Goal: Task Accomplishment & Management: Use online tool/utility

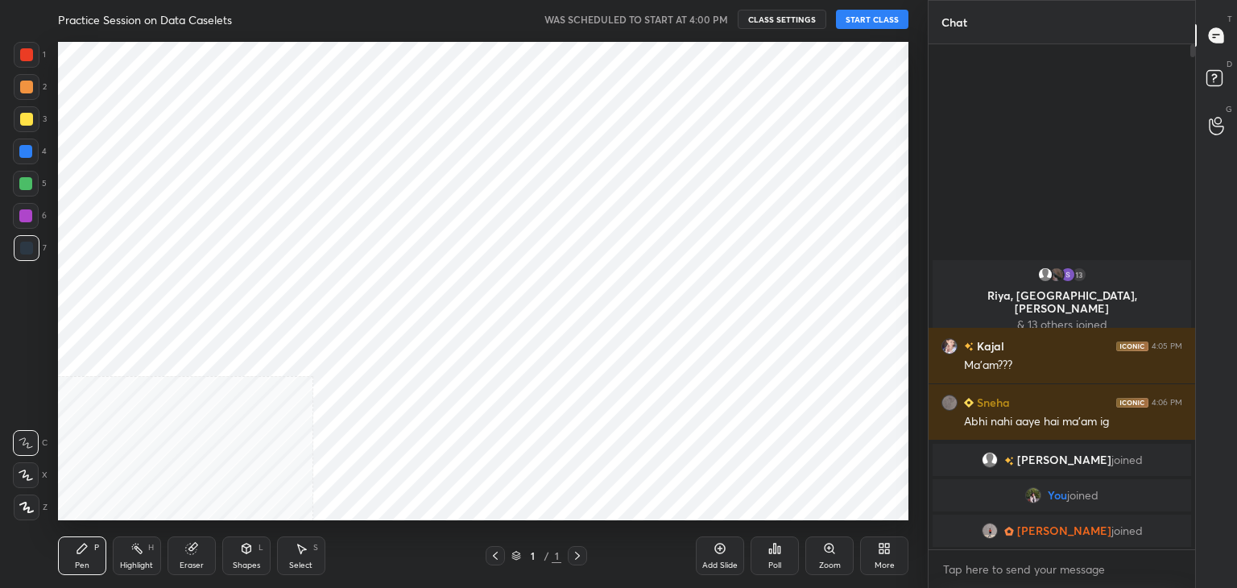
scroll to position [80073, 79696]
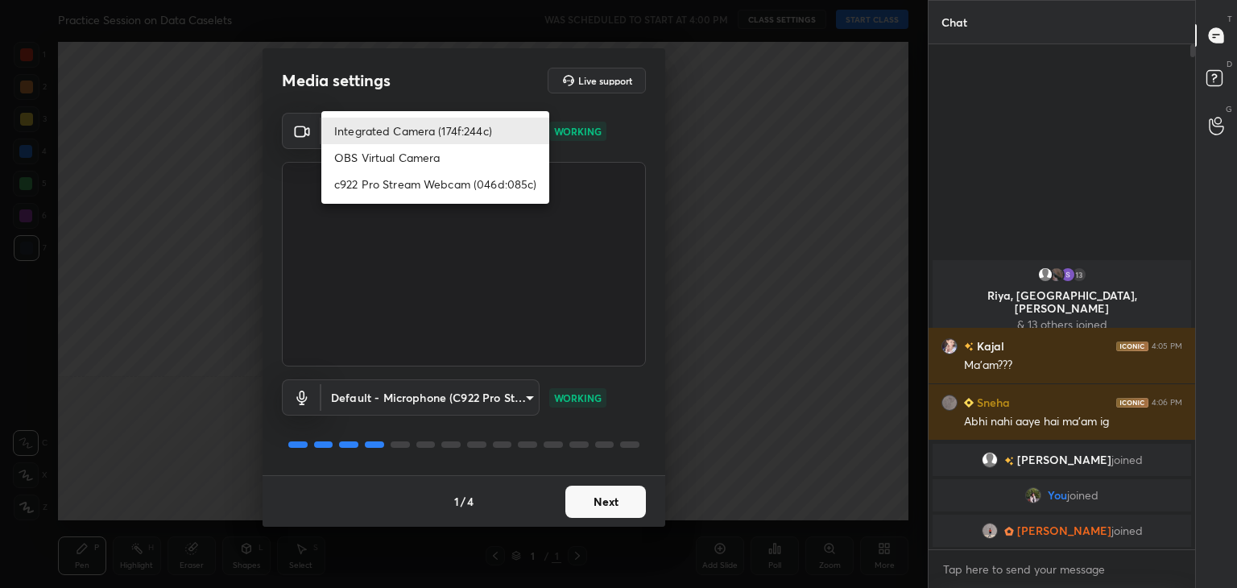
click at [516, 131] on body "1 2 3 4 5 6 7 C X Z C X Z E E Erase all H H Practice Session on Data Caselets W…" at bounding box center [618, 294] width 1237 height 588
click at [396, 181] on li "c922 Pro Stream Webcam (046d:085c)" at bounding box center [435, 184] width 228 height 27
type input "f7e14f9eae584019fac656853839b828de9642280aac3f5edf549983189ec2f9"
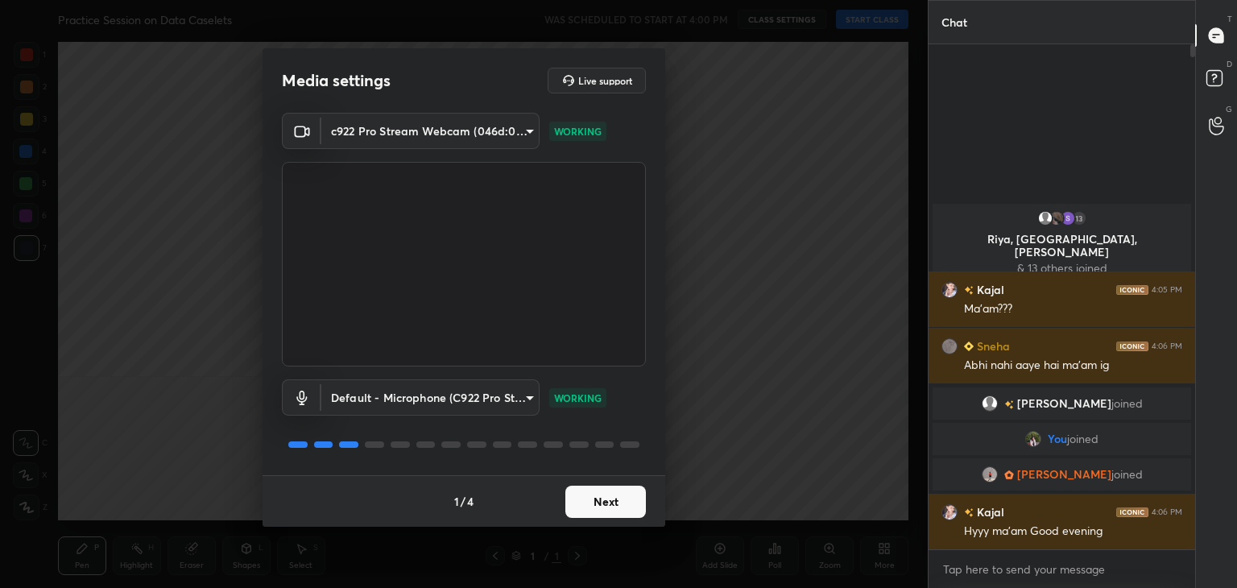
click at [626, 491] on button "Next" at bounding box center [606, 502] width 81 height 32
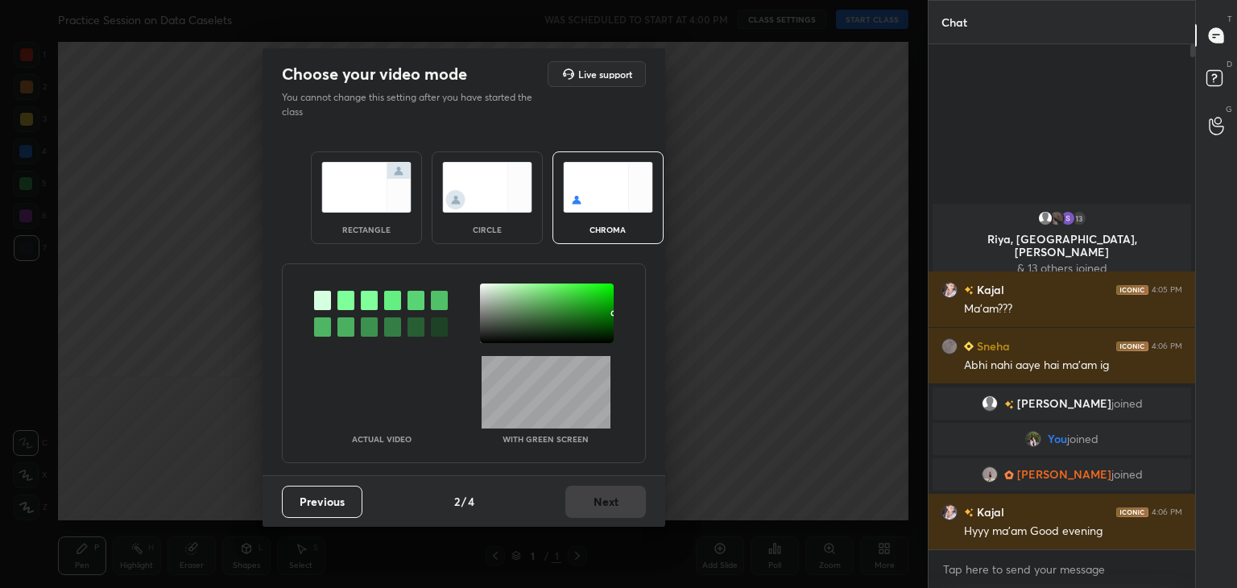
click at [466, 176] on img at bounding box center [487, 187] width 90 height 51
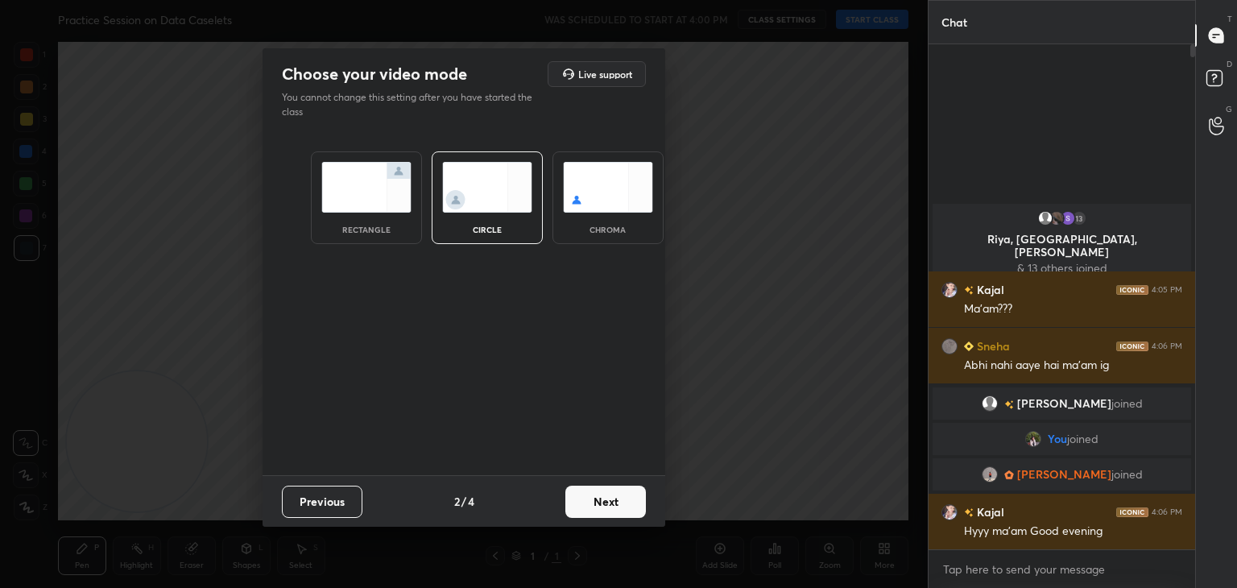
click at [620, 502] on button "Next" at bounding box center [606, 502] width 81 height 32
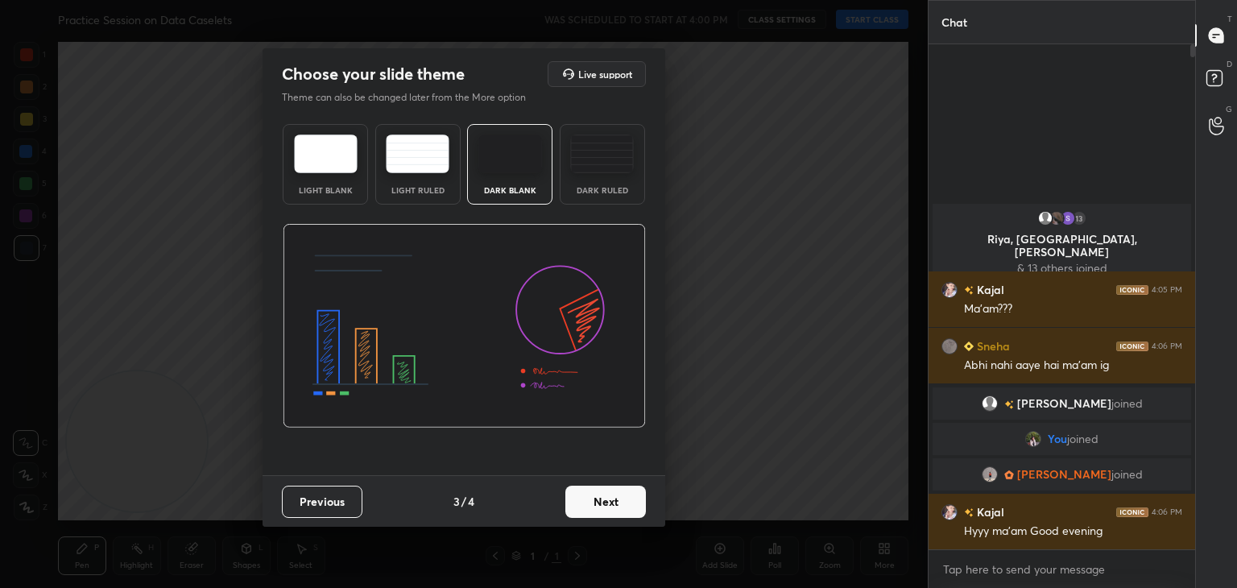
click at [620, 502] on button "Next" at bounding box center [606, 502] width 81 height 32
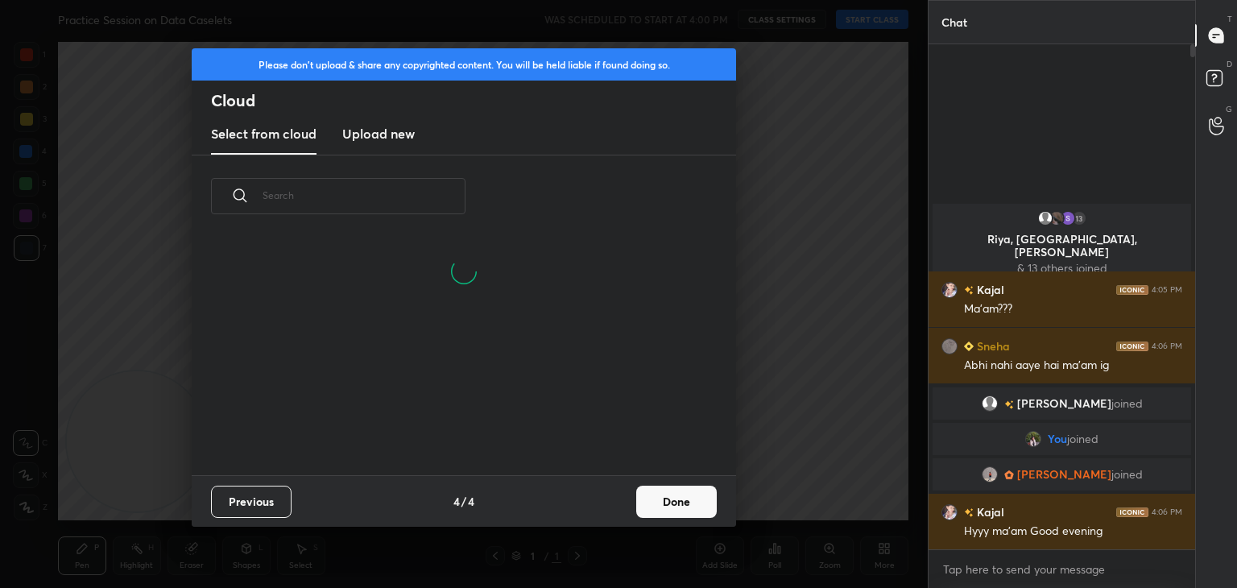
click at [678, 497] on button "Done" at bounding box center [676, 502] width 81 height 32
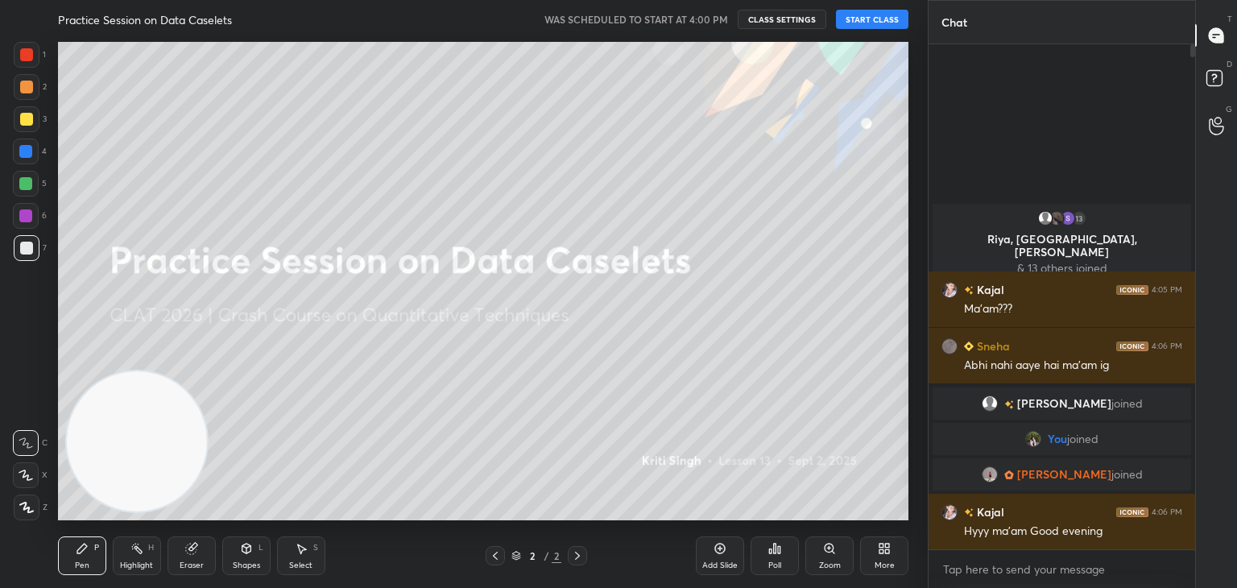
click at [876, 27] on button "START CLASS" at bounding box center [872, 19] width 73 height 19
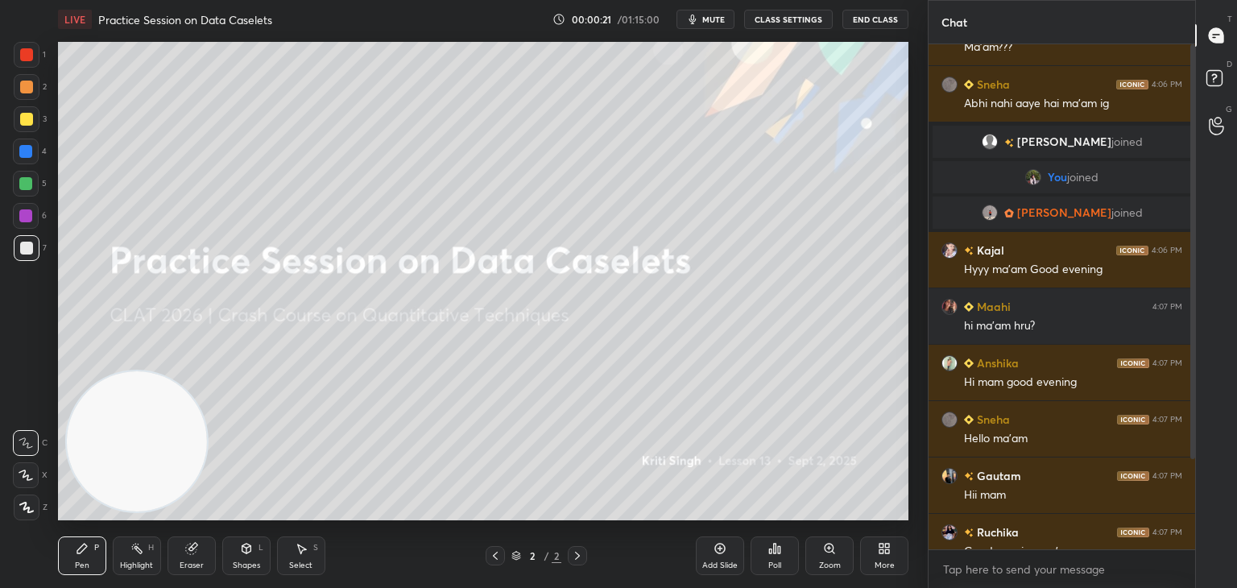
scroll to position [126, 0]
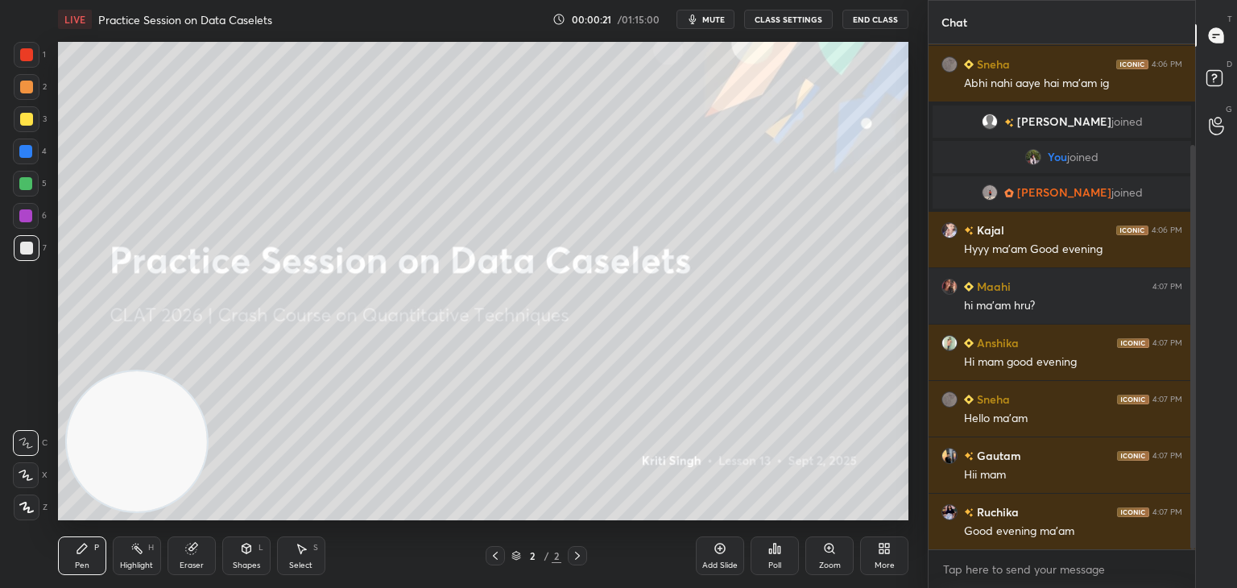
drag, startPoint x: 1191, startPoint y: 68, endPoint x: 1206, endPoint y: 276, distance: 208.3
click at [1206, 276] on div "Chat 13 Riya, ANSHIMA, Sanjana & 13 others joined Kajal 4:05 PM Ma'am??? Sneha …" at bounding box center [1082, 294] width 309 height 588
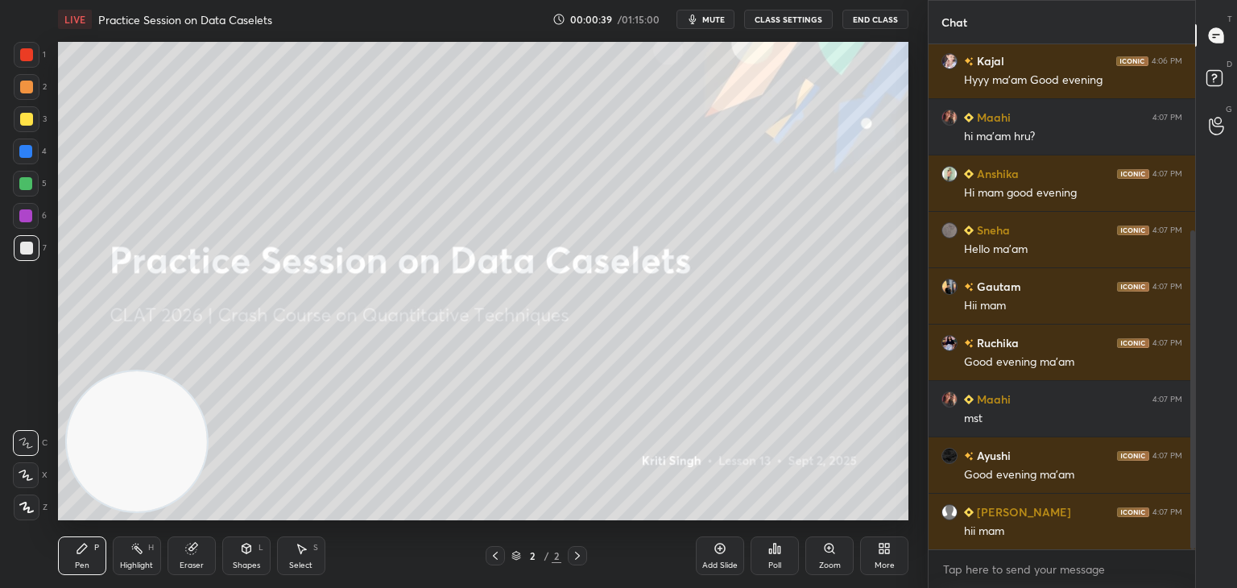
scroll to position [351, 0]
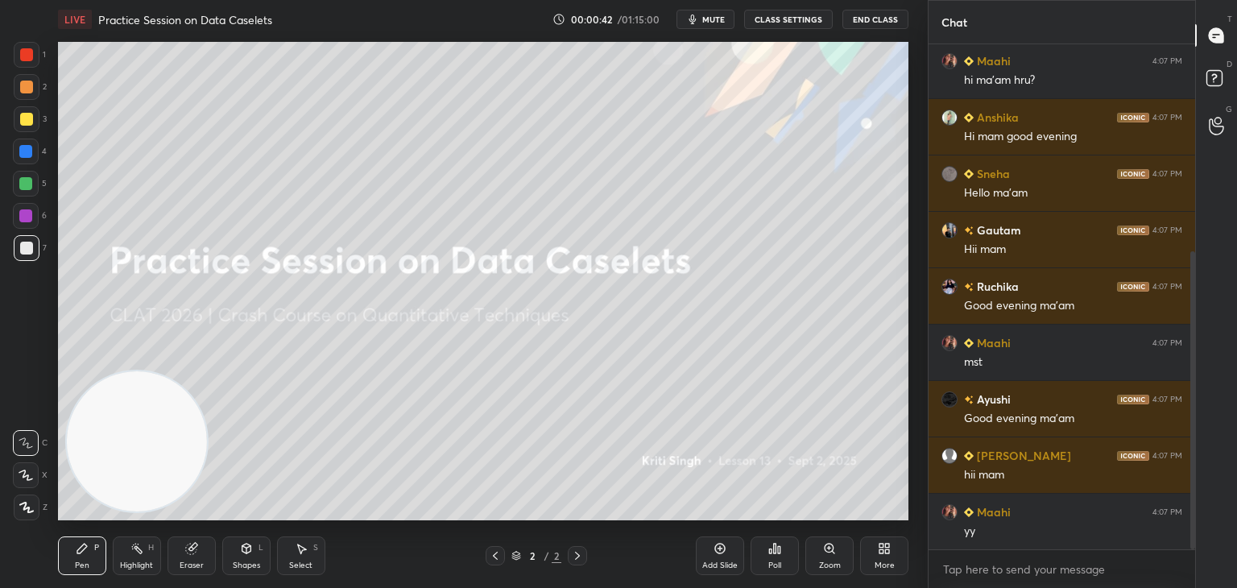
click at [30, 110] on div at bounding box center [27, 119] width 26 height 26
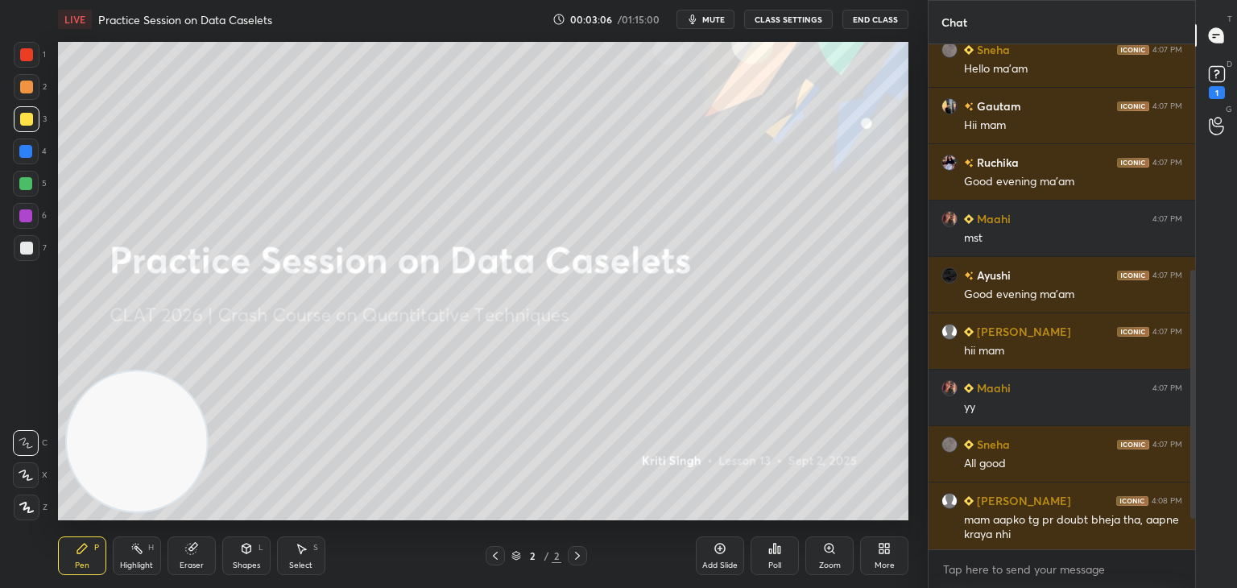
scroll to position [590, 0]
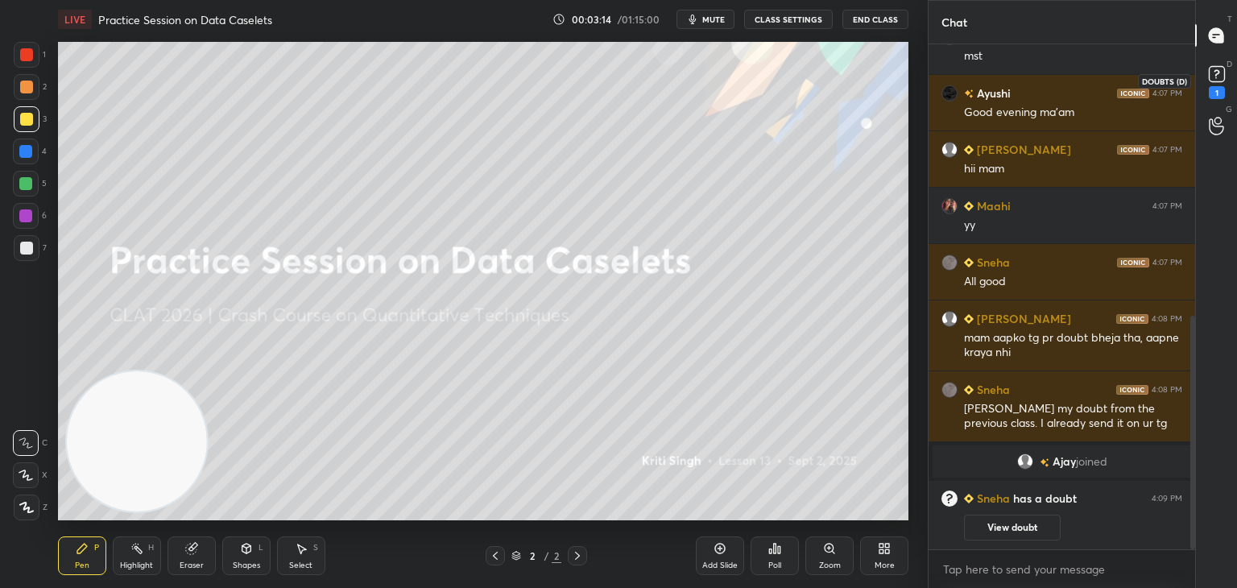
click at [1212, 89] on div "1" at bounding box center [1217, 92] width 16 height 13
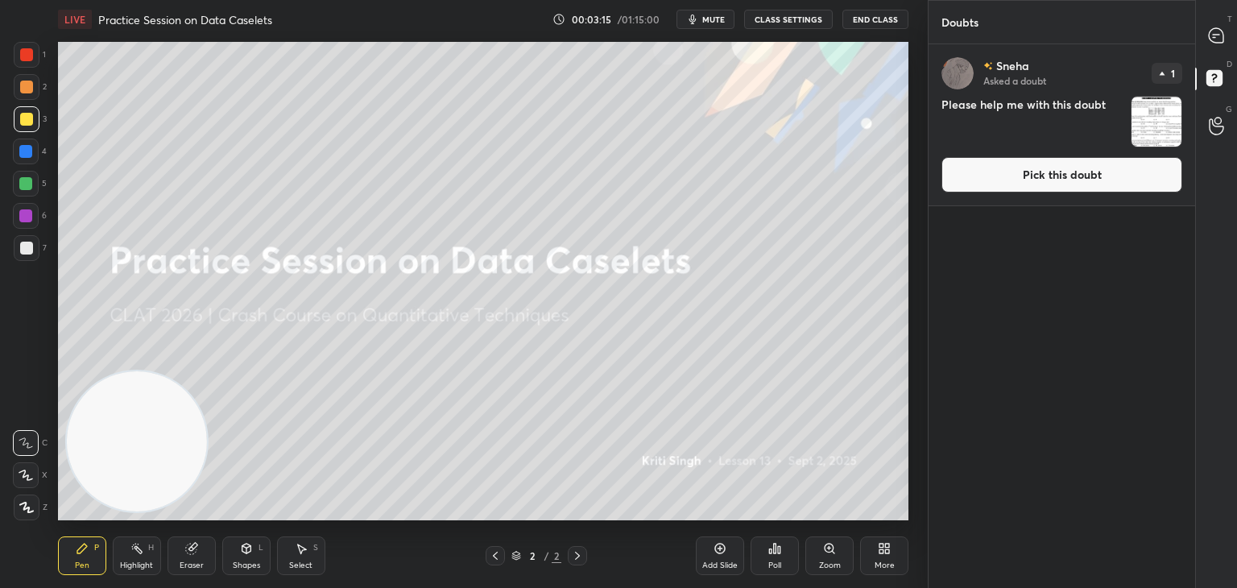
click at [1085, 177] on button "Pick this doubt" at bounding box center [1062, 174] width 241 height 35
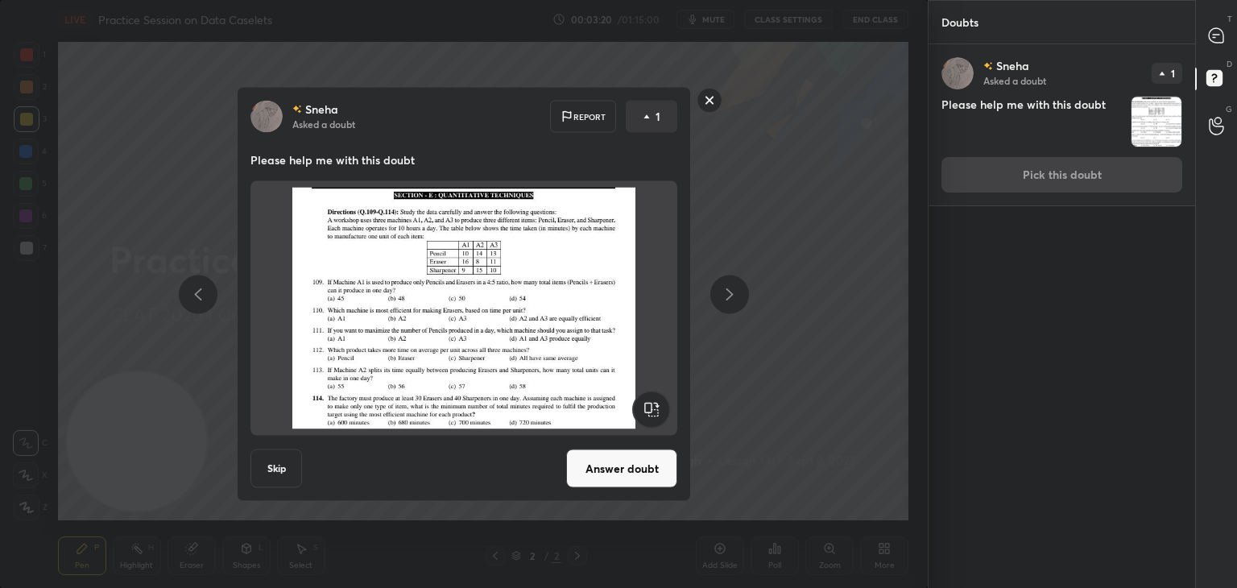
click at [715, 95] on rect at bounding box center [710, 100] width 25 height 25
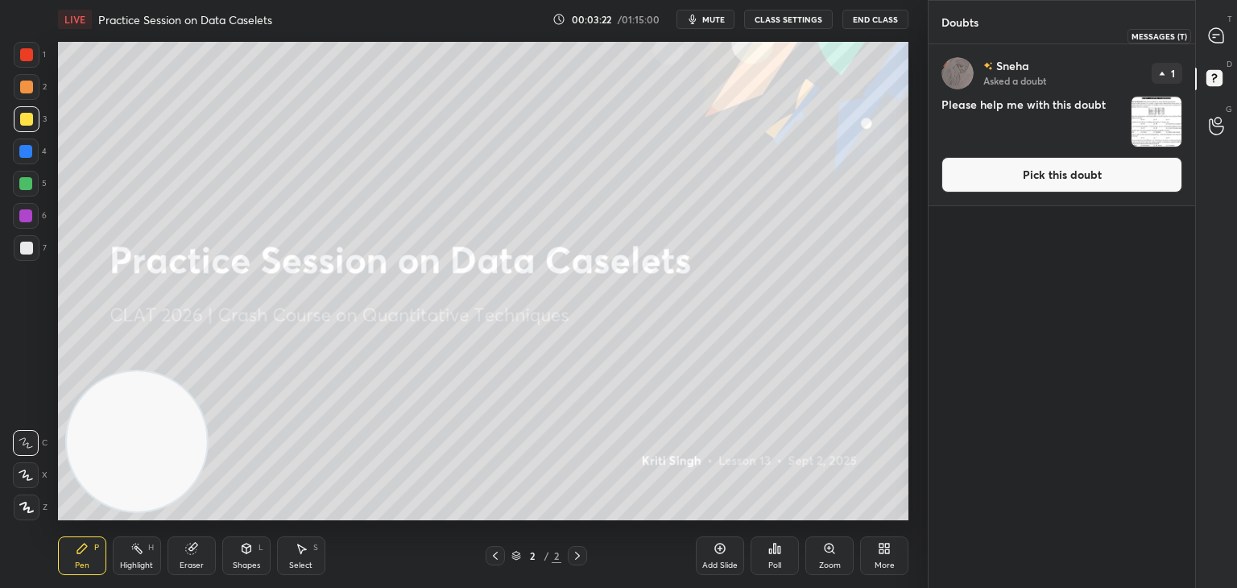
click at [1222, 39] on icon at bounding box center [1216, 35] width 15 height 15
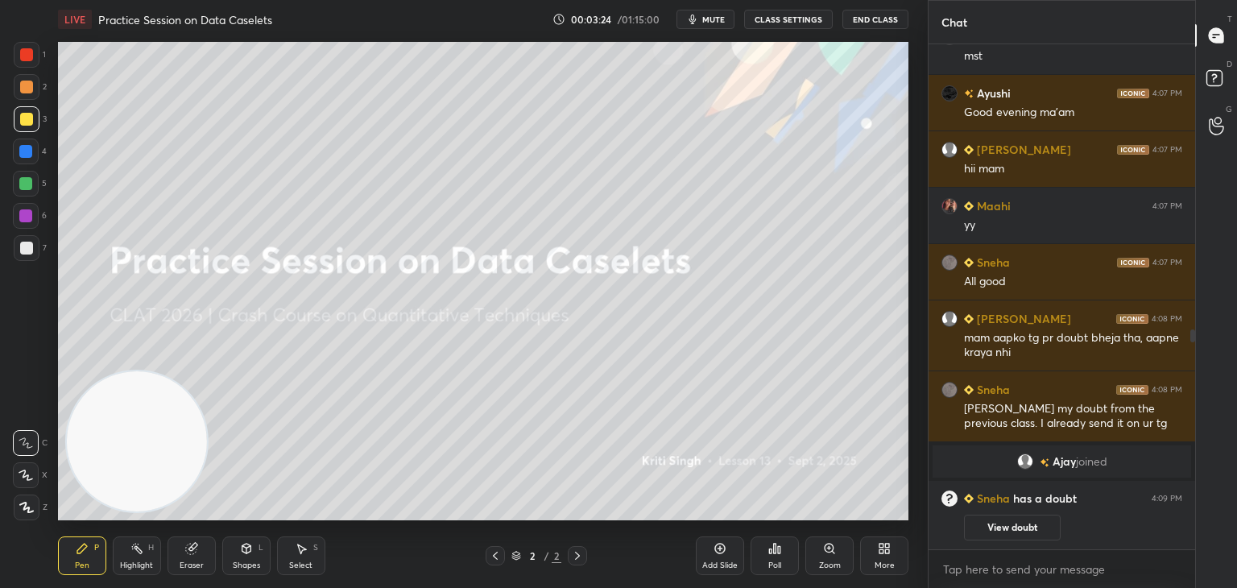
scroll to position [727, 0]
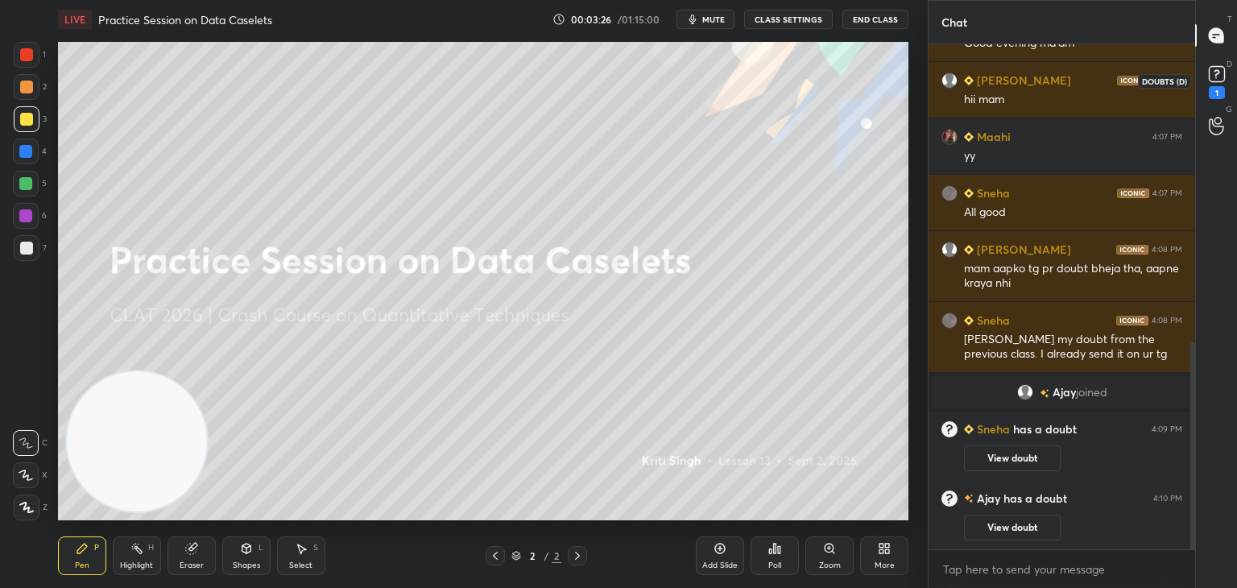
click at [1220, 94] on div "1" at bounding box center [1217, 92] width 16 height 13
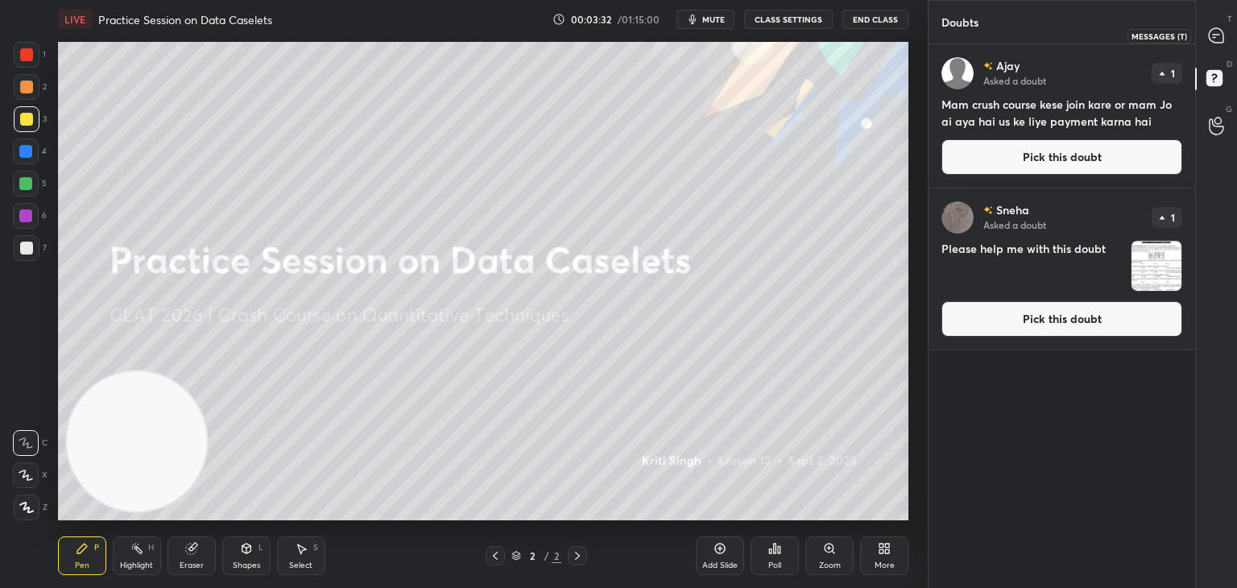
click at [1208, 34] on icon at bounding box center [1216, 35] width 17 height 17
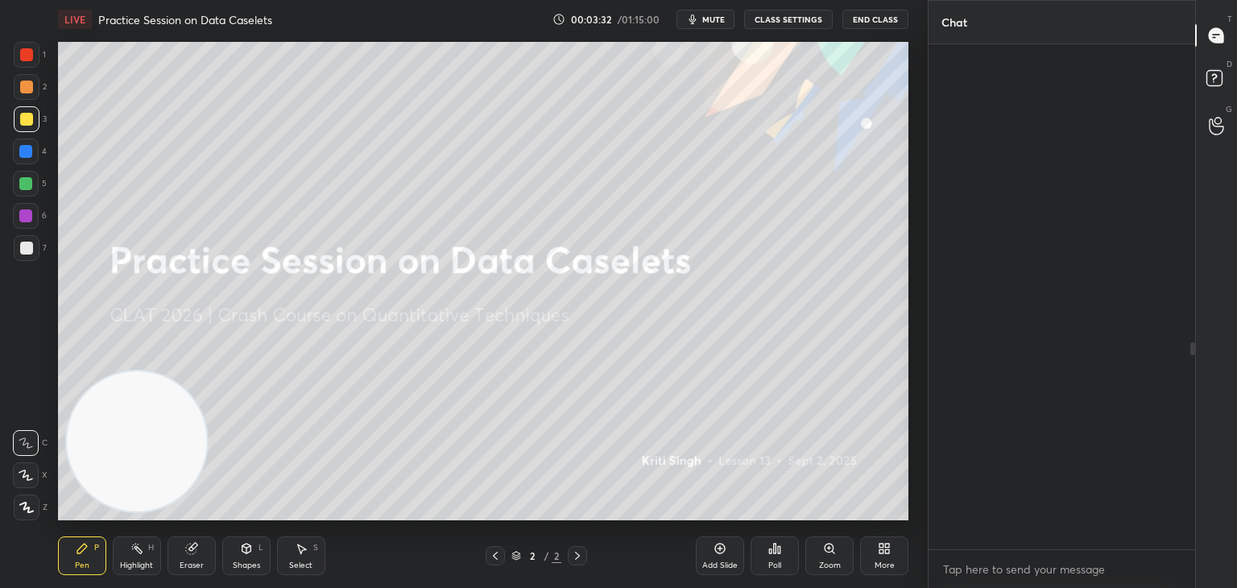
scroll to position [500, 262]
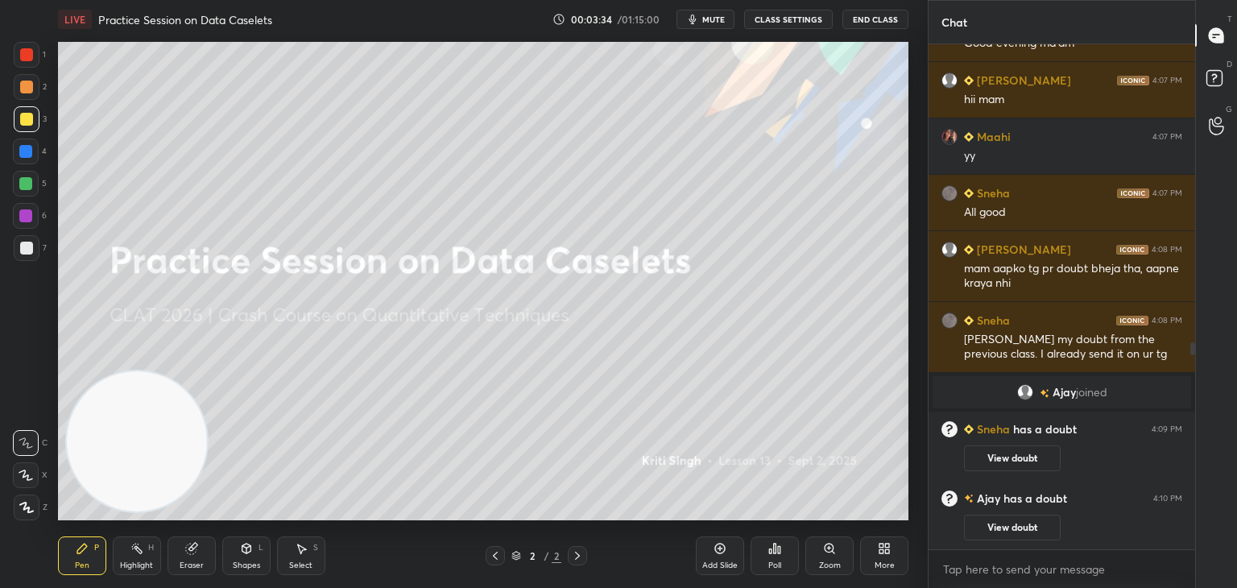
click at [883, 566] on div "More" at bounding box center [885, 565] width 20 height 8
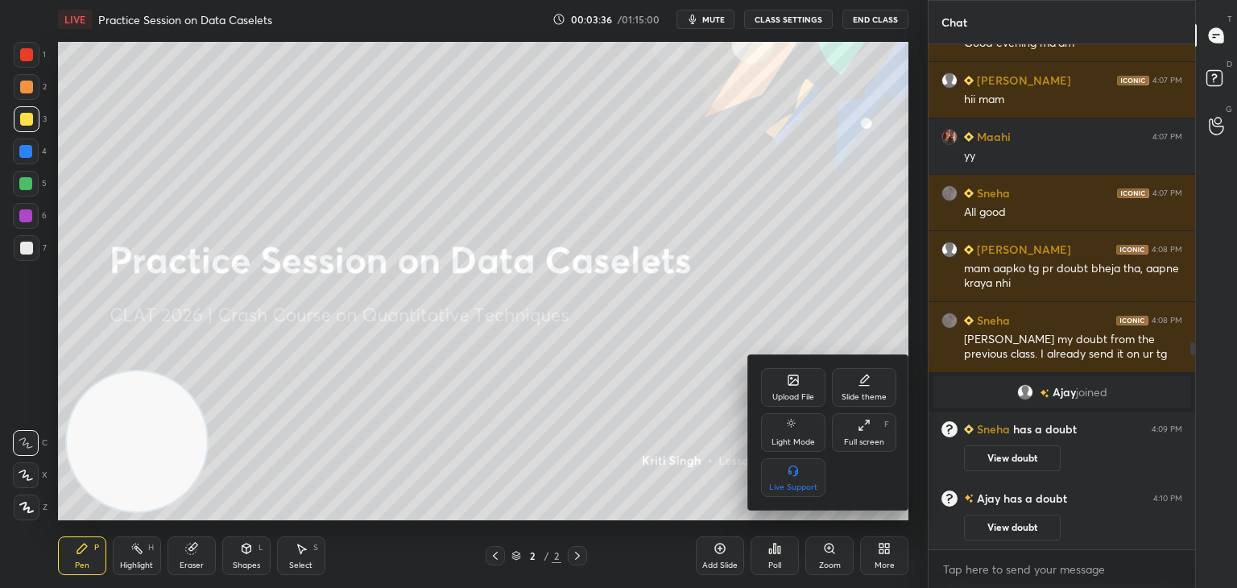
click at [801, 387] on div "Upload File" at bounding box center [793, 387] width 64 height 39
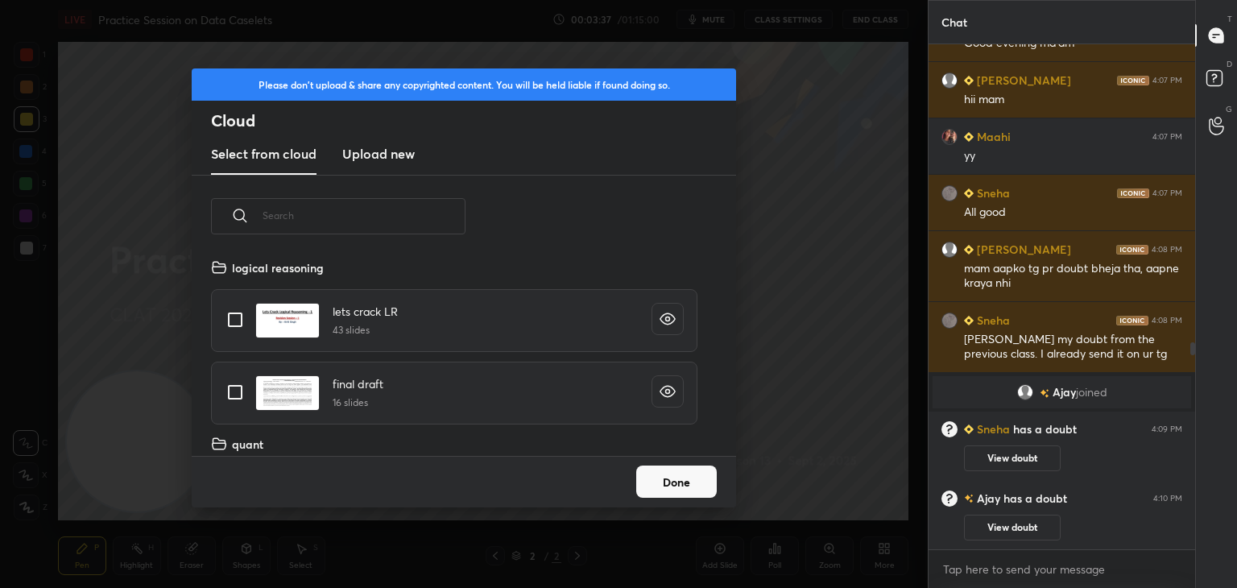
scroll to position [198, 517]
click at [390, 160] on h3 "Upload new" at bounding box center [378, 153] width 73 height 19
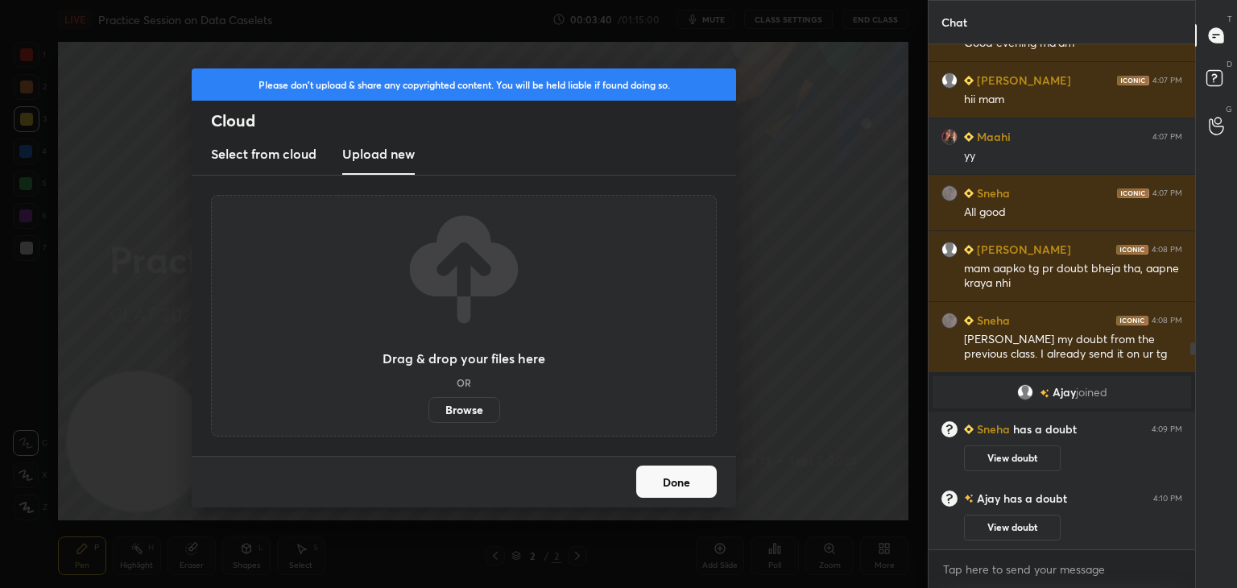
click at [465, 408] on label "Browse" at bounding box center [465, 410] width 72 height 26
click at [429, 408] on input "Browse" at bounding box center [429, 410] width 0 height 26
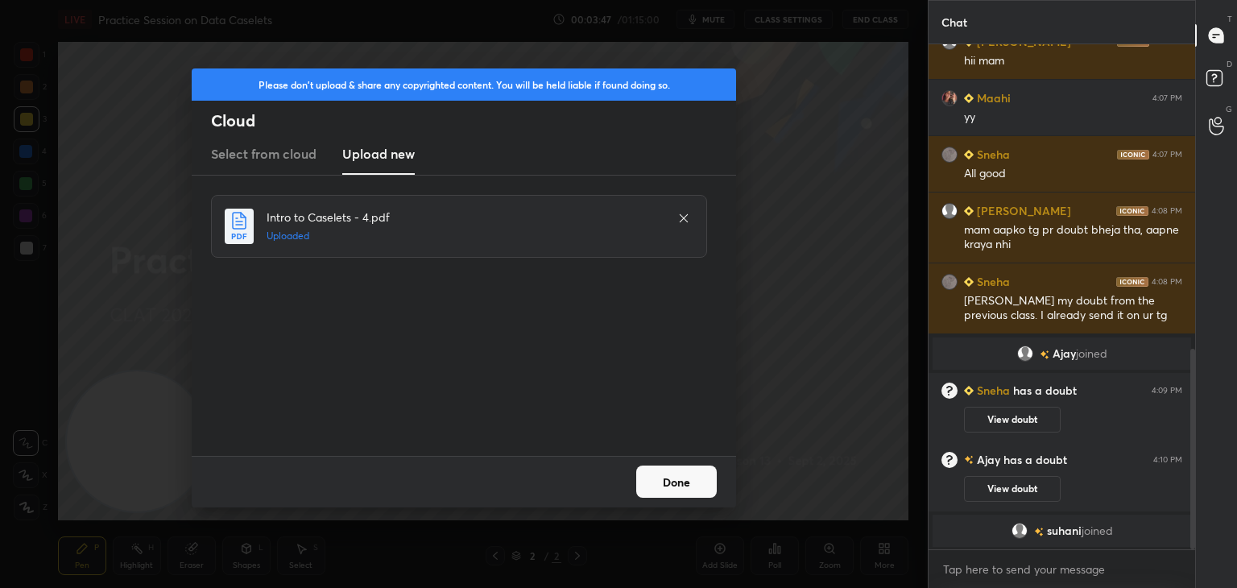
click at [667, 482] on button "Done" at bounding box center [676, 482] width 81 height 32
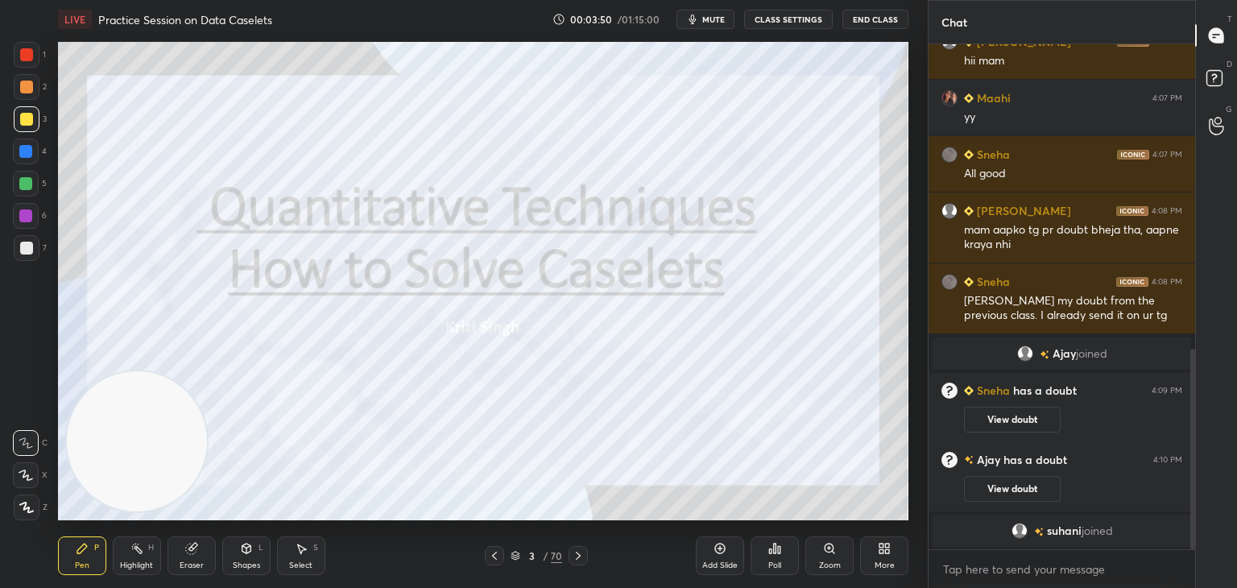
click at [515, 555] on icon at bounding box center [516, 554] width 8 height 4
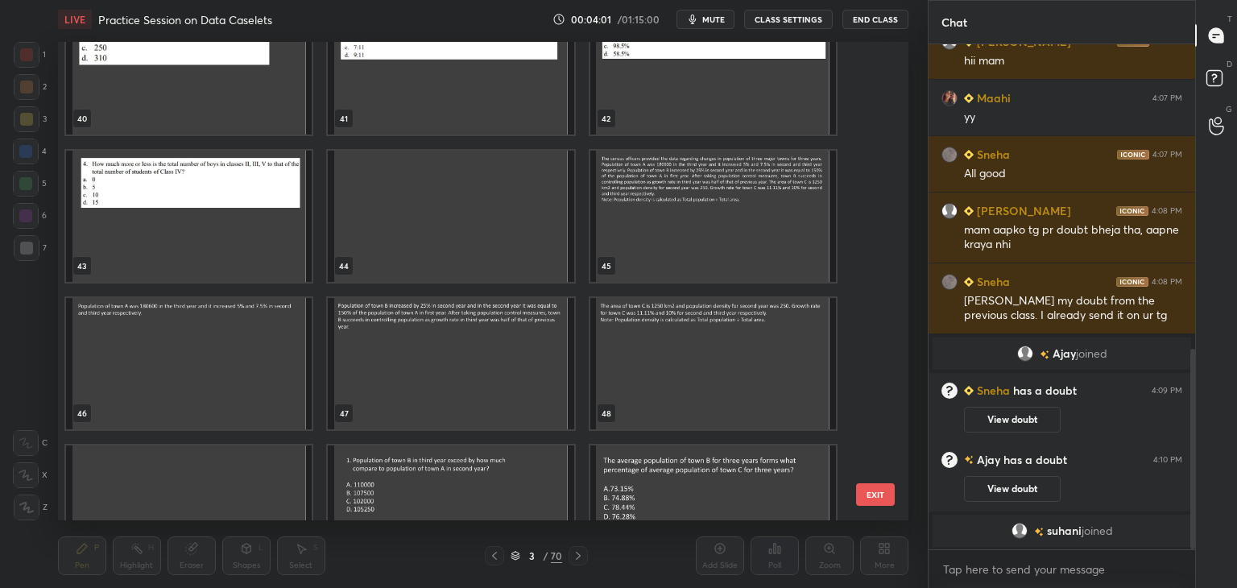
scroll to position [788, 0]
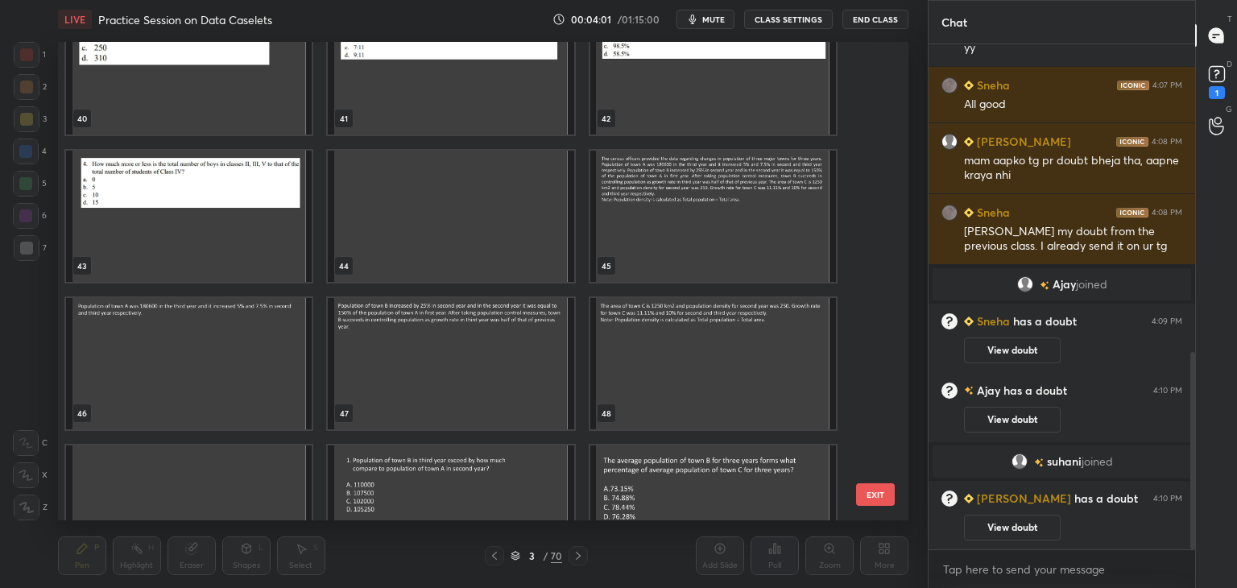
click at [688, 233] on img "grid" at bounding box center [713, 216] width 246 height 131
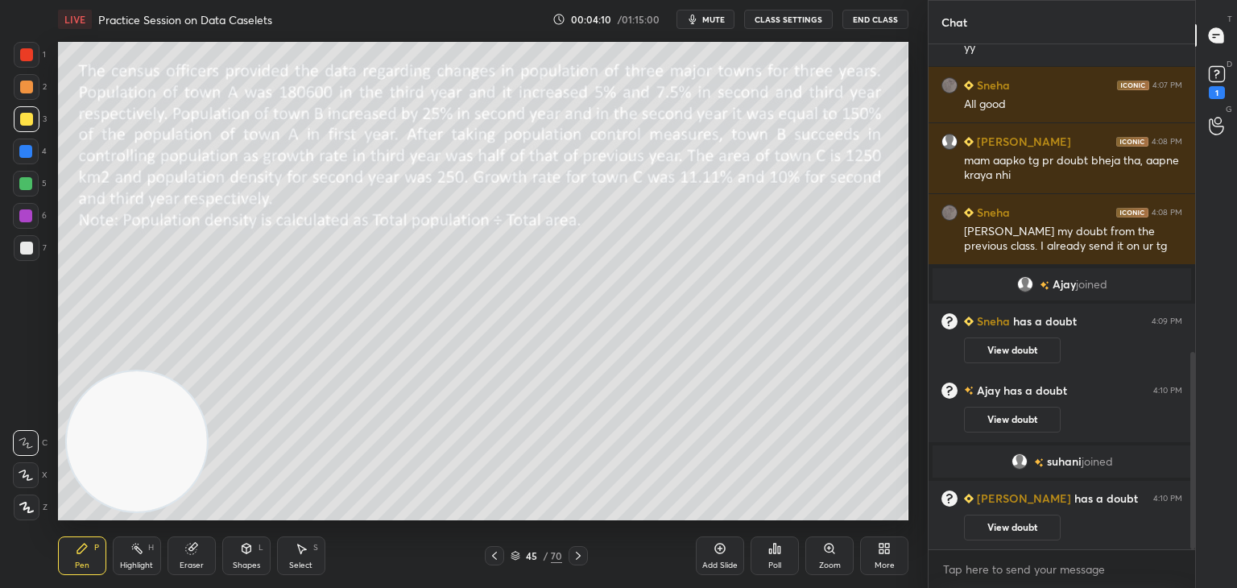
click at [575, 558] on icon at bounding box center [578, 555] width 13 height 13
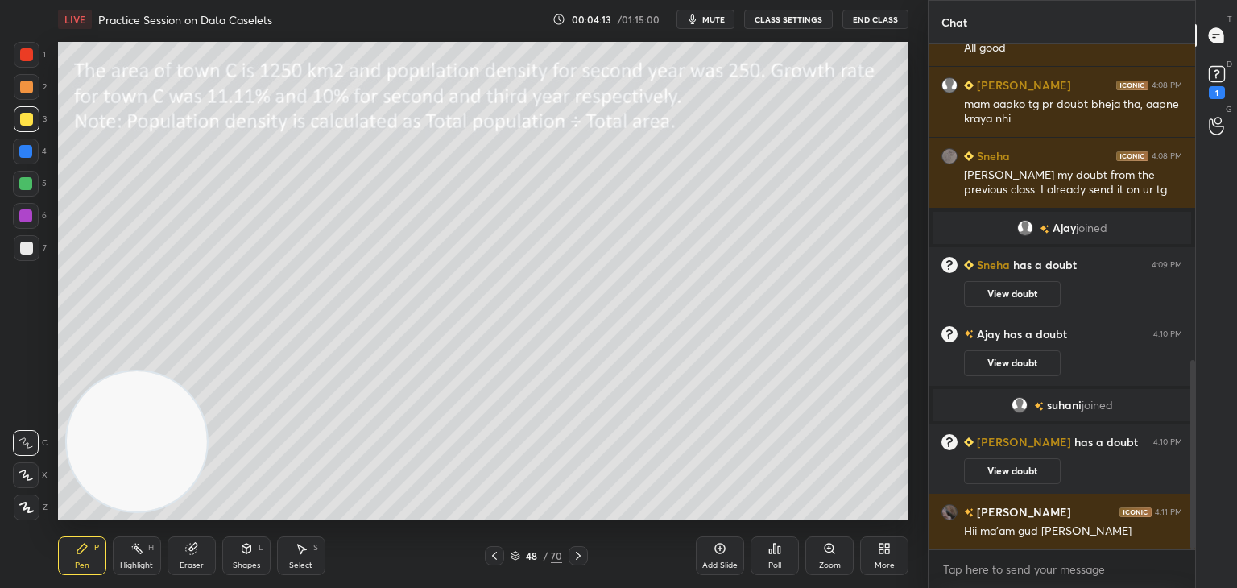
click at [499, 555] on icon at bounding box center [494, 555] width 13 height 13
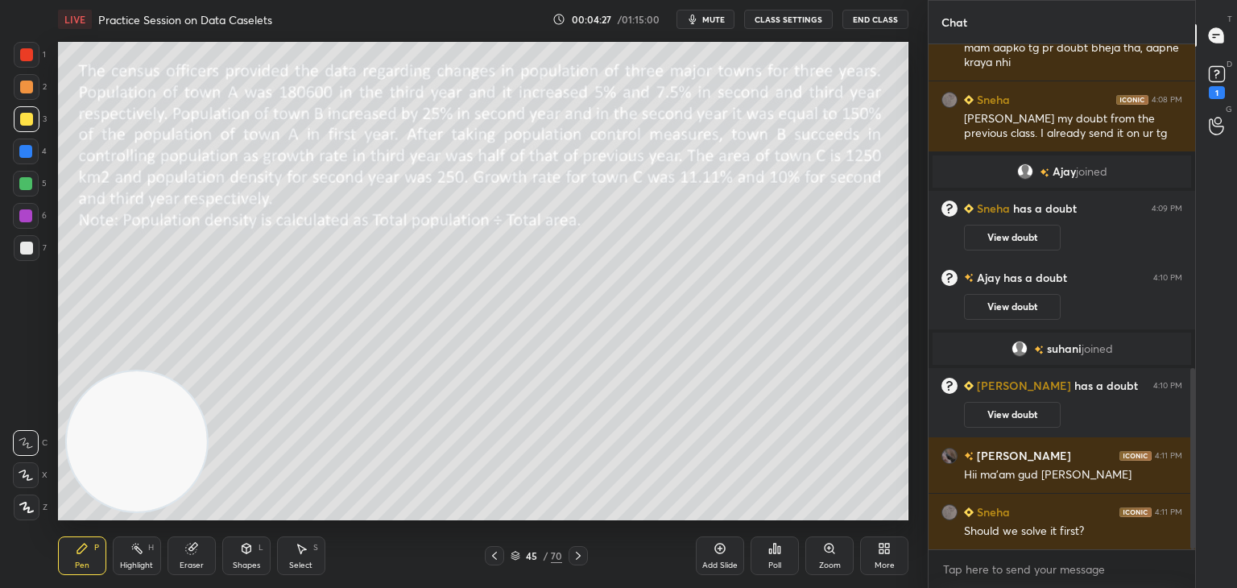
scroll to position [957, 0]
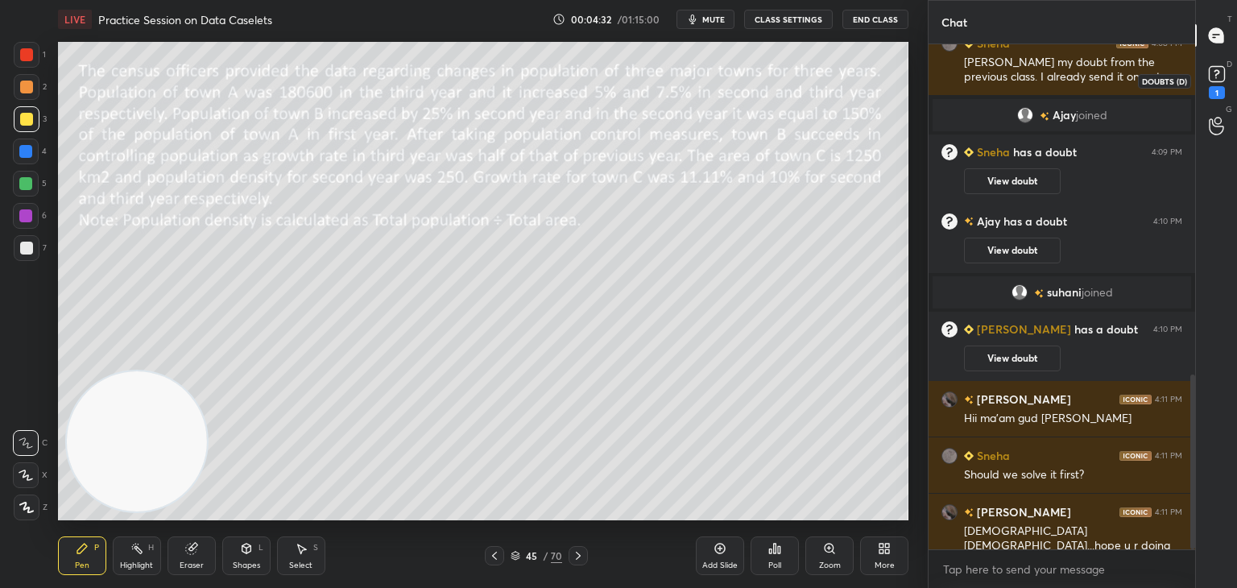
click at [1210, 95] on div "1" at bounding box center [1217, 92] width 16 height 13
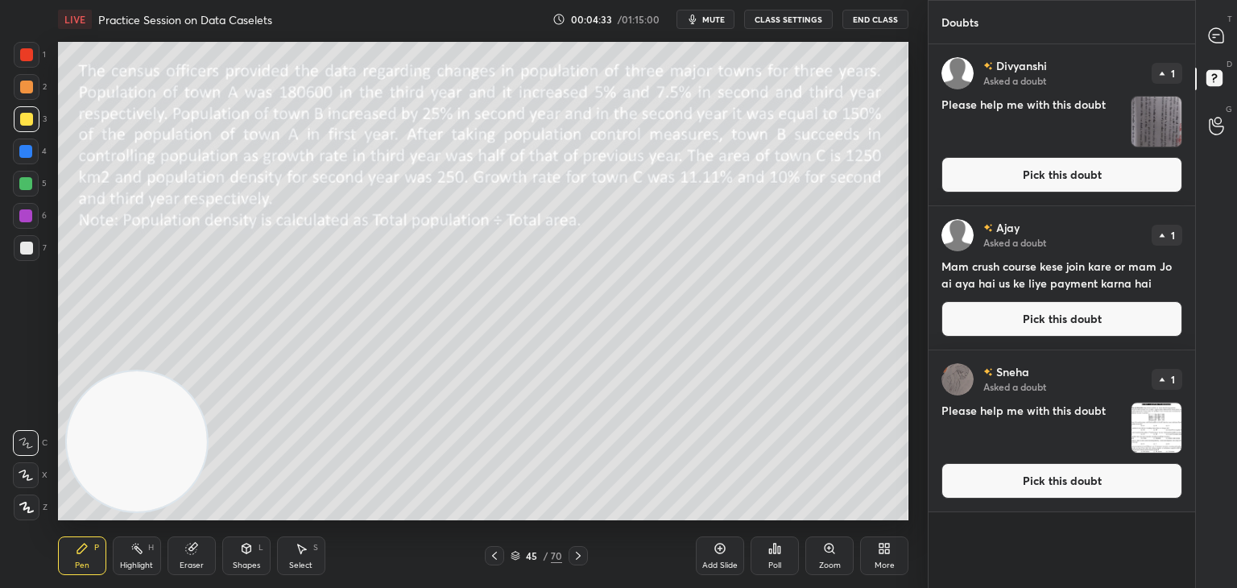
click at [1046, 188] on button "Pick this doubt" at bounding box center [1062, 174] width 241 height 35
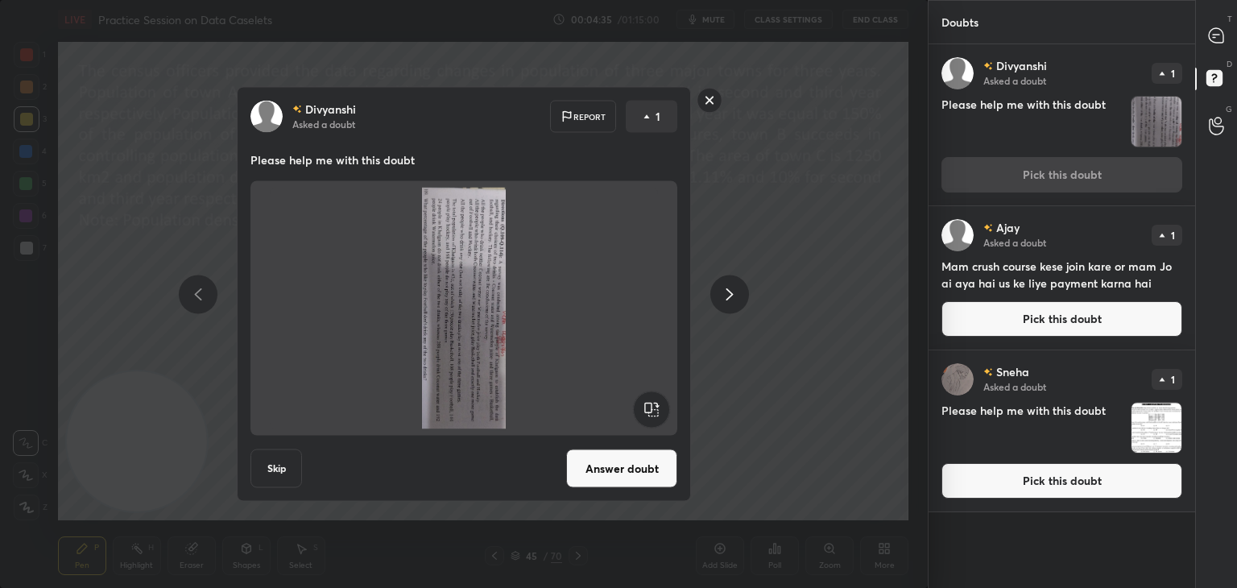
click at [654, 413] on rect at bounding box center [651, 410] width 36 height 36
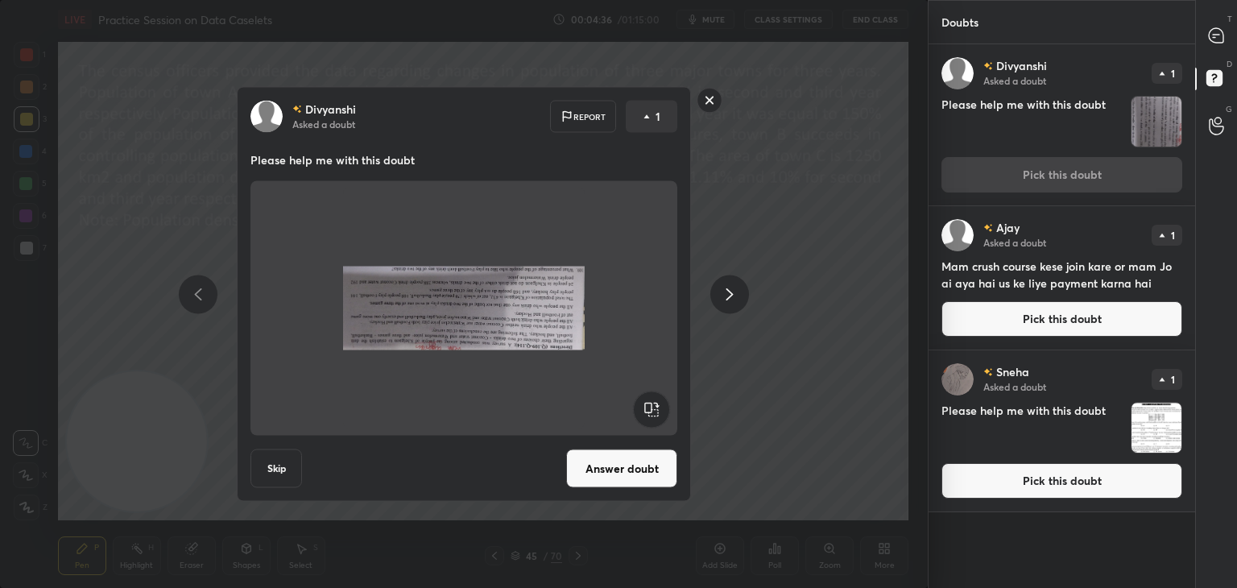
click at [654, 413] on rect at bounding box center [651, 410] width 36 height 36
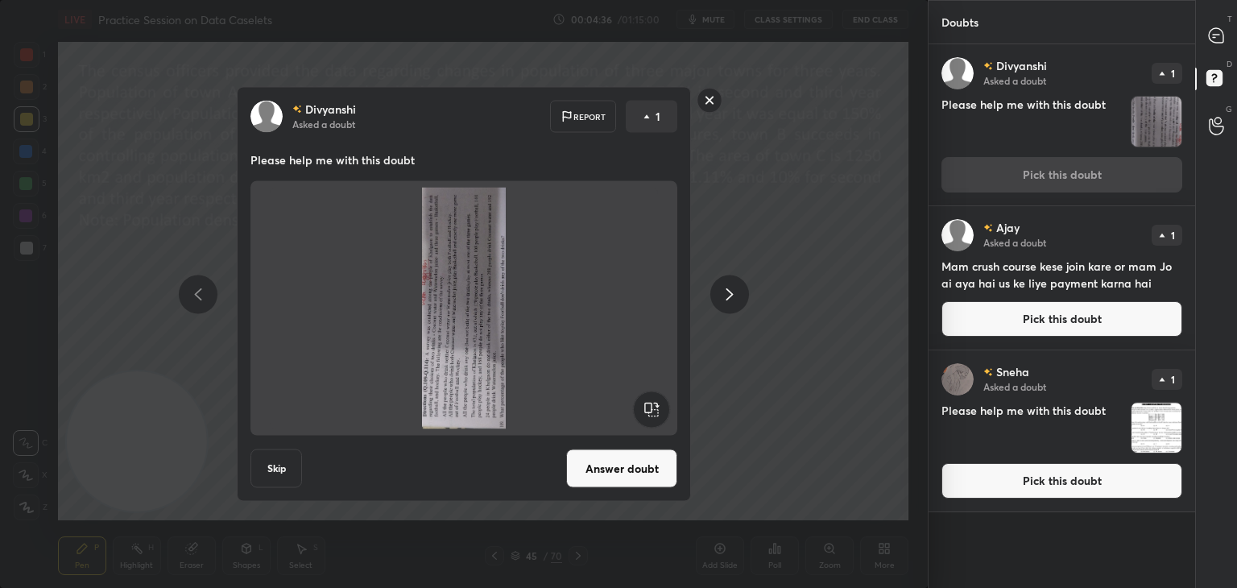
click at [654, 413] on rect at bounding box center [651, 410] width 36 height 36
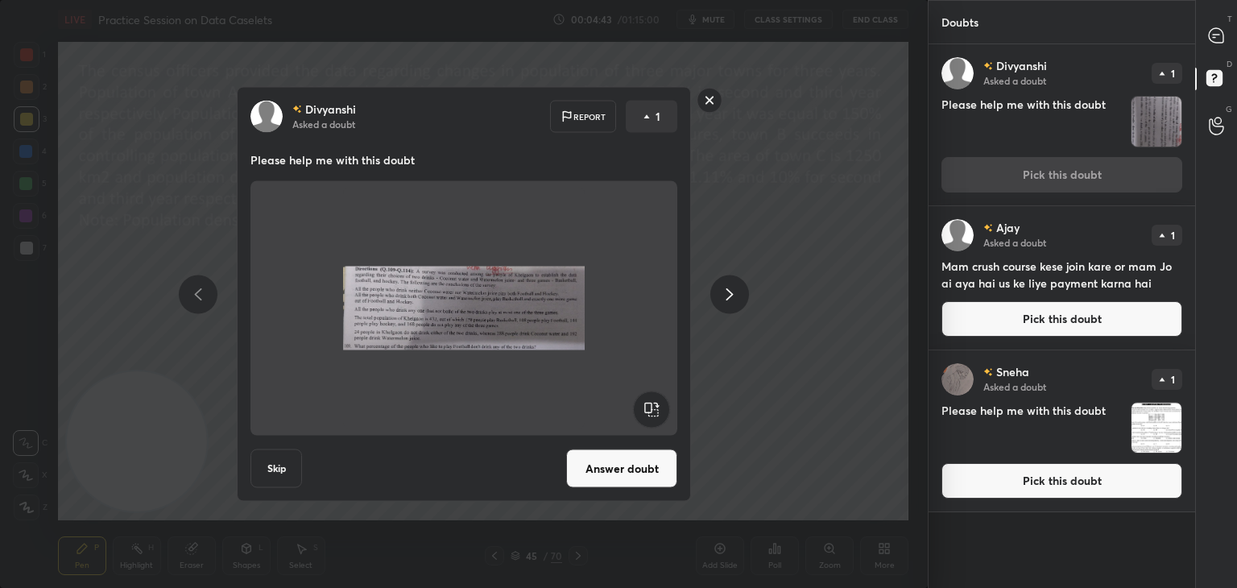
click at [709, 101] on rect at bounding box center [710, 100] width 25 height 25
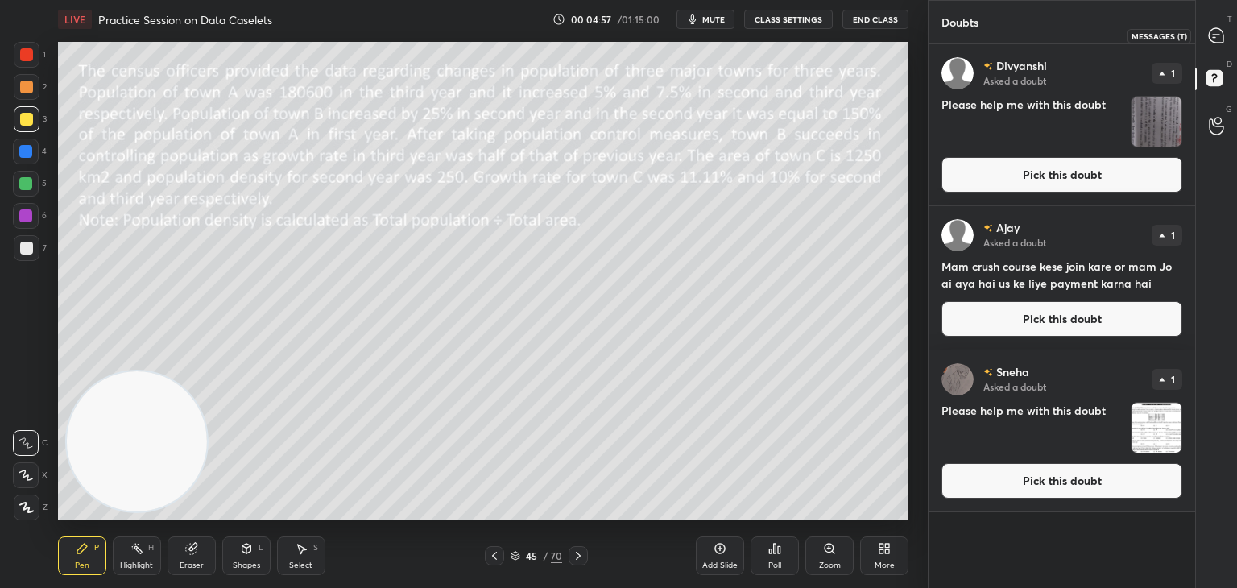
click at [1220, 33] on icon at bounding box center [1216, 35] width 15 height 15
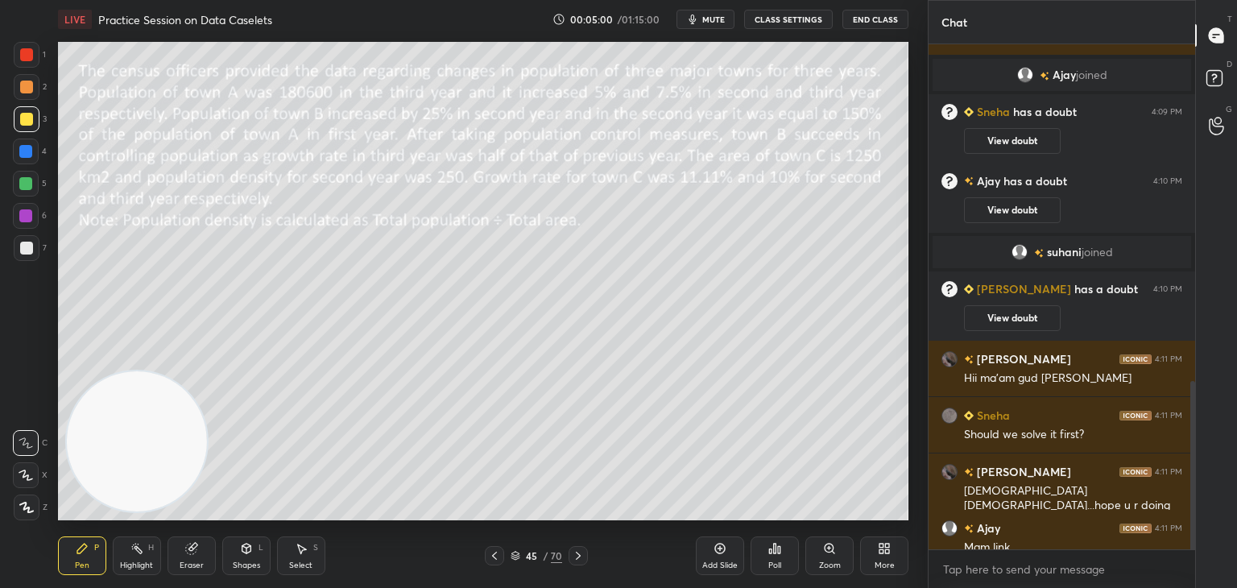
scroll to position [1060, 0]
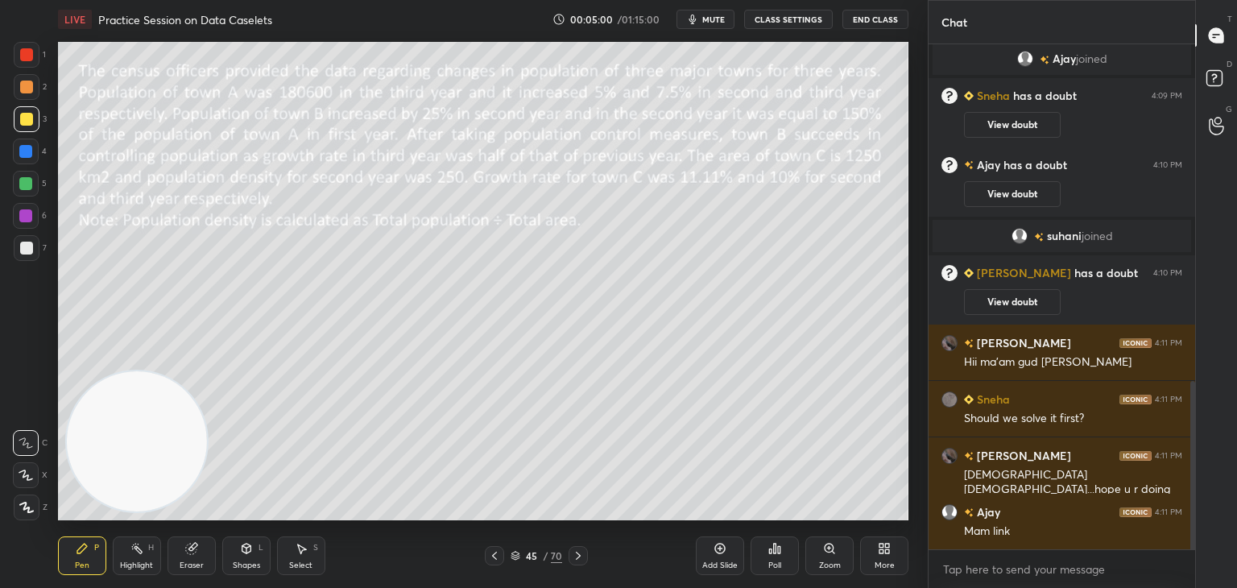
drag, startPoint x: 1195, startPoint y: 433, endPoint x: 1199, endPoint y: 462, distance: 28.5
click at [1199, 462] on div "Chat DIVYANSHI 4:08 PM mam aapko tg pr doubt bheja tha, aapne kraya nhi Sneha 4…" at bounding box center [1082, 294] width 309 height 588
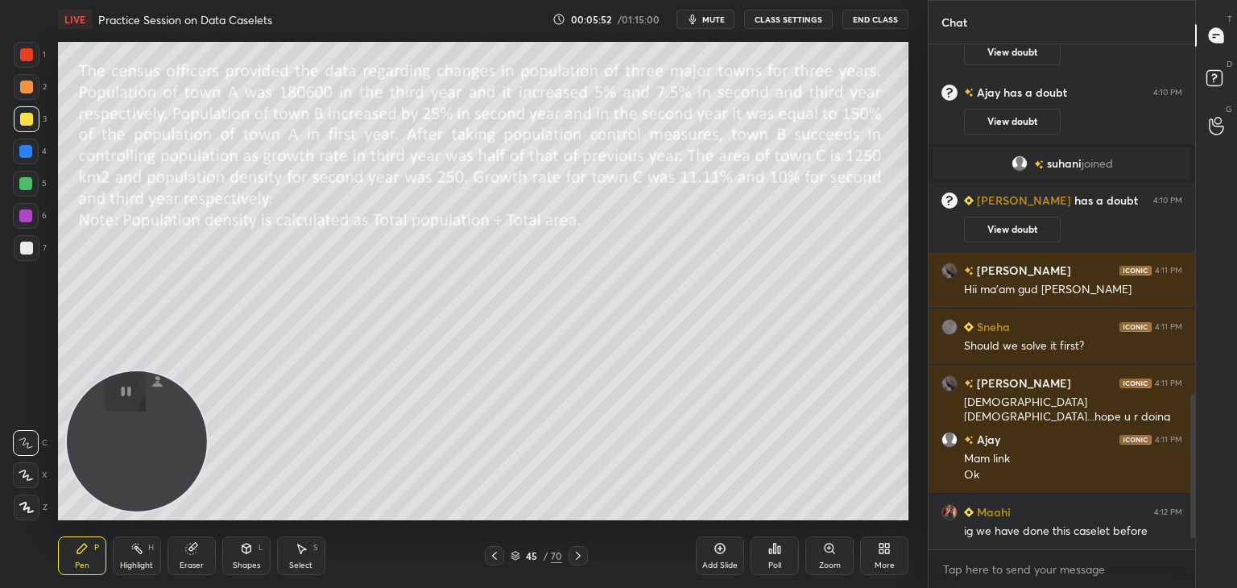
scroll to position [1276, 0]
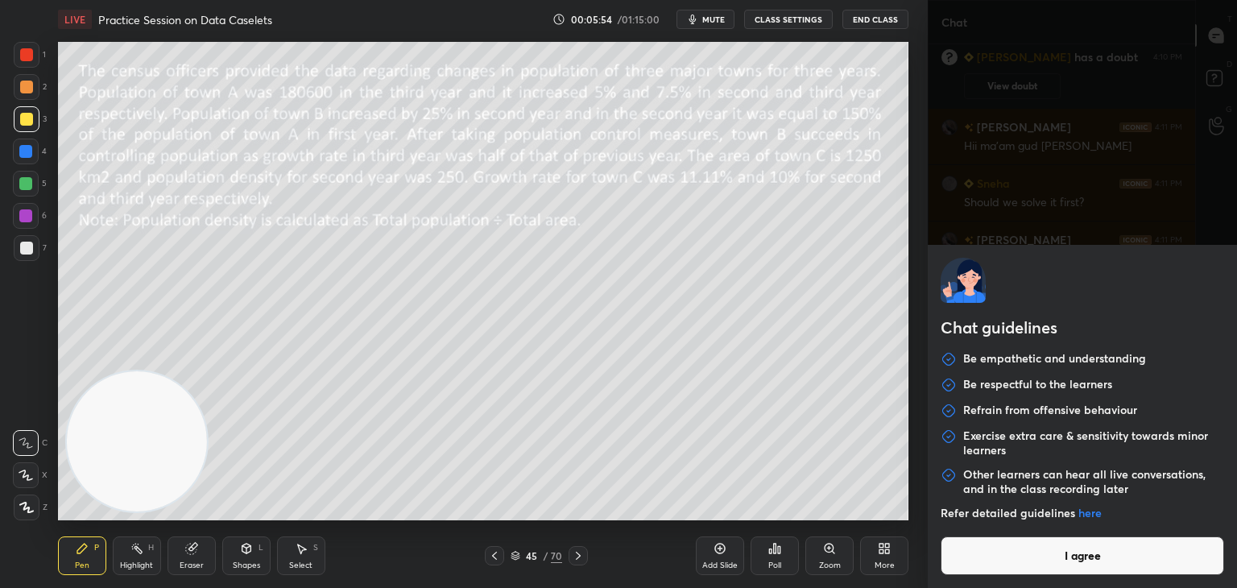
click at [1054, 578] on body "1 2 3 4 5 6 7 C X Z C X Z E E Erase all H H LIVE Practice Session on Data Casel…" at bounding box center [618, 294] width 1237 height 588
click at [1093, 557] on button "I agree" at bounding box center [1083, 556] width 284 height 39
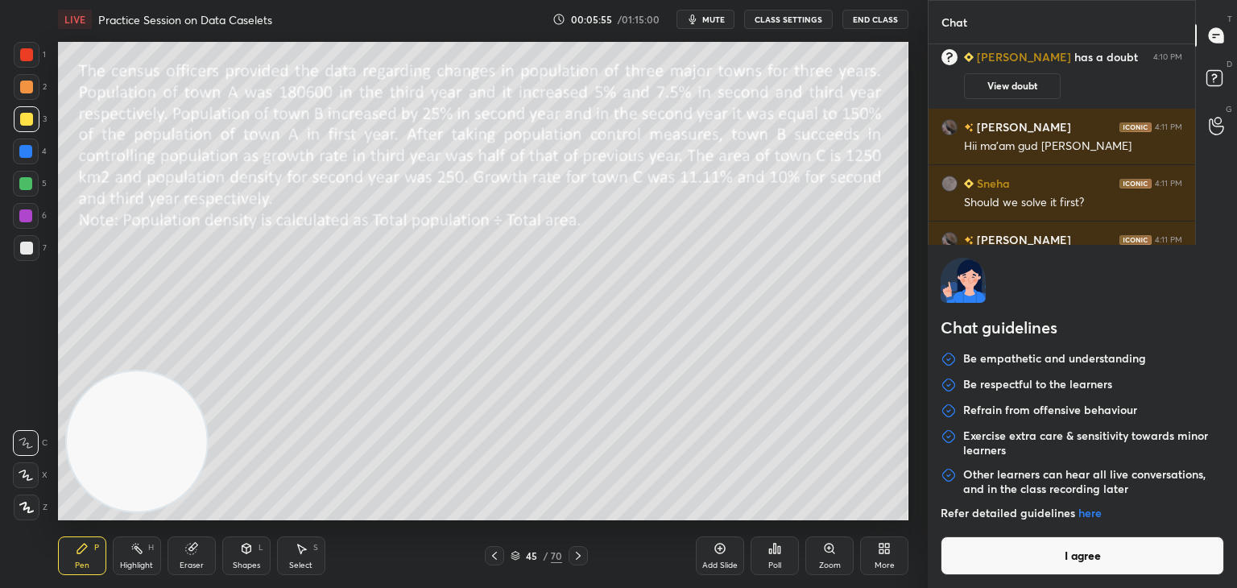
type textarea "x"
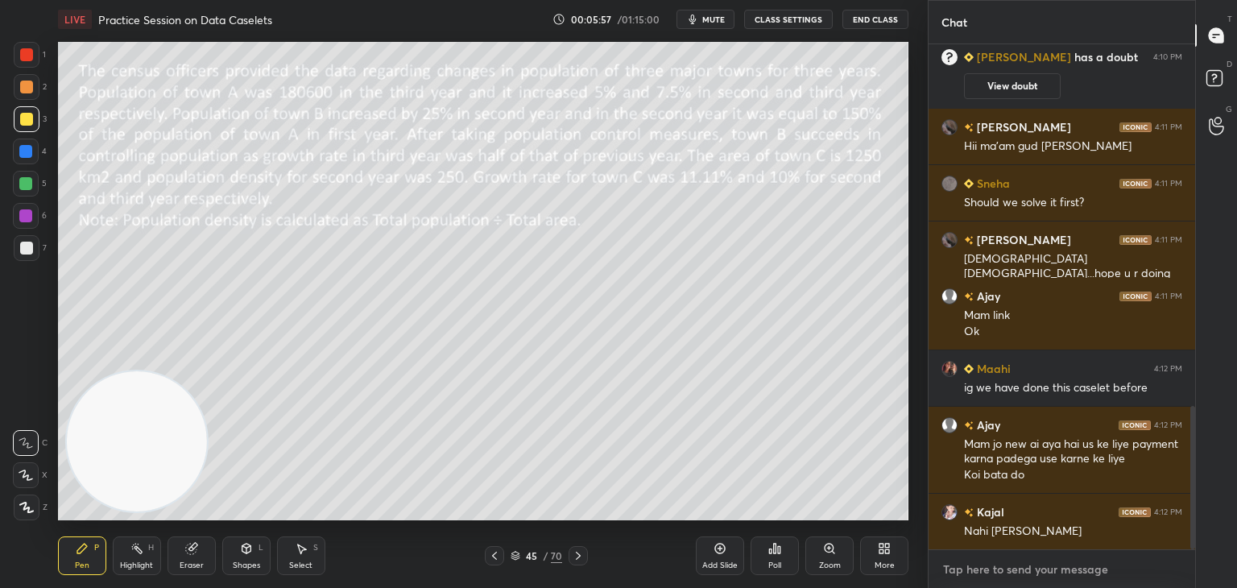
click at [1000, 573] on textarea at bounding box center [1062, 570] width 241 height 26
paste textarea "https://unacademy.com/batch/crash-course-batch-for-clat-ailet-2026/3HUZF2QO"
type textarea "https://unacademy.com/batch/crash-course-batch-for-clat-ailet-2026/3HUZF2QO"
type textarea "x"
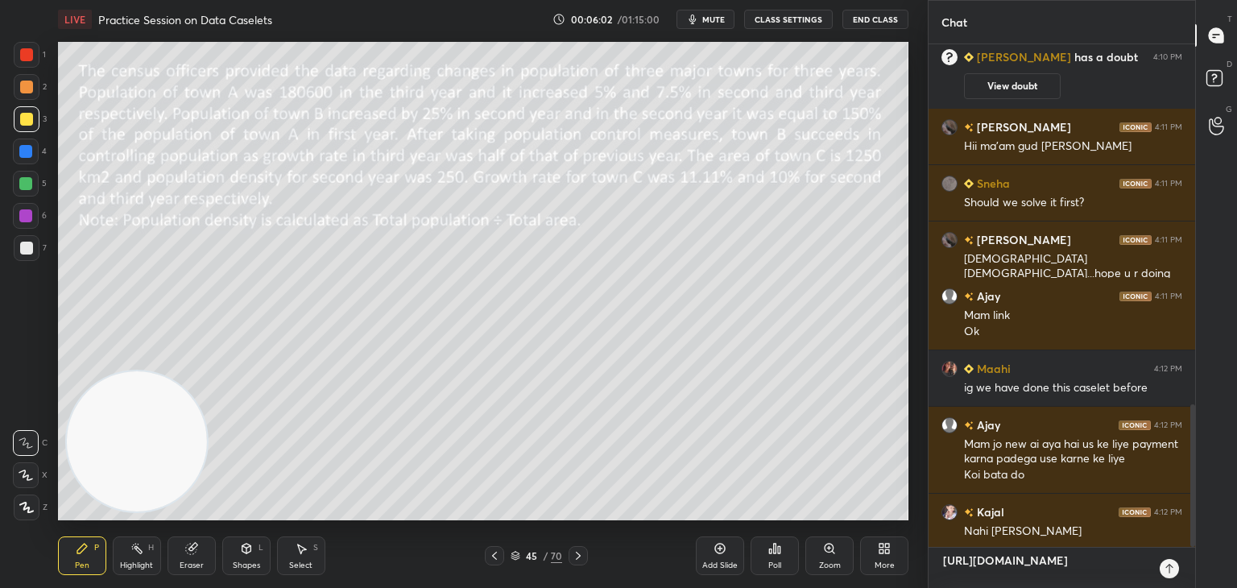
type textarea "https://unacademy.com/batch/crash-course-batch-for-clat-ailet-2026/3HUZF2QO"
type textarea "x"
click at [1170, 569] on icon at bounding box center [1169, 569] width 7 height 10
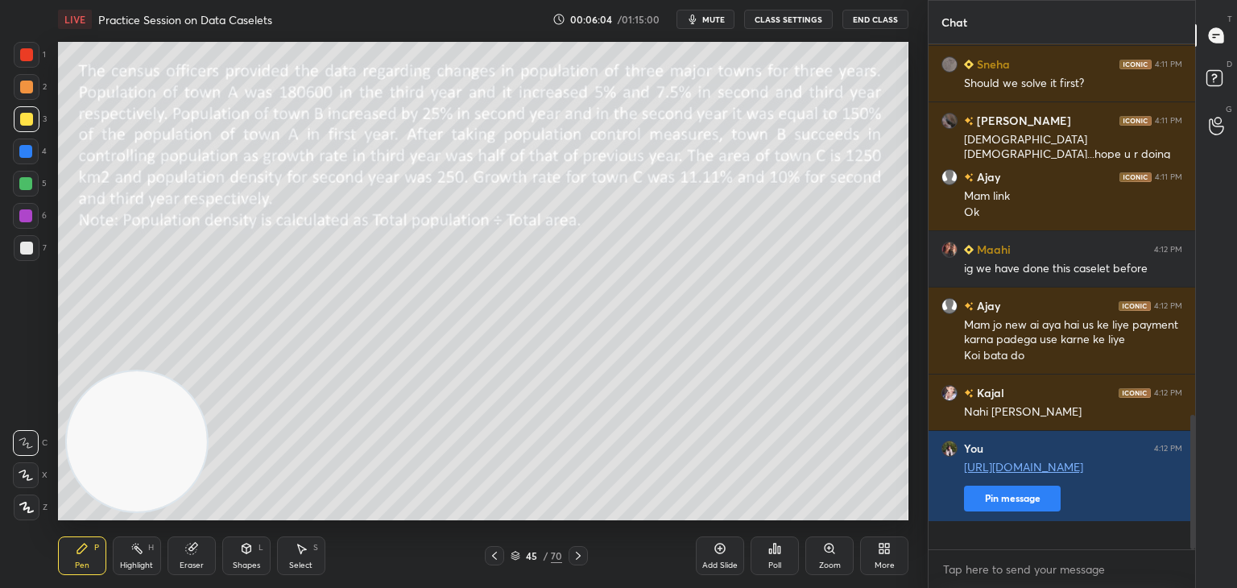
click at [712, 22] on span "mute" at bounding box center [713, 19] width 23 height 11
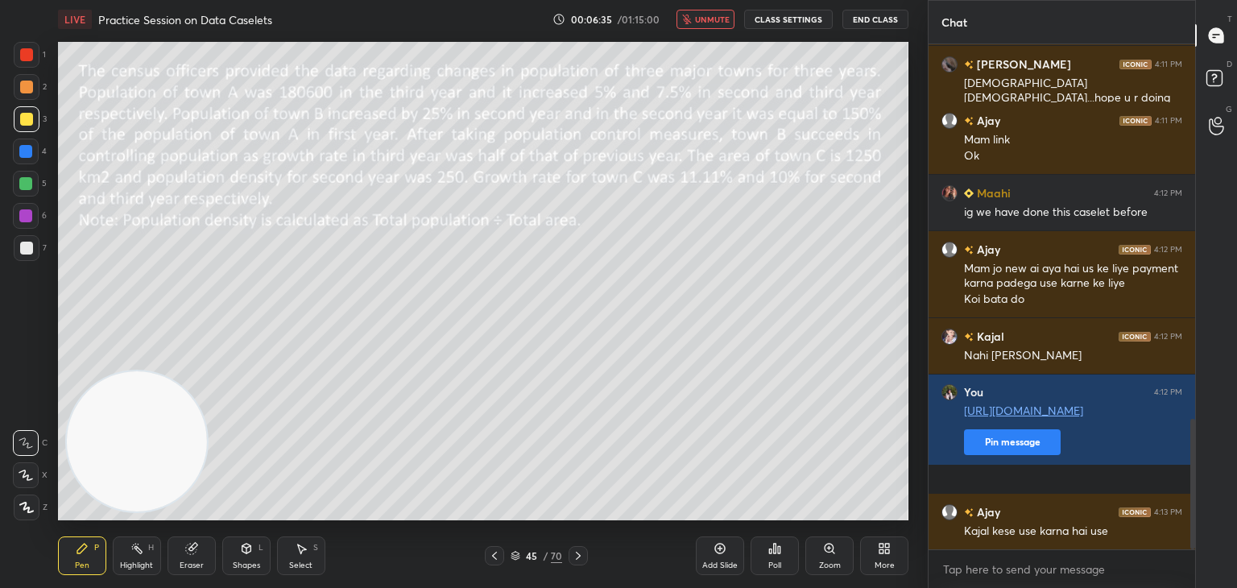
click at [193, 569] on div "Eraser" at bounding box center [192, 565] width 24 height 8
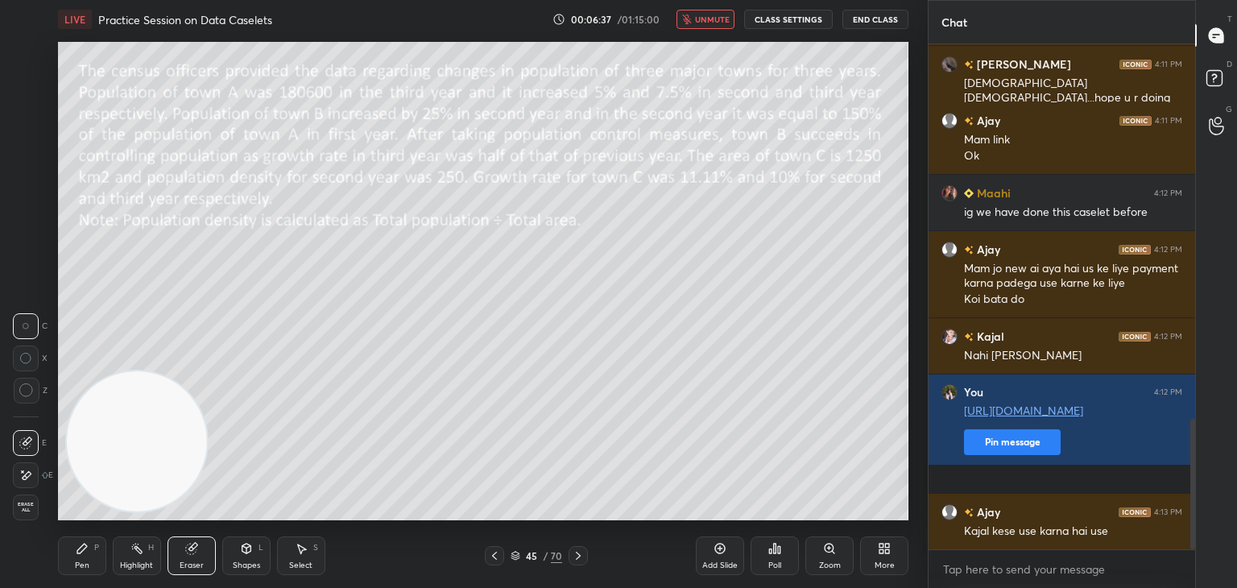
click at [33, 395] on div at bounding box center [27, 391] width 26 height 26
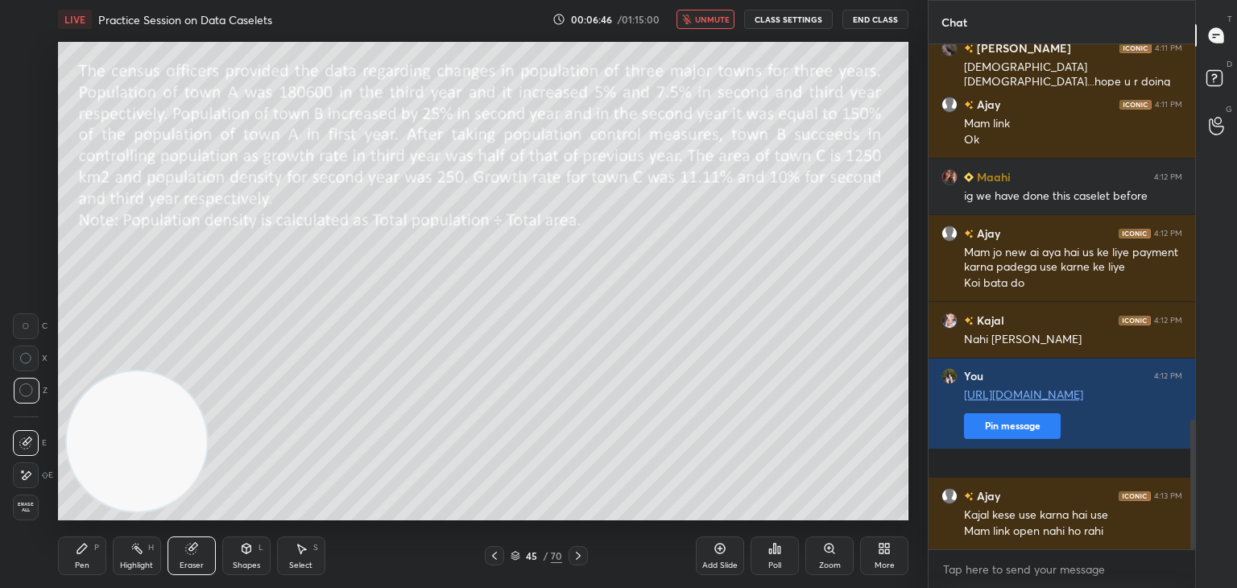
click at [85, 561] on div "Pen" at bounding box center [82, 565] width 15 height 8
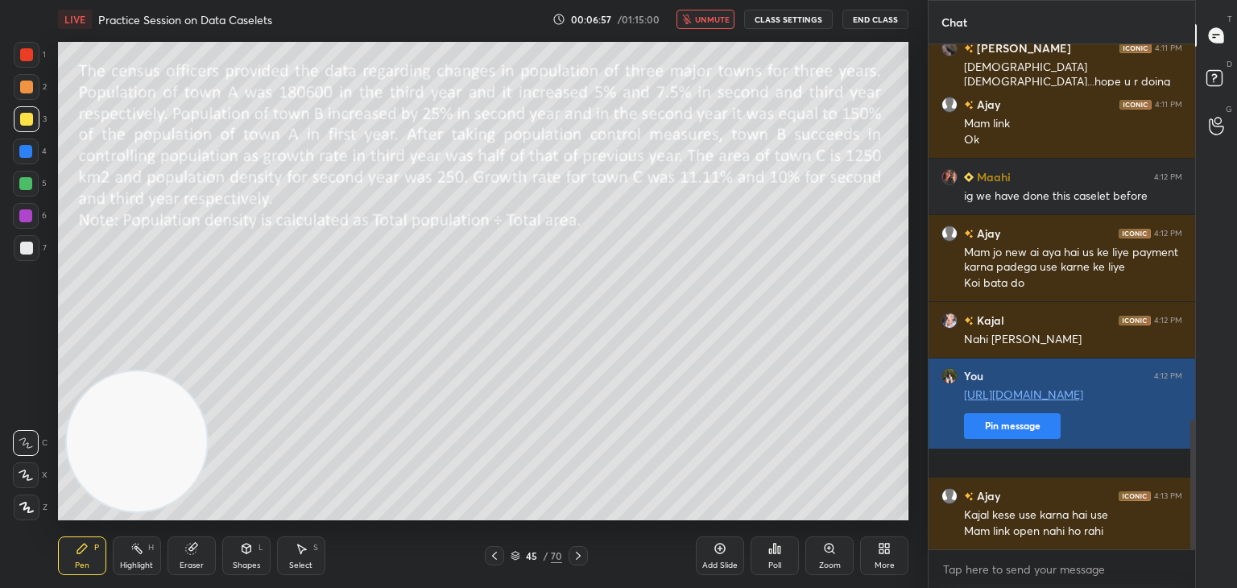
click at [999, 404] on div "https://unacademy.com/batch/crash-course-batch-for-clat-ailet-2026/3HUZF2QO" at bounding box center [1073, 395] width 218 height 16
click at [1025, 402] on link "https://unacademy.com/batch/crash-course-batch-for-clat-ailet-2026/3HUZF2QO" at bounding box center [1023, 394] width 119 height 15
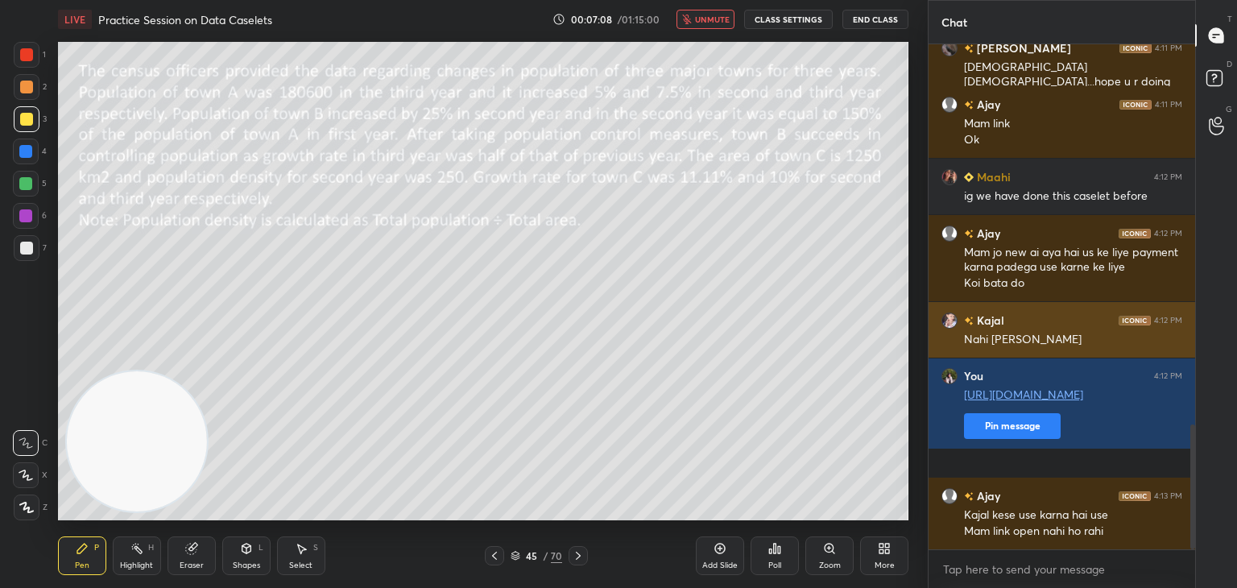
scroll to position [1539, 0]
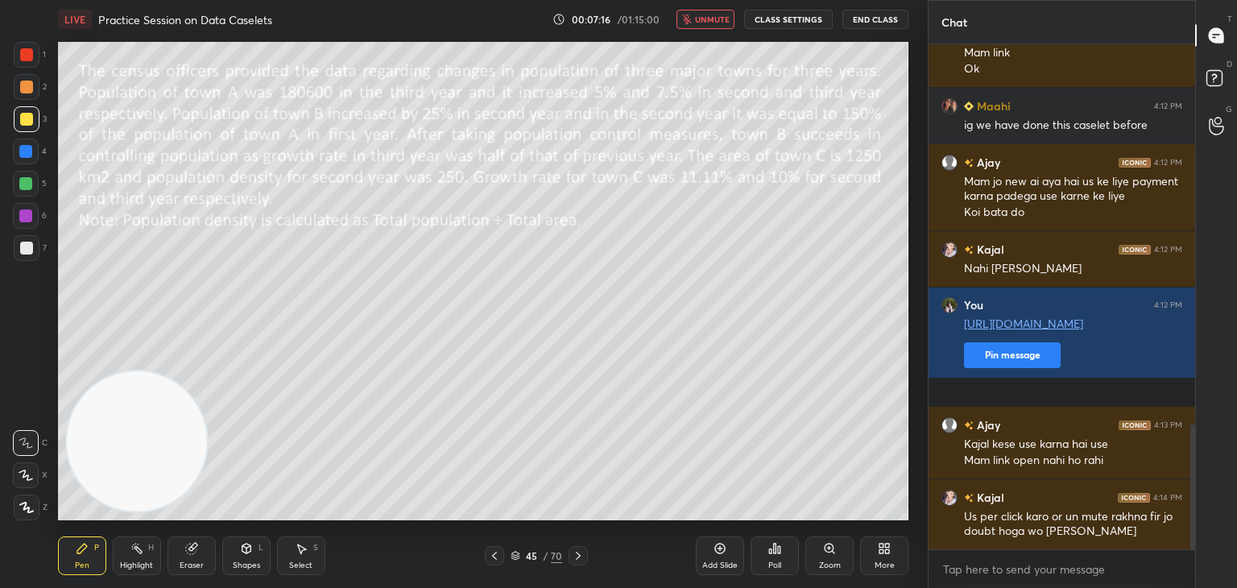
click at [734, 15] on button "unmute" at bounding box center [706, 19] width 58 height 19
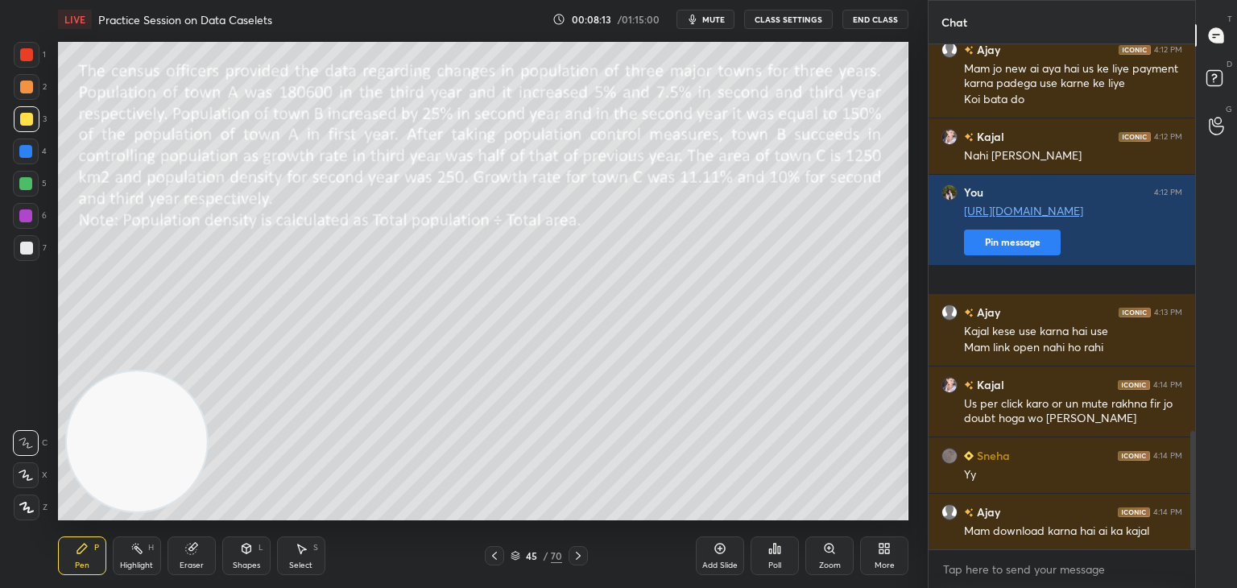
scroll to position [1708, 0]
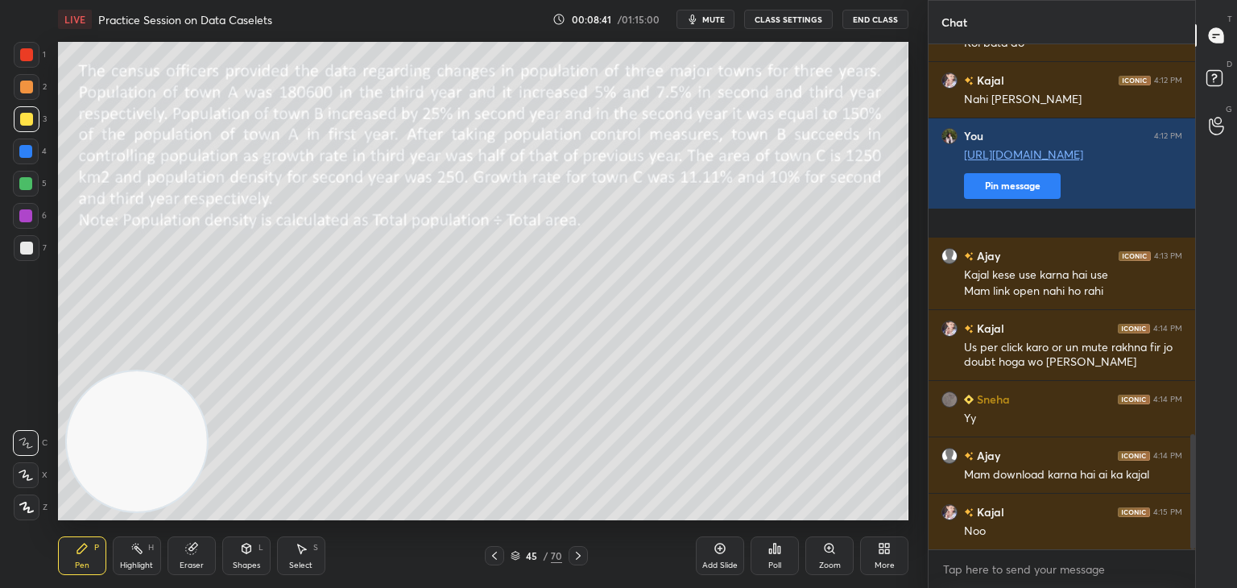
click at [719, 19] on span "mute" at bounding box center [713, 19] width 23 height 11
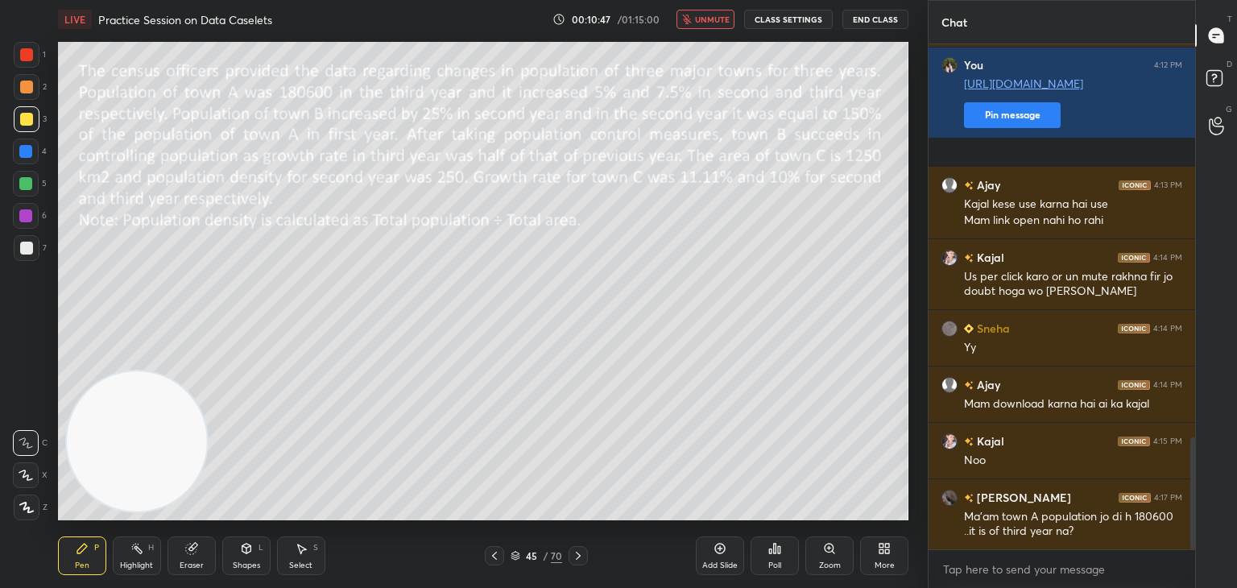
click at [706, 19] on span "unmute" at bounding box center [712, 19] width 35 height 11
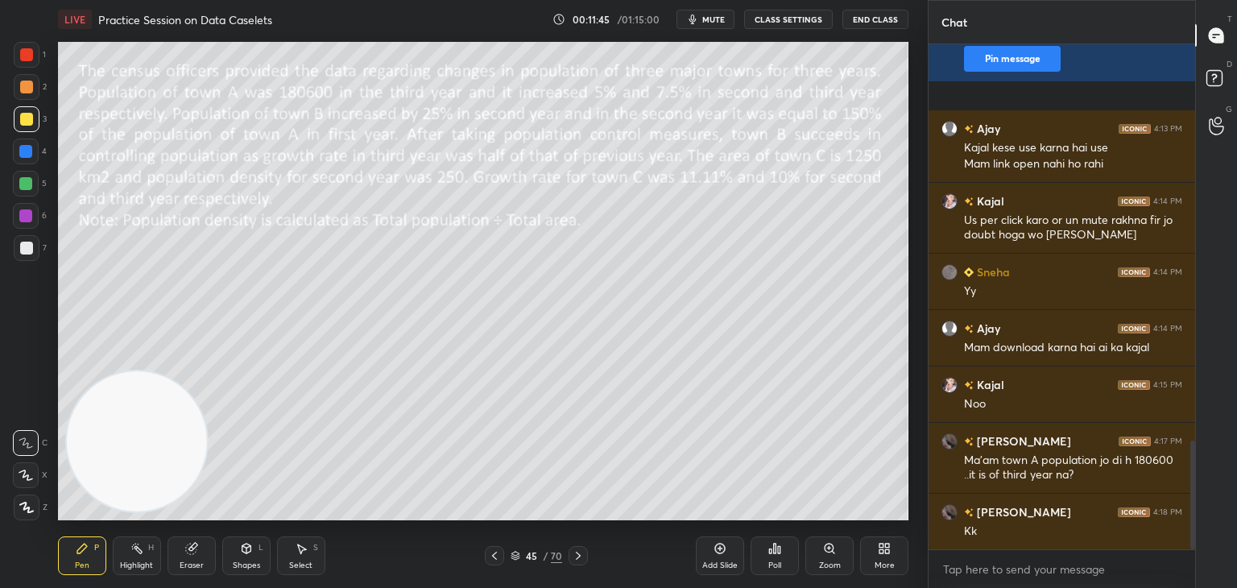
click at [703, 20] on button "mute" at bounding box center [706, 19] width 58 height 19
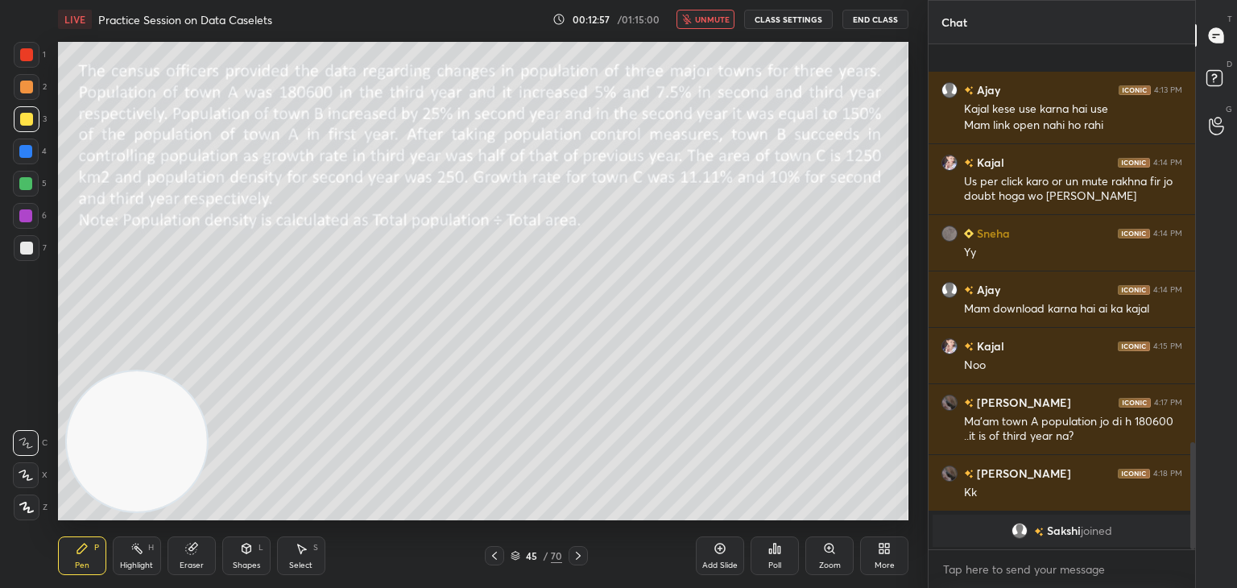
scroll to position [1893, 0]
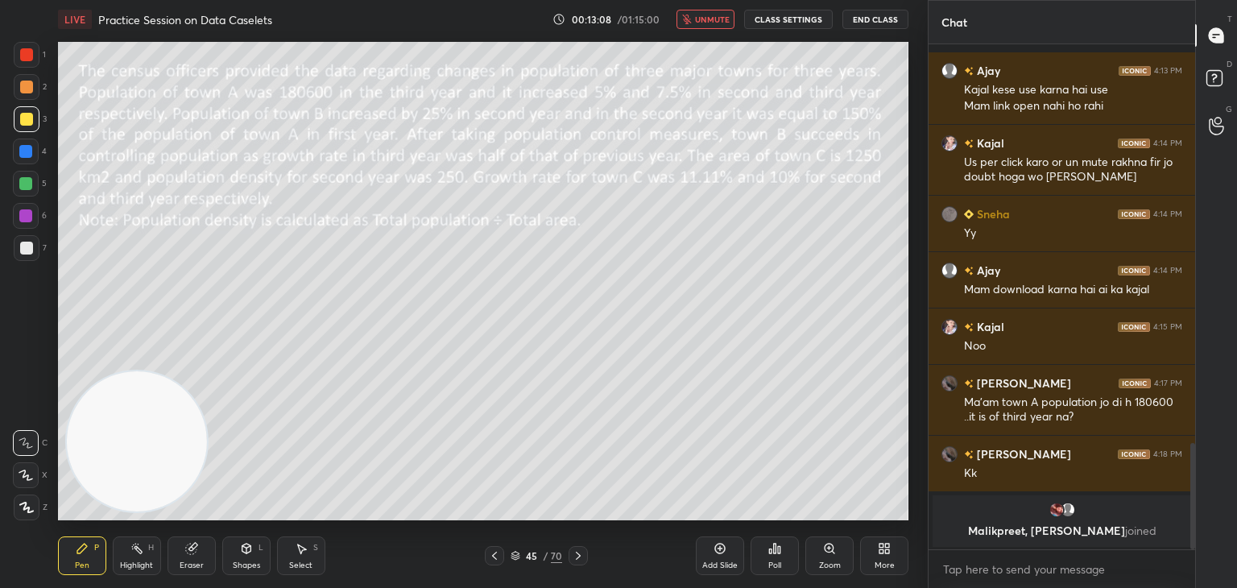
click at [716, 22] on span "unmute" at bounding box center [712, 19] width 35 height 11
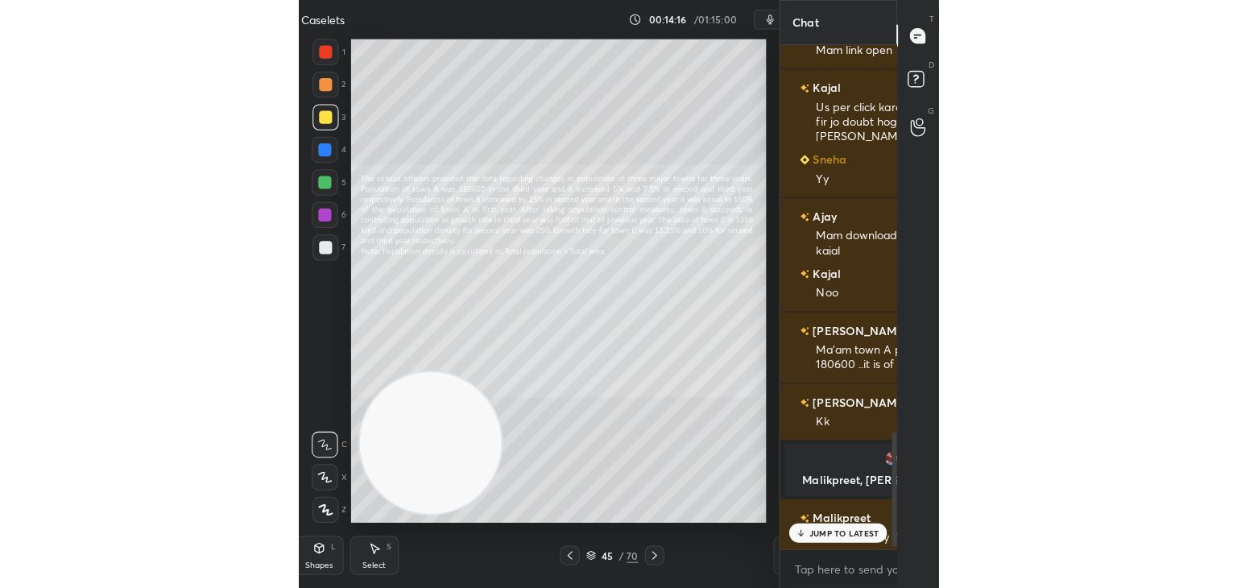
scroll to position [0, 0]
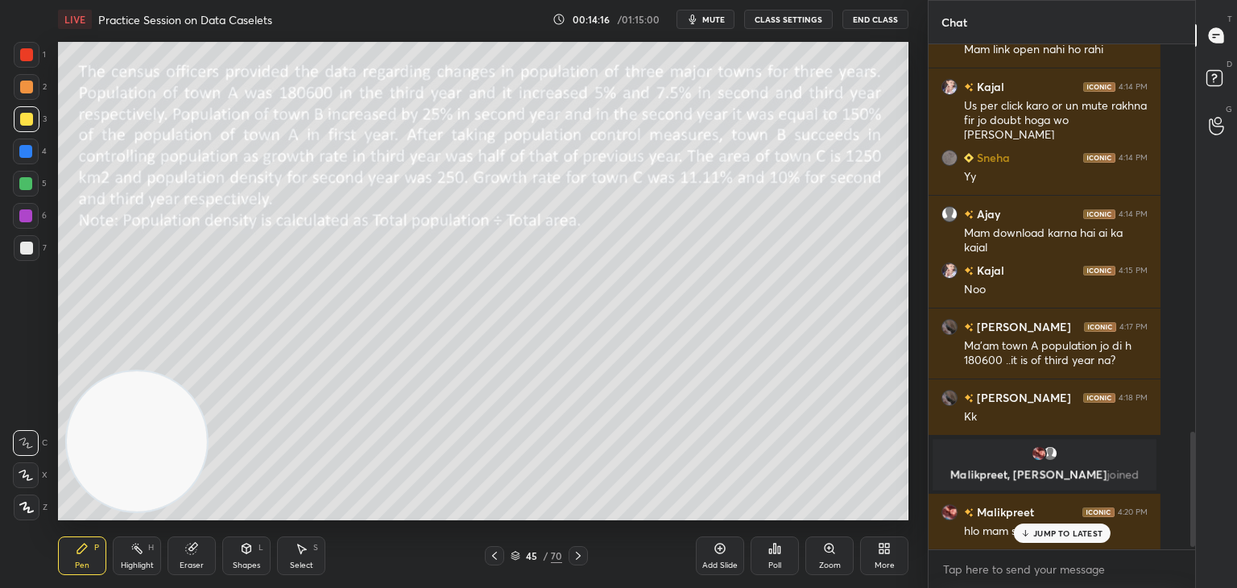
type textarea "x"
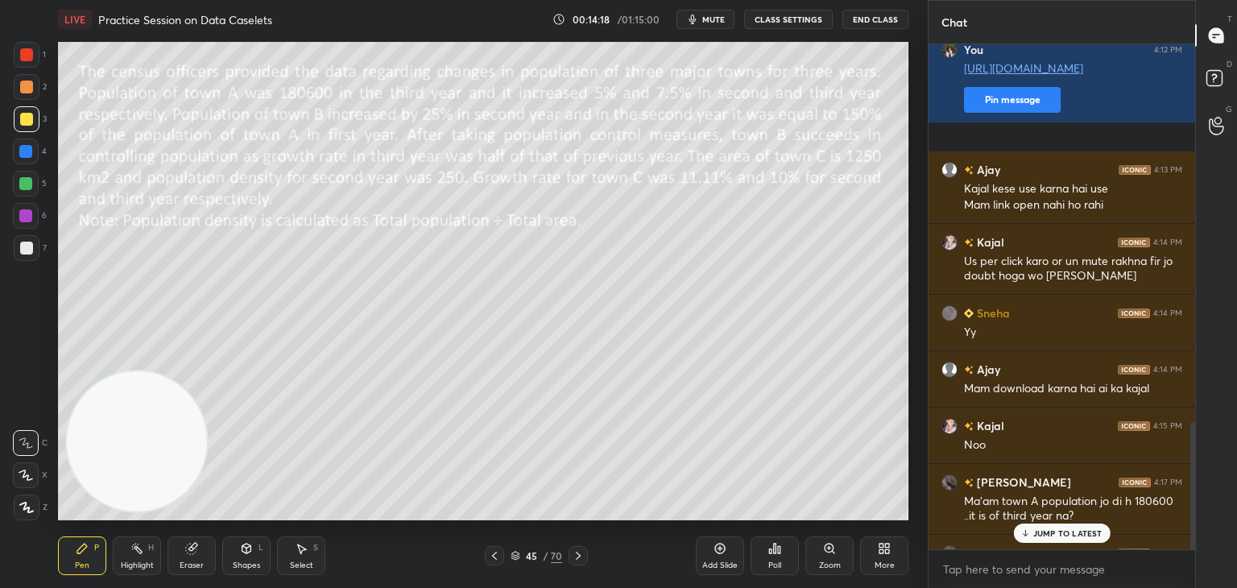
scroll to position [1785, 0]
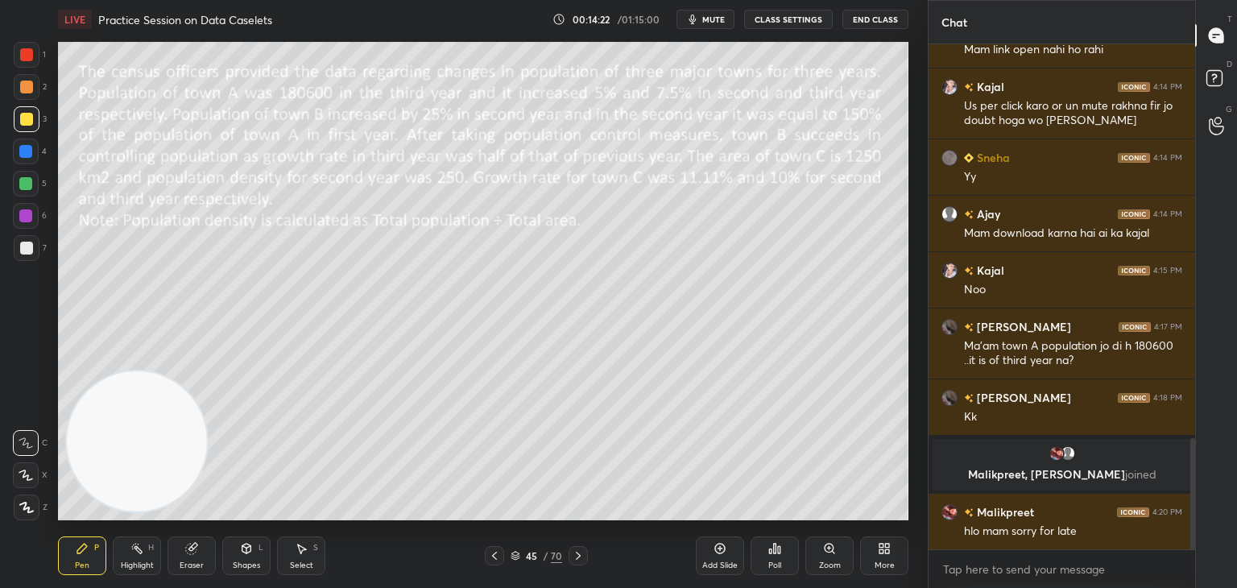
click at [716, 22] on span "mute" at bounding box center [713, 19] width 23 height 11
click at [714, 14] on button "unmute" at bounding box center [706, 19] width 58 height 19
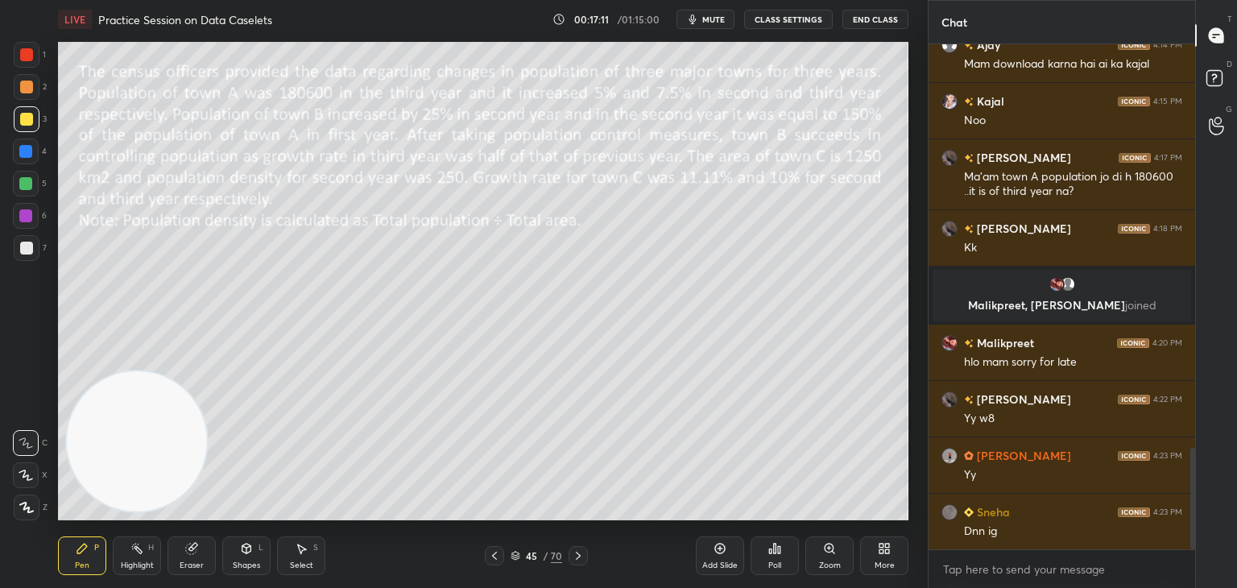
scroll to position [2011, 0]
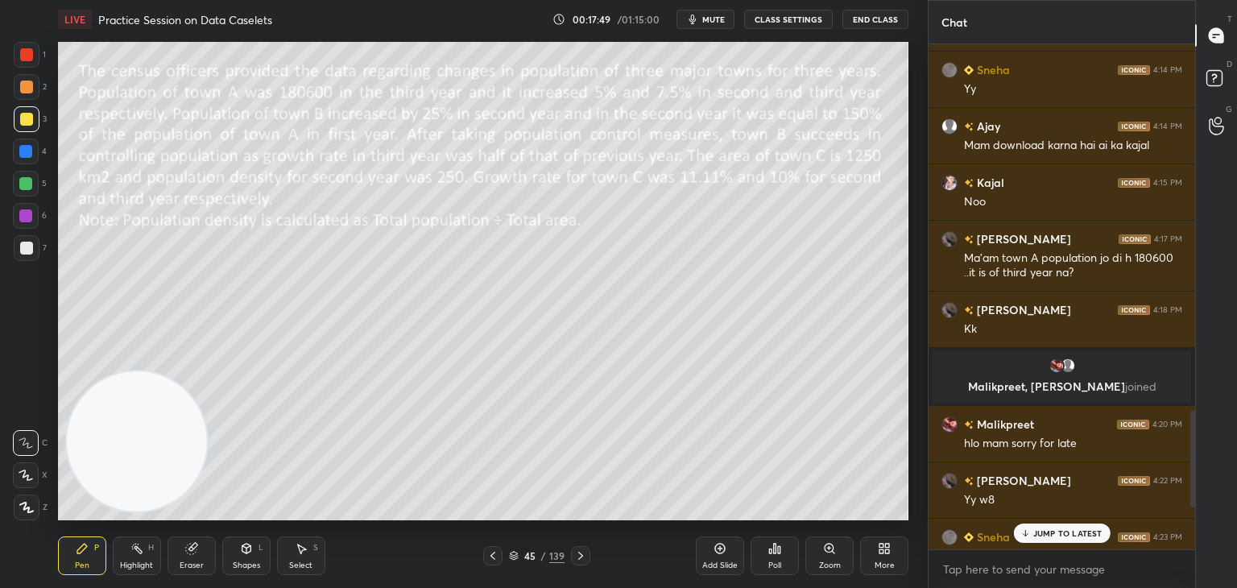
scroll to position [2135, 0]
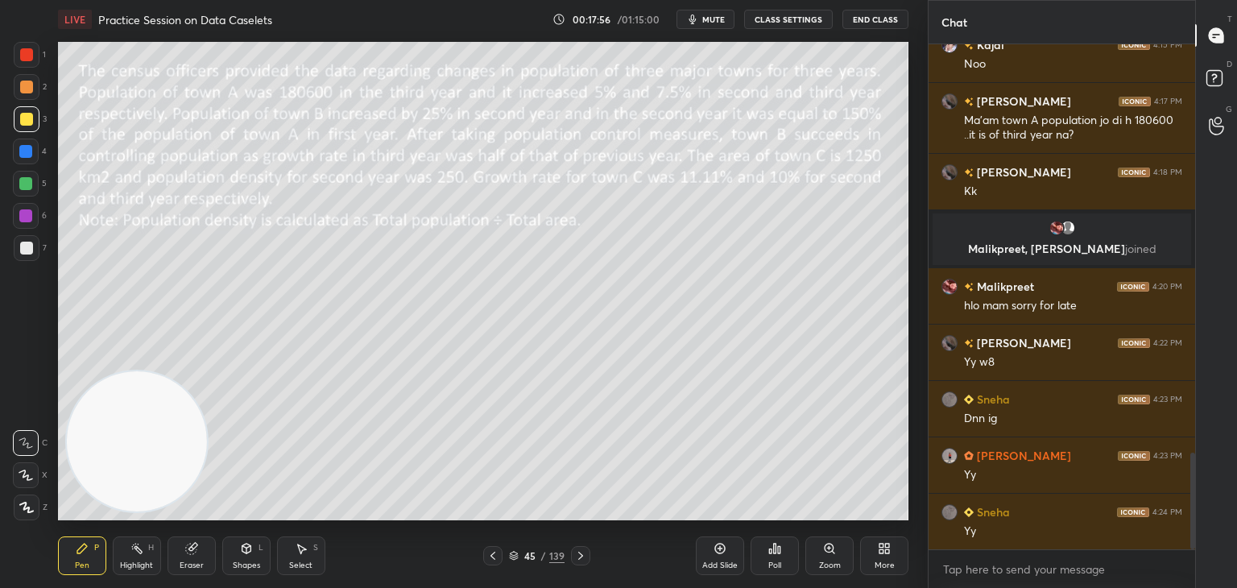
click at [718, 24] on button "mute" at bounding box center [706, 19] width 58 height 19
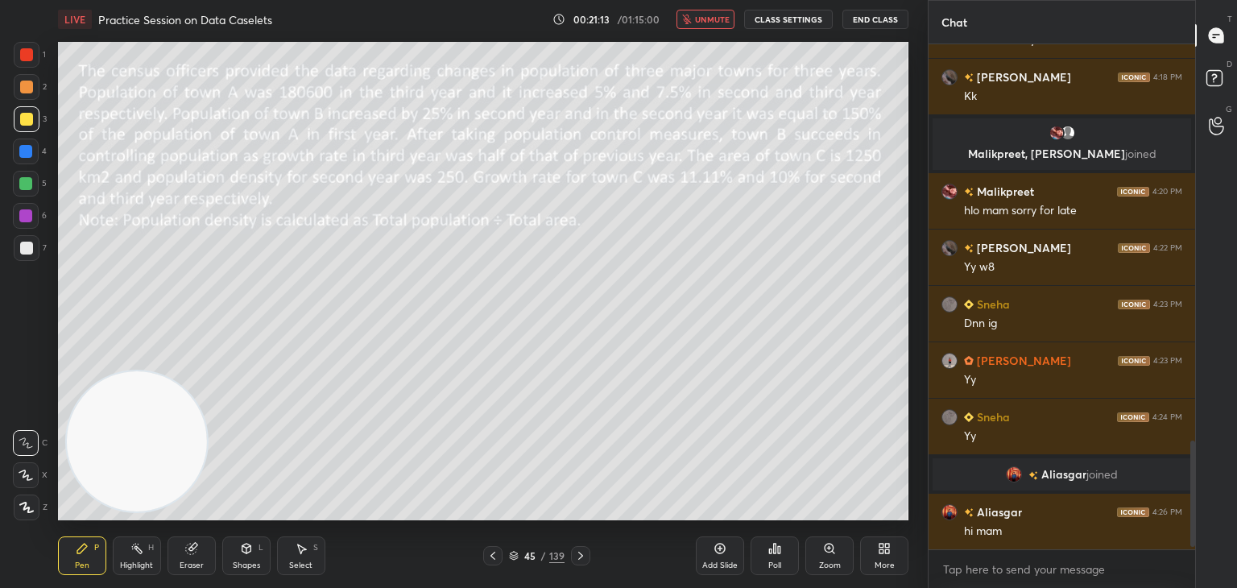
scroll to position [1904, 0]
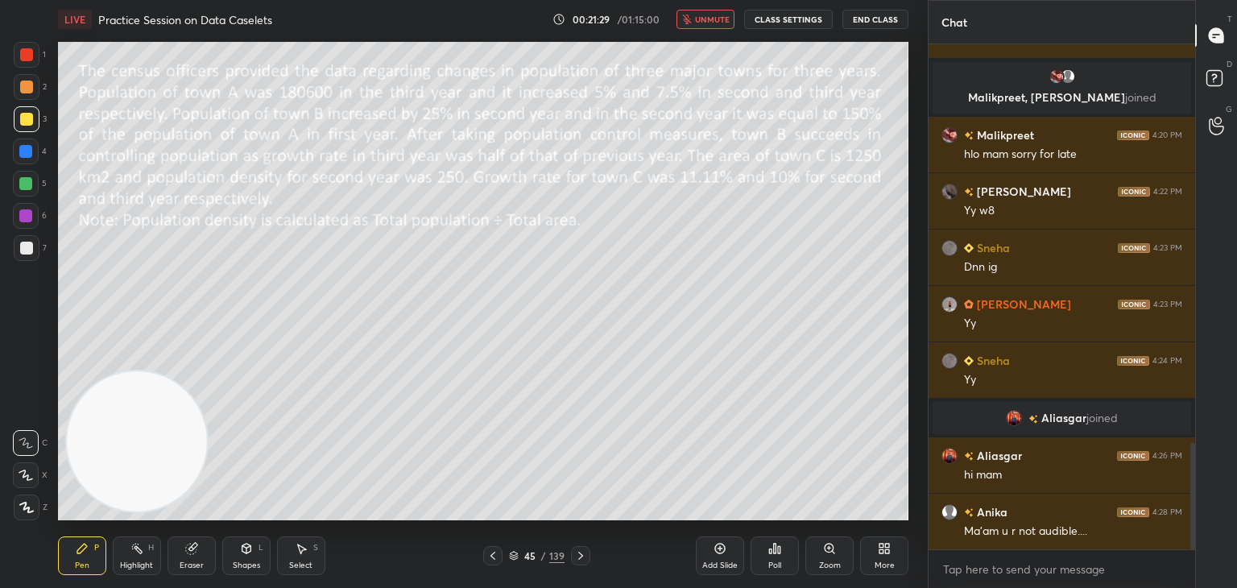
click at [718, 25] on button "unmute" at bounding box center [706, 19] width 58 height 19
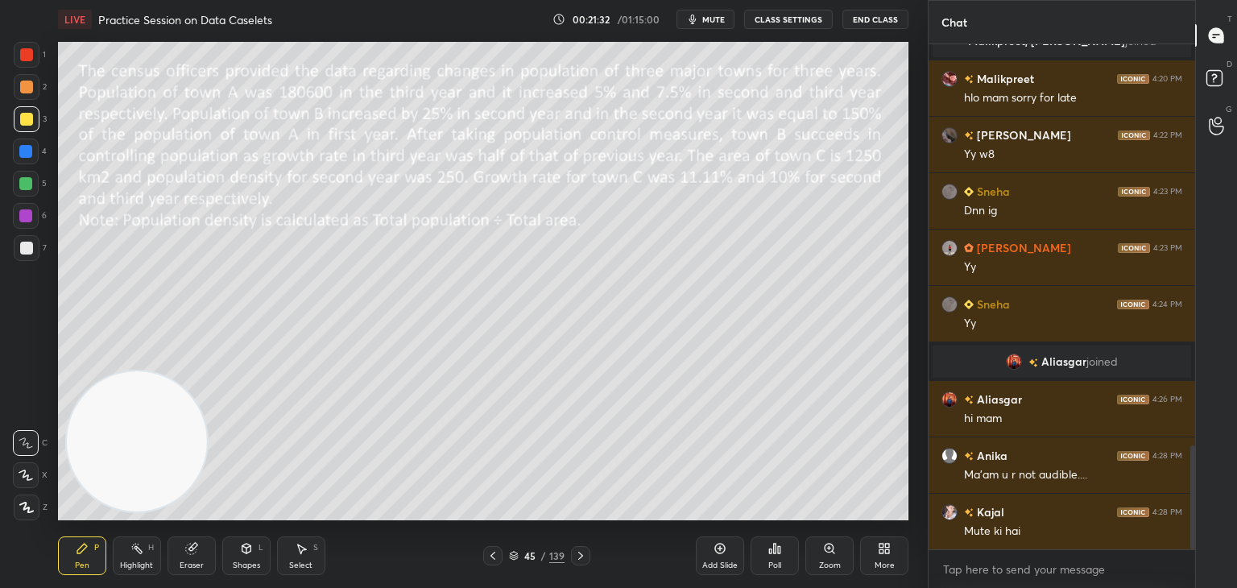
click at [192, 546] on icon at bounding box center [191, 549] width 10 height 10
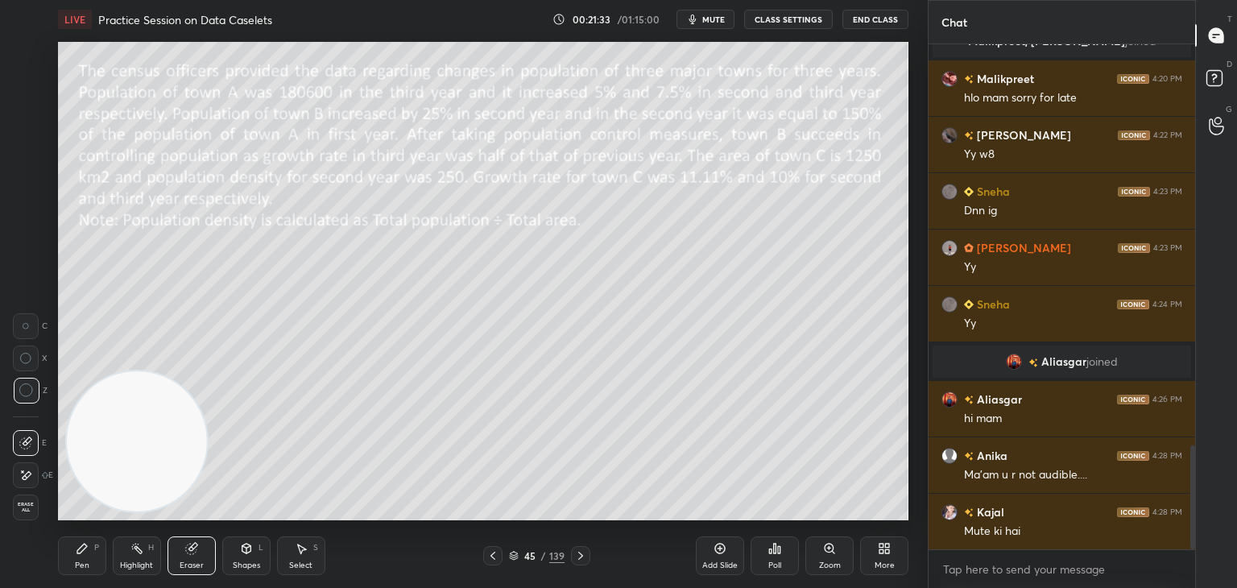
click at [24, 504] on span "Erase all" at bounding box center [26, 507] width 24 height 11
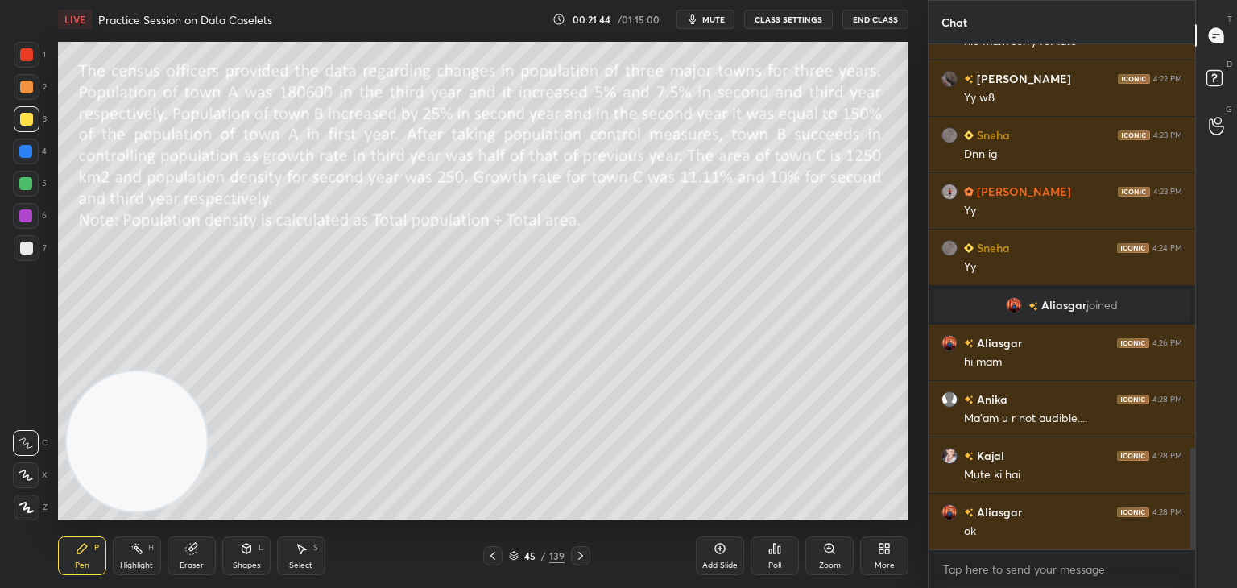
scroll to position [2074, 0]
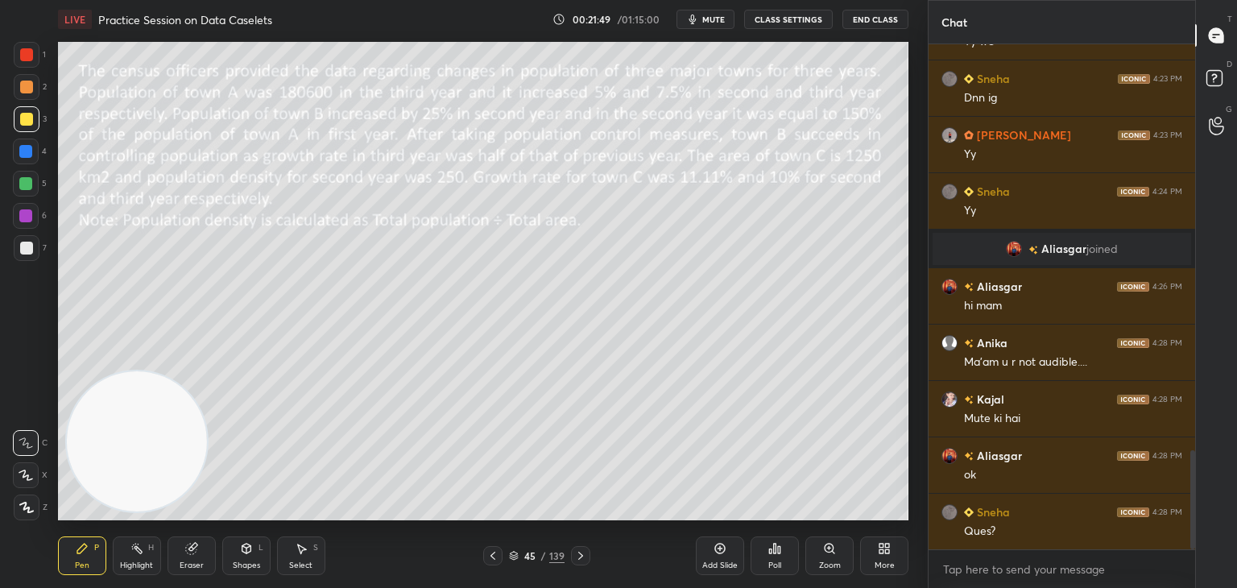
click at [512, 558] on icon at bounding box center [514, 558] width 8 height 2
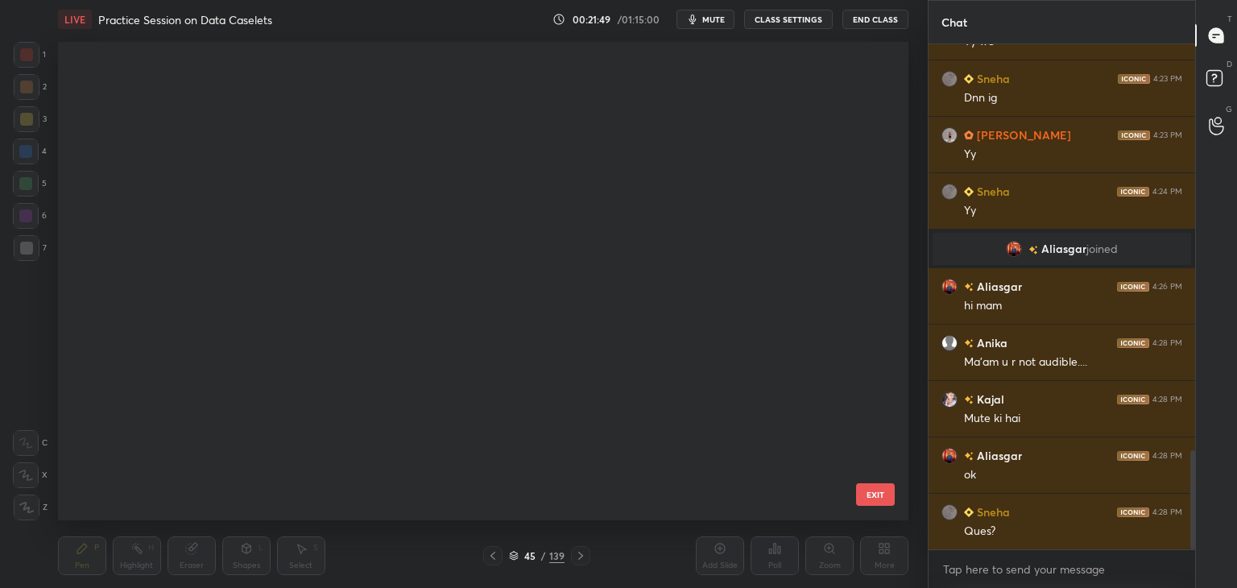
scroll to position [474, 843]
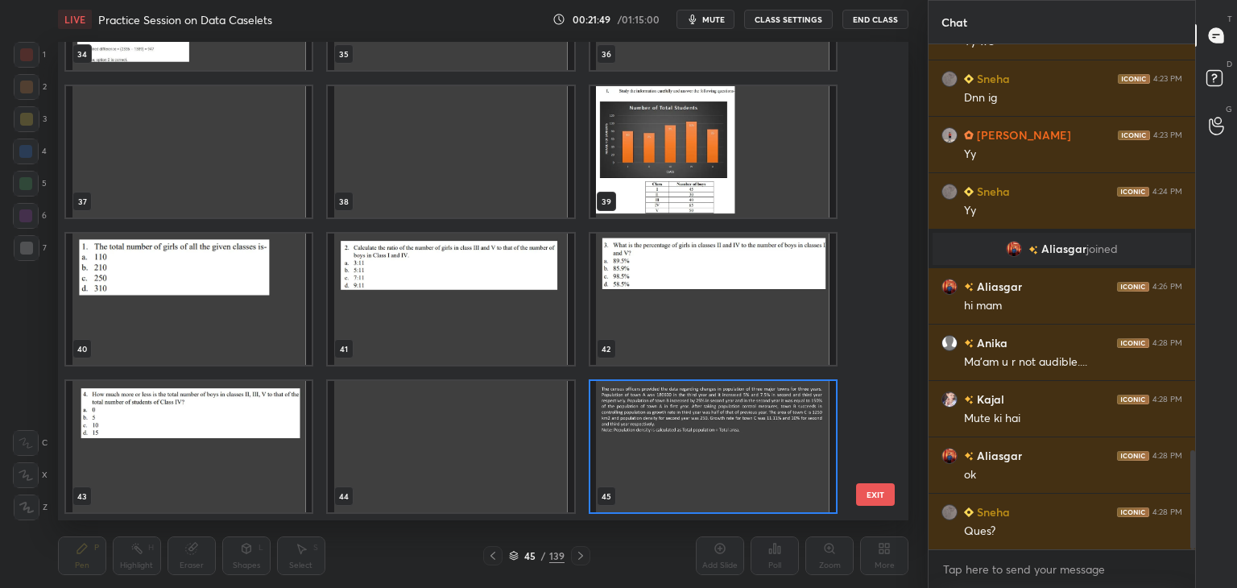
click at [541, 381] on img "grid" at bounding box center [451, 446] width 246 height 131
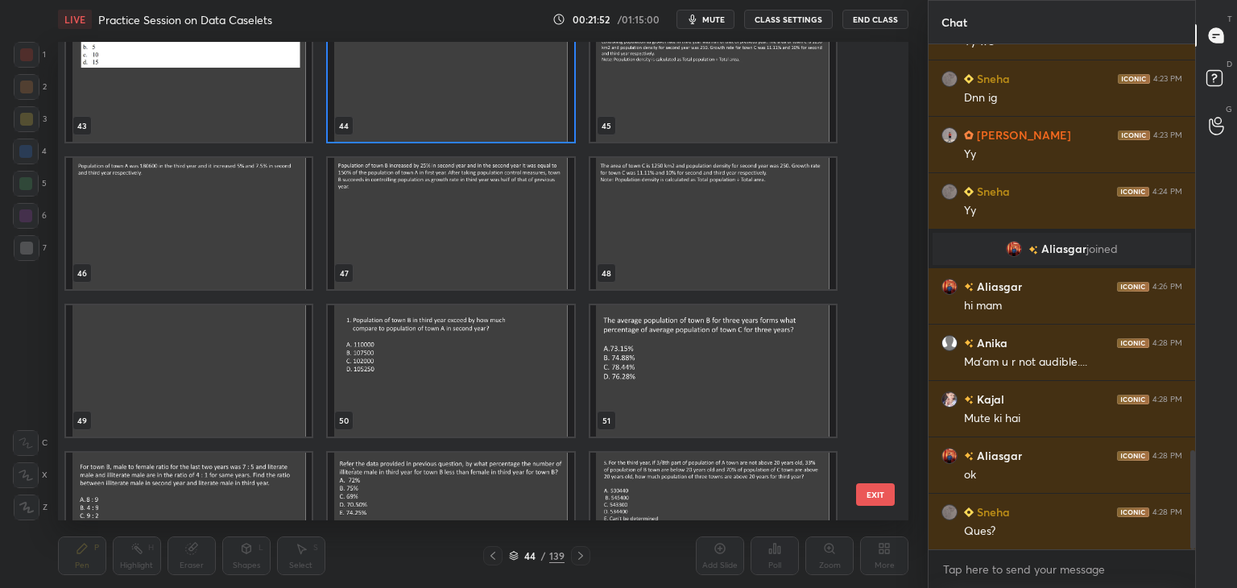
scroll to position [2115, 0]
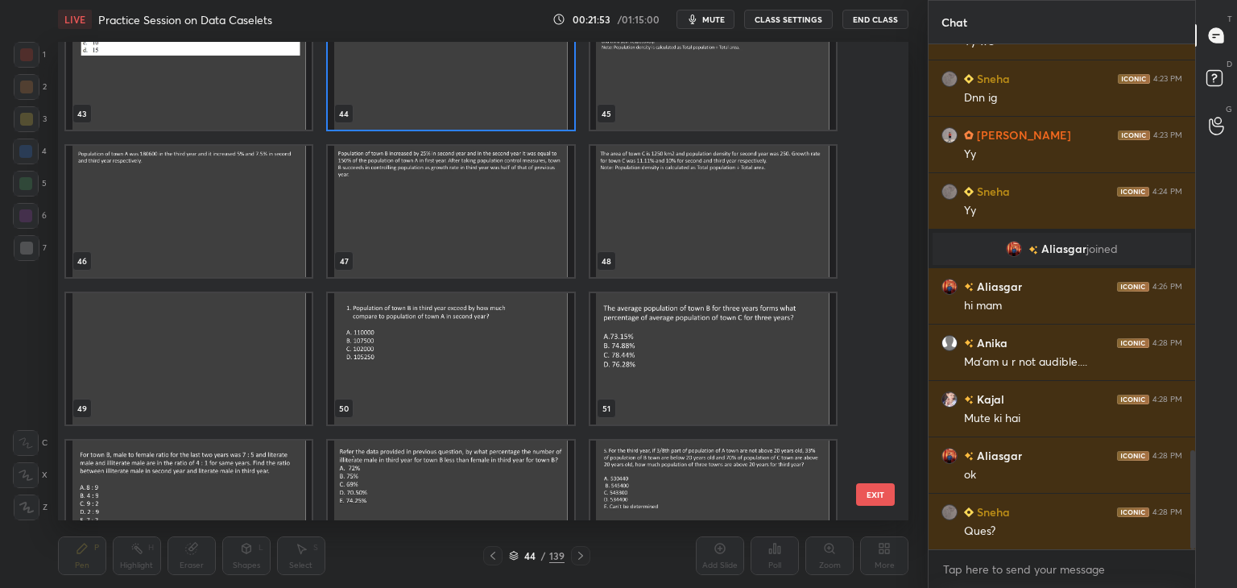
click at [474, 367] on img "grid" at bounding box center [451, 358] width 246 height 131
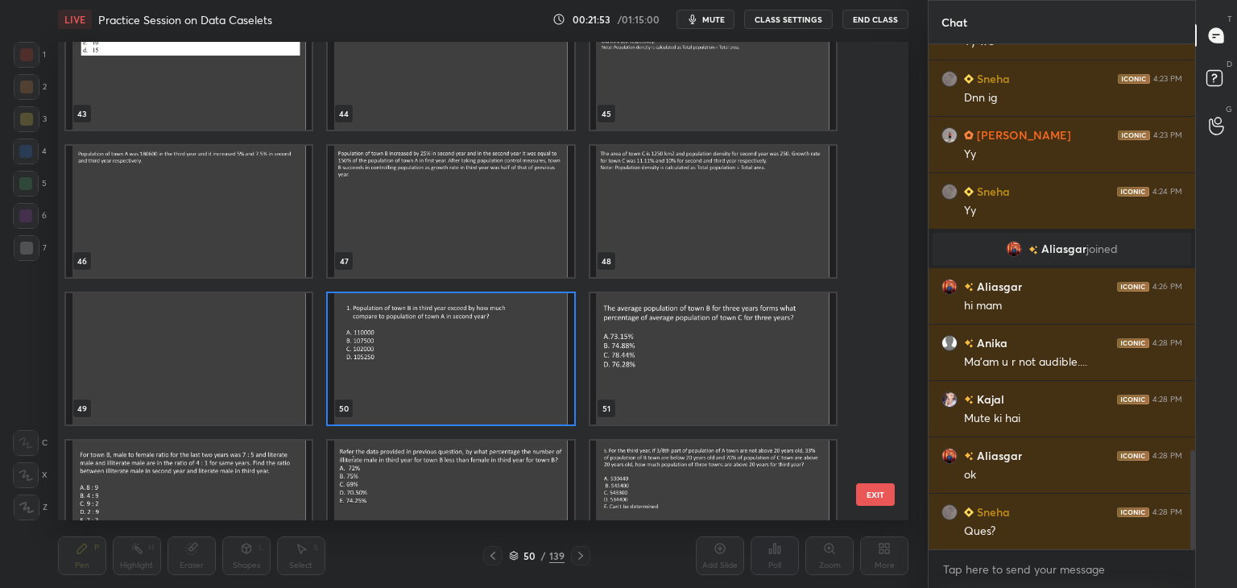
click at [474, 369] on img "grid" at bounding box center [451, 358] width 246 height 131
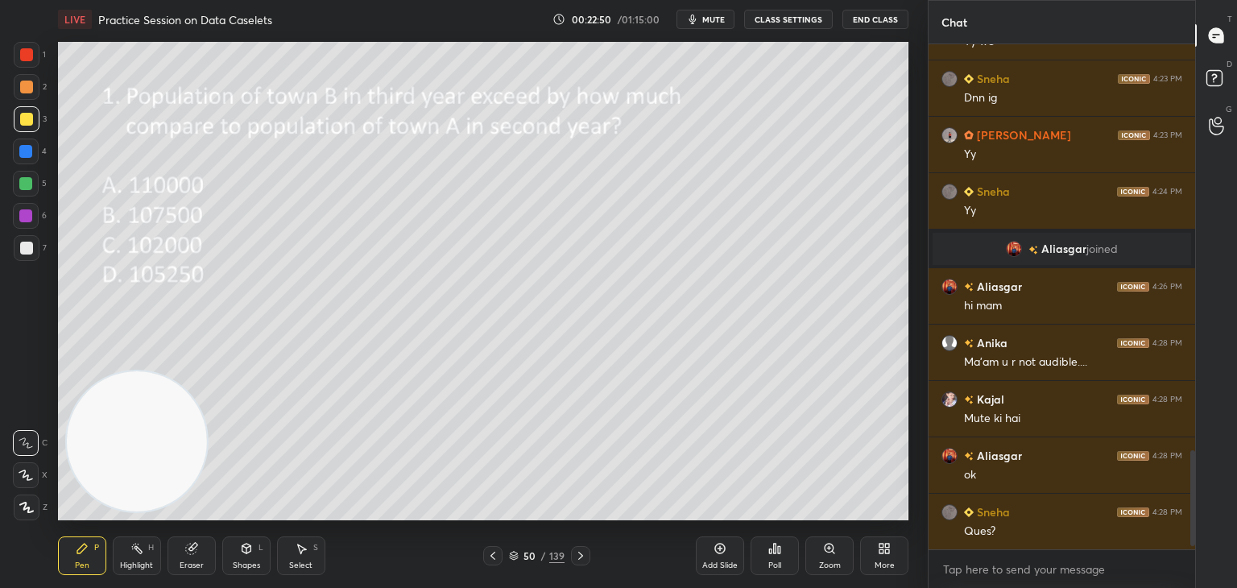
scroll to position [2186, 0]
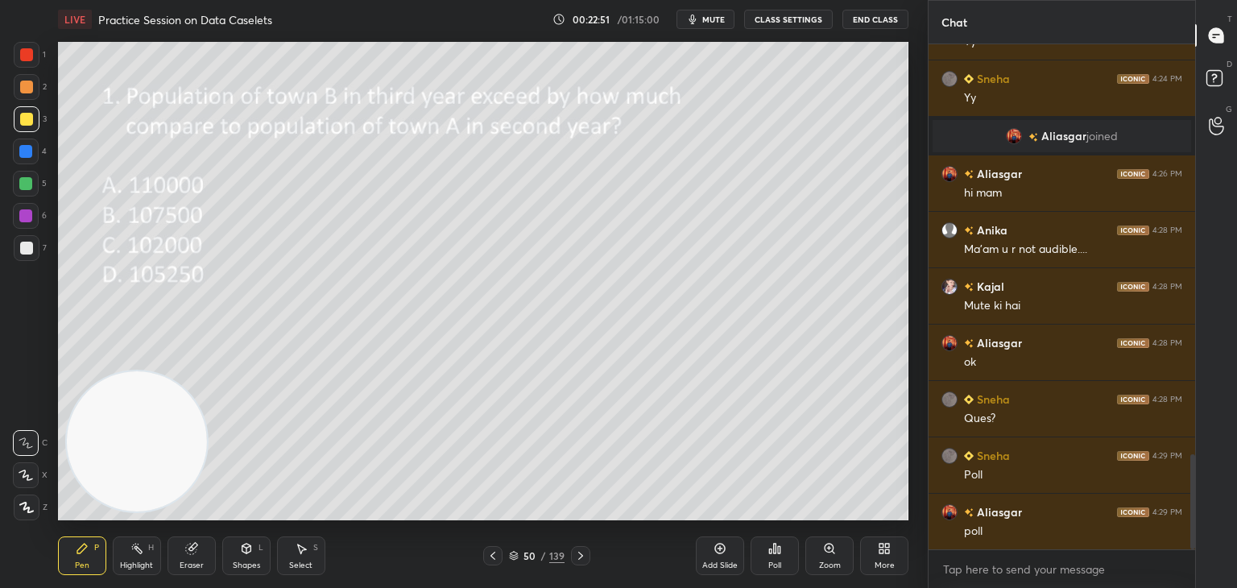
click at [781, 559] on div "Poll" at bounding box center [775, 556] width 48 height 39
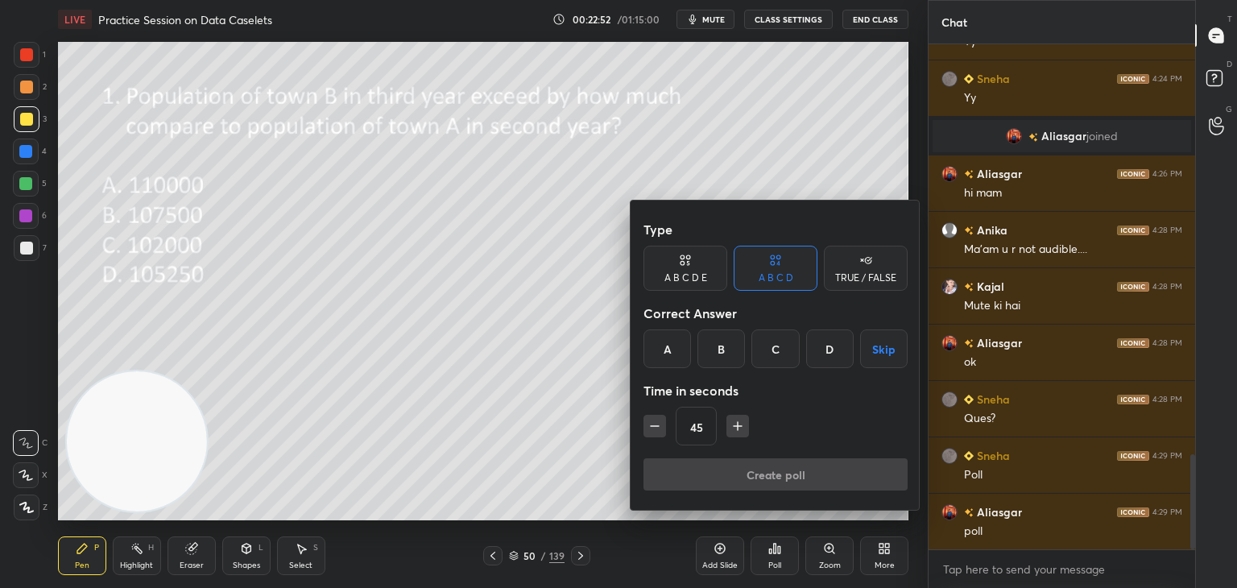
click at [776, 358] on div "C" at bounding box center [776, 348] width 48 height 39
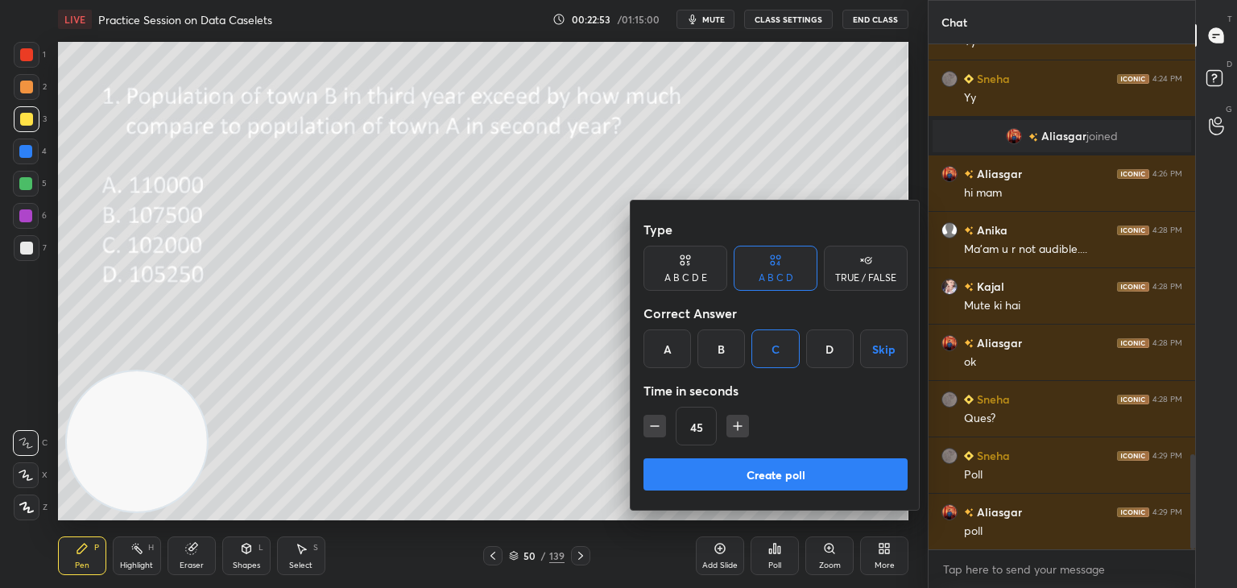
click at [712, 465] on button "Create poll" at bounding box center [776, 474] width 264 height 32
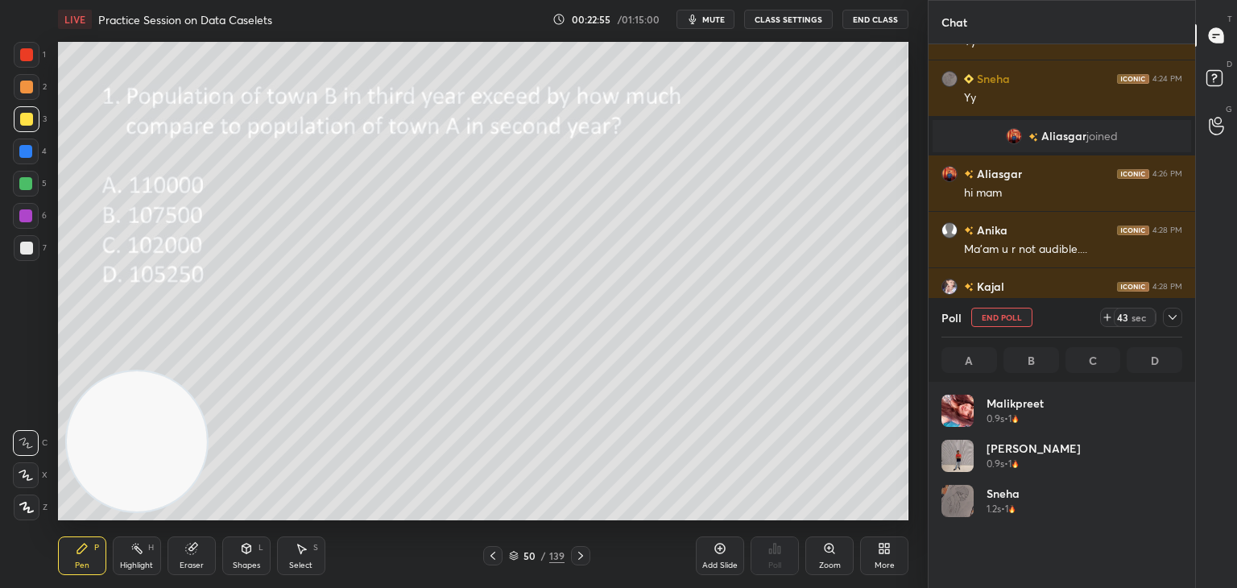
scroll to position [189, 236]
click at [1009, 453] on h4 "Shivang" at bounding box center [1034, 448] width 94 height 17
click at [996, 317] on button "End Poll" at bounding box center [1002, 317] width 61 height 19
type textarea "x"
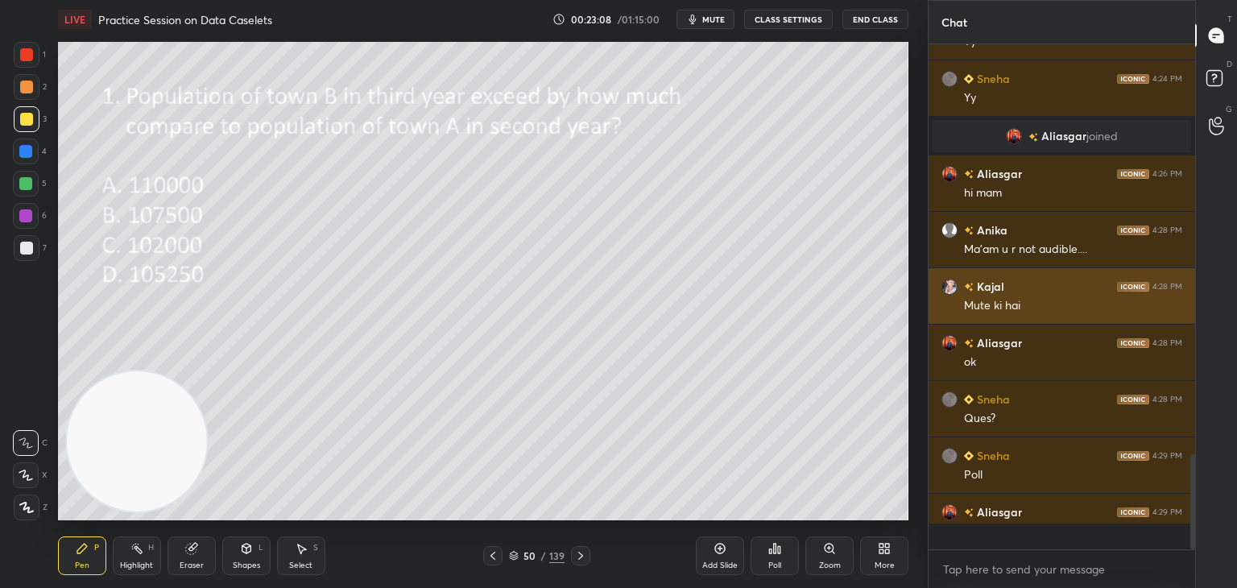
scroll to position [5, 5]
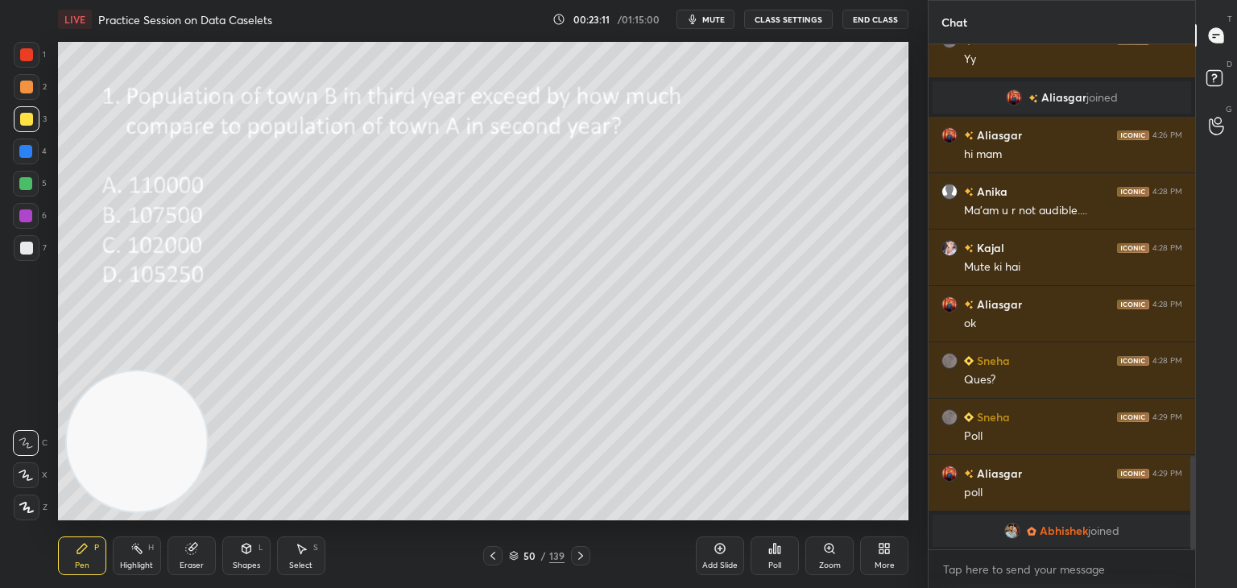
click at [584, 553] on icon at bounding box center [580, 555] width 13 height 13
click at [712, 19] on span "mute" at bounding box center [713, 19] width 23 height 11
click at [783, 562] on div "Poll" at bounding box center [775, 556] width 48 height 39
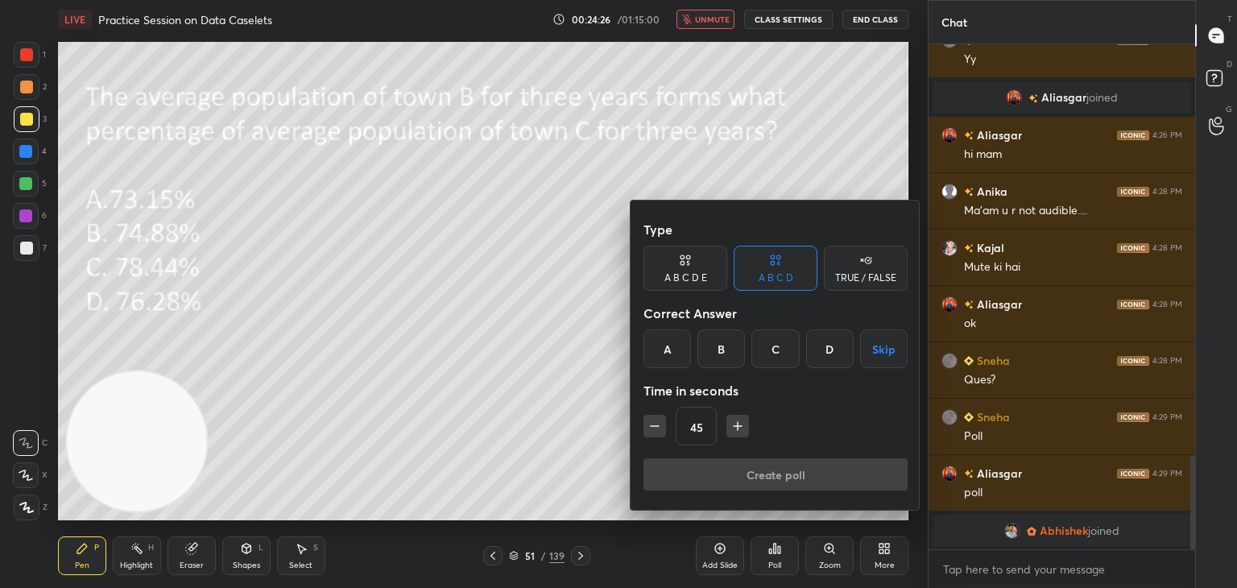
click at [715, 20] on div at bounding box center [618, 294] width 1237 height 588
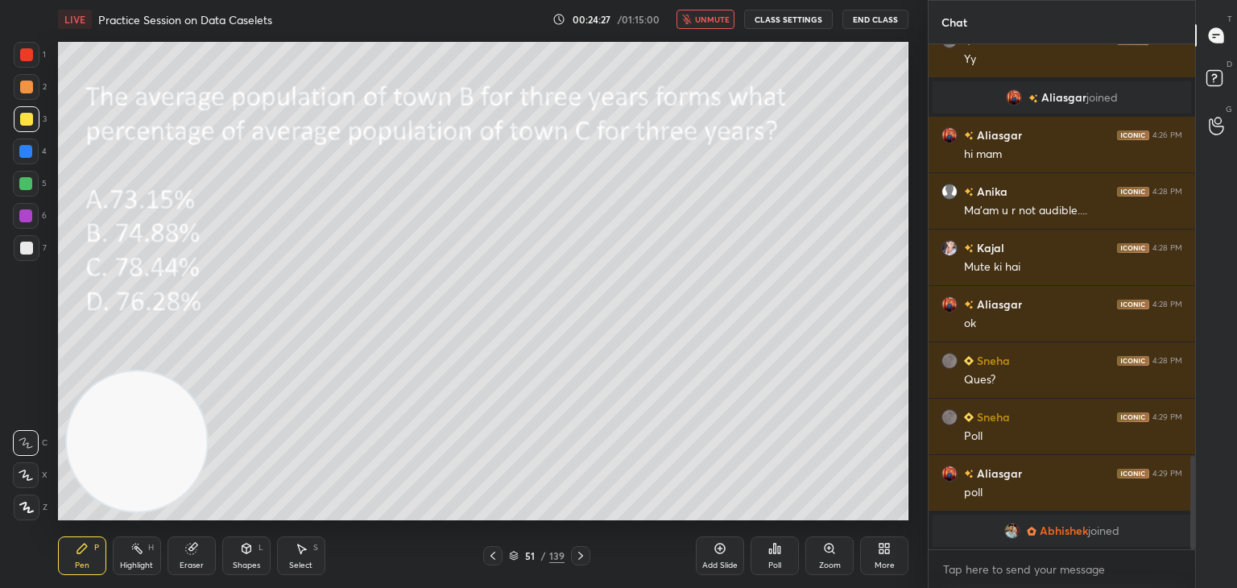
click at [719, 19] on span "unmute" at bounding box center [712, 19] width 35 height 11
click at [780, 559] on div "Poll" at bounding box center [775, 556] width 48 height 39
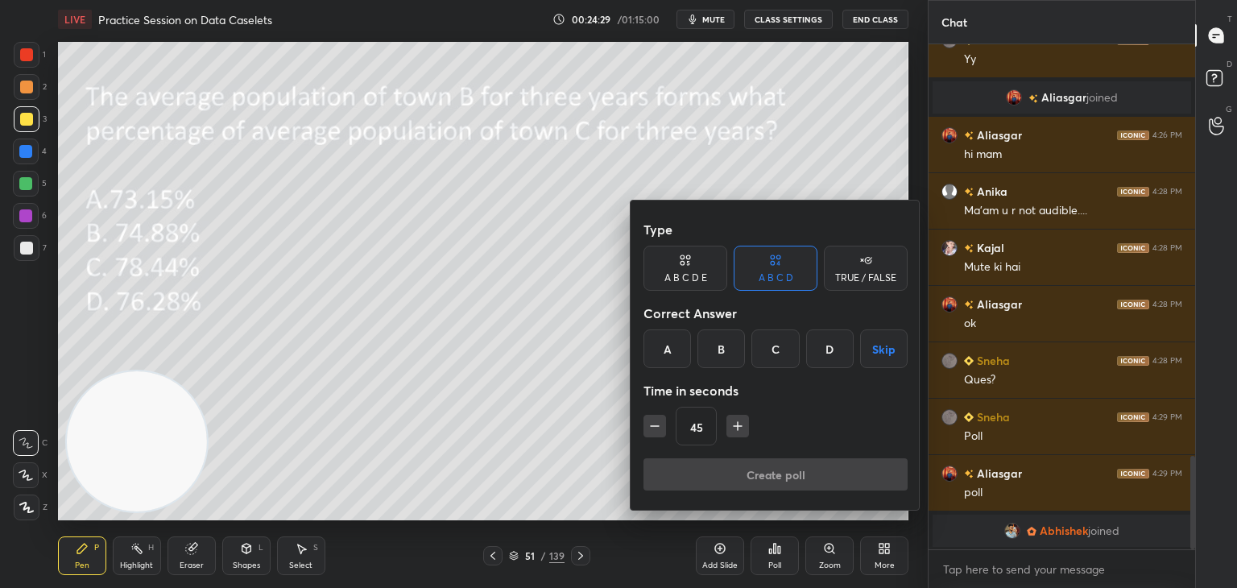
click at [719, 354] on div "B" at bounding box center [722, 348] width 48 height 39
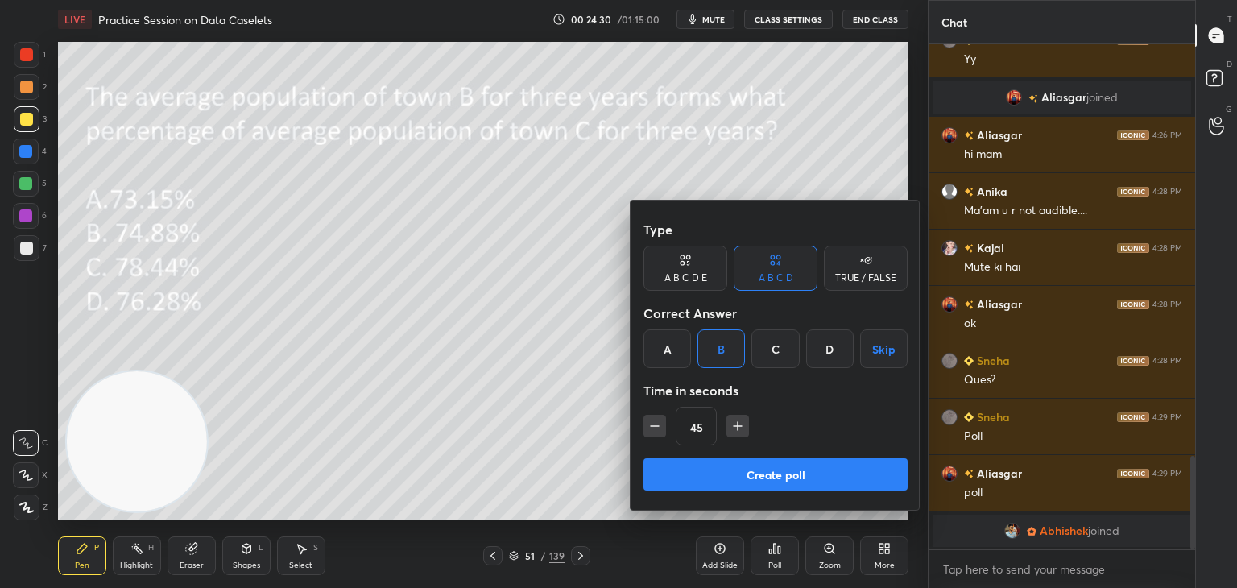
click at [748, 469] on button "Create poll" at bounding box center [776, 474] width 264 height 32
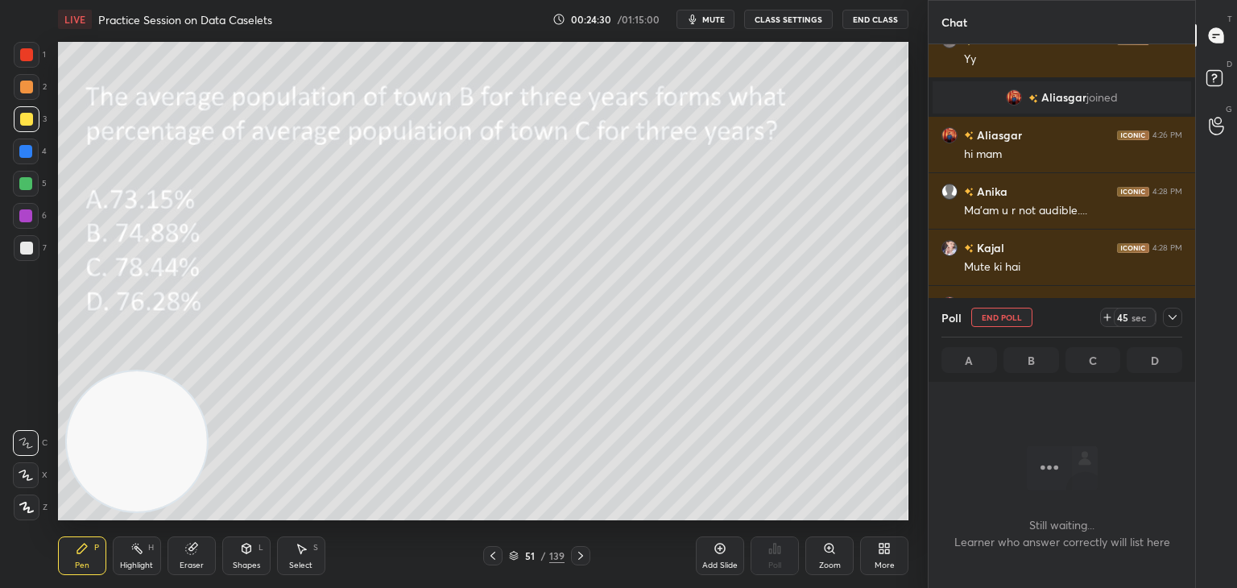
scroll to position [455, 262]
click at [719, 17] on span "mute" at bounding box center [713, 19] width 23 height 11
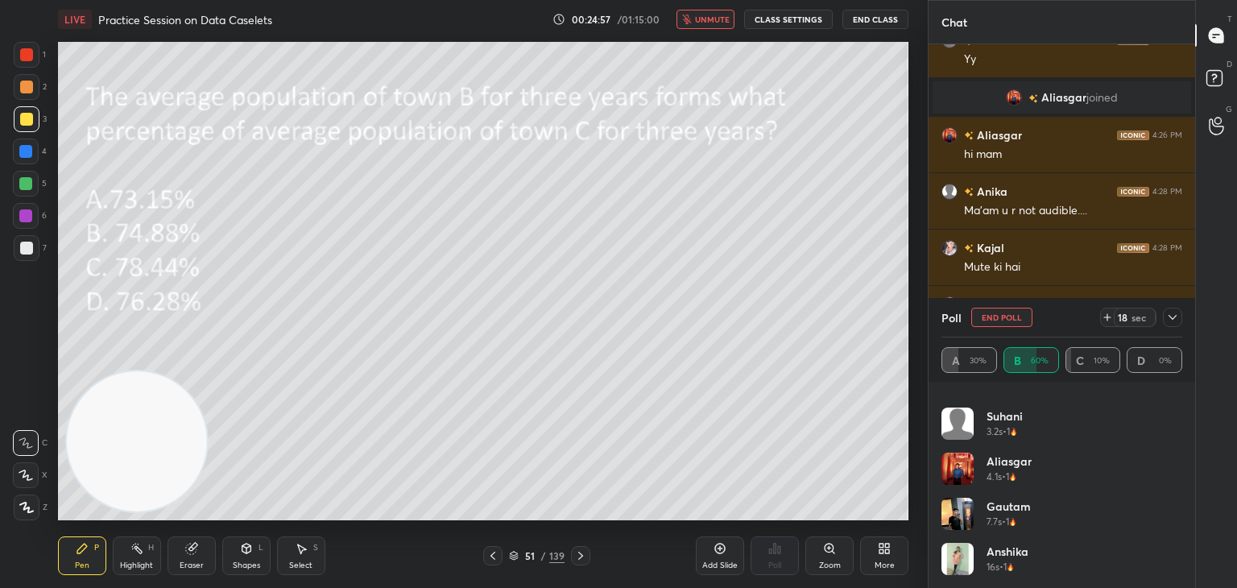
scroll to position [0, 0]
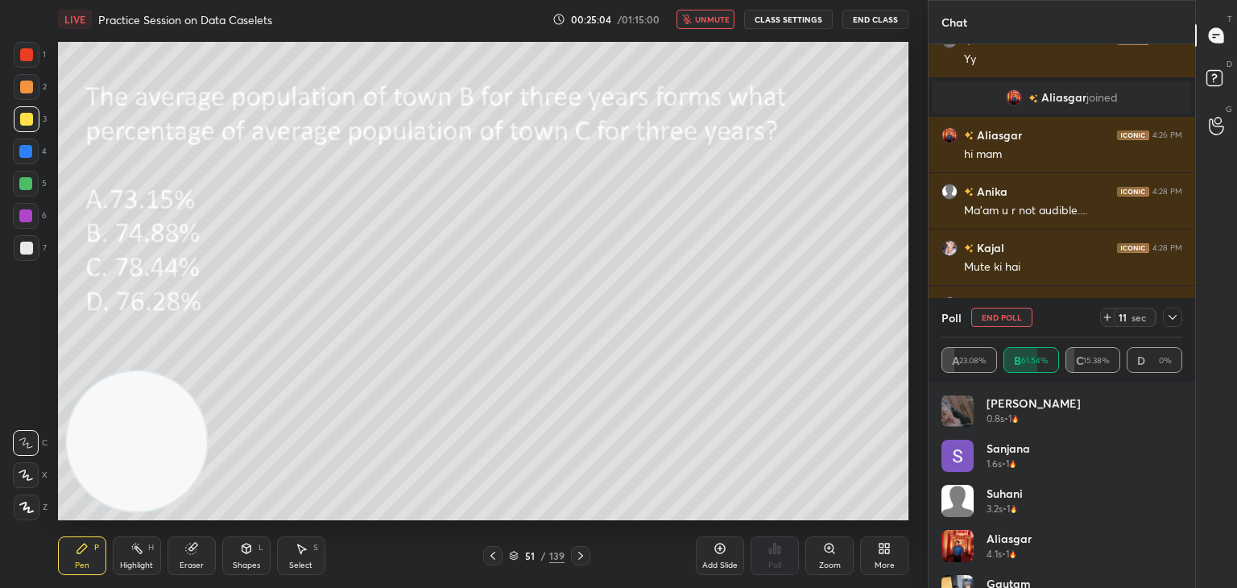
click at [714, 20] on span "unmute" at bounding box center [712, 19] width 35 height 11
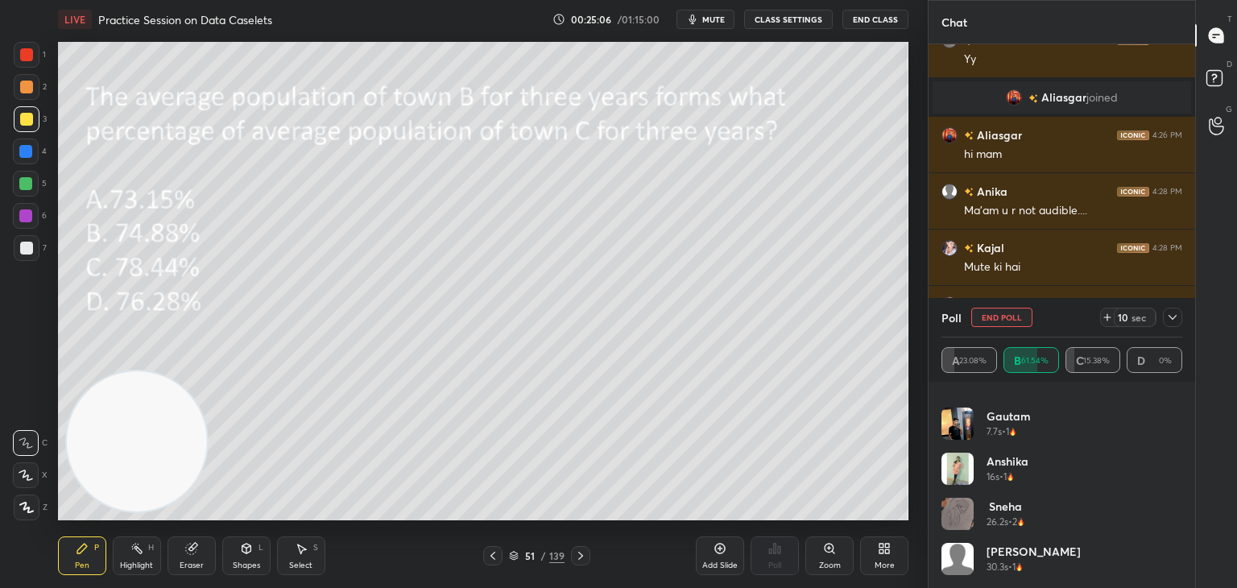
click at [993, 320] on button "End Poll" at bounding box center [1002, 317] width 61 height 19
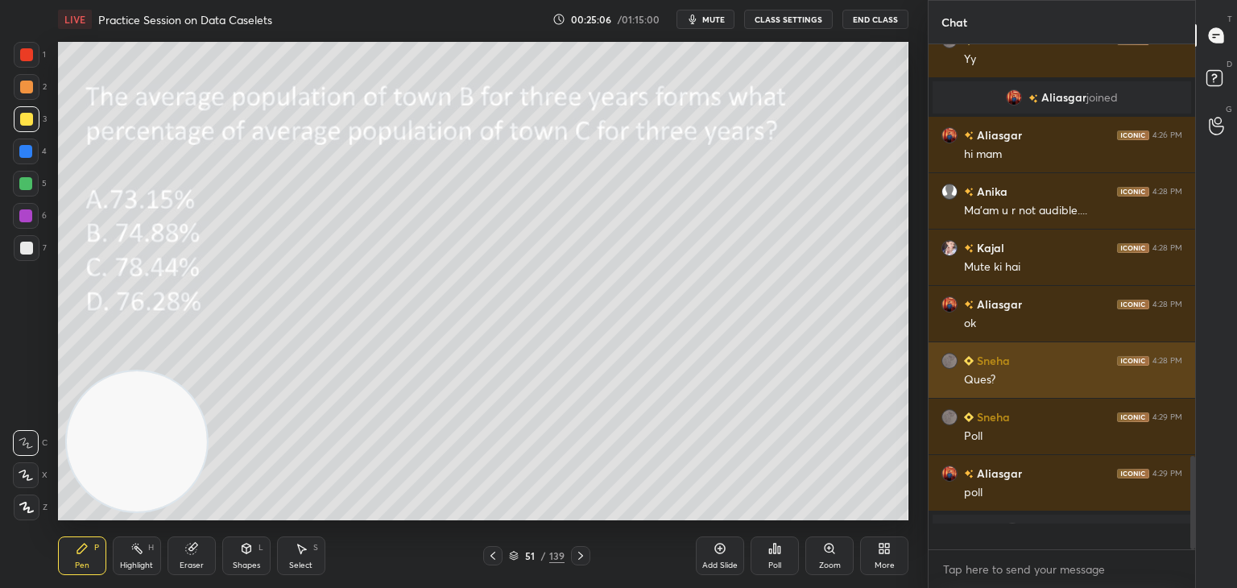
scroll to position [512, 262]
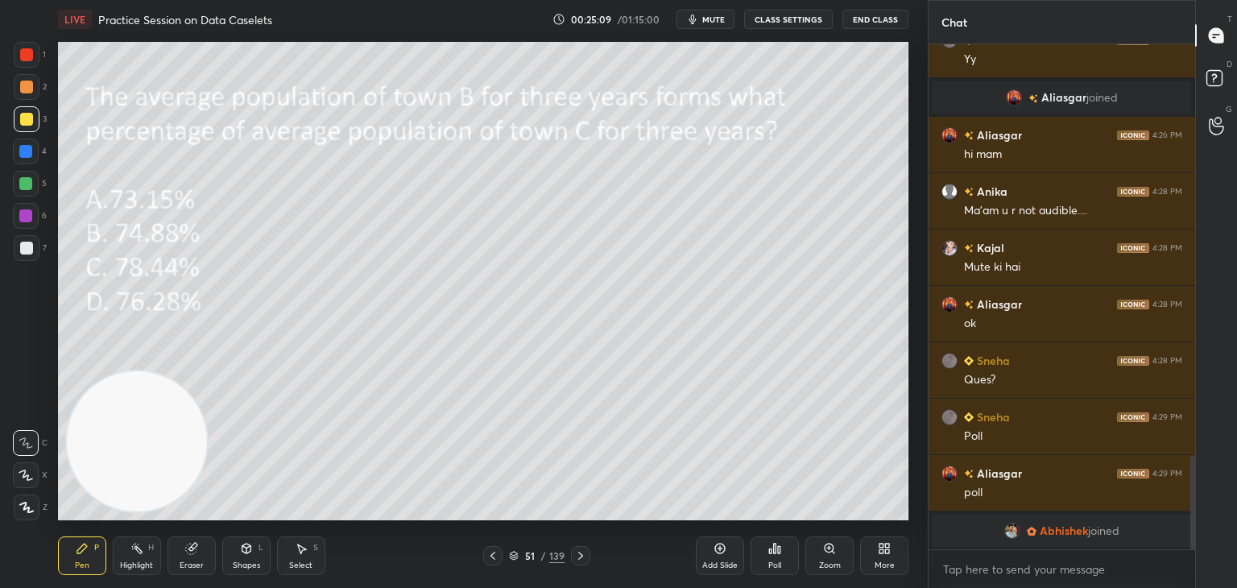
click at [519, 556] on div "51 / 139" at bounding box center [537, 556] width 56 height 15
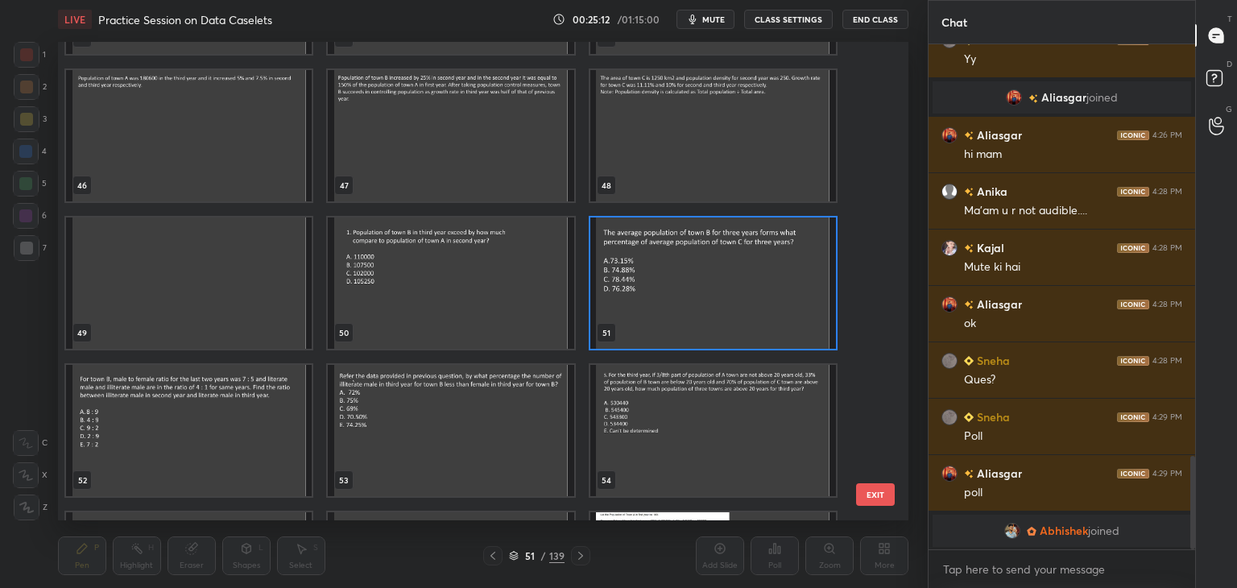
click at [226, 429] on img "grid" at bounding box center [189, 430] width 246 height 131
click at [222, 429] on img "grid" at bounding box center [189, 430] width 246 height 131
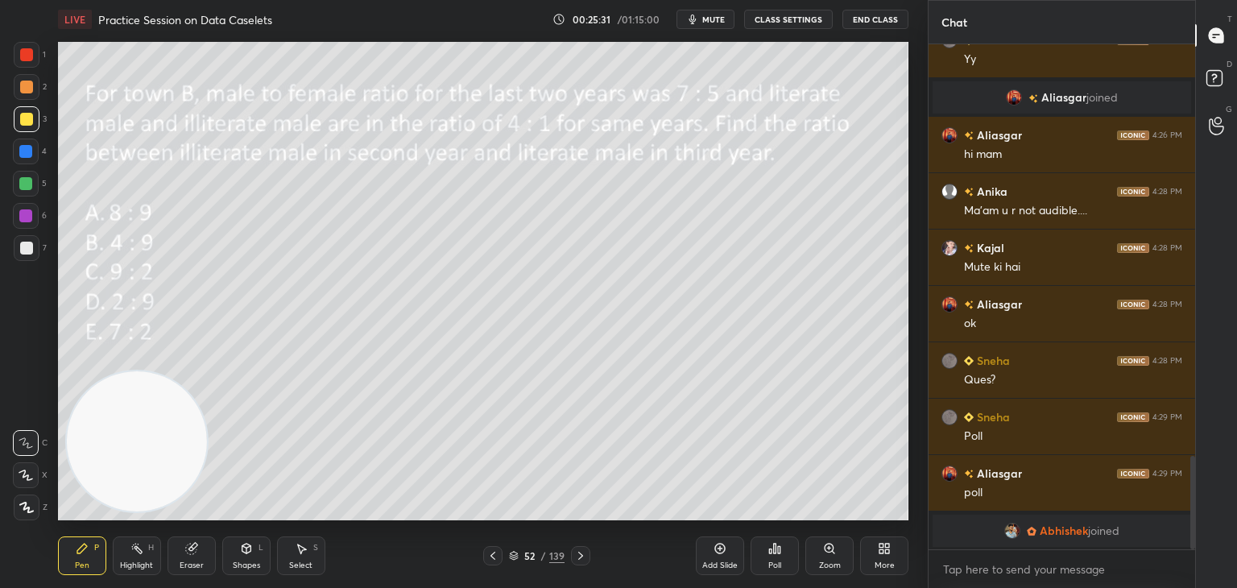
click at [718, 19] on span "mute" at bounding box center [713, 19] width 23 height 11
click at [38, 478] on div at bounding box center [26, 475] width 26 height 26
click at [724, 22] on span "unmute" at bounding box center [712, 19] width 35 height 11
click at [774, 556] on div "Poll" at bounding box center [775, 556] width 48 height 39
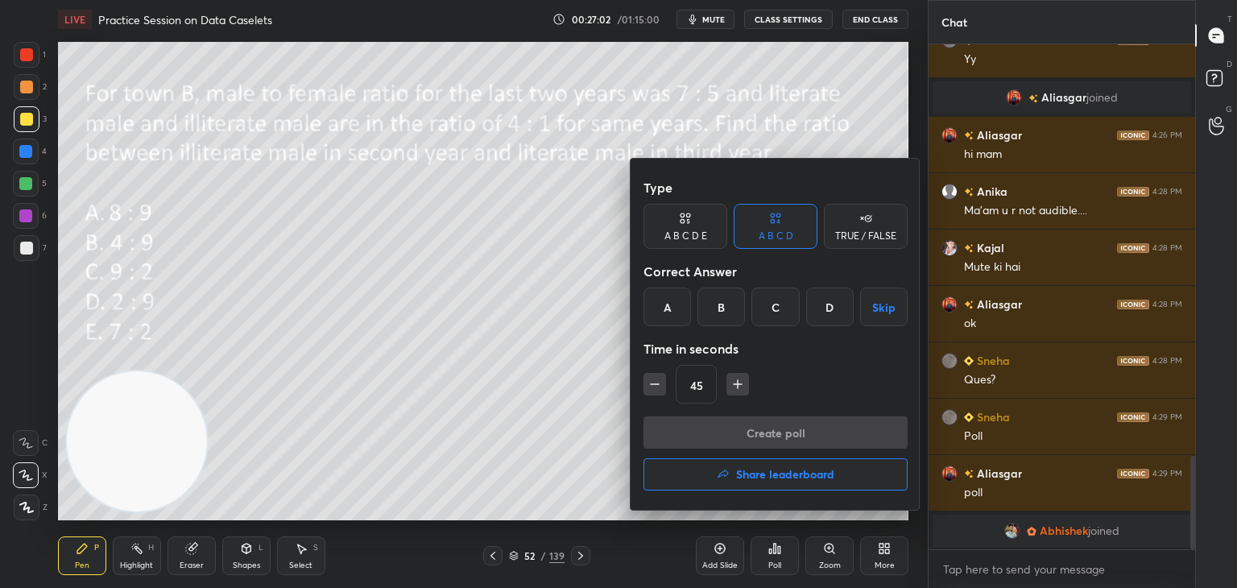
click at [690, 231] on div "A B C D E" at bounding box center [686, 236] width 43 height 10
click at [798, 308] on div "D" at bounding box center [798, 307] width 39 height 39
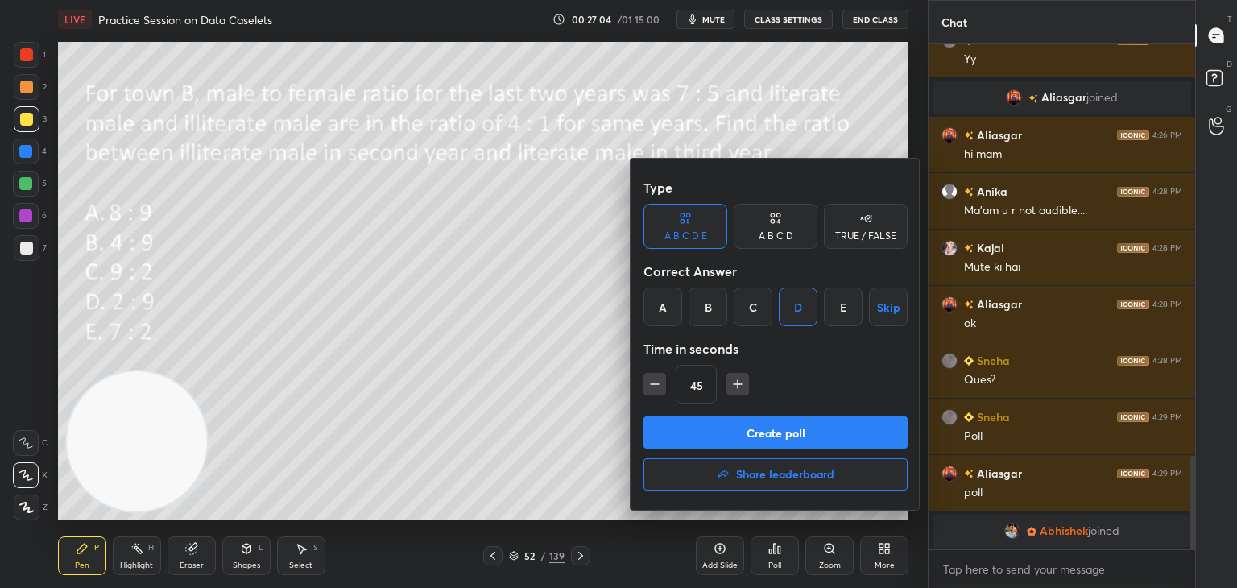
click at [775, 431] on button "Create poll" at bounding box center [776, 432] width 264 height 32
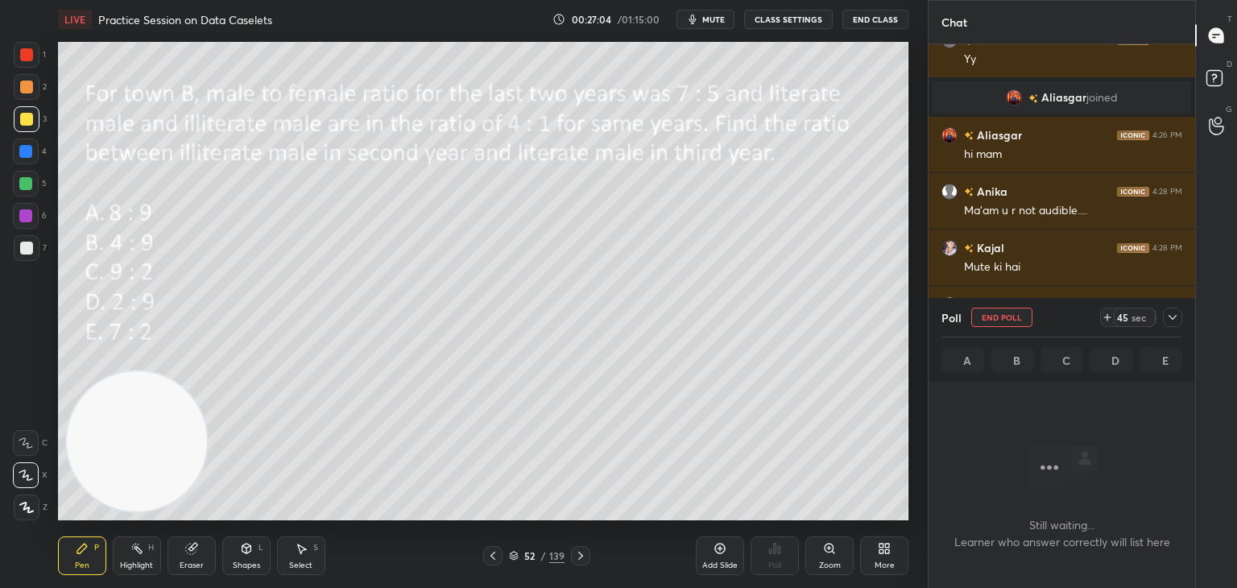
scroll to position [5, 5]
click at [715, 18] on span "mute" at bounding box center [713, 19] width 23 height 11
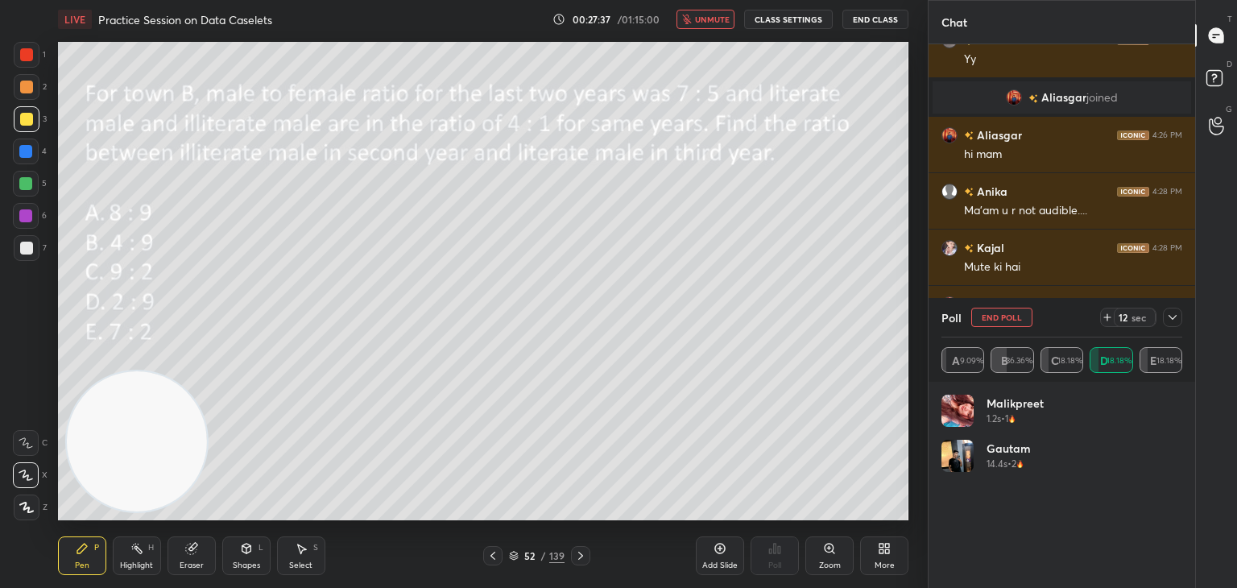
click at [799, 19] on button "CLASS SETTINGS" at bounding box center [788, 19] width 89 height 19
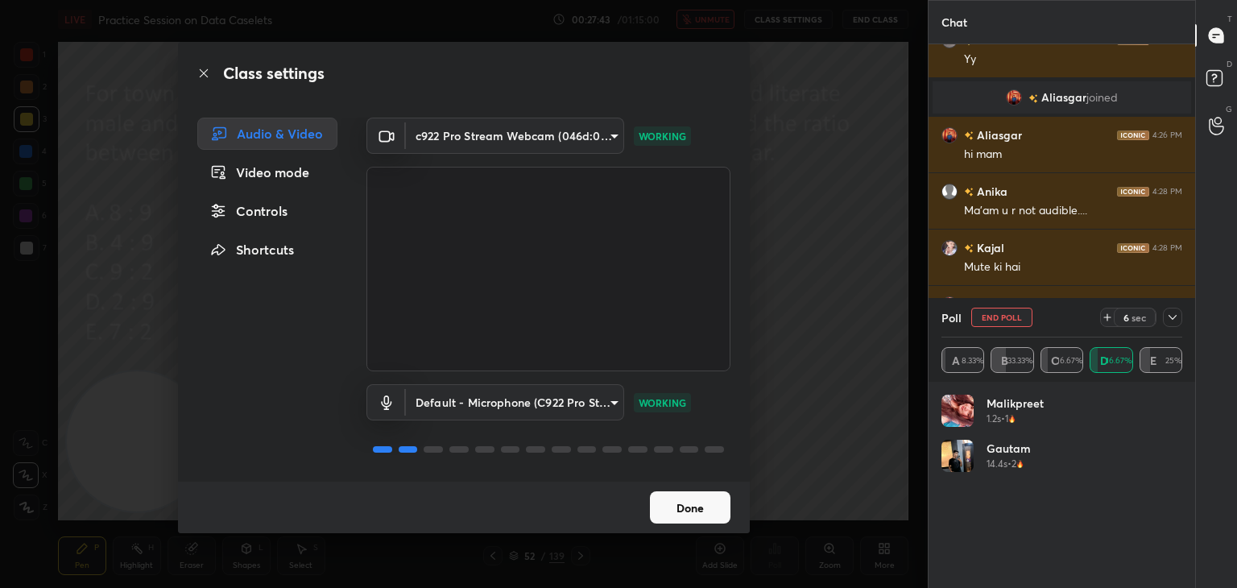
click at [811, 277] on div "Class settings Audio & Video Video mode Controls Shortcuts c922 Pro Stream Webc…" at bounding box center [464, 294] width 928 height 588
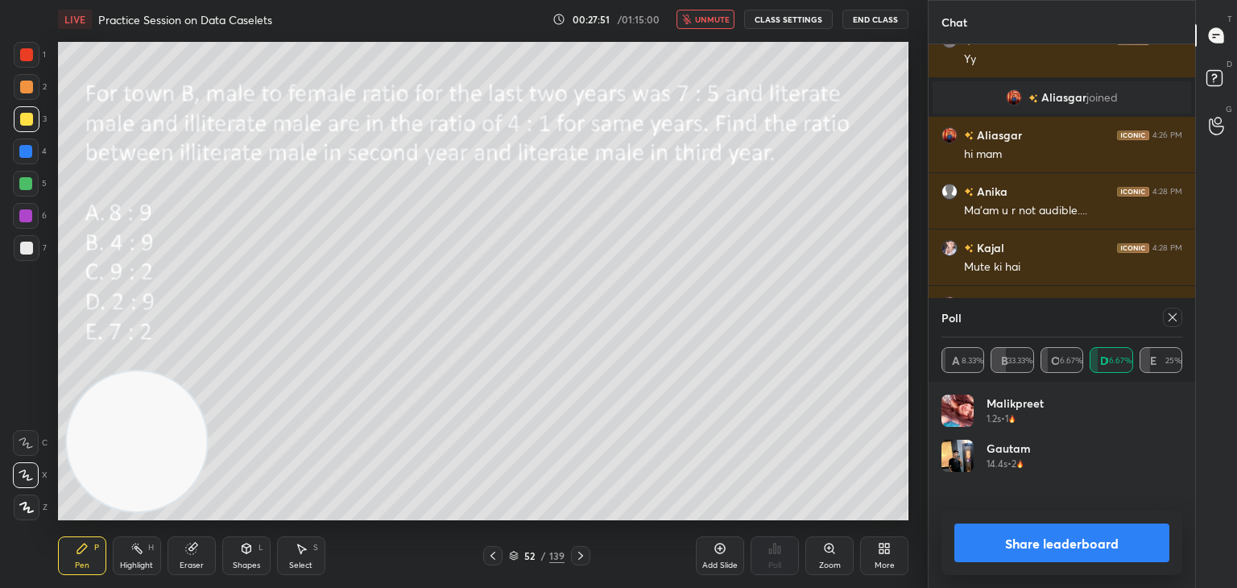
click at [723, 19] on span "unmute" at bounding box center [712, 19] width 35 height 11
click at [1170, 311] on icon at bounding box center [1172, 317] width 13 height 13
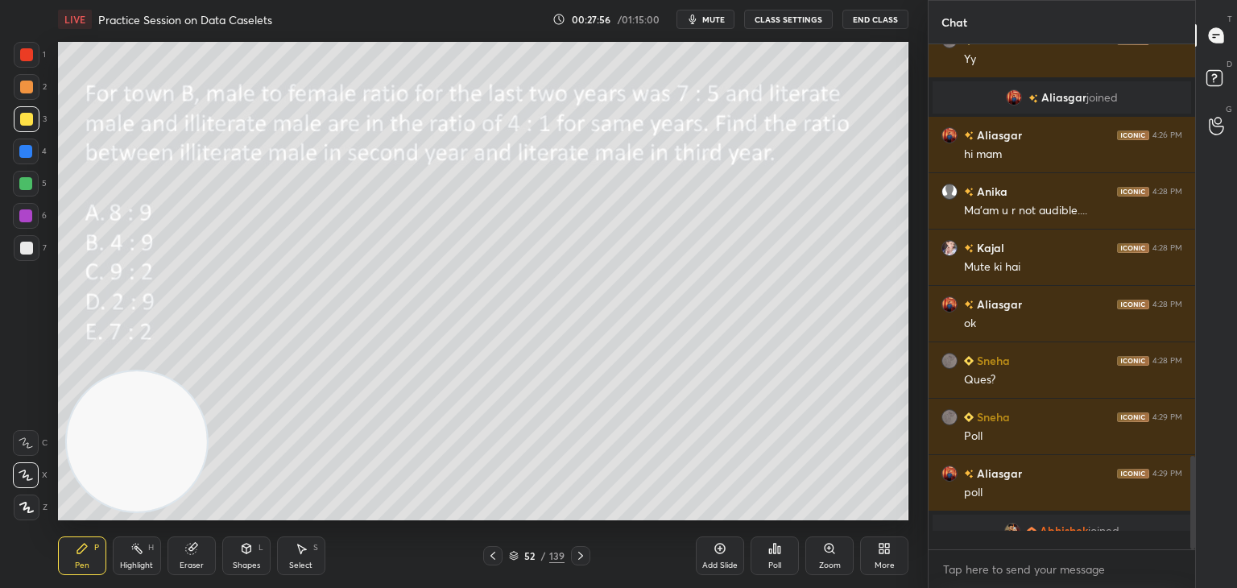
scroll to position [5, 5]
click at [579, 555] on icon at bounding box center [580, 555] width 13 height 13
click at [513, 556] on icon at bounding box center [514, 554] width 8 height 4
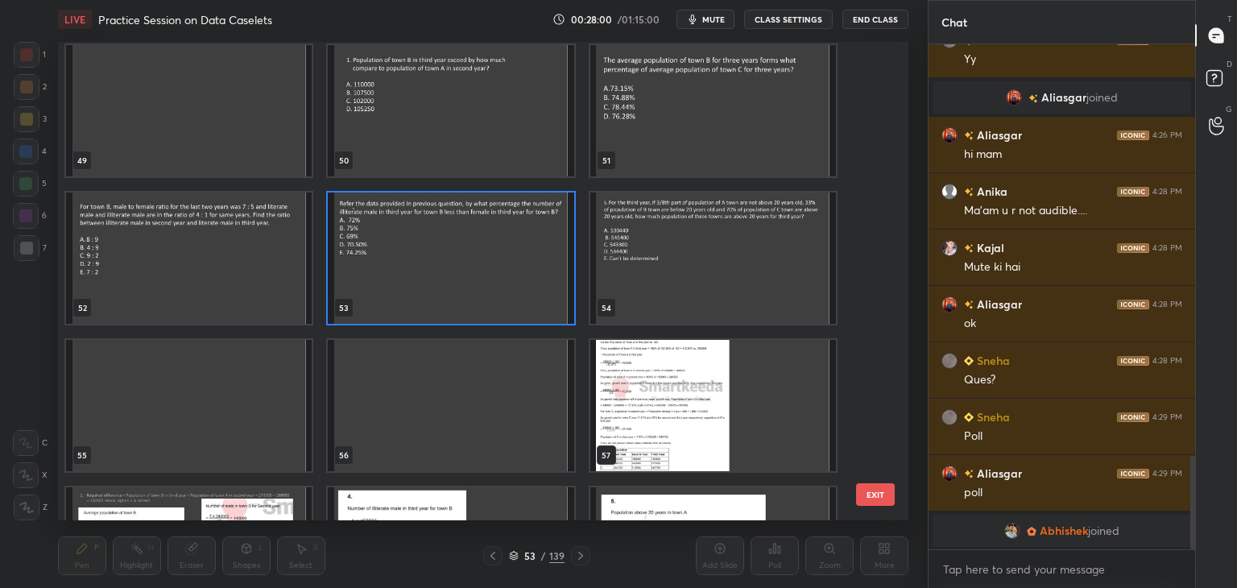
scroll to position [2362, 0]
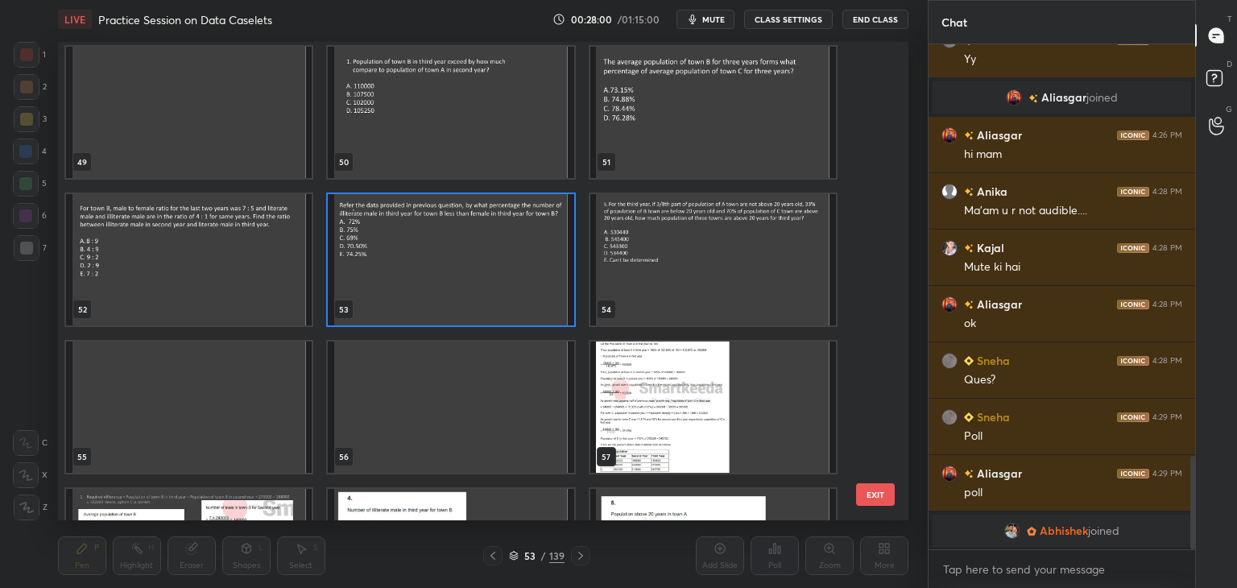
click at [667, 283] on img "grid" at bounding box center [713, 259] width 246 height 131
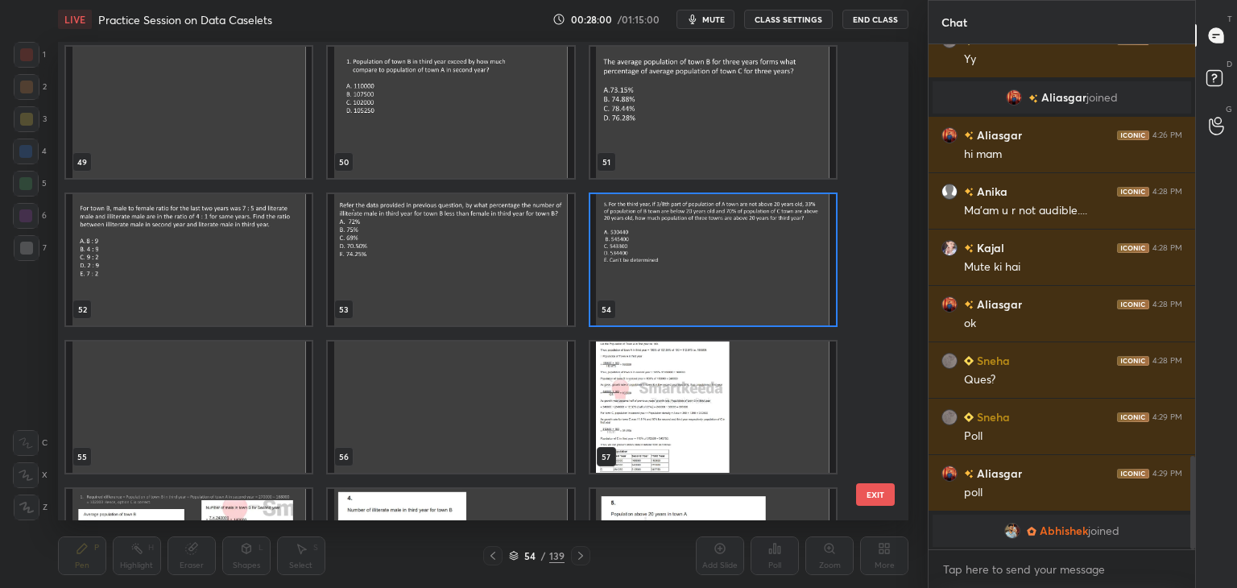
click at [671, 282] on img "grid" at bounding box center [713, 259] width 246 height 131
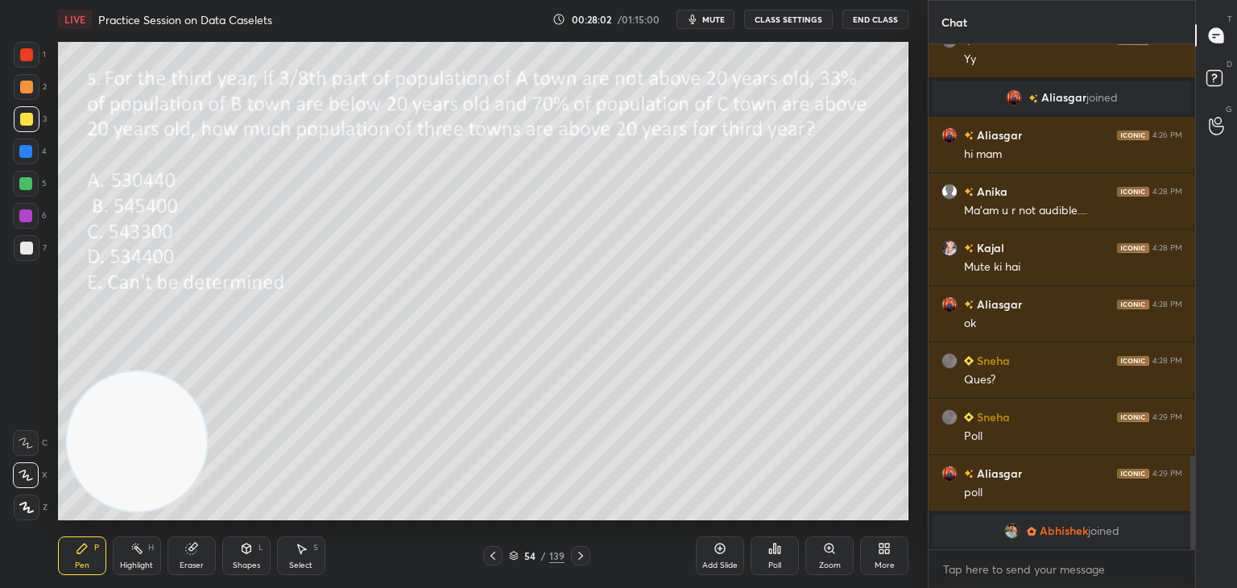
click at [491, 560] on icon at bounding box center [493, 555] width 13 height 13
click at [716, 21] on span "mute" at bounding box center [713, 19] width 23 height 11
click at [780, 560] on div "Poll" at bounding box center [775, 556] width 48 height 39
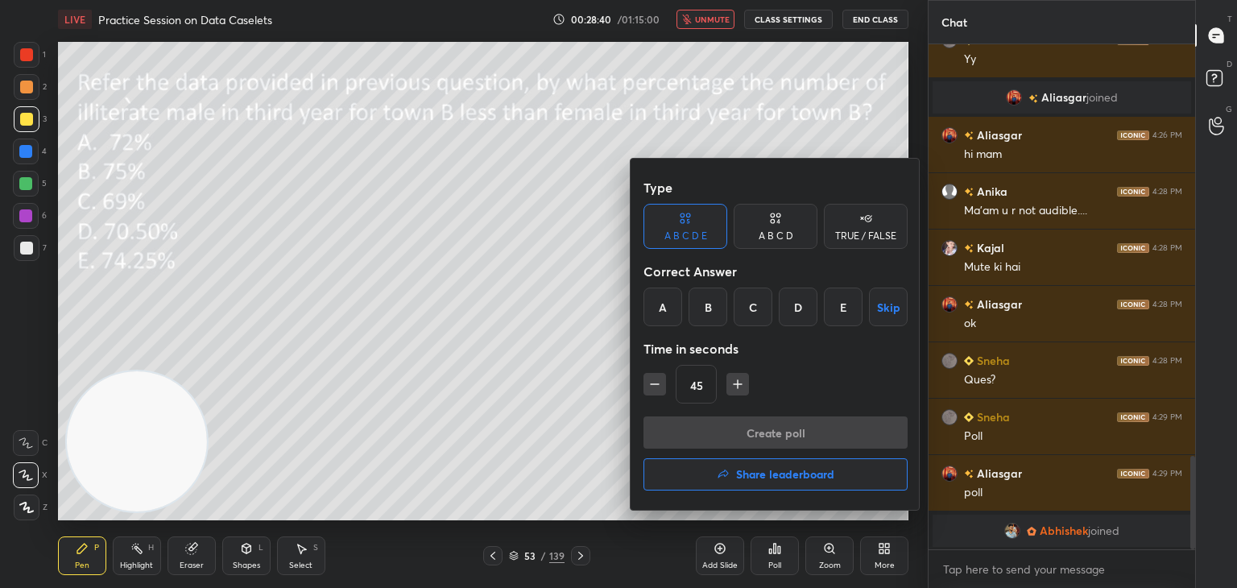
click at [668, 312] on div "A" at bounding box center [663, 307] width 39 height 39
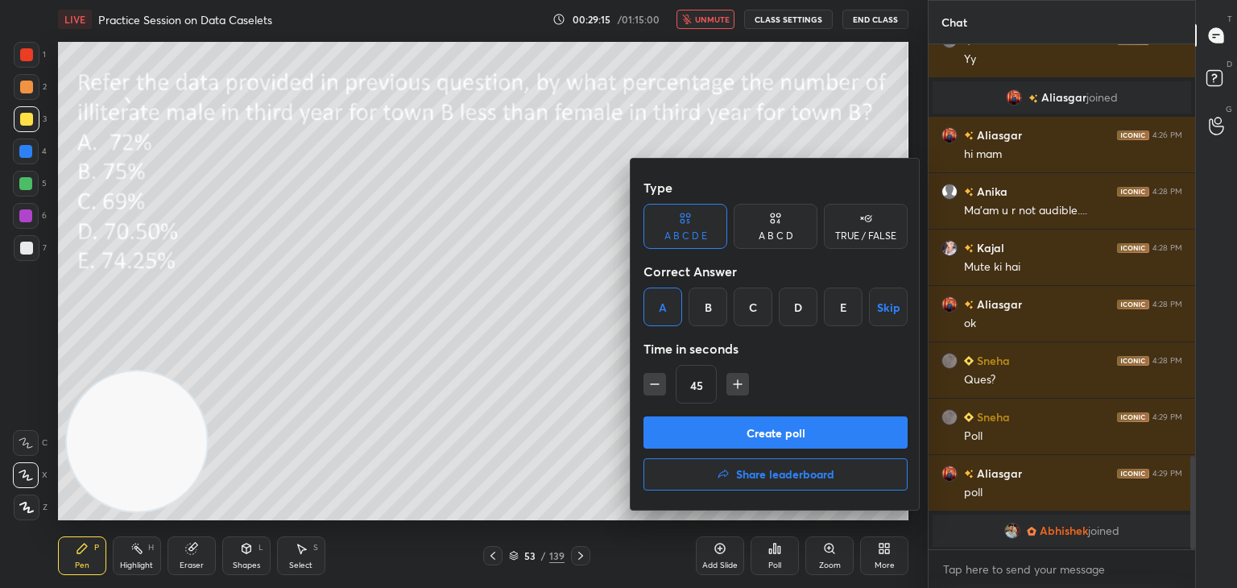
scroll to position [2249, 0]
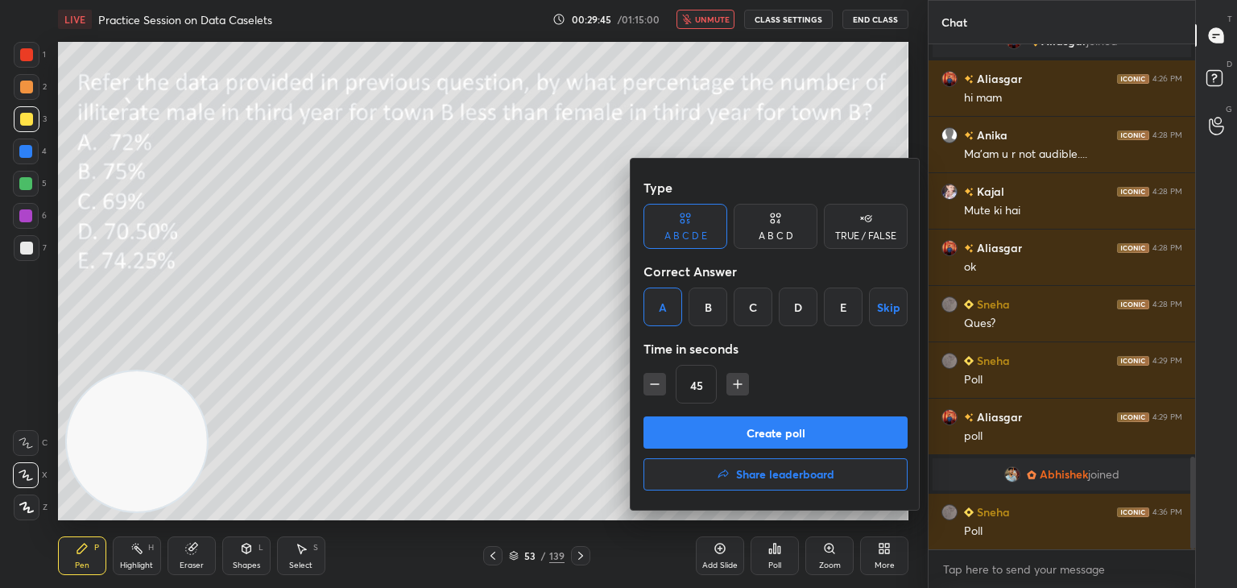
click at [788, 437] on button "Create poll" at bounding box center [776, 432] width 264 height 32
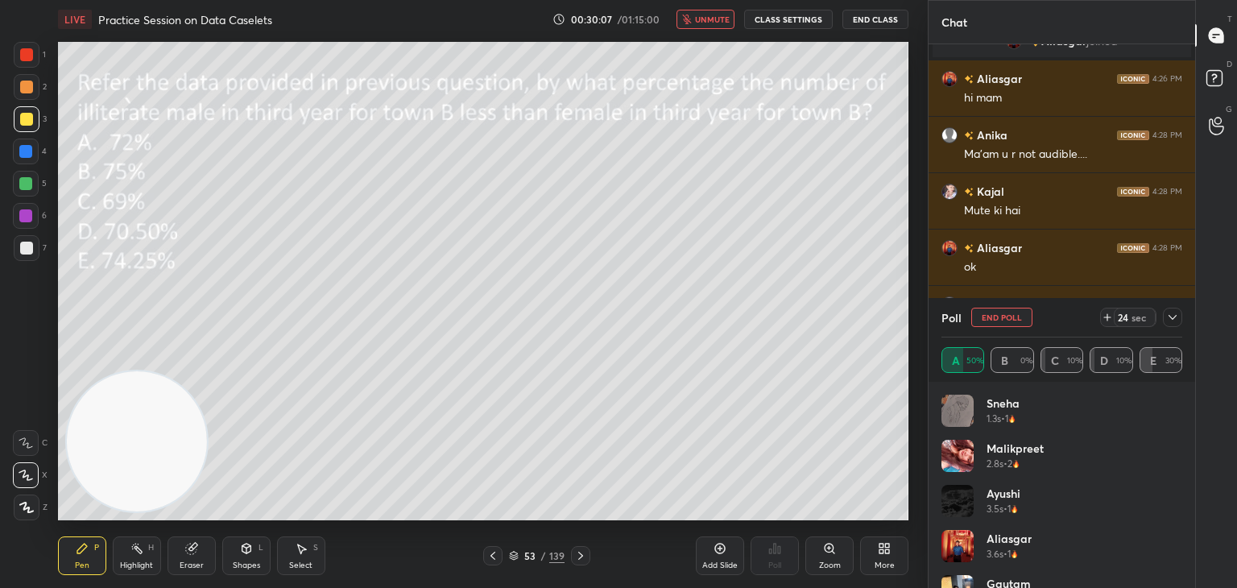
scroll to position [32, 0]
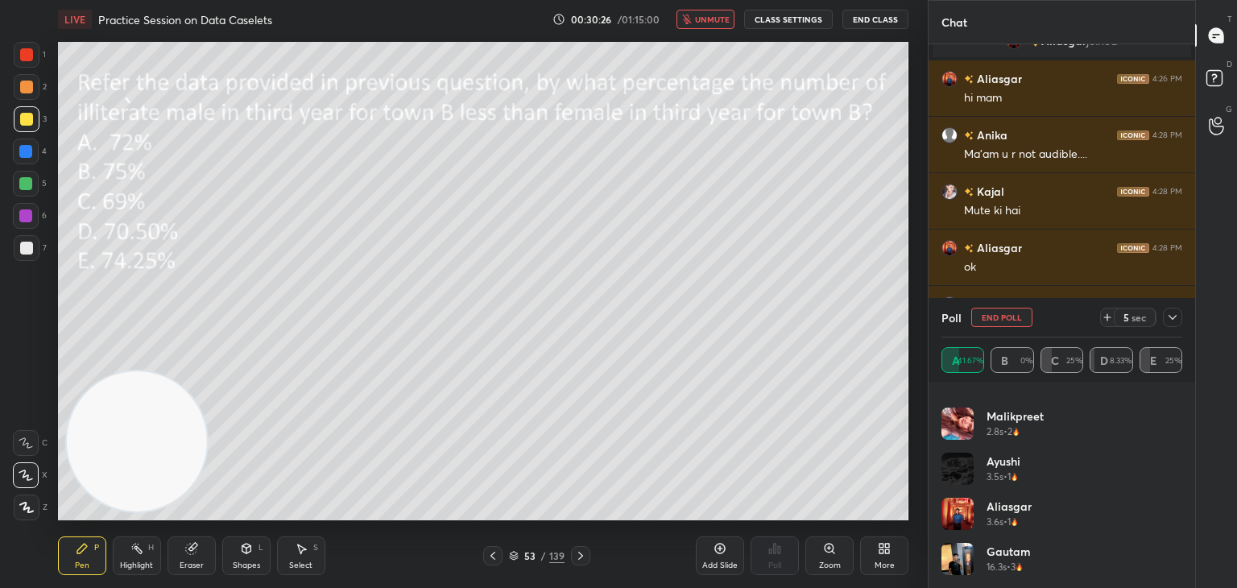
click at [705, 17] on span "unmute" at bounding box center [712, 19] width 35 height 11
click at [988, 317] on button "End Poll" at bounding box center [1002, 317] width 61 height 19
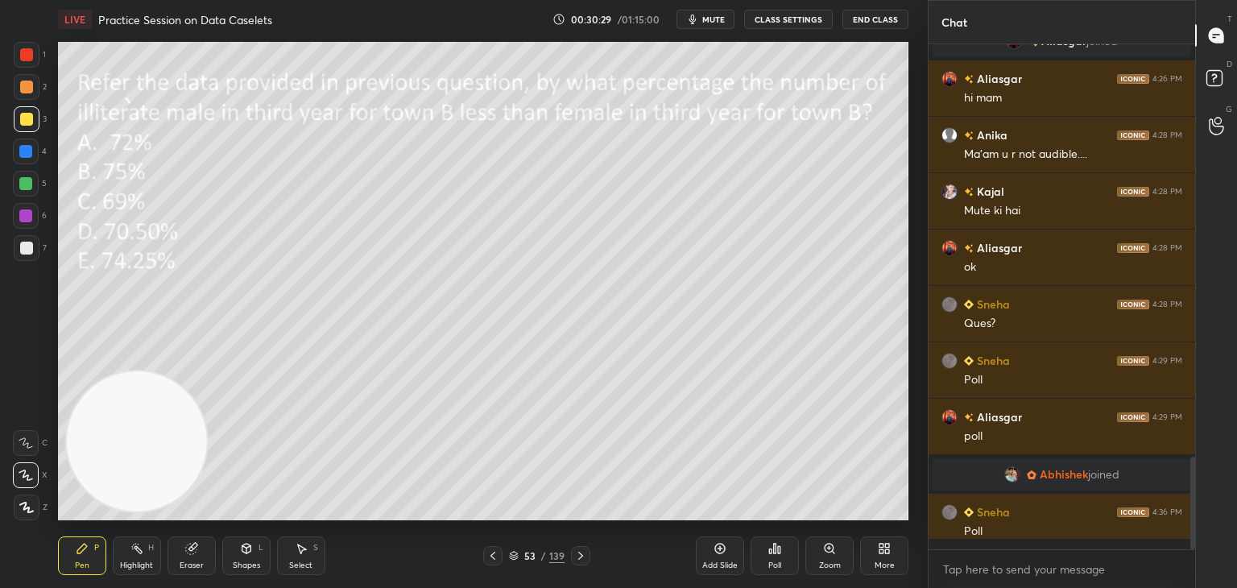
scroll to position [539, 262]
click at [516, 558] on icon at bounding box center [514, 556] width 10 height 10
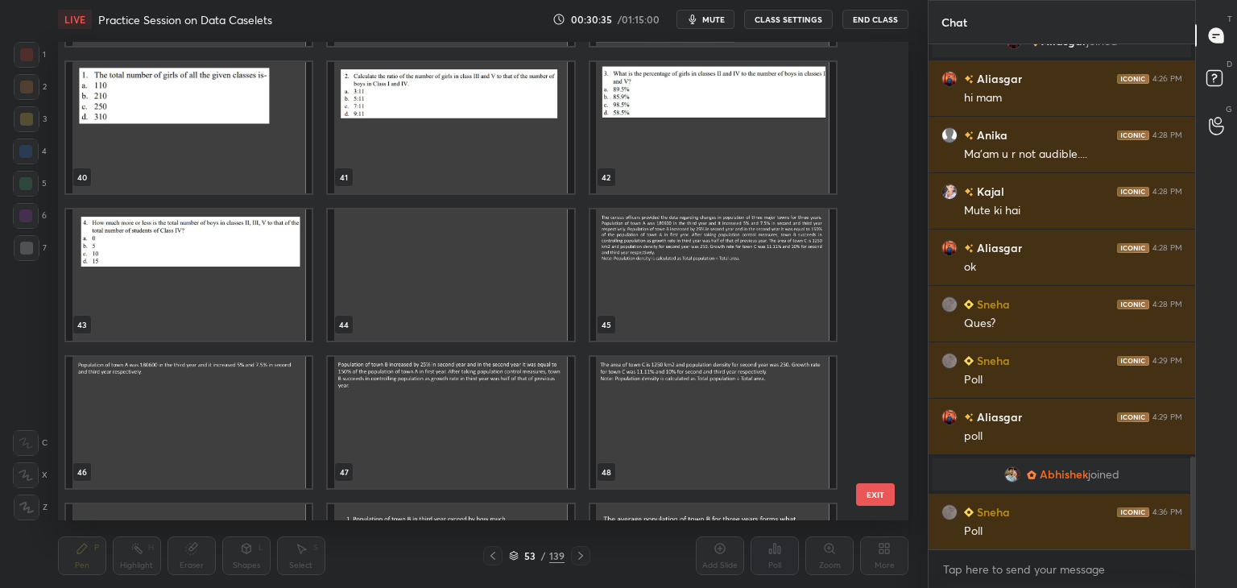
scroll to position [1875, 0]
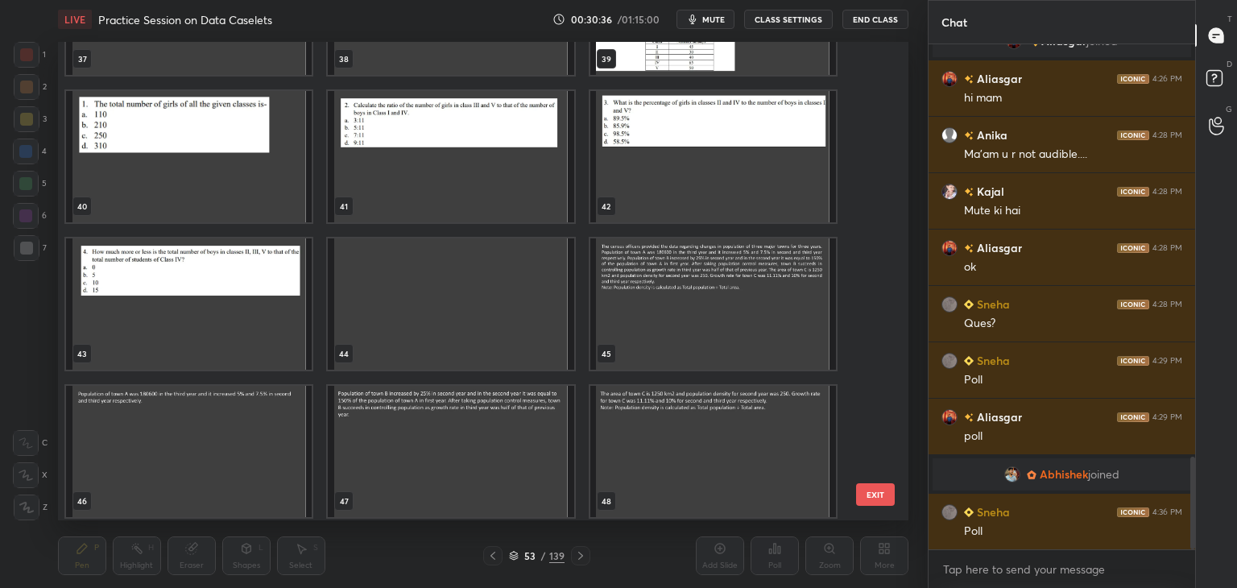
click at [651, 313] on img "grid" at bounding box center [713, 303] width 246 height 131
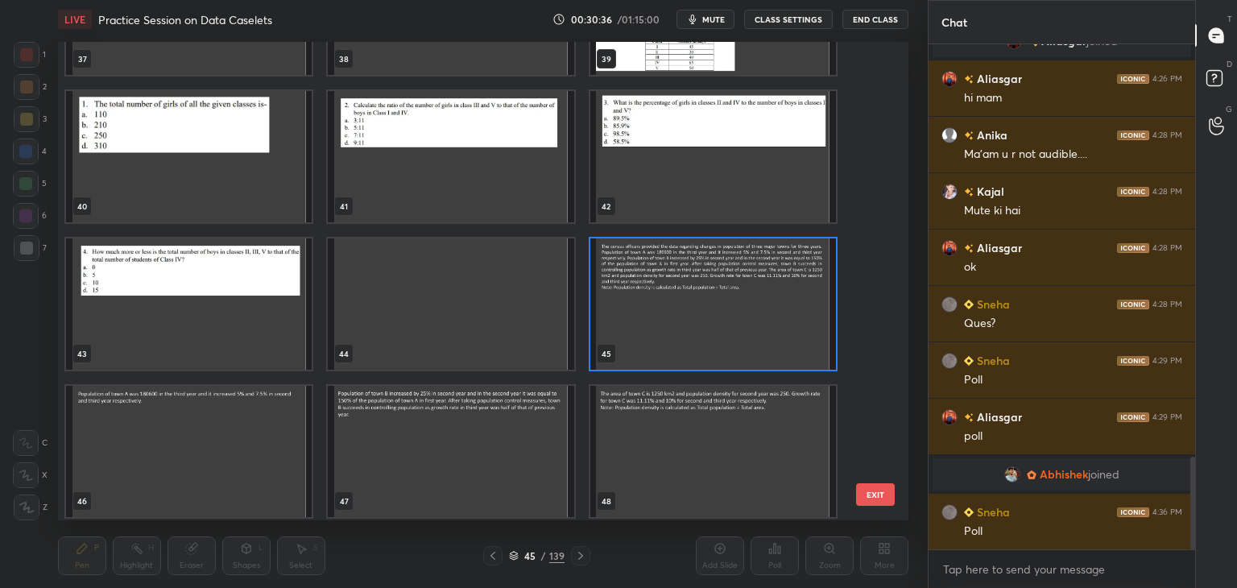
click at [649, 317] on img "grid" at bounding box center [713, 303] width 246 height 131
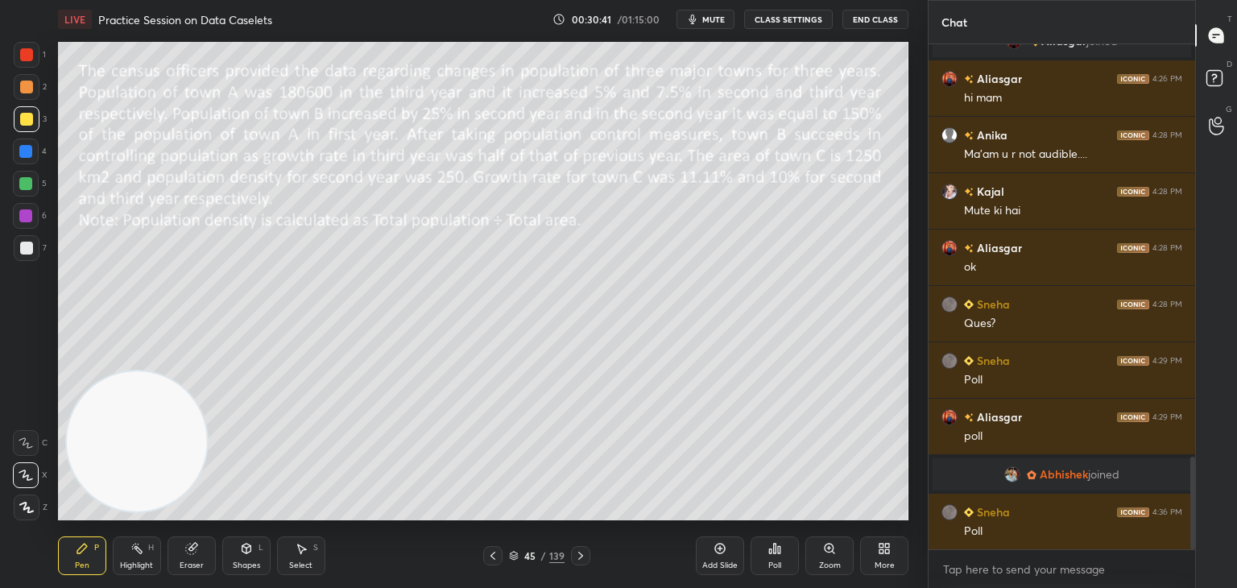
click at [580, 552] on icon at bounding box center [580, 555] width 13 height 13
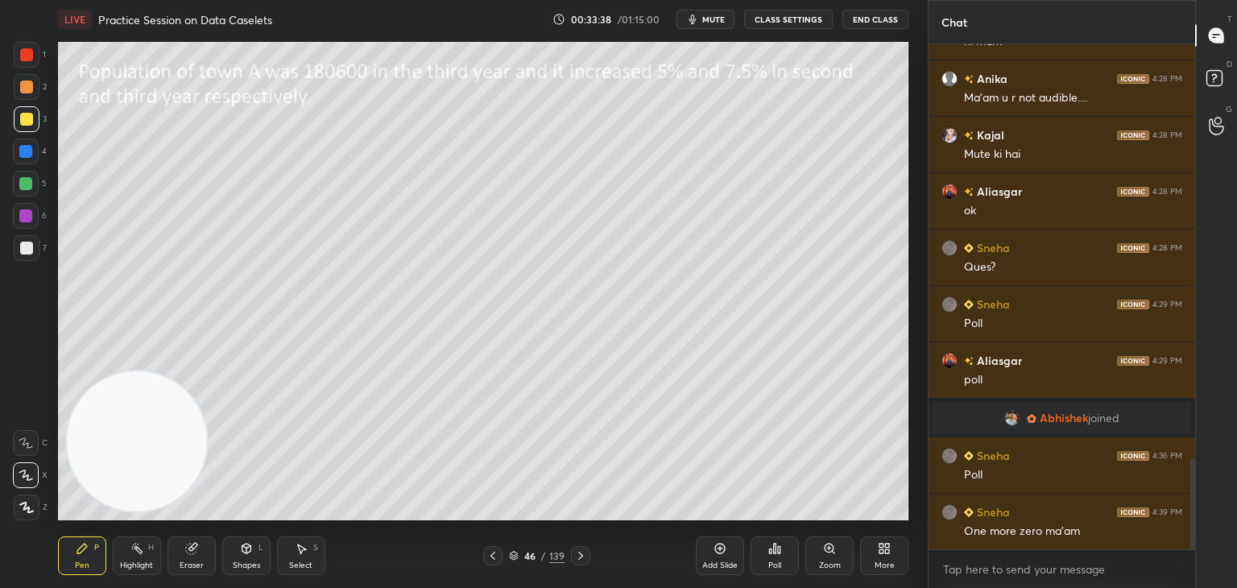
click at [32, 249] on div at bounding box center [27, 248] width 26 height 26
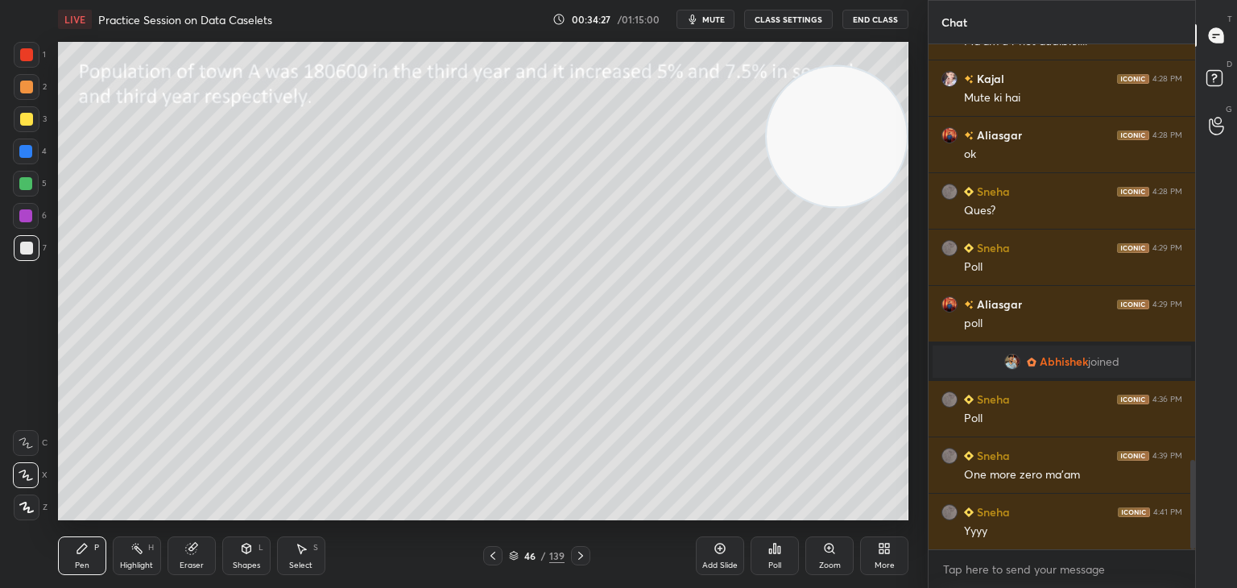
scroll to position [2418, 0]
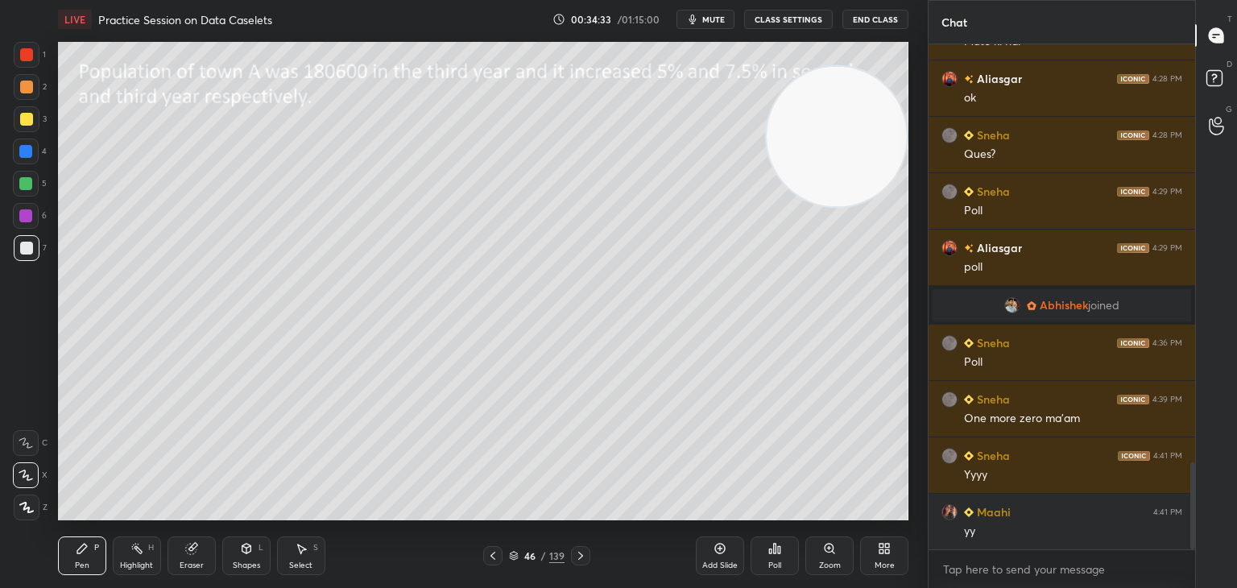
click at [581, 557] on icon at bounding box center [580, 556] width 5 height 8
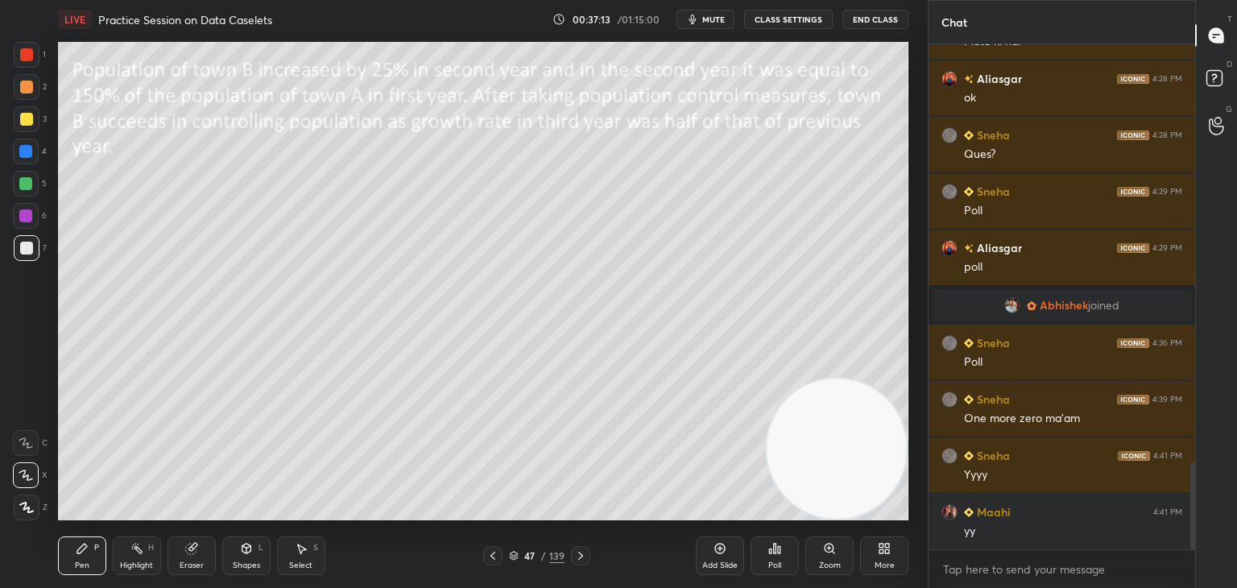
click at [182, 561] on div "Eraser" at bounding box center [192, 565] width 24 height 8
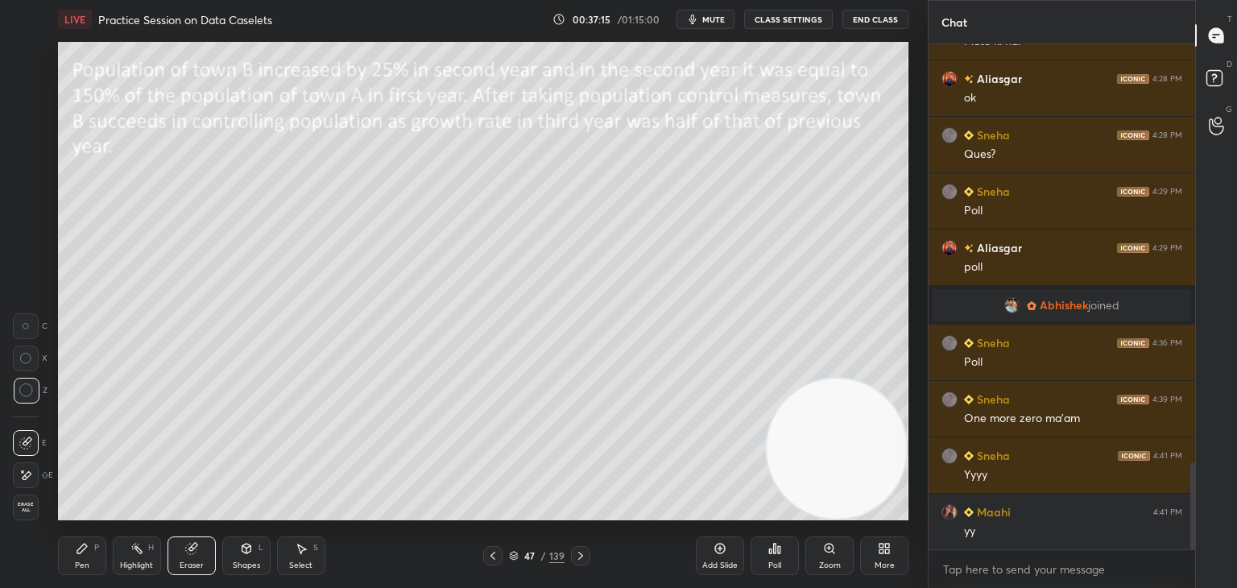
click at [83, 555] on div "Pen P" at bounding box center [82, 556] width 48 height 39
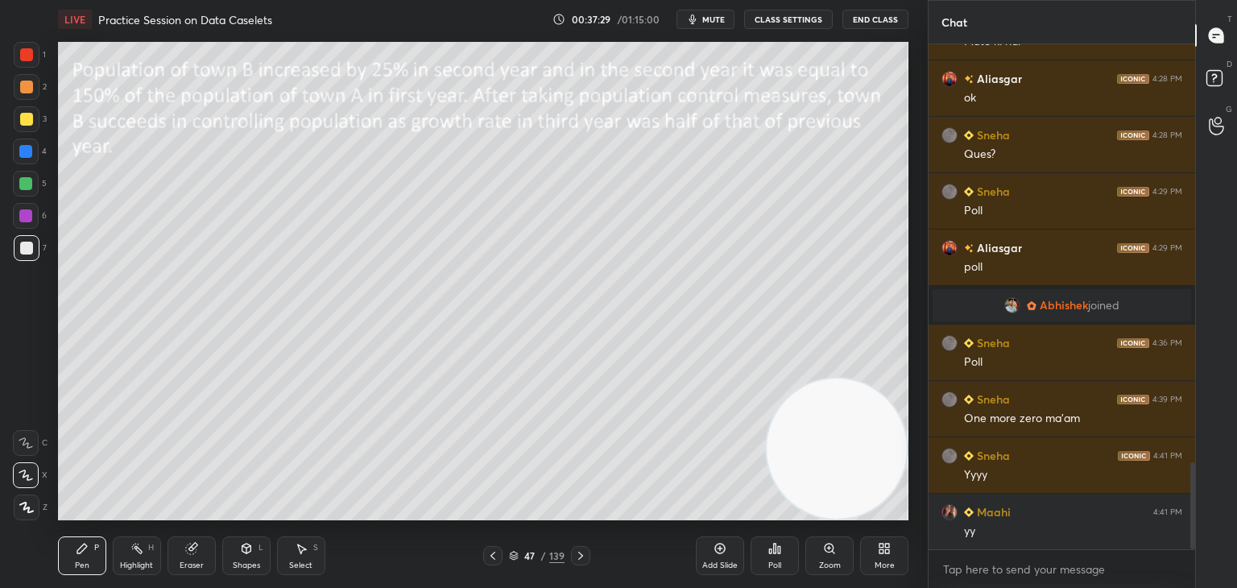
click at [27, 118] on div at bounding box center [26, 119] width 13 height 13
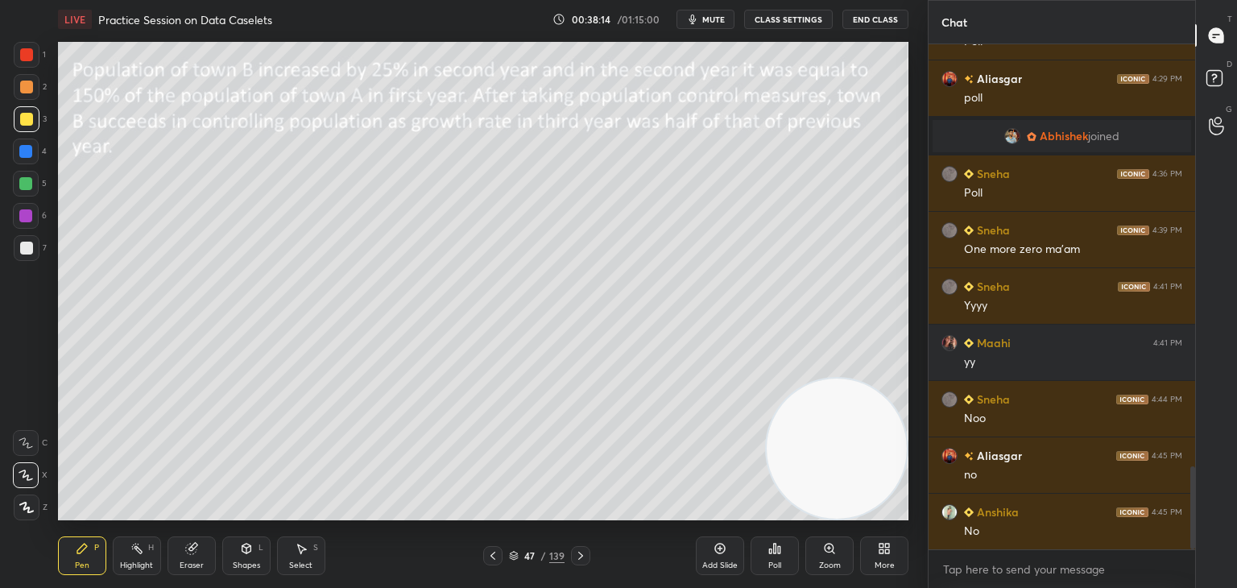
scroll to position [2644, 0]
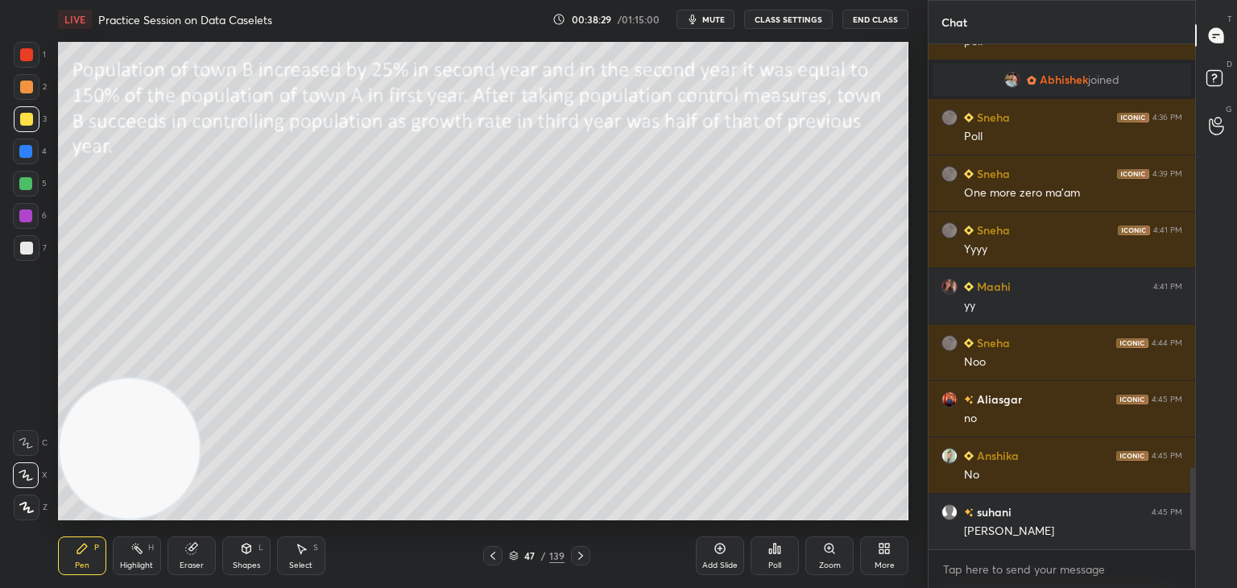
click at [724, 548] on icon at bounding box center [720, 549] width 10 height 10
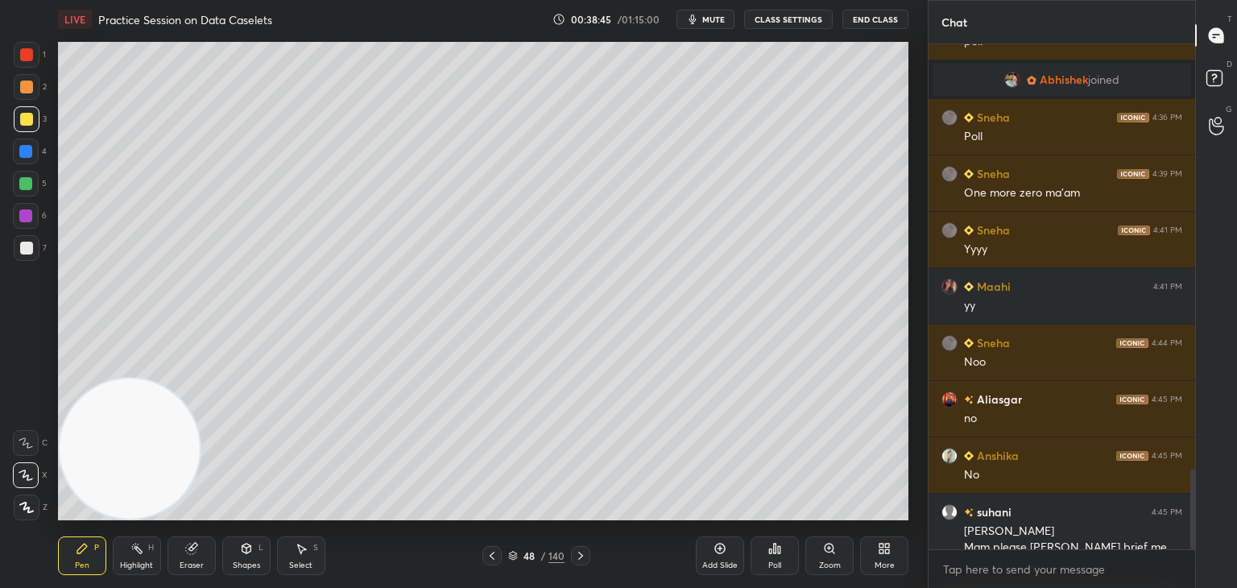
scroll to position [2675, 0]
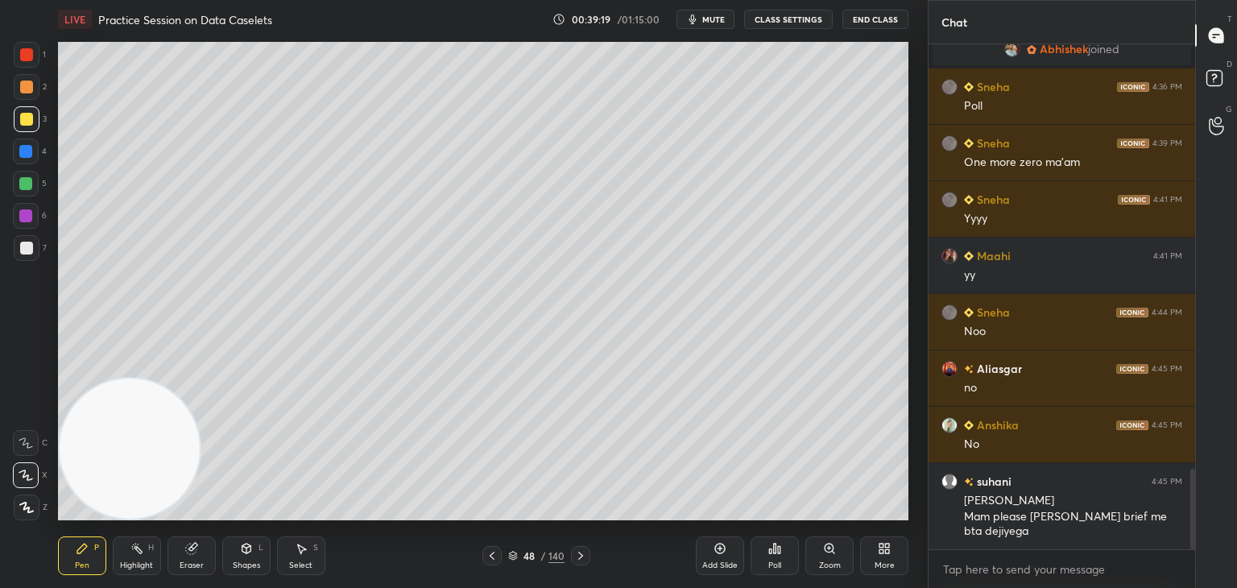
click at [490, 558] on icon at bounding box center [492, 555] width 13 height 13
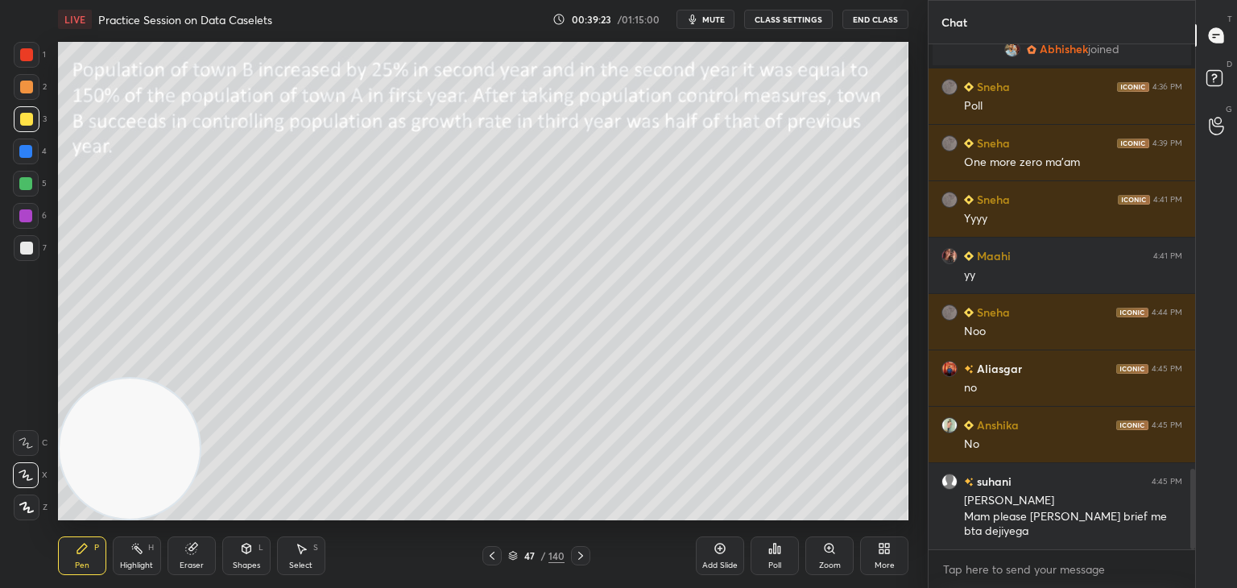
click at [492, 554] on icon at bounding box center [492, 556] width 5 height 8
click at [578, 554] on icon at bounding box center [580, 555] width 13 height 13
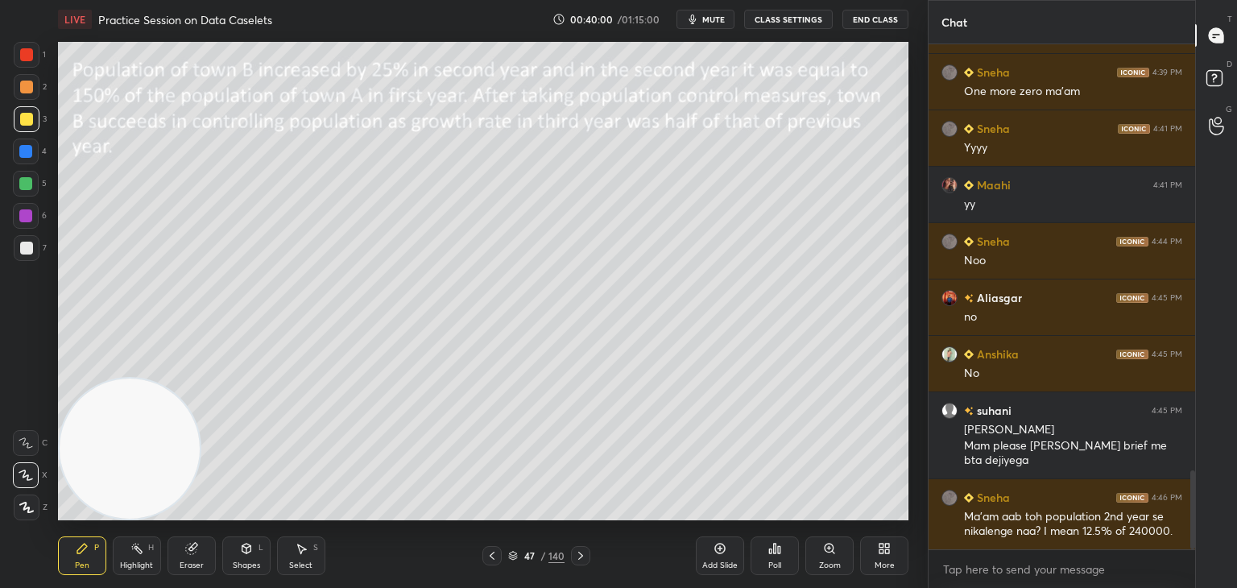
click at [197, 555] on icon at bounding box center [191, 548] width 13 height 13
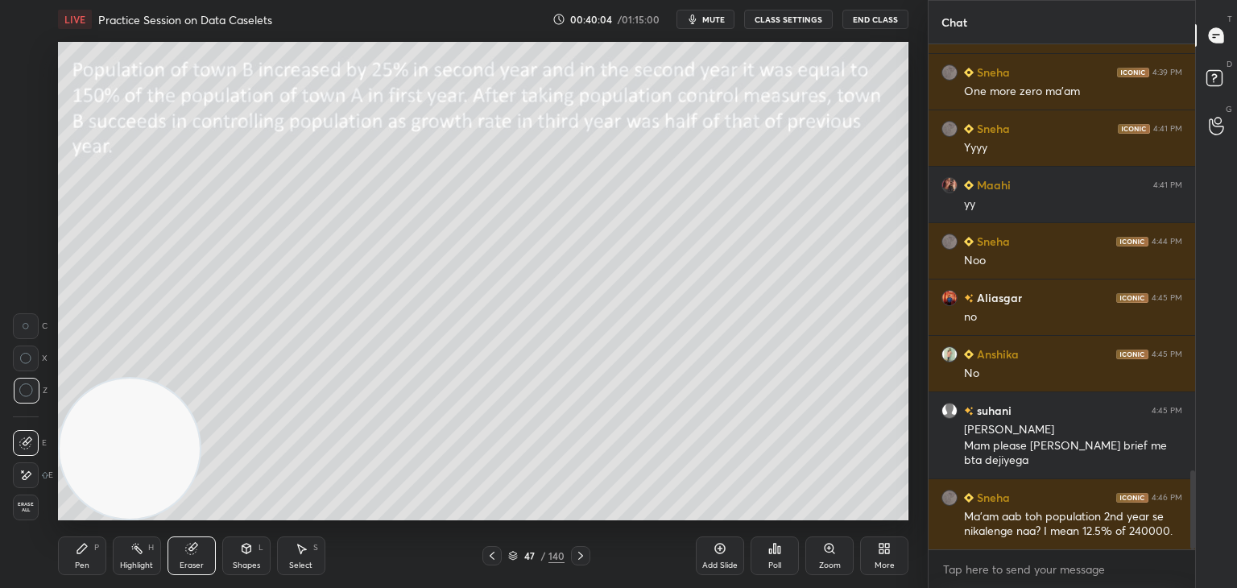
click at [89, 560] on div "Pen P" at bounding box center [82, 556] width 48 height 39
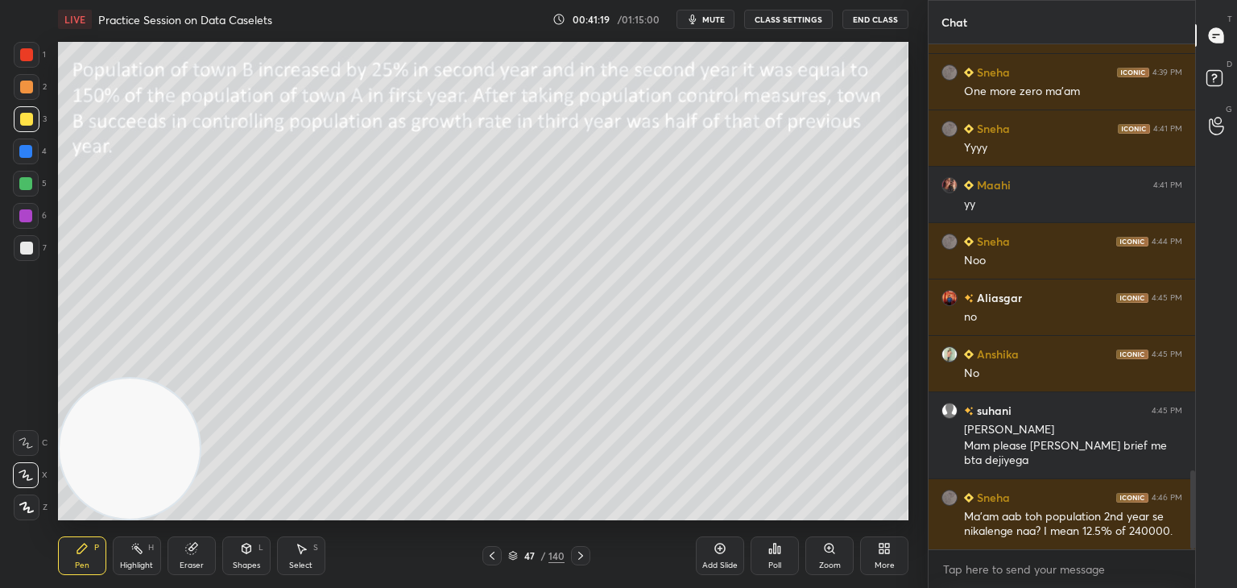
scroll to position [2802, 0]
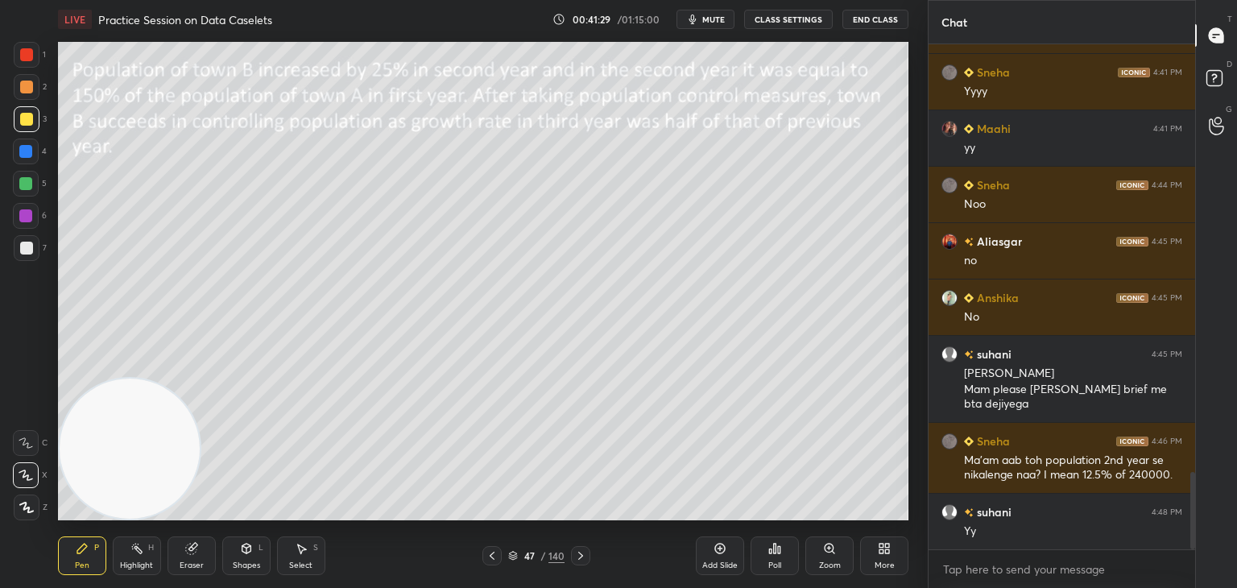
click at [581, 556] on icon at bounding box center [580, 555] width 13 height 13
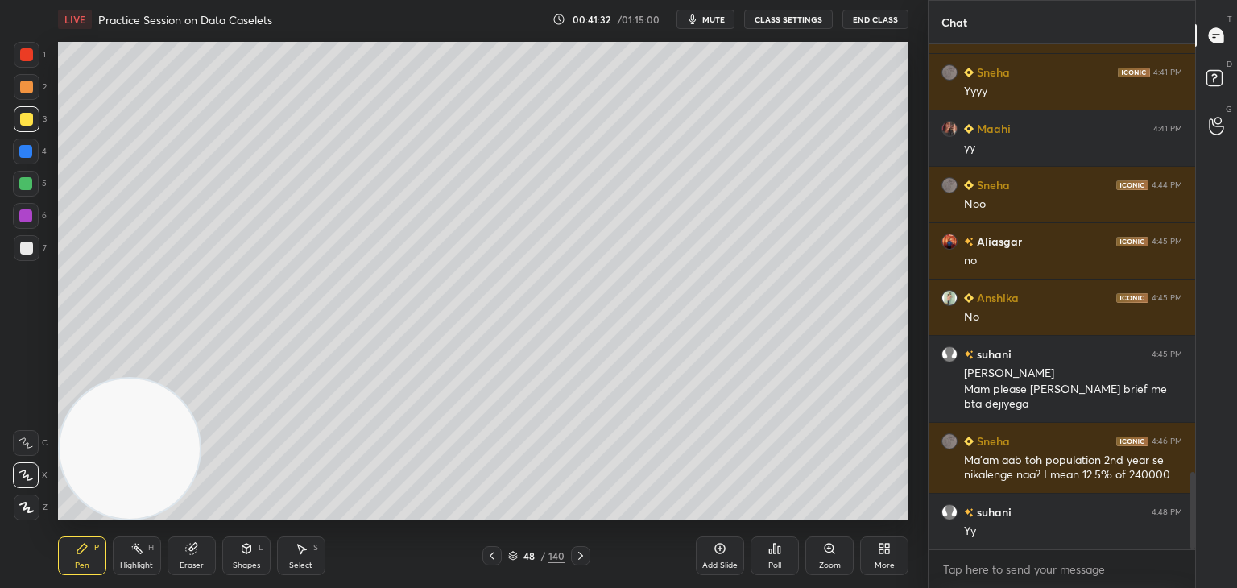
click at [493, 557] on icon at bounding box center [492, 555] width 13 height 13
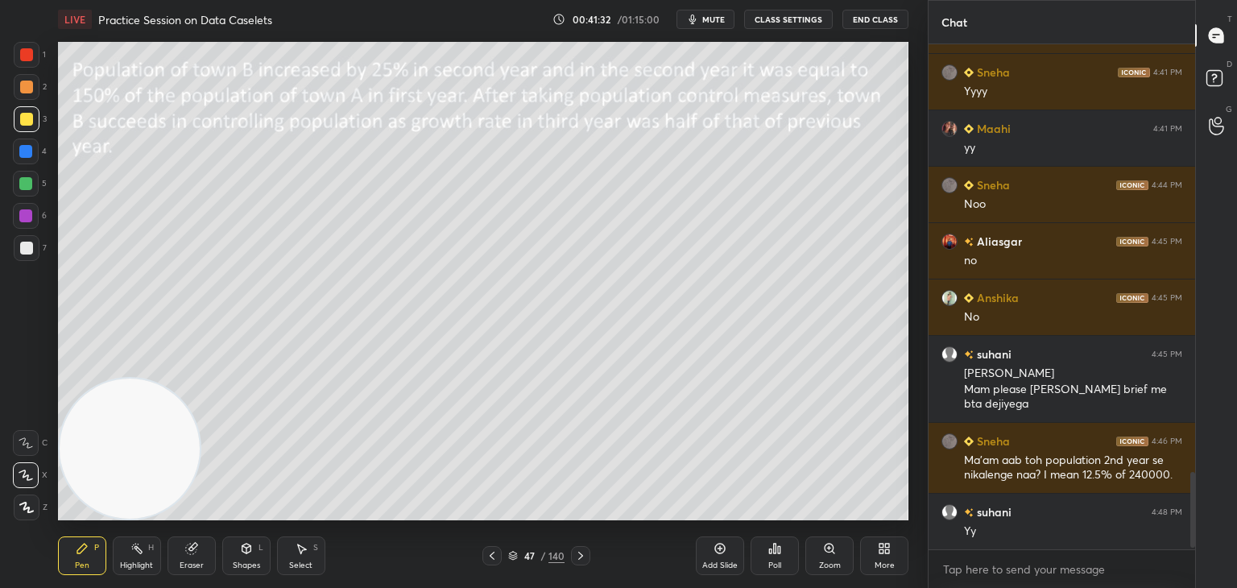
scroll to position [2858, 0]
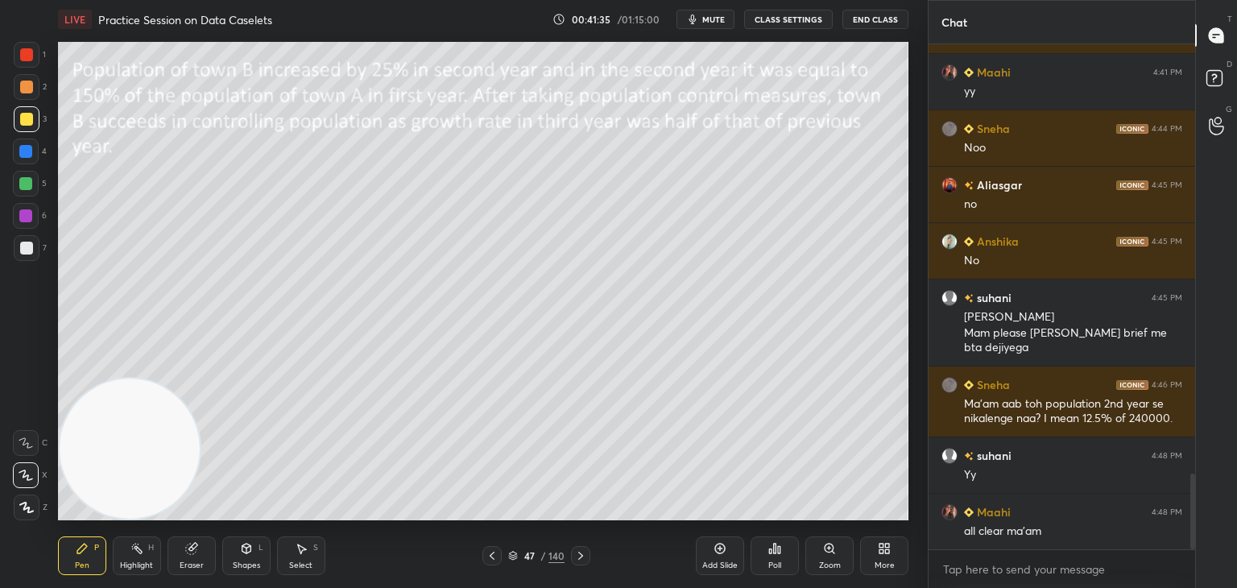
click at [583, 558] on icon at bounding box center [580, 555] width 13 height 13
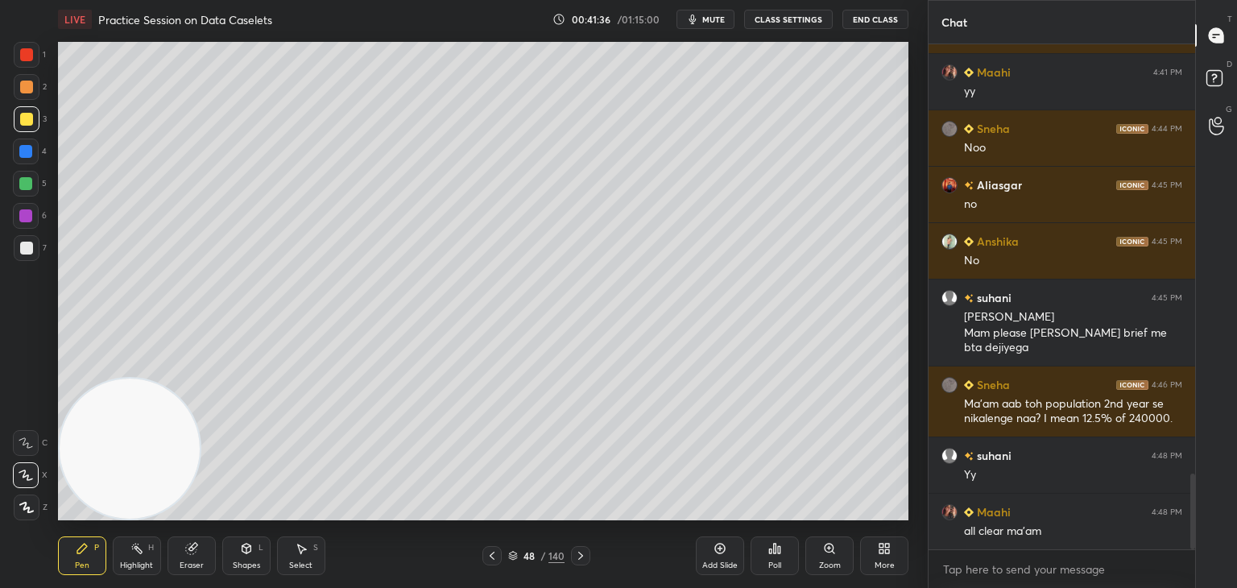
click at [582, 558] on icon at bounding box center [580, 555] width 13 height 13
click at [585, 556] on icon at bounding box center [580, 555] width 13 height 13
click at [496, 555] on icon at bounding box center [492, 555] width 13 height 13
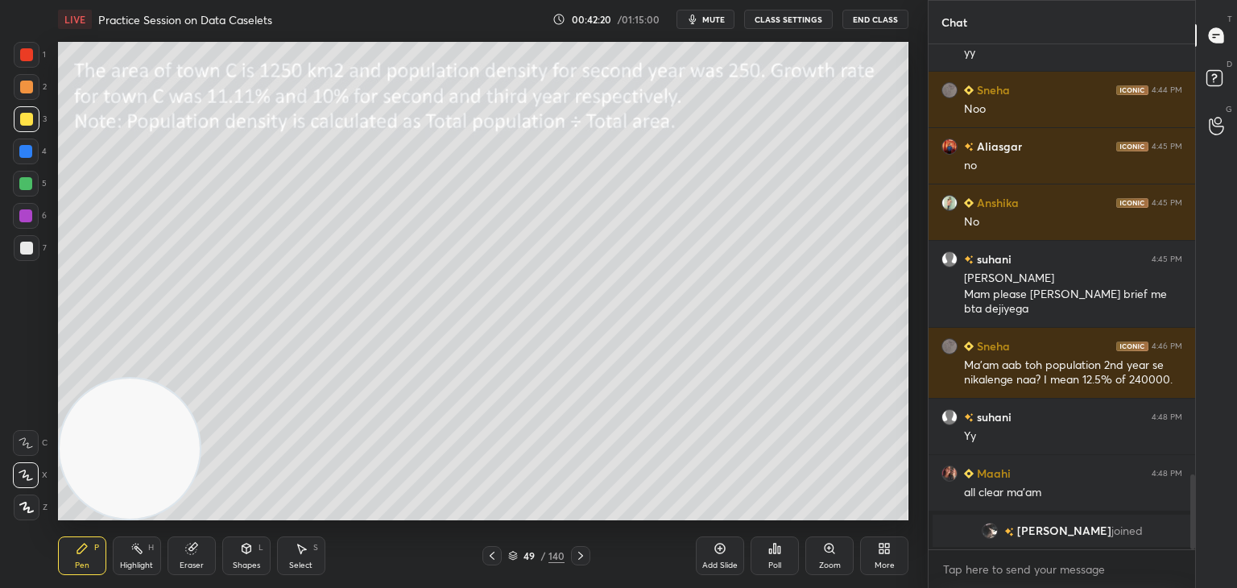
scroll to position [2541, 0]
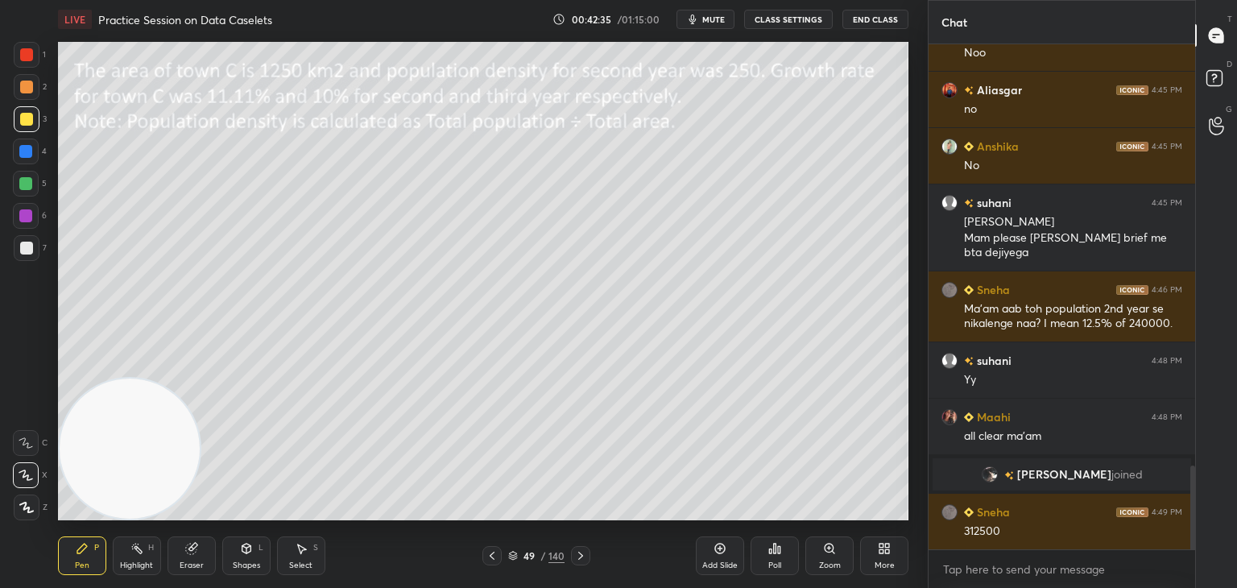
click at [206, 562] on div "Eraser" at bounding box center [192, 556] width 48 height 39
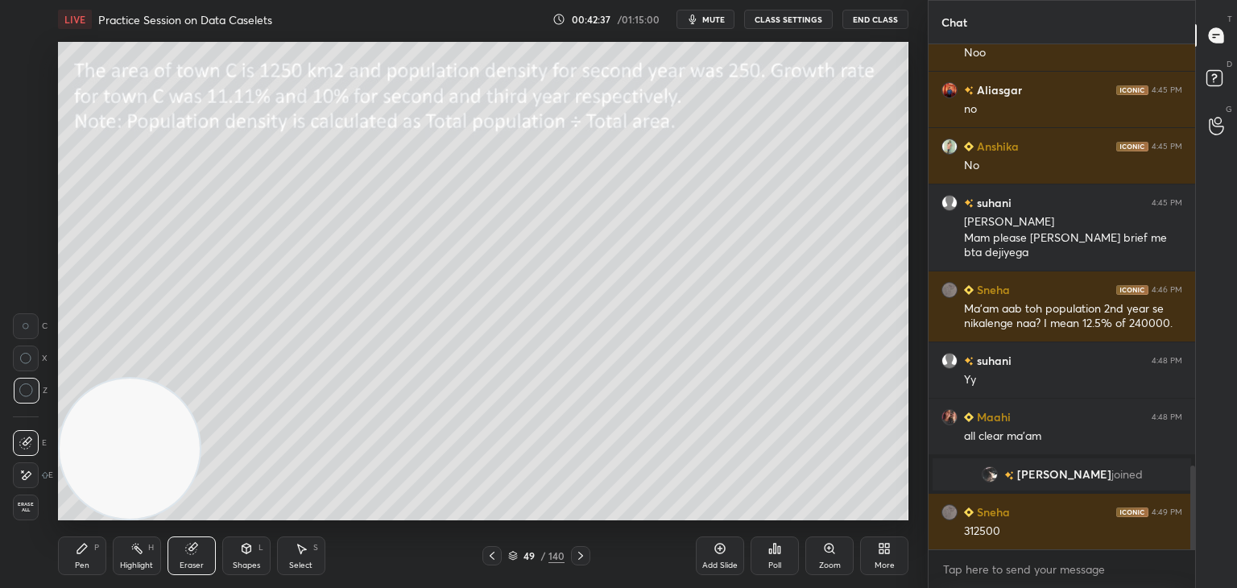
click at [89, 568] on div "Pen P" at bounding box center [82, 556] width 48 height 39
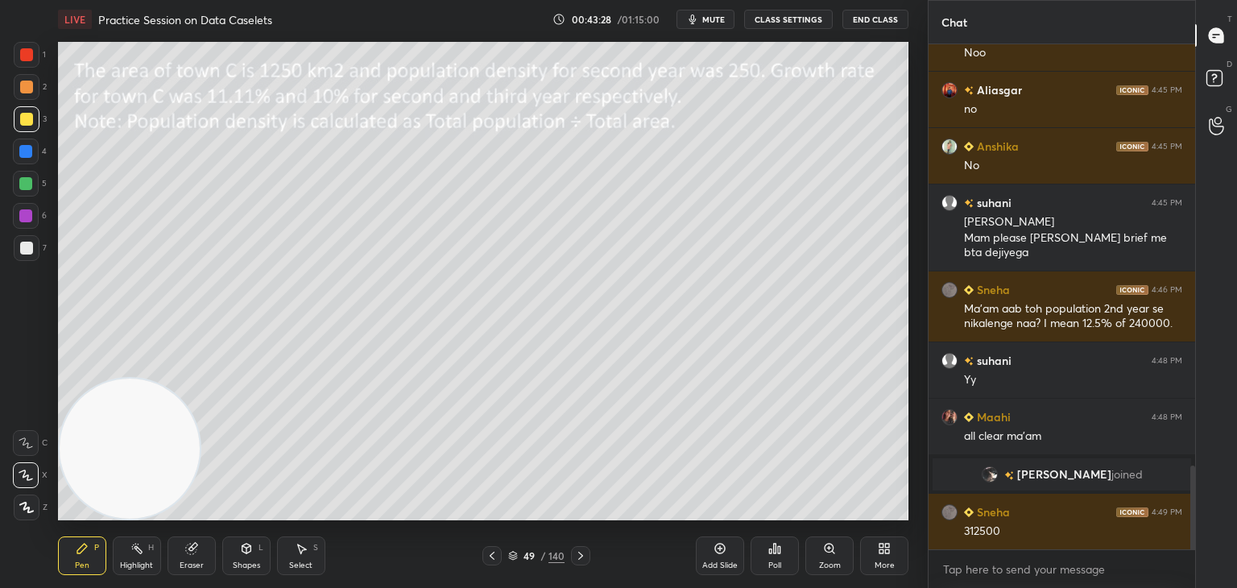
click at [187, 557] on div "Eraser" at bounding box center [192, 556] width 48 height 39
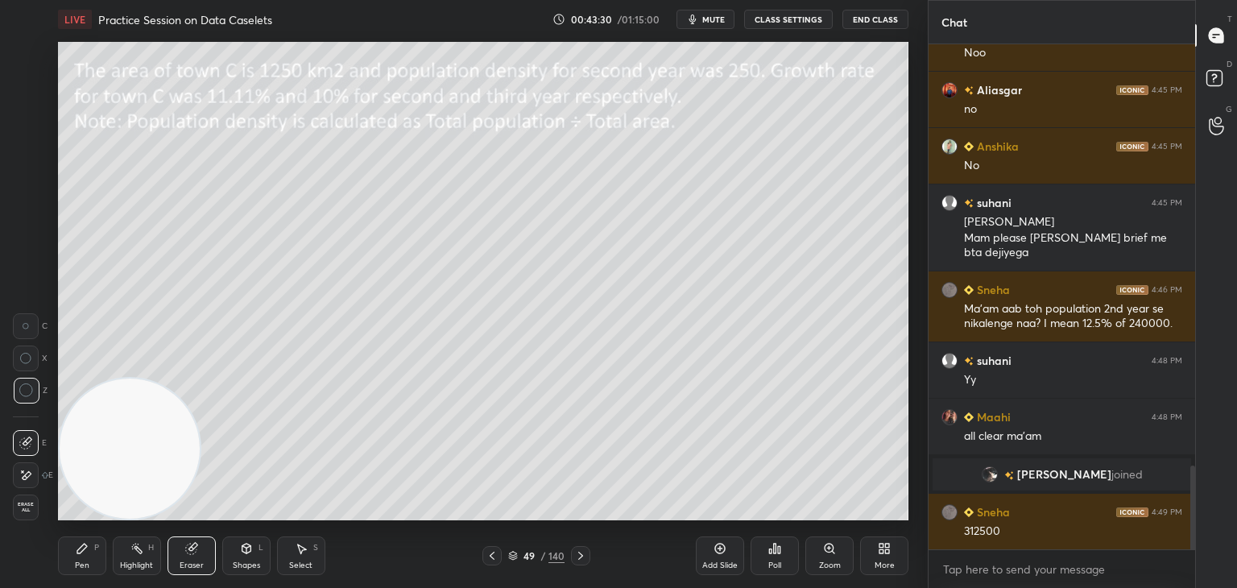
click at [85, 559] on div "Pen P" at bounding box center [82, 556] width 48 height 39
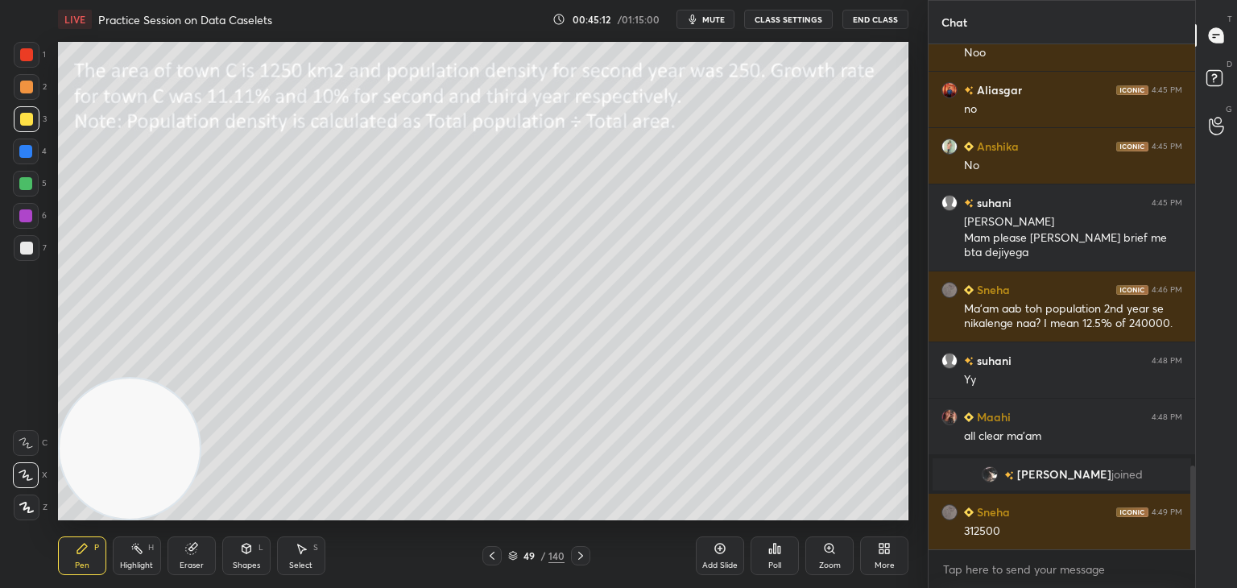
click at [719, 549] on icon at bounding box center [720, 548] width 5 height 5
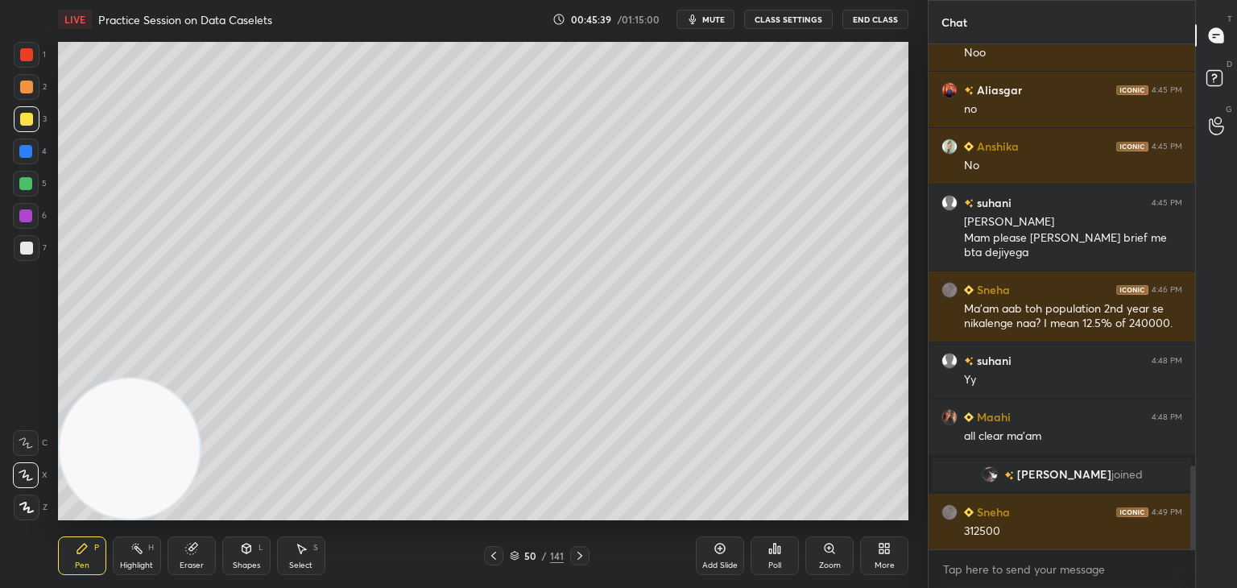
click at [494, 561] on icon at bounding box center [493, 555] width 13 height 13
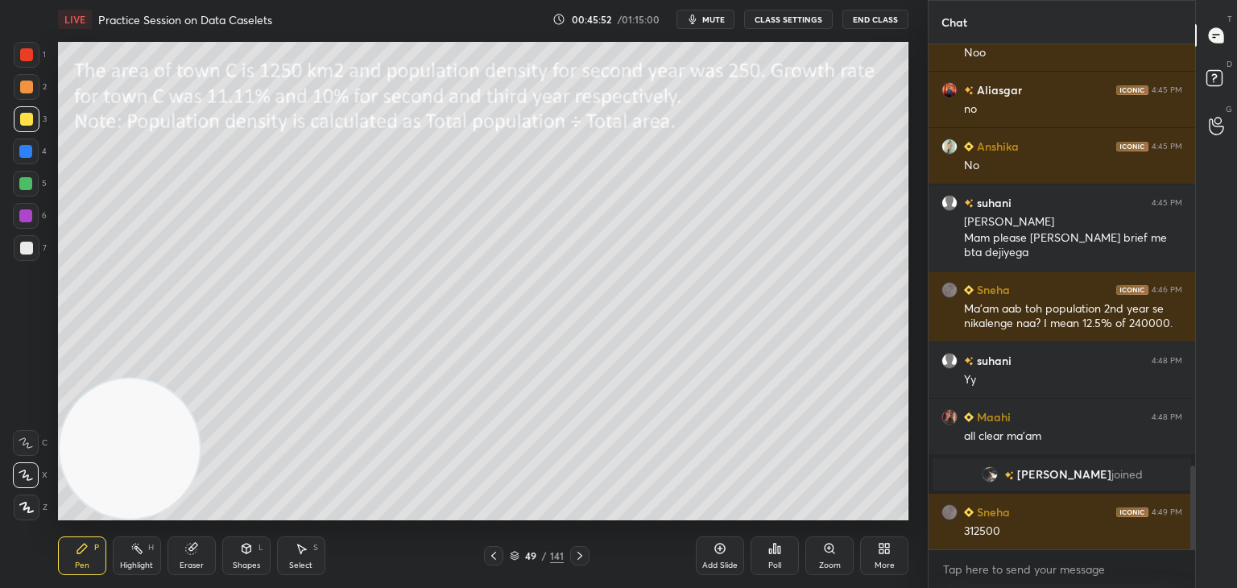
click at [514, 559] on icon at bounding box center [515, 556] width 10 height 10
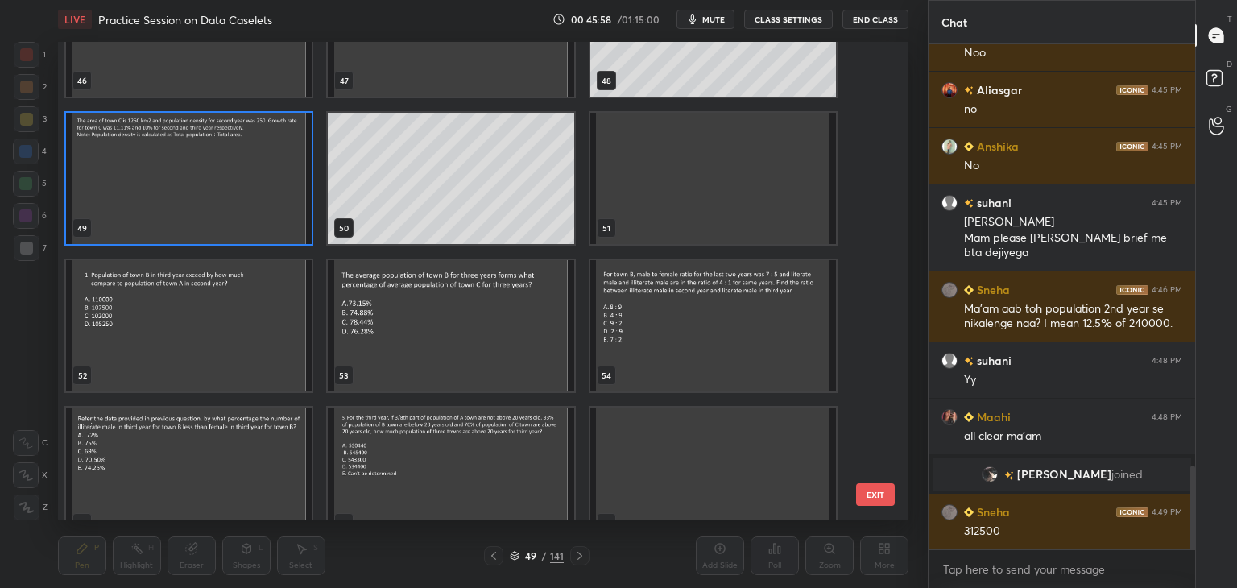
scroll to position [2314, 0]
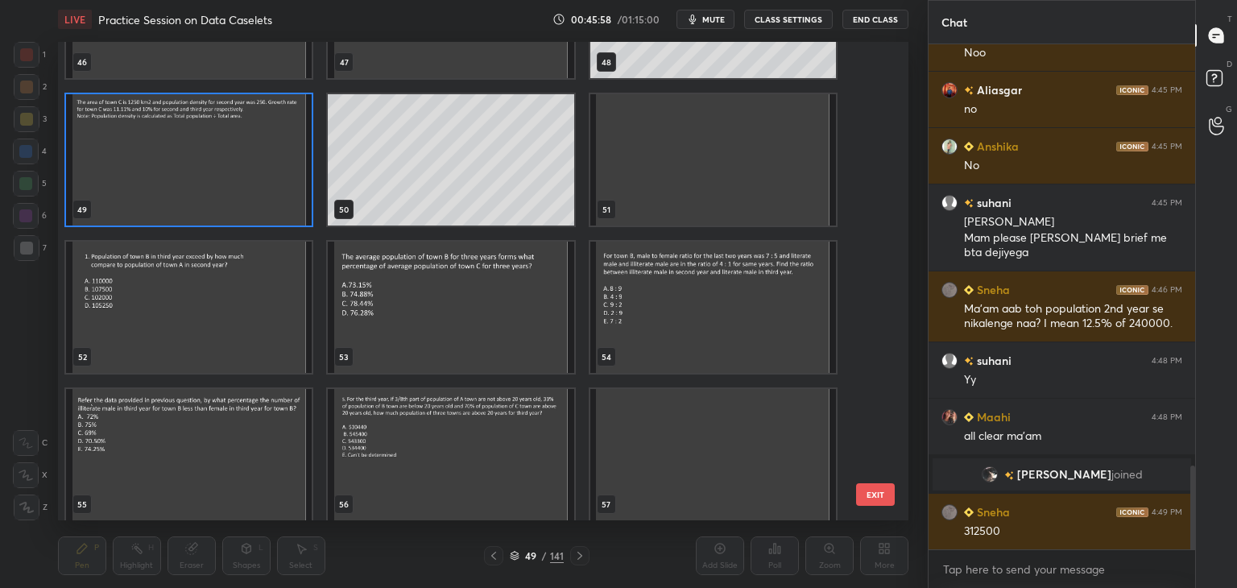
click at [220, 327] on img "grid" at bounding box center [189, 307] width 246 height 131
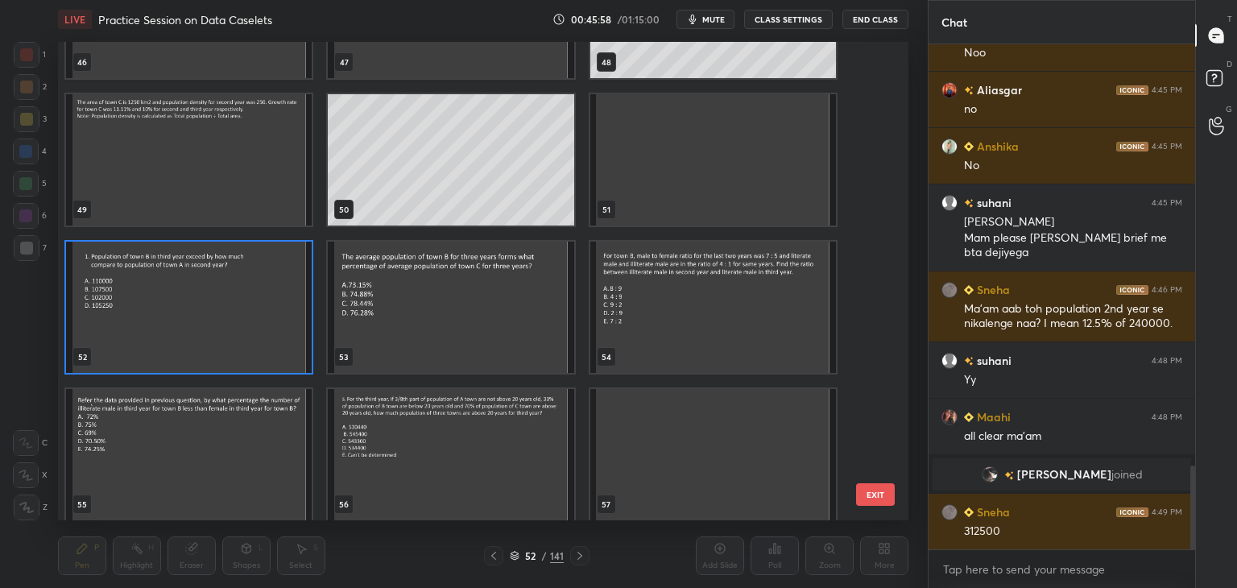
click at [219, 336] on img "grid" at bounding box center [189, 307] width 246 height 131
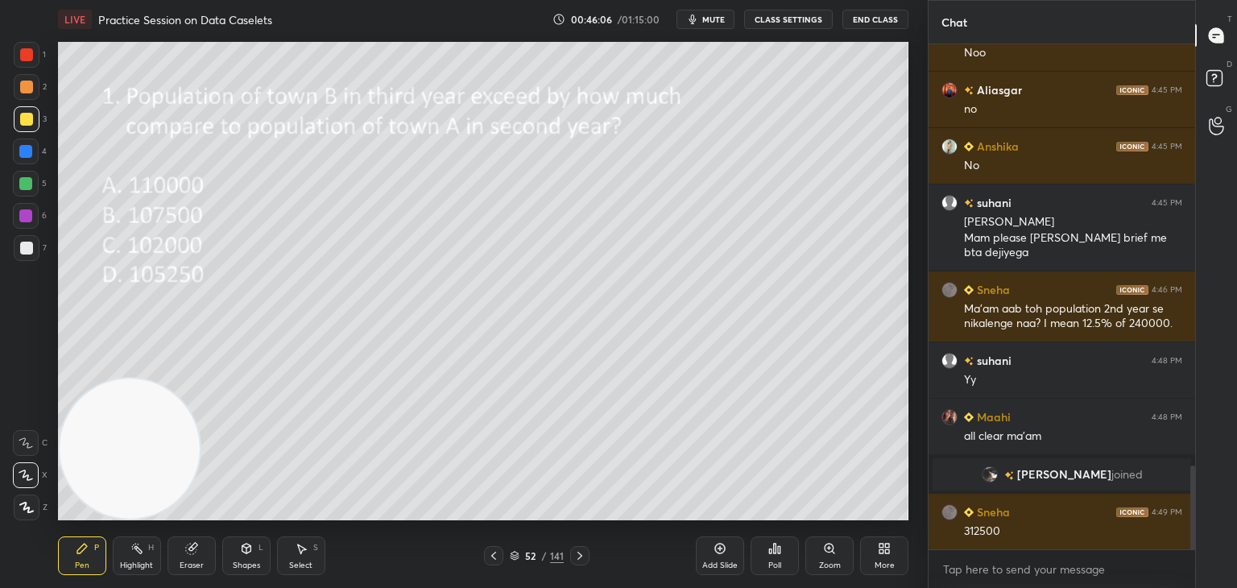
click at [586, 555] on div at bounding box center [579, 555] width 19 height 19
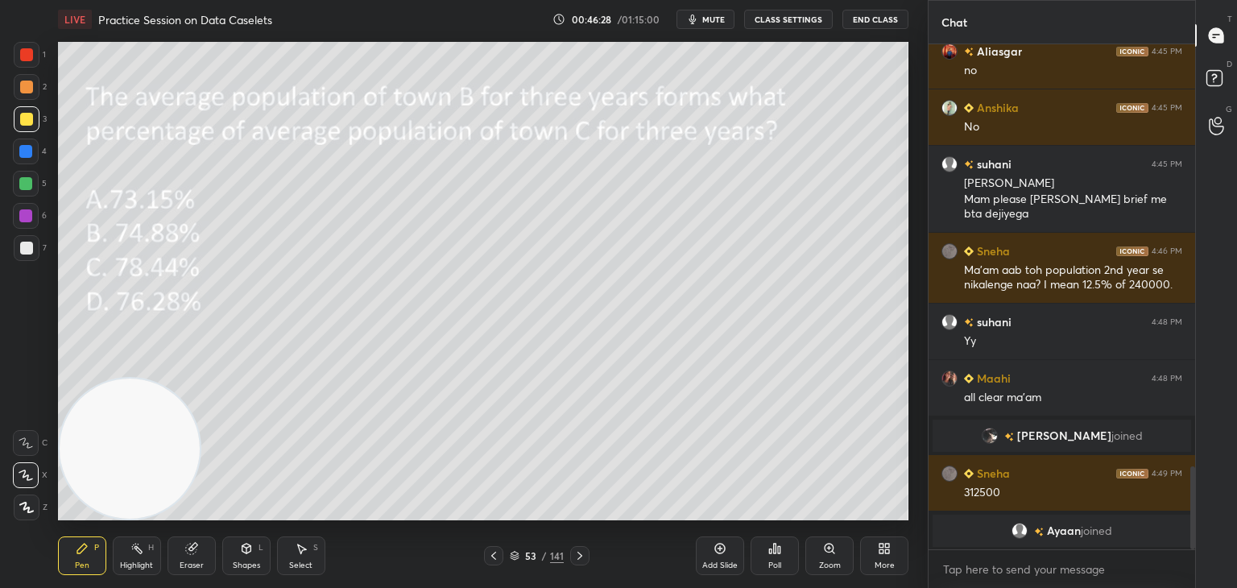
click at [206, 549] on div "Eraser" at bounding box center [192, 556] width 48 height 39
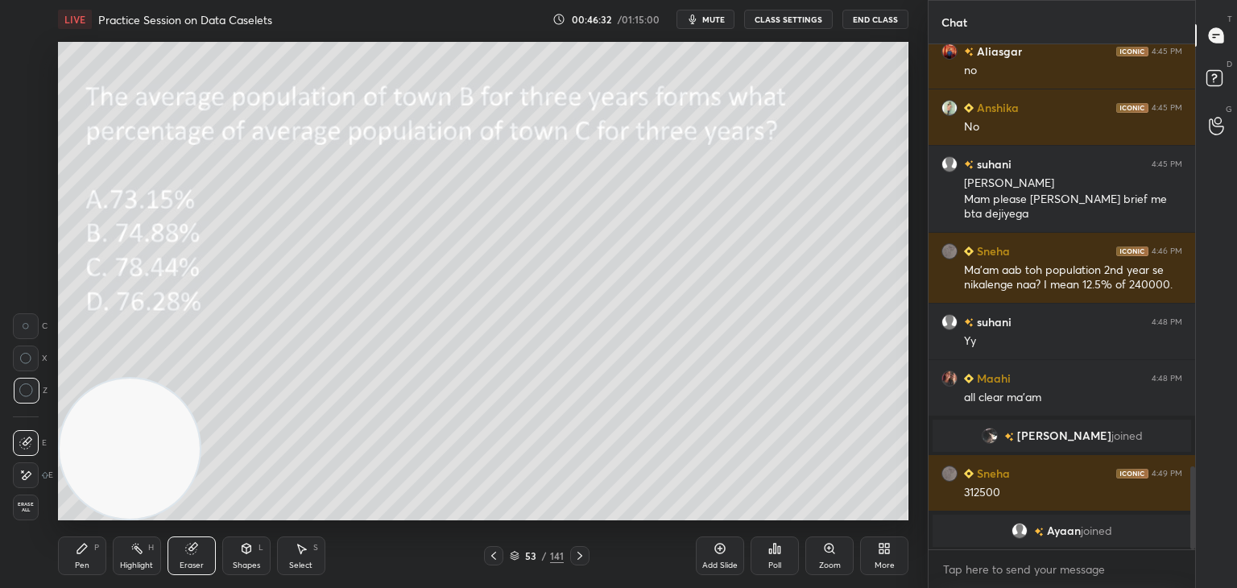
click at [85, 555] on icon at bounding box center [82, 548] width 13 height 13
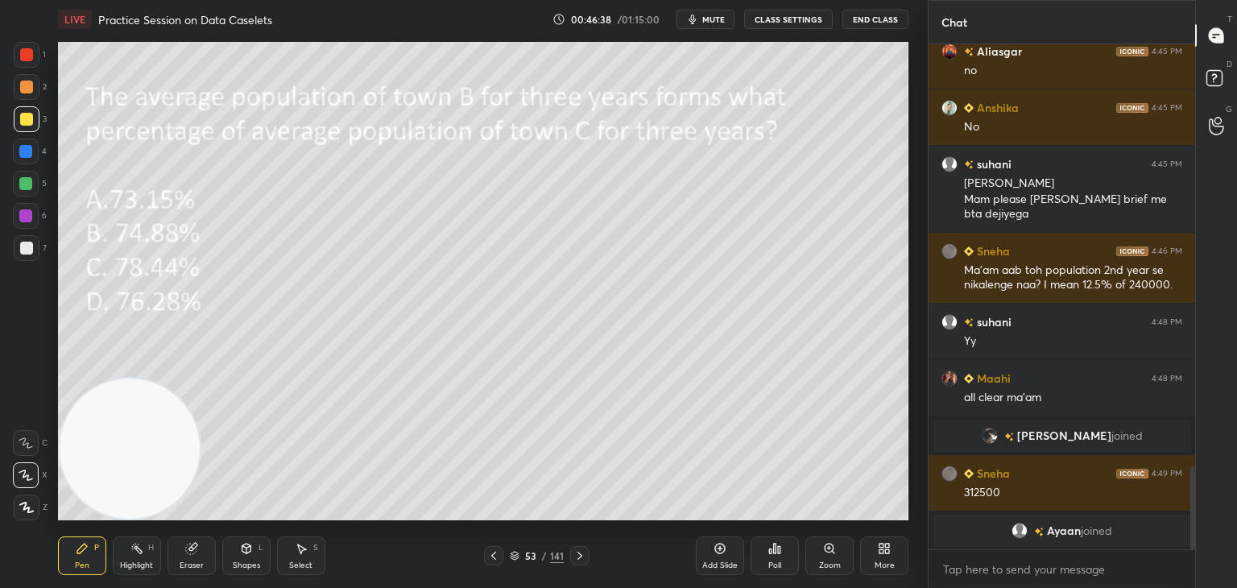
click at [582, 557] on icon at bounding box center [580, 555] width 13 height 13
click at [520, 558] on div "54 / 141" at bounding box center [537, 556] width 54 height 15
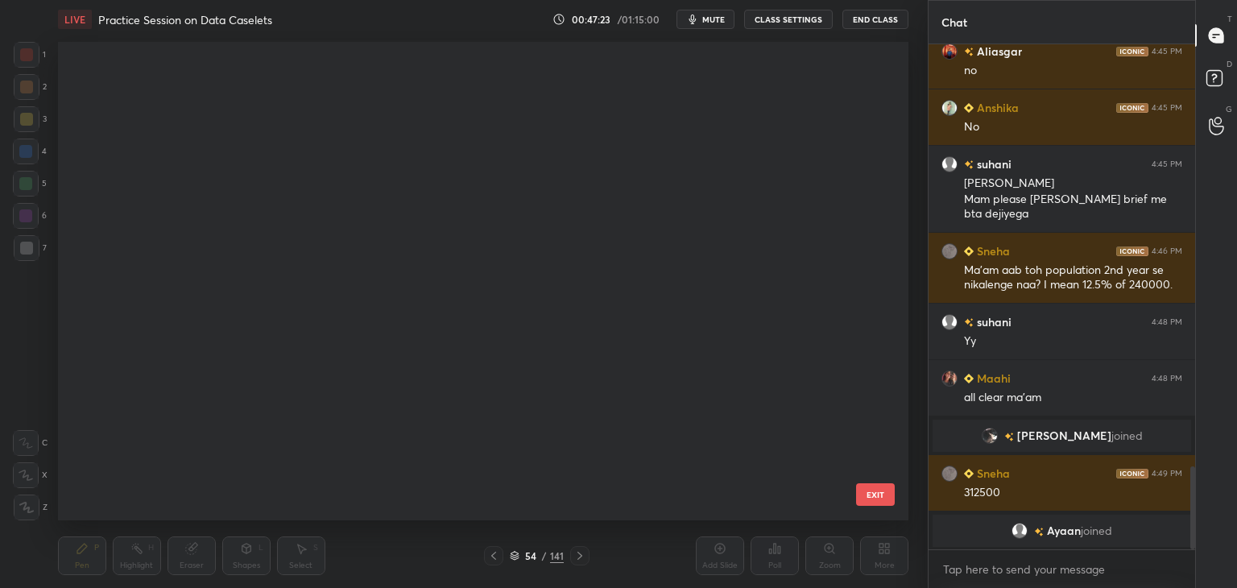
scroll to position [474, 843]
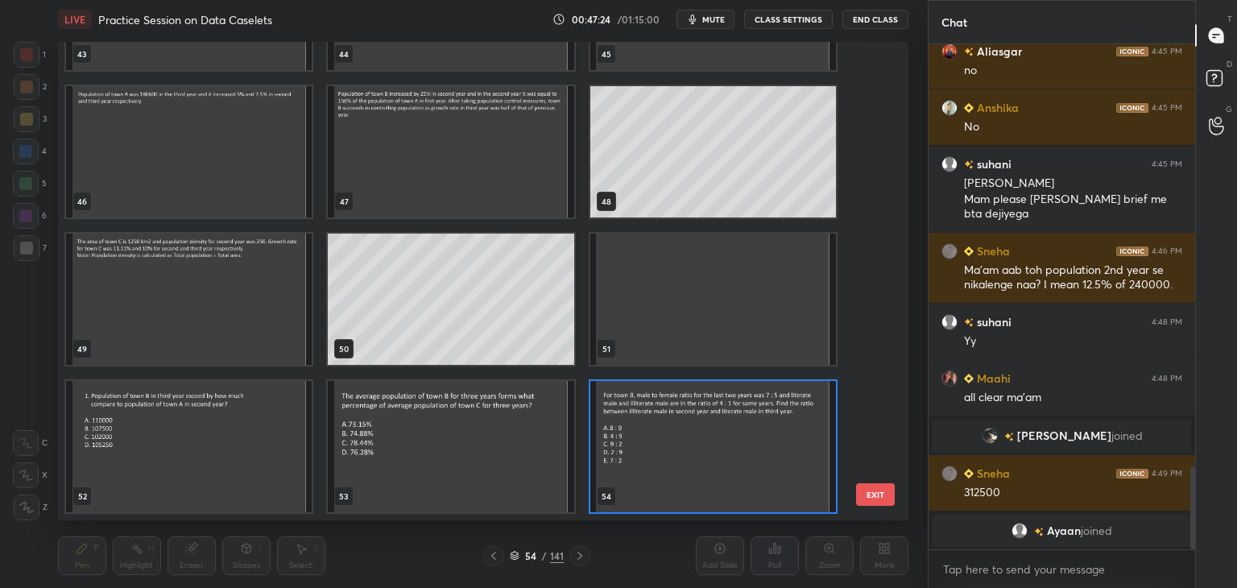
click at [677, 461] on img "grid" at bounding box center [713, 446] width 246 height 131
click at [689, 463] on img "grid" at bounding box center [713, 446] width 246 height 131
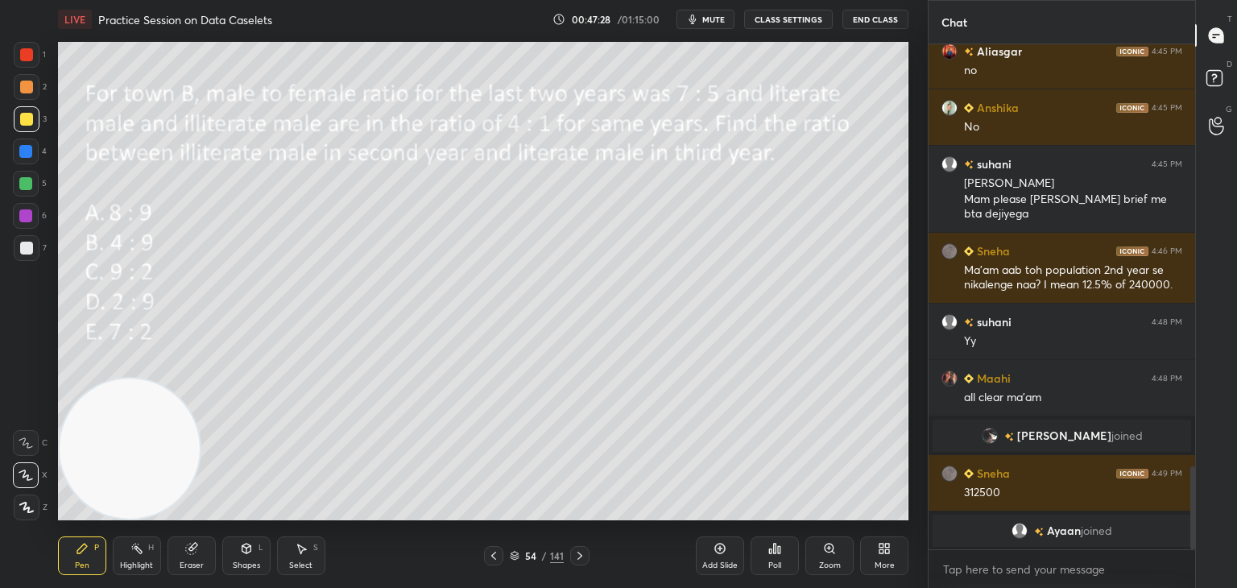
click at [493, 555] on icon at bounding box center [493, 556] width 5 height 8
click at [513, 557] on icon at bounding box center [515, 556] width 10 height 10
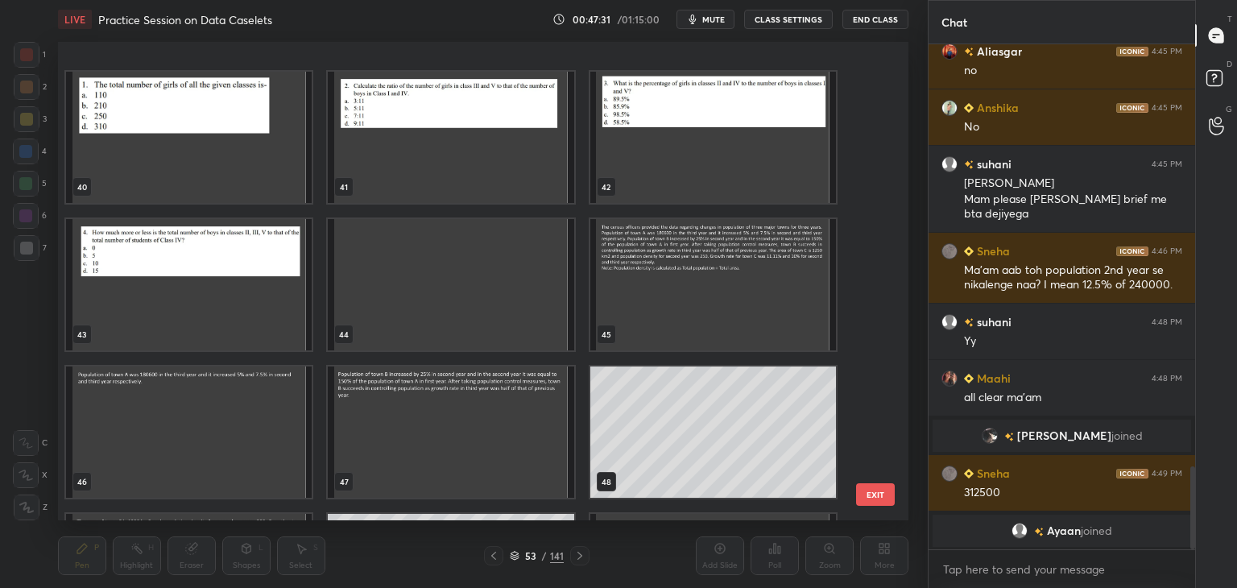
scroll to position [2013, 0]
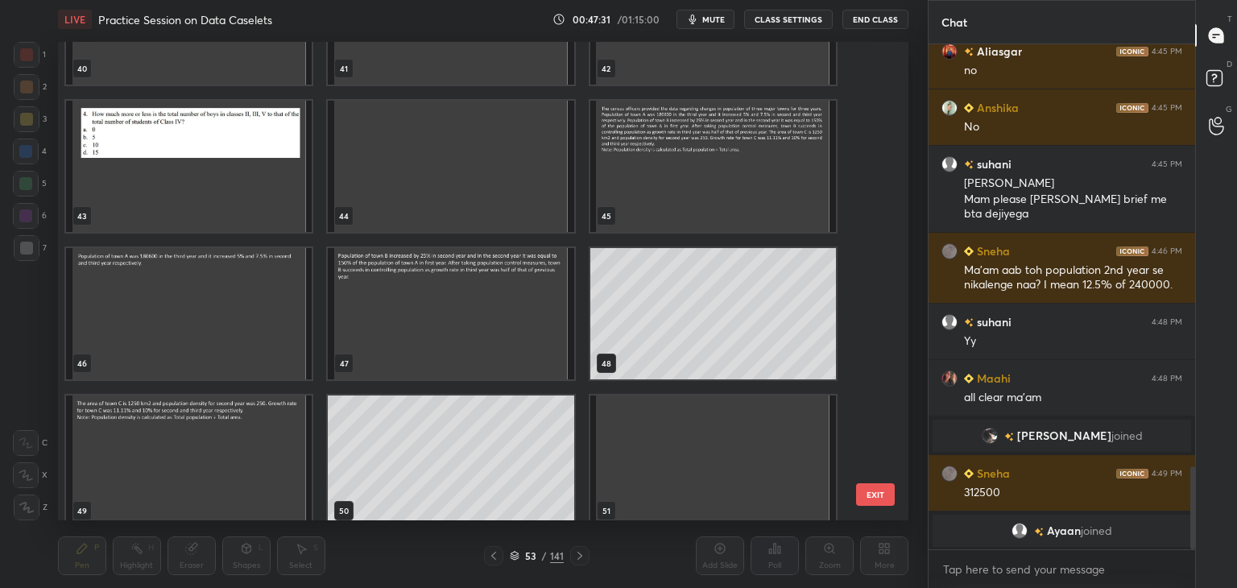
click at [425, 319] on img "grid" at bounding box center [451, 313] width 246 height 131
click at [425, 317] on img "grid" at bounding box center [451, 313] width 246 height 131
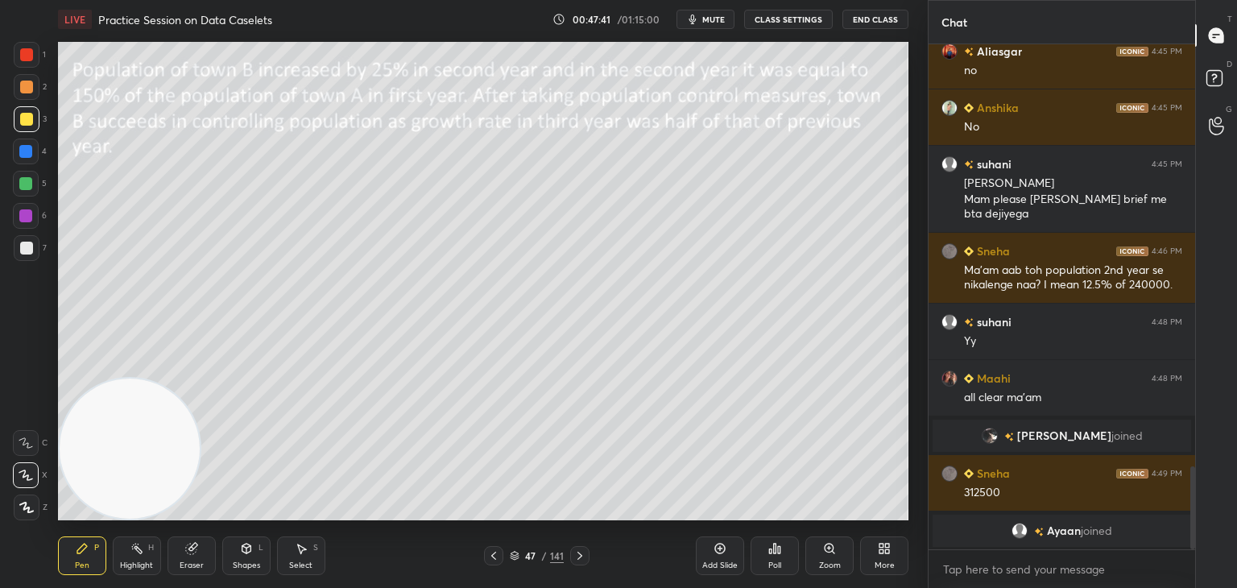
click at [519, 557] on icon at bounding box center [515, 556] width 10 height 10
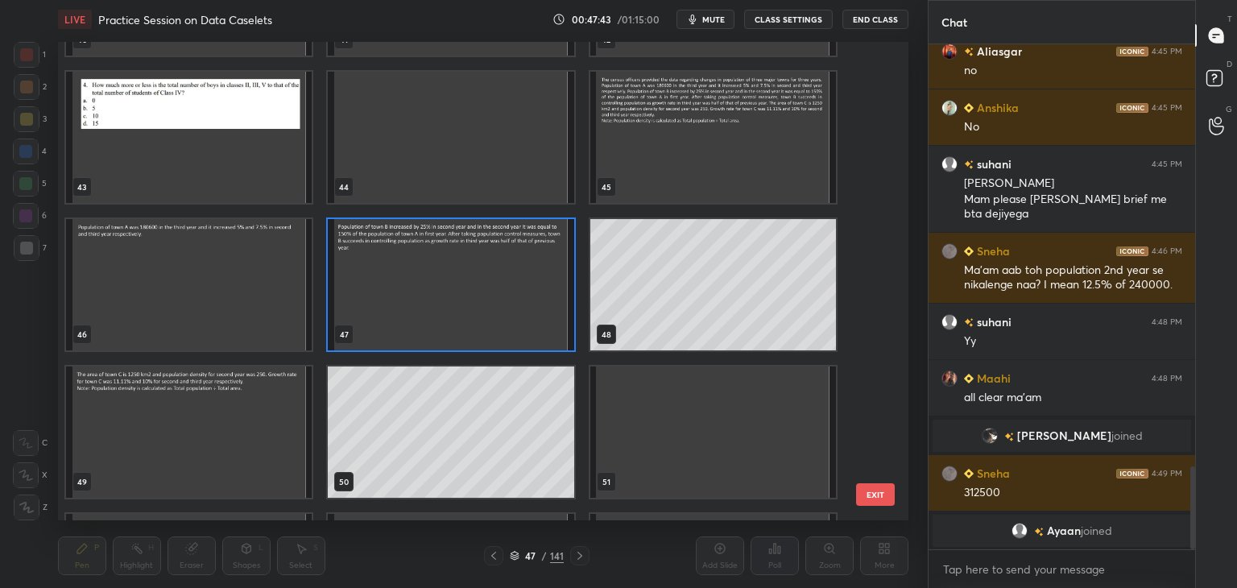
scroll to position [2047, 0]
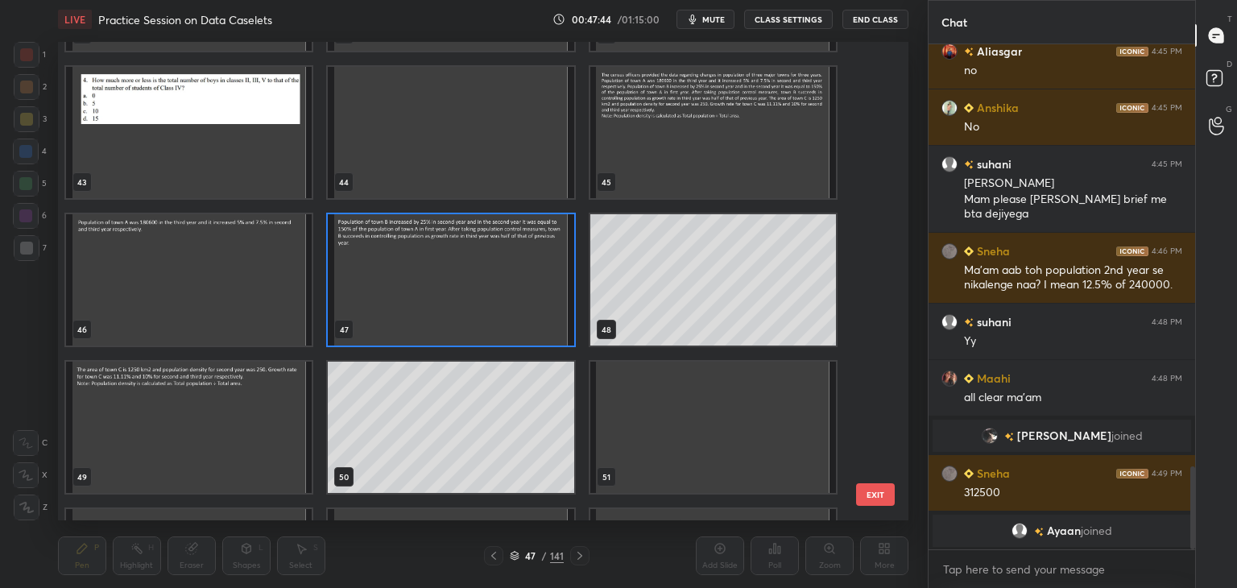
click at [244, 432] on img "grid" at bounding box center [189, 427] width 246 height 131
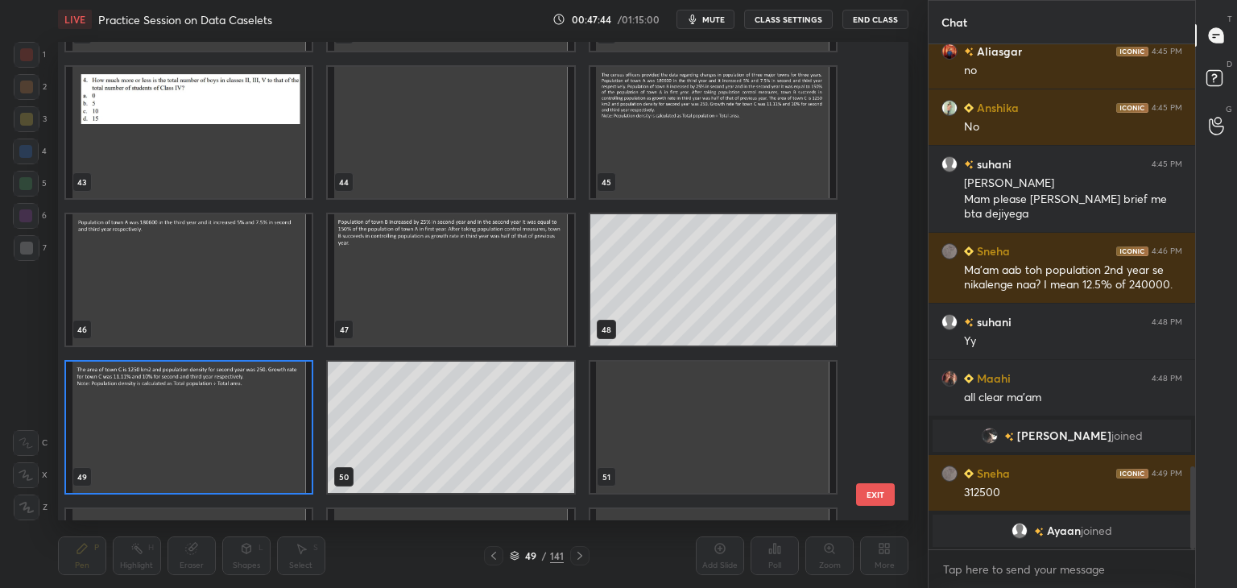
click at [245, 432] on img "grid" at bounding box center [189, 427] width 246 height 131
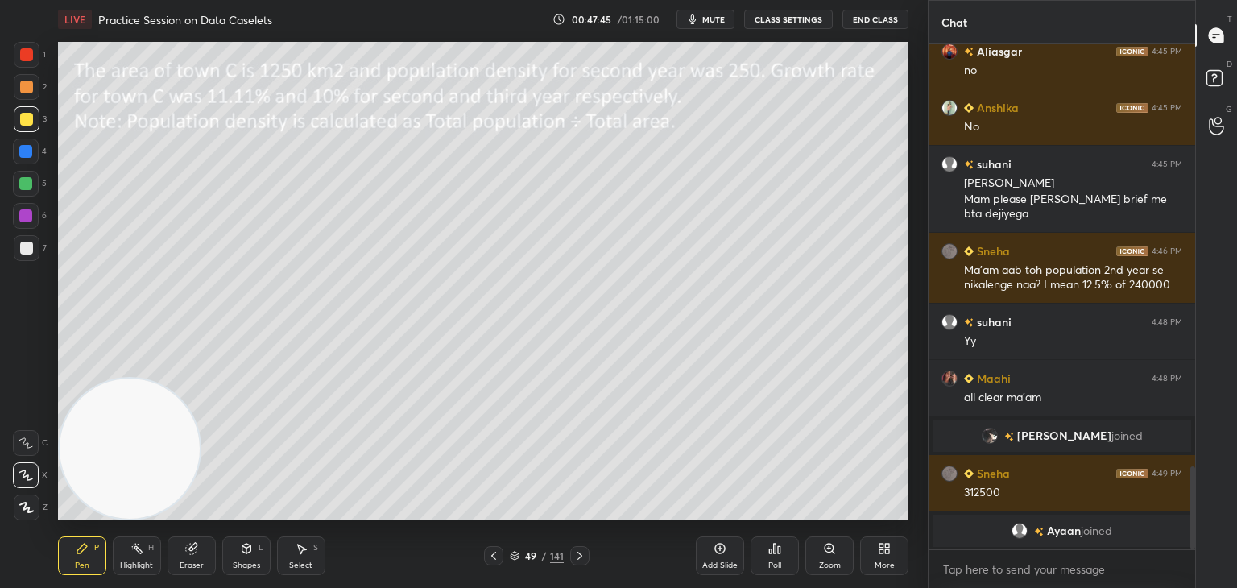
click at [582, 557] on icon at bounding box center [580, 555] width 13 height 13
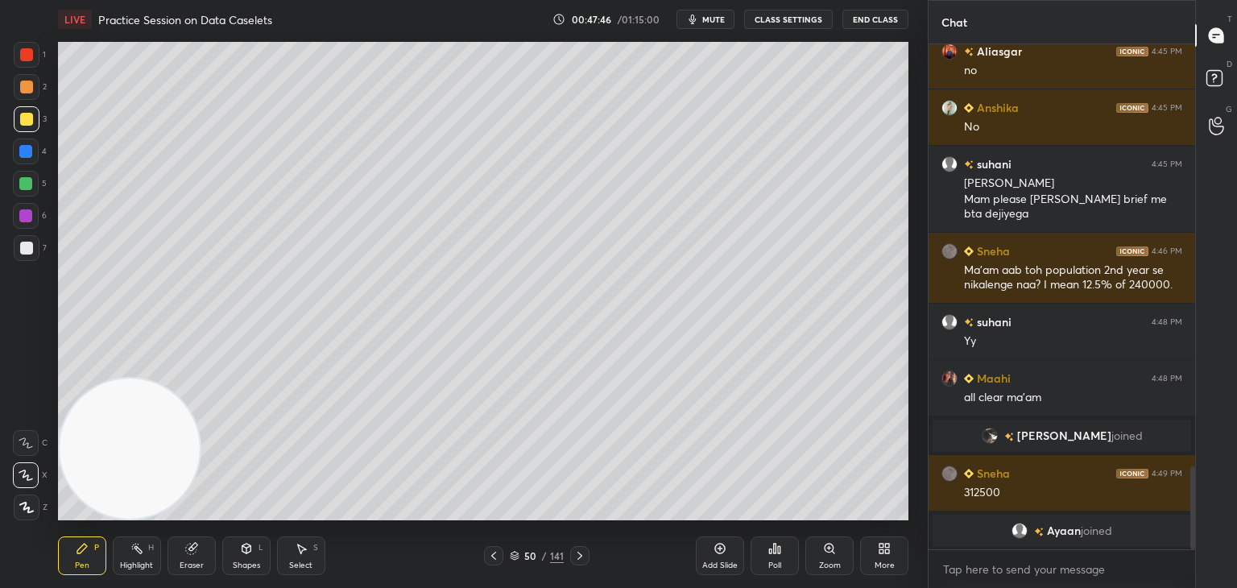
click at [582, 557] on icon at bounding box center [580, 555] width 13 height 13
click at [583, 558] on icon at bounding box center [580, 555] width 13 height 13
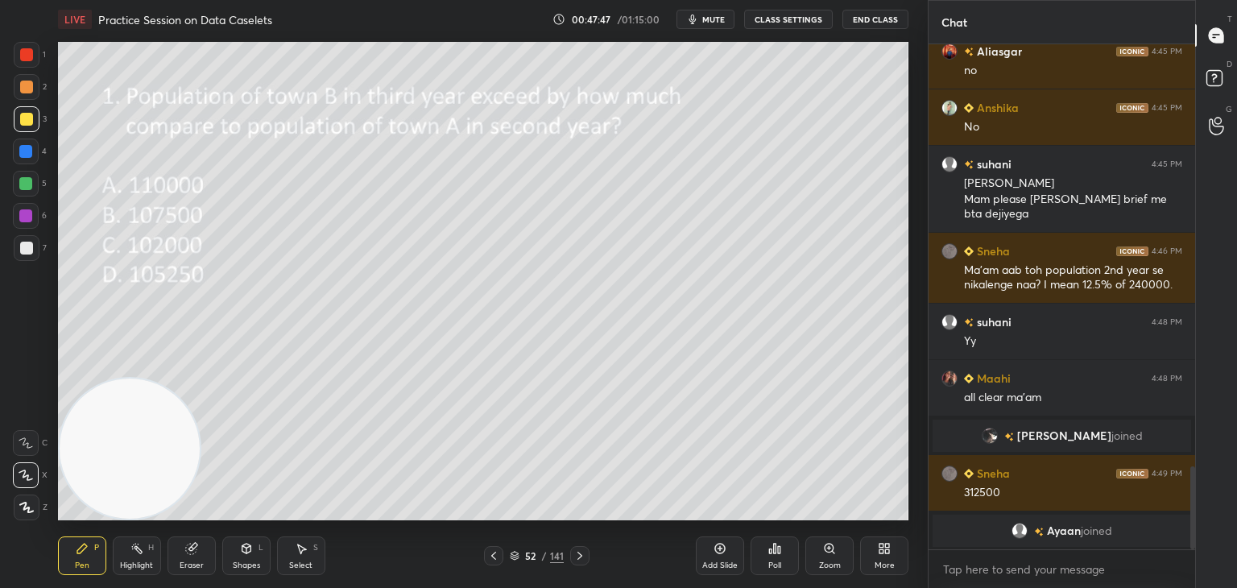
click at [580, 558] on icon at bounding box center [580, 555] width 13 height 13
click at [581, 557] on icon at bounding box center [580, 555] width 13 height 13
click at [582, 557] on icon at bounding box center [580, 555] width 13 height 13
click at [493, 553] on icon at bounding box center [493, 555] width 13 height 13
click at [191, 552] on icon at bounding box center [191, 549] width 10 height 10
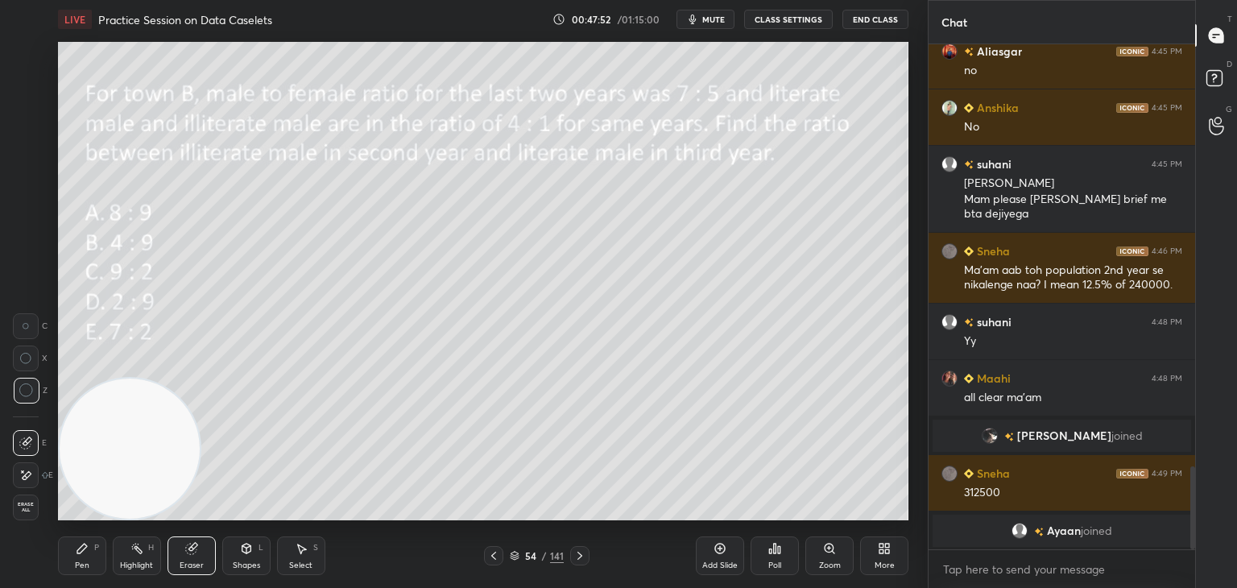
click at [26, 515] on div "Erase all" at bounding box center [26, 508] width 26 height 26
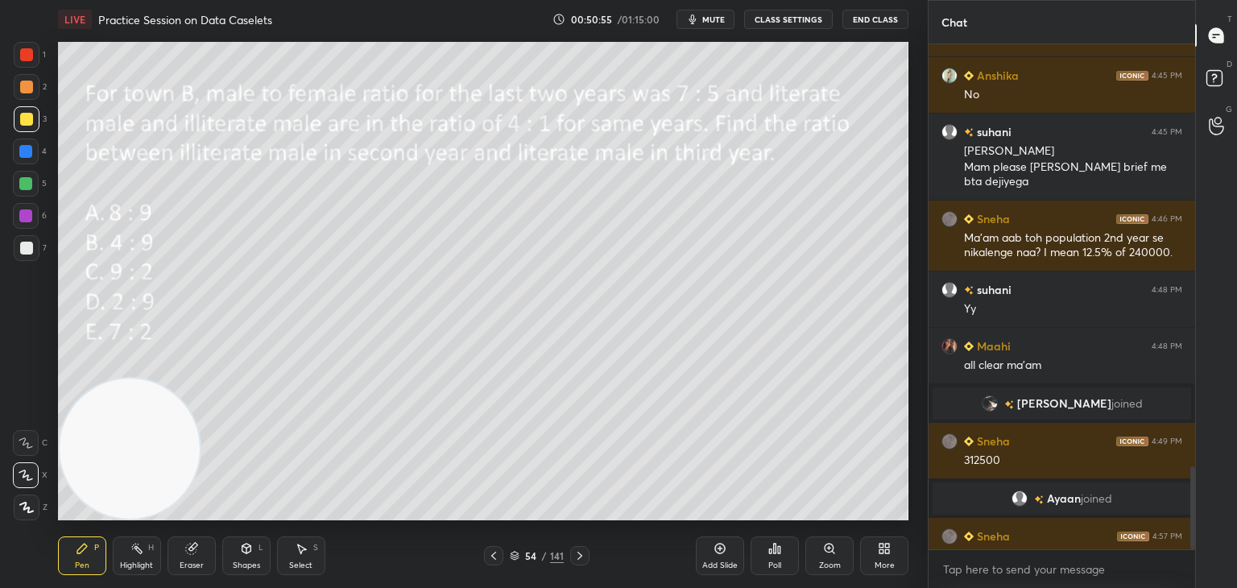
scroll to position [2604, 0]
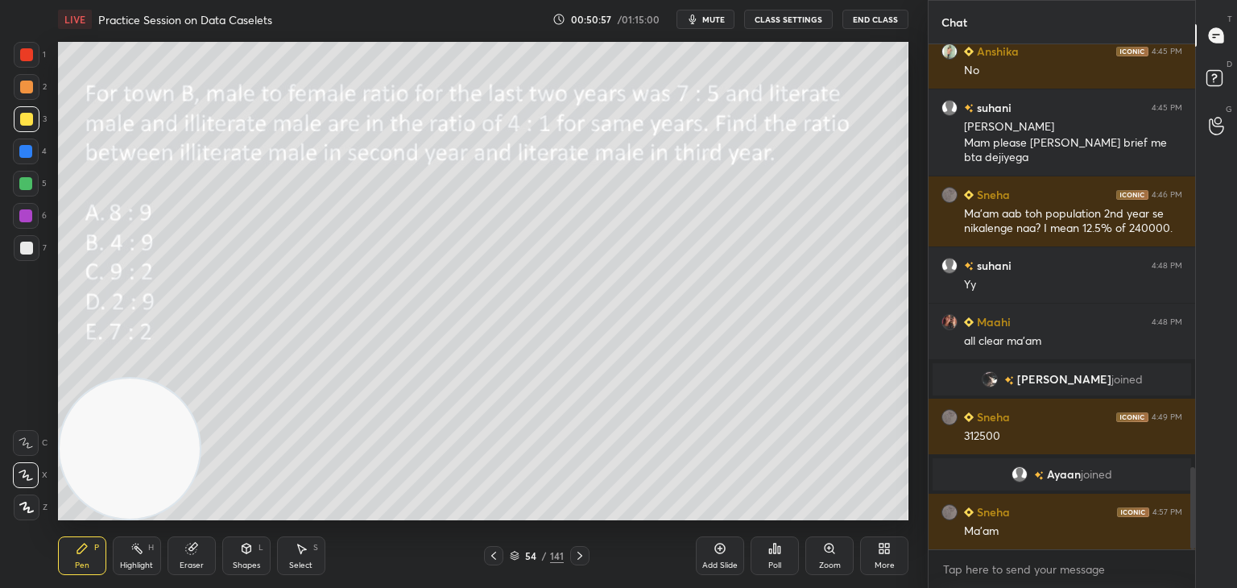
click at [200, 557] on div "Eraser" at bounding box center [192, 556] width 48 height 39
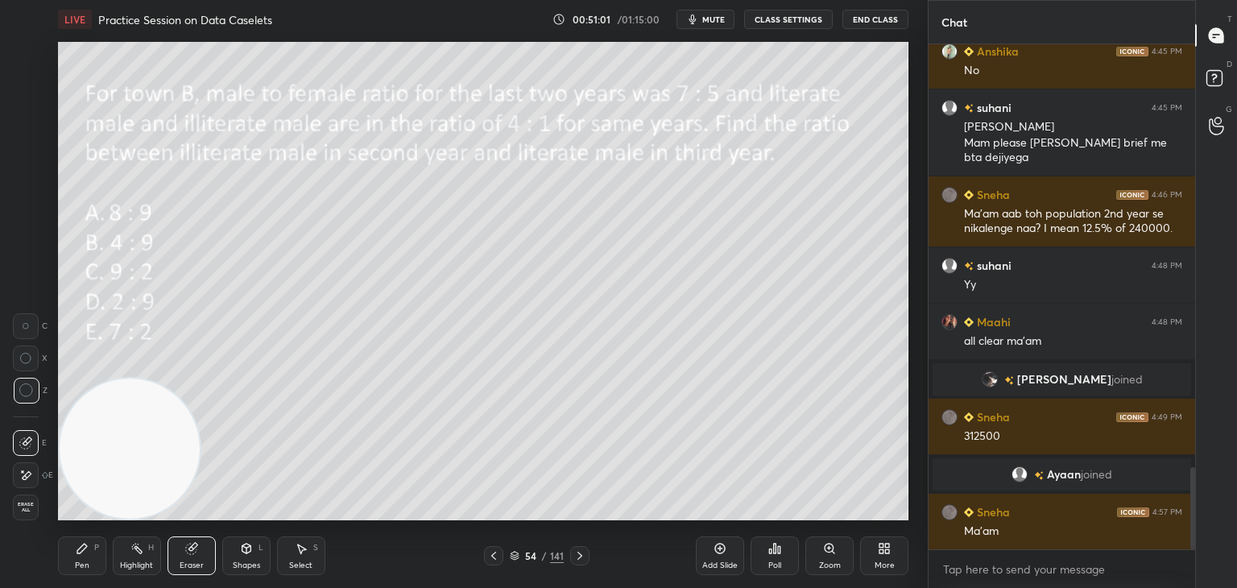
click at [74, 552] on div "Pen P" at bounding box center [82, 556] width 48 height 39
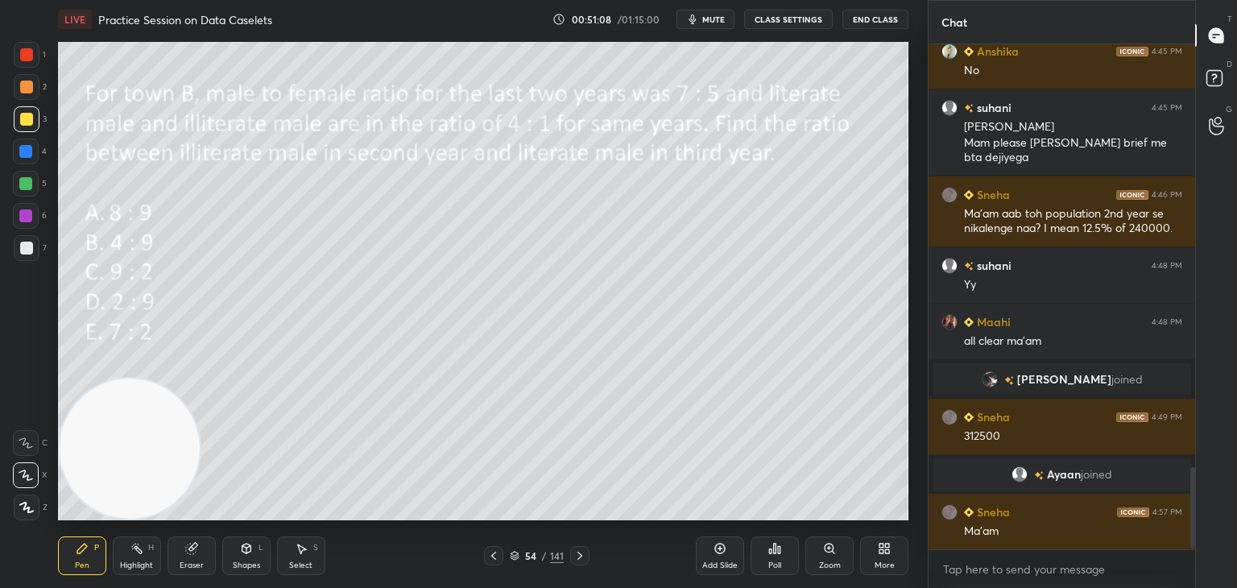
scroll to position [2660, 0]
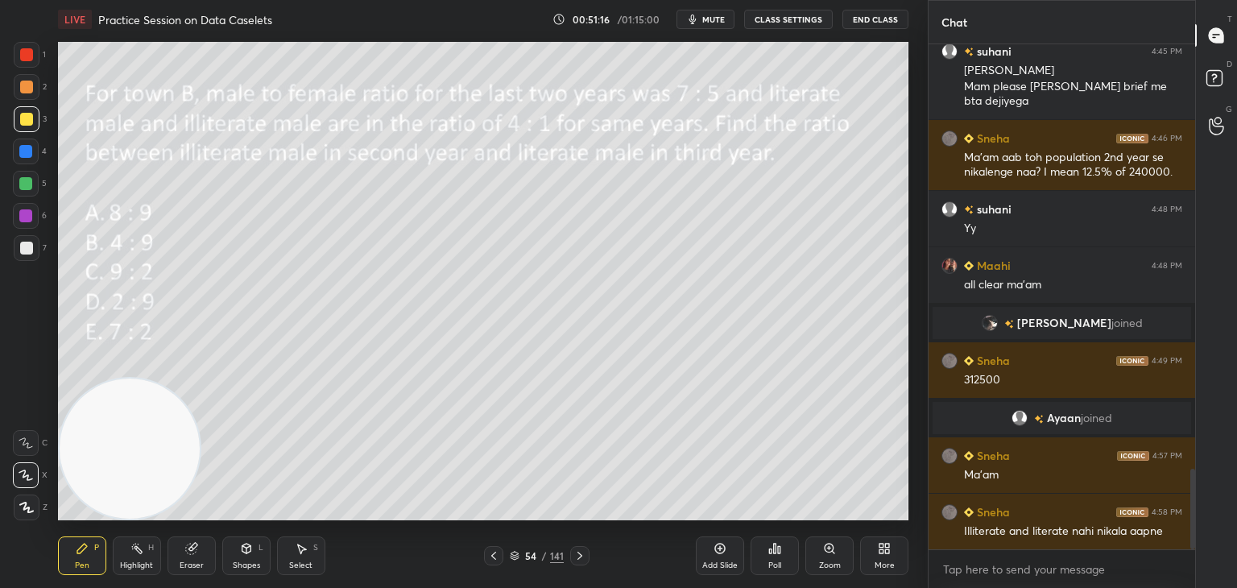
click at [200, 547] on div "Eraser" at bounding box center [192, 556] width 48 height 39
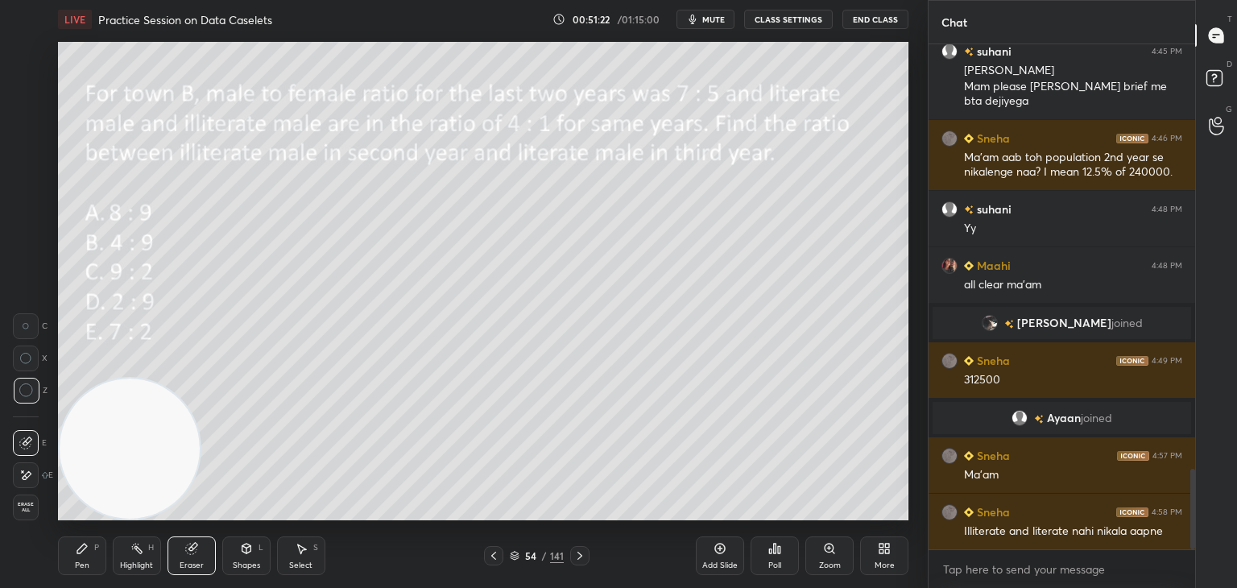
click at [85, 555] on icon at bounding box center [82, 548] width 13 height 13
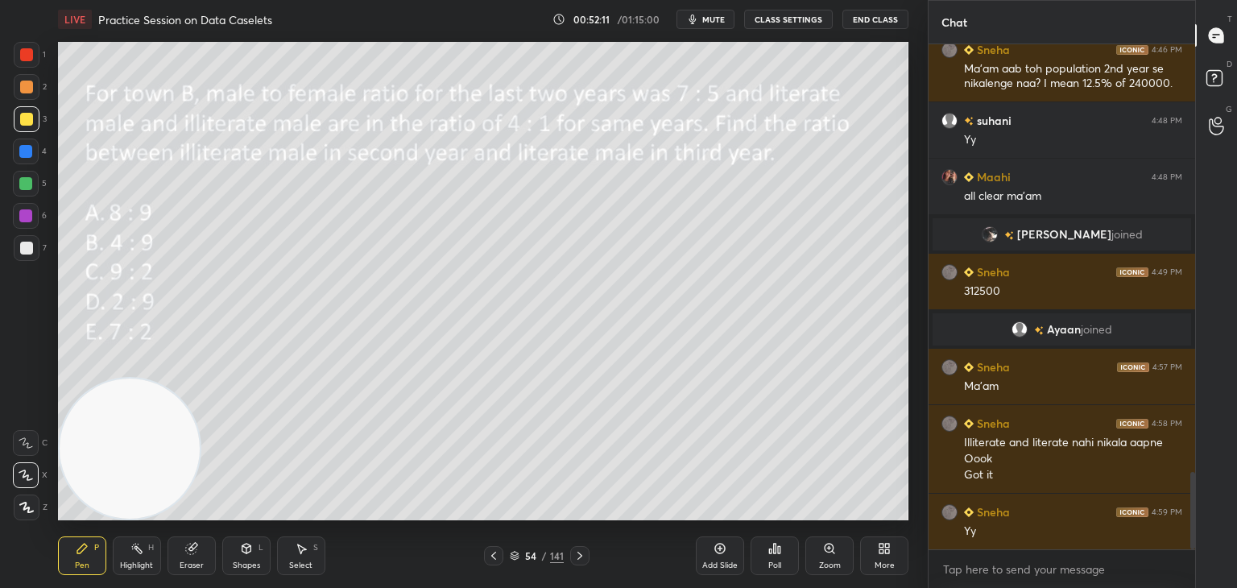
scroll to position [2805, 0]
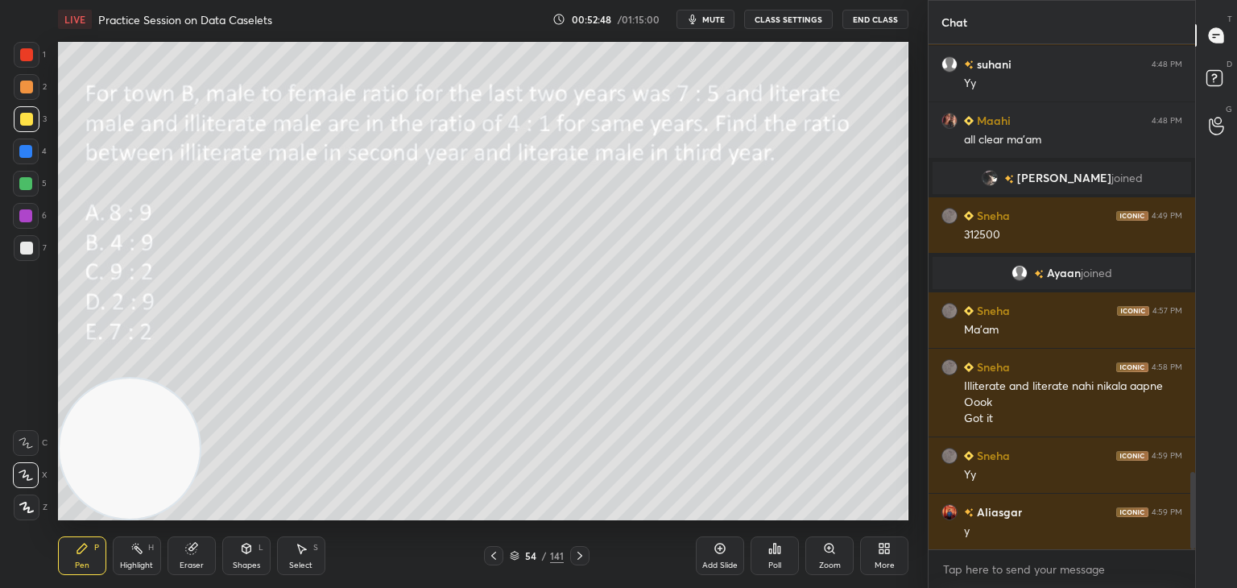
click at [517, 557] on icon at bounding box center [515, 557] width 8 height 2
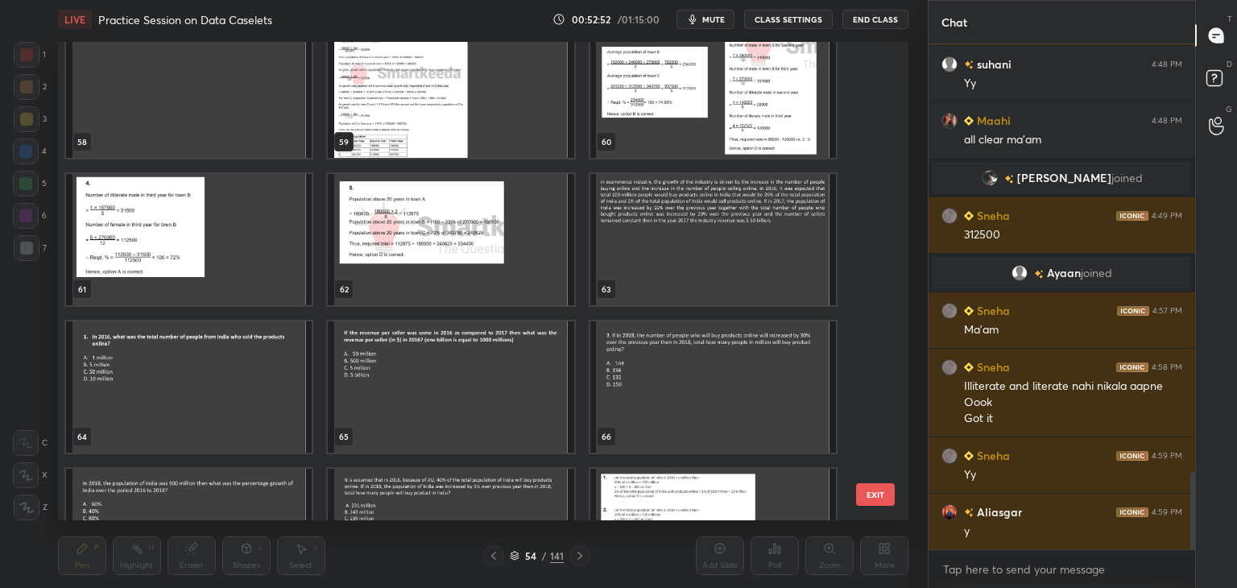
scroll to position [2897, 0]
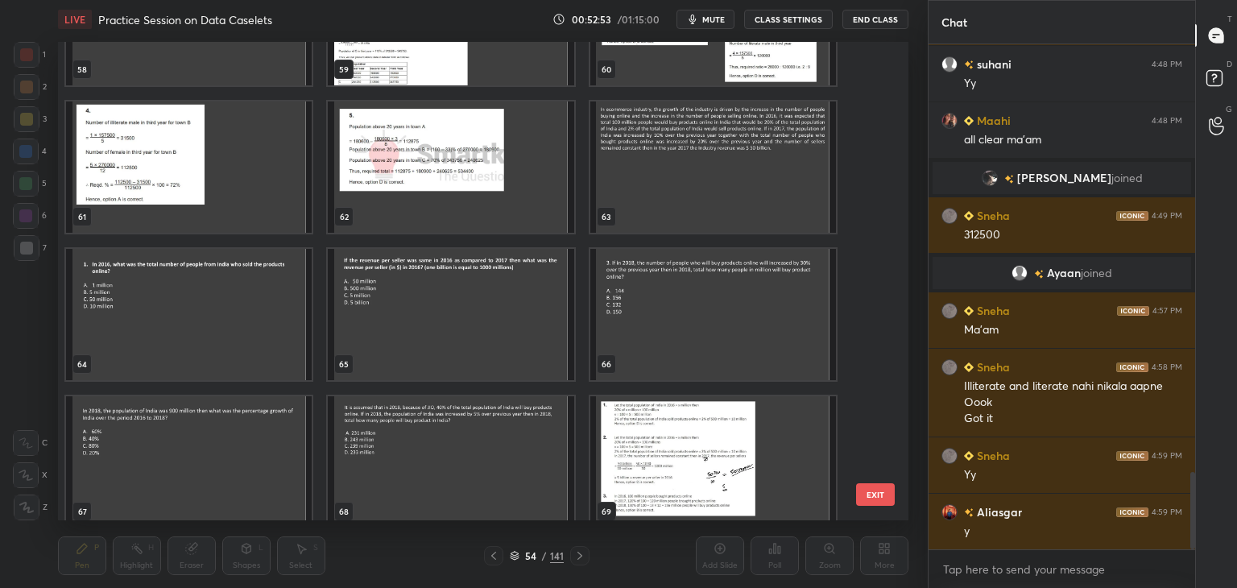
click at [723, 213] on img "grid" at bounding box center [713, 167] width 246 height 131
click at [719, 217] on img "grid" at bounding box center [713, 167] width 246 height 131
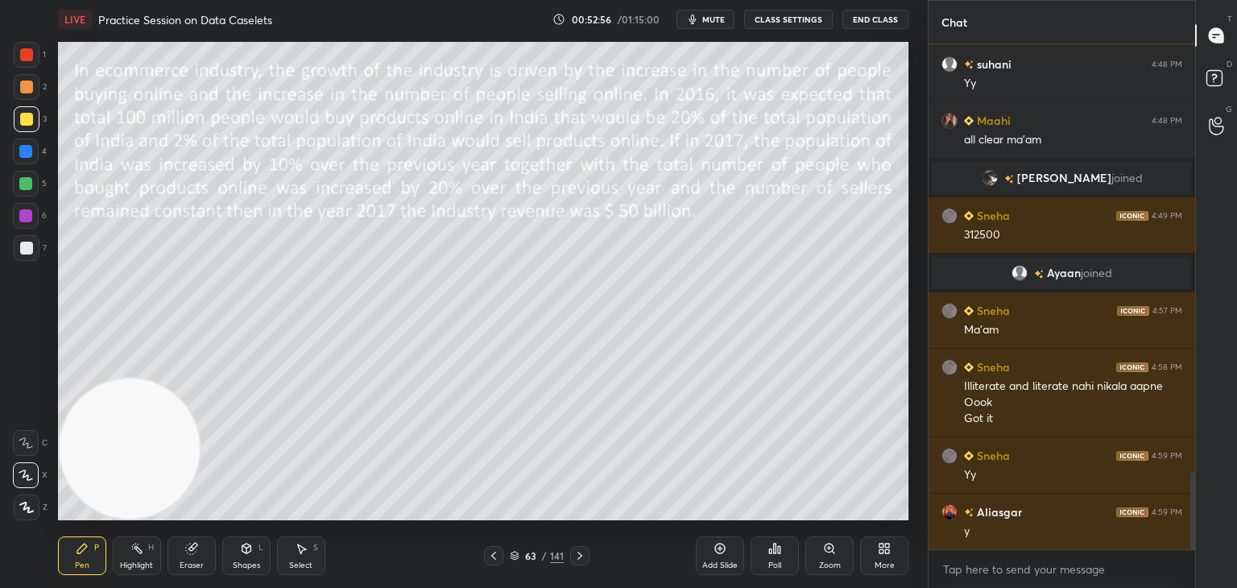
click at [39, 52] on div at bounding box center [27, 55] width 26 height 26
click at [24, 121] on div at bounding box center [26, 119] width 13 height 13
click at [518, 560] on icon at bounding box center [515, 556] width 10 height 10
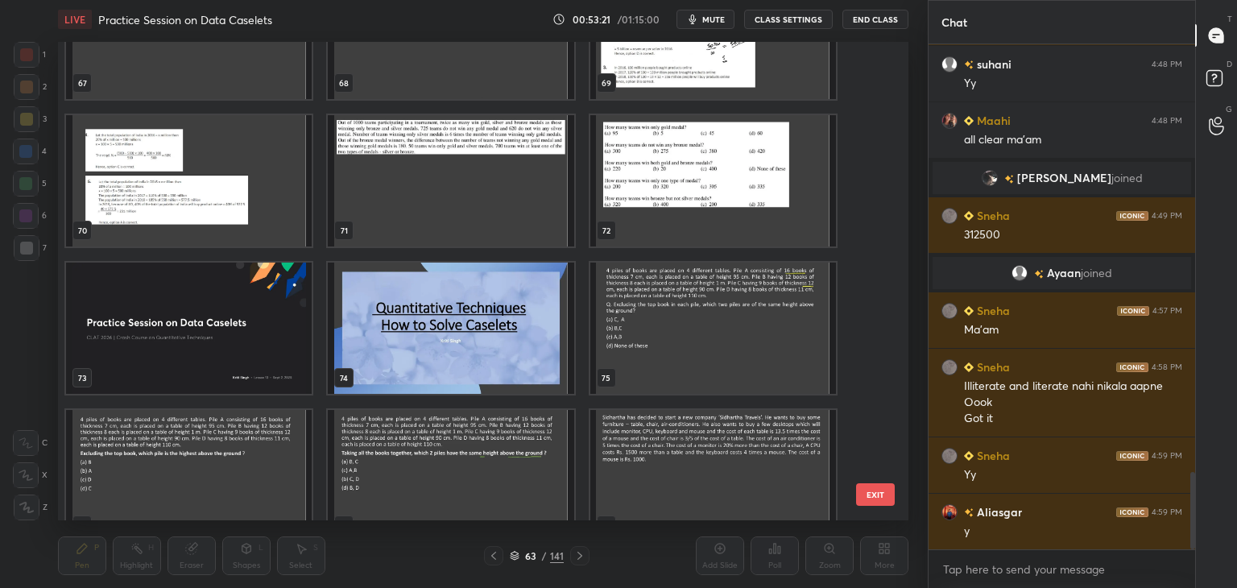
scroll to position [3329, 0]
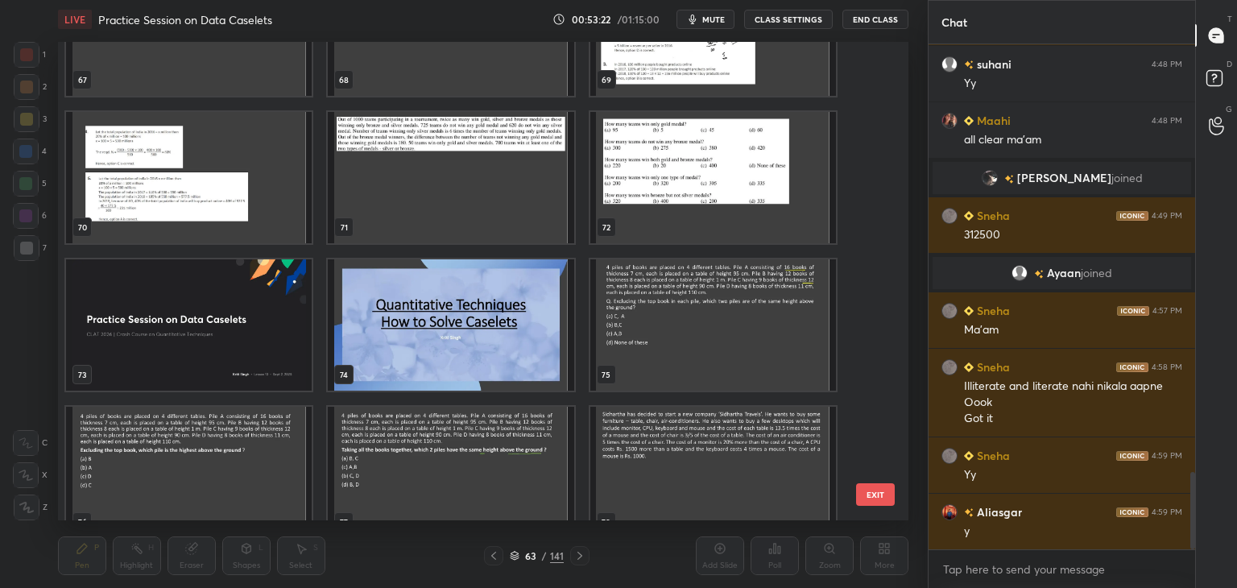
click at [485, 190] on img "grid" at bounding box center [451, 177] width 246 height 131
click at [487, 192] on img "grid" at bounding box center [451, 177] width 246 height 131
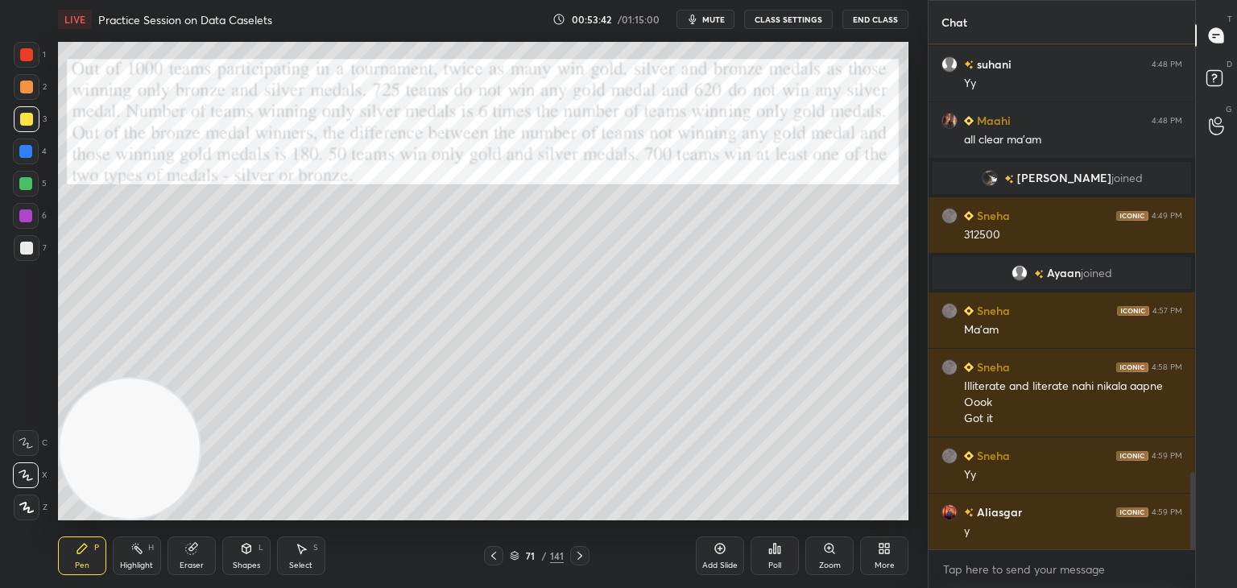
click at [523, 561] on div "71" at bounding box center [531, 556] width 16 height 10
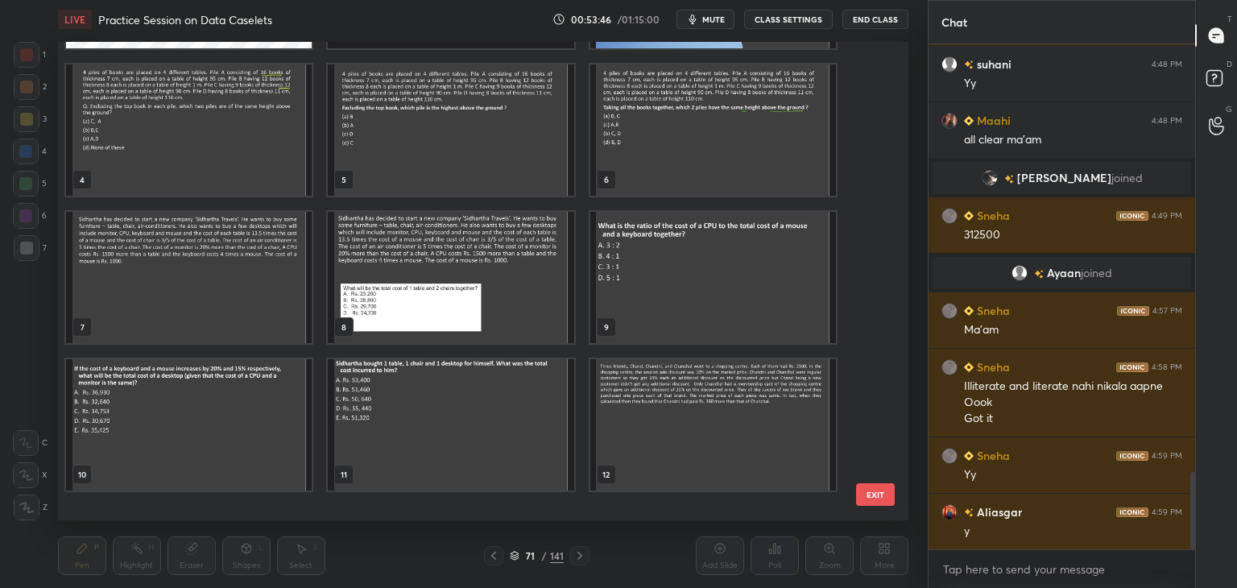
scroll to position [0, 0]
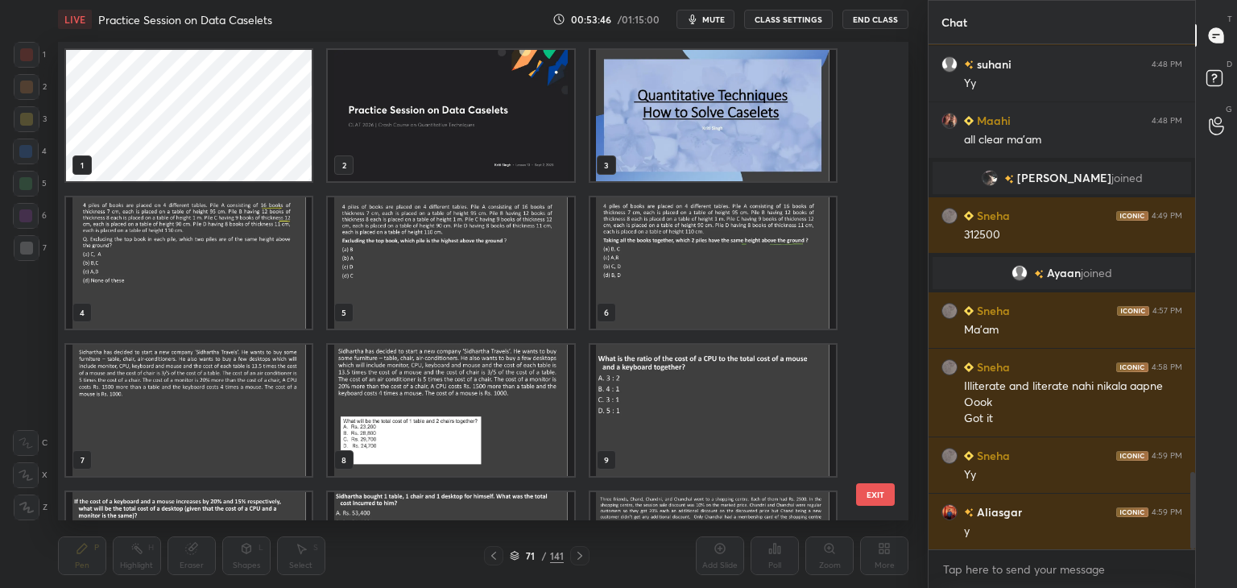
click at [470, 112] on img "grid" at bounding box center [451, 115] width 246 height 131
click at [476, 112] on img "grid" at bounding box center [451, 115] width 246 height 131
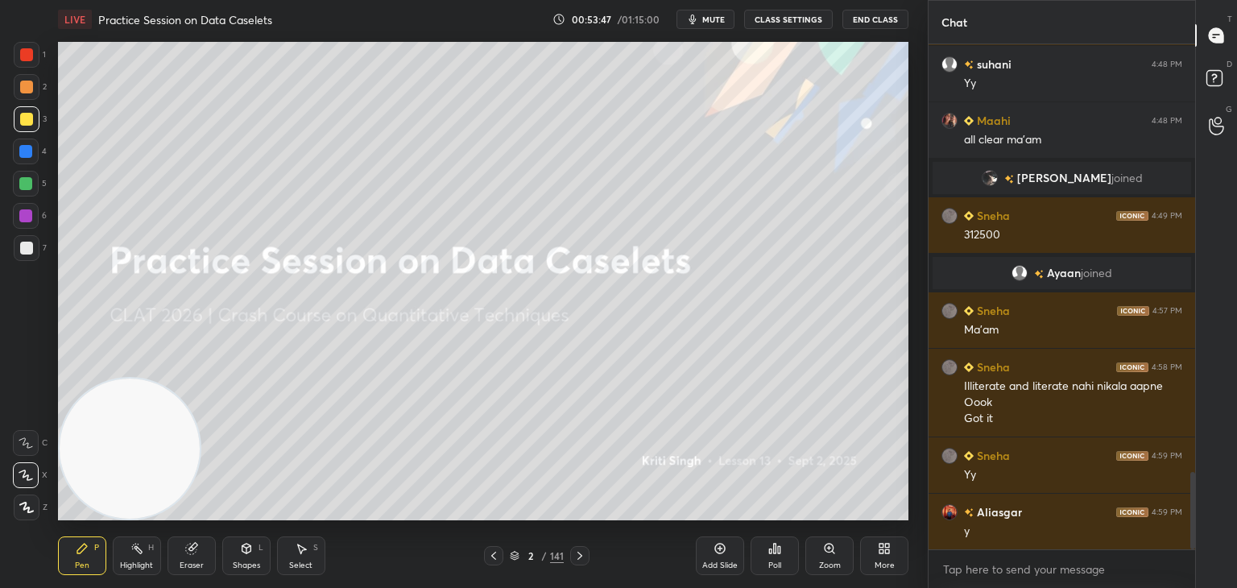
click at [1196, 75] on div "D Doubts (D)" at bounding box center [1216, 80] width 41 height 45
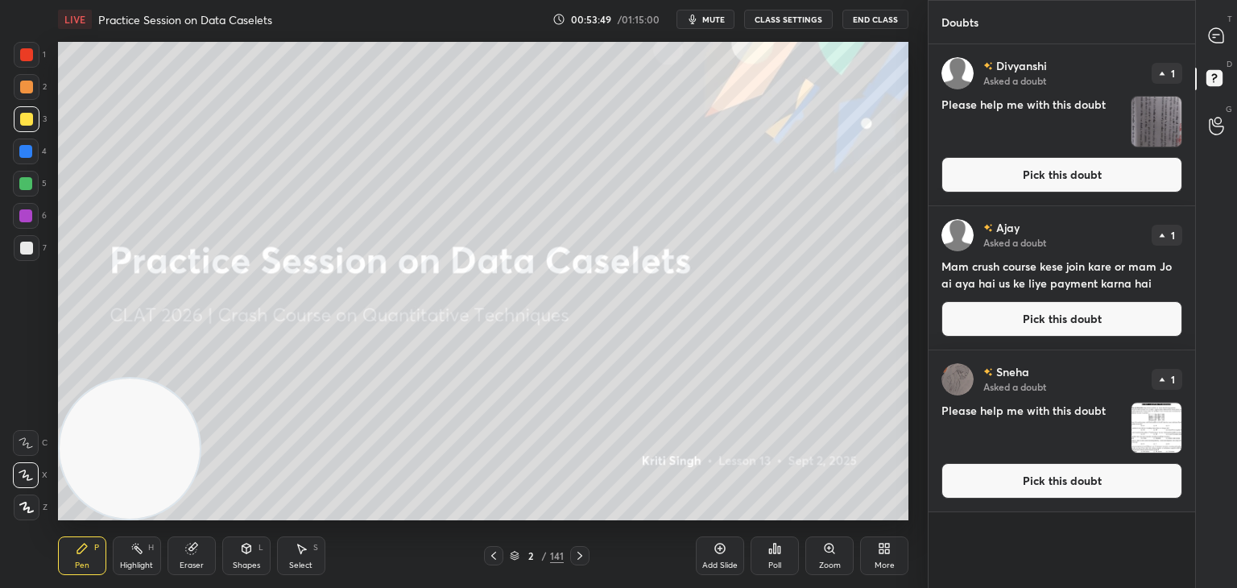
click at [1080, 180] on button "Pick this doubt" at bounding box center [1062, 174] width 241 height 35
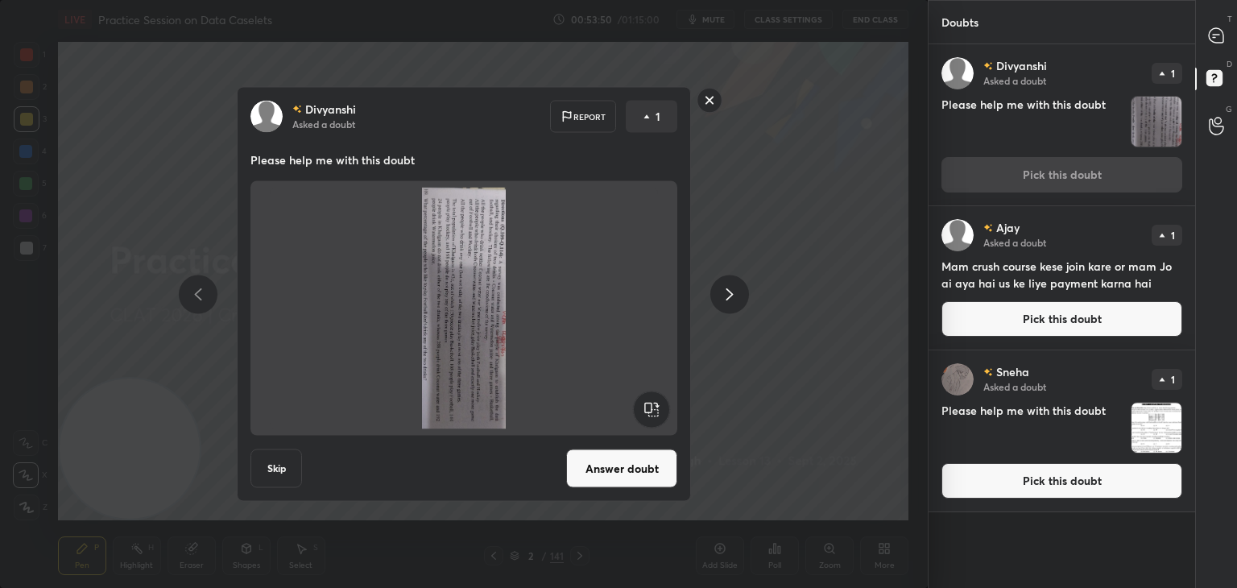
click at [657, 408] on rect at bounding box center [651, 410] width 36 height 36
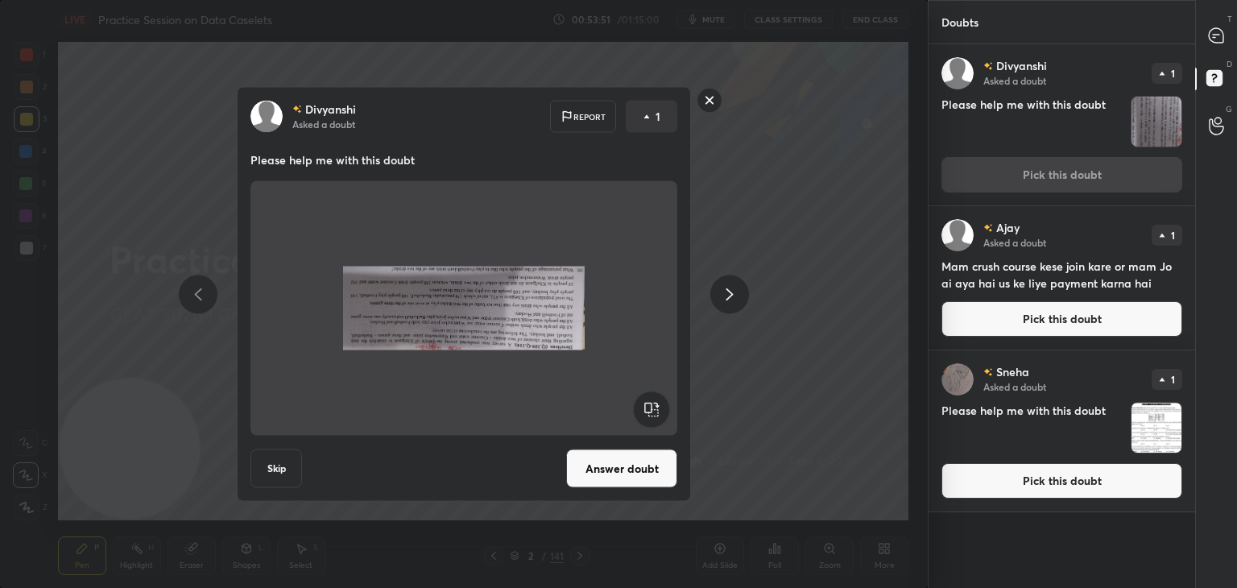
click at [657, 412] on rect at bounding box center [651, 410] width 36 height 36
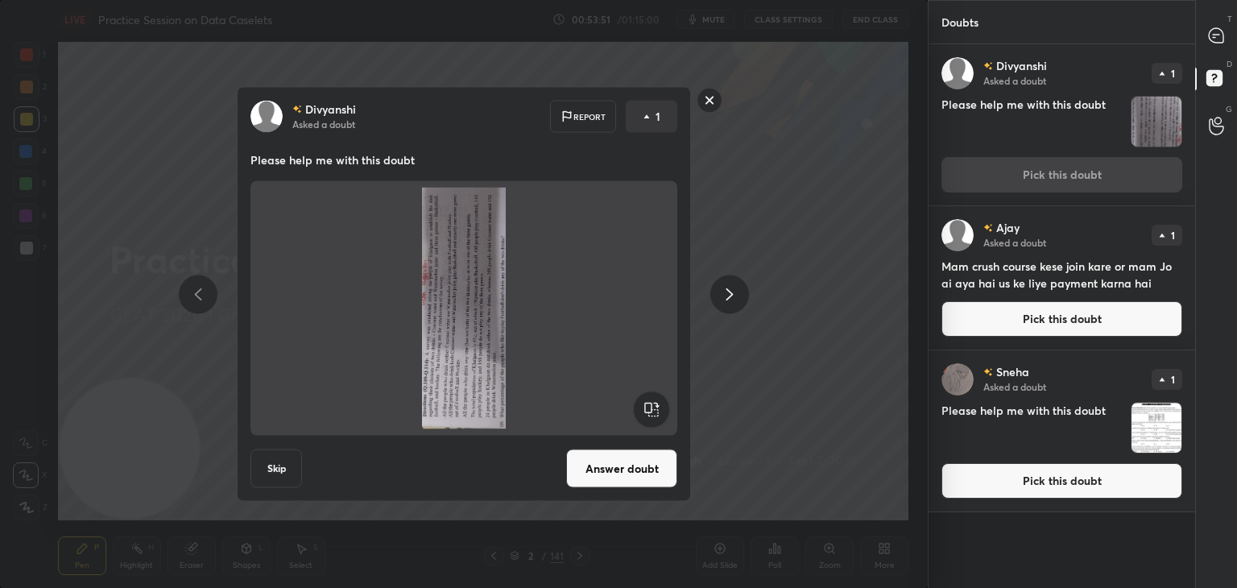
click at [657, 410] on rect at bounding box center [651, 410] width 36 height 36
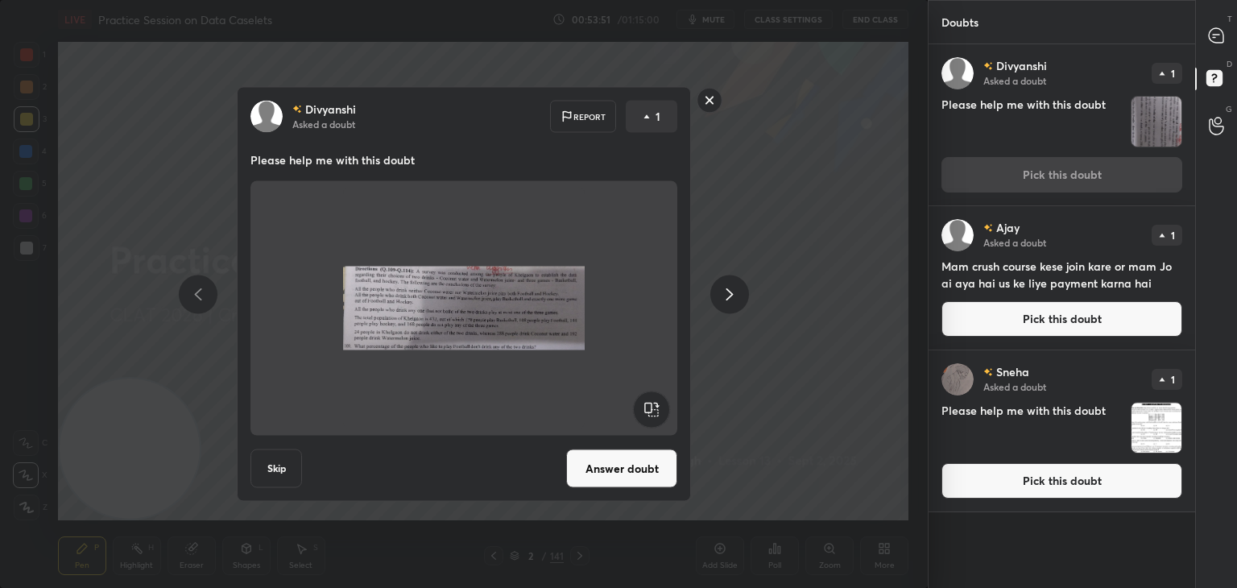
click at [654, 412] on rect at bounding box center [651, 410] width 36 height 36
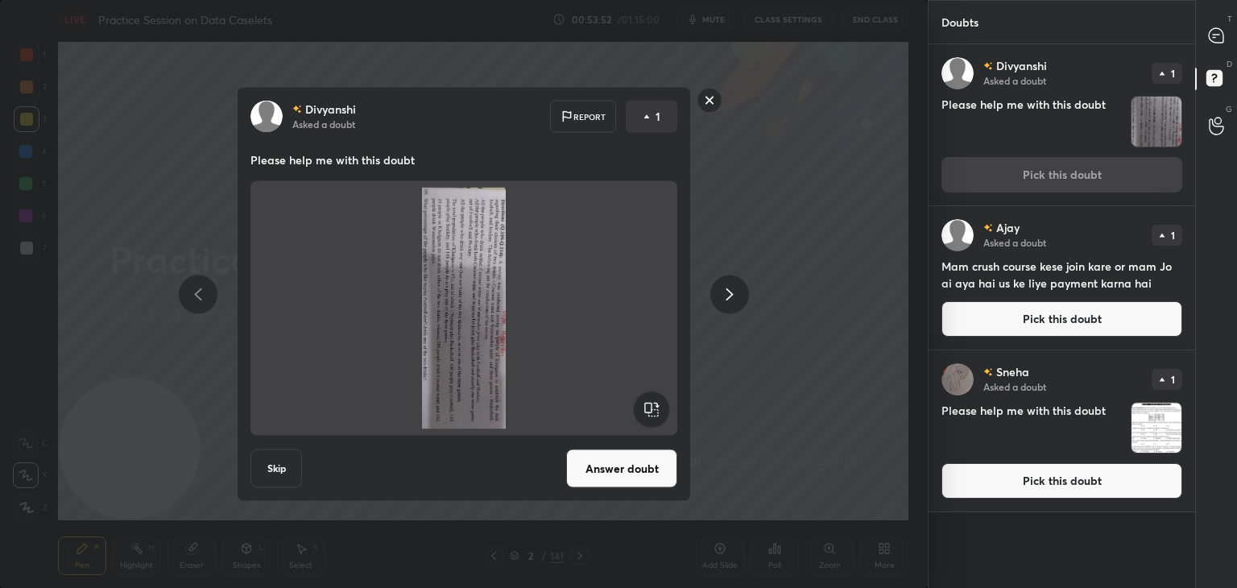
click at [653, 413] on rect at bounding box center [651, 410] width 36 height 36
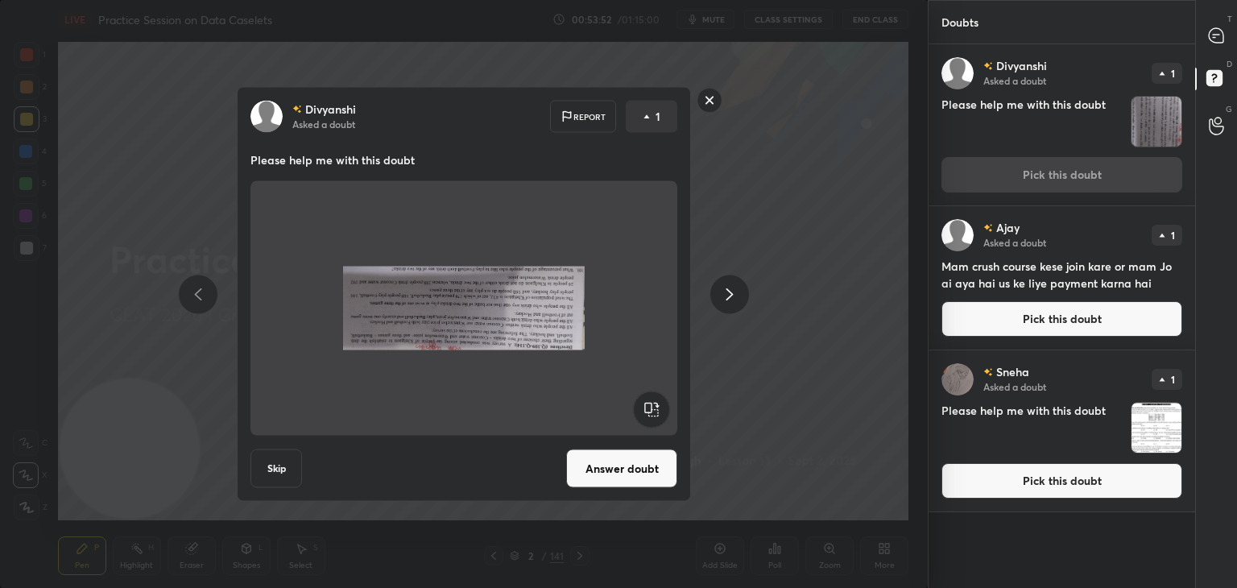
click at [653, 413] on rect at bounding box center [651, 410] width 36 height 36
click at [657, 413] on rect at bounding box center [651, 410] width 36 height 36
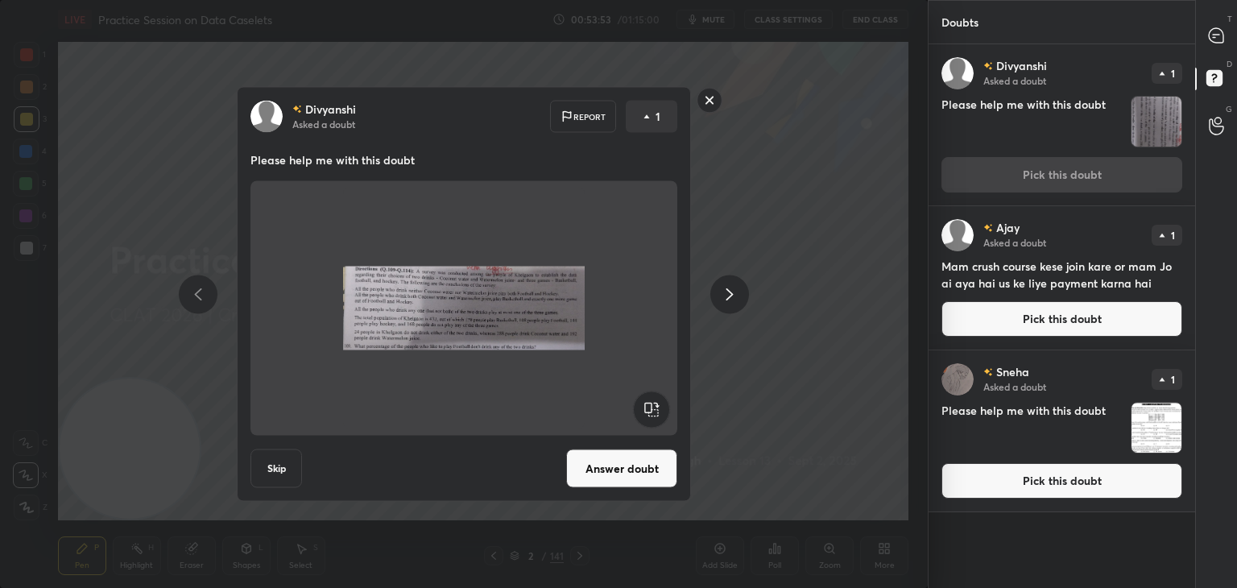
click at [628, 473] on button "Answer doubt" at bounding box center [621, 469] width 111 height 39
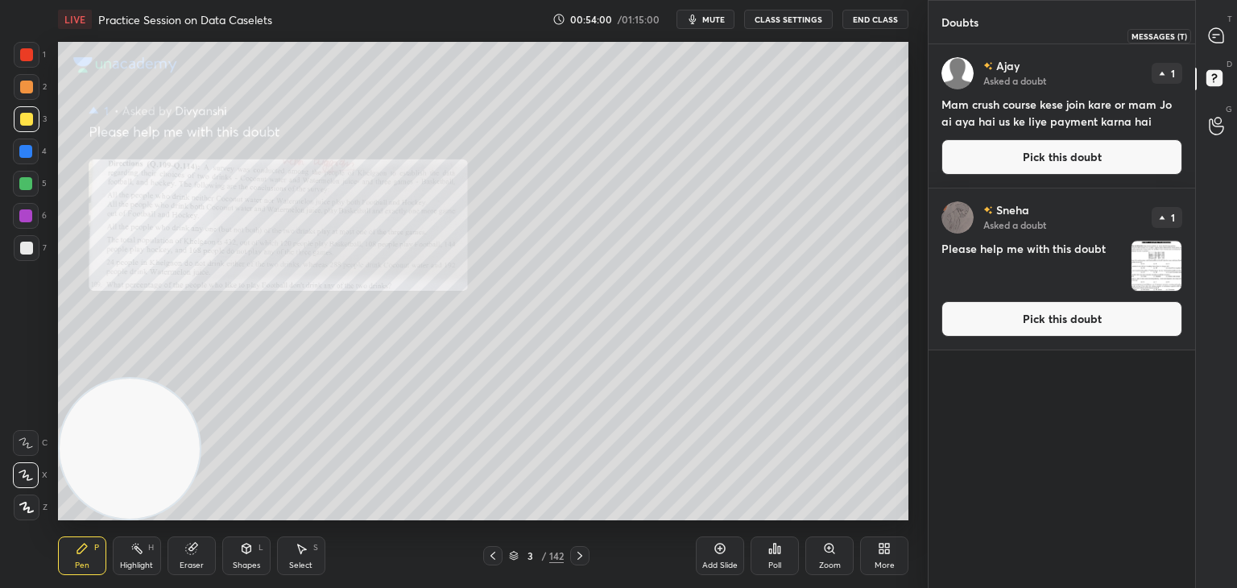
click at [1215, 37] on icon at bounding box center [1214, 37] width 2 height 0
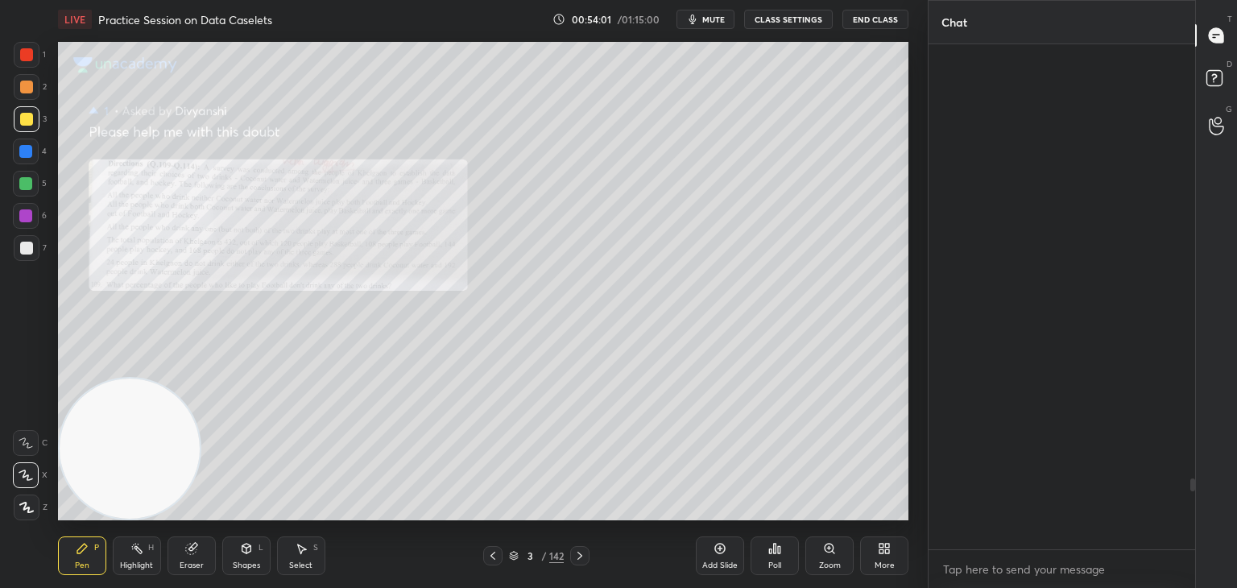
scroll to position [500, 262]
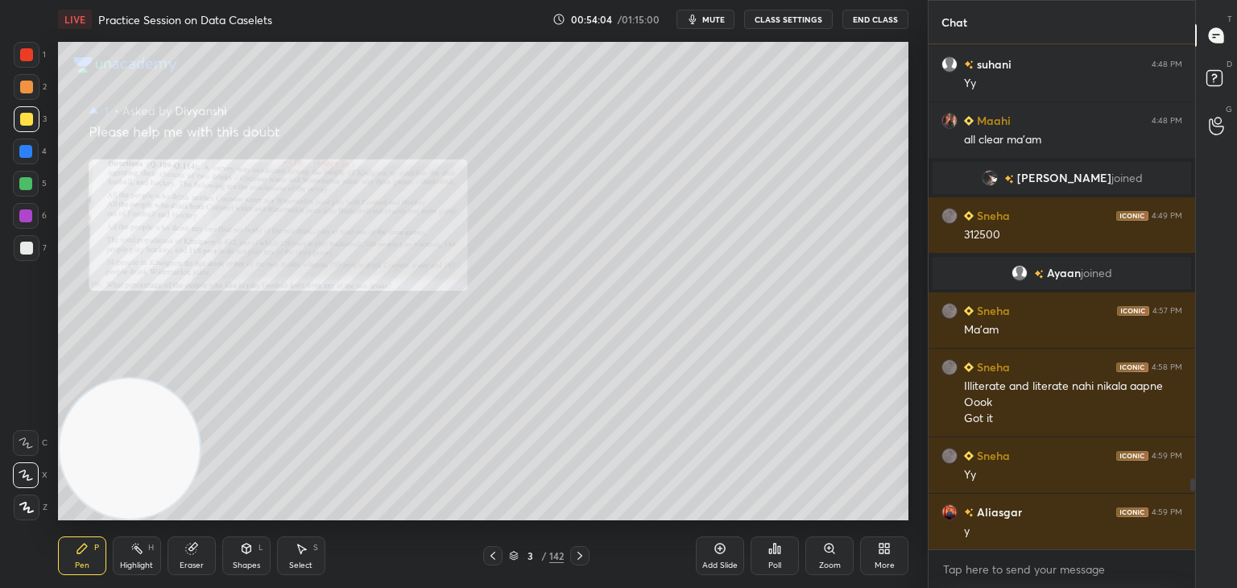
click at [835, 552] on icon at bounding box center [829, 548] width 13 height 13
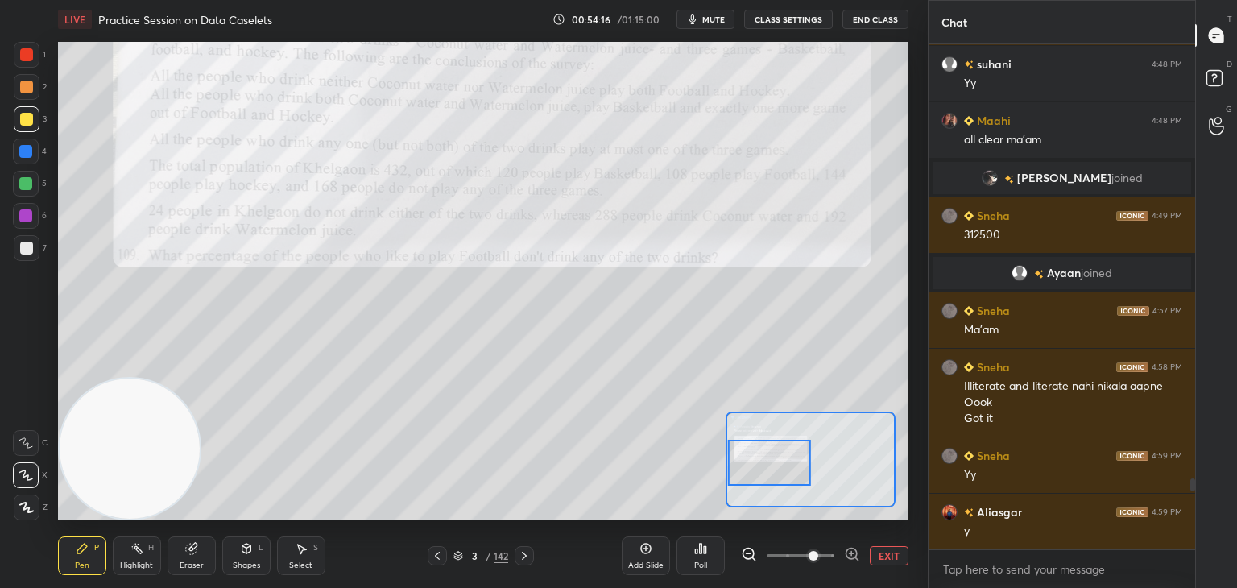
click at [29, 93] on div at bounding box center [26, 87] width 13 height 13
click at [35, 449] on div at bounding box center [26, 443] width 26 height 26
click at [1219, 75] on rect at bounding box center [1214, 78] width 15 height 15
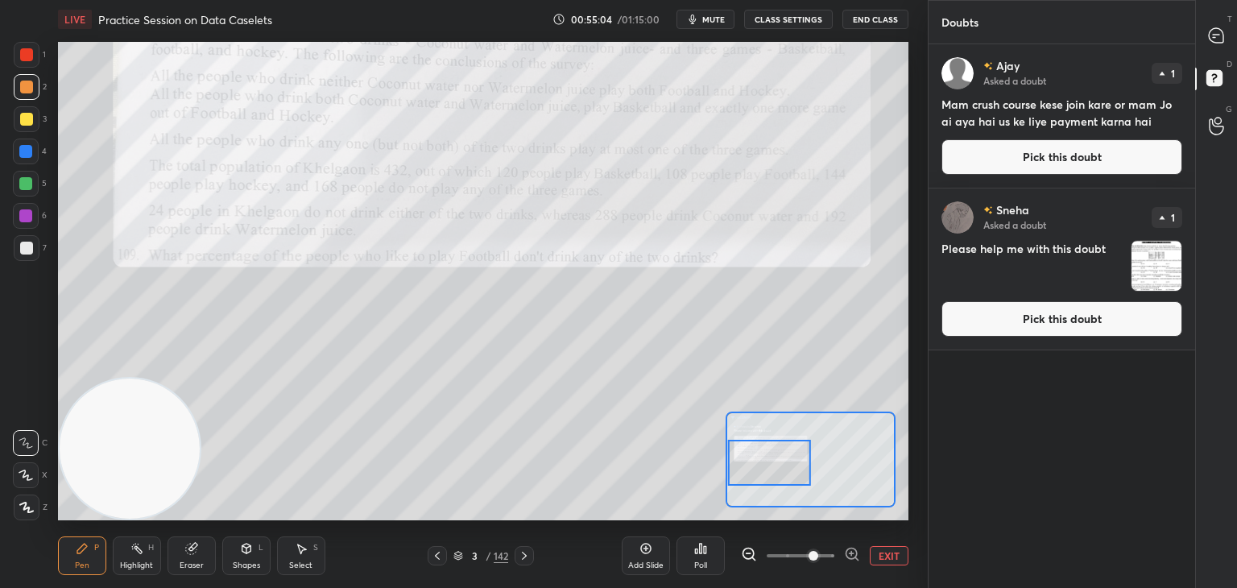
click at [1083, 323] on button "Pick this doubt" at bounding box center [1062, 318] width 241 height 35
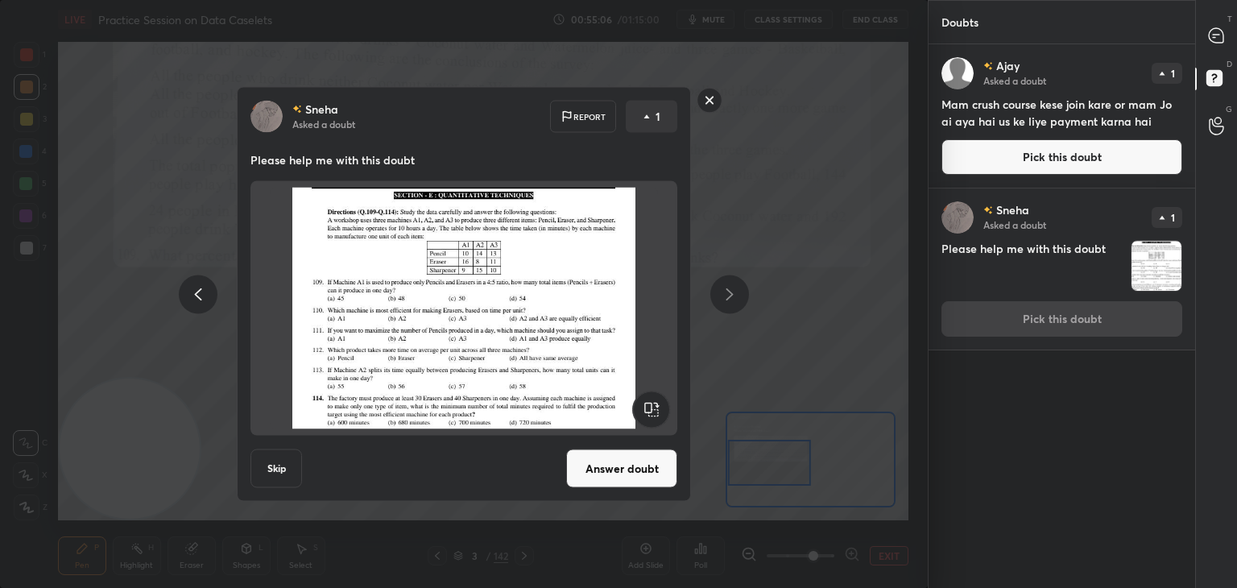
click at [635, 460] on button "Answer doubt" at bounding box center [621, 469] width 111 height 39
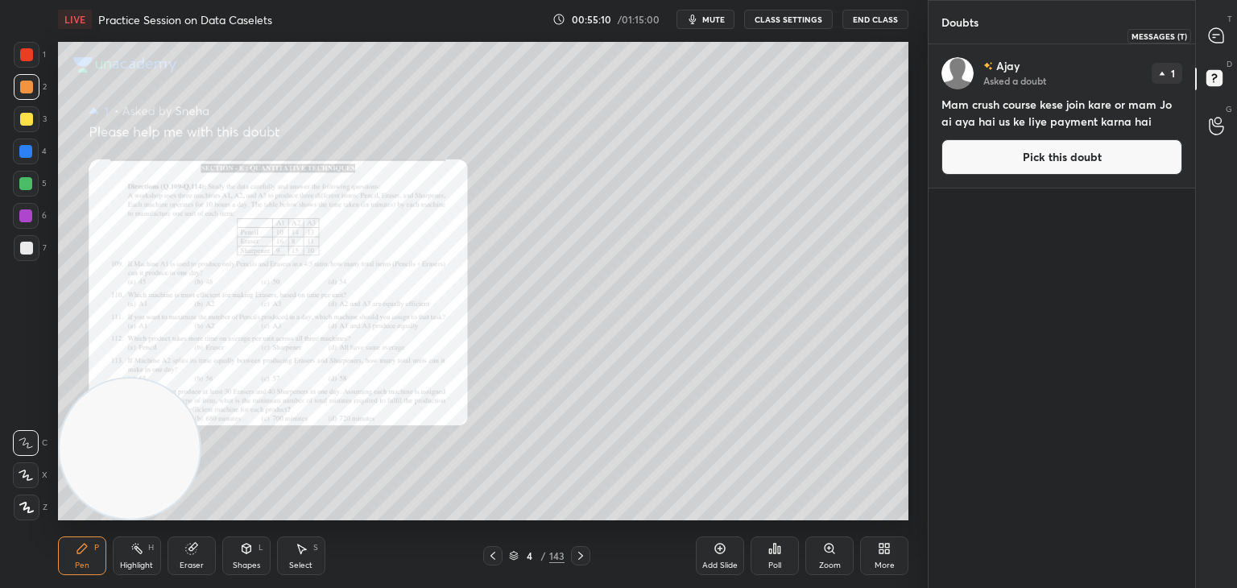
click at [1218, 33] on icon at bounding box center [1216, 35] width 15 height 15
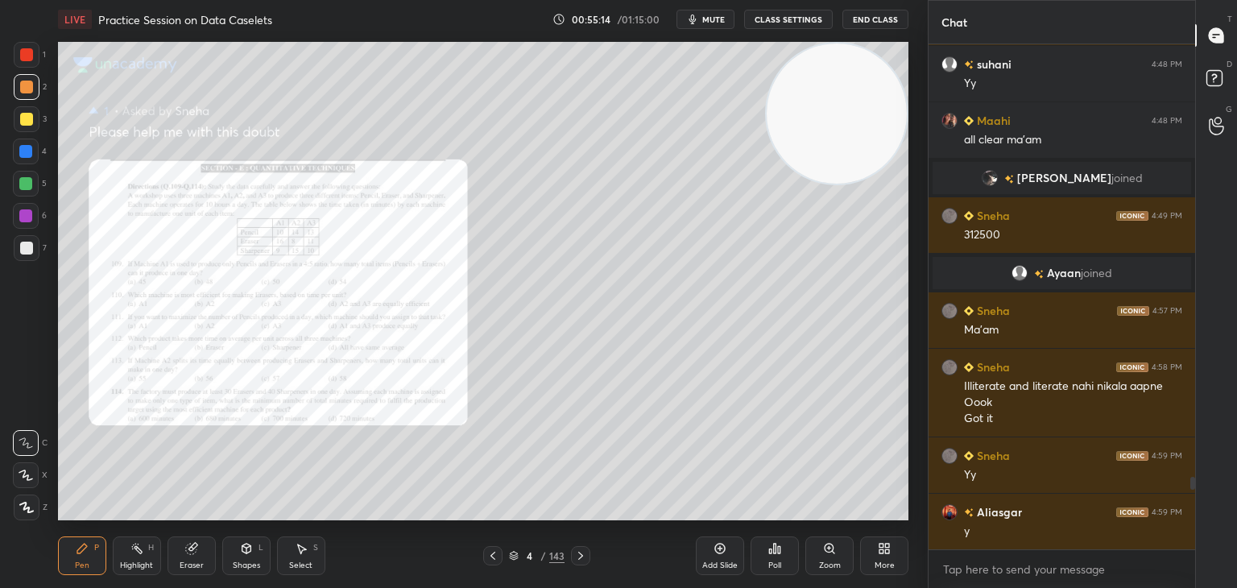
click at [831, 552] on icon at bounding box center [829, 548] width 9 height 9
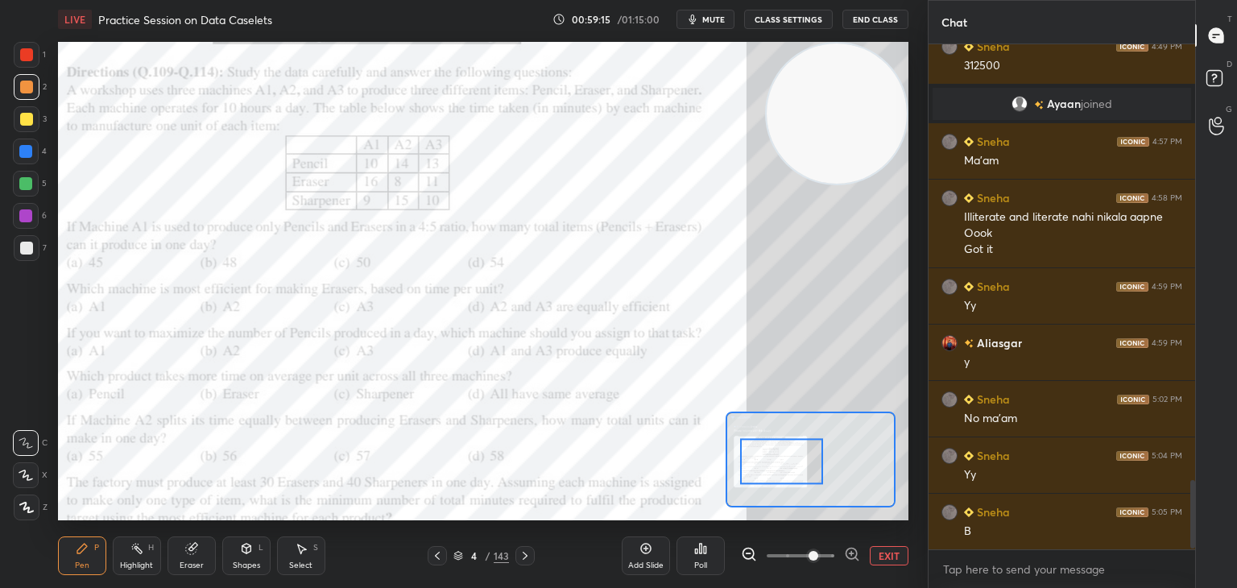
scroll to position [3255, 0]
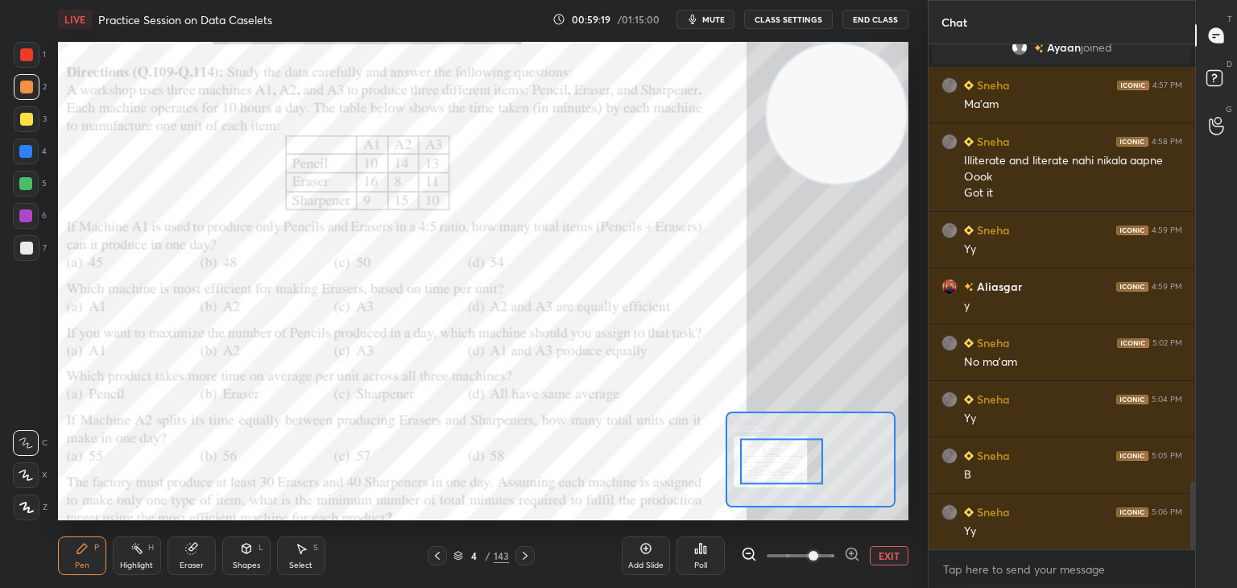
click at [200, 553] on div "Eraser" at bounding box center [192, 556] width 48 height 39
click at [24, 510] on span "Erase all" at bounding box center [26, 507] width 24 height 11
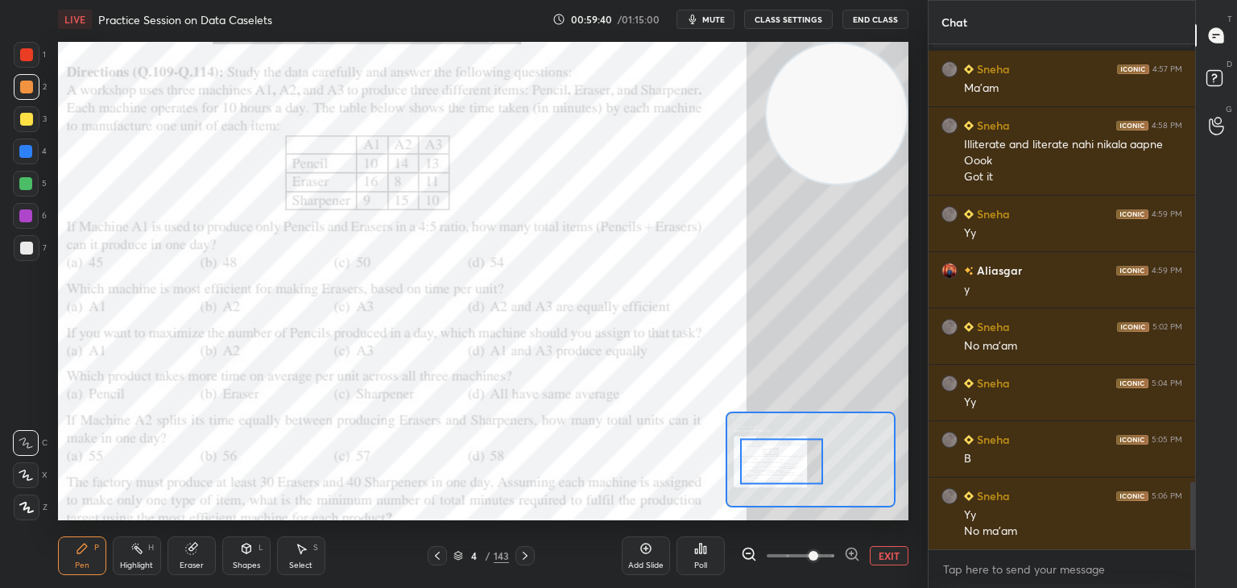
click at [196, 571] on div "Eraser" at bounding box center [192, 556] width 48 height 39
click at [19, 513] on div "Erase all" at bounding box center [26, 508] width 26 height 26
click at [81, 565] on div "Pen" at bounding box center [82, 565] width 15 height 8
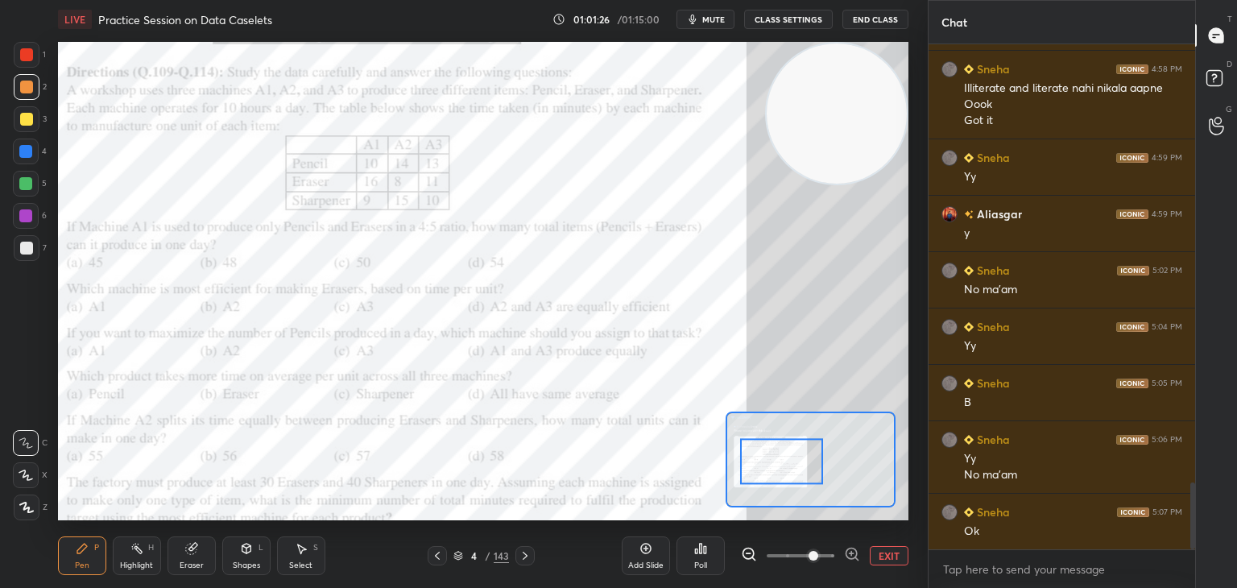
scroll to position [3383, 0]
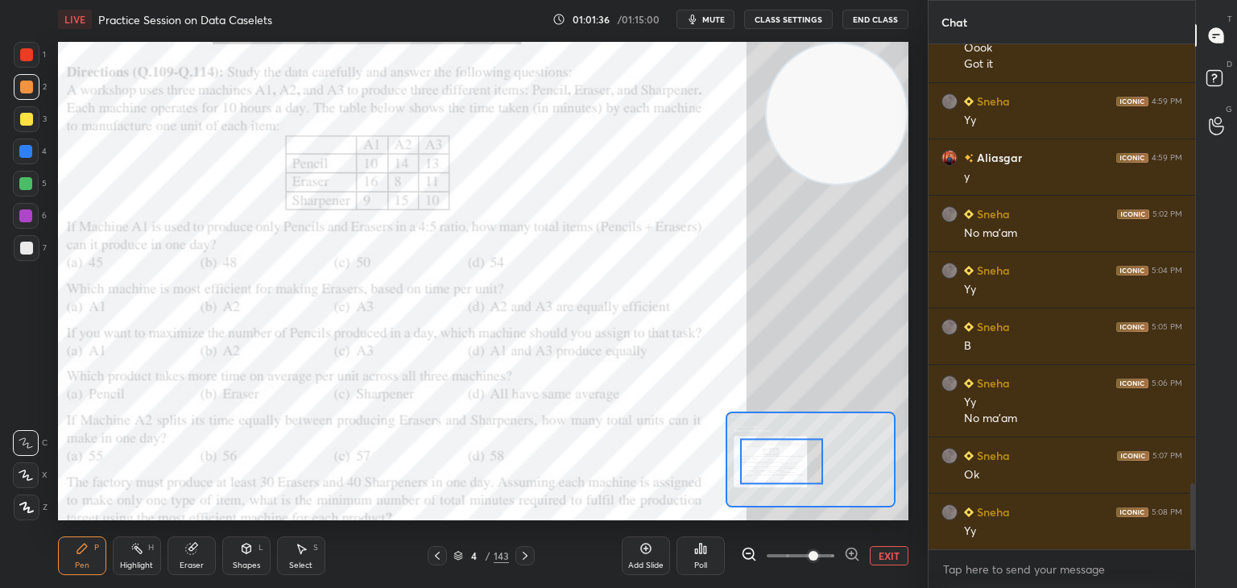
click at [196, 552] on icon at bounding box center [191, 549] width 10 height 10
click at [89, 524] on div "Pen P Highlight H Eraser Shapes L Select S 4 / 143 Add Slide Poll EXIT" at bounding box center [483, 556] width 851 height 64
click at [89, 557] on div "Pen P" at bounding box center [82, 556] width 48 height 39
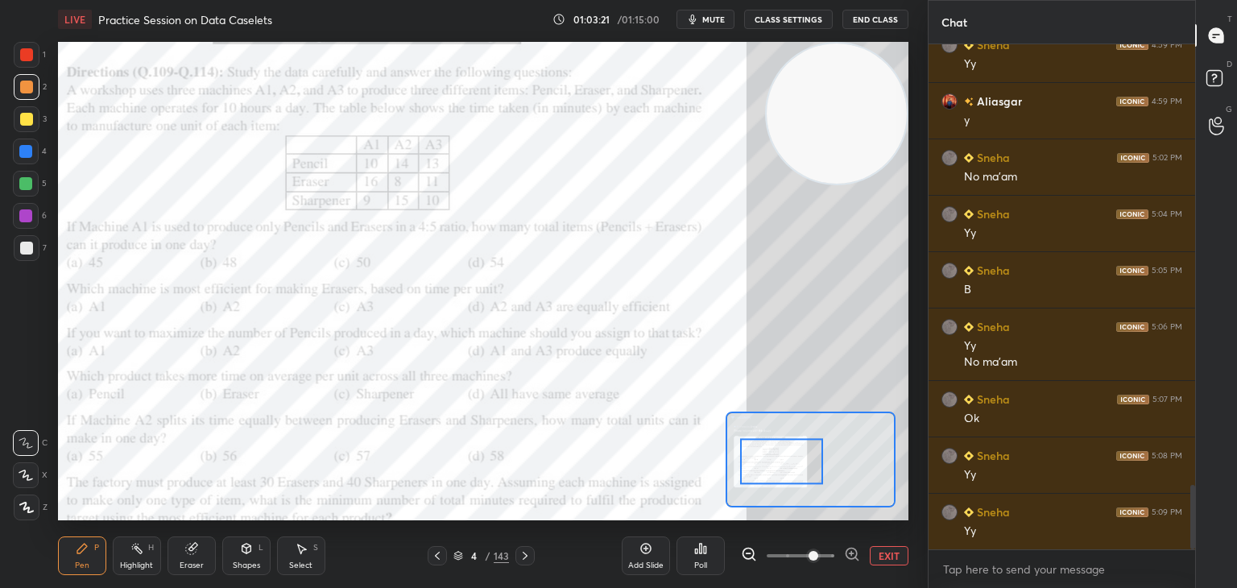
scroll to position [3496, 0]
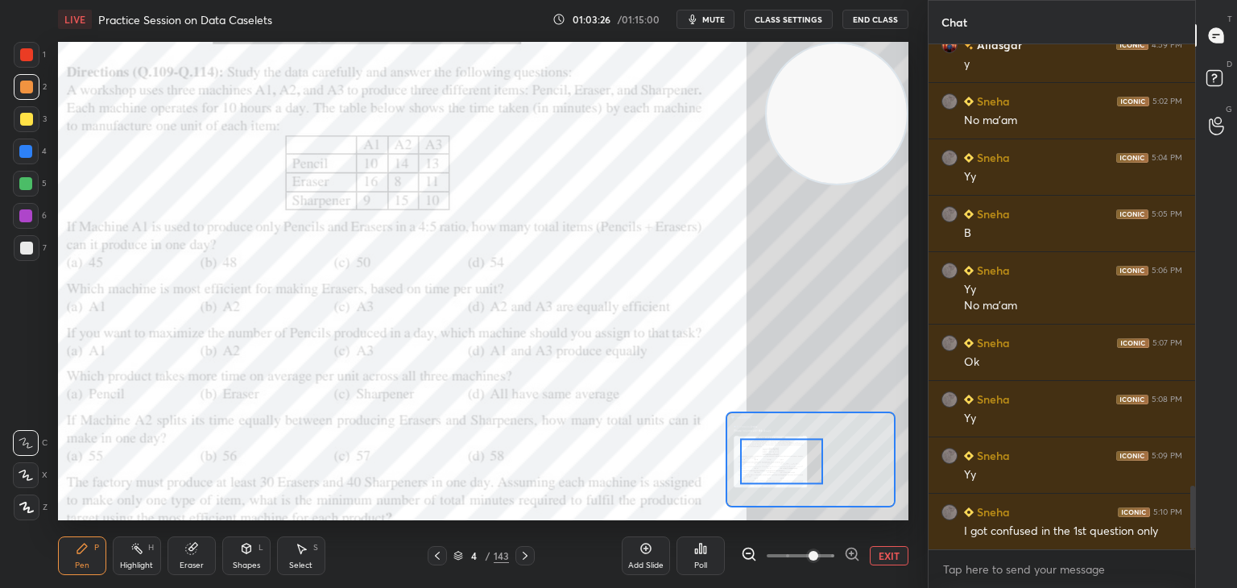
click at [193, 544] on icon at bounding box center [191, 548] width 13 height 13
click at [84, 564] on div "Pen" at bounding box center [82, 565] width 15 height 8
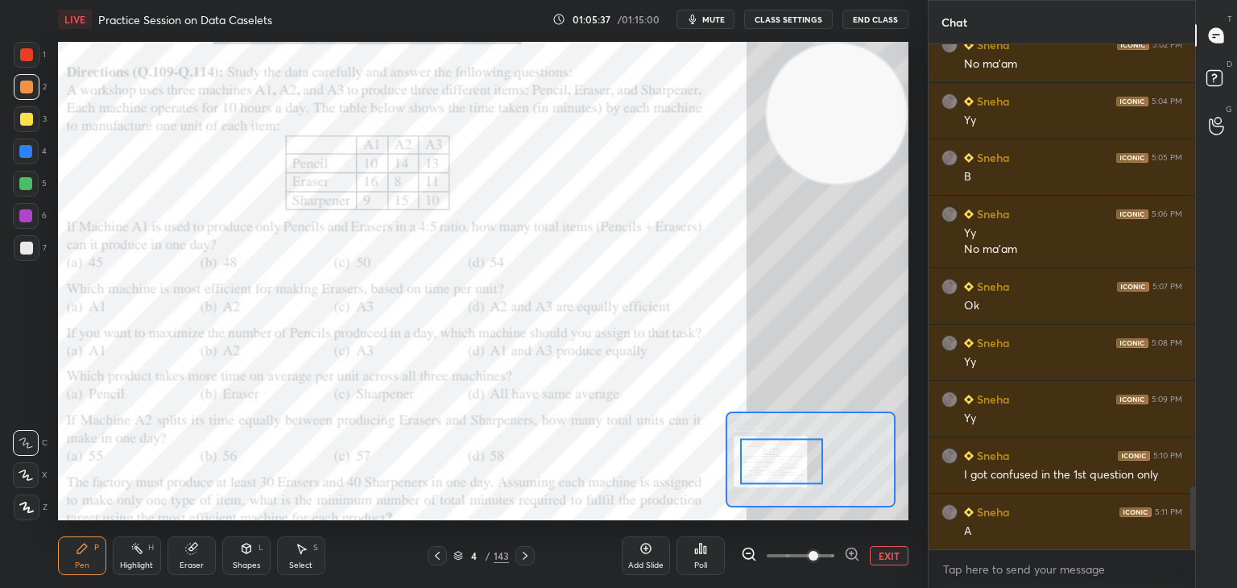
click at [27, 222] on div at bounding box center [25, 215] width 13 height 13
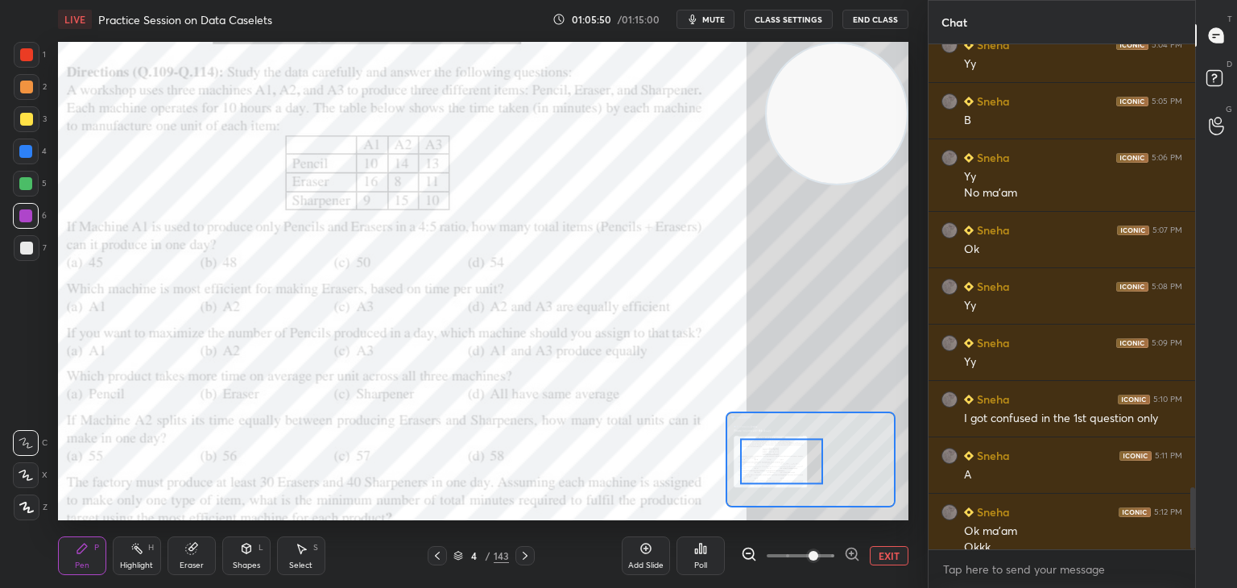
scroll to position [3625, 0]
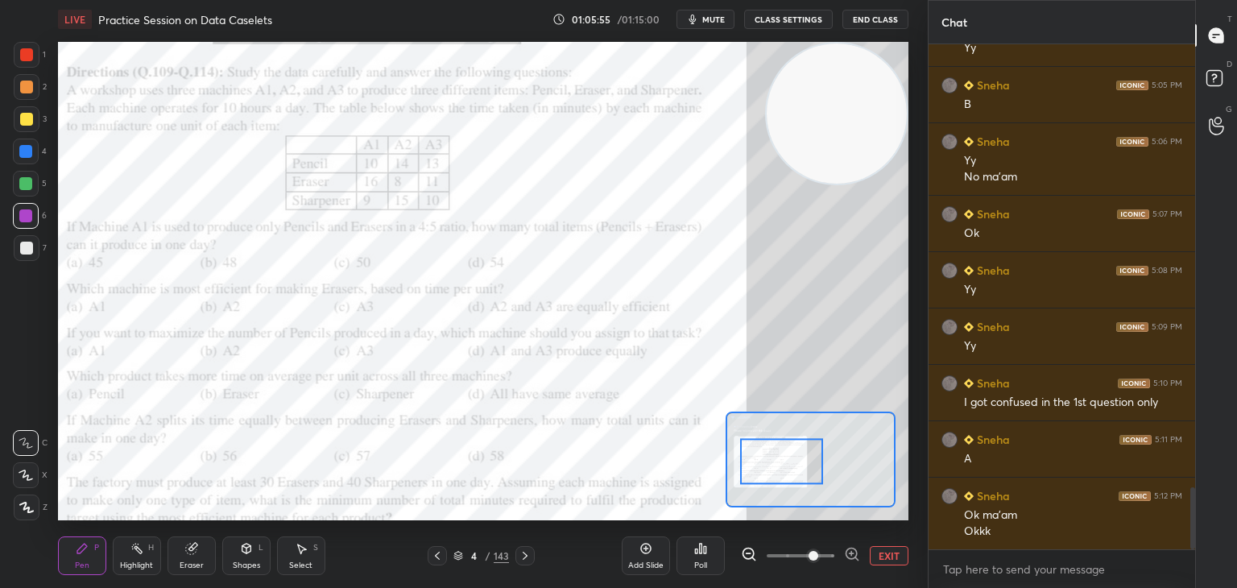
click at [439, 552] on icon at bounding box center [437, 555] width 13 height 13
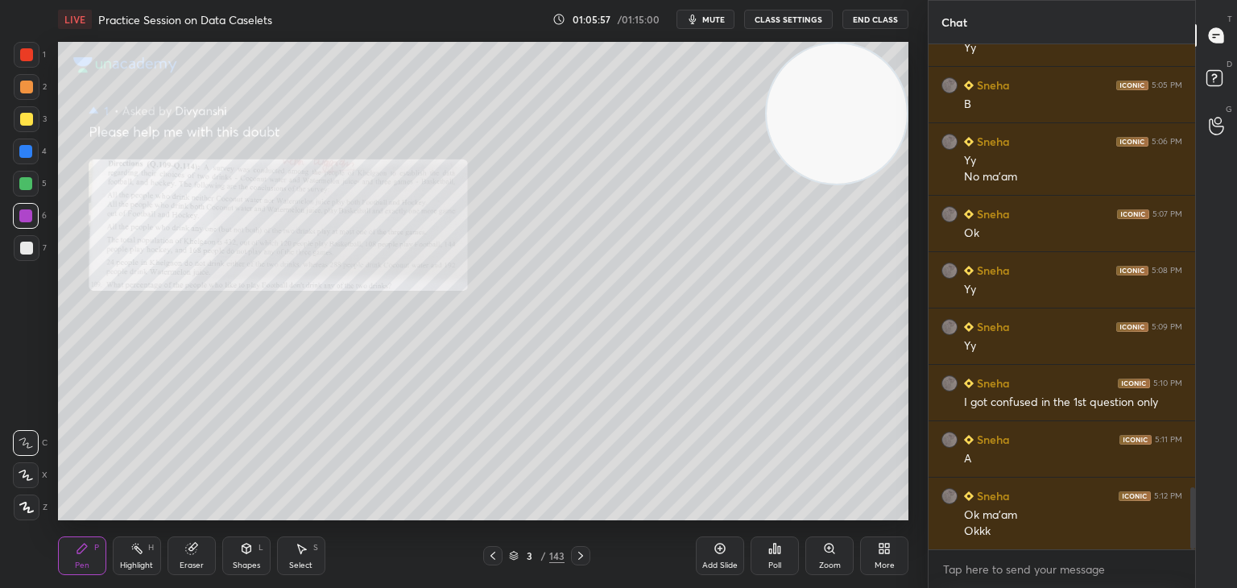
click at [32, 82] on div at bounding box center [27, 87] width 26 height 26
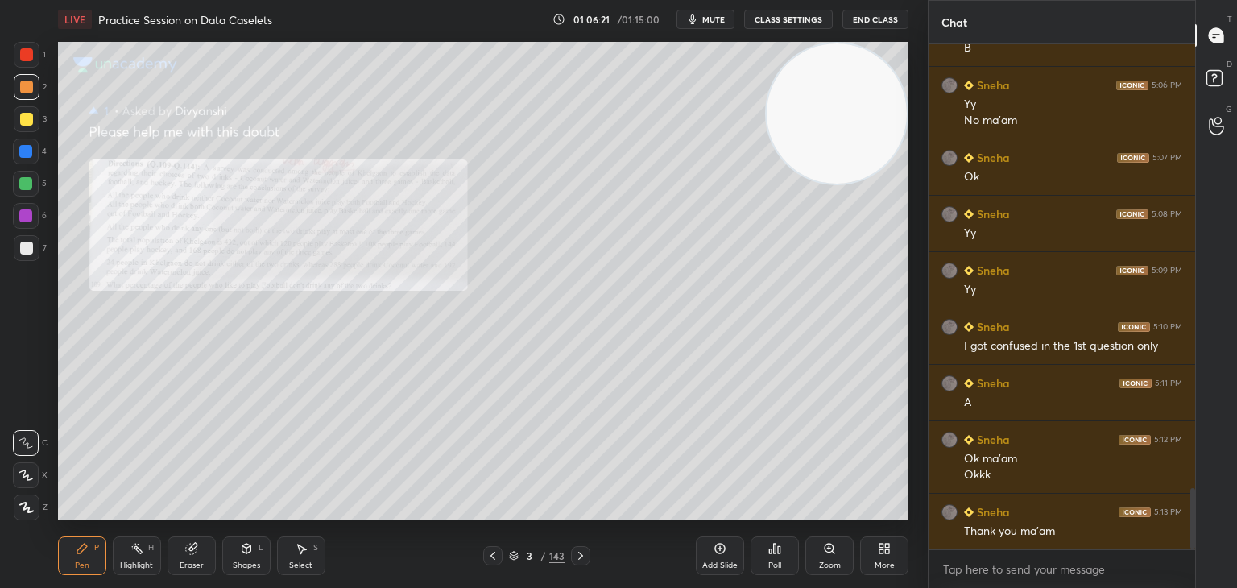
click at [870, 19] on button "End Class" at bounding box center [876, 19] width 66 height 19
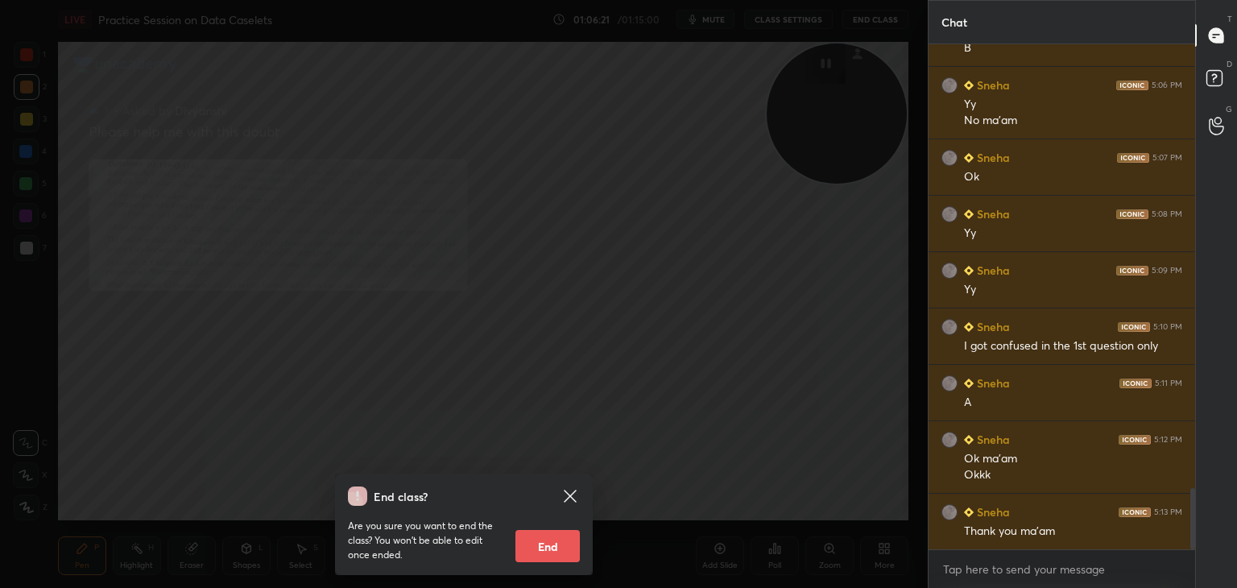
click at [870, 19] on div at bounding box center [464, 294] width 928 height 588
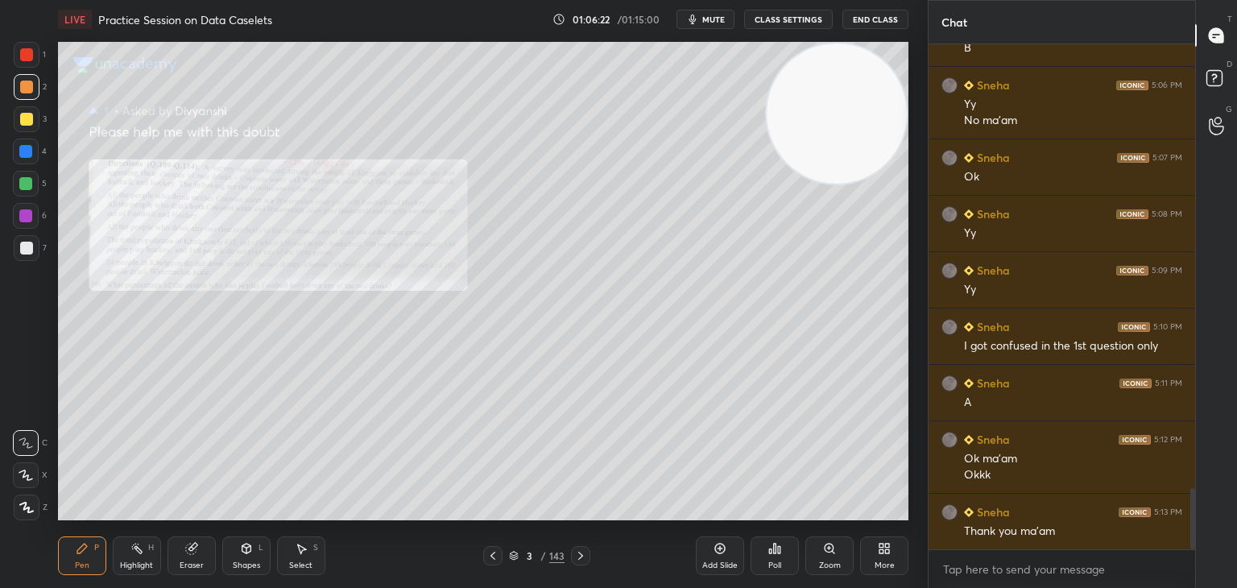
scroll to position [3698, 0]
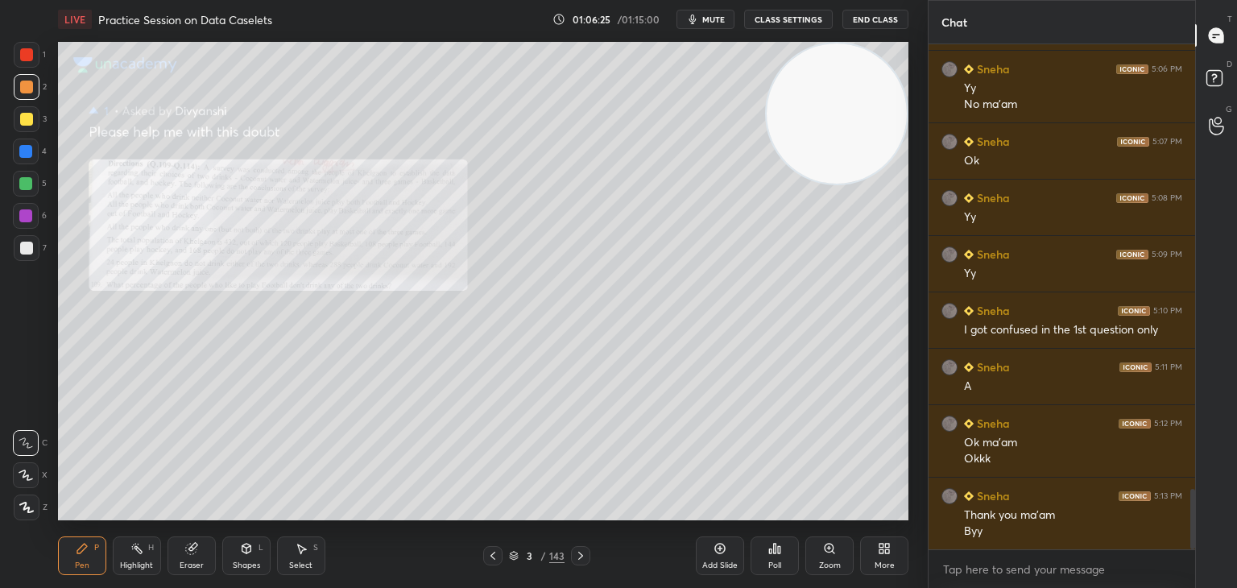
click at [715, 20] on span "mute" at bounding box center [713, 19] width 23 height 11
click at [876, 28] on button "End Class" at bounding box center [876, 19] width 66 height 19
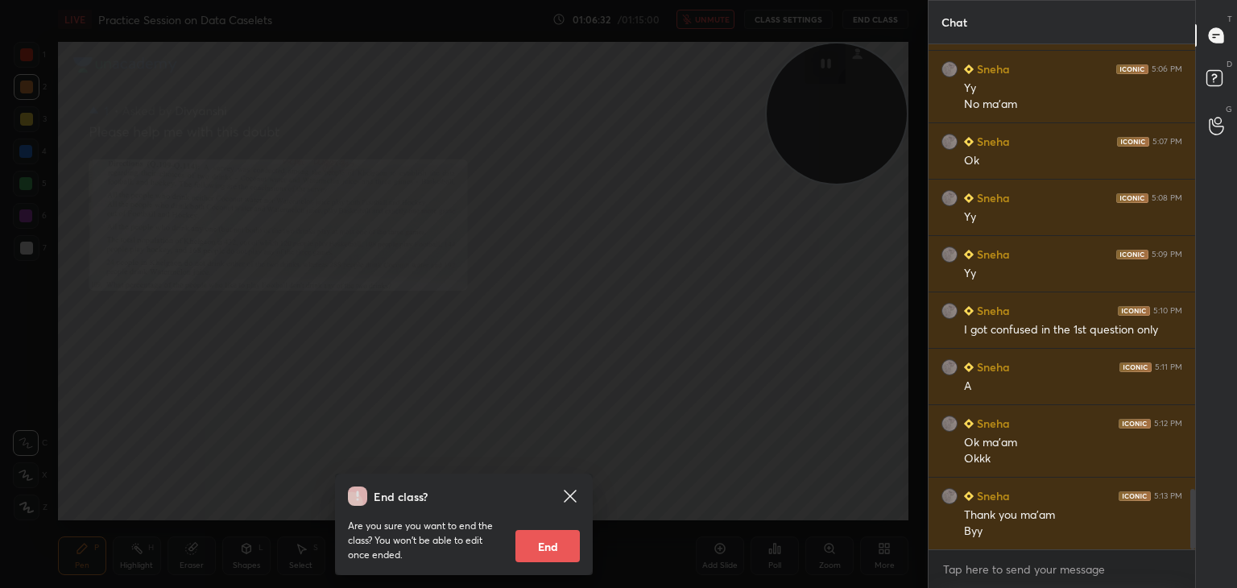
click at [551, 547] on button "End" at bounding box center [548, 546] width 64 height 32
type textarea "x"
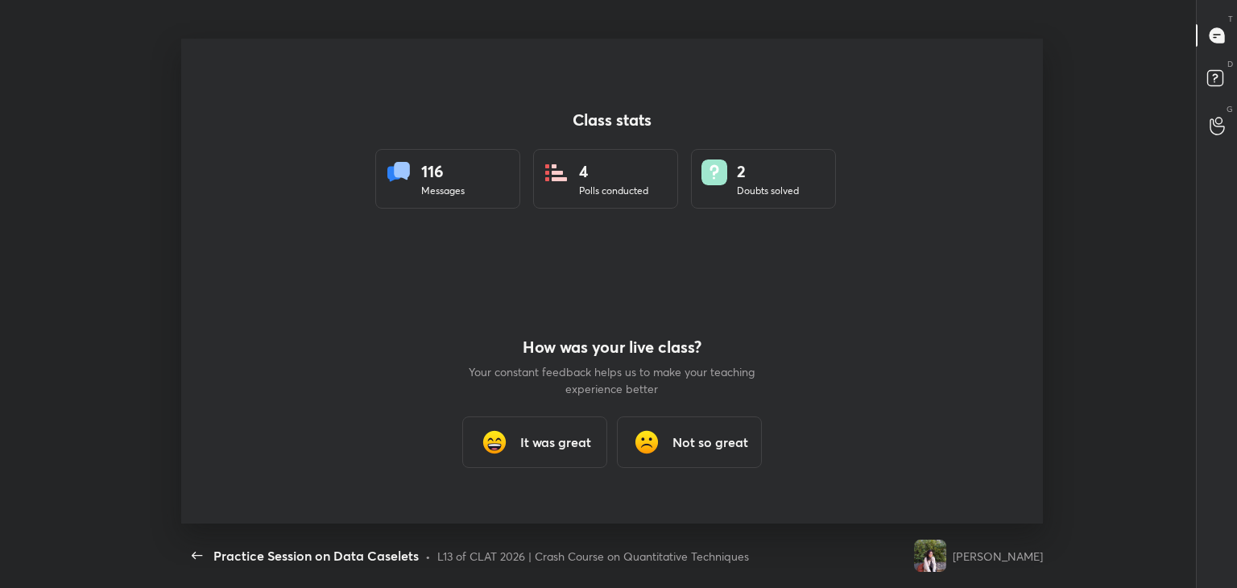
scroll to position [0, 0]
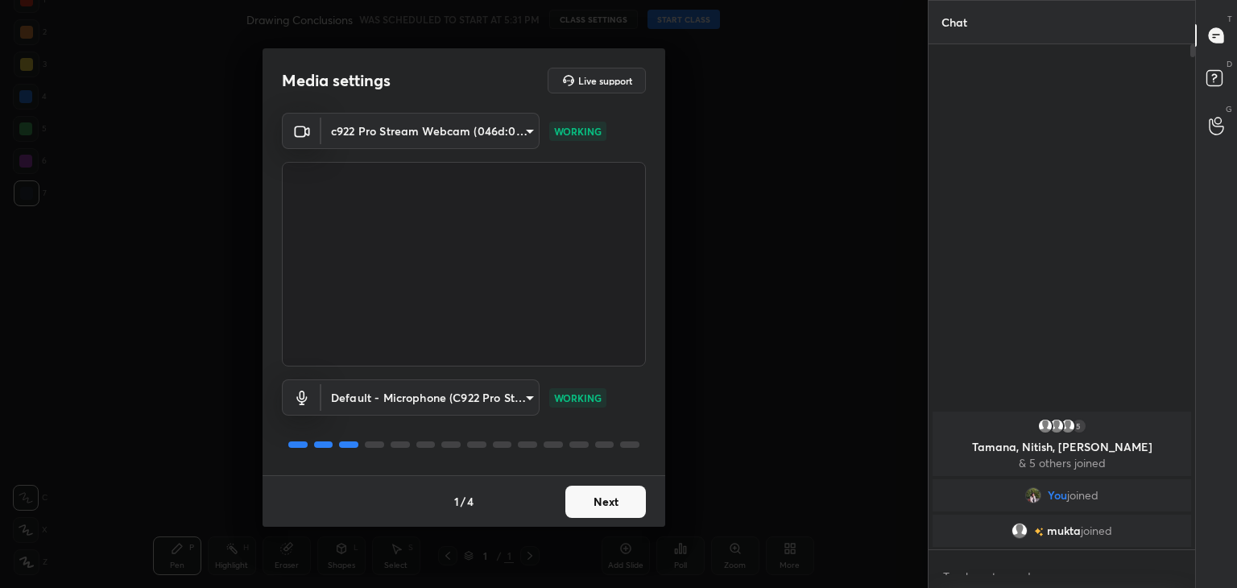
scroll to position [5, 5]
type textarea "x"
click at [609, 513] on button "Next" at bounding box center [606, 502] width 81 height 32
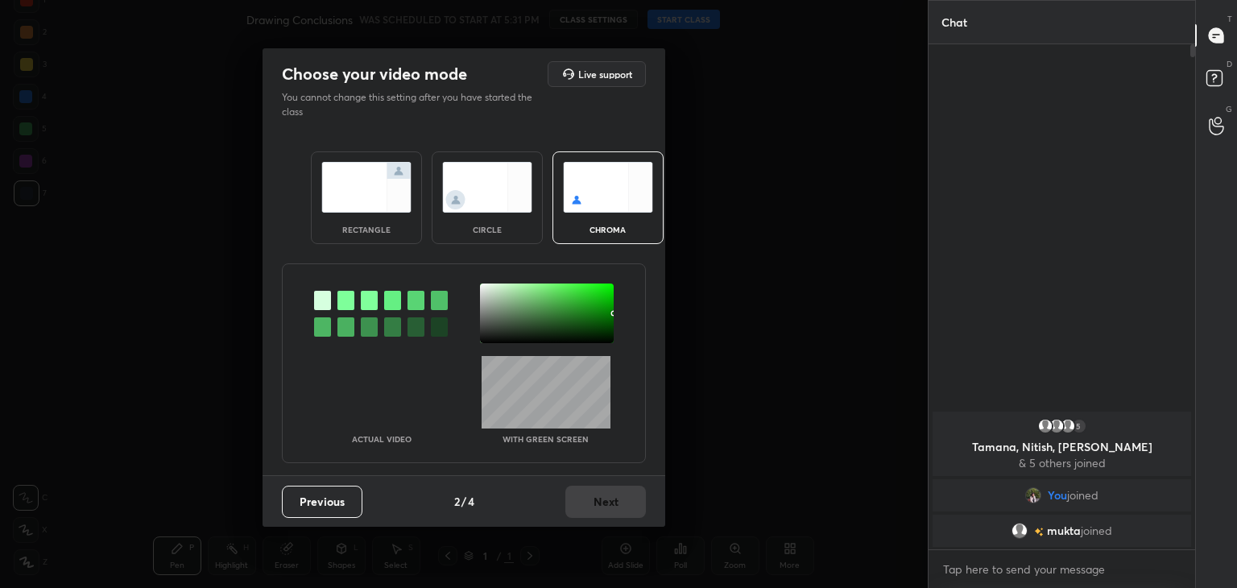
click at [489, 180] on img at bounding box center [487, 187] width 90 height 51
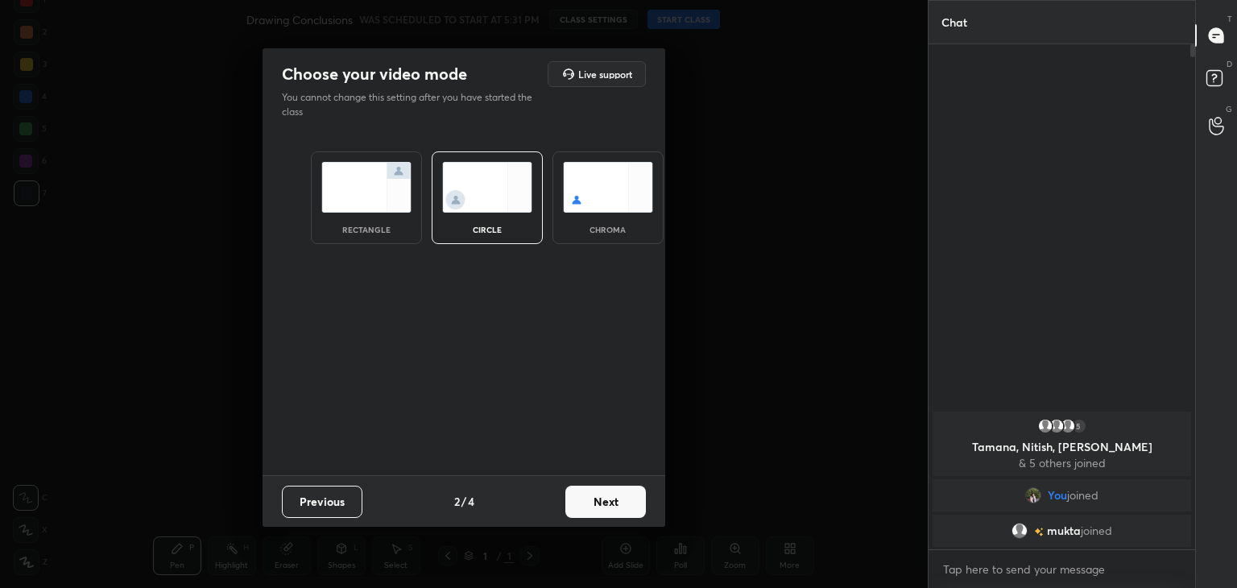
click at [620, 510] on button "Next" at bounding box center [606, 502] width 81 height 32
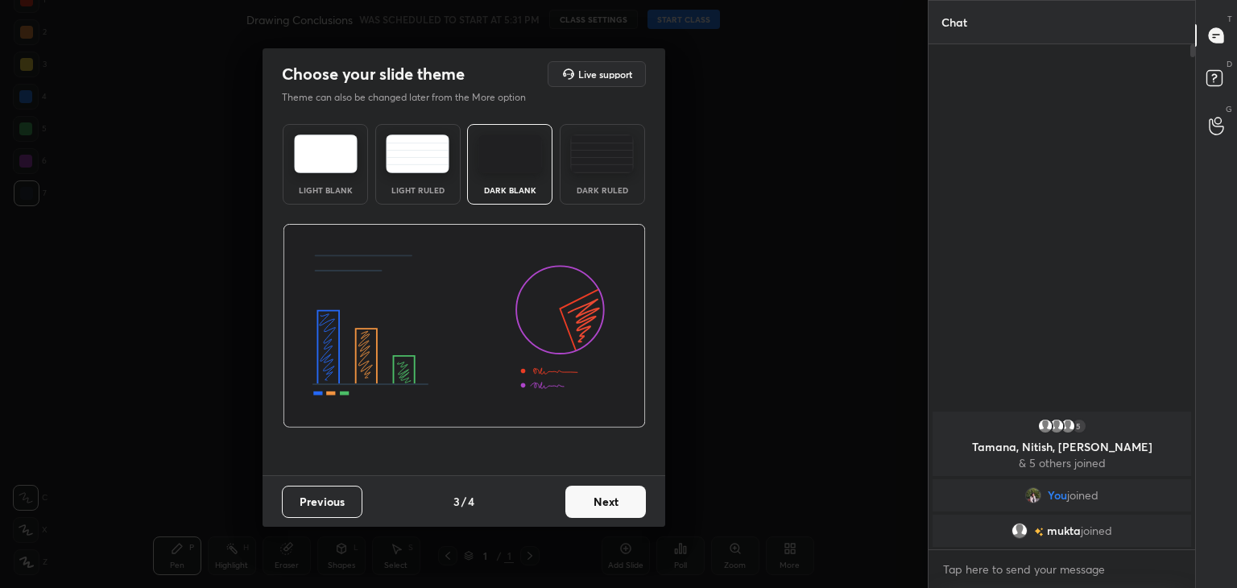
click at [620, 510] on button "Next" at bounding box center [606, 502] width 81 height 32
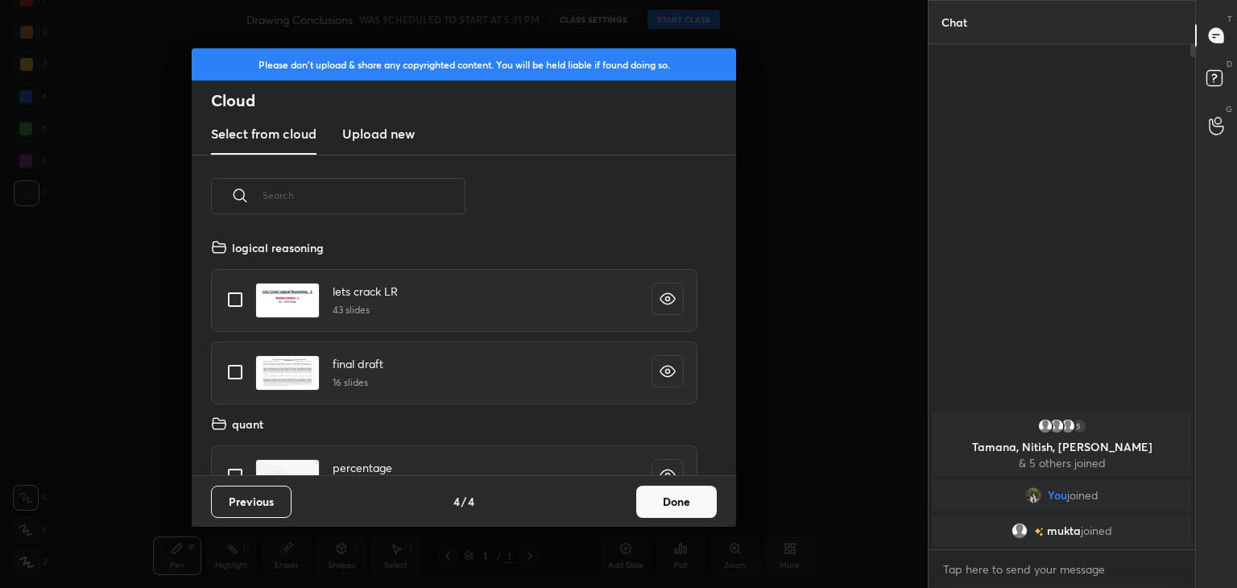
scroll to position [238, 517]
click at [664, 504] on button "Done" at bounding box center [676, 502] width 81 height 32
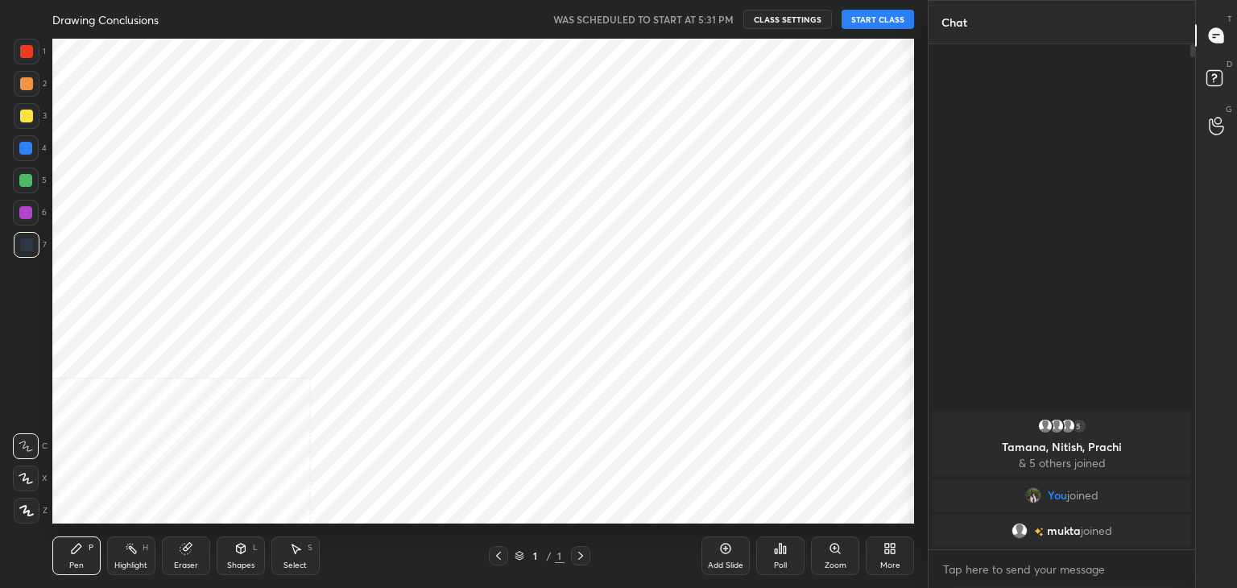
scroll to position [80073, 79696]
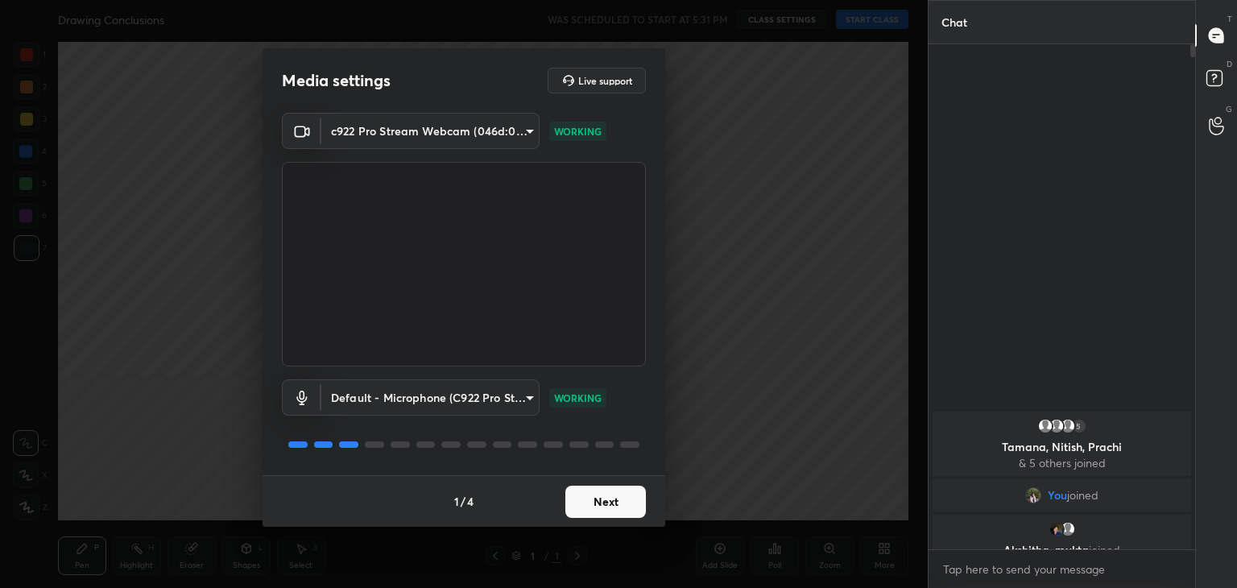
click at [622, 503] on button "Next" at bounding box center [606, 502] width 81 height 32
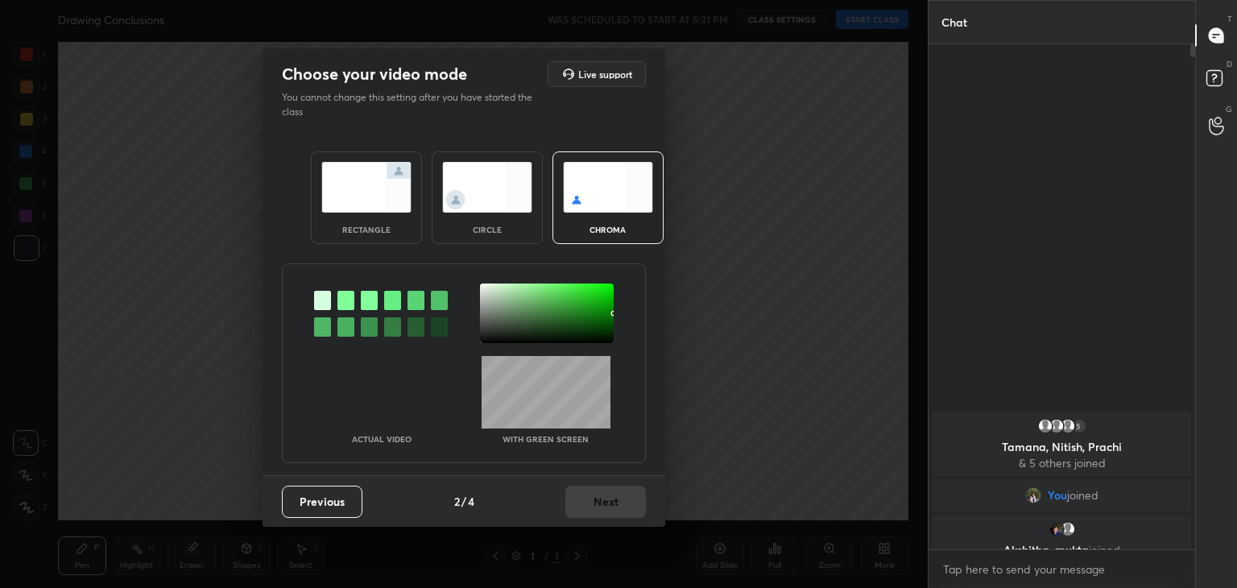
click at [474, 195] on img at bounding box center [487, 187] width 90 height 51
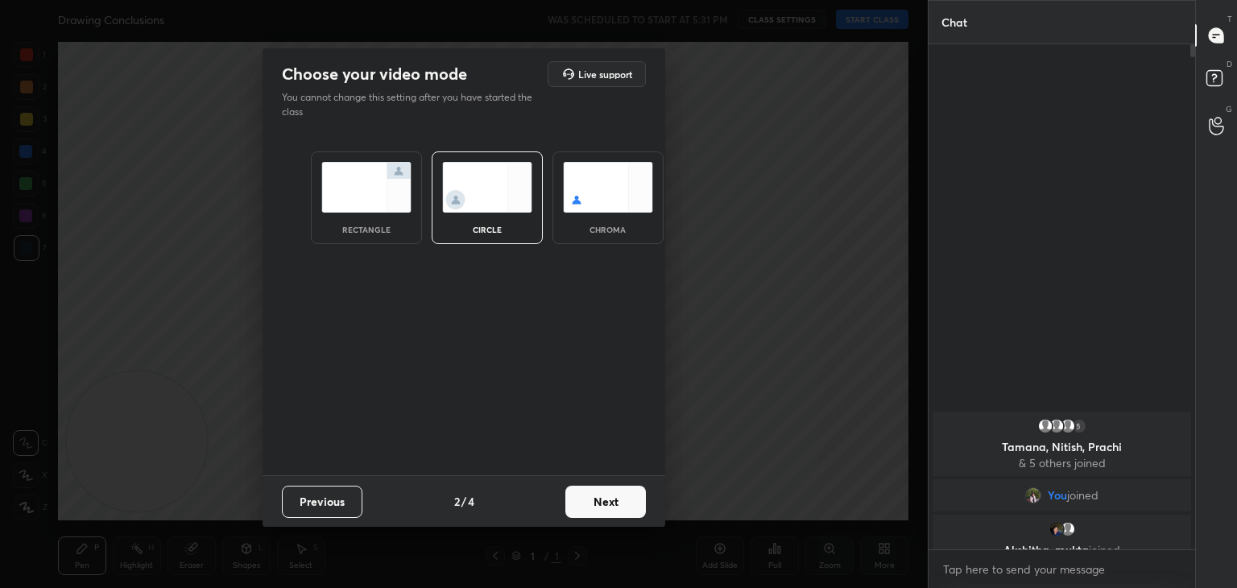
click at [613, 513] on button "Next" at bounding box center [606, 502] width 81 height 32
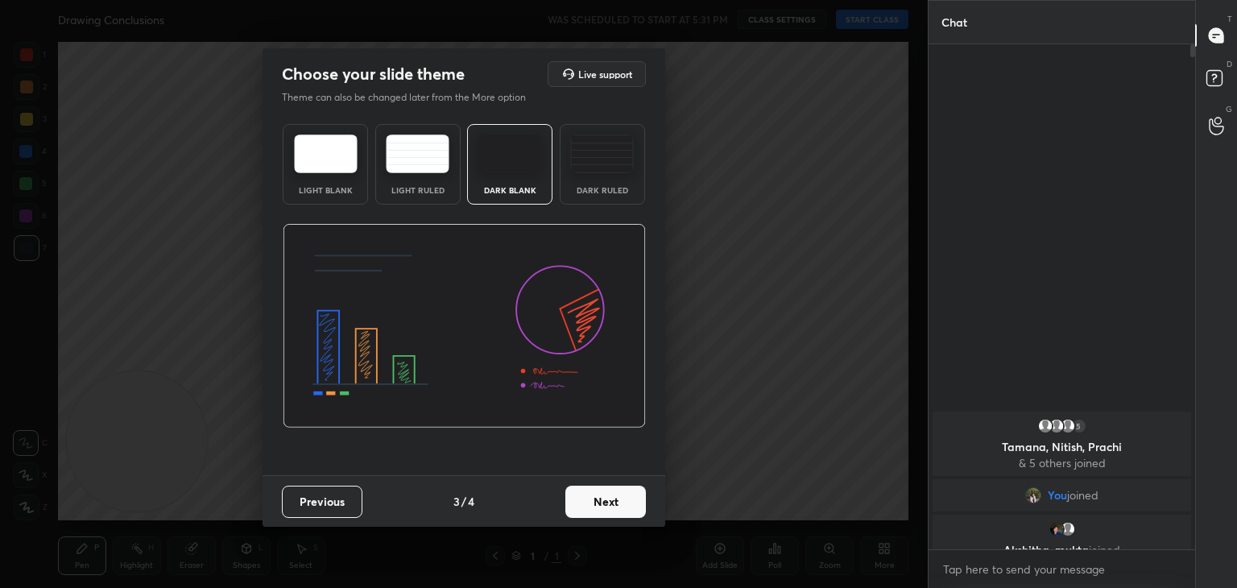
click at [635, 500] on button "Next" at bounding box center [606, 502] width 81 height 32
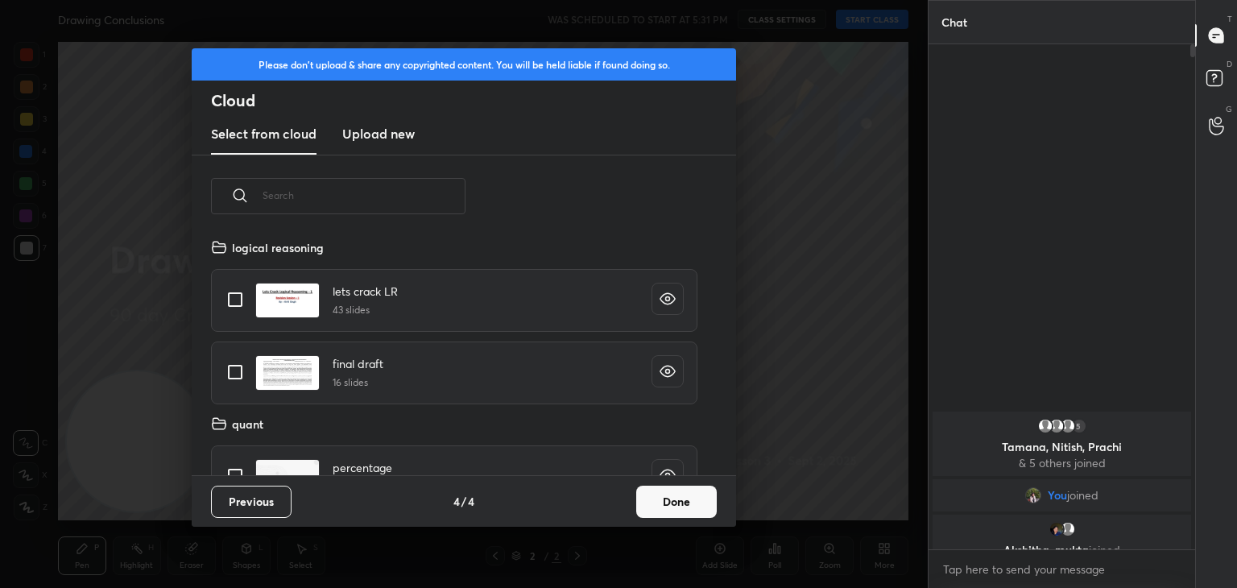
scroll to position [238, 517]
click at [686, 498] on button "Done" at bounding box center [676, 502] width 81 height 32
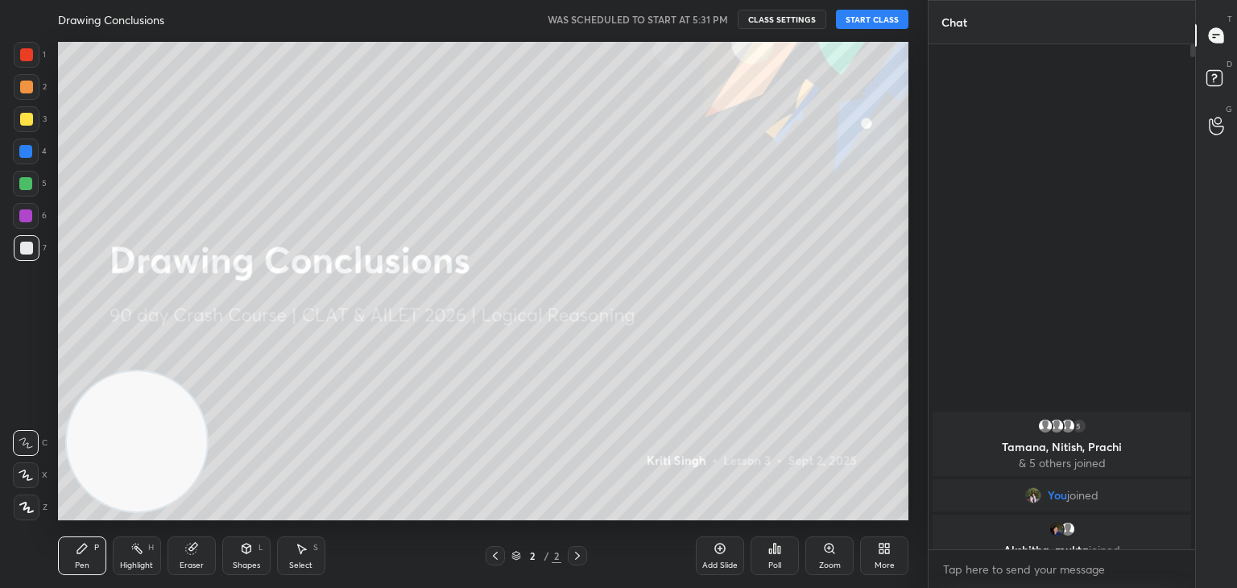
click at [865, 23] on button "START CLASS" at bounding box center [872, 19] width 73 height 19
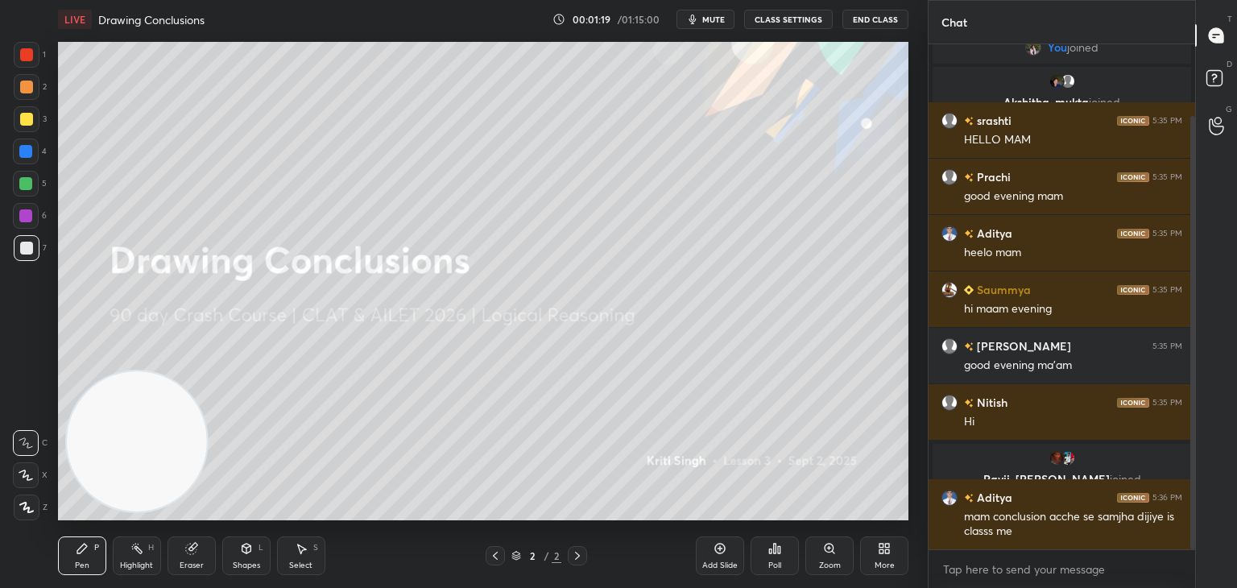
scroll to position [140, 0]
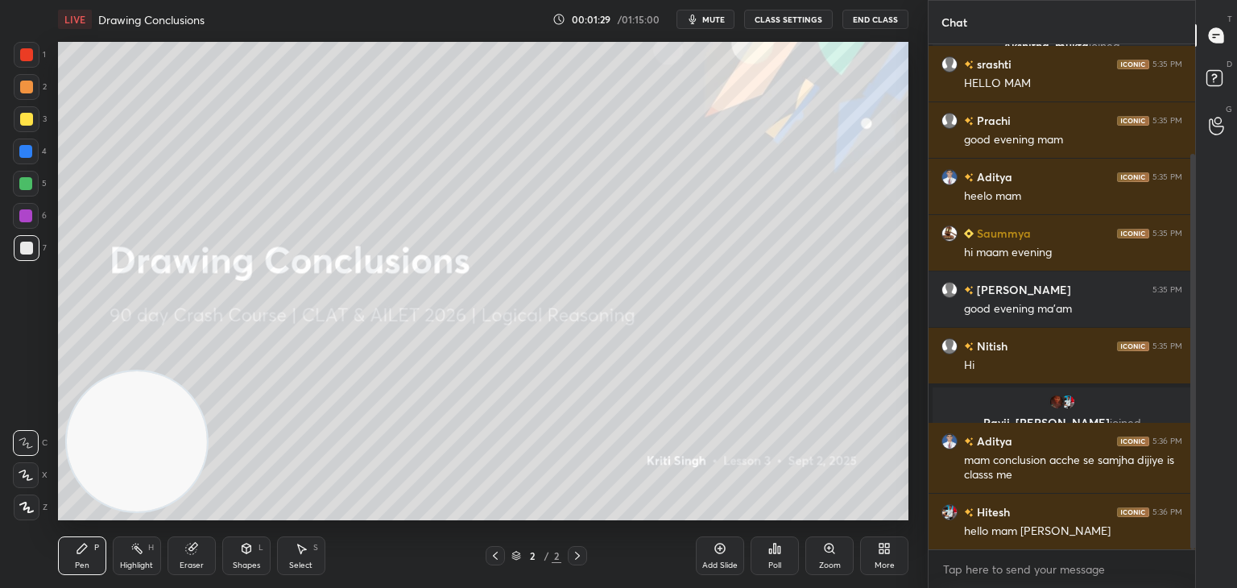
click at [876, 547] on div "More" at bounding box center [884, 556] width 48 height 39
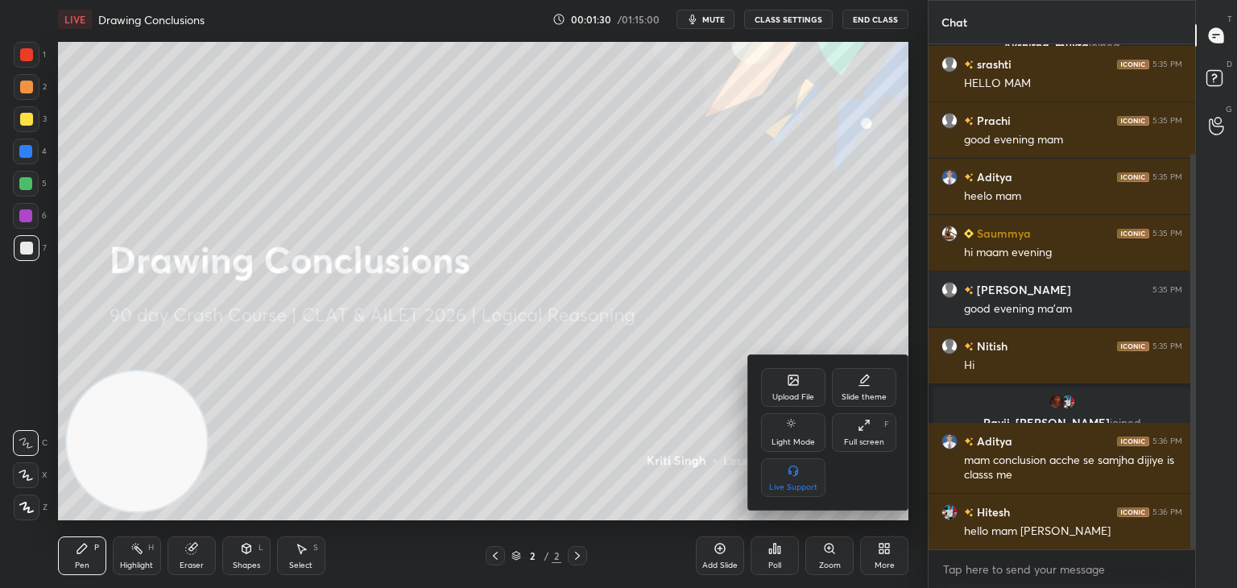
click at [794, 387] on icon at bounding box center [793, 380] width 13 height 13
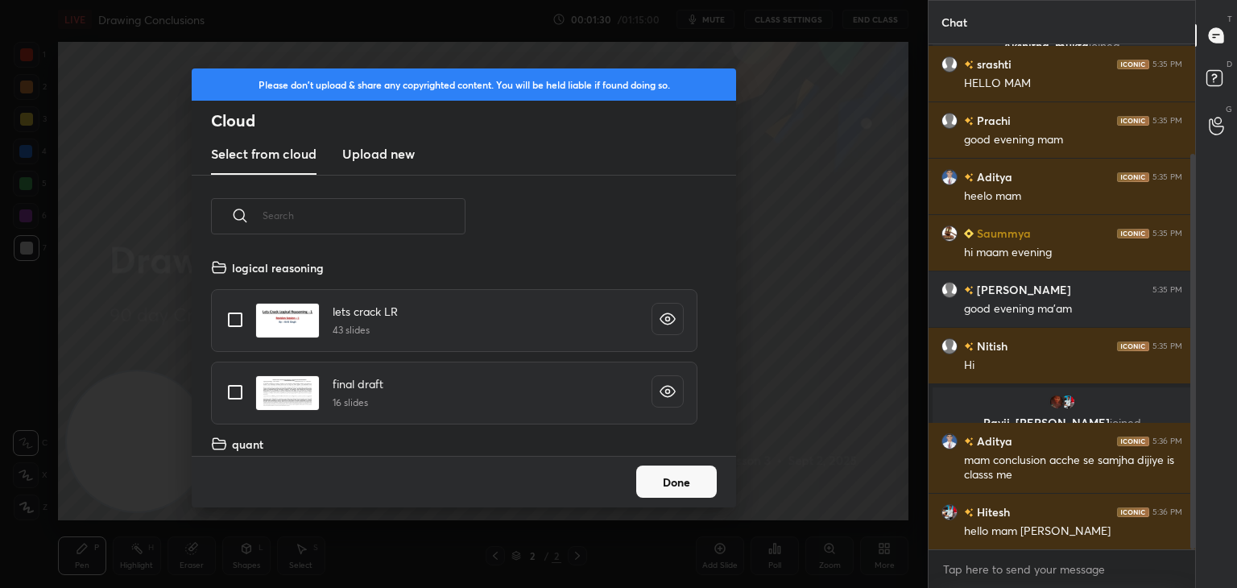
scroll to position [198, 517]
click at [384, 160] on h3 "Upload new" at bounding box center [378, 153] width 73 height 19
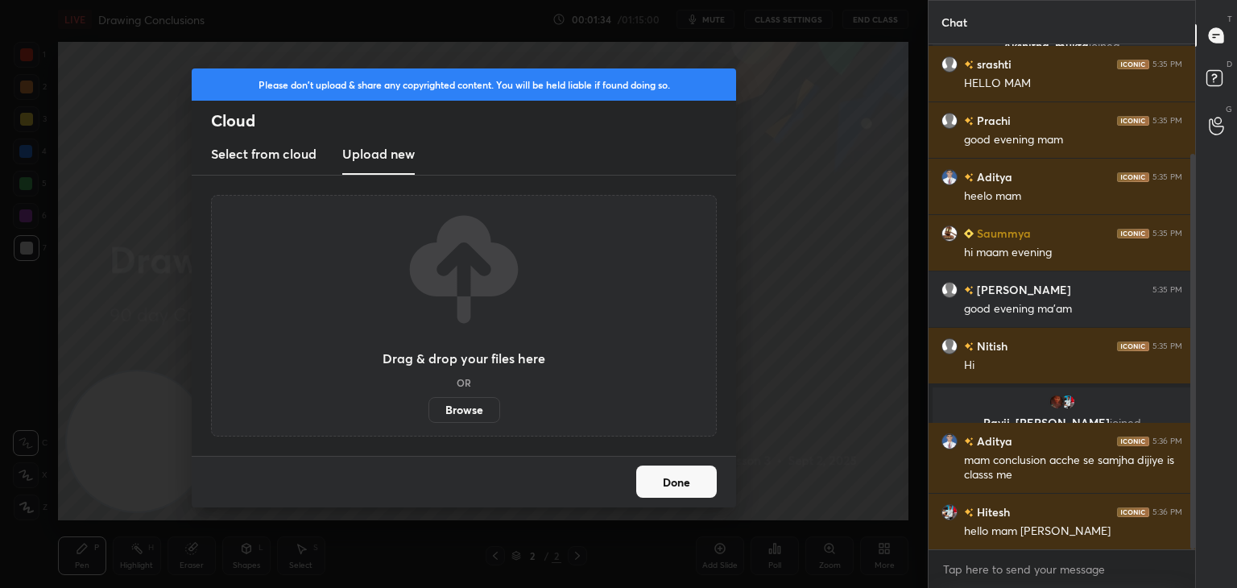
click at [466, 416] on label "Browse" at bounding box center [465, 410] width 72 height 26
click at [429, 416] on input "Browse" at bounding box center [429, 410] width 0 height 26
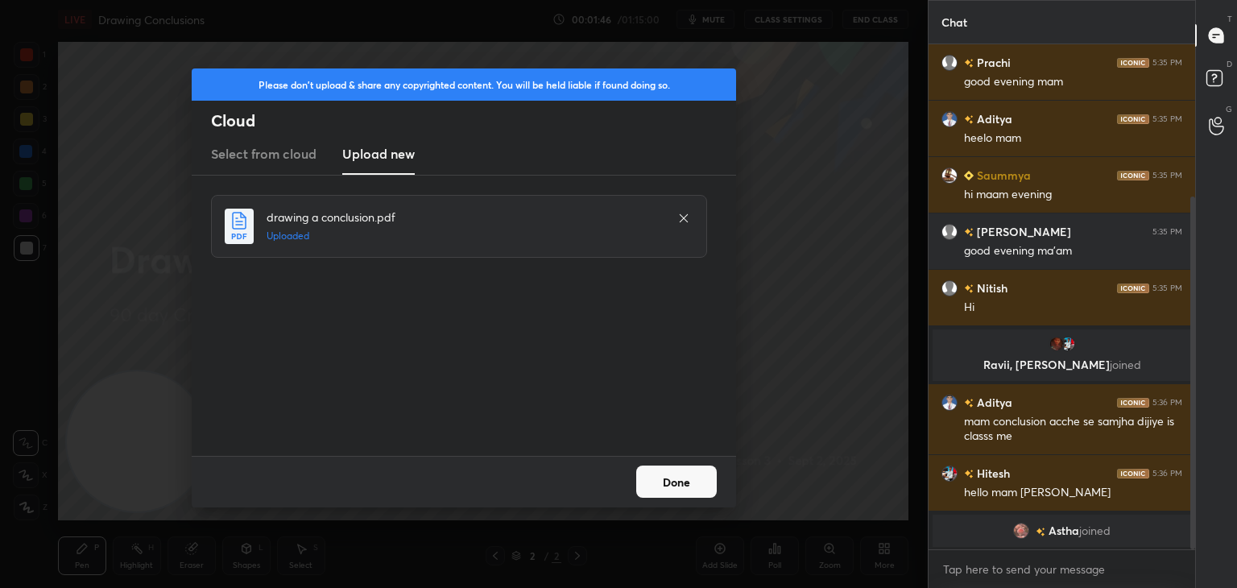
click at [687, 491] on button "Done" at bounding box center [676, 482] width 81 height 32
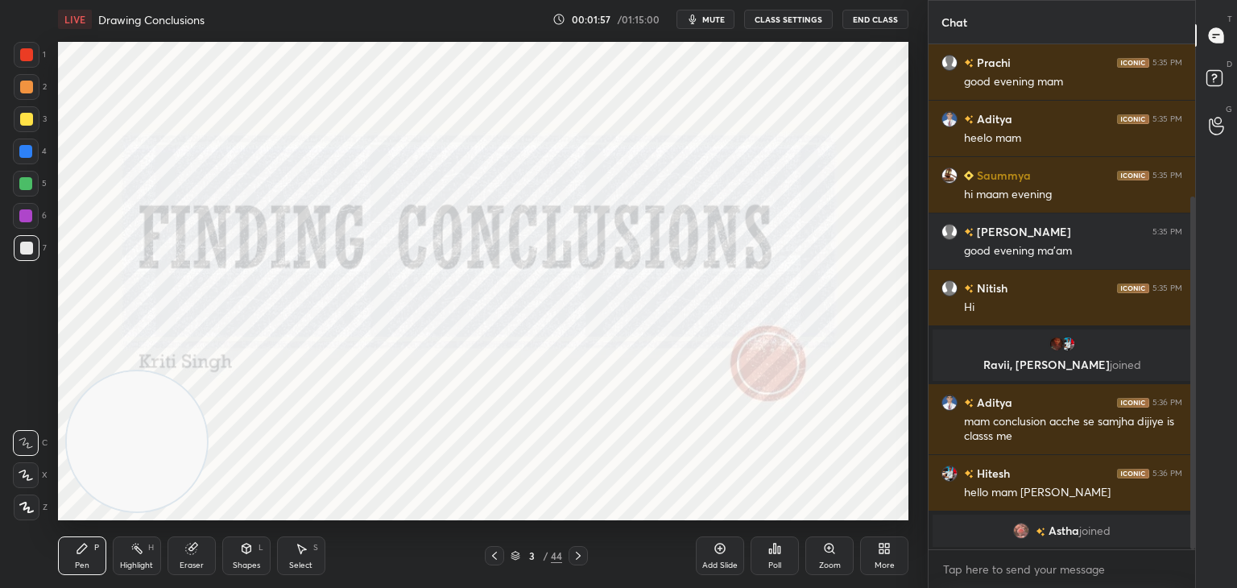
click at [503, 558] on div at bounding box center [494, 555] width 19 height 19
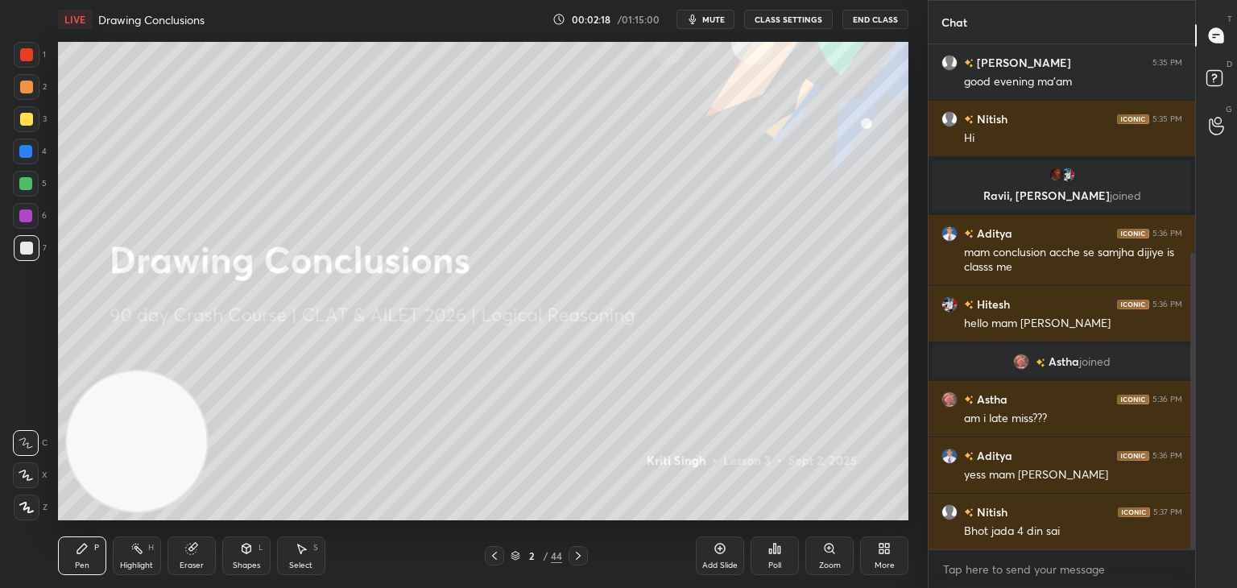
scroll to position [525, 0]
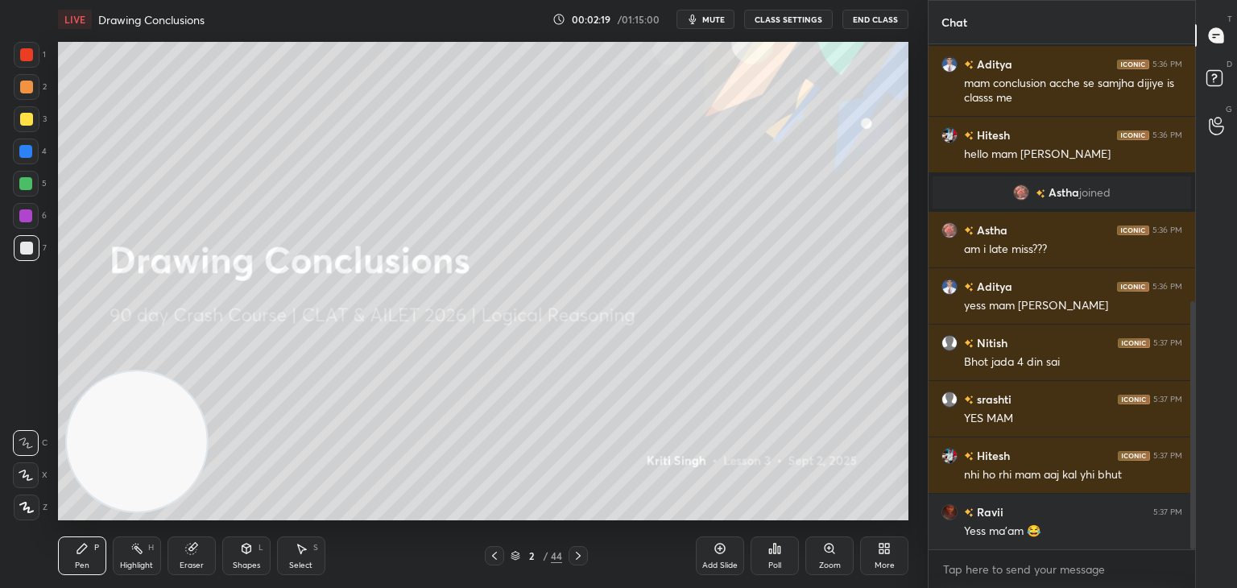
click at [28, 120] on div at bounding box center [26, 119] width 13 height 13
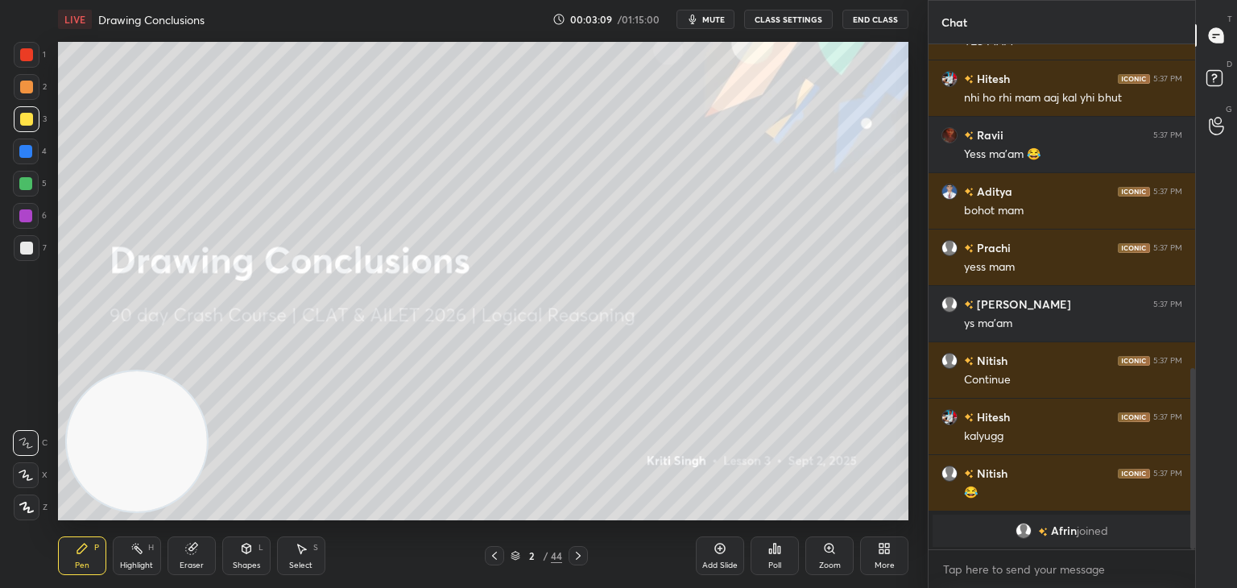
scroll to position [931, 0]
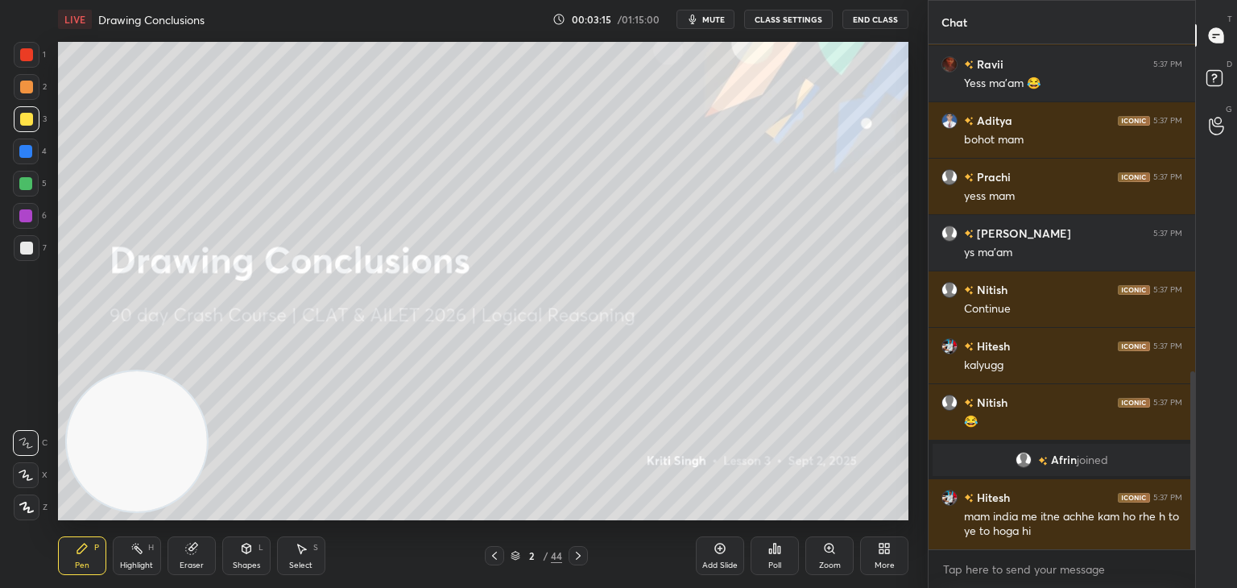
click at [23, 247] on div at bounding box center [26, 248] width 13 height 13
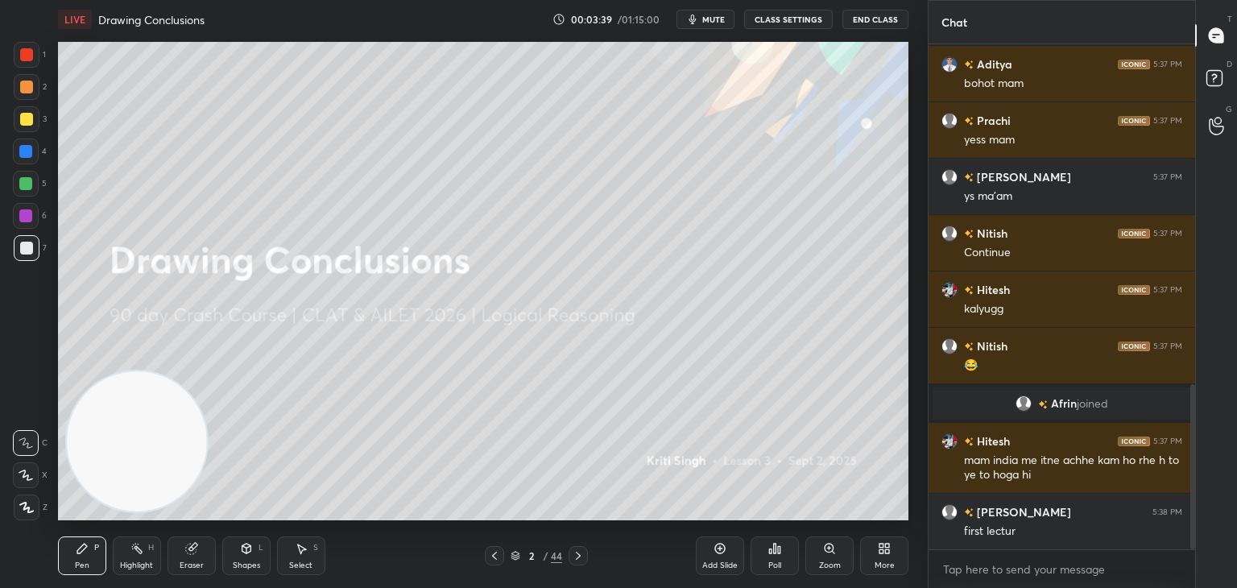
scroll to position [1044, 0]
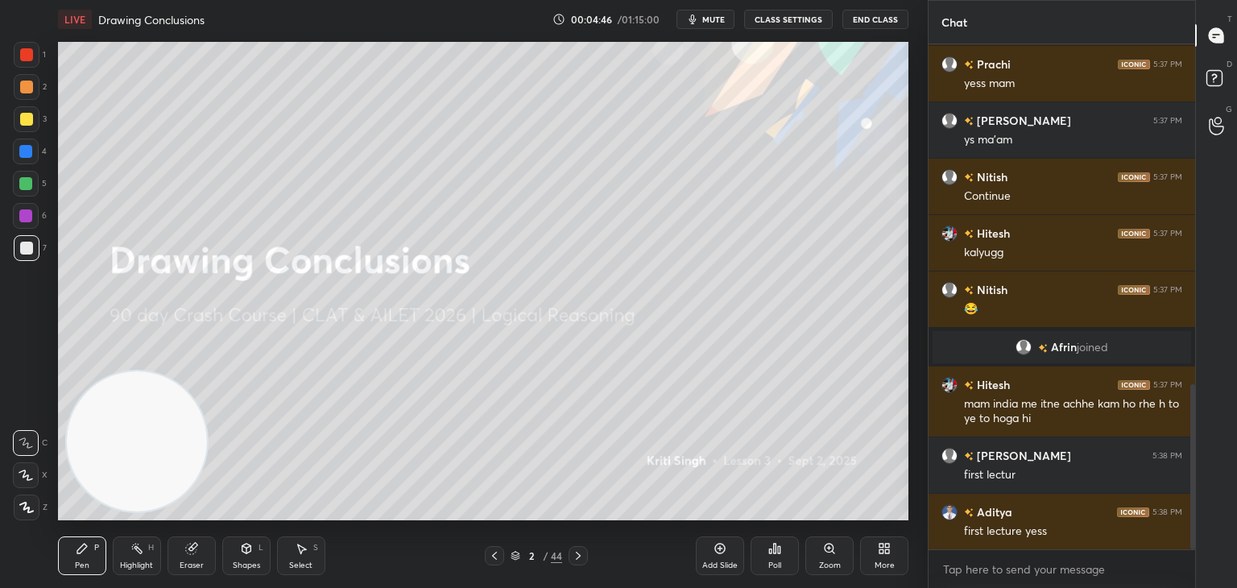
click at [25, 119] on div at bounding box center [26, 119] width 13 height 13
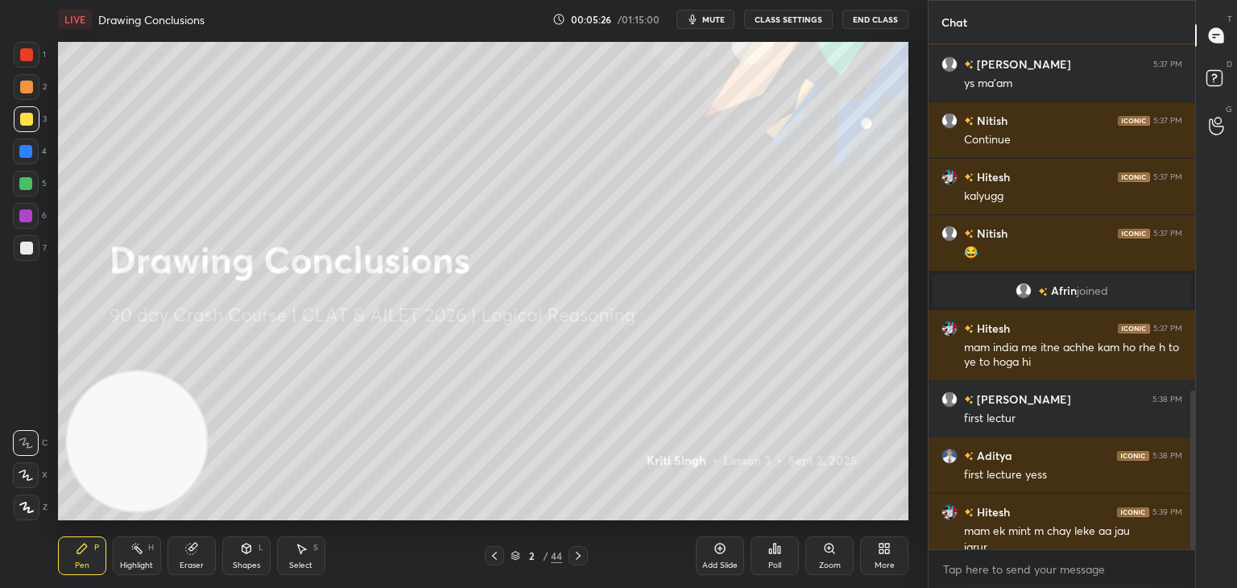
scroll to position [1117, 0]
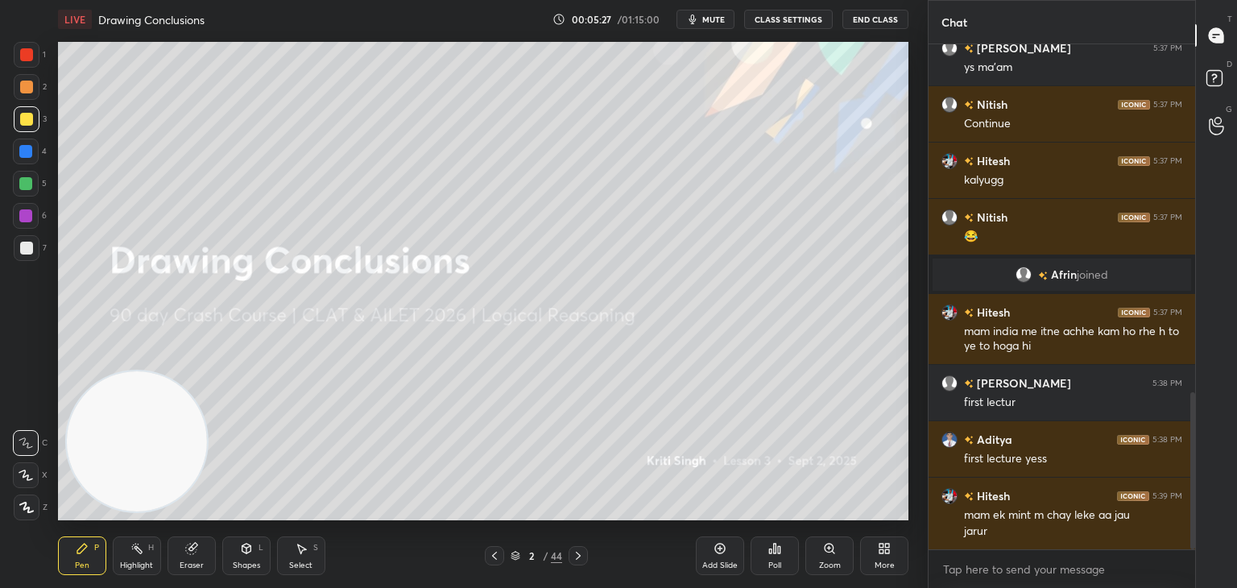
click at [718, 23] on span "mute" at bounding box center [713, 19] width 23 height 11
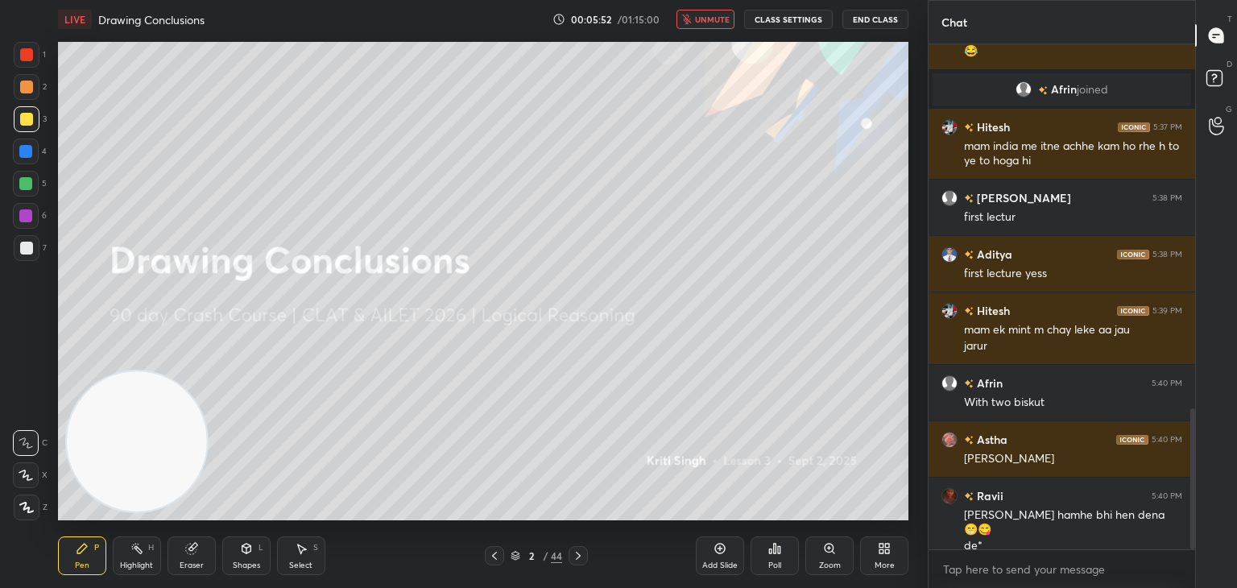
scroll to position [1358, 0]
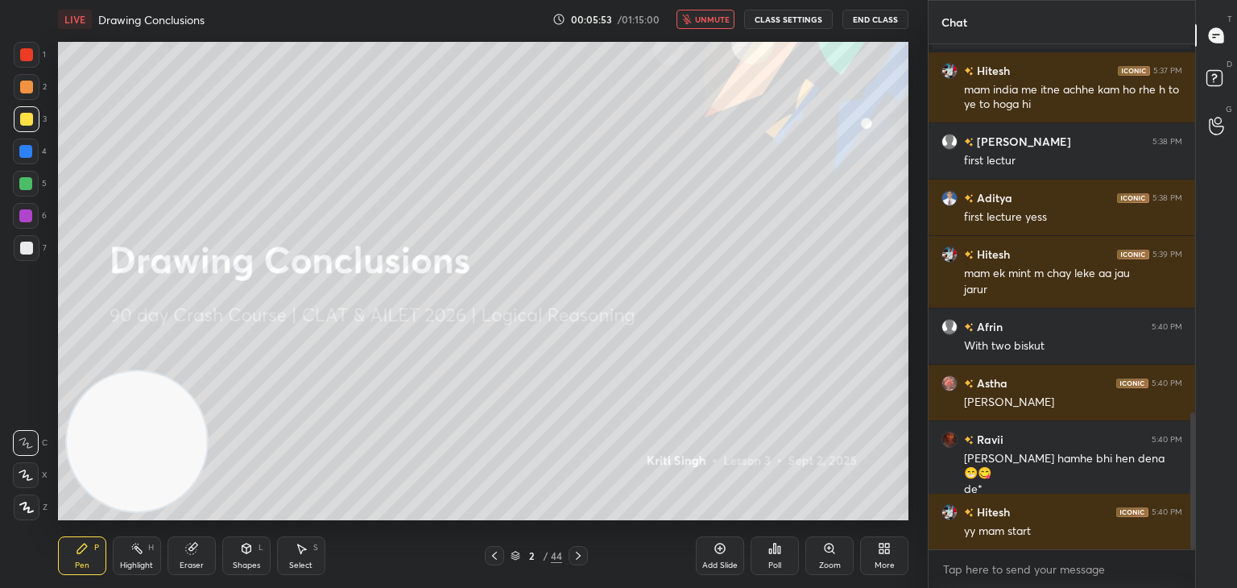
click at [727, 14] on span "unmute" at bounding box center [712, 19] width 35 height 11
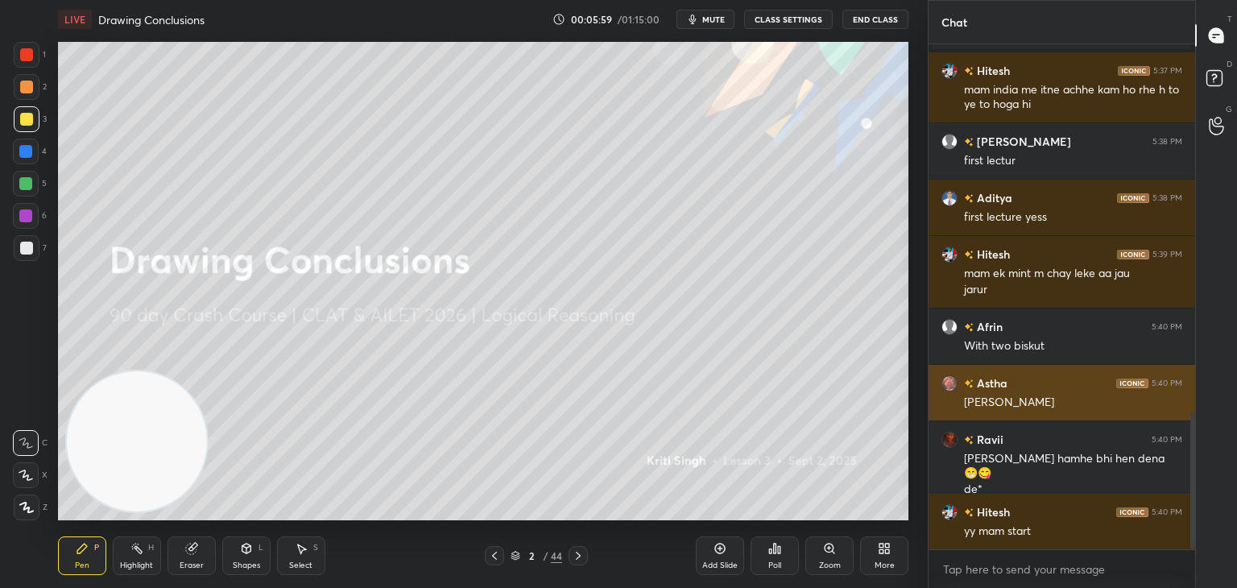
scroll to position [1415, 0]
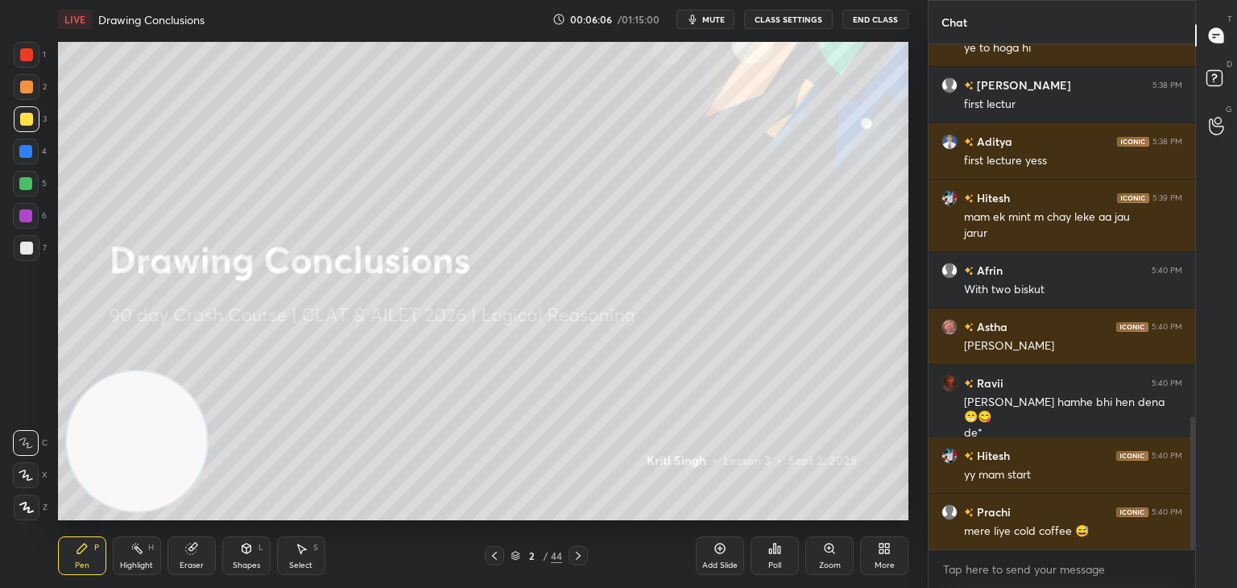
click at [723, 549] on icon at bounding box center [720, 548] width 13 height 13
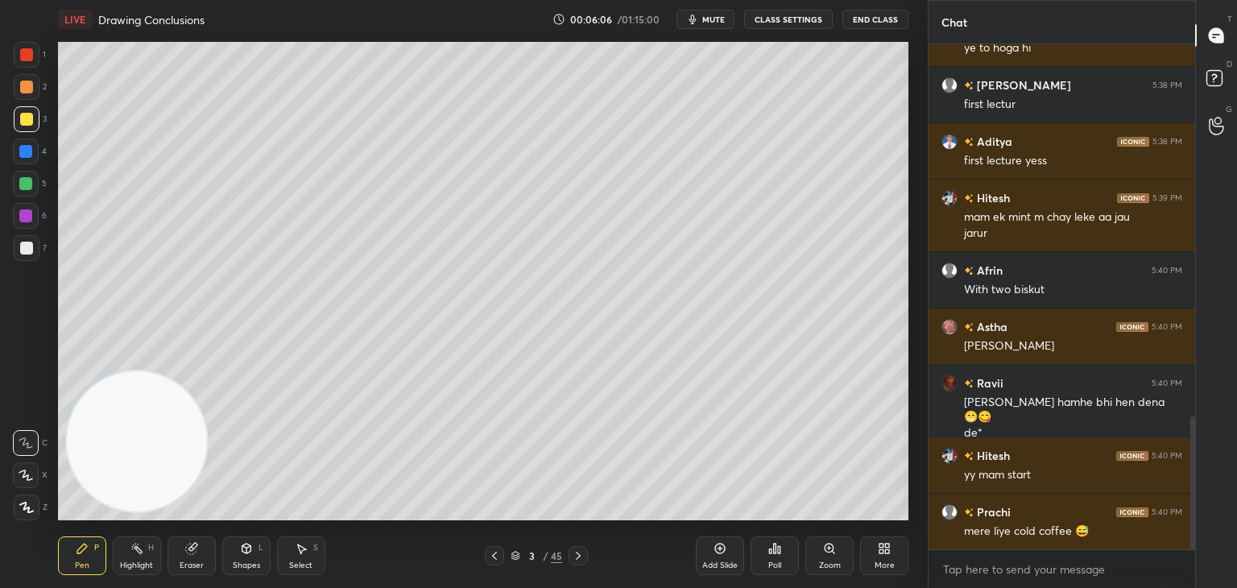
scroll to position [1471, 0]
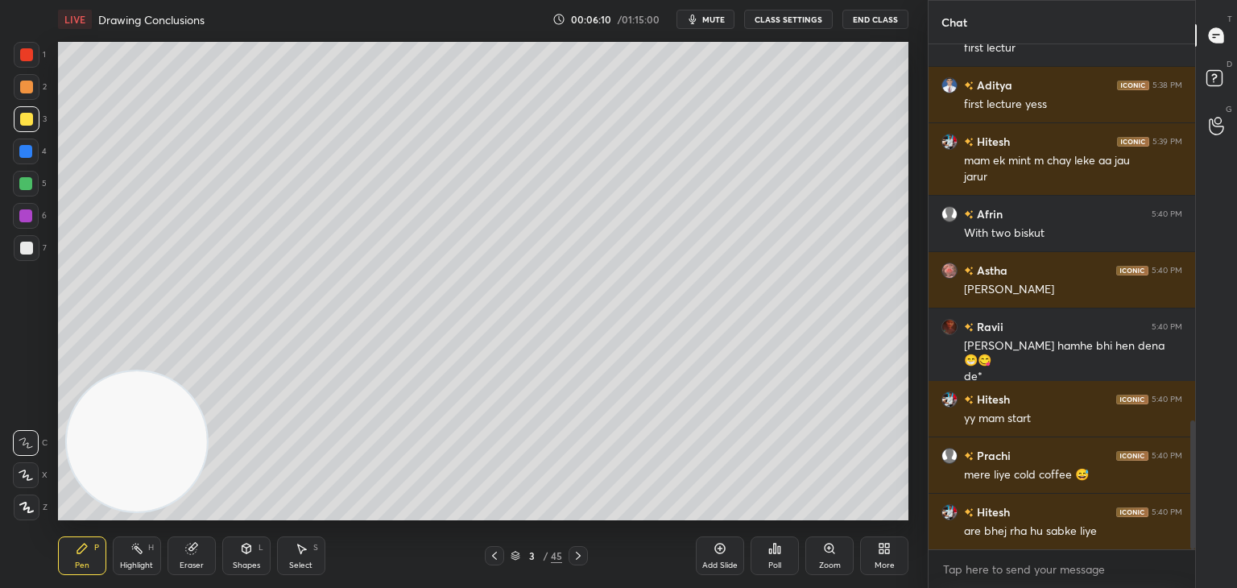
click at [18, 252] on div at bounding box center [27, 248] width 26 height 26
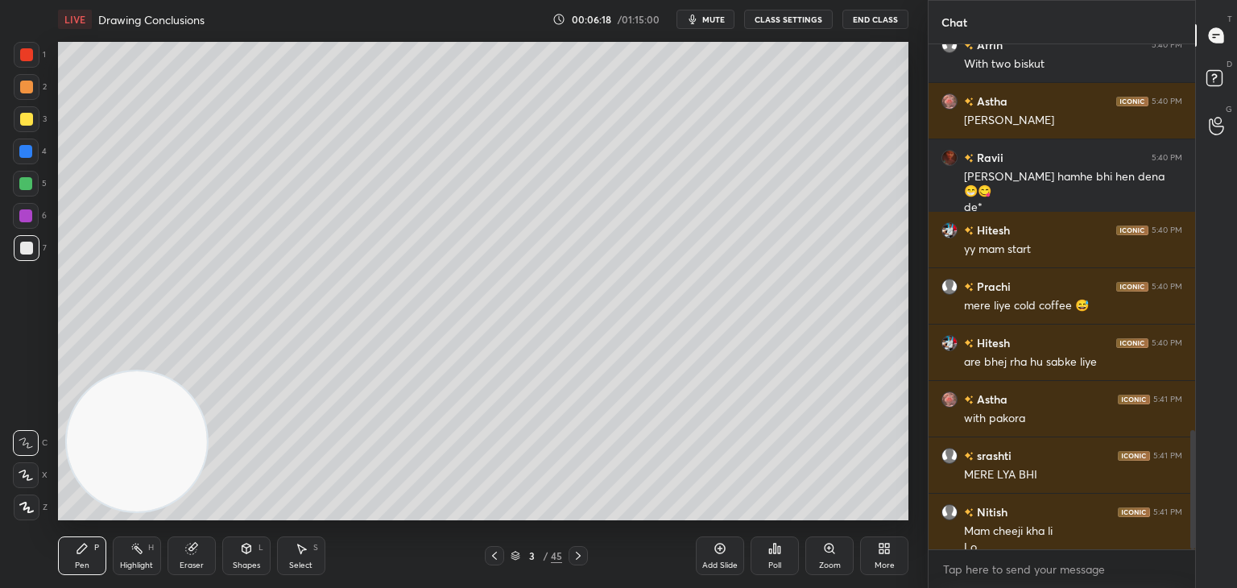
scroll to position [1656, 0]
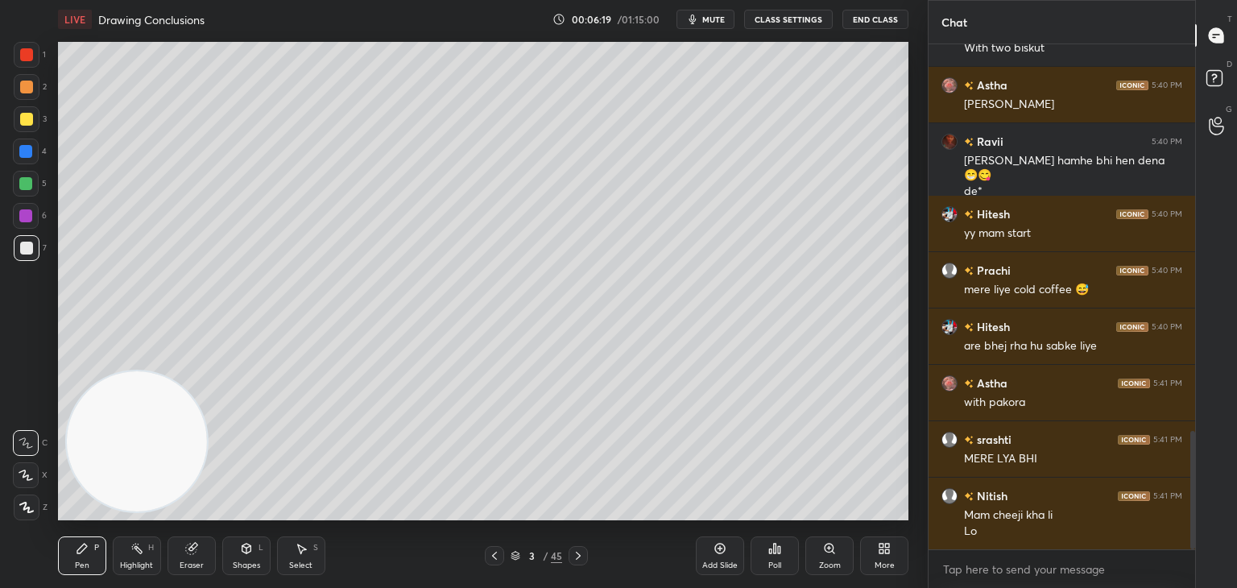
click at [26, 123] on div at bounding box center [26, 119] width 13 height 13
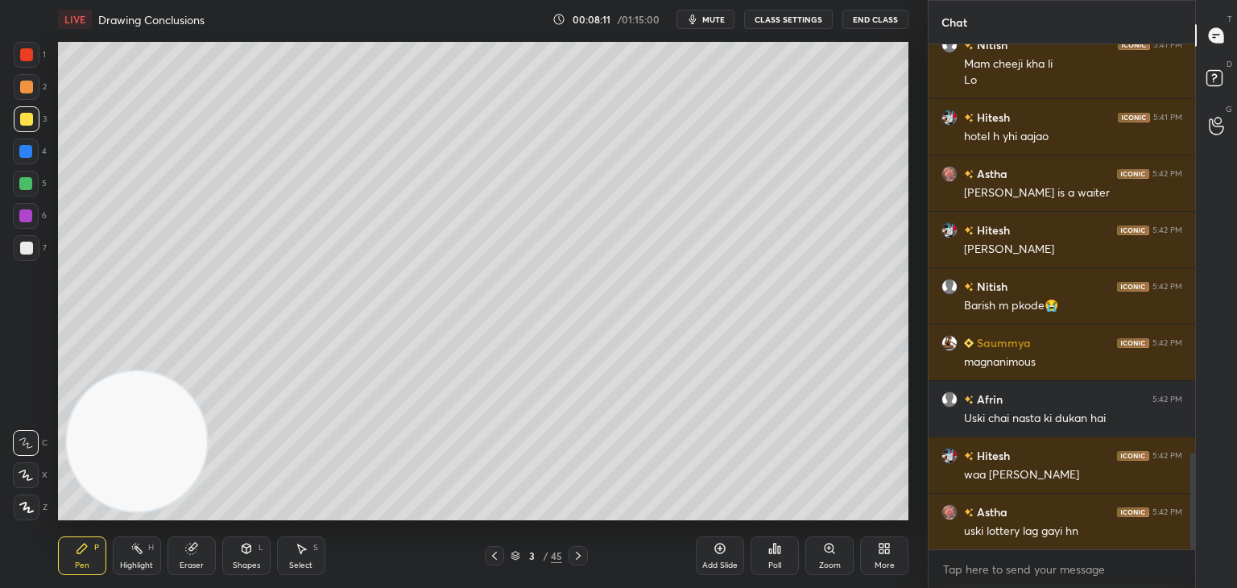
scroll to position [2146, 0]
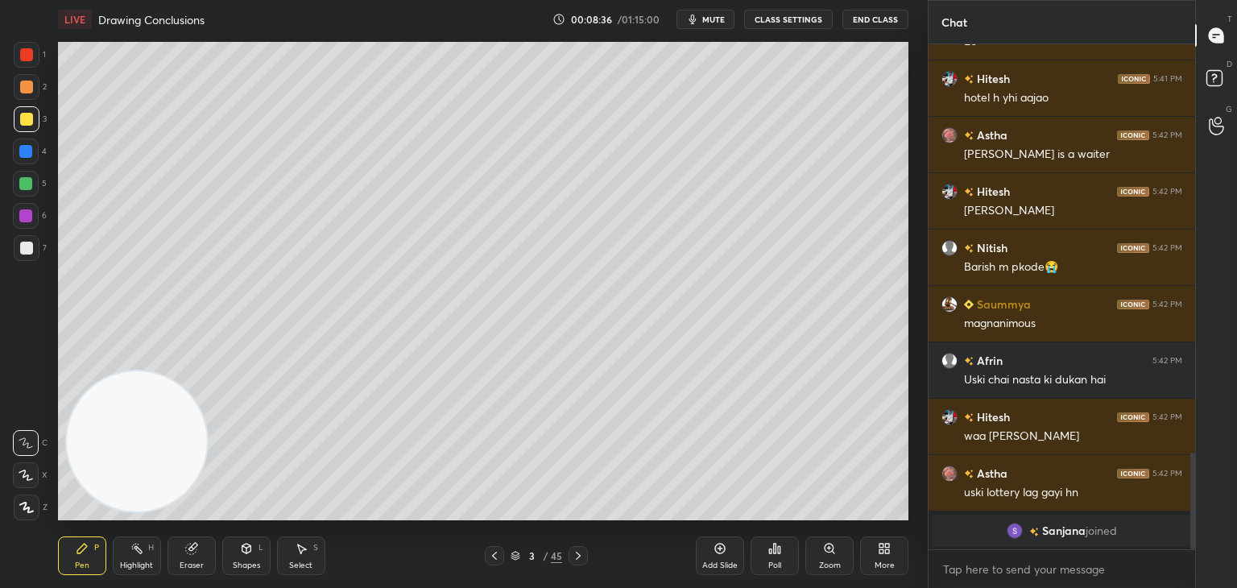
click at [499, 555] on icon at bounding box center [494, 555] width 13 height 13
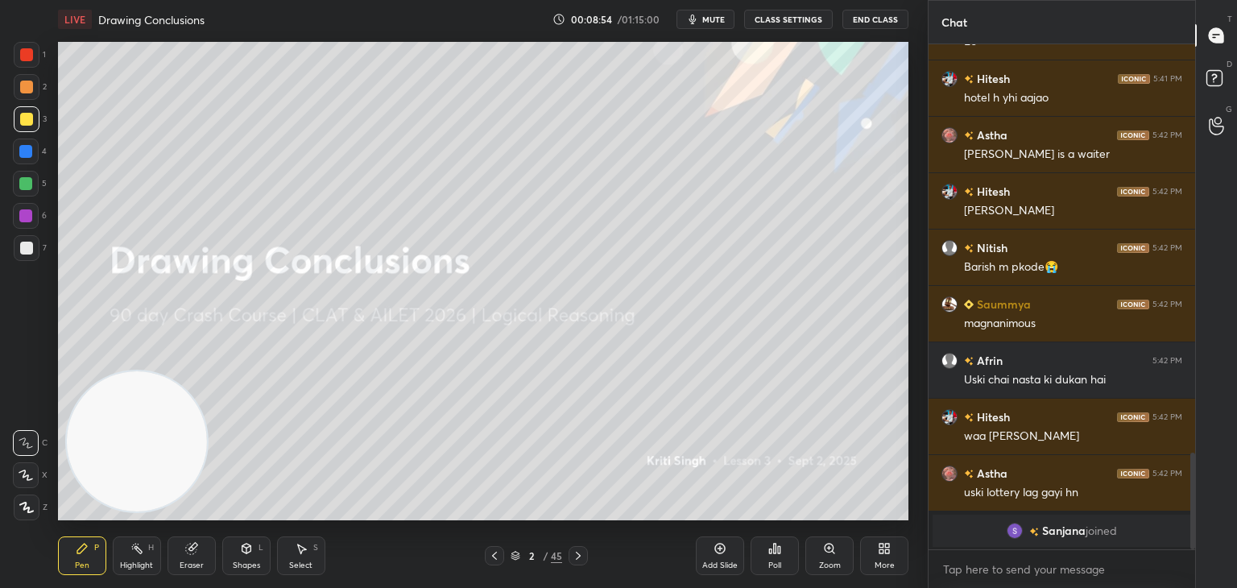
click at [723, 550] on icon at bounding box center [720, 548] width 13 height 13
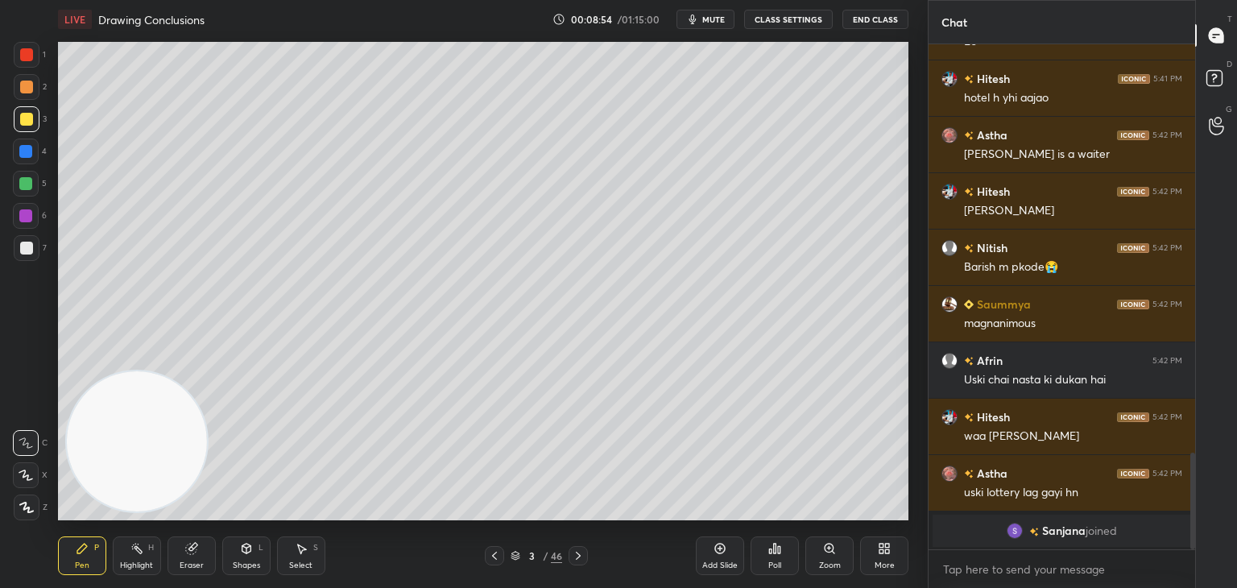
scroll to position [2165, 0]
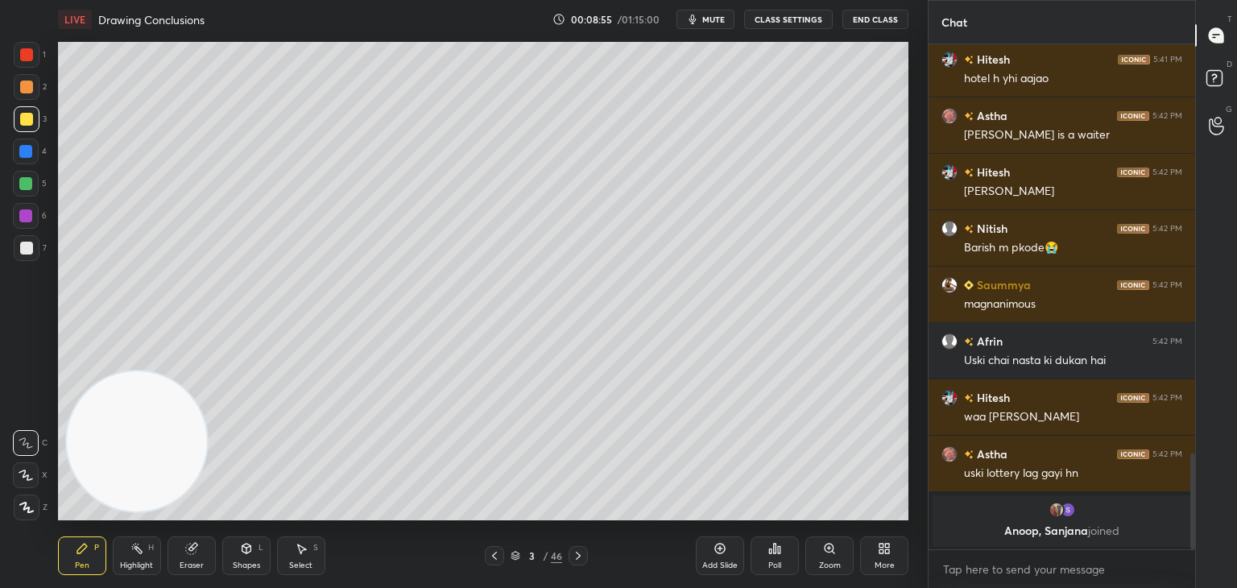
click at [33, 244] on div at bounding box center [27, 248] width 26 height 26
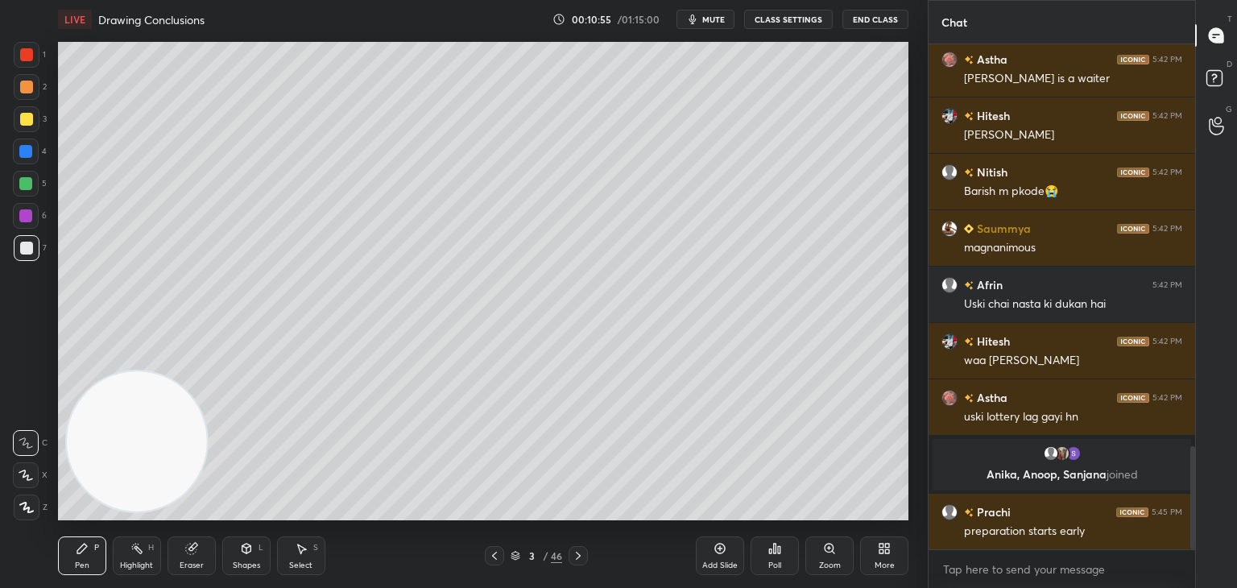
scroll to position [1974, 0]
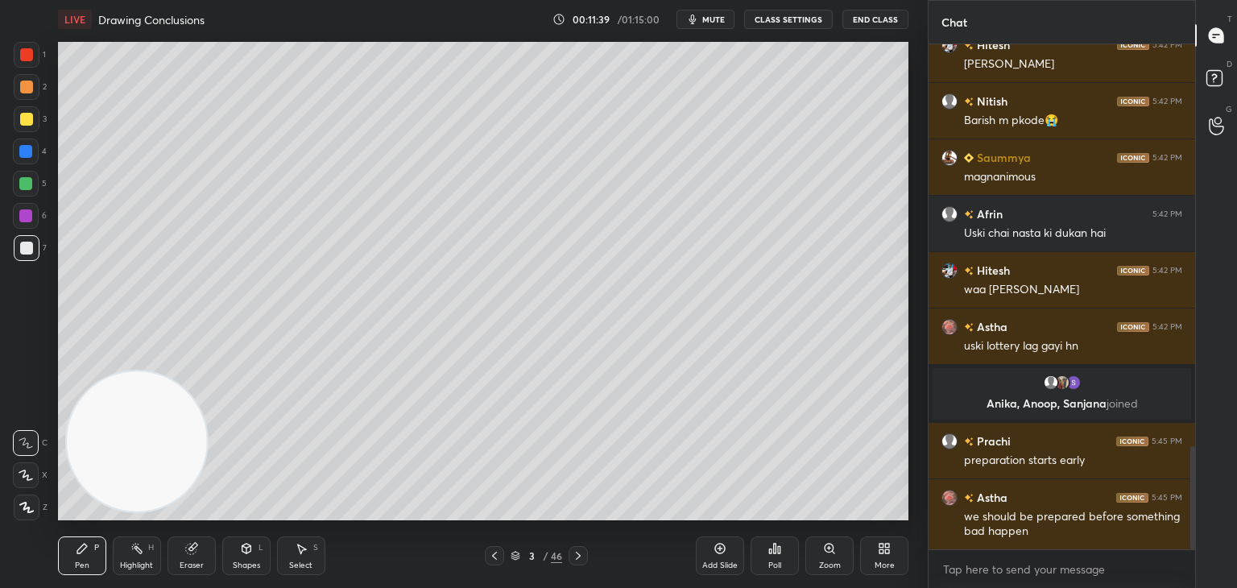
click at [718, 546] on icon at bounding box center [720, 548] width 13 height 13
click at [26, 123] on div at bounding box center [26, 119] width 13 height 13
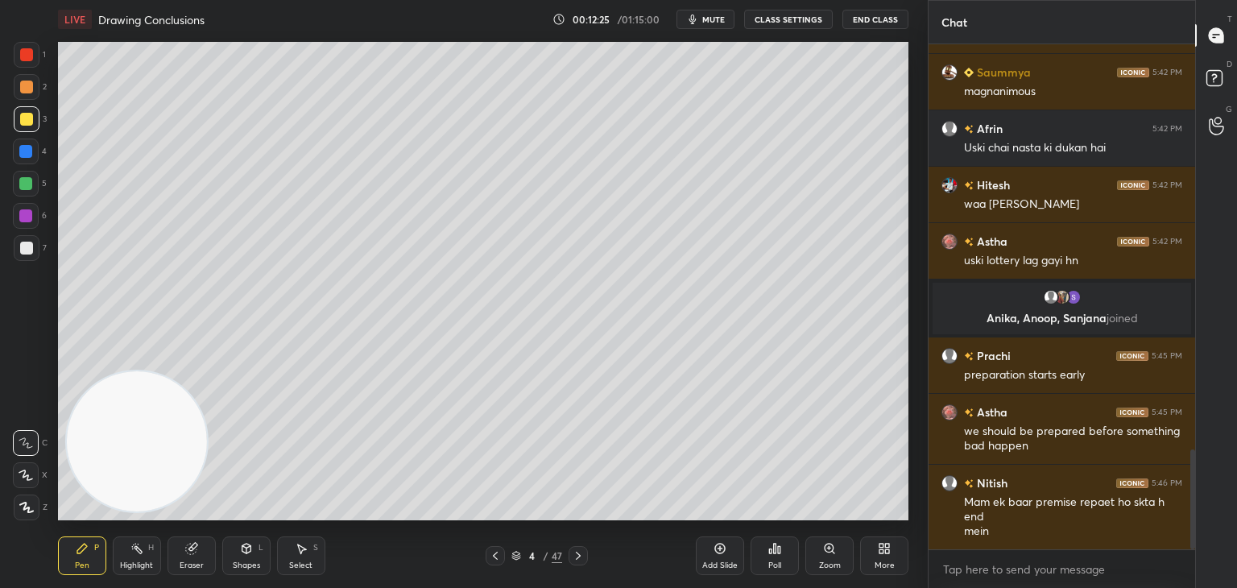
click at [719, 546] on icon at bounding box center [720, 548] width 13 height 13
click at [28, 250] on div at bounding box center [26, 248] width 13 height 13
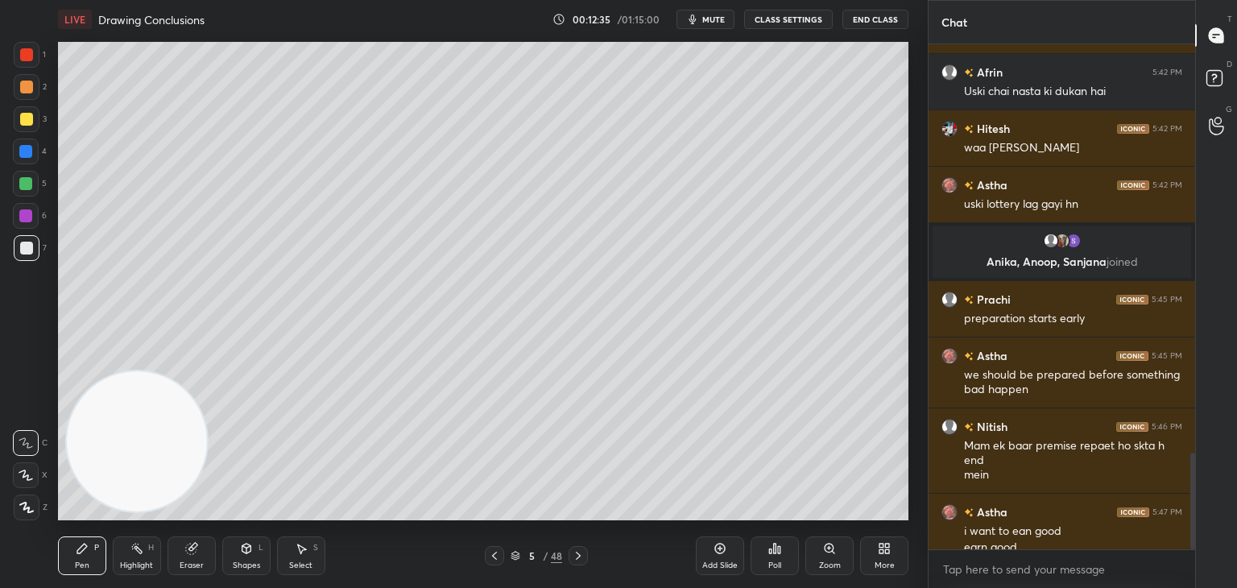
scroll to position [2132, 0]
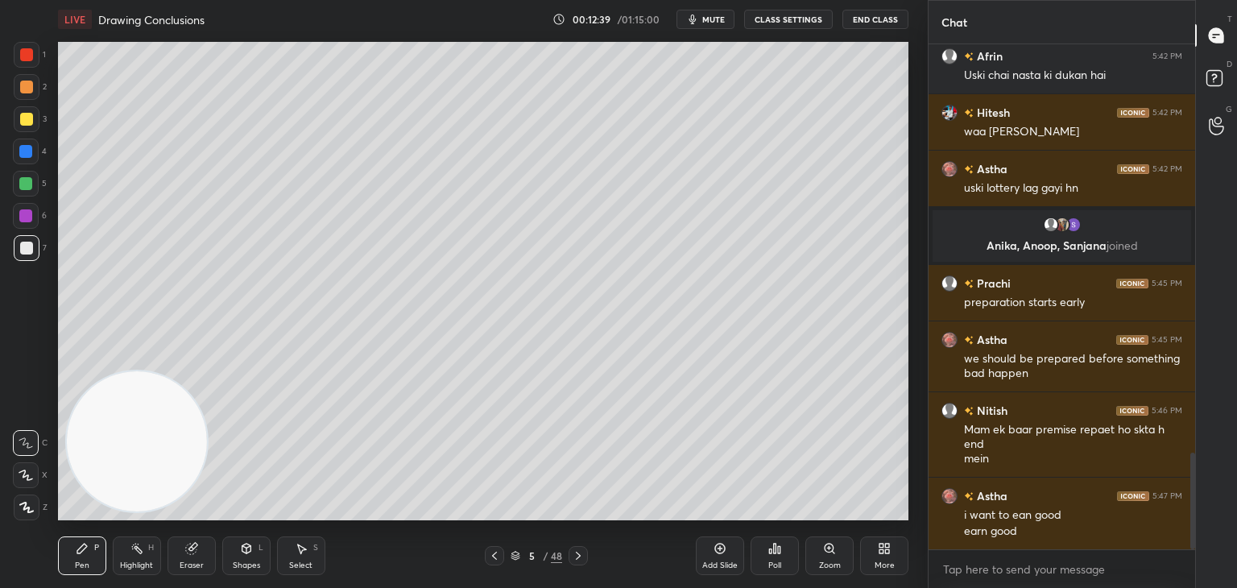
click at [499, 558] on icon at bounding box center [494, 555] width 13 height 13
click at [493, 559] on icon at bounding box center [494, 555] width 13 height 13
click at [578, 557] on icon at bounding box center [578, 556] width 5 height 8
click at [582, 557] on icon at bounding box center [578, 555] width 13 height 13
click at [26, 259] on div at bounding box center [27, 248] width 26 height 26
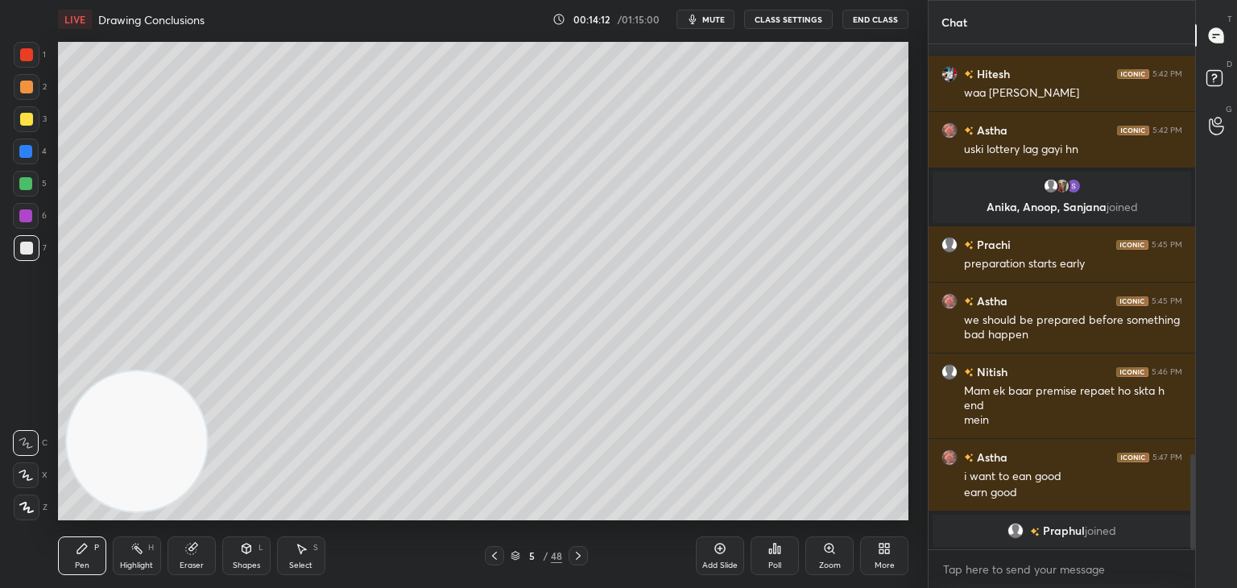
scroll to position [2190, 0]
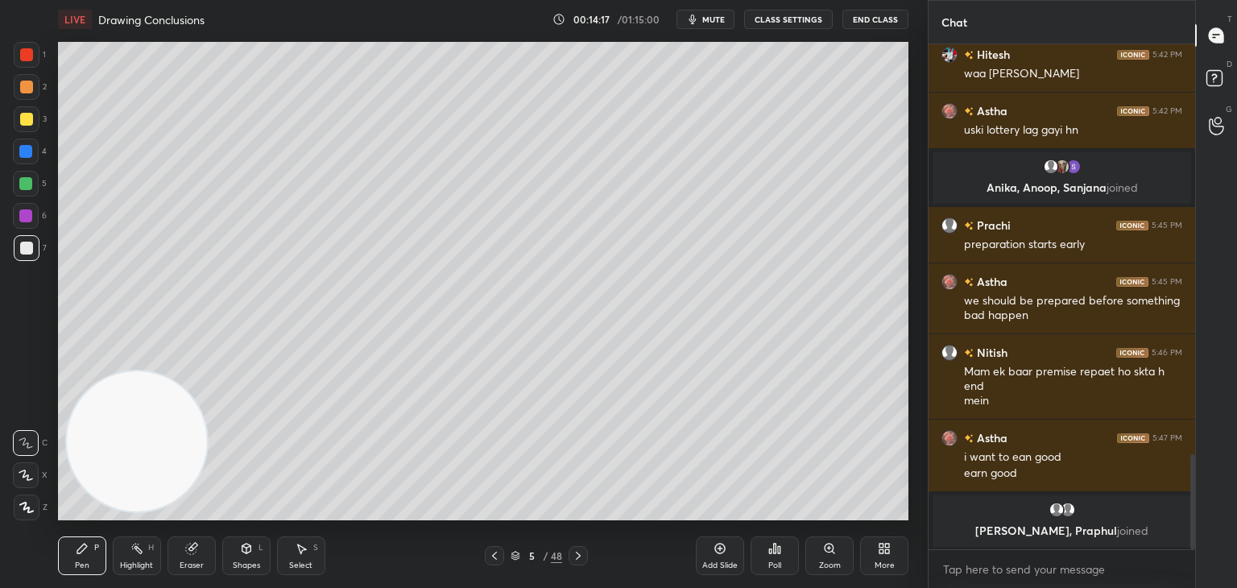
click at [519, 558] on icon at bounding box center [516, 558] width 8 height 2
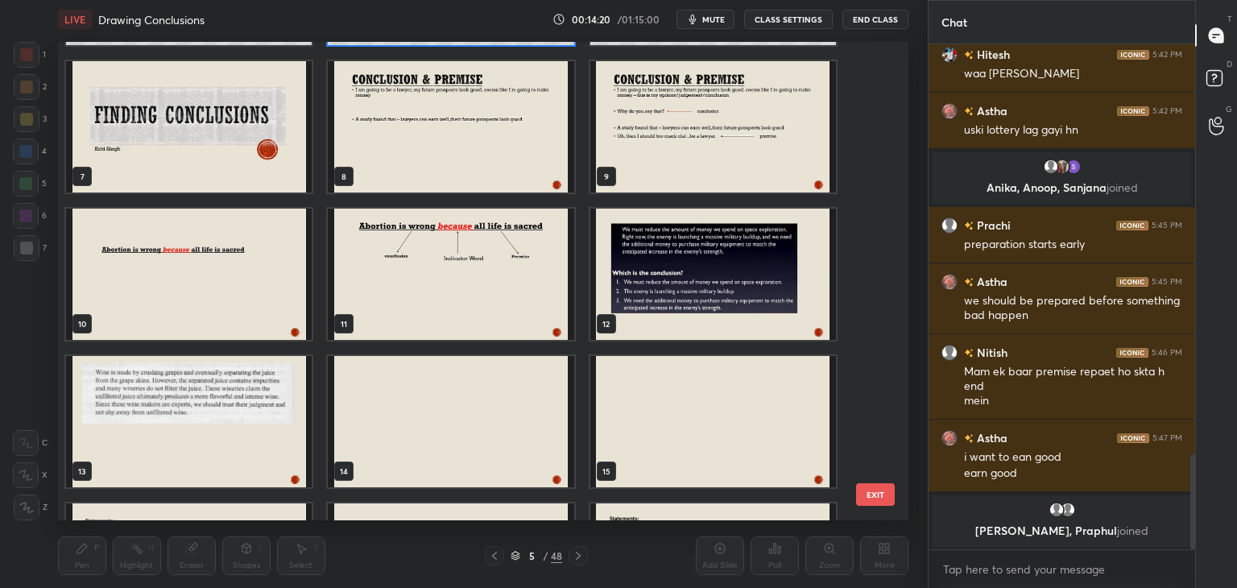
scroll to position [284, 0]
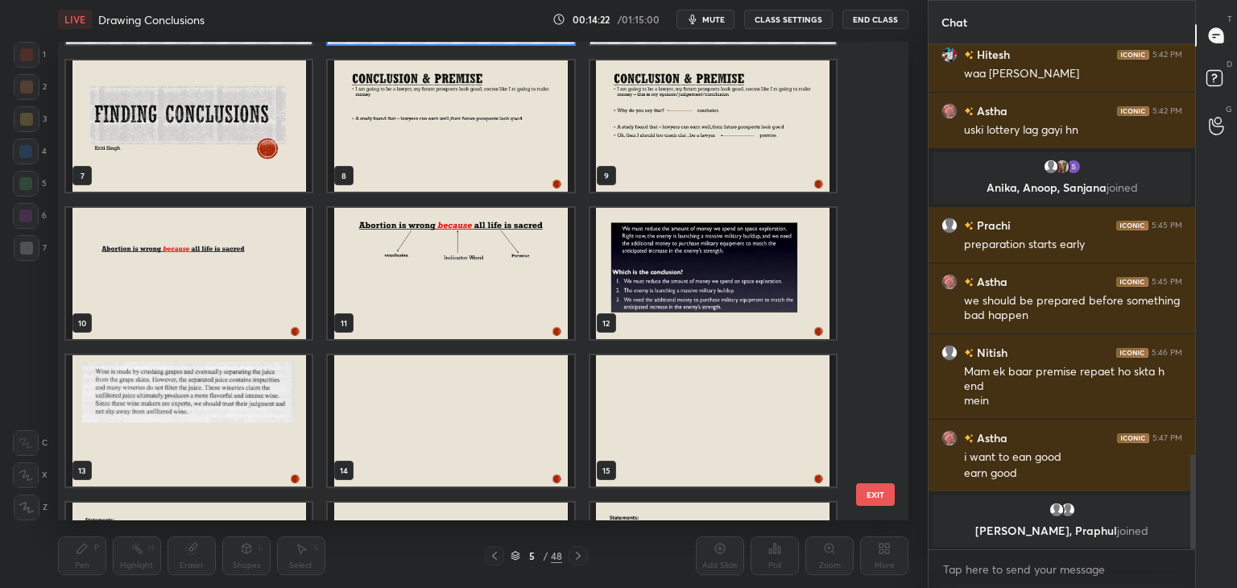
click at [632, 276] on img "grid" at bounding box center [713, 273] width 246 height 131
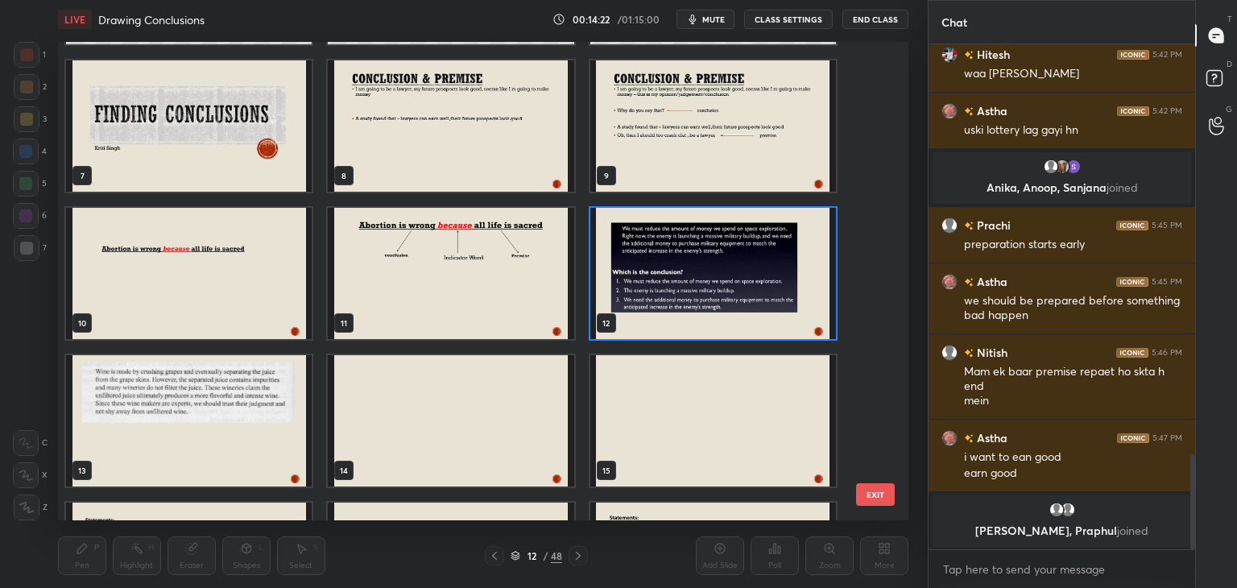
click at [639, 273] on img "grid" at bounding box center [713, 273] width 246 height 131
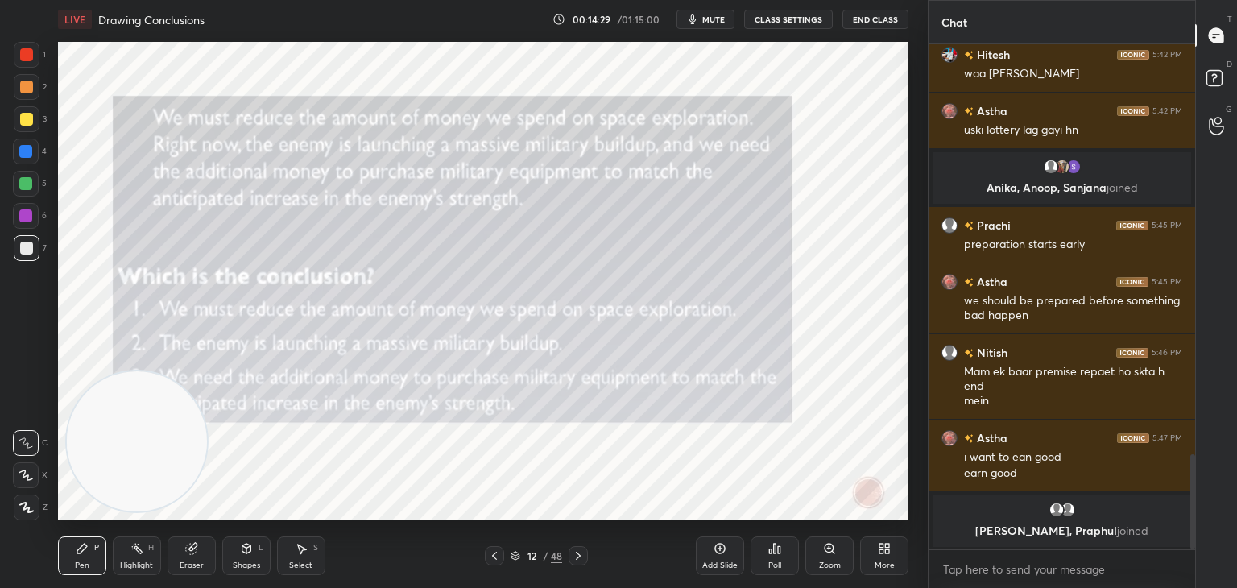
click at [499, 554] on icon at bounding box center [494, 555] width 13 height 13
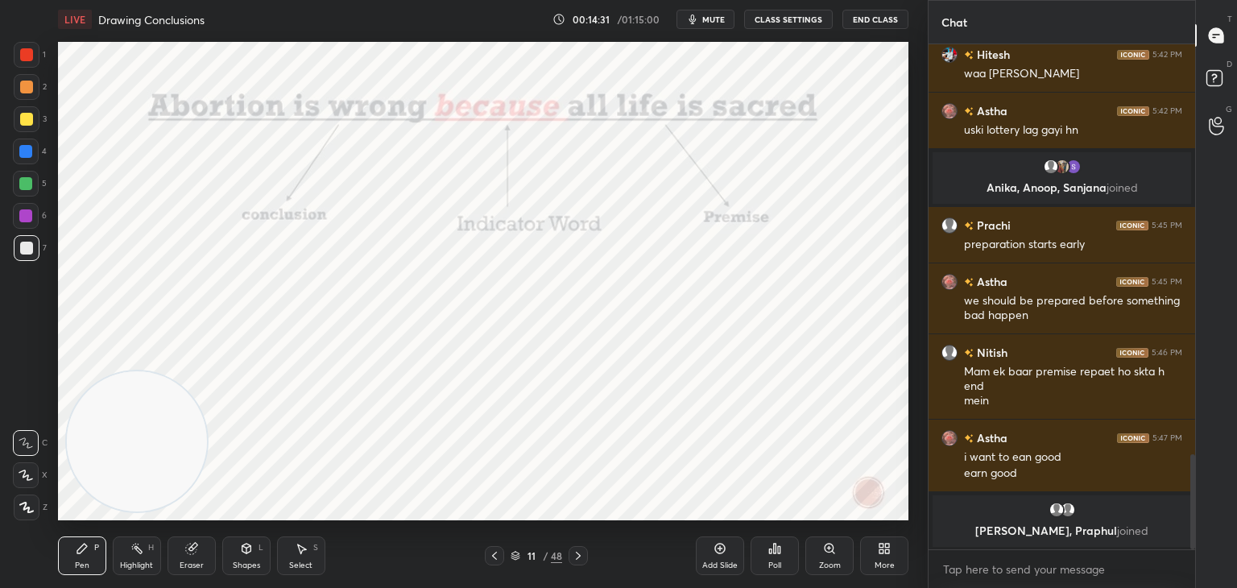
click at [720, 545] on icon at bounding box center [720, 548] width 13 height 13
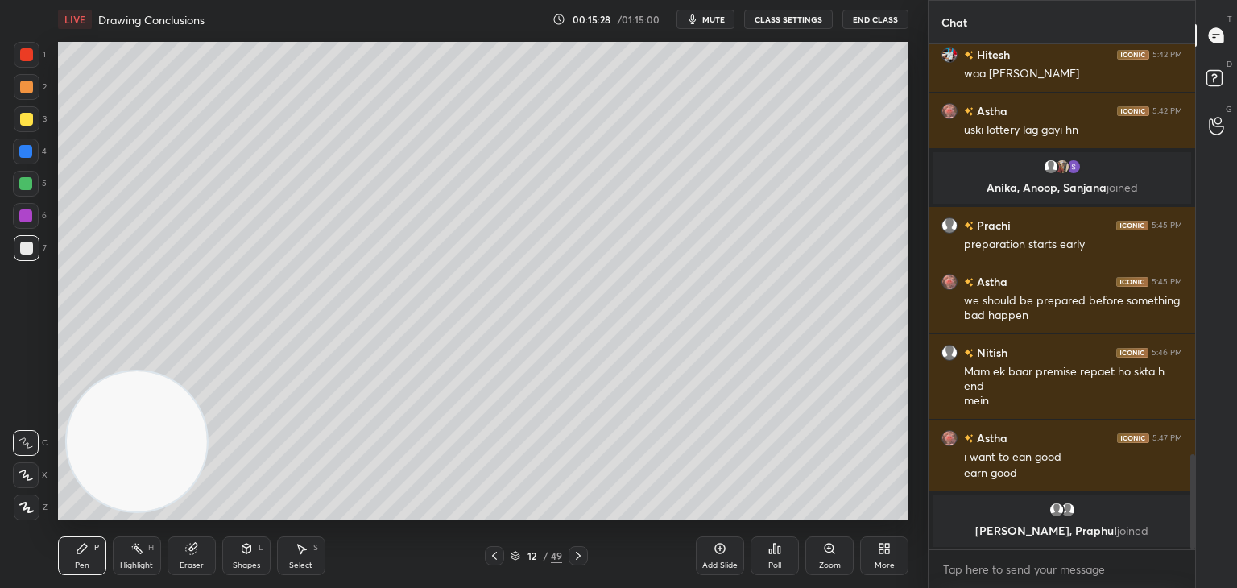
click at [727, 552] on div "Add Slide" at bounding box center [720, 556] width 48 height 39
click at [29, 123] on div at bounding box center [26, 119] width 13 height 13
click at [514, 558] on icon at bounding box center [516, 556] width 10 height 10
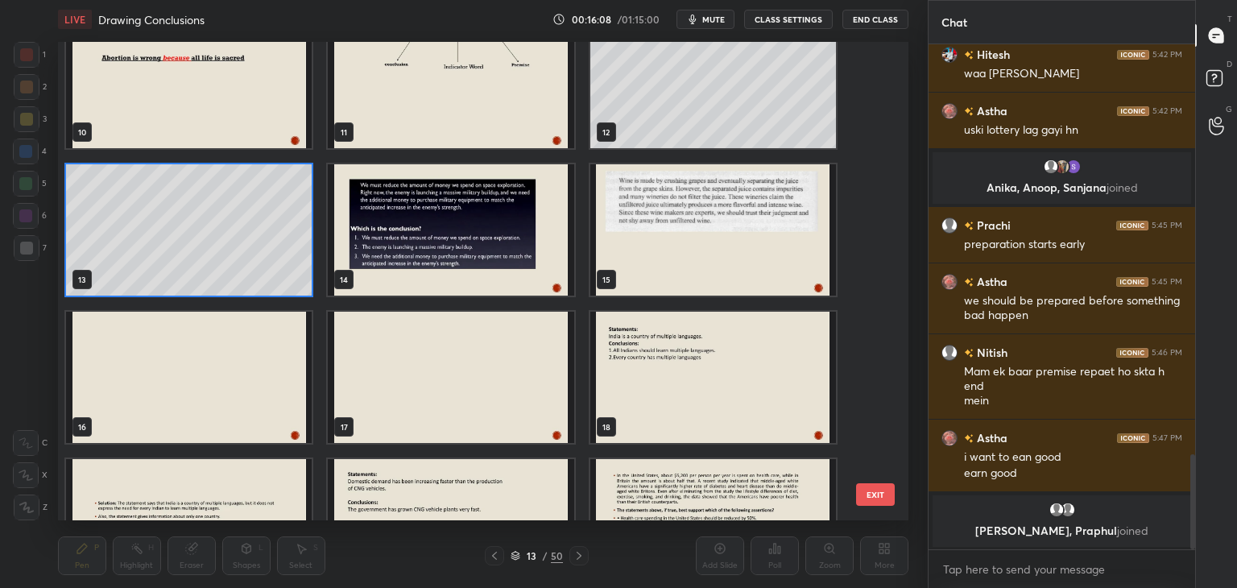
scroll to position [499, 0]
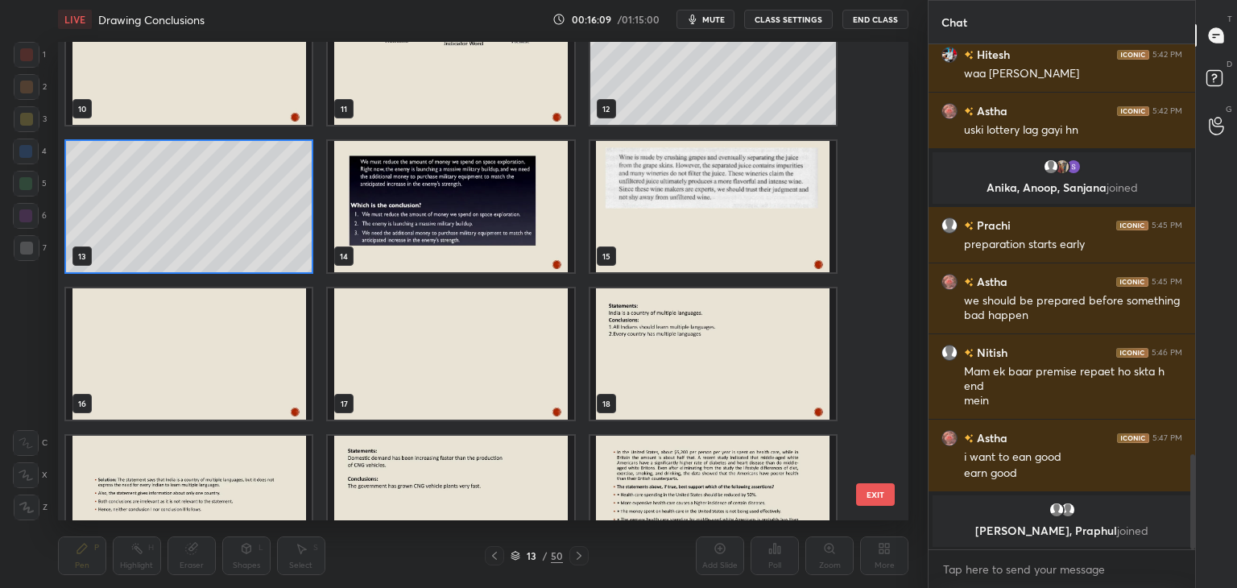
click at [506, 285] on div "17" at bounding box center [451, 353] width 262 height 147
click at [512, 290] on img "grid" at bounding box center [451, 353] width 246 height 131
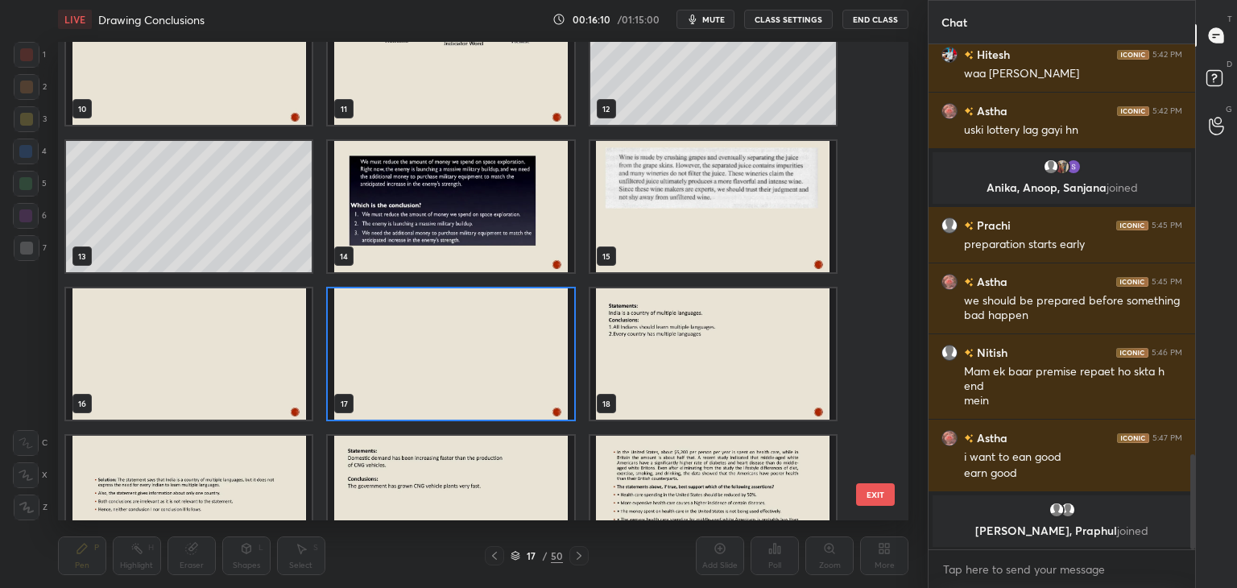
click at [473, 263] on img "grid" at bounding box center [451, 206] width 246 height 131
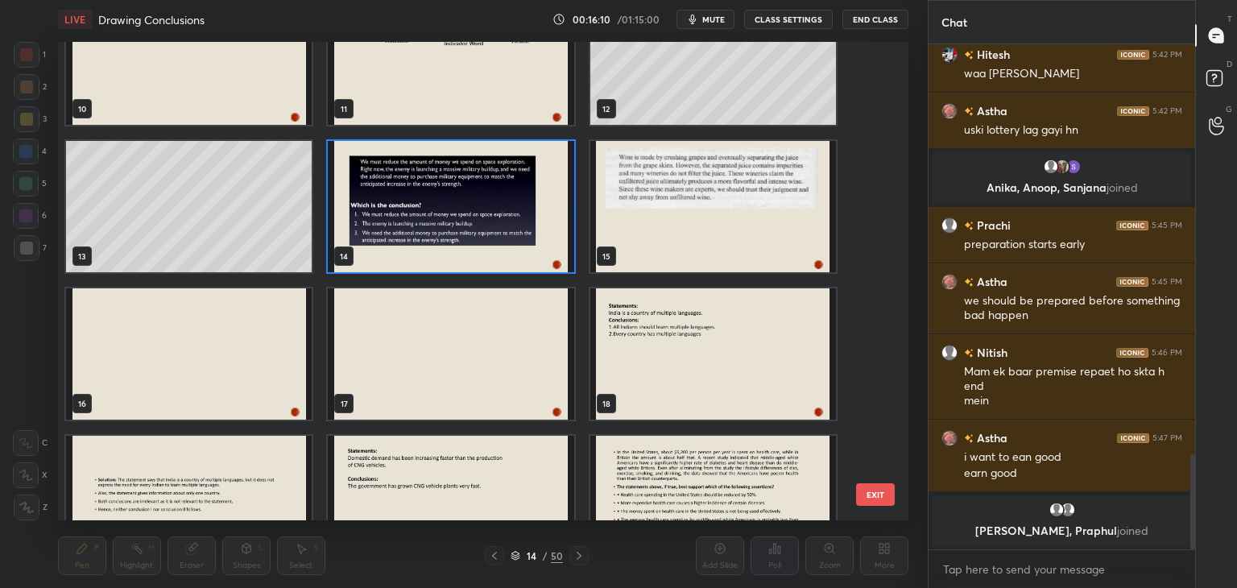
click at [515, 237] on img "grid" at bounding box center [451, 206] width 246 height 131
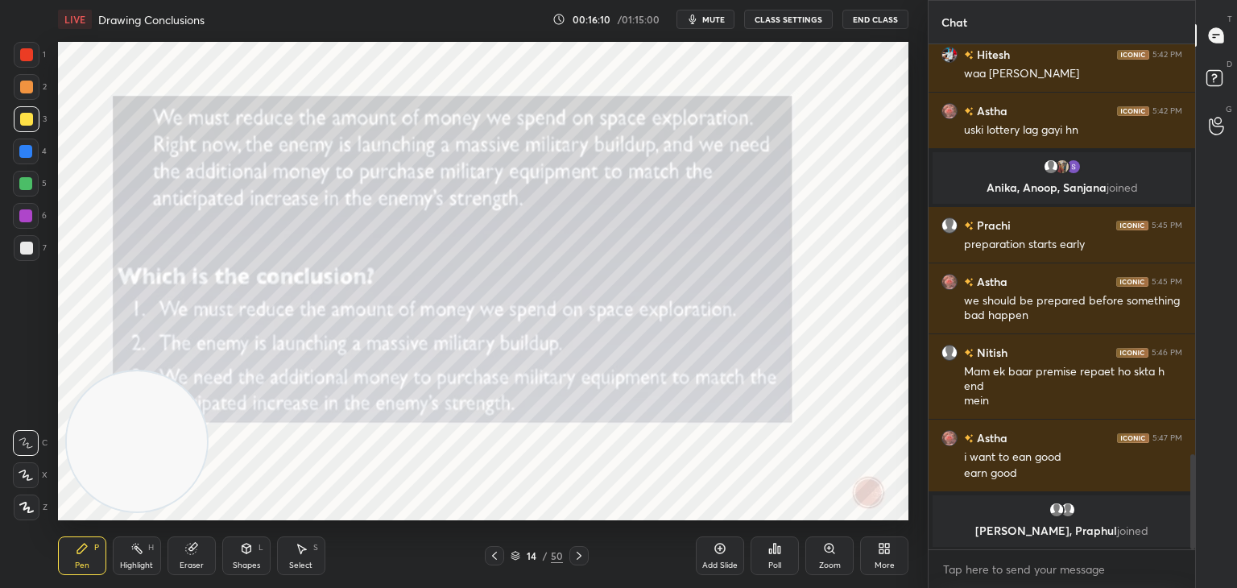
click at [512, 242] on img "grid" at bounding box center [451, 206] width 246 height 131
click at [493, 562] on div at bounding box center [494, 555] width 19 height 19
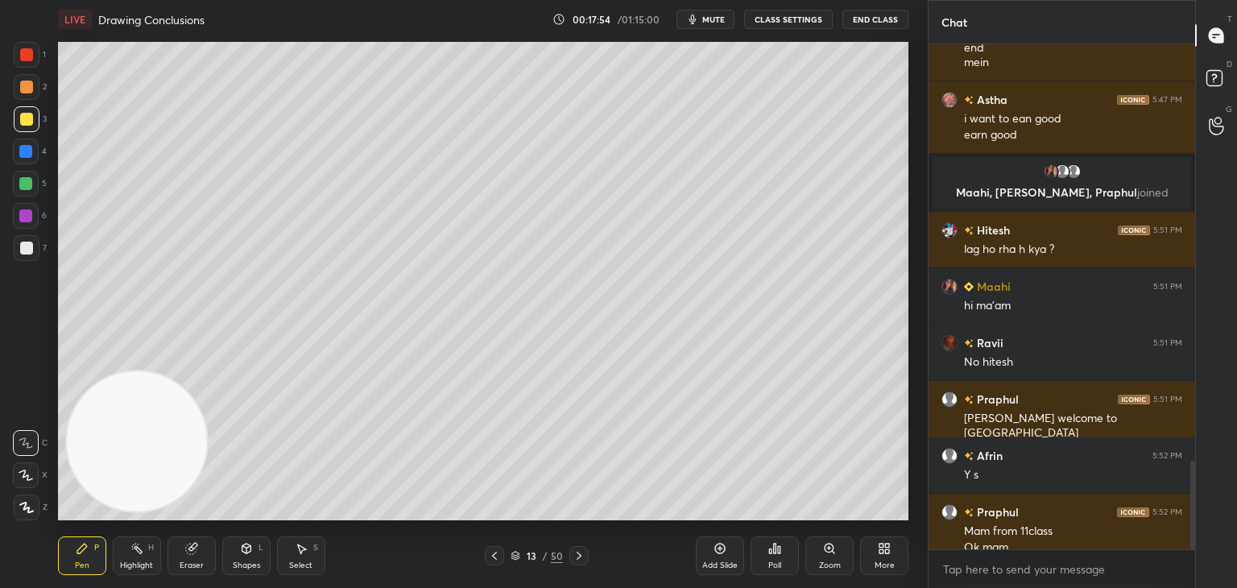
scroll to position [2385, 0]
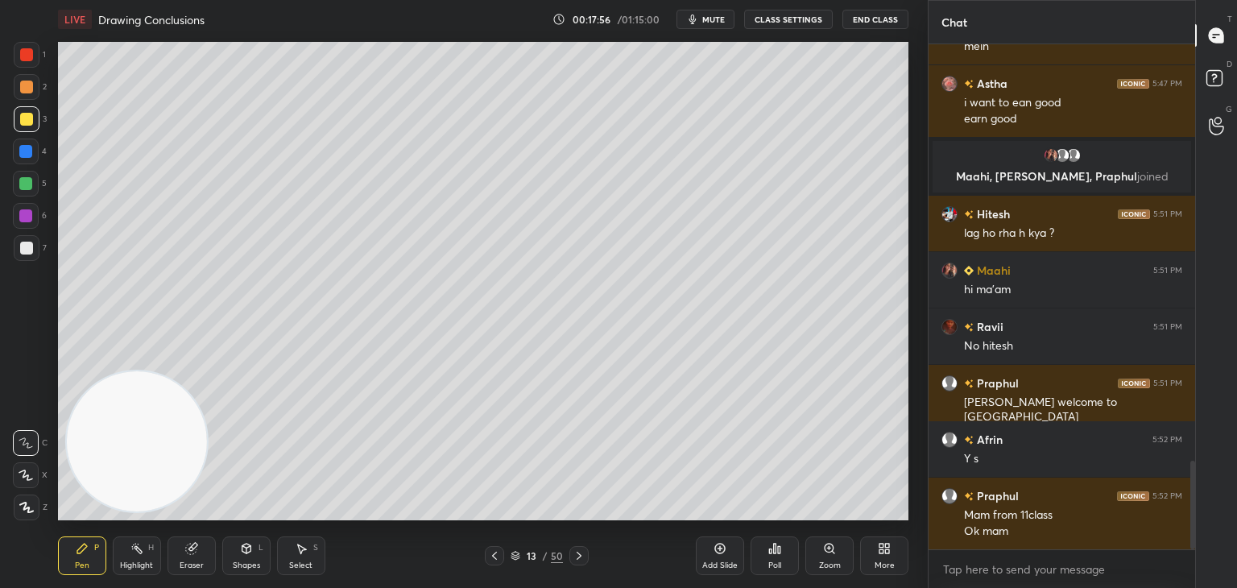
click at [518, 564] on div "13 / 50" at bounding box center [537, 555] width 104 height 19
click at [516, 560] on icon at bounding box center [516, 558] width 8 height 2
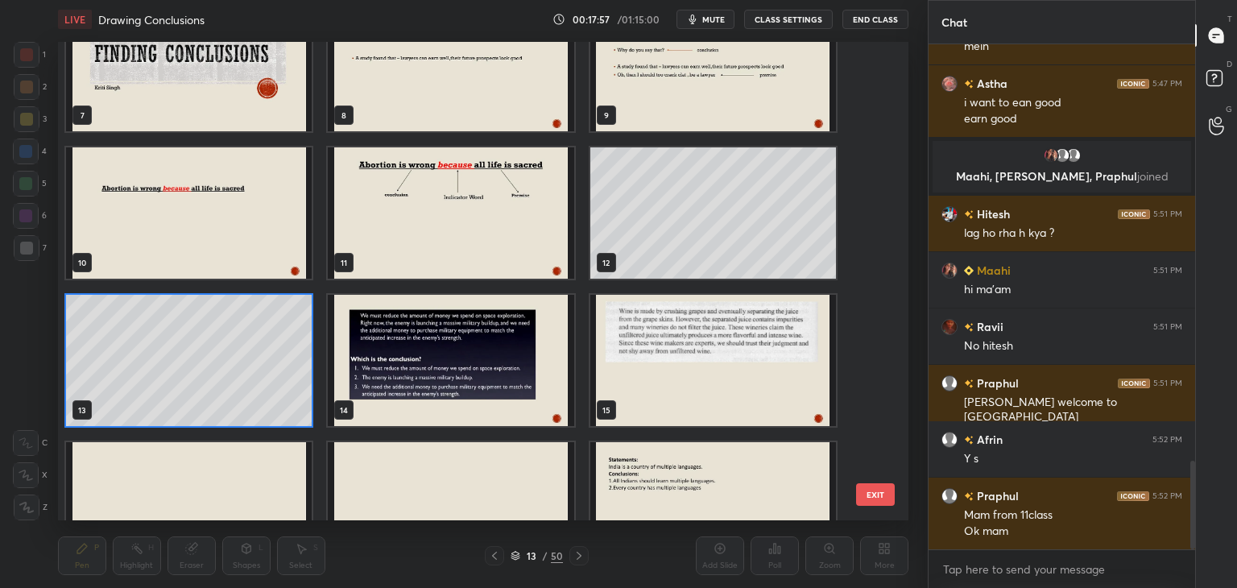
scroll to position [445, 0]
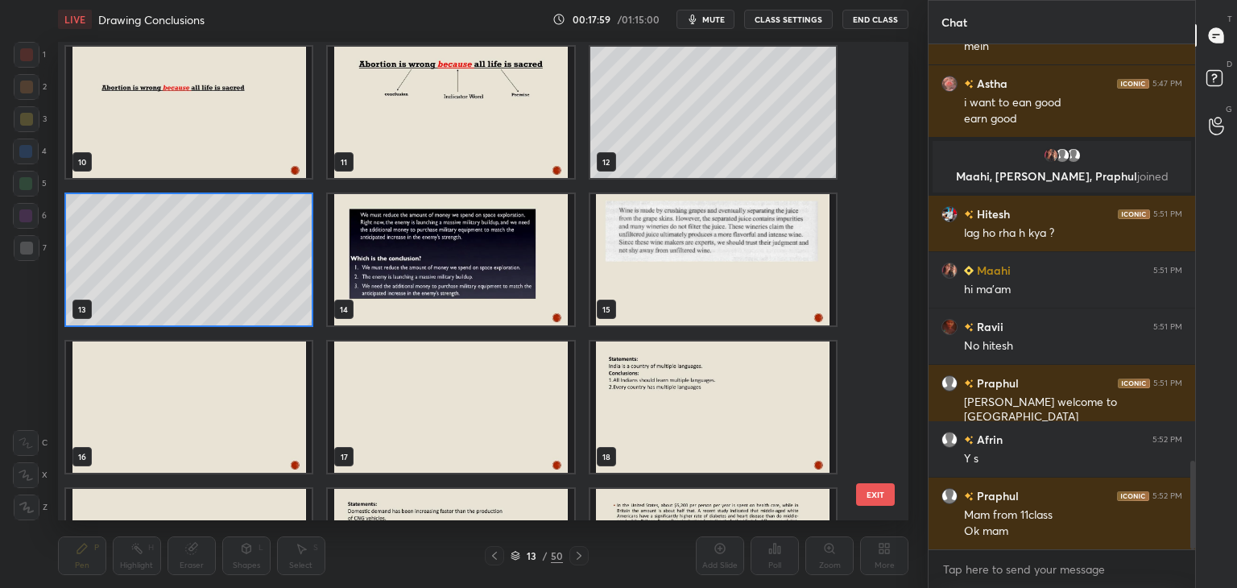
click at [490, 292] on img "grid" at bounding box center [451, 259] width 246 height 131
click at [490, 297] on img "grid" at bounding box center [451, 259] width 246 height 131
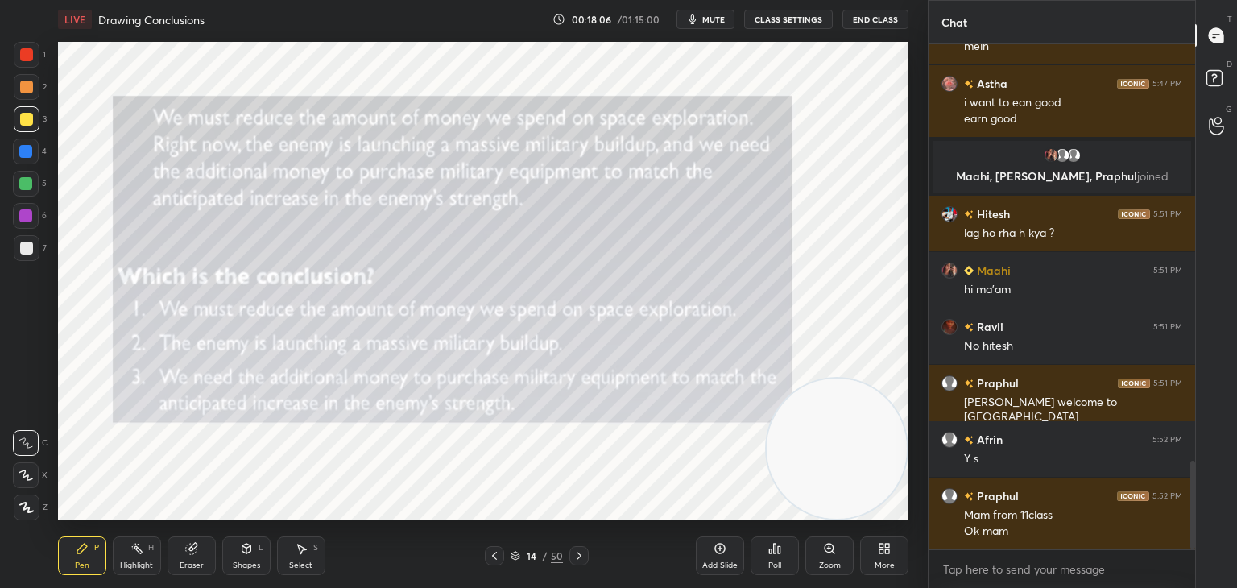
click at [31, 52] on div at bounding box center [26, 54] width 13 height 13
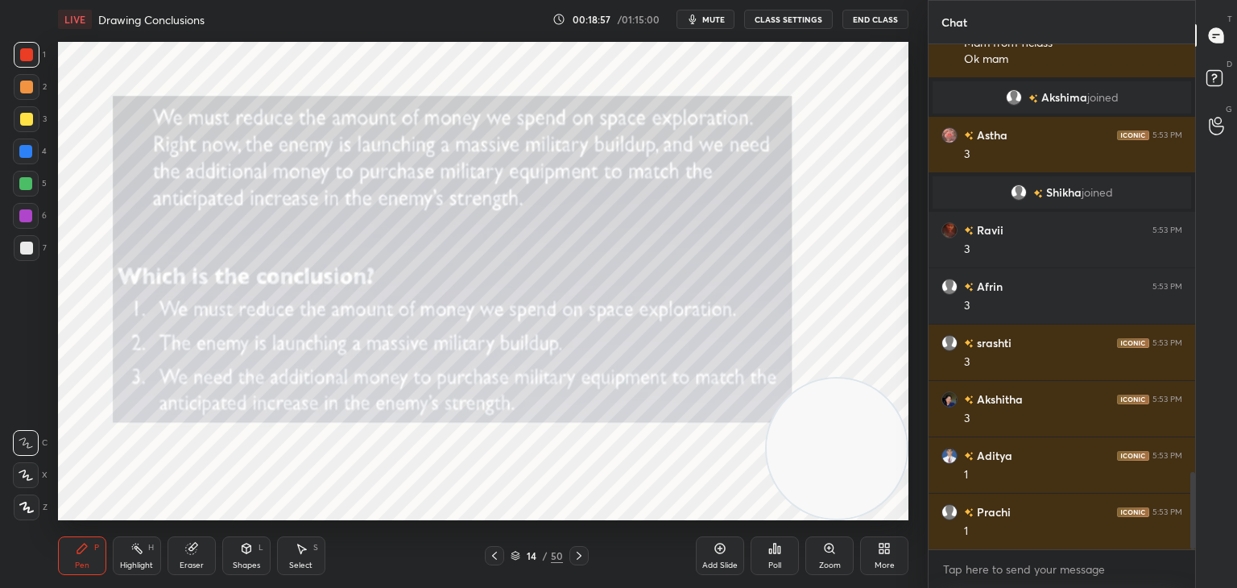
scroll to position [2784, 0]
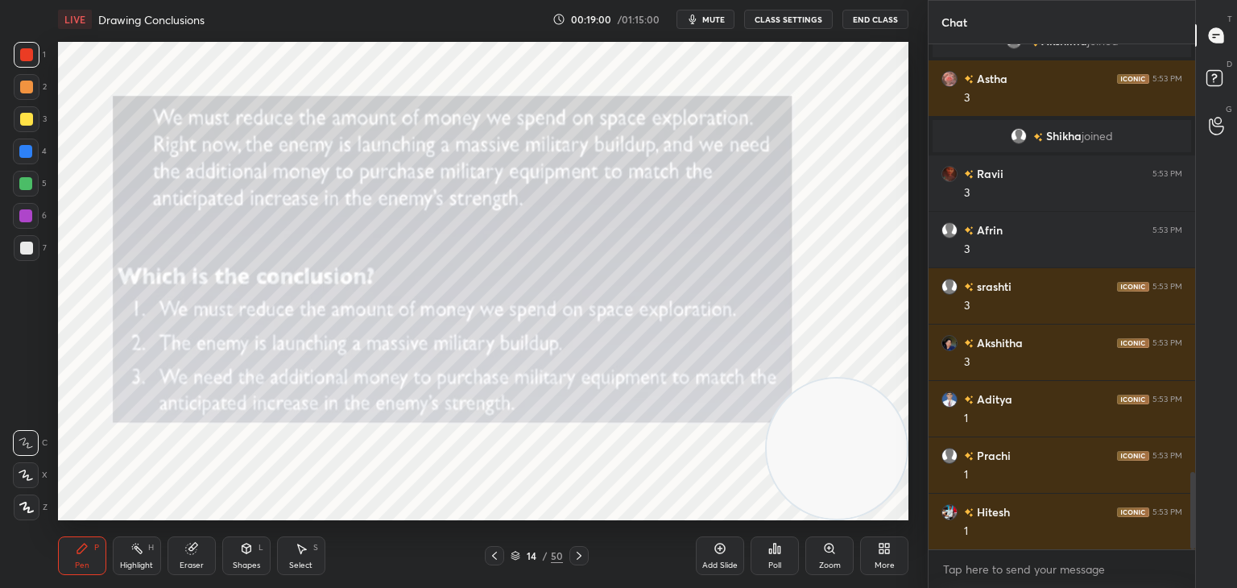
click at [22, 58] on div at bounding box center [26, 54] width 13 height 13
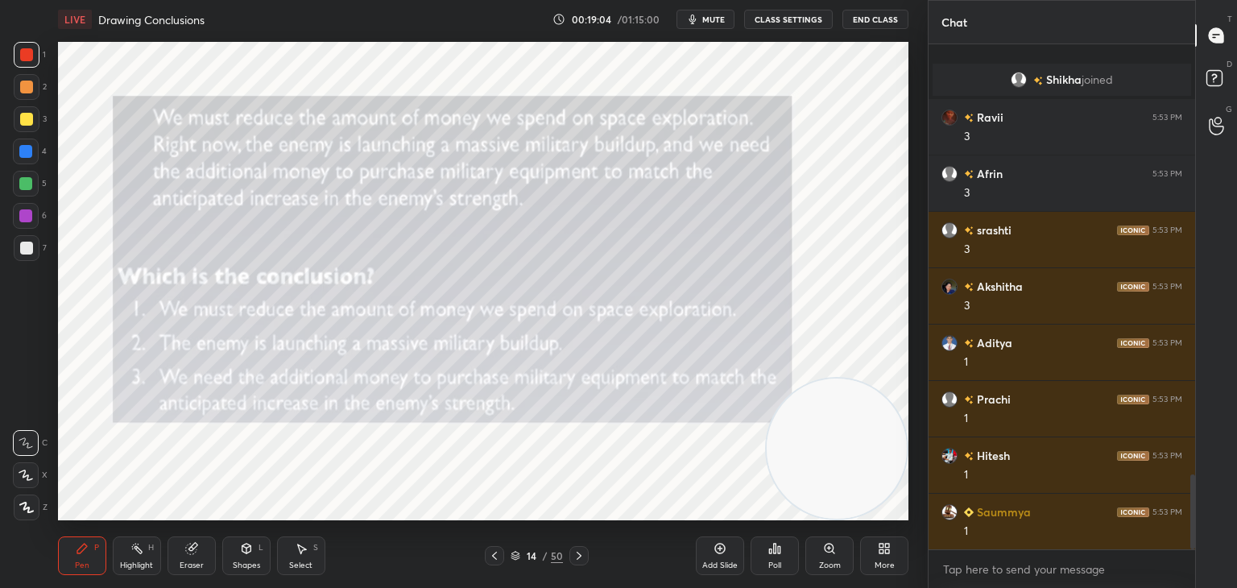
scroll to position [2897, 0]
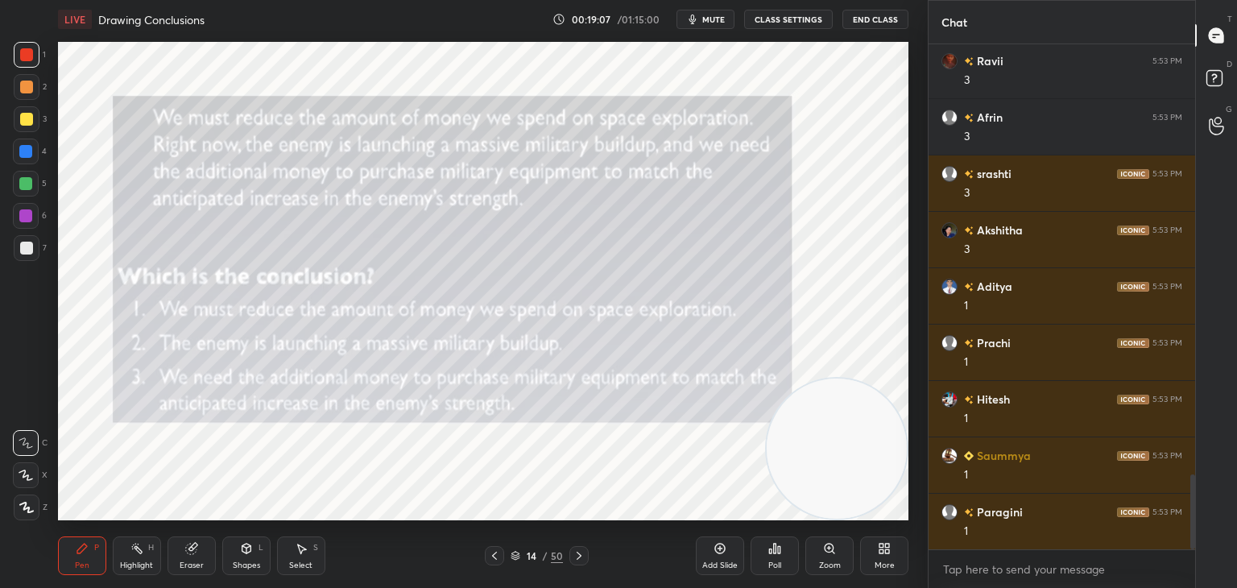
click at [32, 478] on icon at bounding box center [26, 475] width 15 height 11
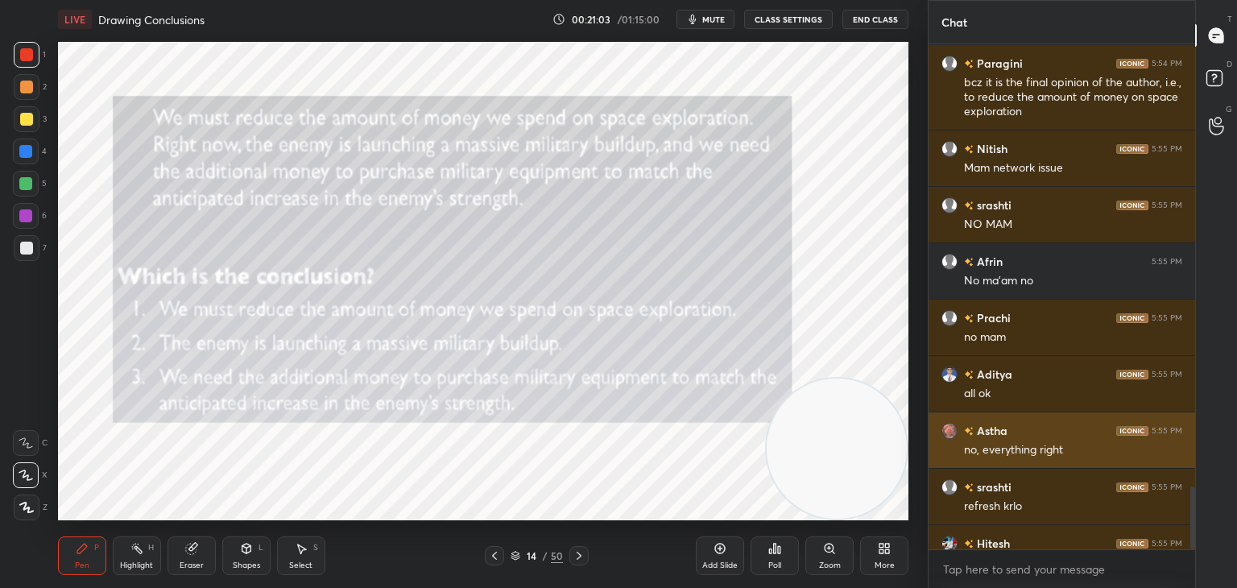
scroll to position [3546, 0]
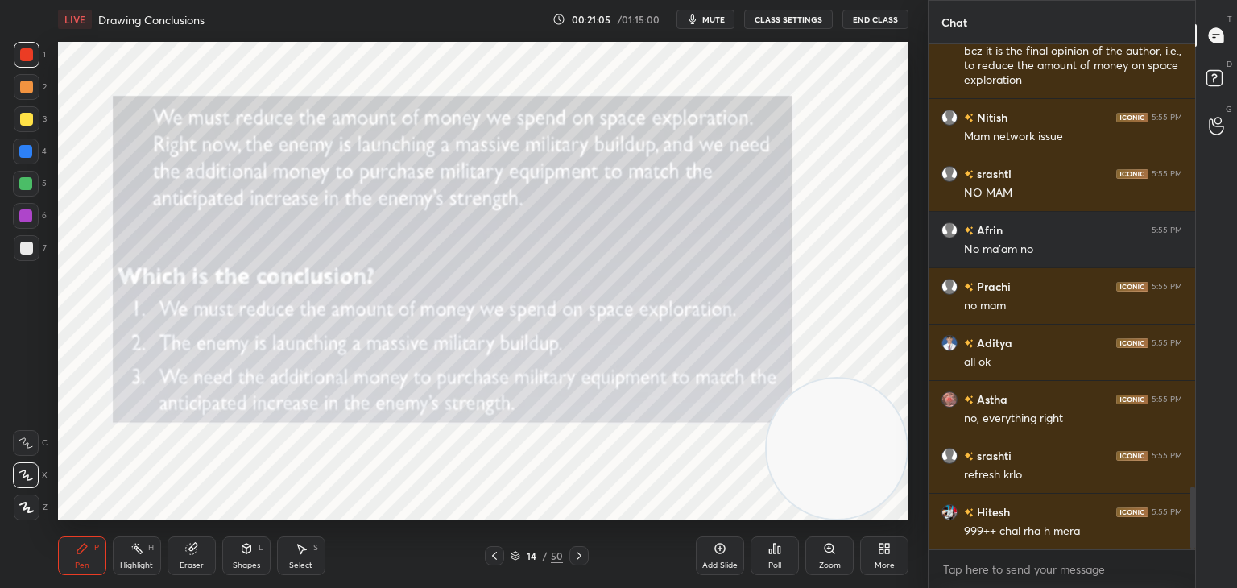
click at [518, 555] on icon at bounding box center [516, 554] width 8 height 4
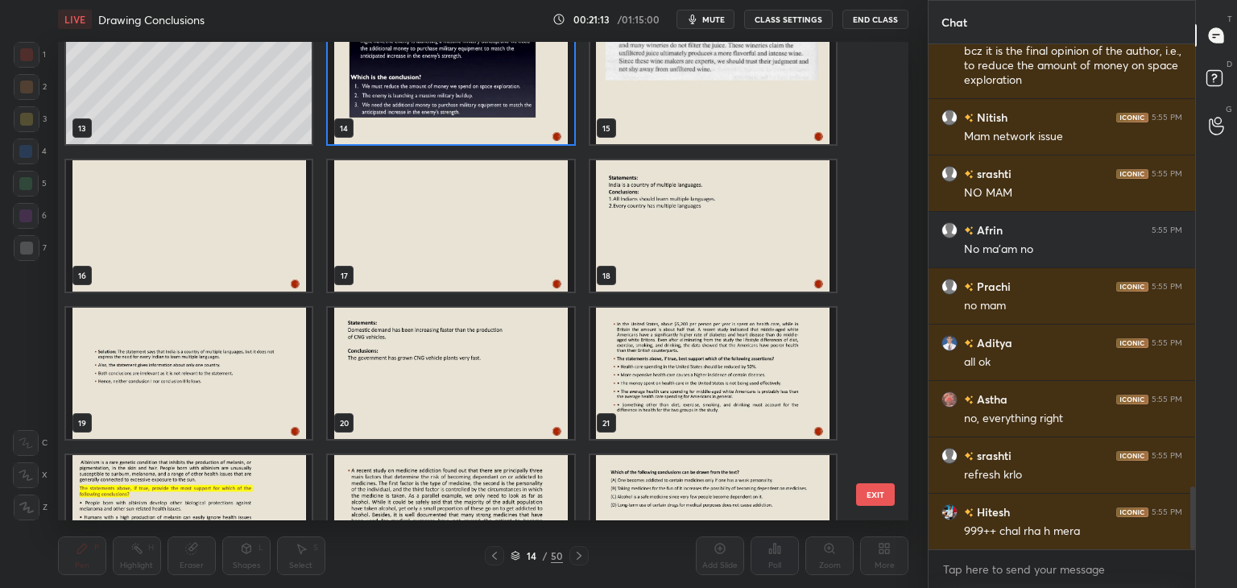
scroll to position [629, 0]
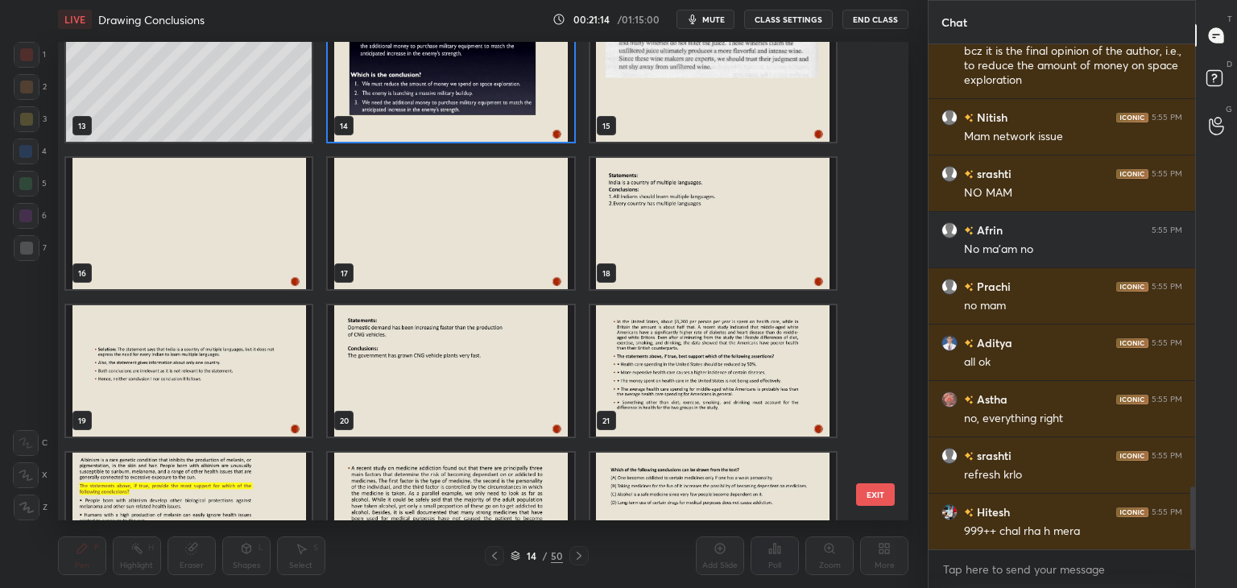
click at [657, 251] on img "grid" at bounding box center [713, 223] width 246 height 131
click at [657, 255] on img "grid" at bounding box center [713, 223] width 246 height 131
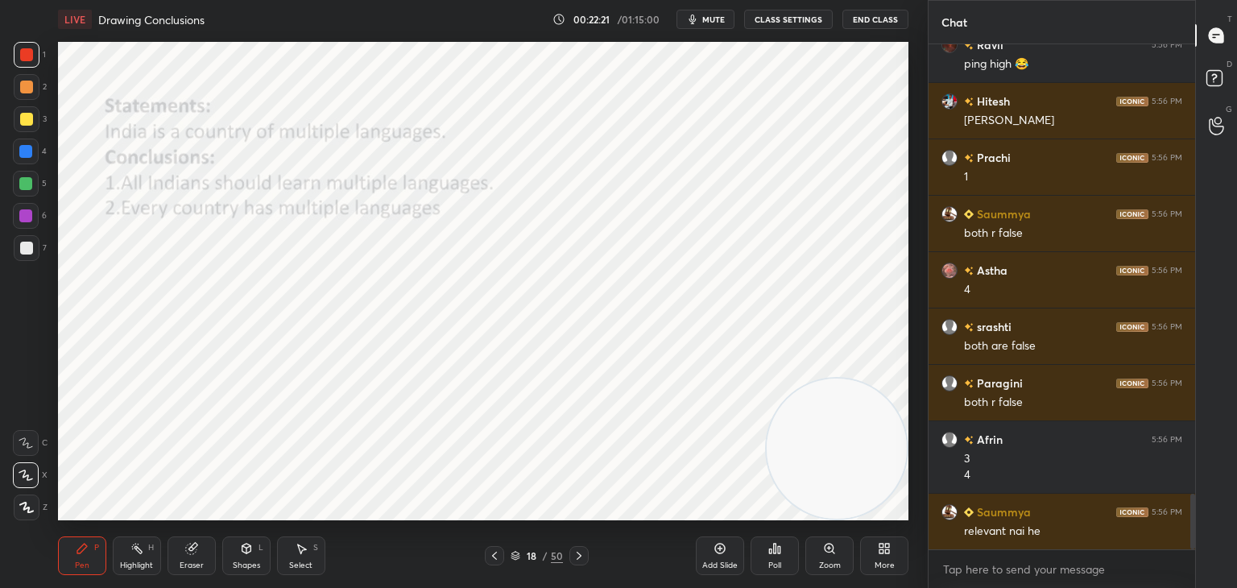
scroll to position [4126, 0]
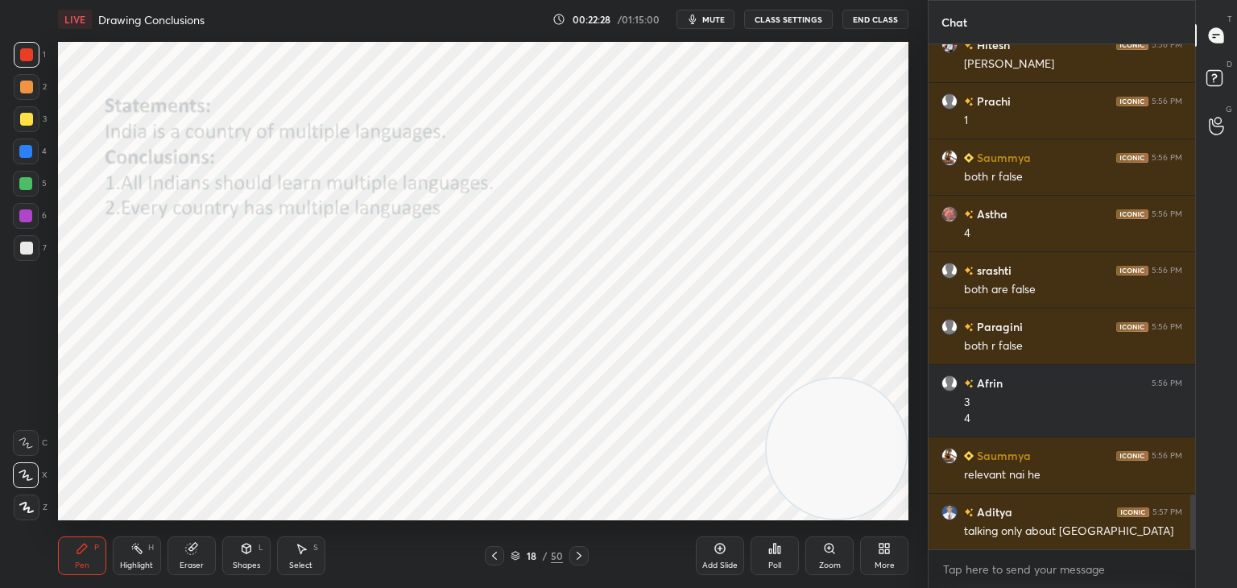
click at [513, 555] on icon at bounding box center [516, 554] width 8 height 4
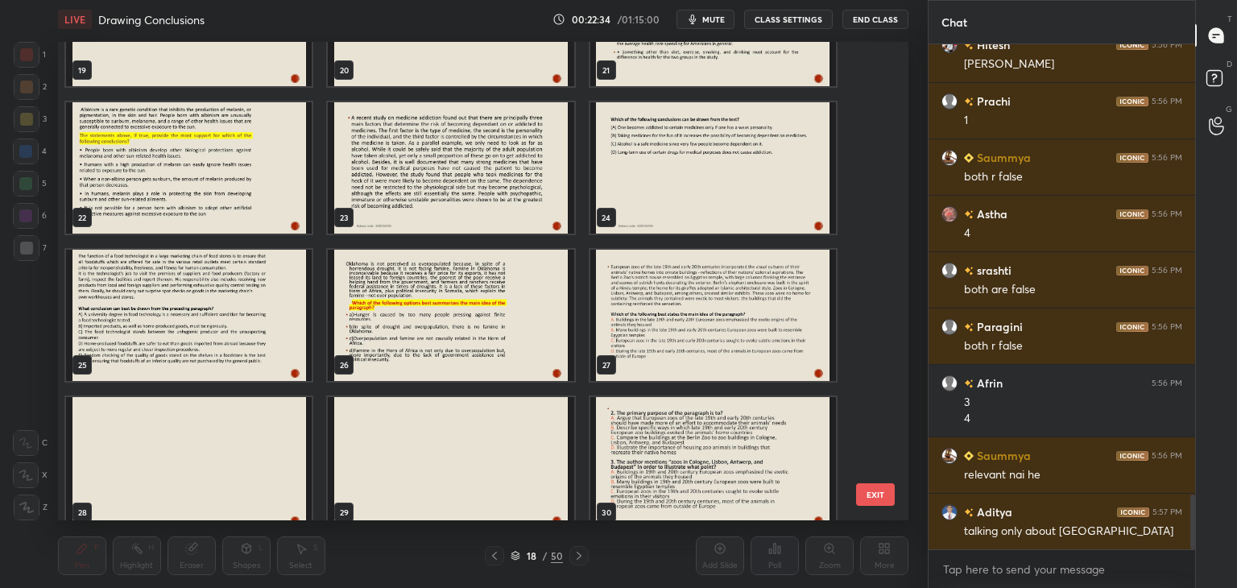
scroll to position [6, 5]
click at [541, 174] on img "grid" at bounding box center [451, 167] width 246 height 131
click at [542, 177] on img "grid" at bounding box center [451, 167] width 246 height 131
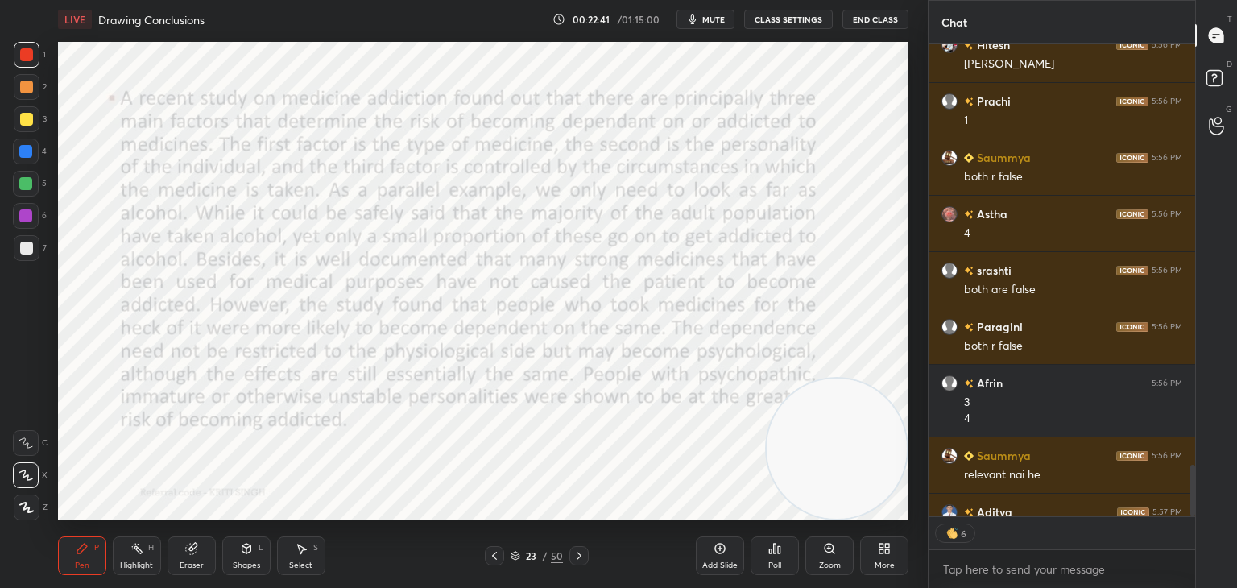
click at [577, 551] on icon at bounding box center [579, 555] width 13 height 13
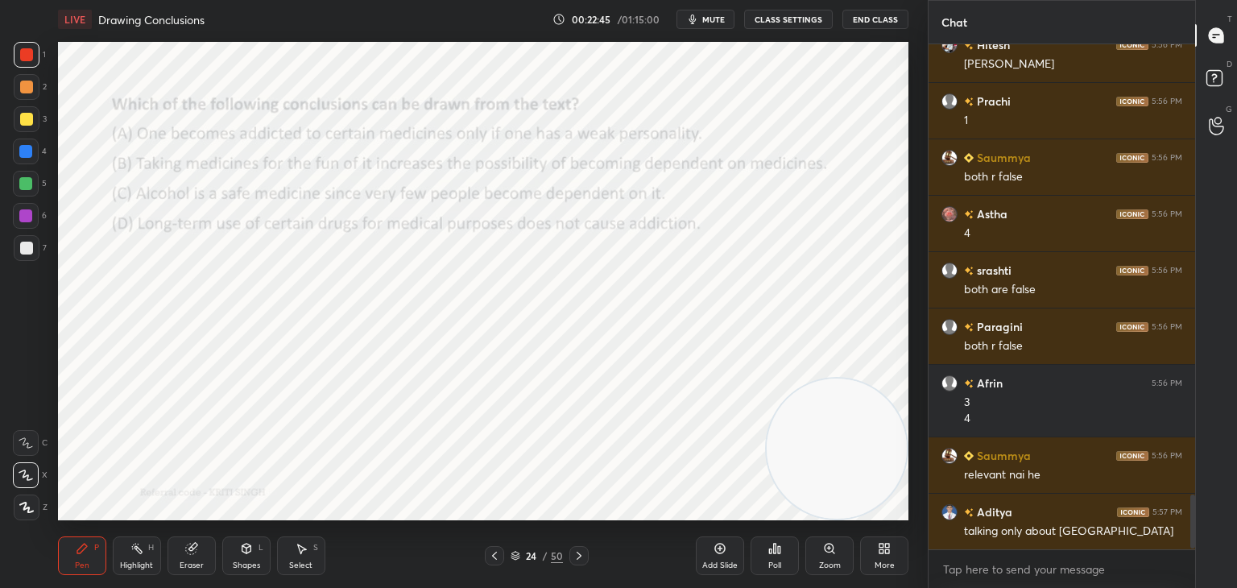
scroll to position [4126, 0]
click at [486, 562] on div at bounding box center [494, 555] width 19 height 19
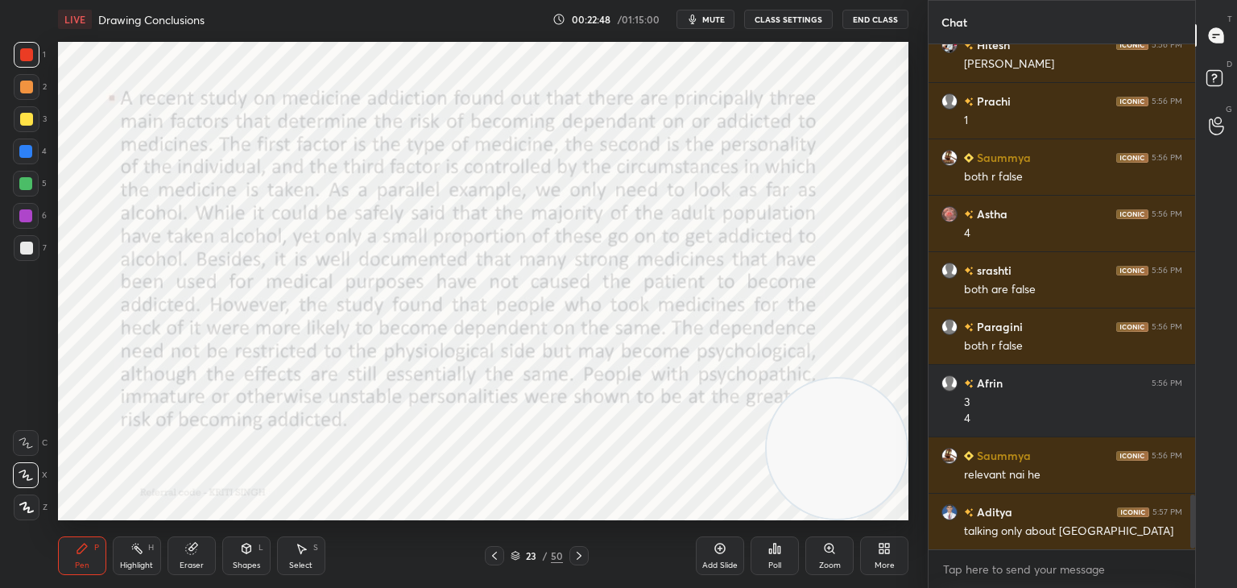
click at [721, 555] on icon at bounding box center [720, 548] width 13 height 13
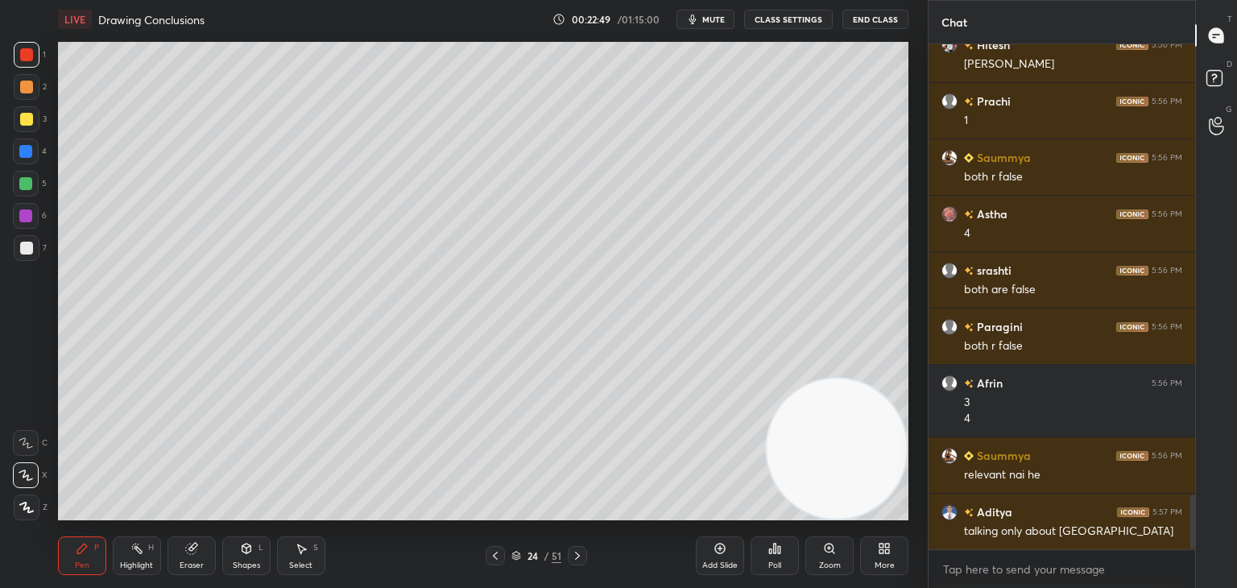
click at [21, 131] on div at bounding box center [27, 119] width 26 height 26
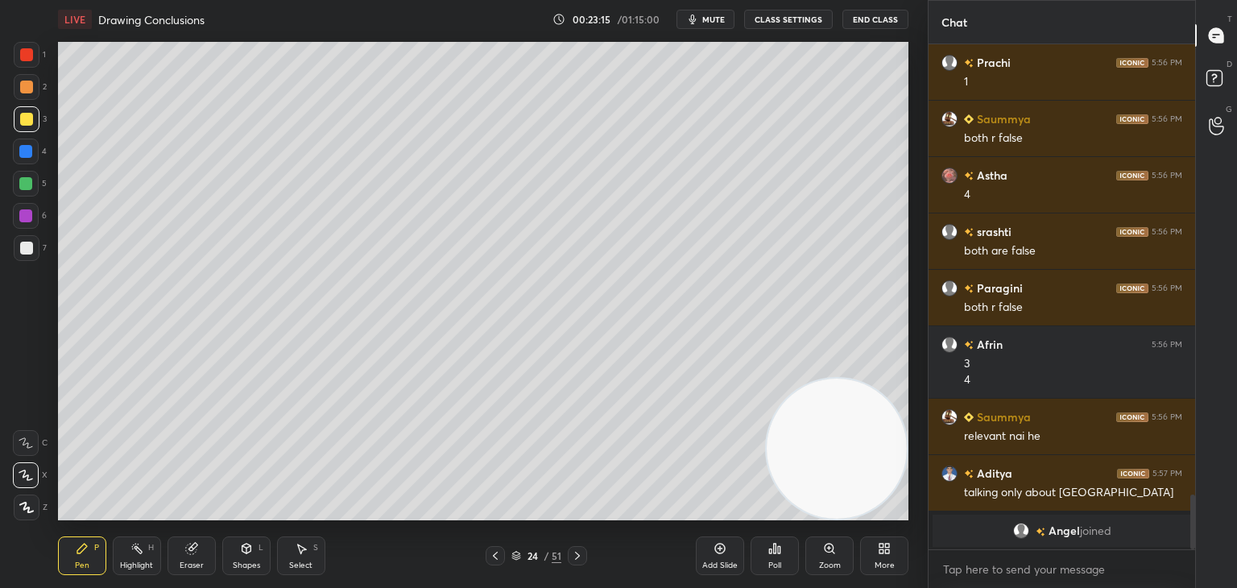
click at [583, 554] on icon at bounding box center [577, 555] width 13 height 13
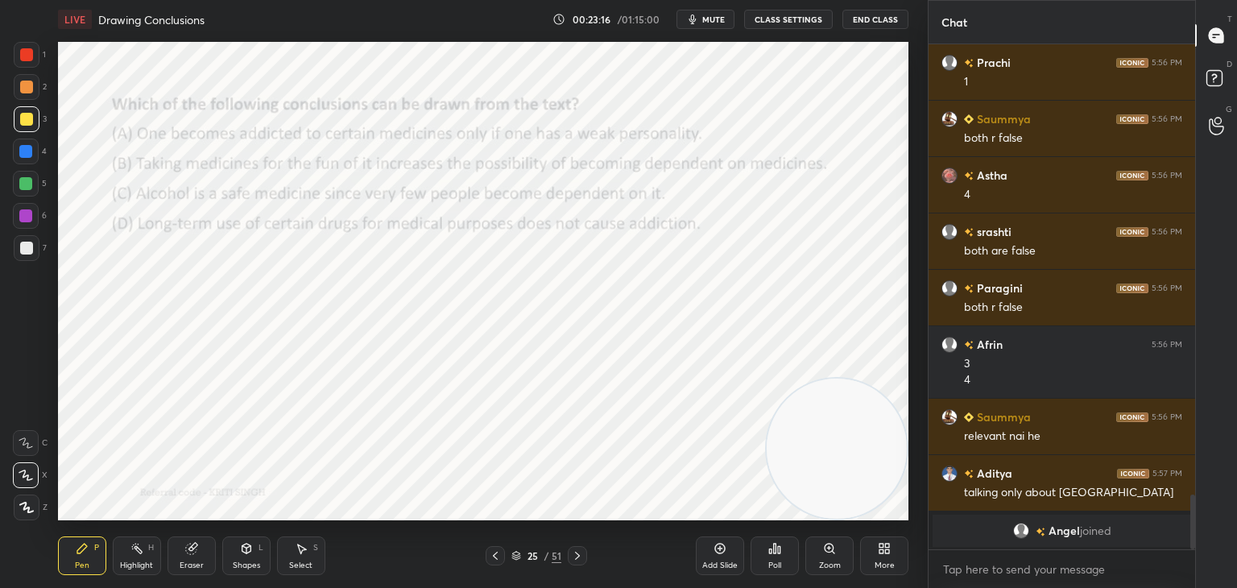
click at [493, 553] on icon at bounding box center [495, 555] width 13 height 13
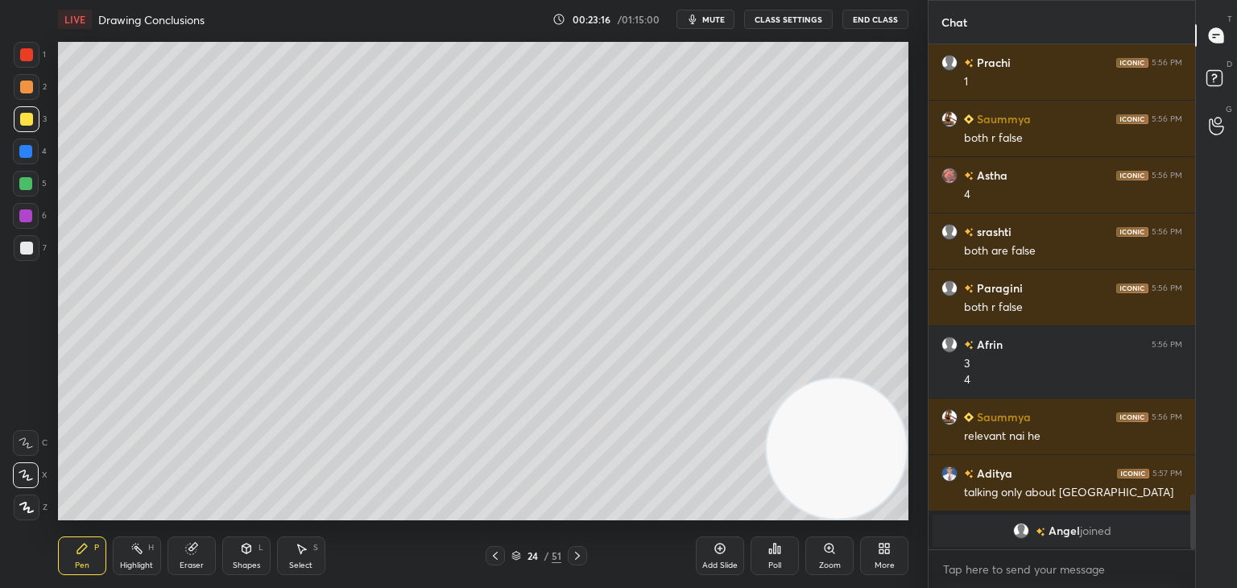
click at [496, 558] on icon at bounding box center [495, 556] width 5 height 8
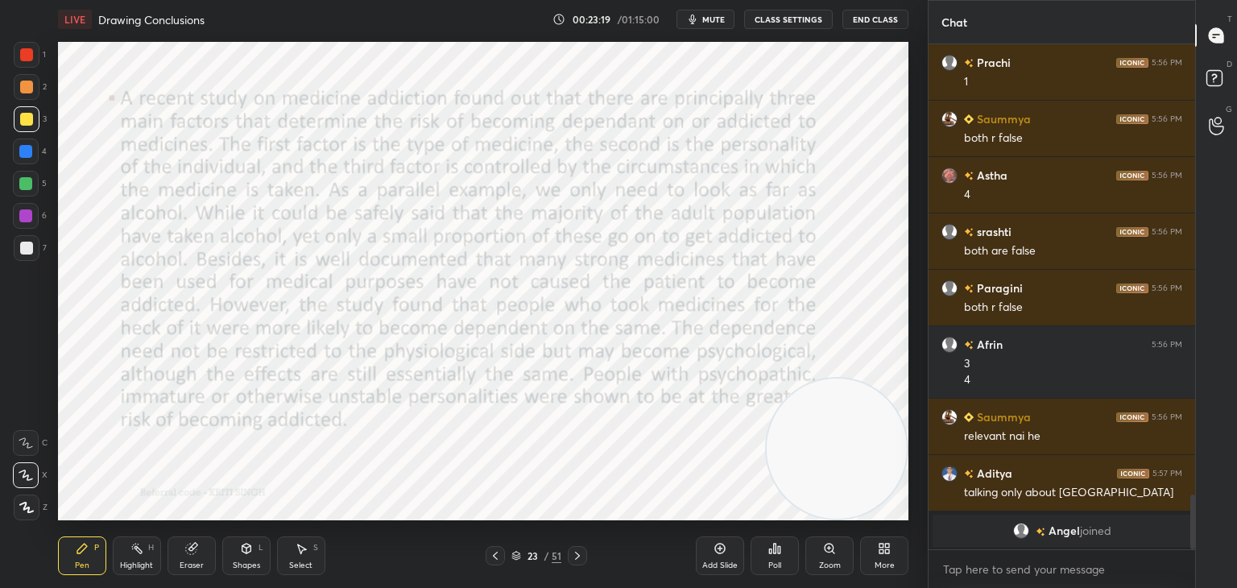
click at [28, 53] on div at bounding box center [26, 54] width 13 height 13
click at [715, 20] on span "mute" at bounding box center [713, 19] width 23 height 11
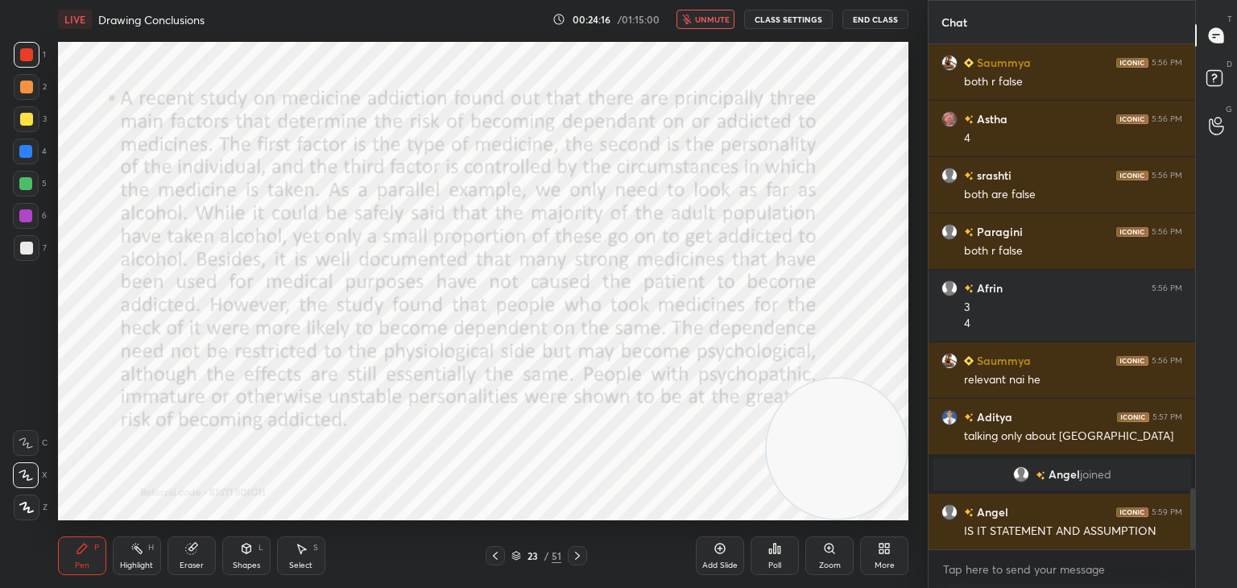
click at [720, 22] on span "unmute" at bounding box center [712, 19] width 35 height 11
click at [571, 558] on icon at bounding box center [577, 555] width 13 height 13
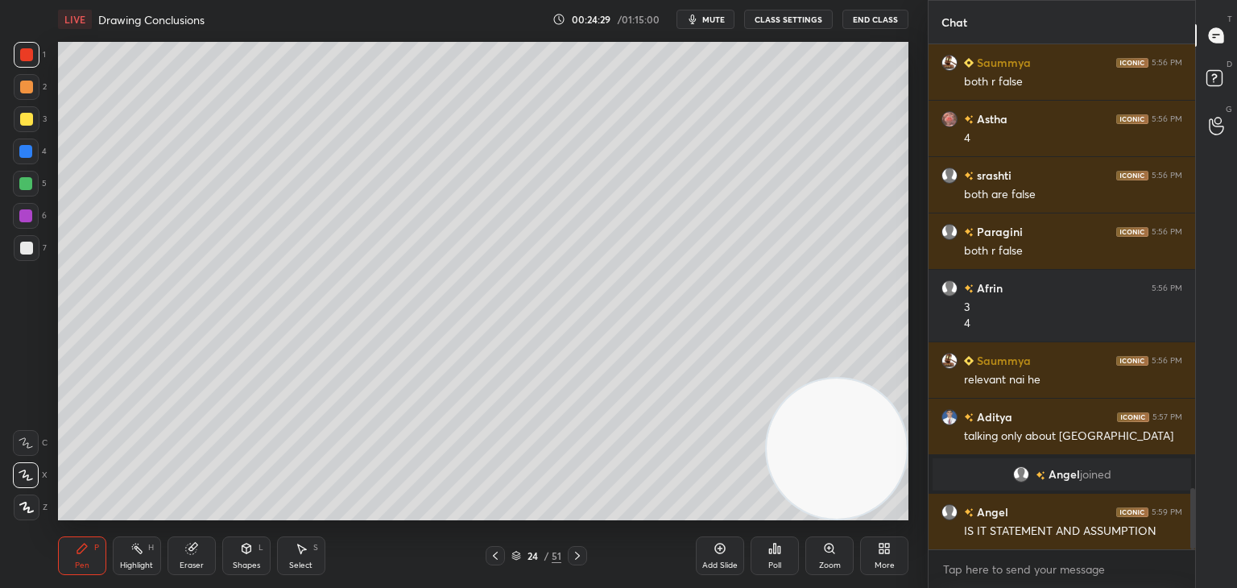
click at [493, 557] on icon at bounding box center [495, 555] width 13 height 13
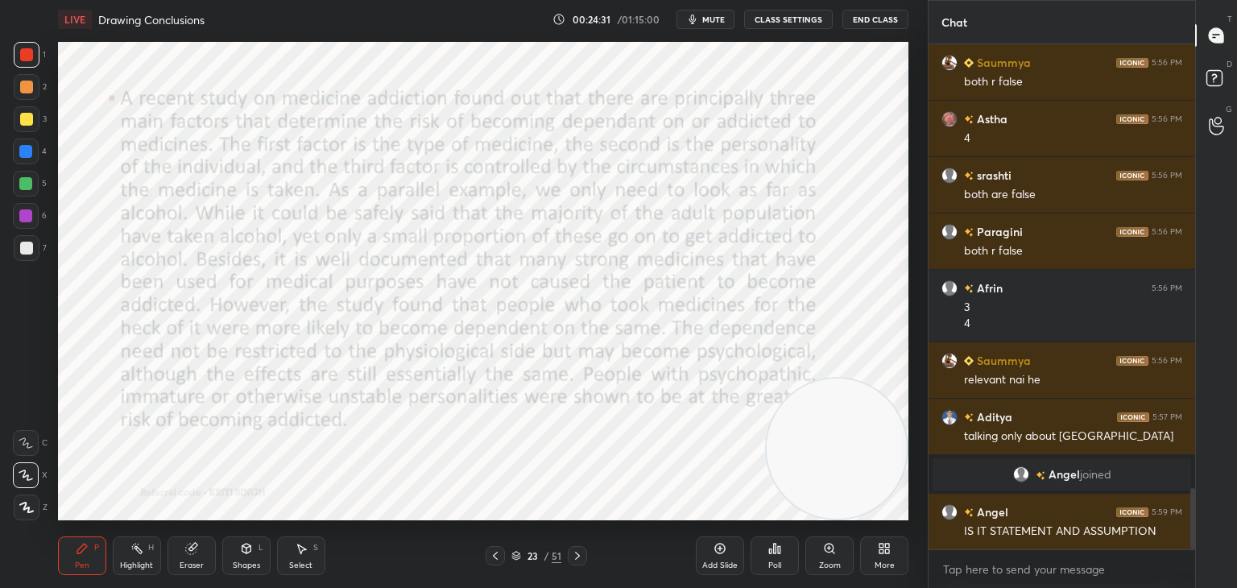
click at [697, 19] on icon "button" at bounding box center [693, 20] width 7 height 10
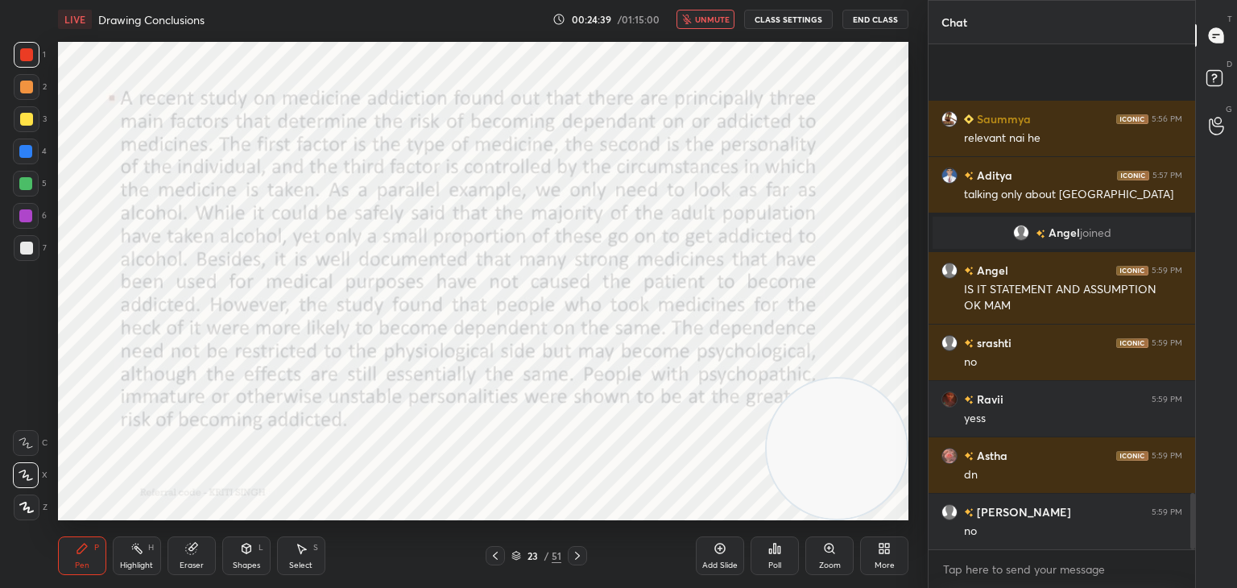
scroll to position [4001, 0]
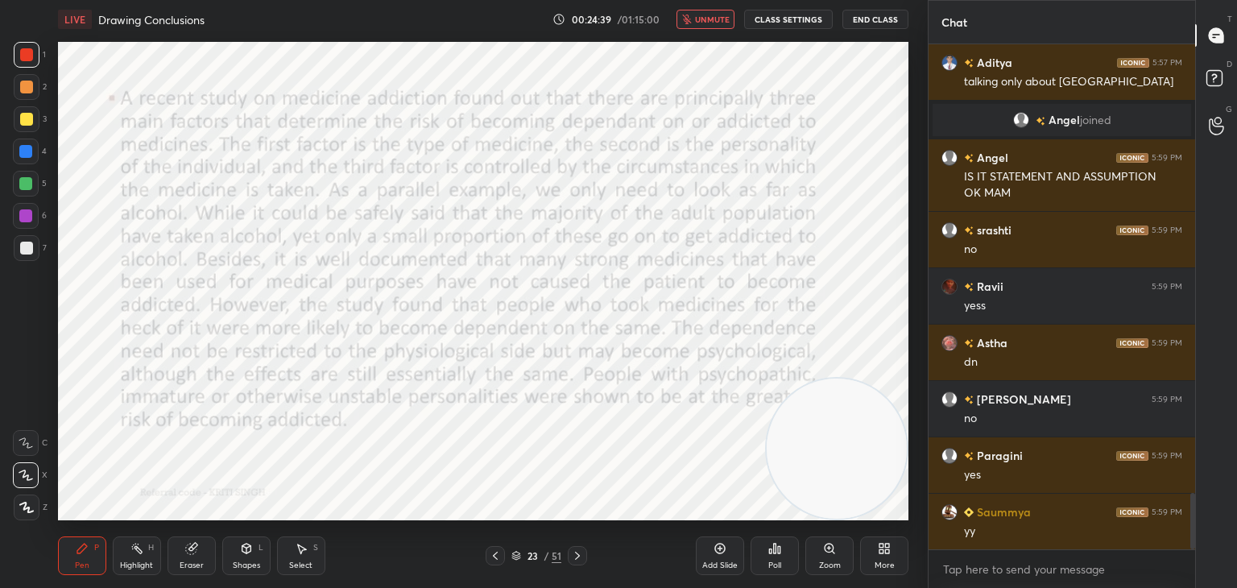
click at [915, 41] on div "1 2 3 4 5 6 7 C X Z C X Z E E Erase all H H LIVE Drawing Conclusions 00:24:39 /…" at bounding box center [464, 294] width 928 height 588
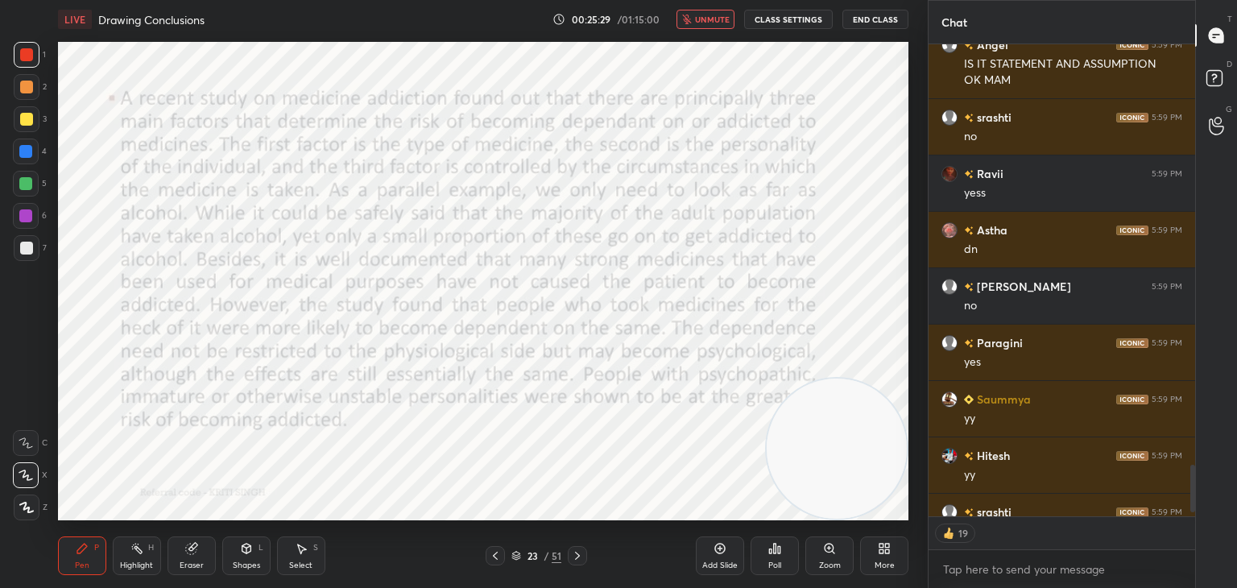
scroll to position [4202, 0]
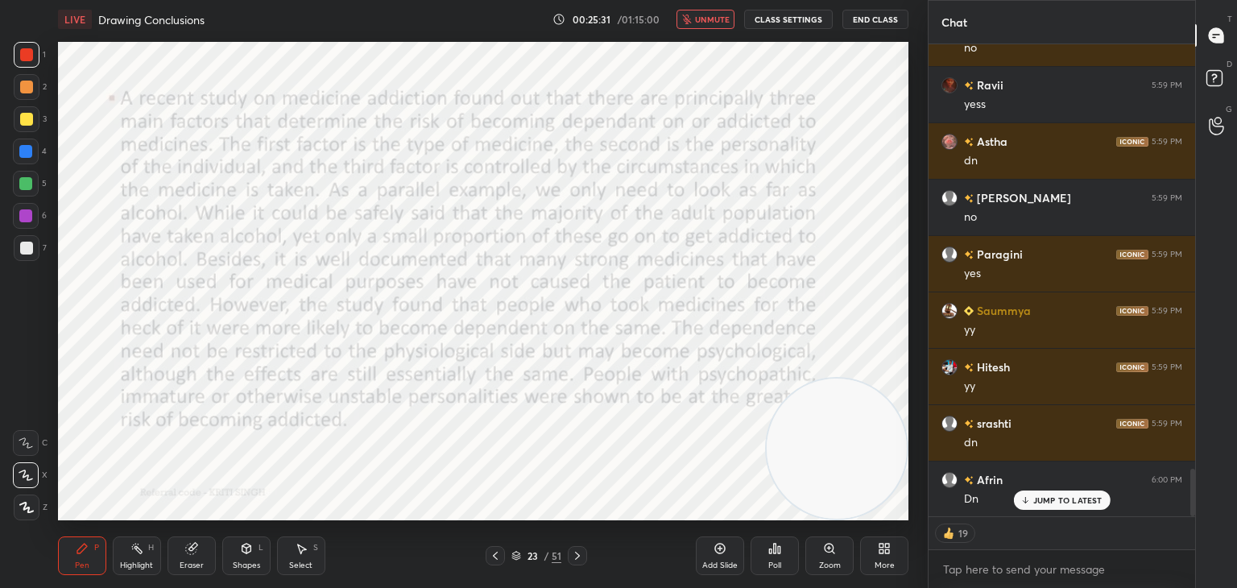
click at [702, 21] on span "unmute" at bounding box center [712, 19] width 35 height 11
click at [1057, 490] on div "Dn" at bounding box center [1073, 497] width 218 height 19
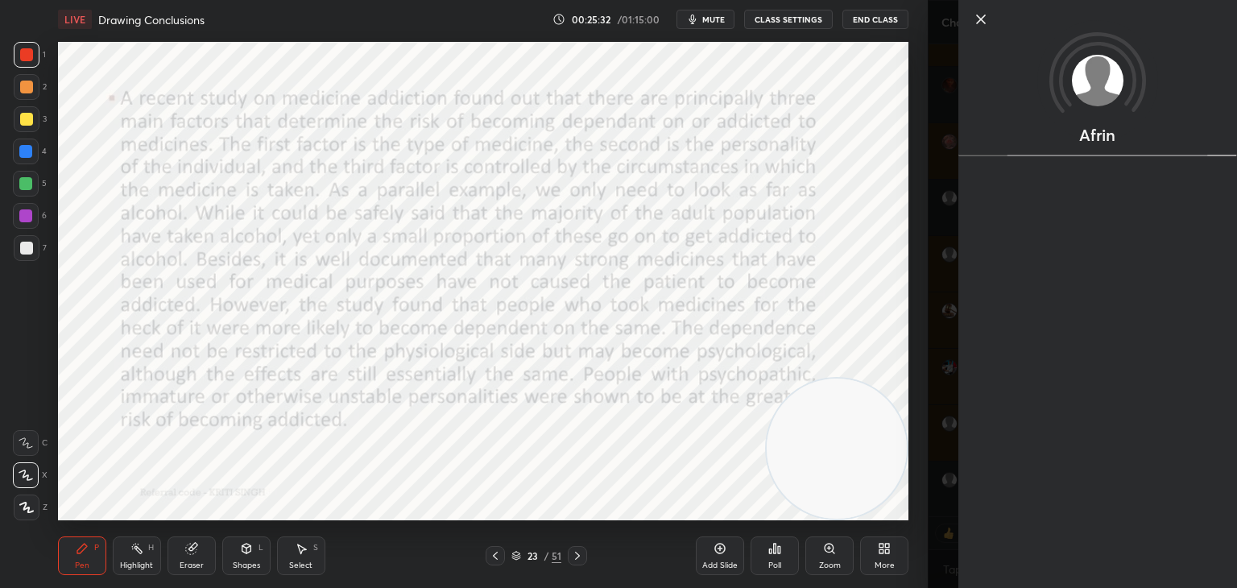
click at [577, 561] on icon at bounding box center [577, 555] width 13 height 13
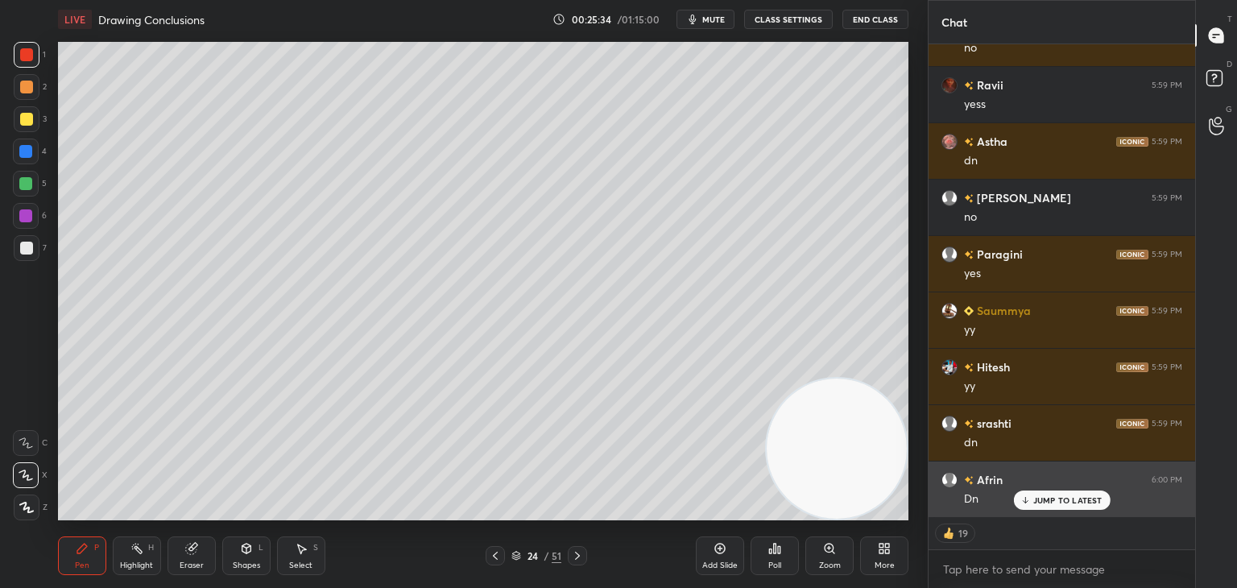
click at [1030, 512] on div "Afrin 6:00 PM Dn" at bounding box center [1062, 490] width 267 height 56
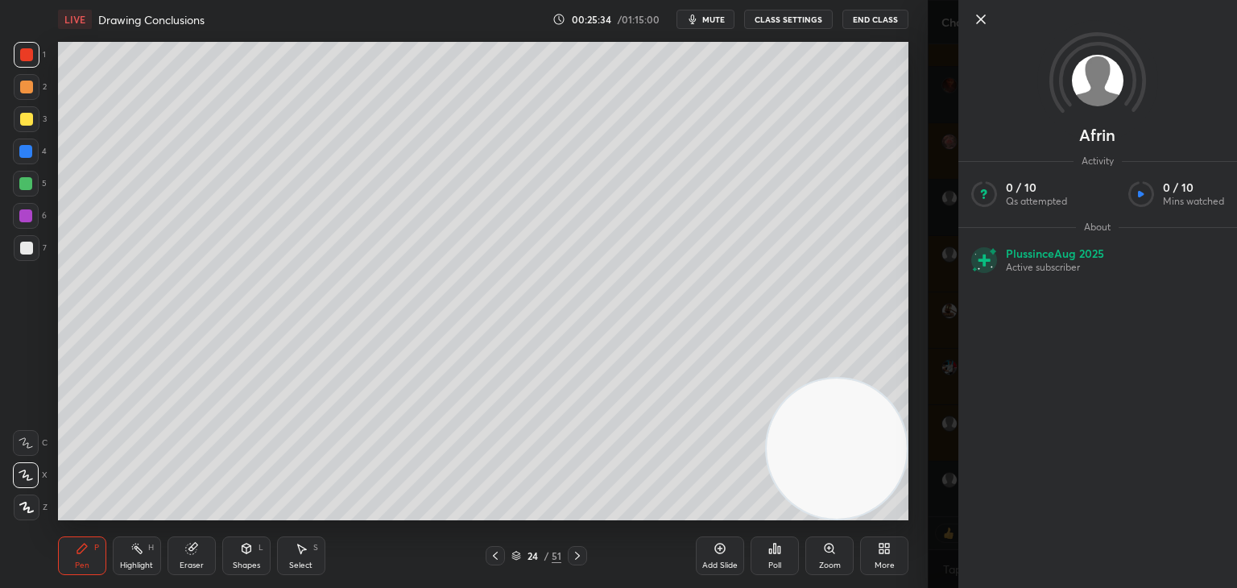
click at [1032, 507] on div "Afrin Activity 0 / 10 Qs attempted 0 / 10 Mins watched About Plus since Aug 202…" at bounding box center [1098, 294] width 279 height 588
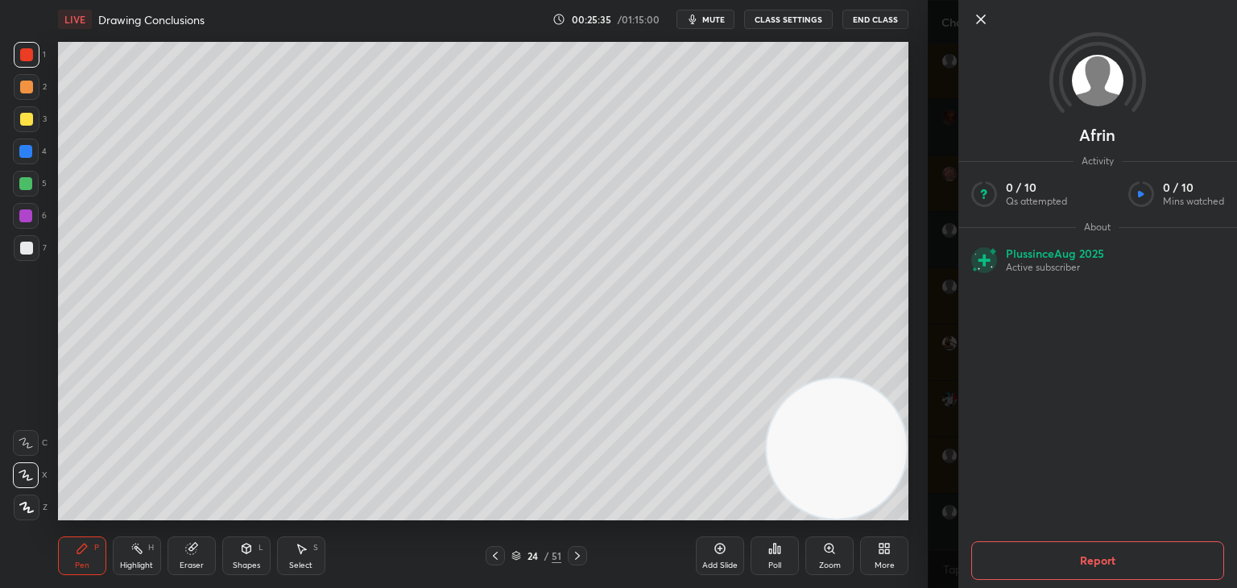
scroll to position [5, 5]
click at [976, 20] on icon at bounding box center [981, 19] width 19 height 19
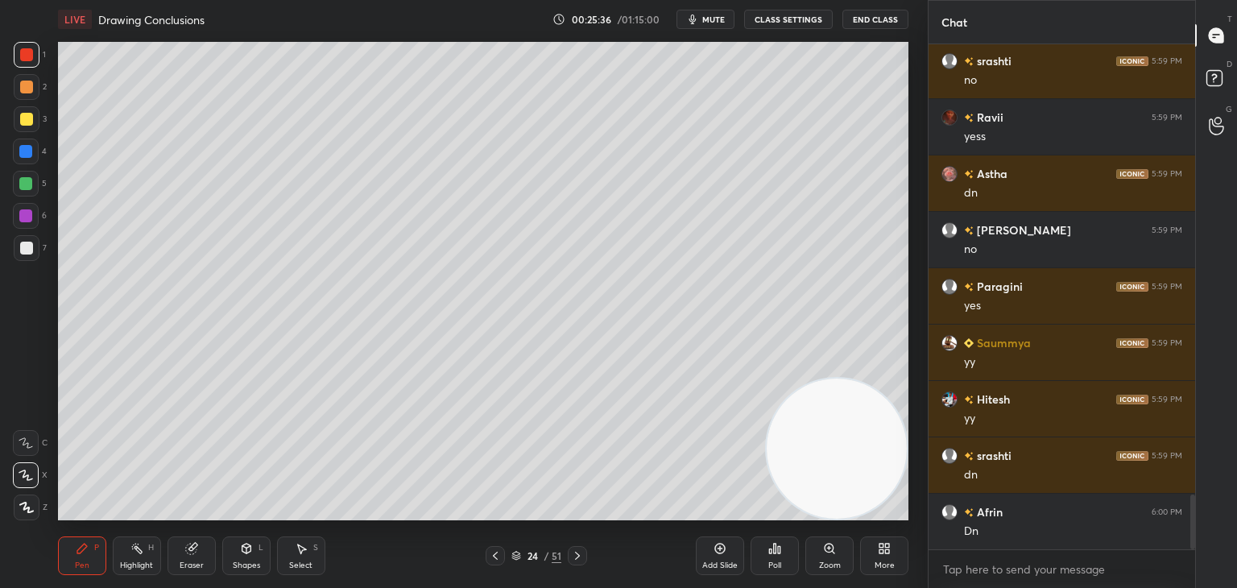
click at [580, 558] on icon at bounding box center [577, 555] width 13 height 13
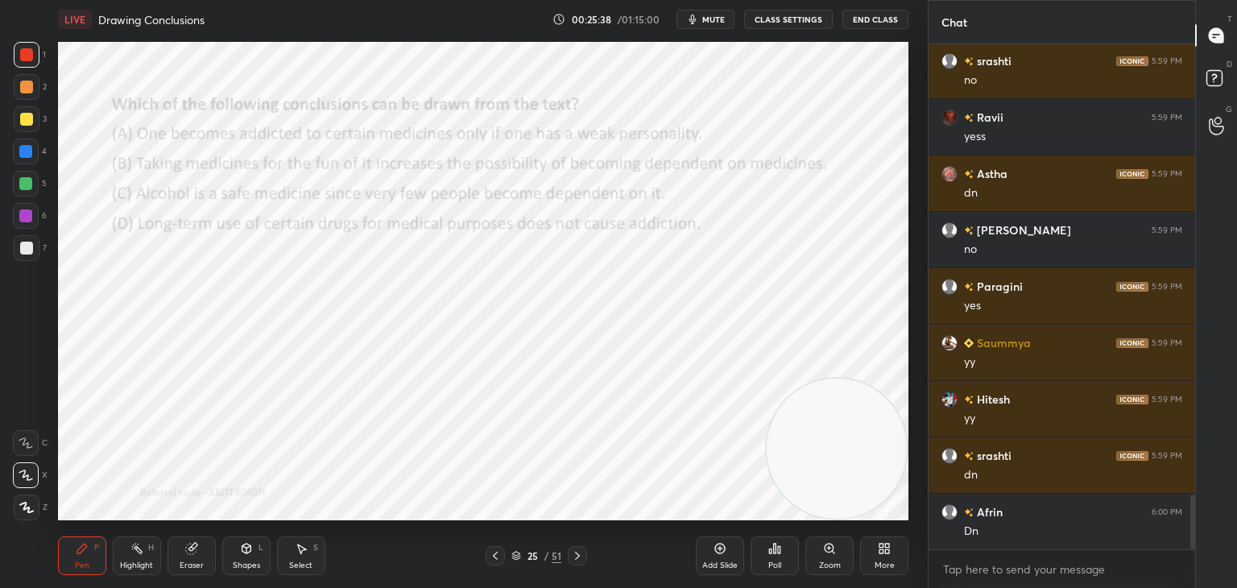
click at [29, 150] on div at bounding box center [25, 151] width 13 height 13
click at [719, 19] on span "mute" at bounding box center [713, 19] width 23 height 11
click at [709, 20] on span "unmute" at bounding box center [712, 19] width 35 height 11
click at [772, 491] on video at bounding box center [837, 449] width 140 height 140
click at [786, 558] on div "Poll" at bounding box center [775, 556] width 48 height 39
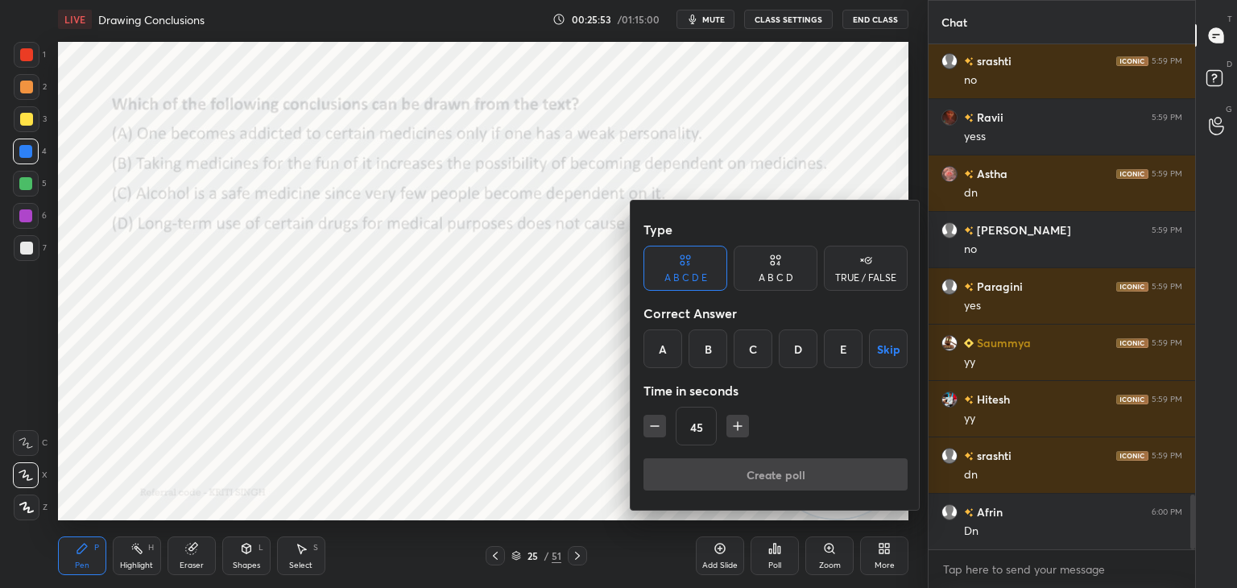
click at [769, 287] on div "A B C D" at bounding box center [776, 268] width 84 height 45
click at [722, 363] on div "B" at bounding box center [722, 348] width 48 height 39
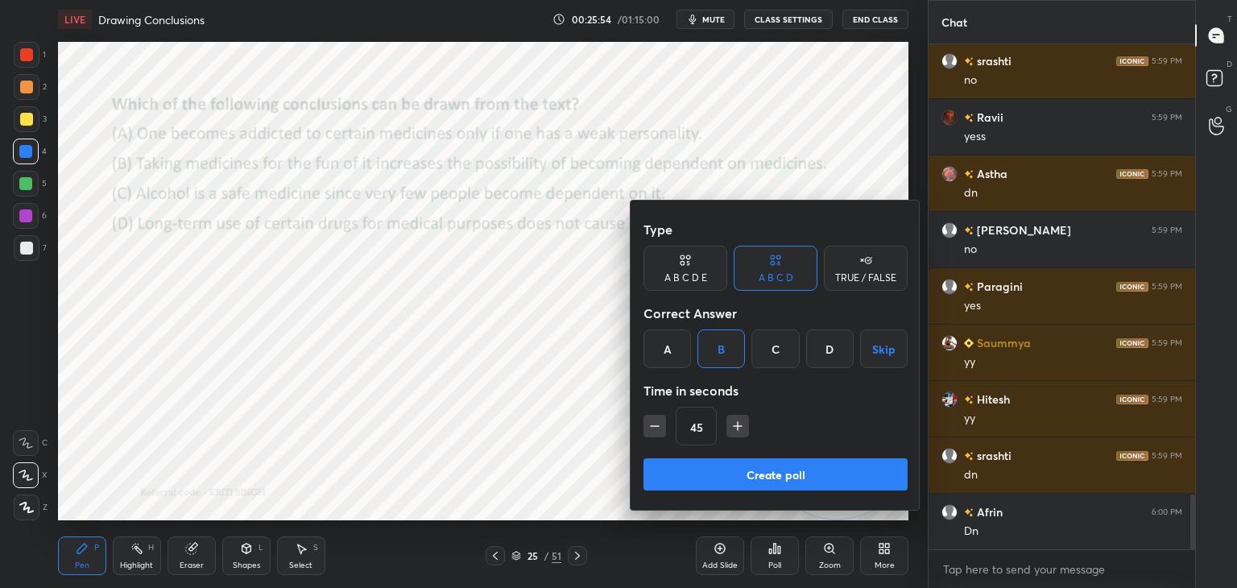
click at [726, 465] on button "Create poll" at bounding box center [776, 474] width 264 height 32
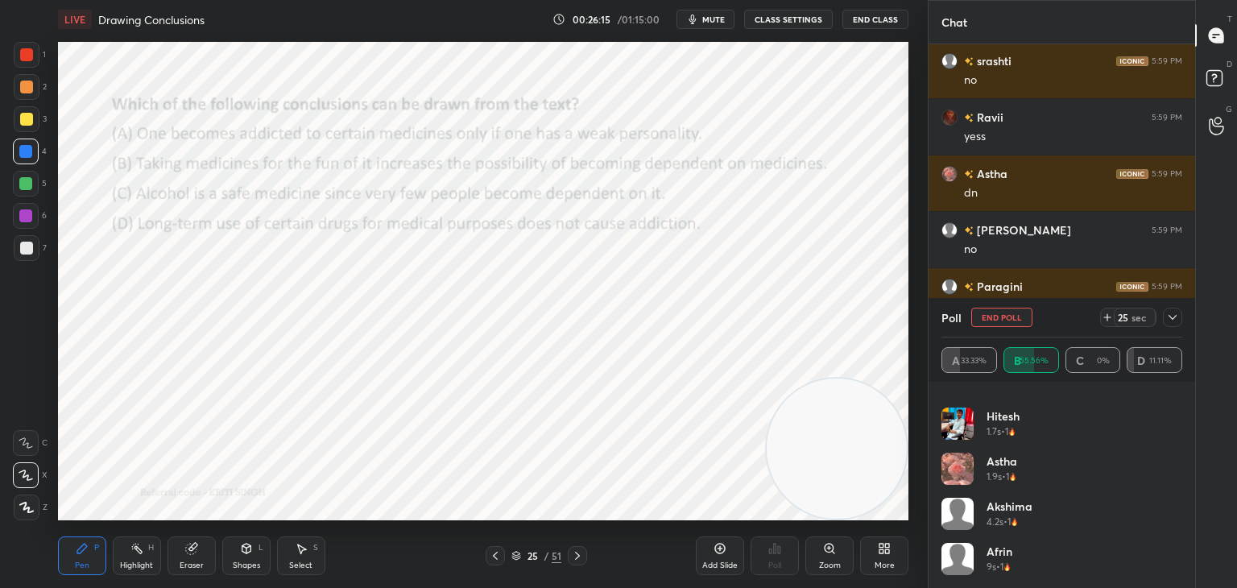
scroll to position [4310, 0]
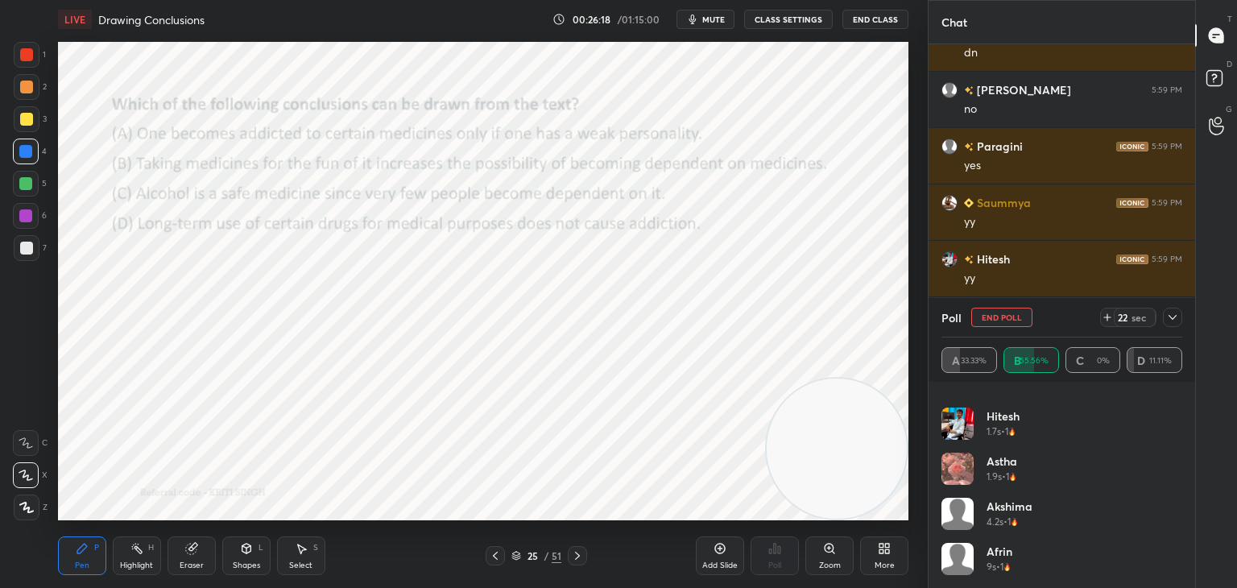
click at [1173, 320] on icon at bounding box center [1173, 317] width 8 height 5
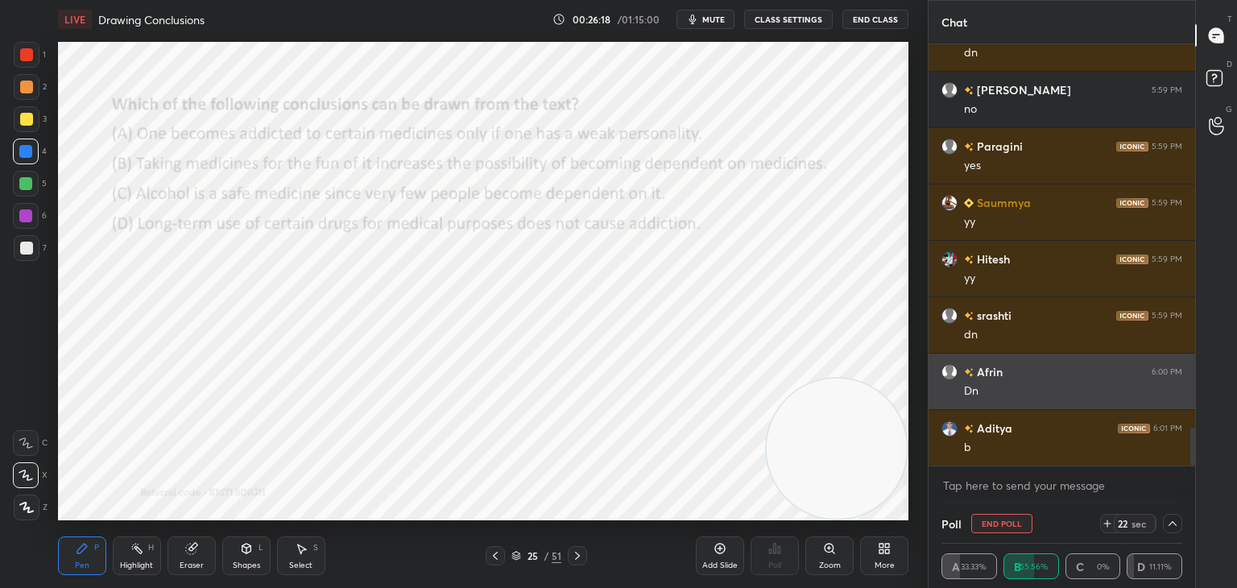
scroll to position [0, 0]
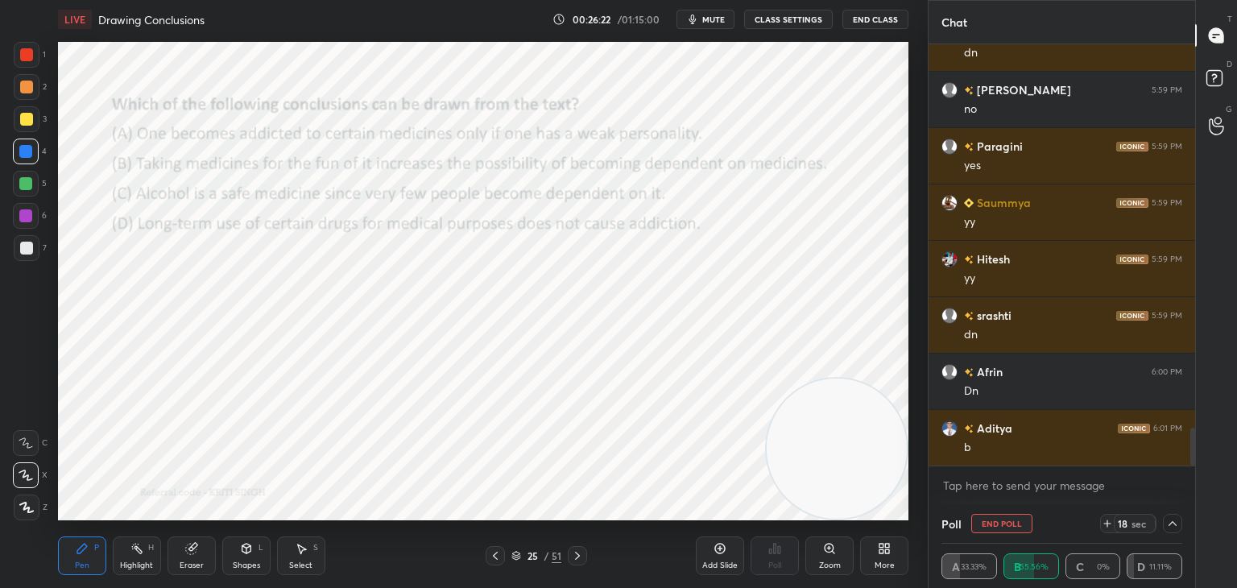
click at [1173, 524] on icon at bounding box center [1172, 523] width 13 height 13
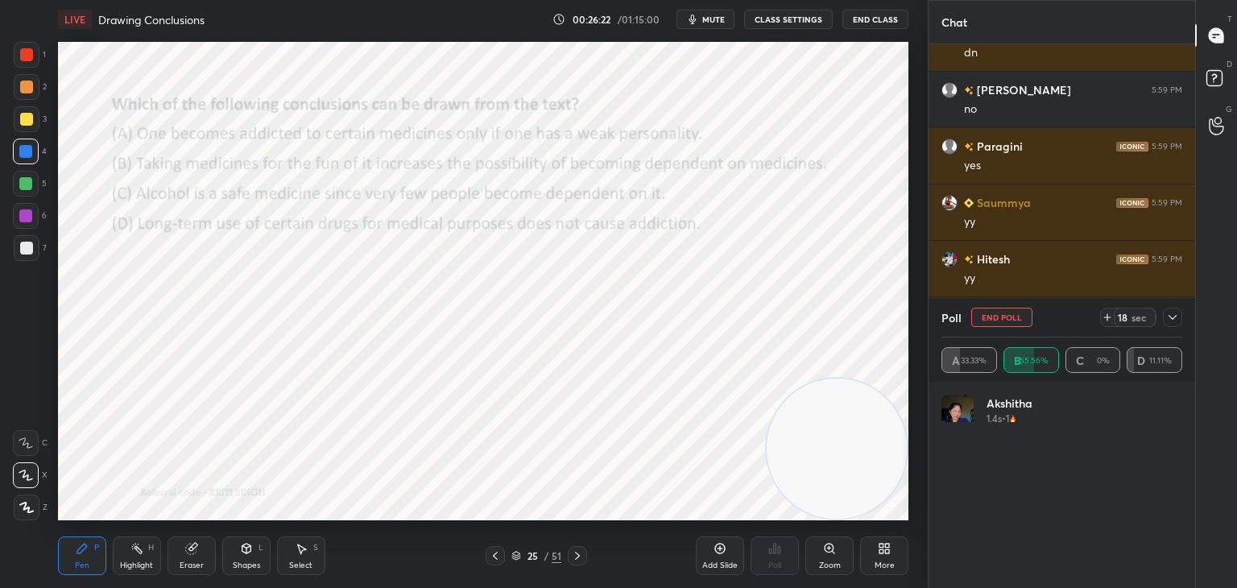
scroll to position [5, 5]
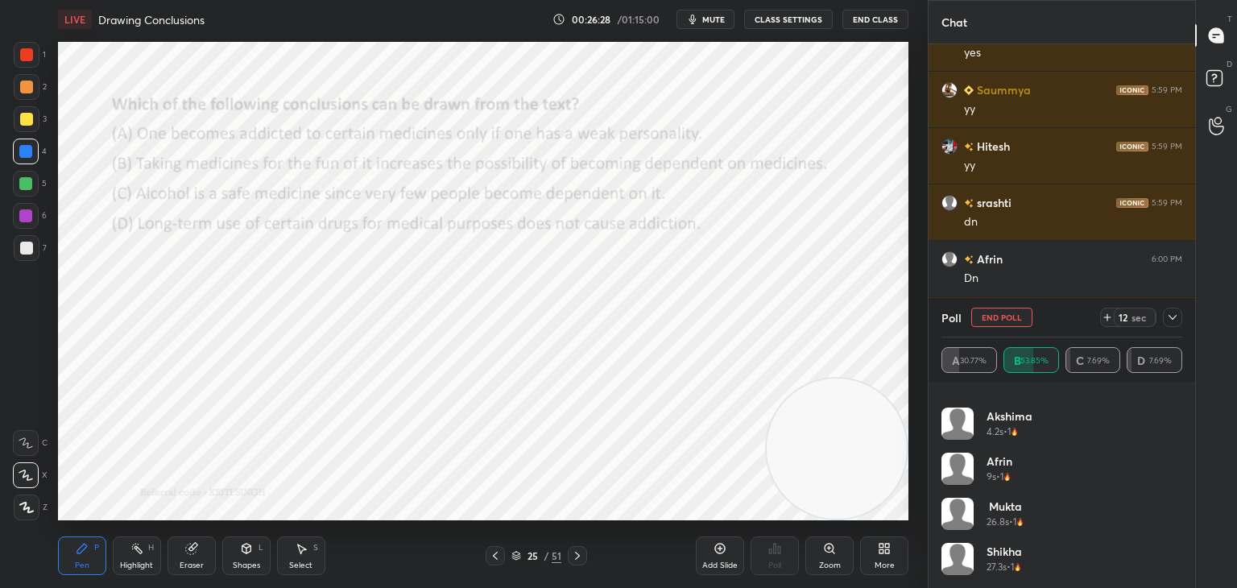
click at [1182, 321] on div at bounding box center [1172, 317] width 19 height 19
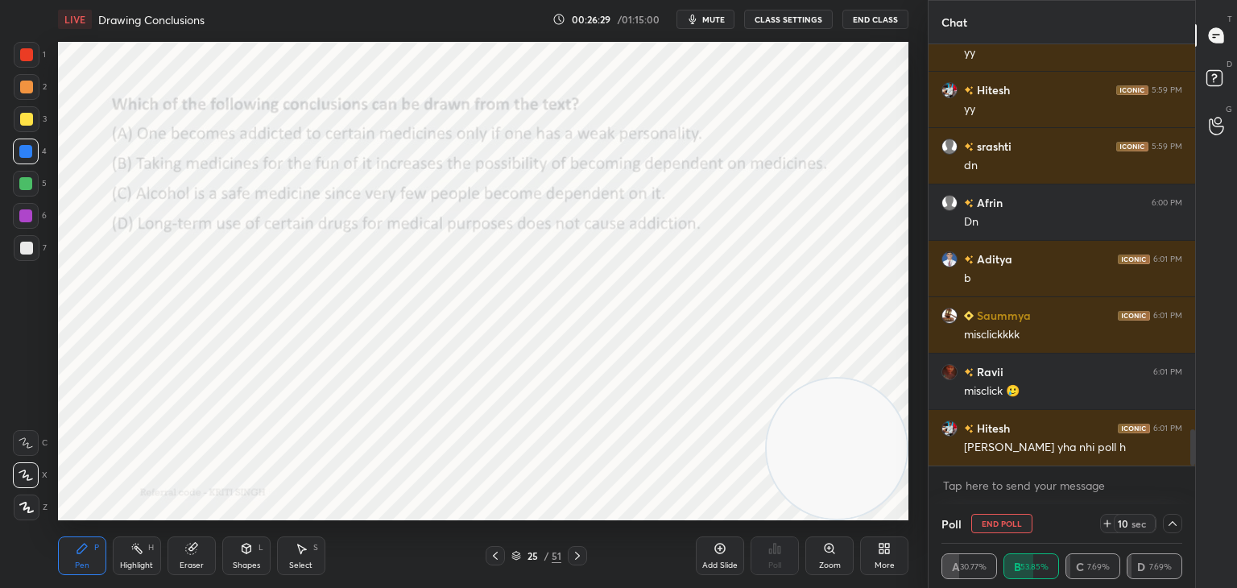
click at [1005, 520] on button "End Poll" at bounding box center [1002, 523] width 61 height 19
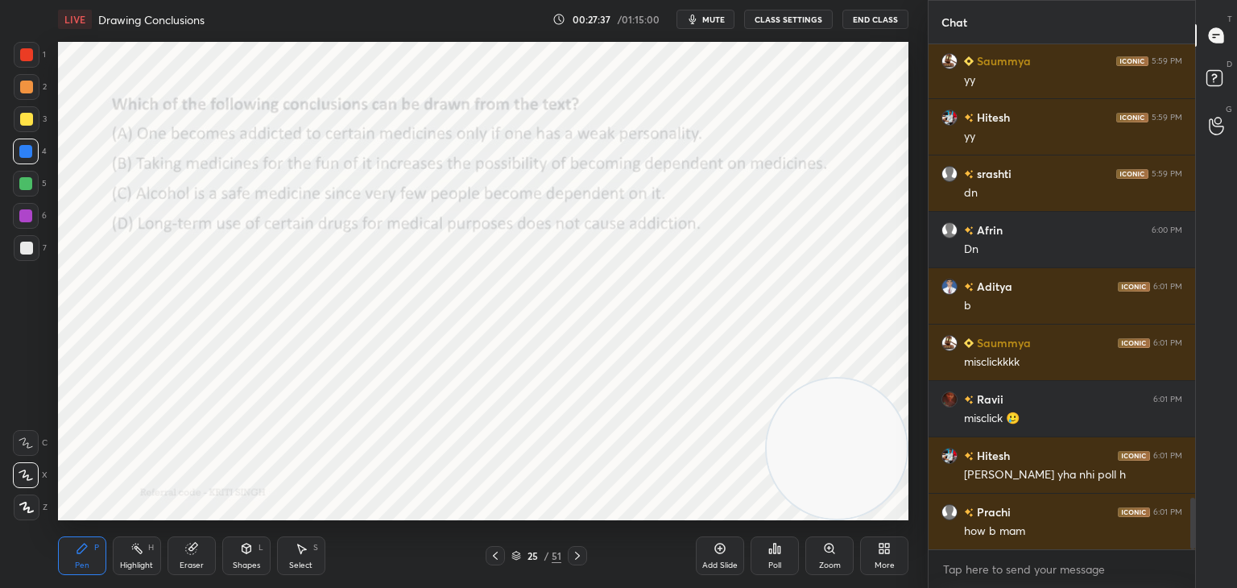
click at [503, 555] on div at bounding box center [495, 555] width 19 height 19
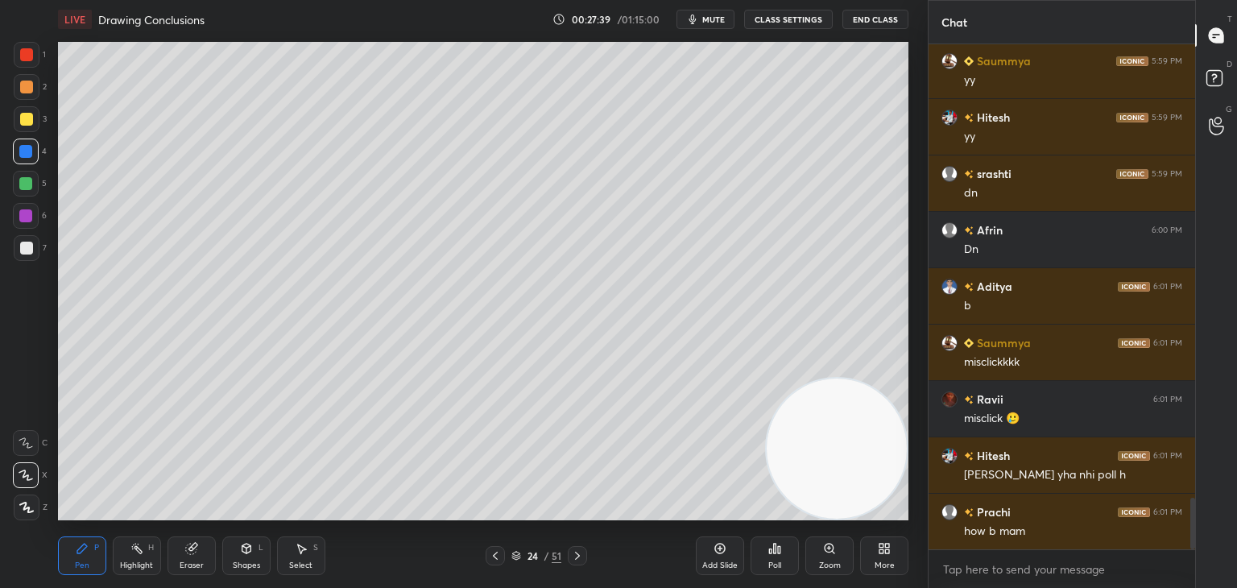
click at [487, 553] on div at bounding box center [495, 555] width 19 height 19
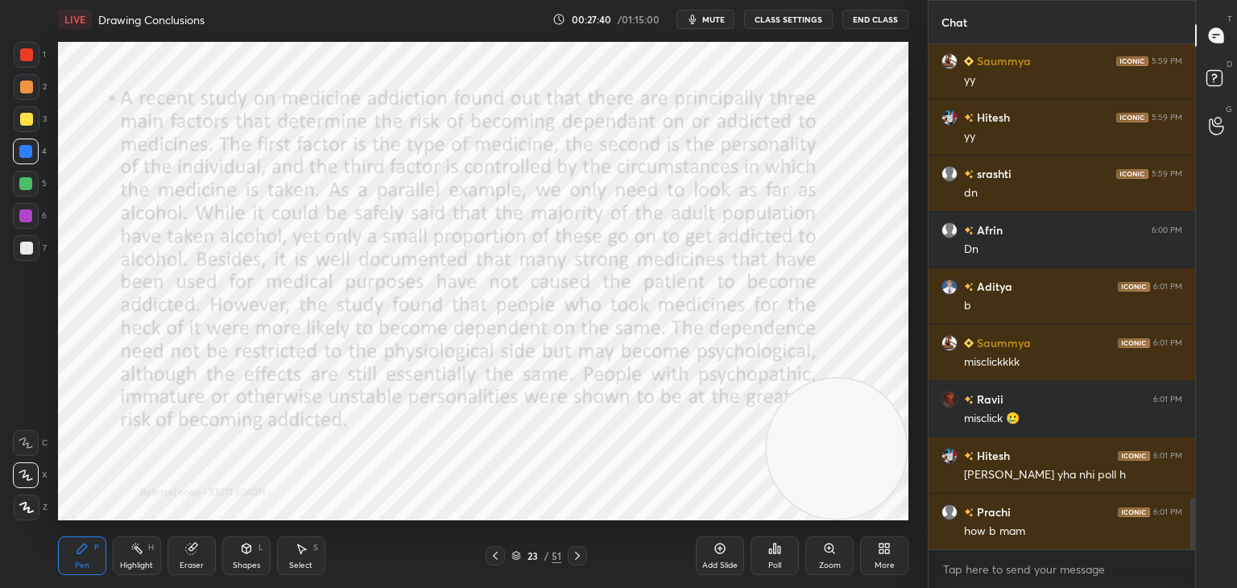
click at [201, 550] on div "Eraser" at bounding box center [192, 556] width 48 height 39
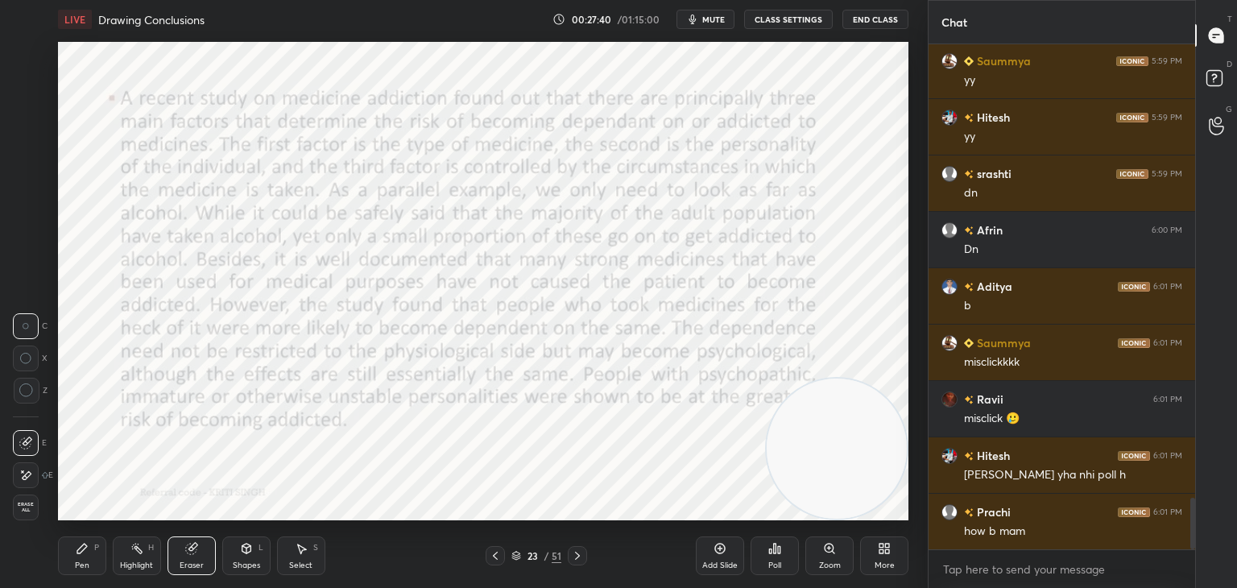
click at [147, 556] on div "Highlight H" at bounding box center [137, 556] width 48 height 39
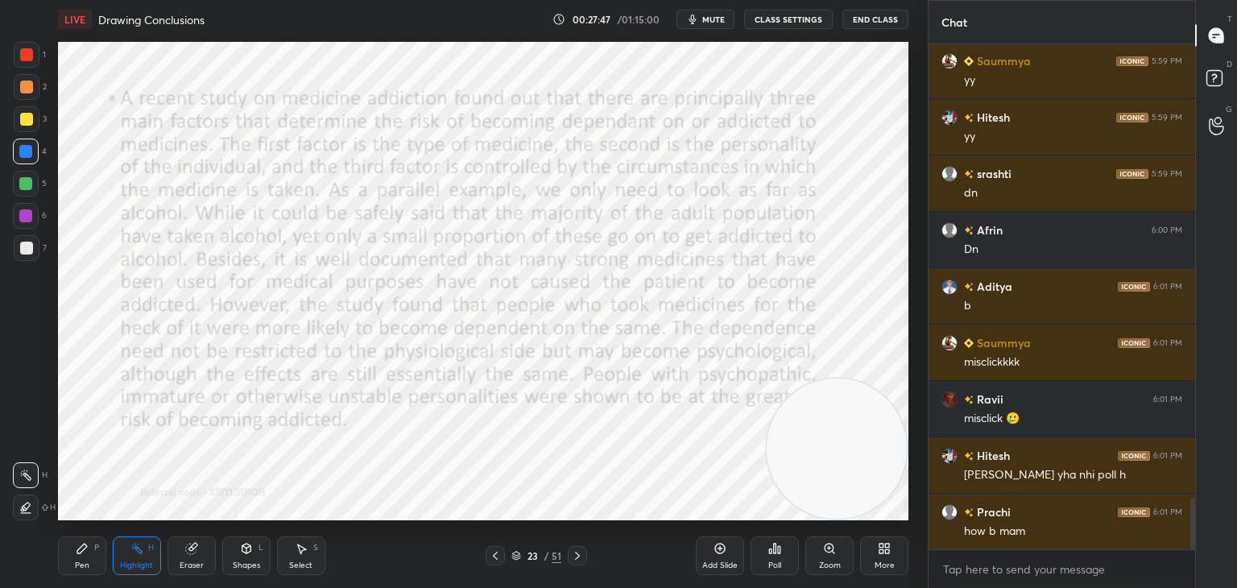
click at [202, 557] on div "Eraser" at bounding box center [192, 556] width 48 height 39
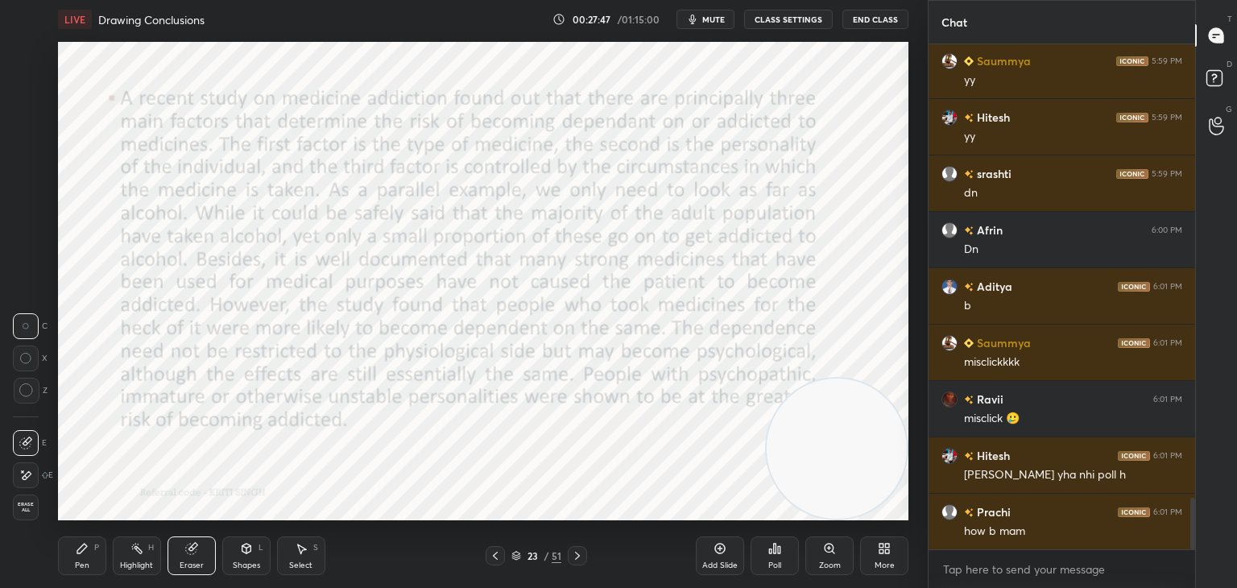
click at [31, 510] on span "Erase all" at bounding box center [26, 507] width 24 height 11
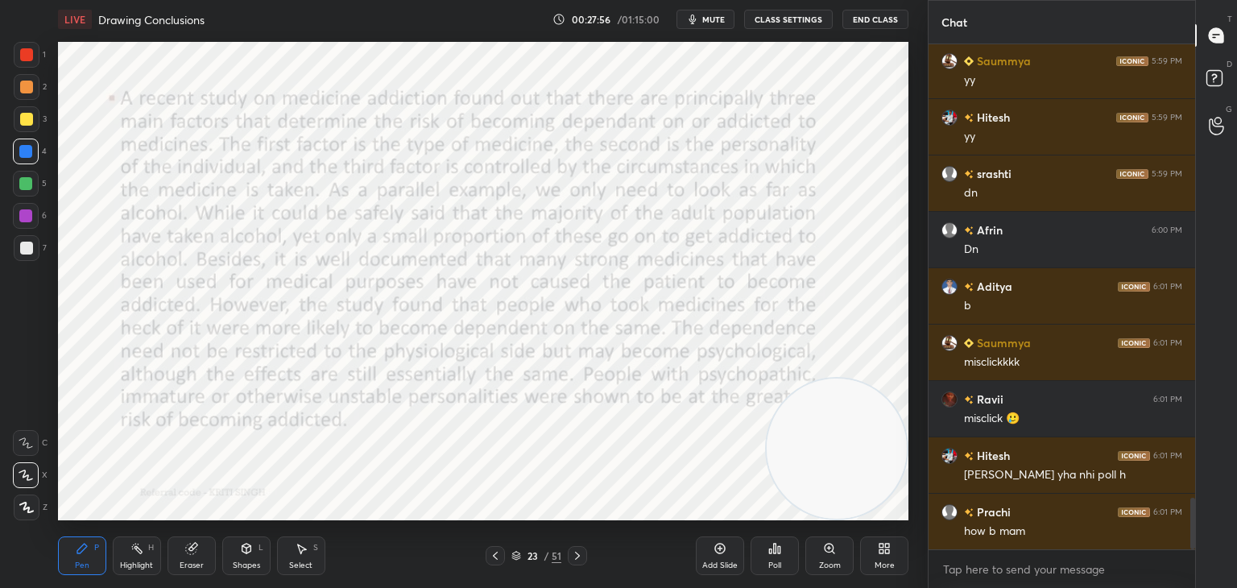
click at [143, 558] on div "Highlight H" at bounding box center [137, 556] width 48 height 39
click at [83, 555] on icon at bounding box center [82, 548] width 13 height 13
click at [147, 561] on div "Highlight" at bounding box center [136, 565] width 33 height 8
click at [19, 516] on div at bounding box center [26, 508] width 26 height 26
click at [81, 559] on div "Pen P" at bounding box center [82, 556] width 48 height 39
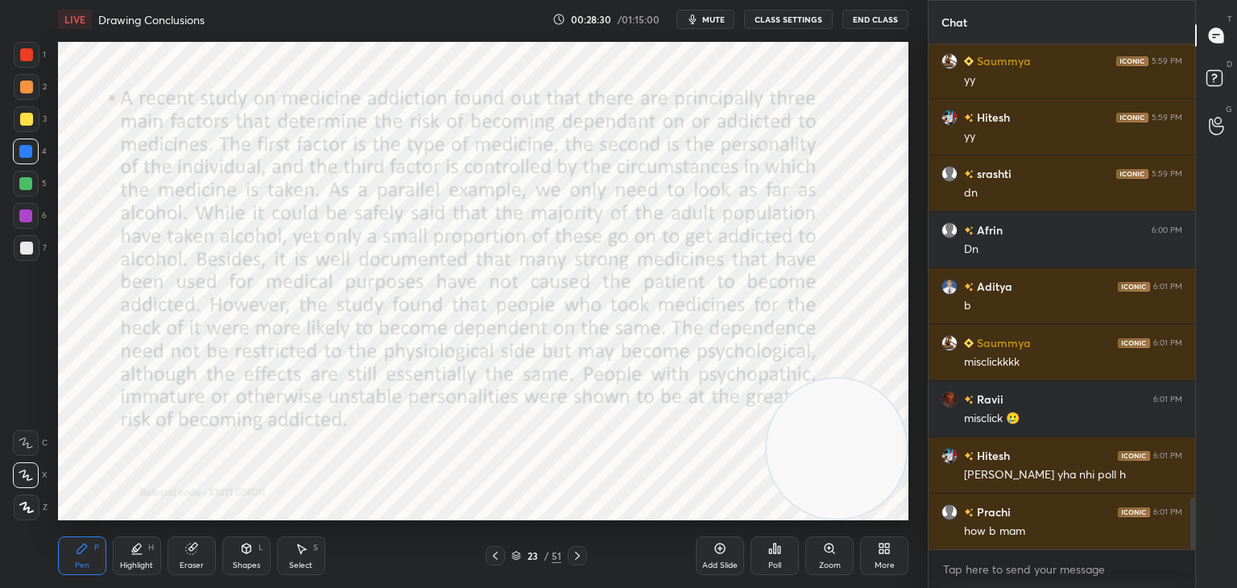
click at [139, 561] on div "Highlight" at bounding box center [136, 565] width 33 height 8
click at [89, 557] on div "Pen P" at bounding box center [82, 556] width 48 height 39
click at [150, 556] on div "Highlight H" at bounding box center [137, 556] width 48 height 39
click at [35, 479] on div at bounding box center [26, 475] width 26 height 26
click at [572, 549] on icon at bounding box center [577, 555] width 13 height 13
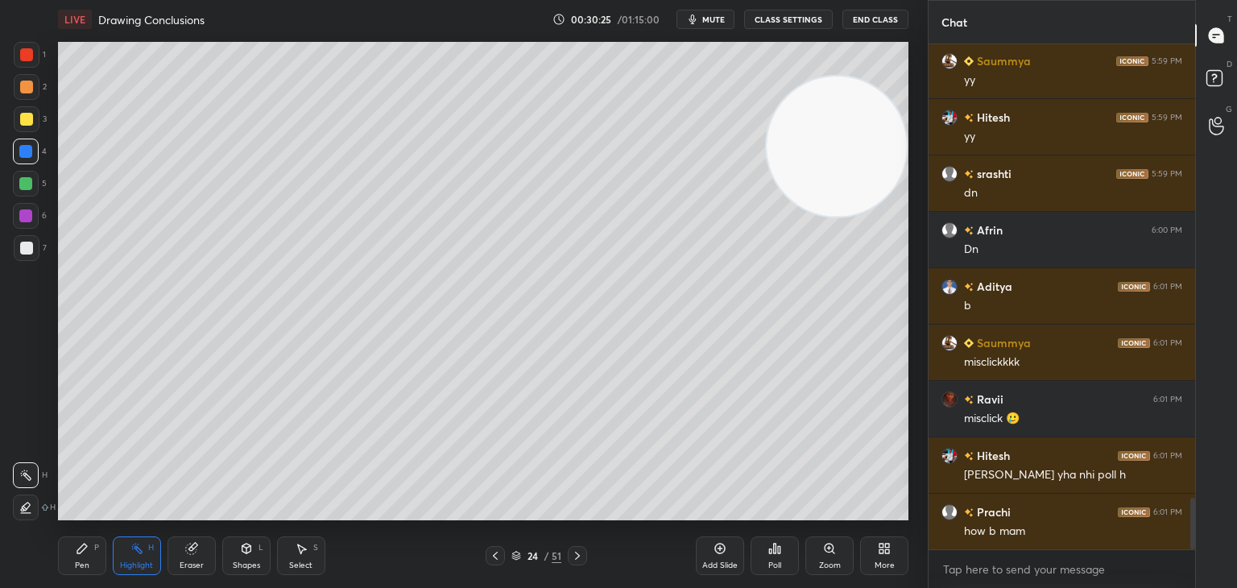
click at [583, 558] on icon at bounding box center [577, 555] width 13 height 13
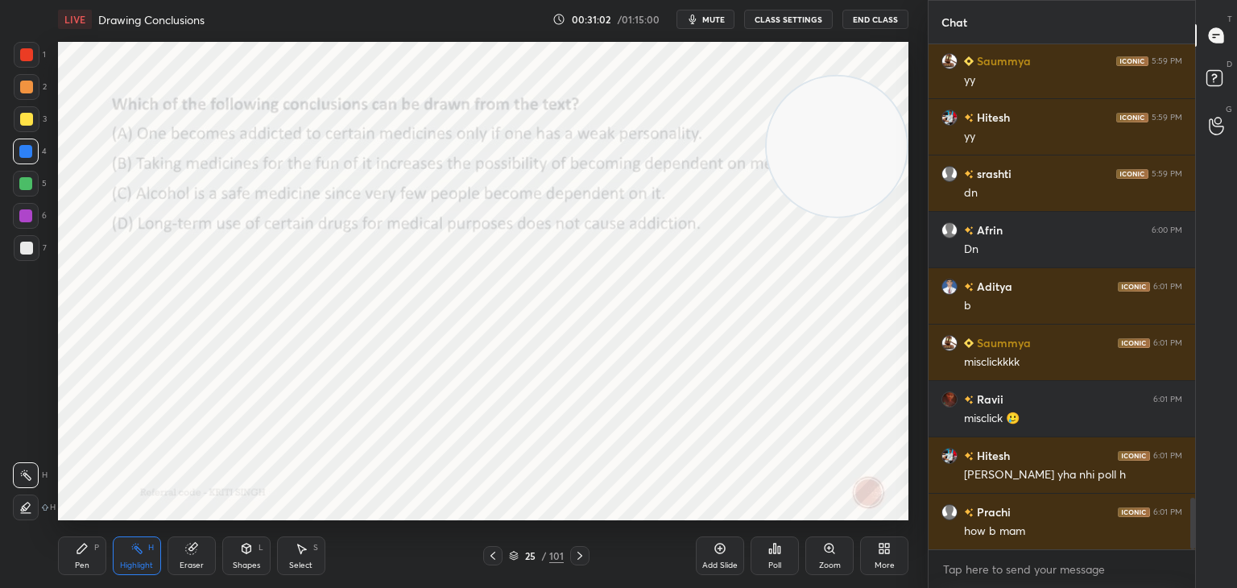
click at [499, 557] on icon at bounding box center [493, 555] width 13 height 13
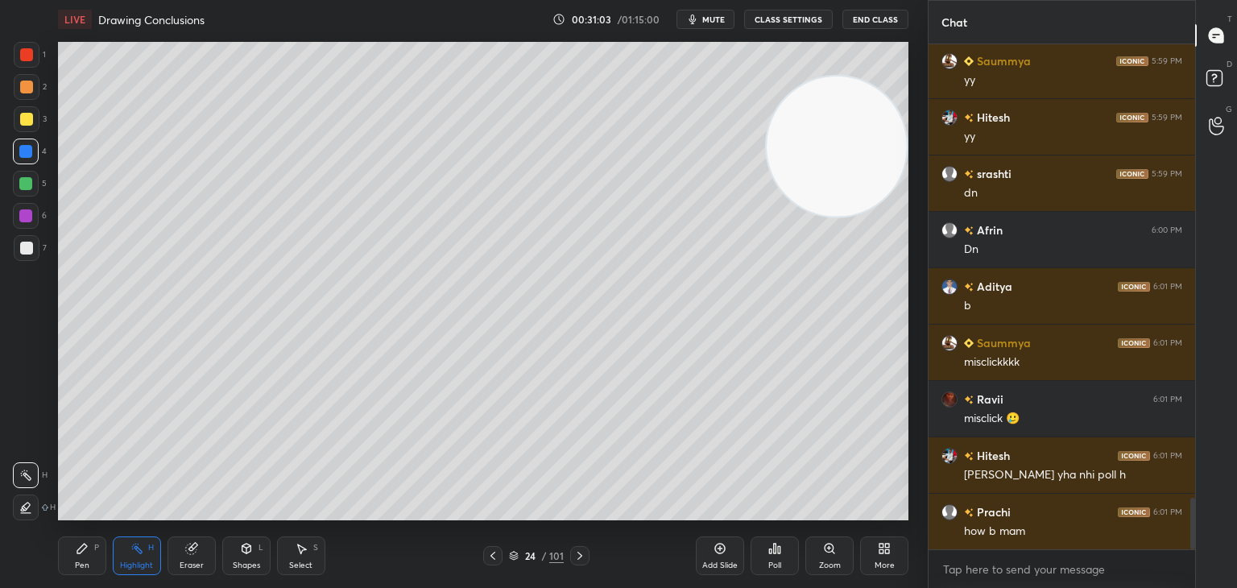
click at [503, 555] on div "24 / 101" at bounding box center [536, 555] width 106 height 19
click at [499, 558] on icon at bounding box center [493, 555] width 13 height 13
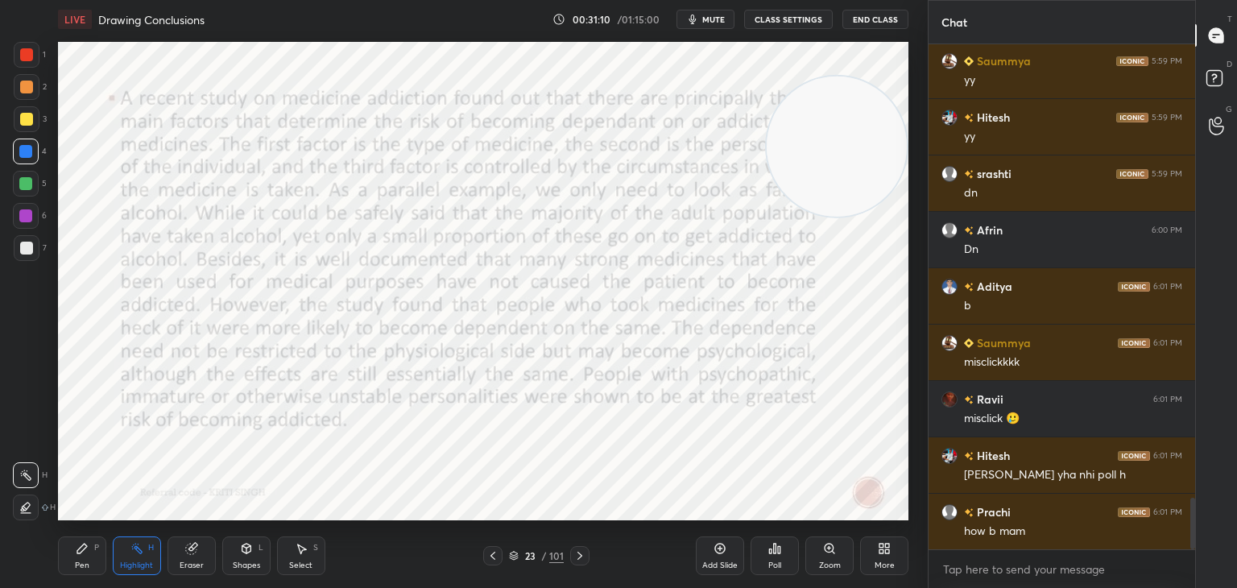
click at [585, 561] on icon at bounding box center [580, 555] width 13 height 13
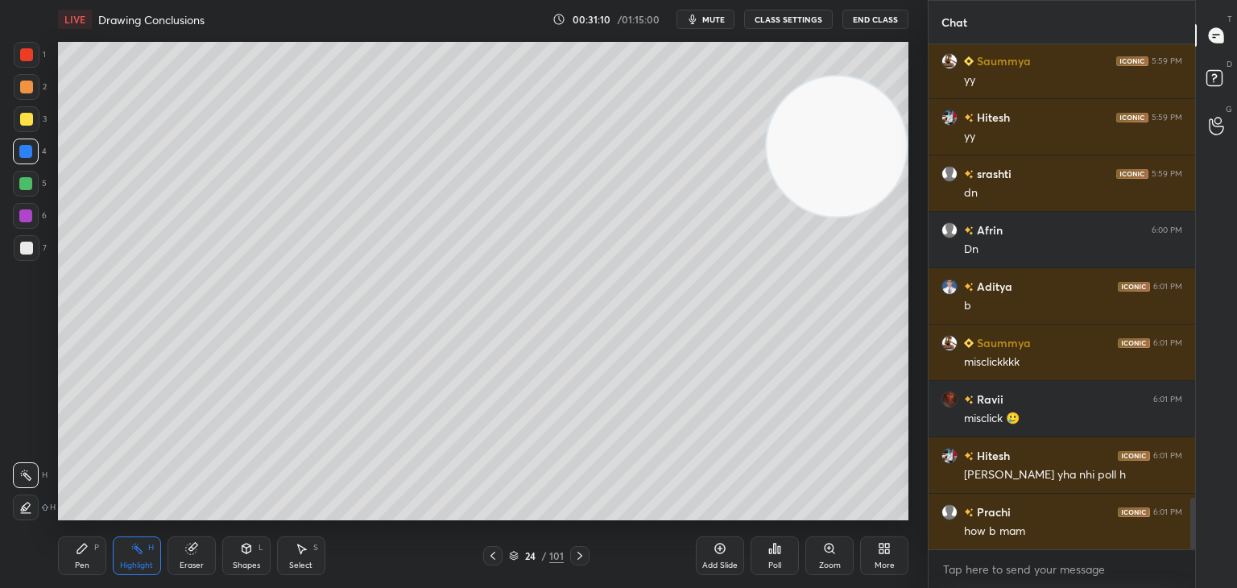
click at [580, 560] on icon at bounding box center [580, 555] width 13 height 13
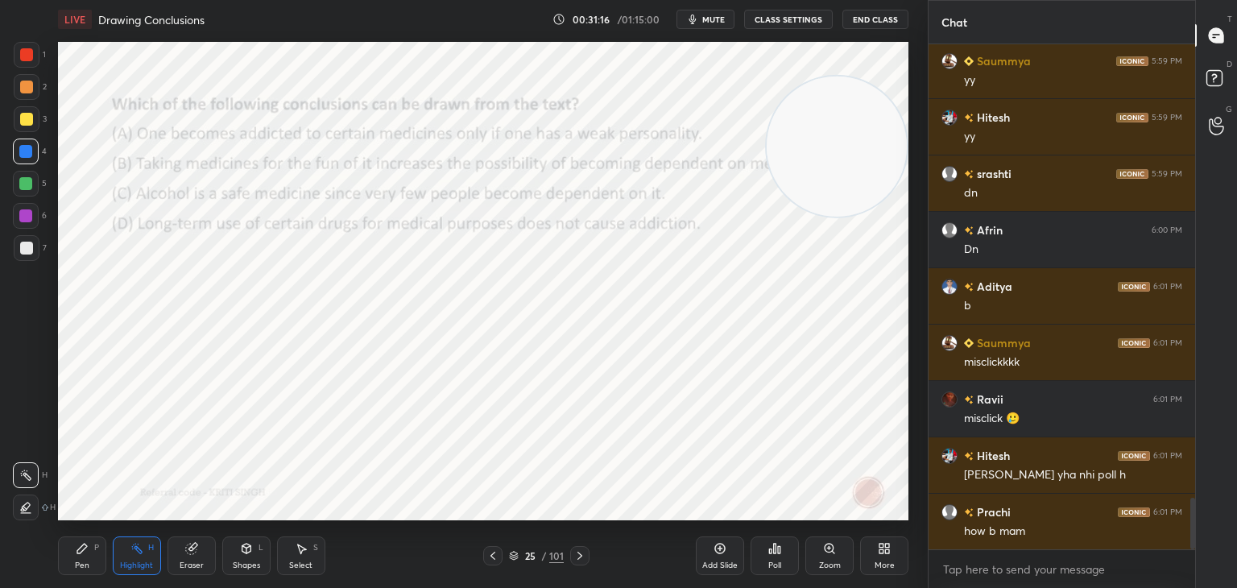
click at [93, 551] on div "Pen P" at bounding box center [82, 556] width 48 height 39
click at [516, 555] on icon at bounding box center [514, 554] width 8 height 4
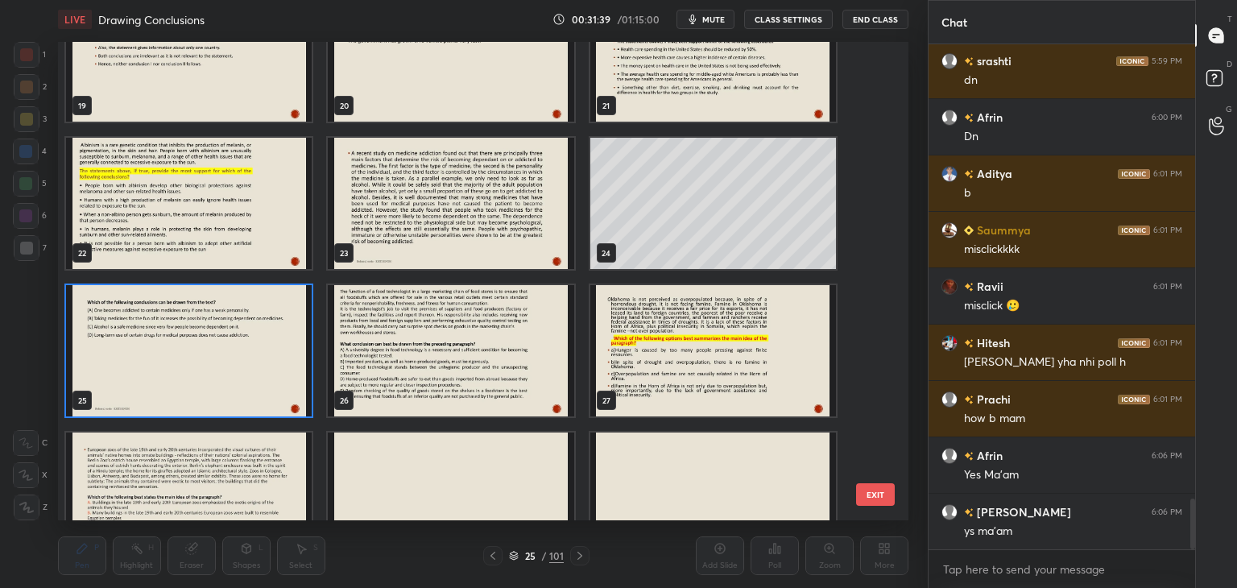
scroll to position [4621, 0]
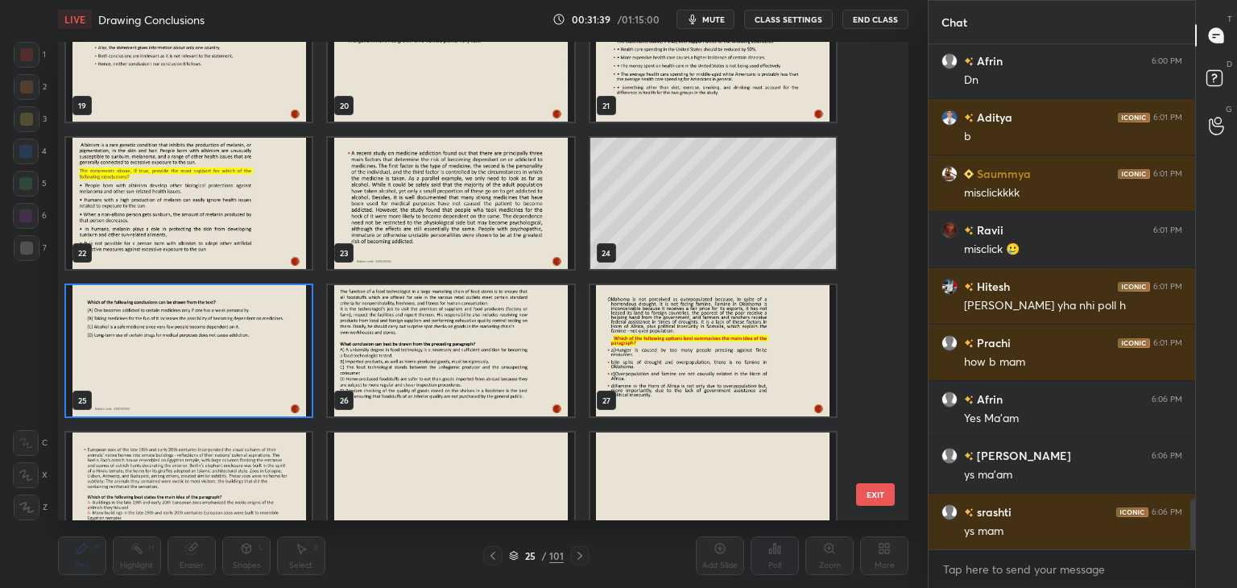
click at [540, 352] on img "grid" at bounding box center [451, 350] width 246 height 131
click at [541, 350] on img "grid" at bounding box center [451, 350] width 246 height 131
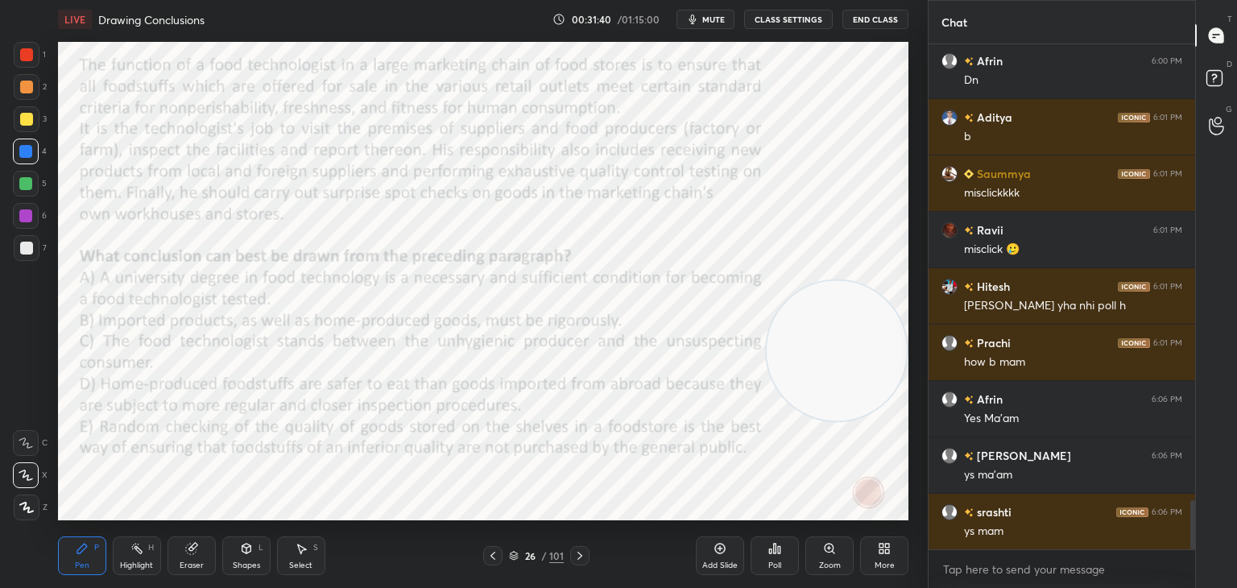
scroll to position [4677, 0]
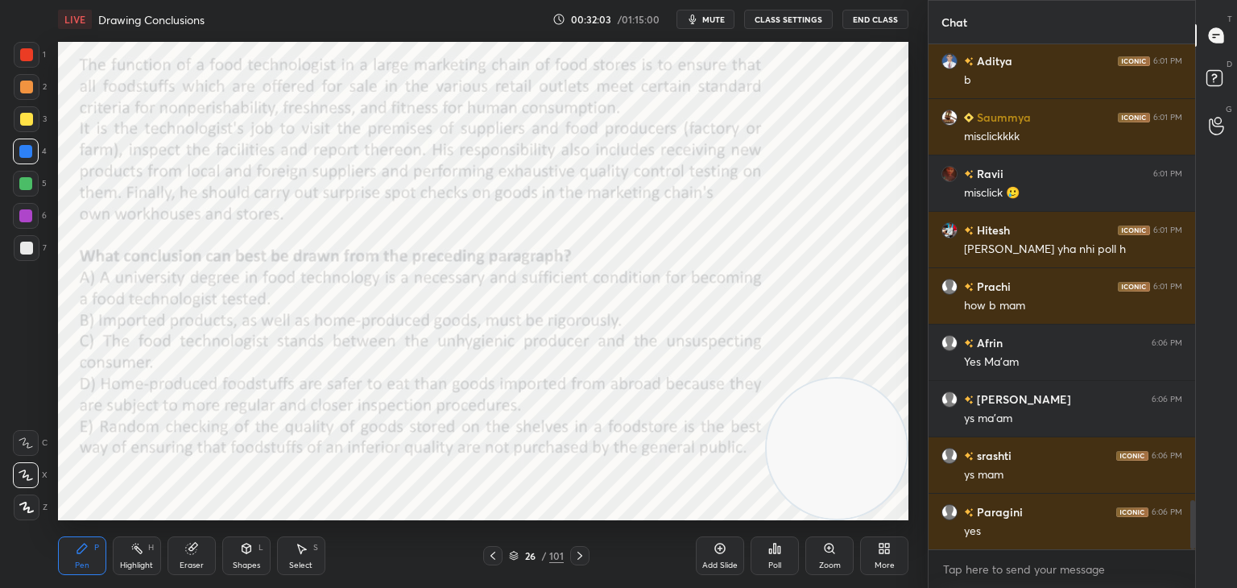
click at [715, 17] on span "mute" at bounding box center [713, 19] width 23 height 11
click at [27, 53] on div at bounding box center [26, 54] width 13 height 13
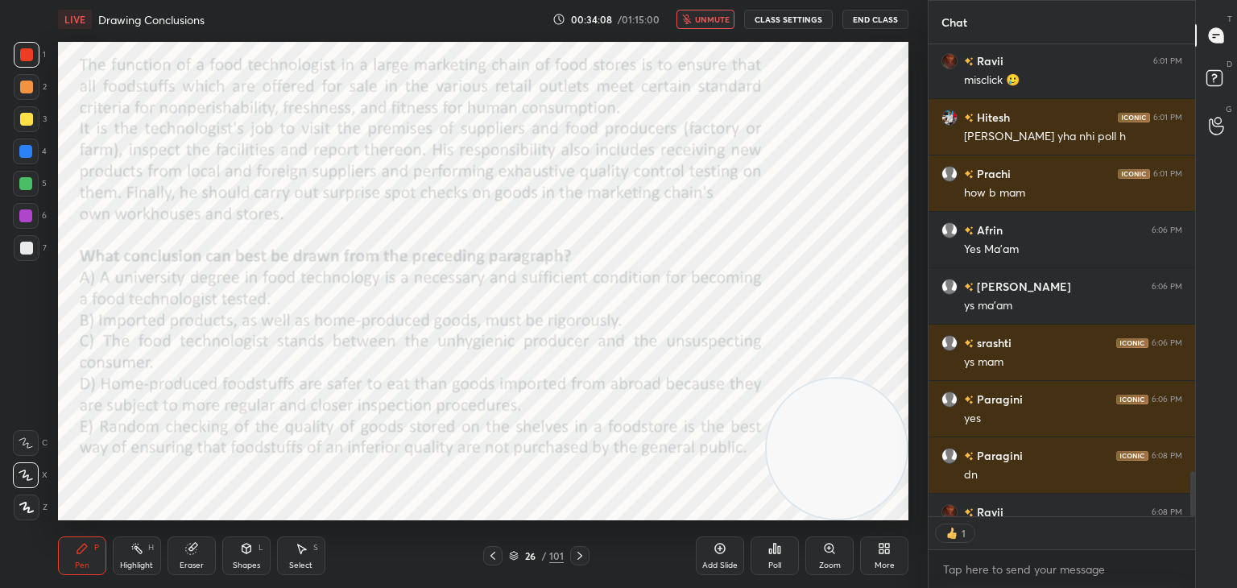
scroll to position [6, 5]
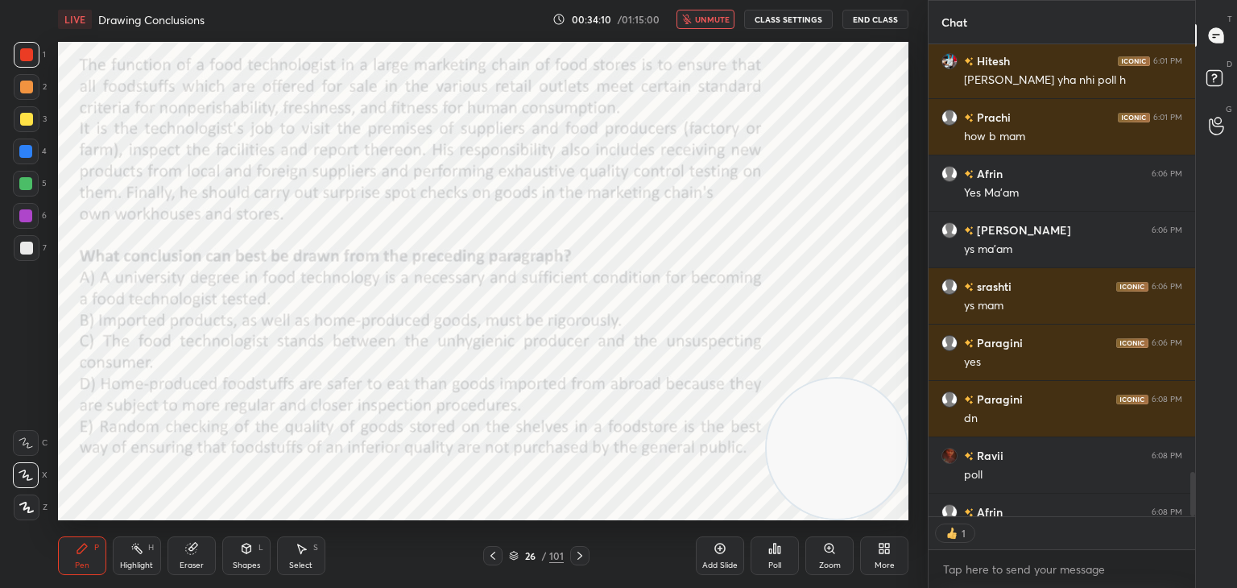
click at [704, 20] on span "unmute" at bounding box center [712, 19] width 35 height 11
click at [785, 559] on div "Poll" at bounding box center [775, 556] width 48 height 39
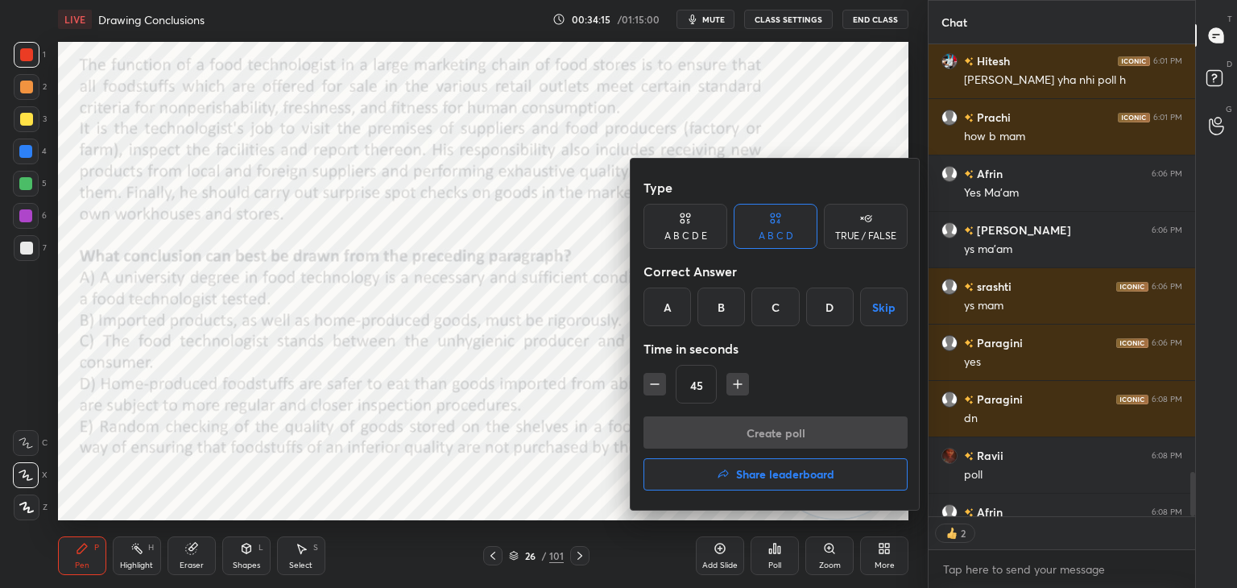
click at [689, 233] on div "A B C D E" at bounding box center [686, 236] width 43 height 10
click at [751, 307] on div "C" at bounding box center [753, 307] width 39 height 39
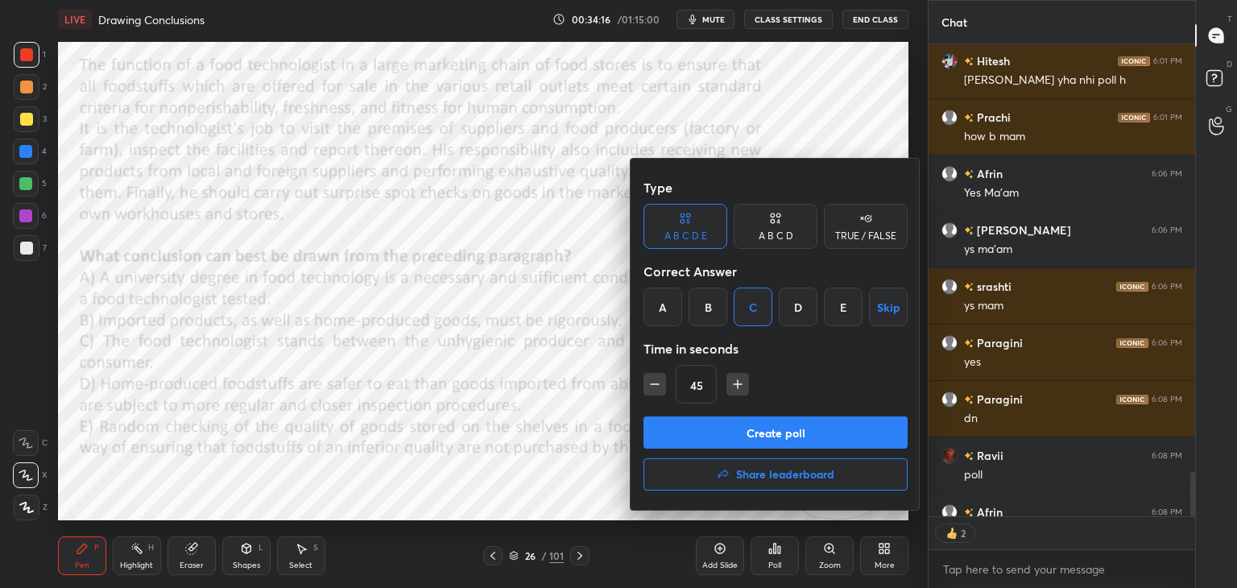
click at [754, 433] on button "Create poll" at bounding box center [776, 432] width 264 height 32
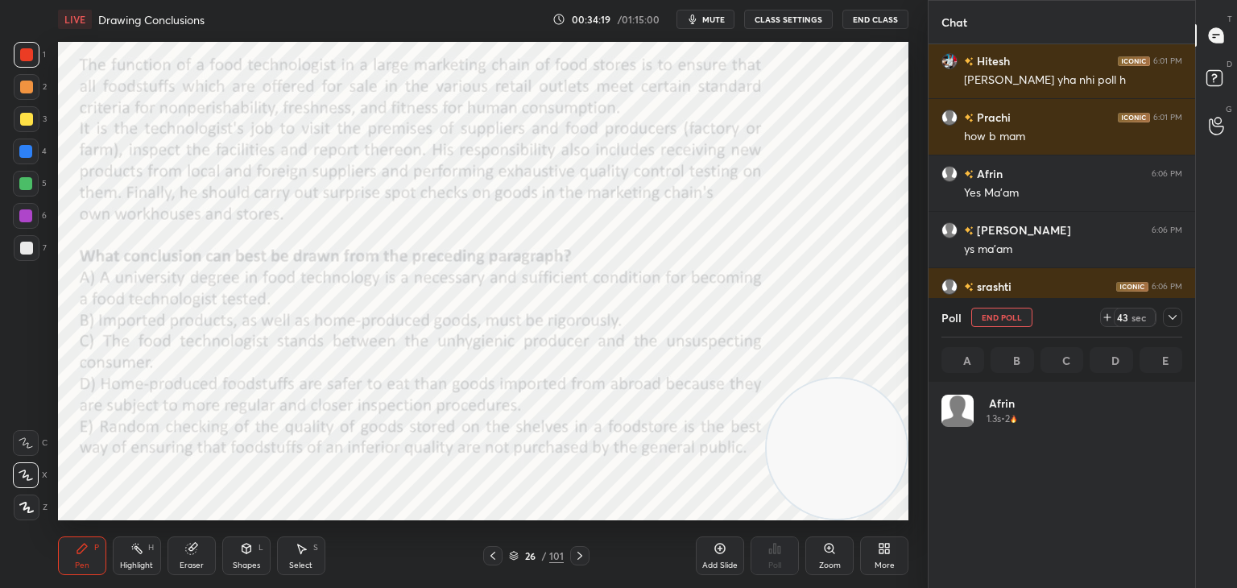
scroll to position [189, 236]
click at [712, 19] on span "mute" at bounding box center [713, 19] width 23 height 11
click at [711, 17] on span "unmute" at bounding box center [712, 19] width 35 height 11
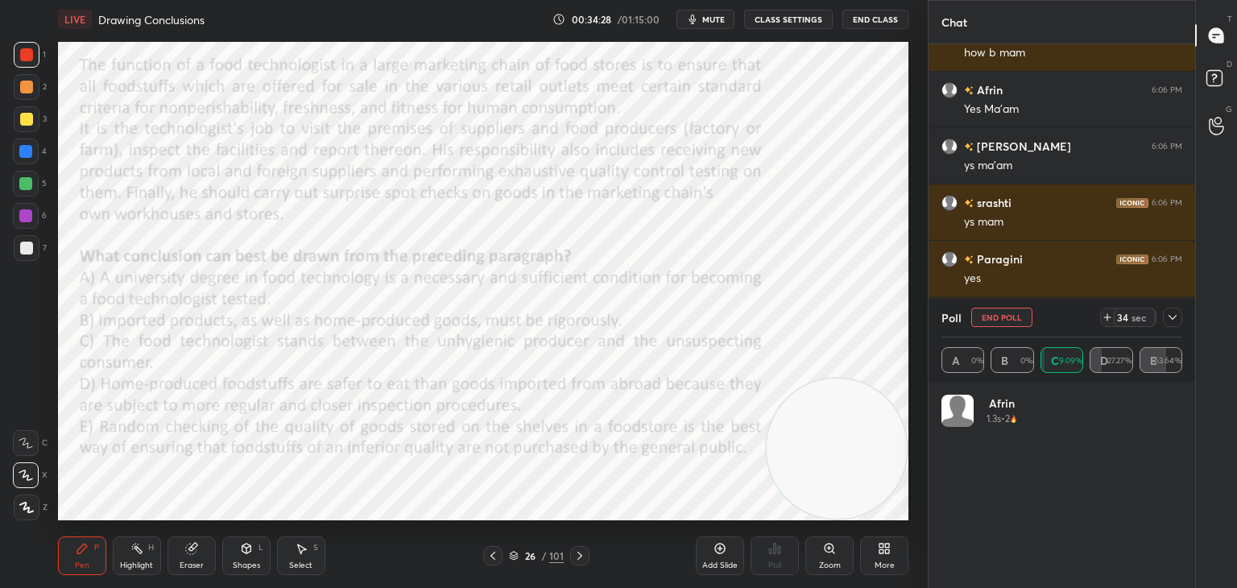
click at [1173, 323] on icon at bounding box center [1172, 317] width 13 height 13
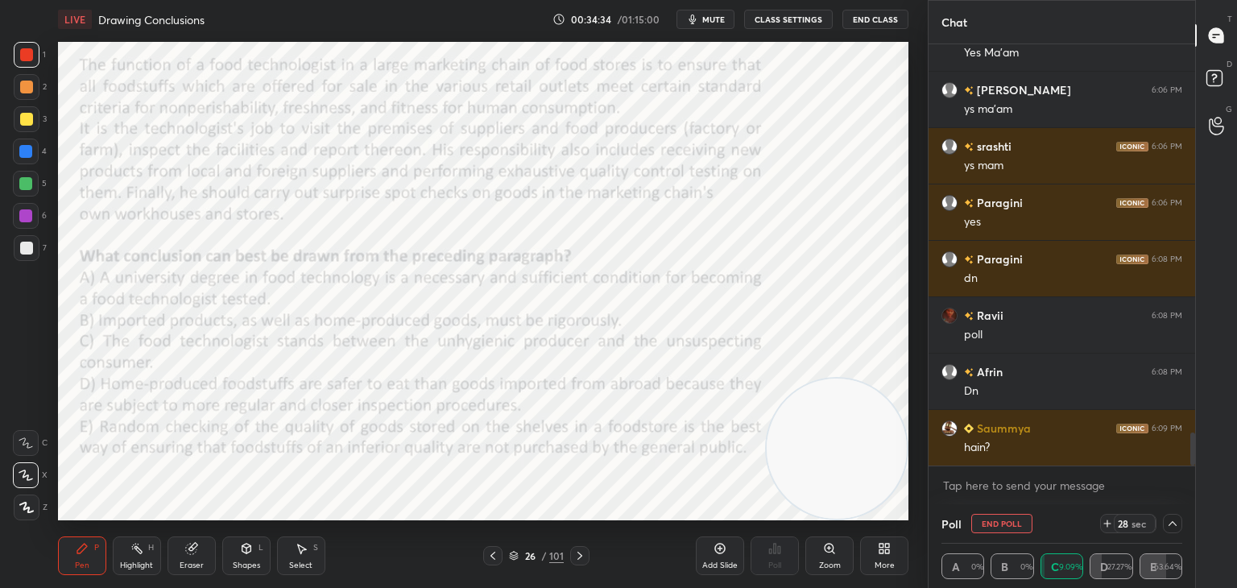
scroll to position [5043, 0]
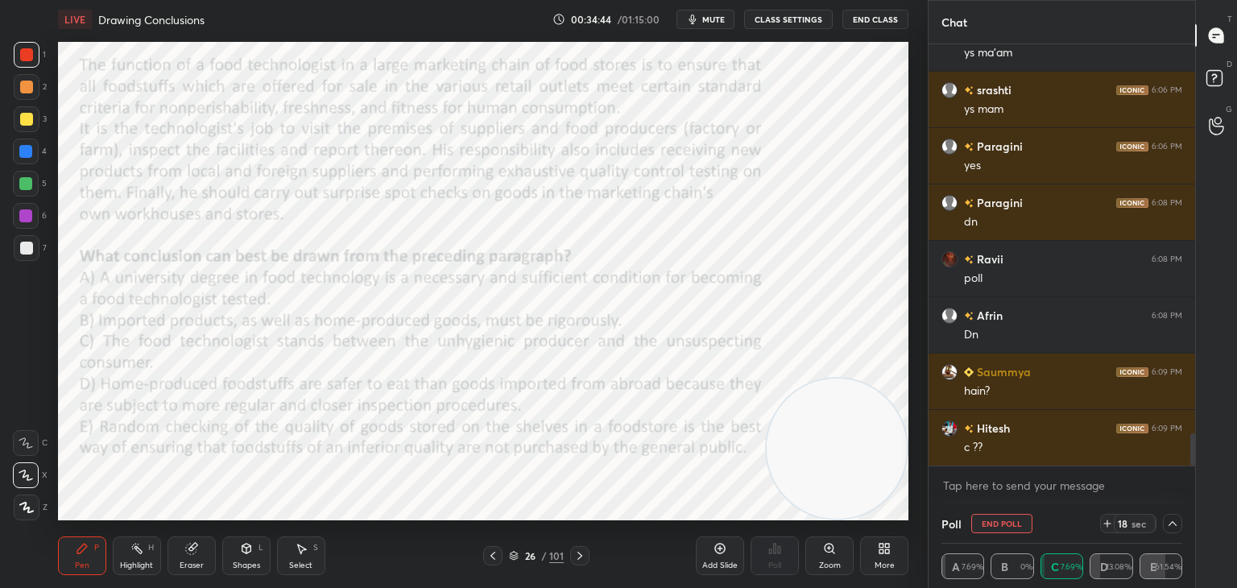
click at [1173, 524] on icon at bounding box center [1172, 523] width 13 height 13
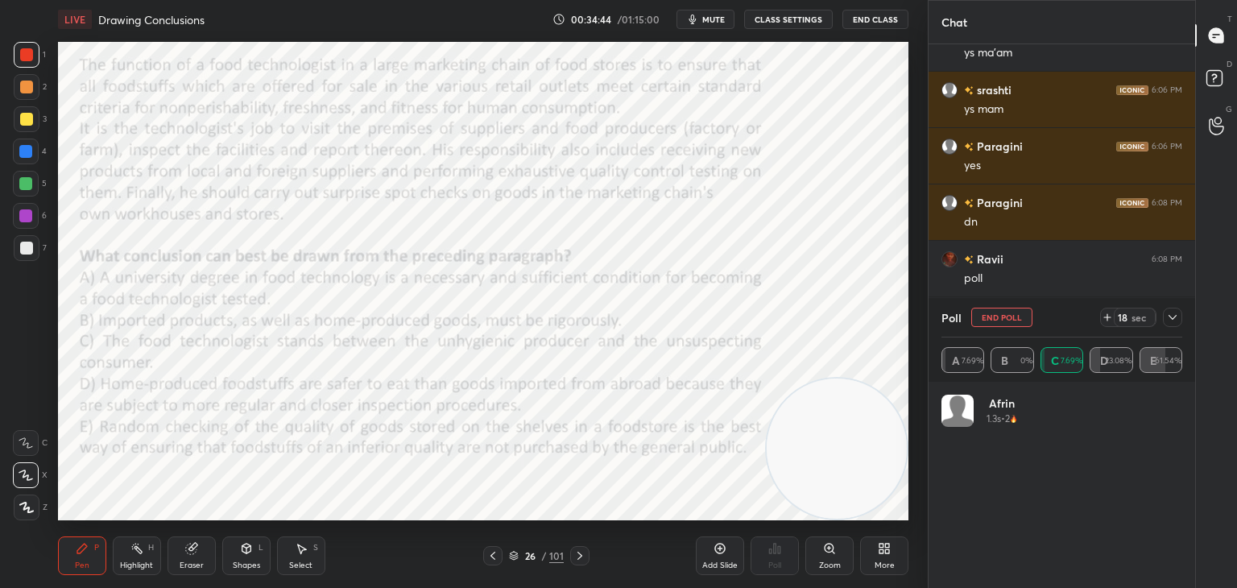
scroll to position [188, 236]
click at [1171, 321] on icon at bounding box center [1172, 317] width 13 height 13
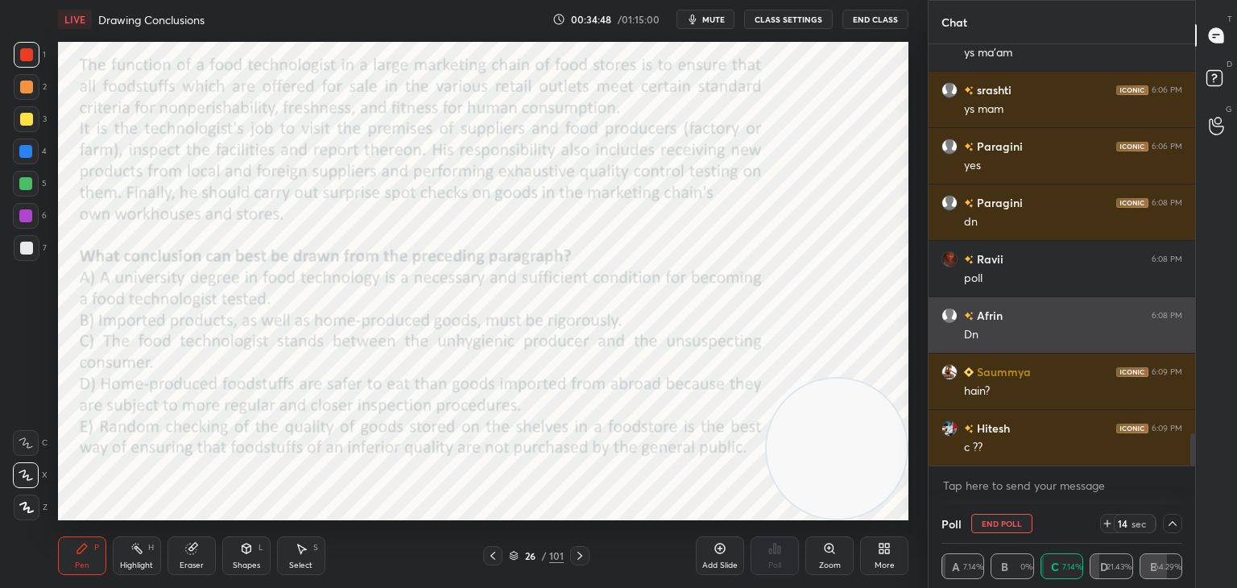
scroll to position [141, 236]
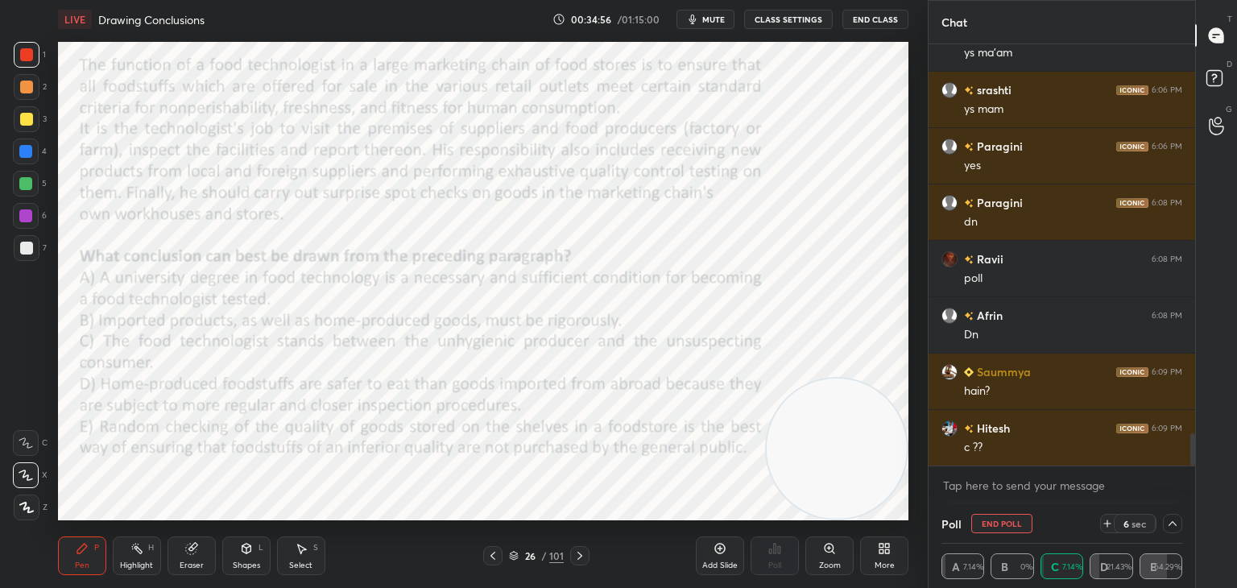
click at [1009, 521] on button "End Poll" at bounding box center [1002, 523] width 61 height 19
type textarea "x"
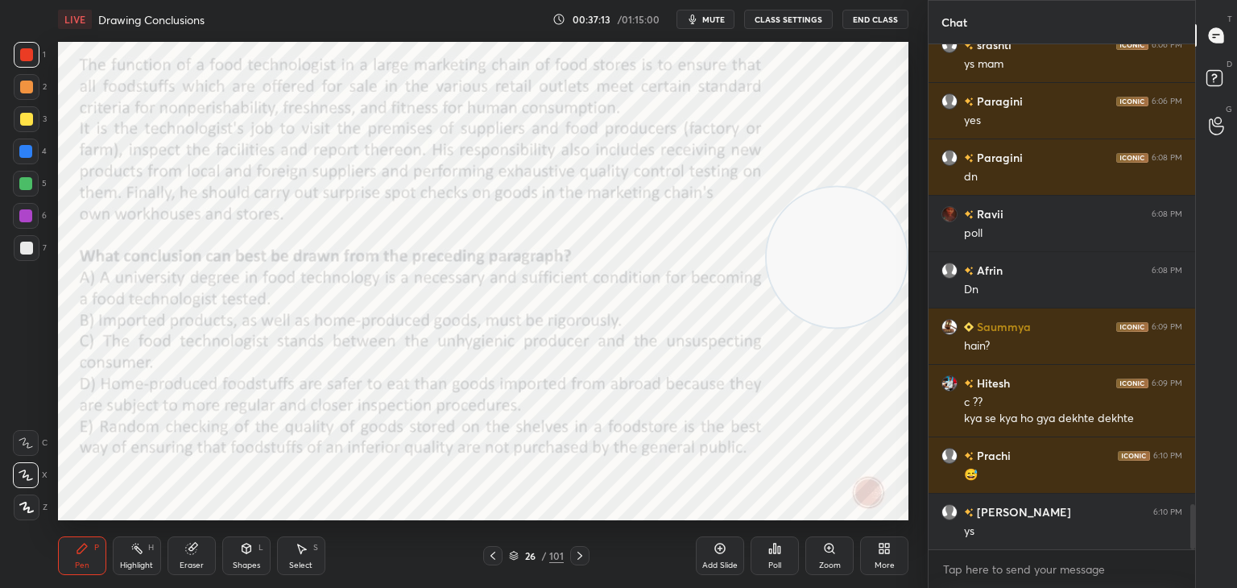
scroll to position [5145, 0]
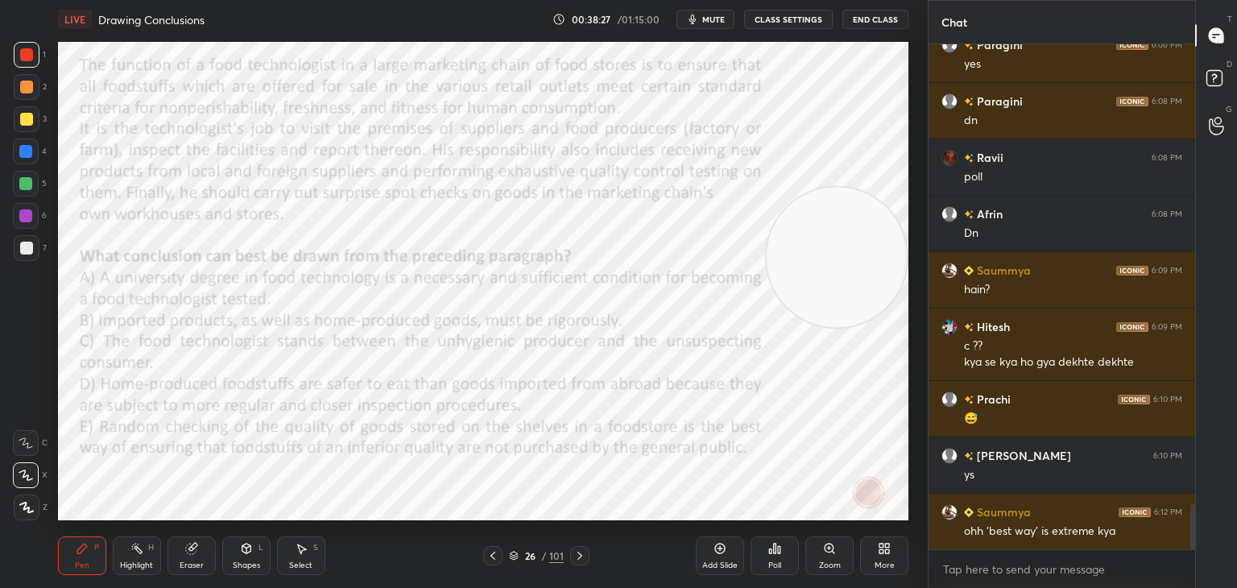
click at [513, 558] on icon at bounding box center [514, 557] width 8 height 2
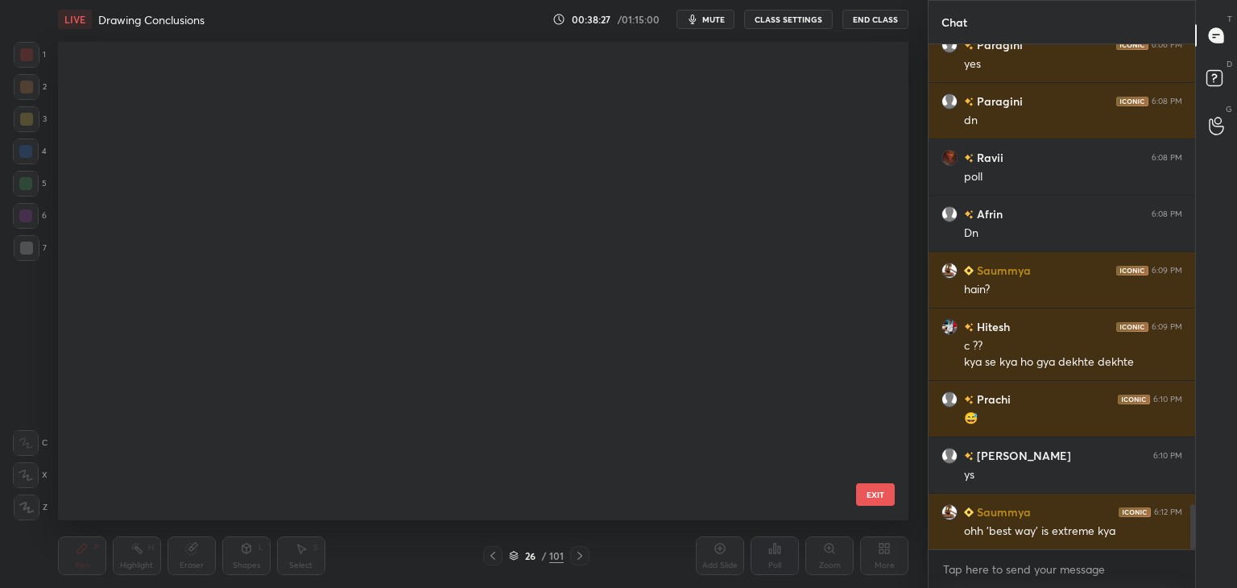
scroll to position [474, 843]
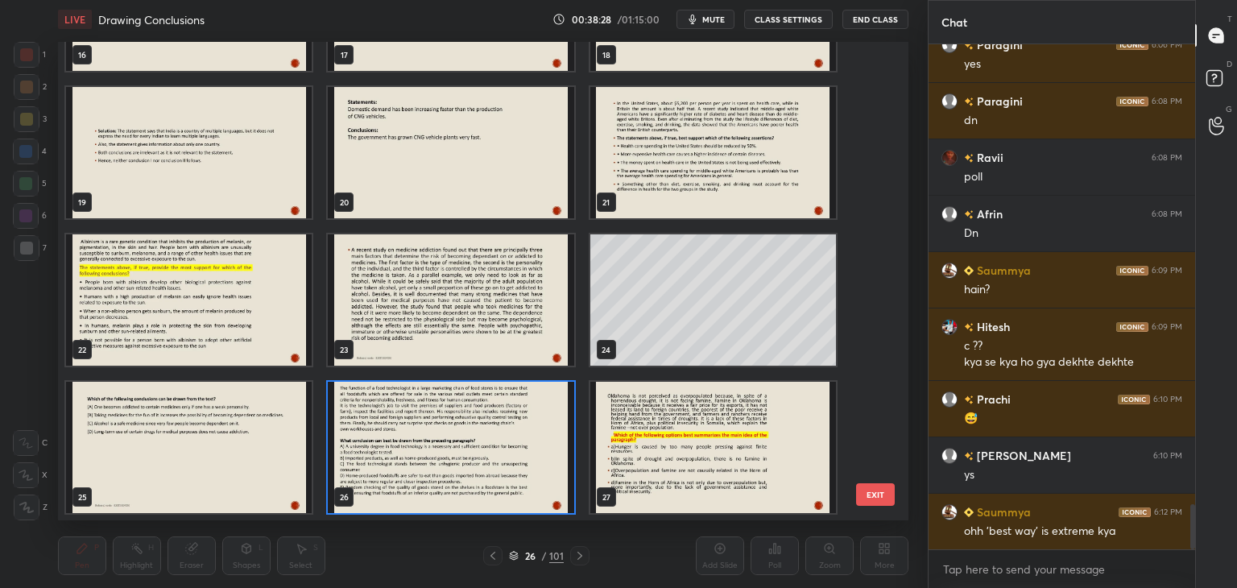
click at [624, 473] on img "grid" at bounding box center [713, 447] width 246 height 131
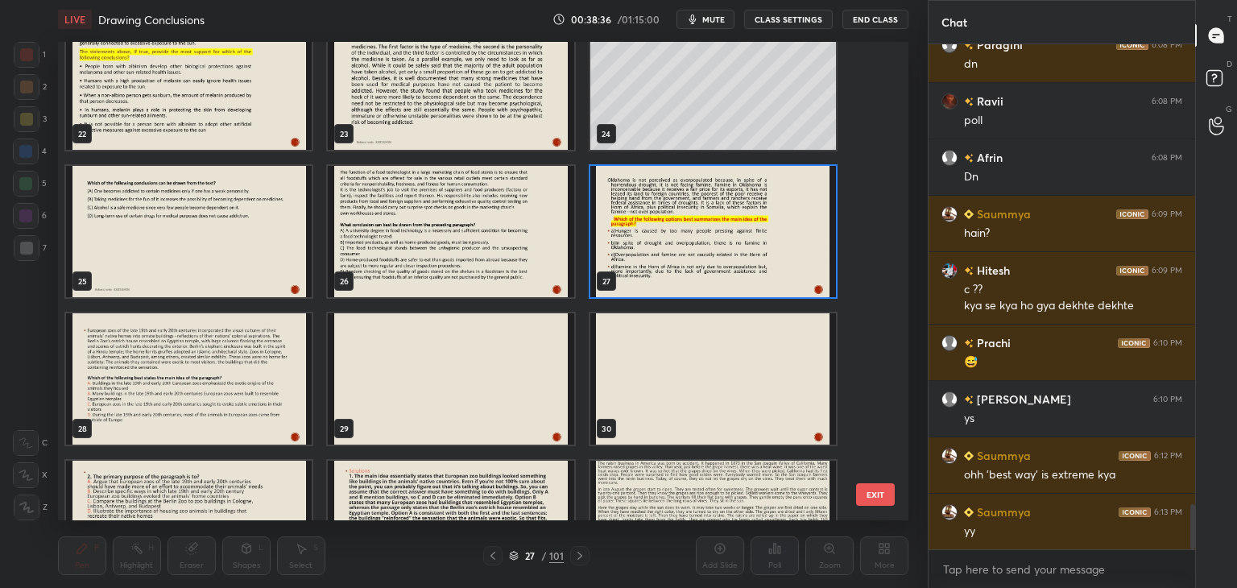
scroll to position [1067, 0]
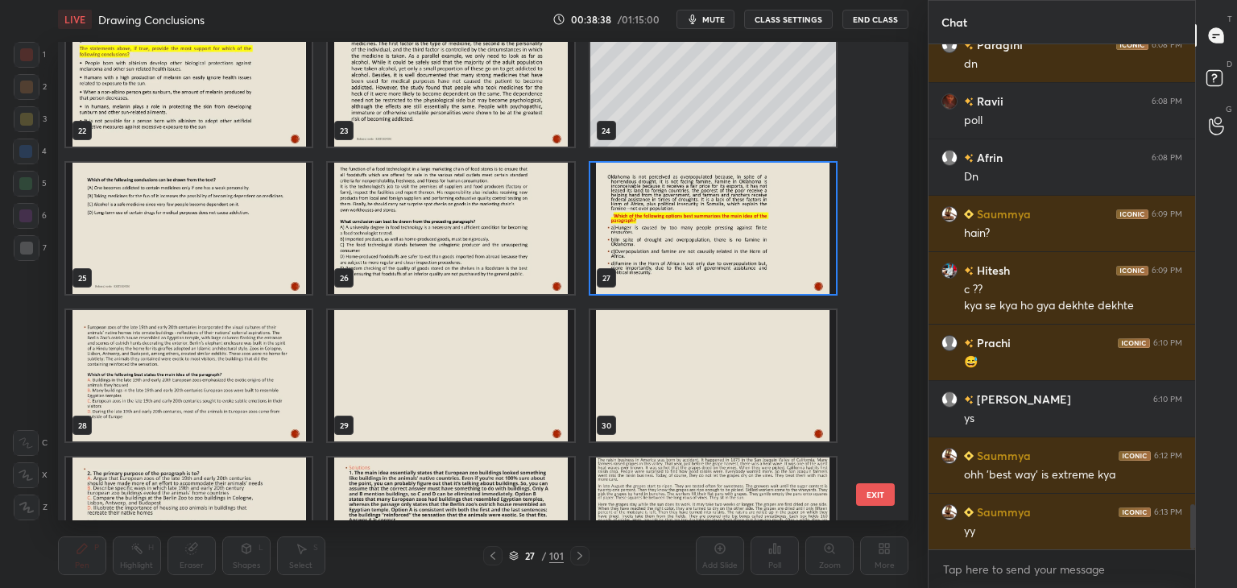
click at [769, 243] on img "grid" at bounding box center [713, 228] width 246 height 131
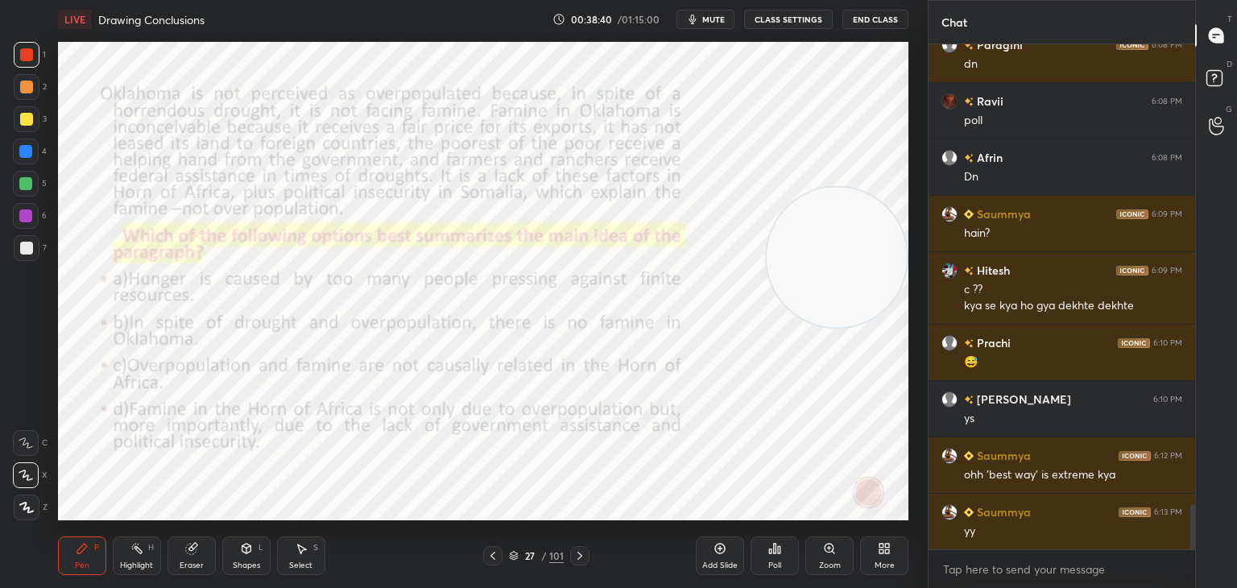
click at [31, 63] on div at bounding box center [27, 55] width 26 height 26
click at [719, 21] on span "mute" at bounding box center [713, 19] width 23 height 11
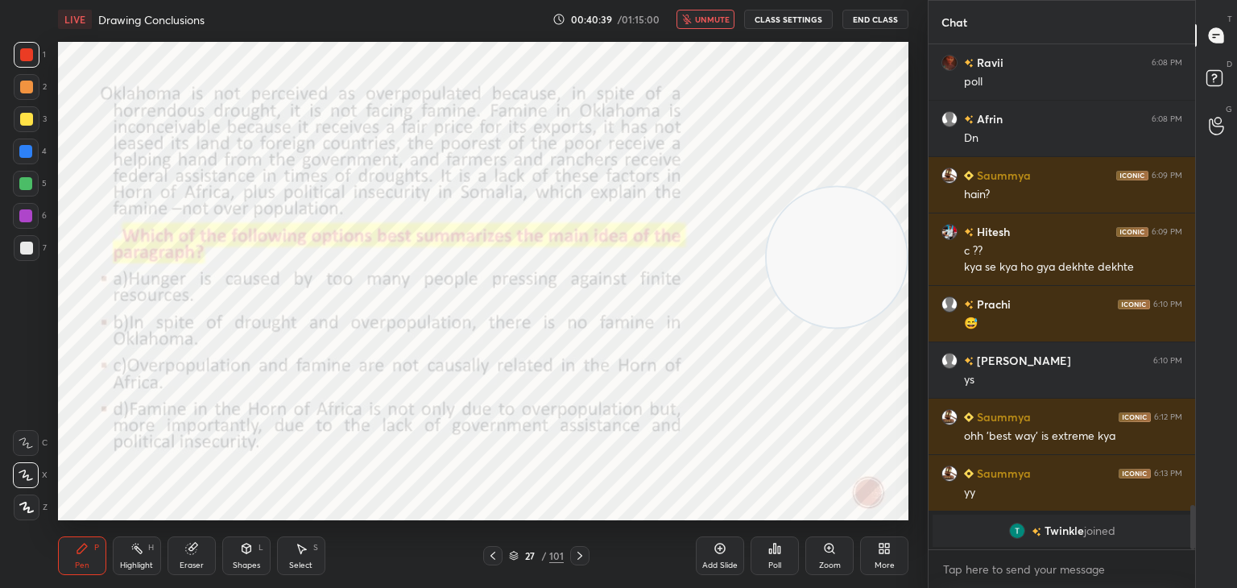
click at [201, 566] on div "Eraser" at bounding box center [192, 565] width 24 height 8
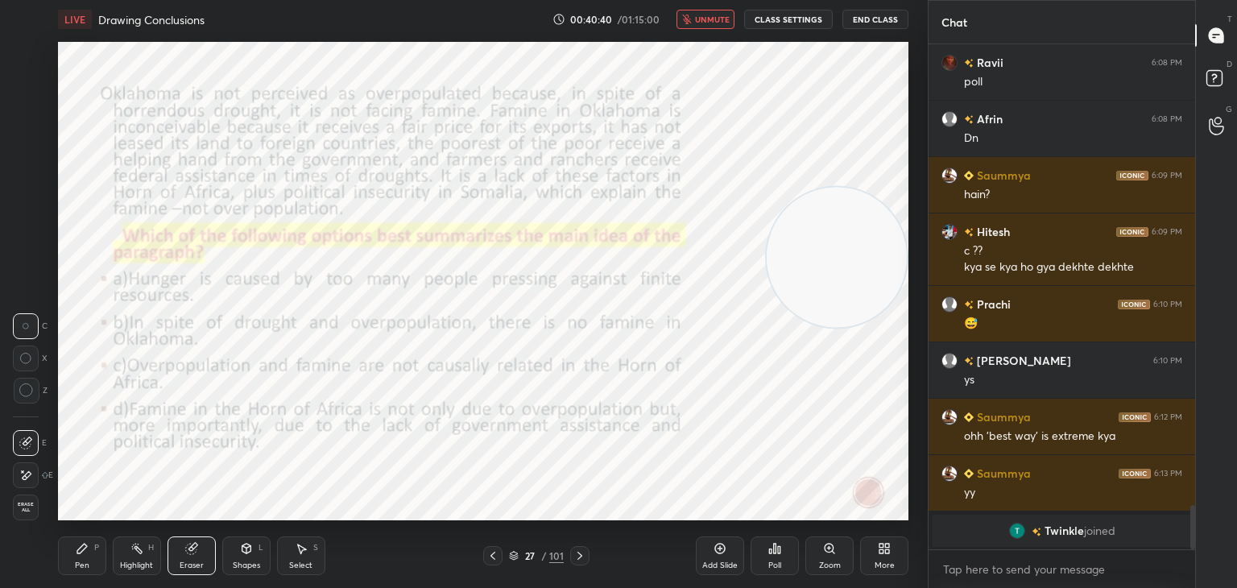
click at [23, 505] on span "Erase all" at bounding box center [26, 507] width 24 height 11
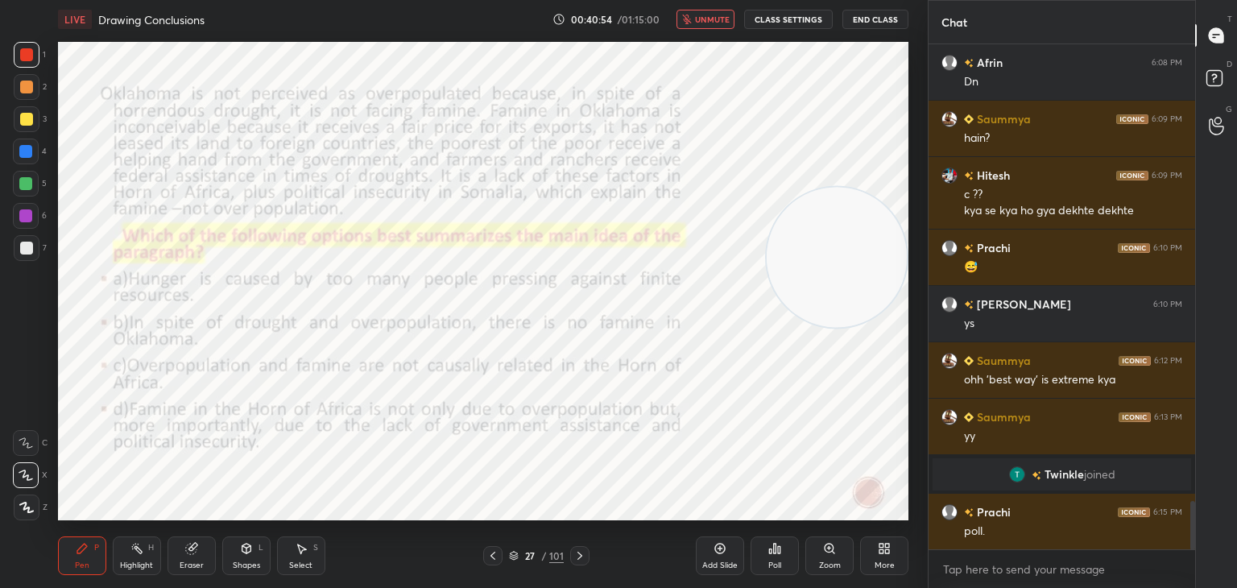
scroll to position [4801, 0]
click at [686, 20] on icon "button" at bounding box center [687, 20] width 10 height 10
click at [787, 564] on div "Poll" at bounding box center [775, 556] width 48 height 39
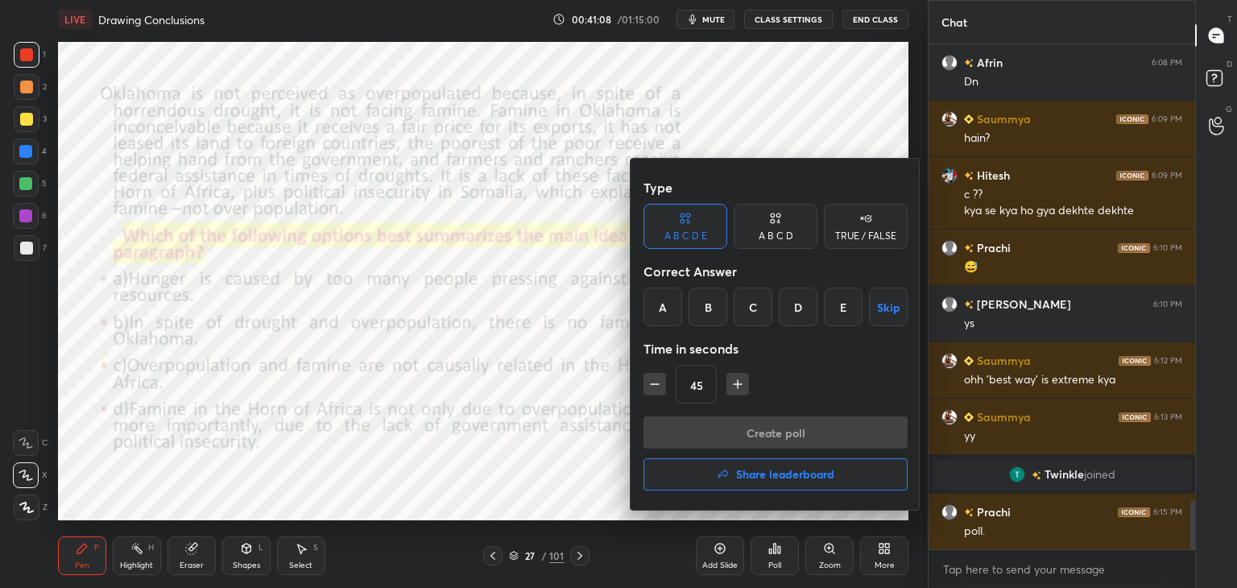
click at [789, 240] on div "A B C D" at bounding box center [776, 236] width 35 height 10
click at [783, 309] on div "C" at bounding box center [776, 307] width 48 height 39
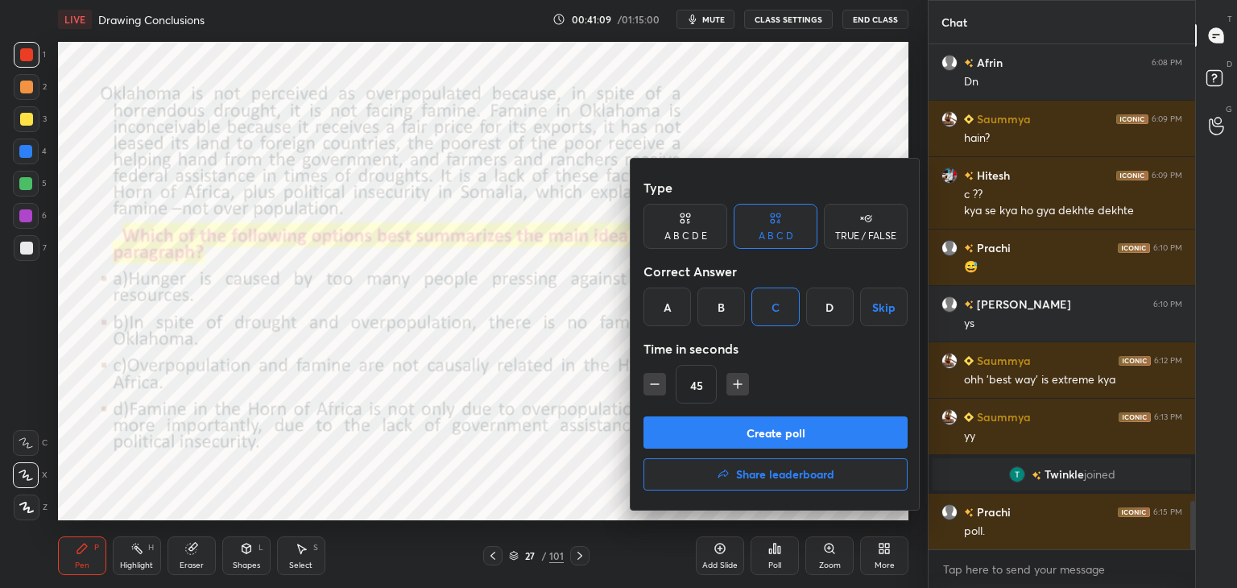
click at [741, 381] on icon "button" at bounding box center [738, 384] width 16 height 16
type input "60"
click at [740, 431] on button "Create poll" at bounding box center [776, 432] width 264 height 32
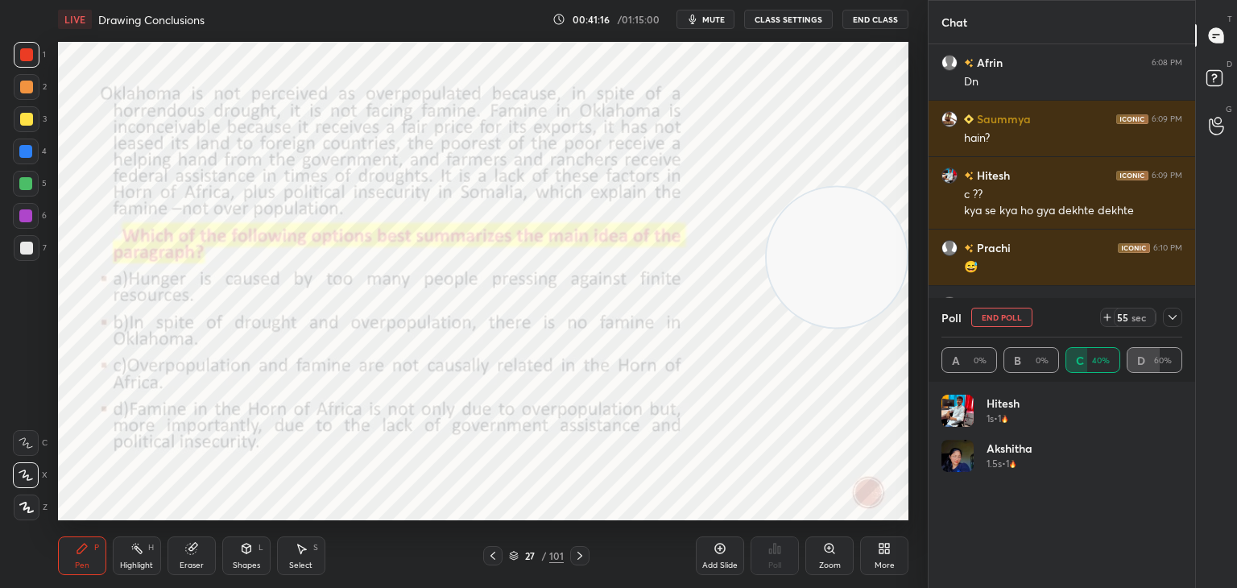
scroll to position [4956, 0]
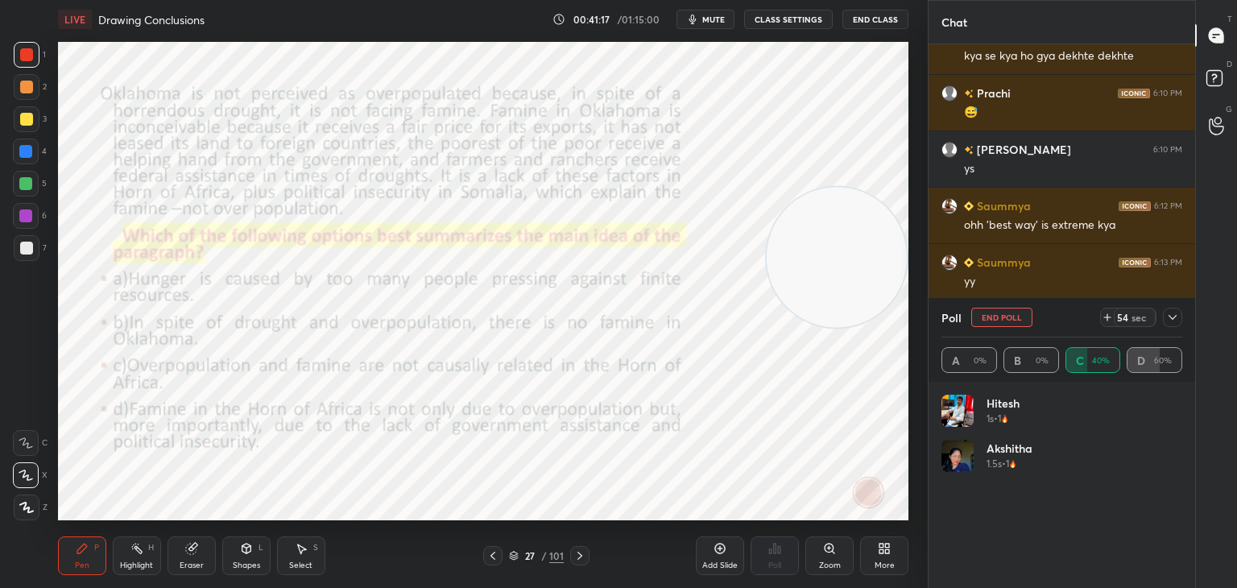
click at [1170, 319] on icon at bounding box center [1172, 317] width 13 height 13
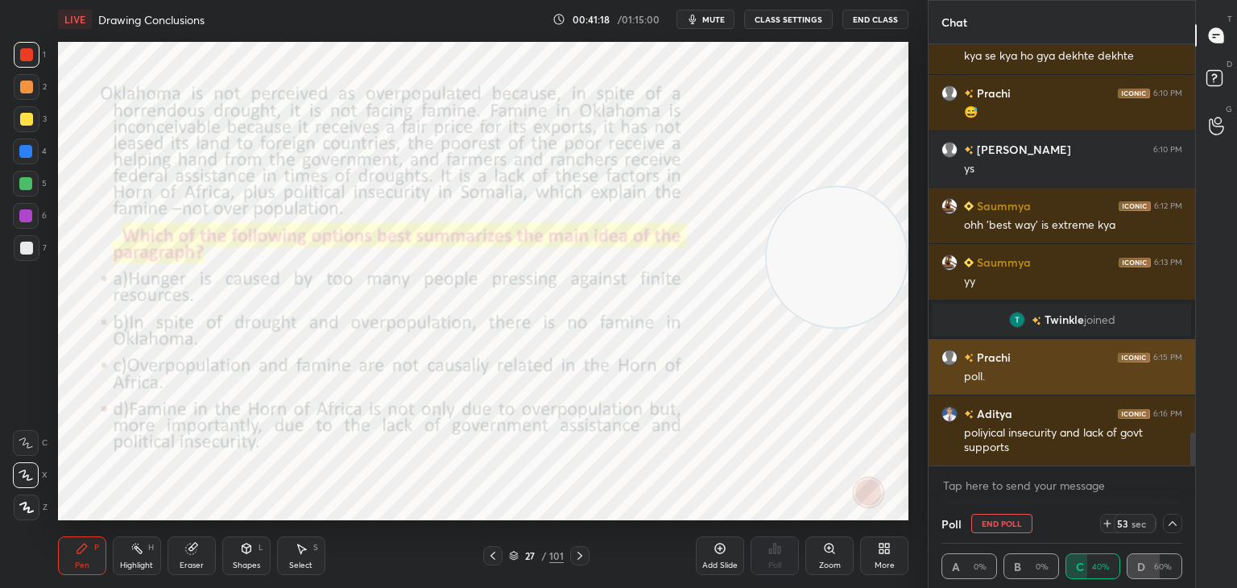
scroll to position [0, 5]
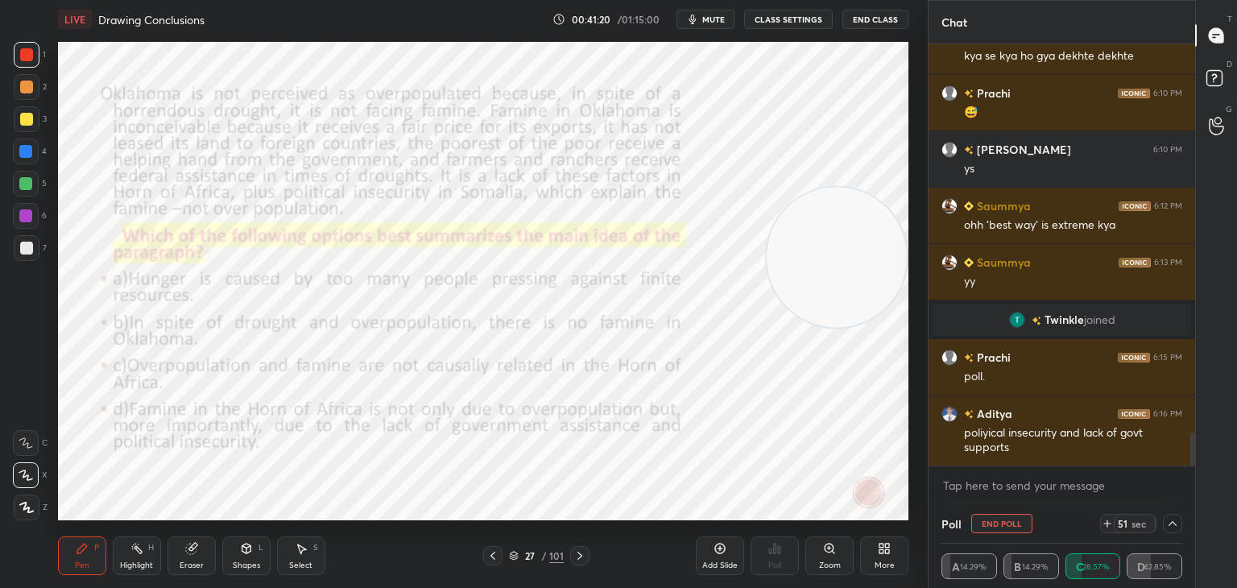
click at [1173, 528] on icon at bounding box center [1172, 523] width 13 height 13
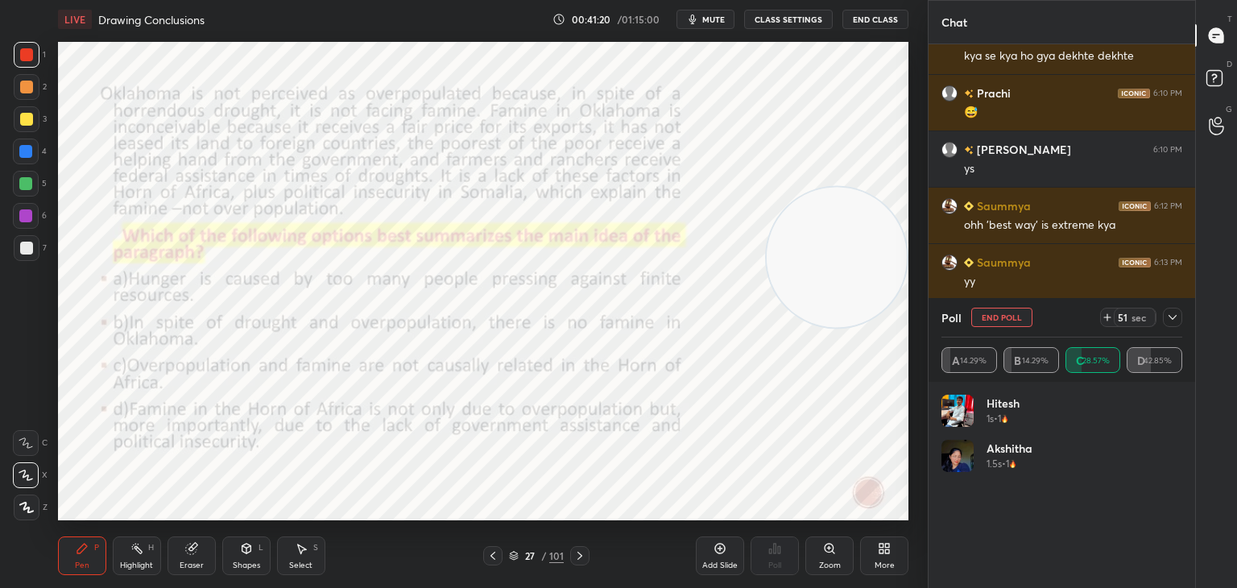
scroll to position [161, 236]
click at [1175, 495] on div "Hitesh 1s • 1 Akshitha 1.5s • 1" at bounding box center [1062, 445] width 241 height 100
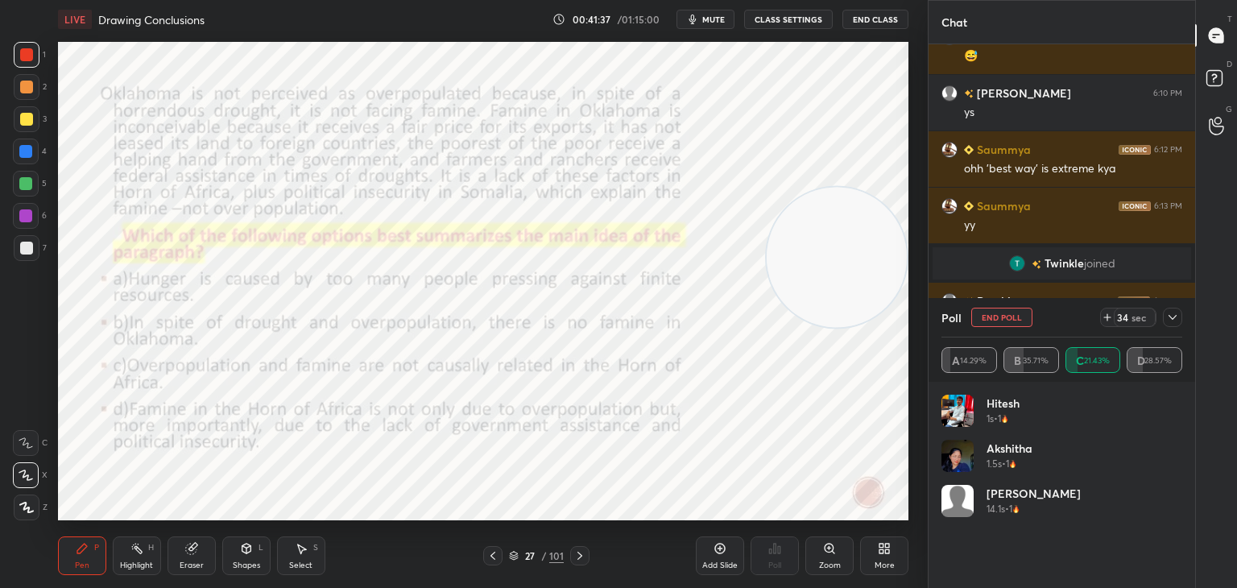
click at [1171, 323] on icon at bounding box center [1172, 317] width 13 height 13
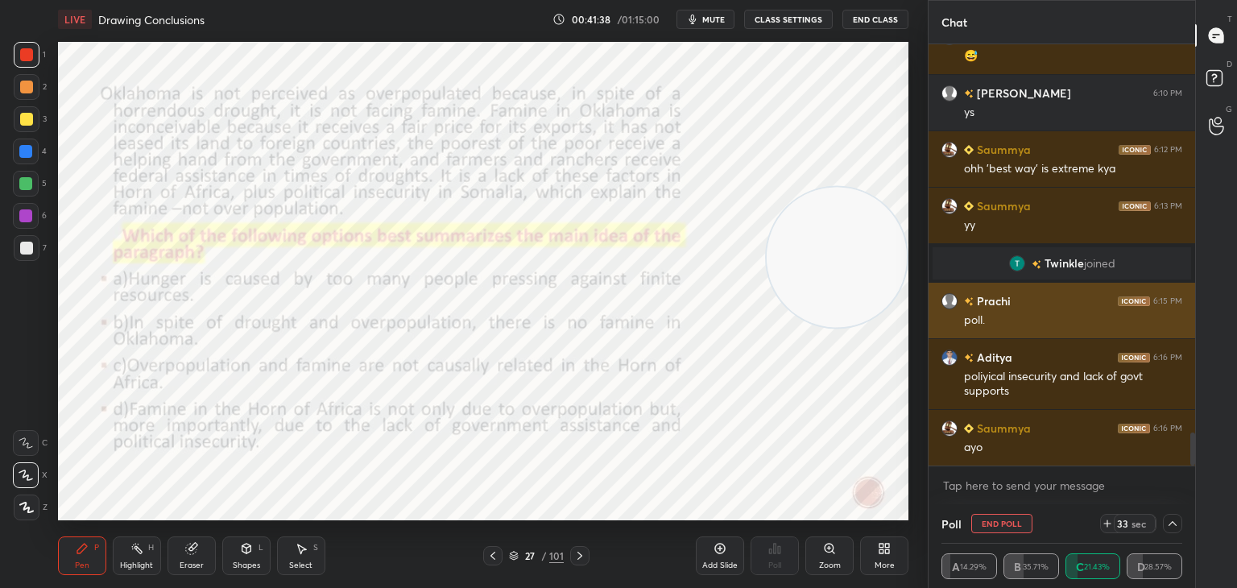
scroll to position [0, 5]
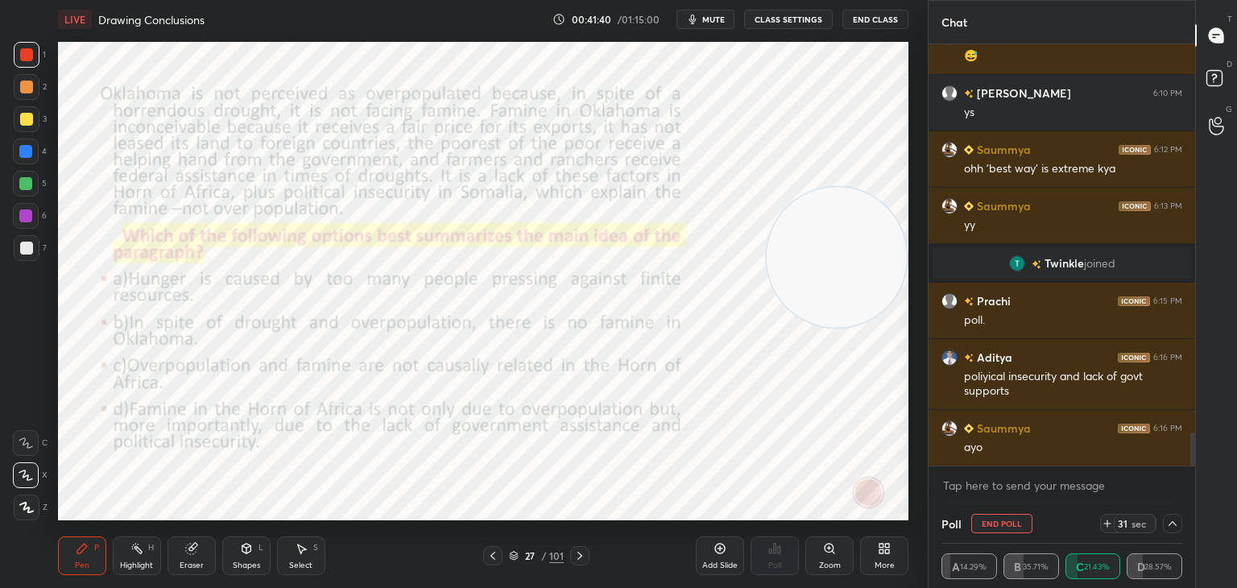
click at [1178, 520] on icon at bounding box center [1172, 523] width 13 height 13
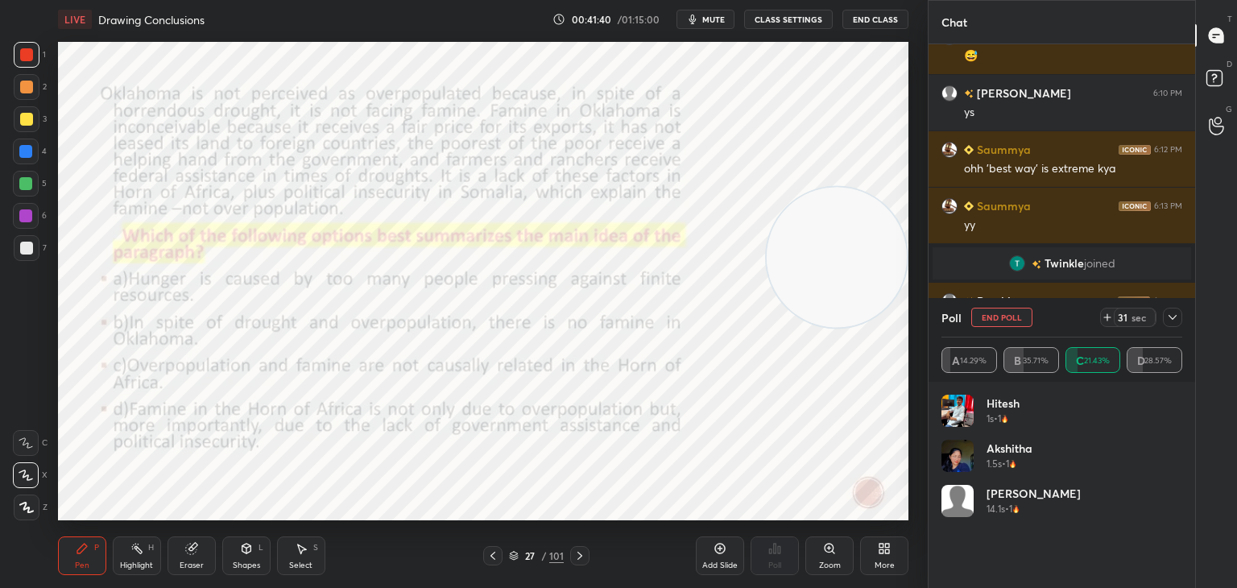
scroll to position [0, 0]
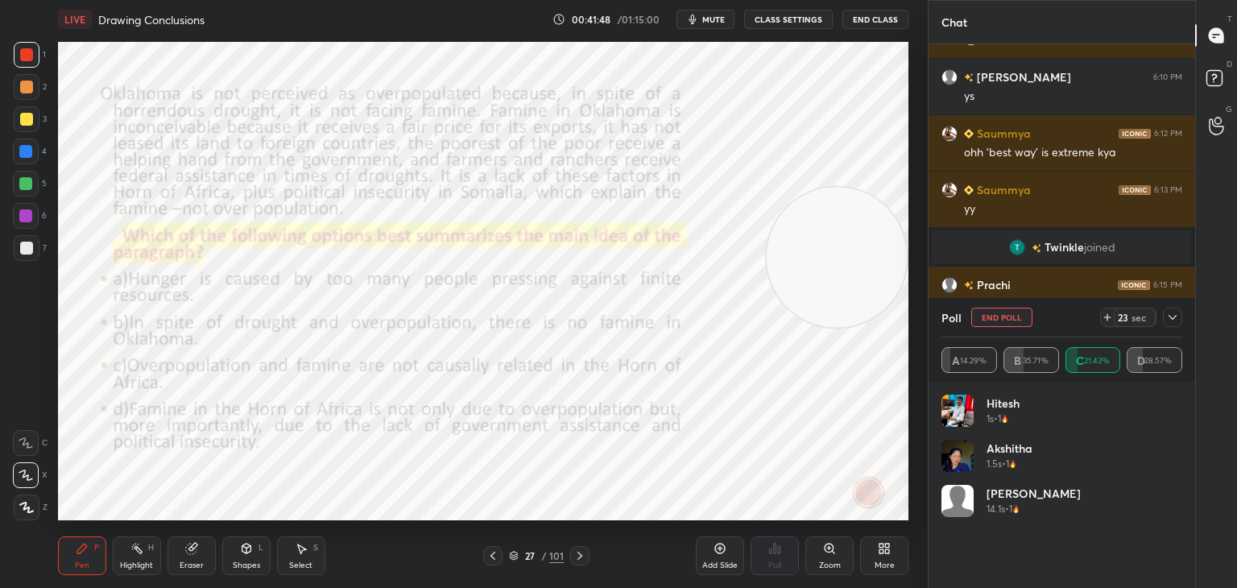
click at [1165, 317] on div at bounding box center [1172, 317] width 19 height 19
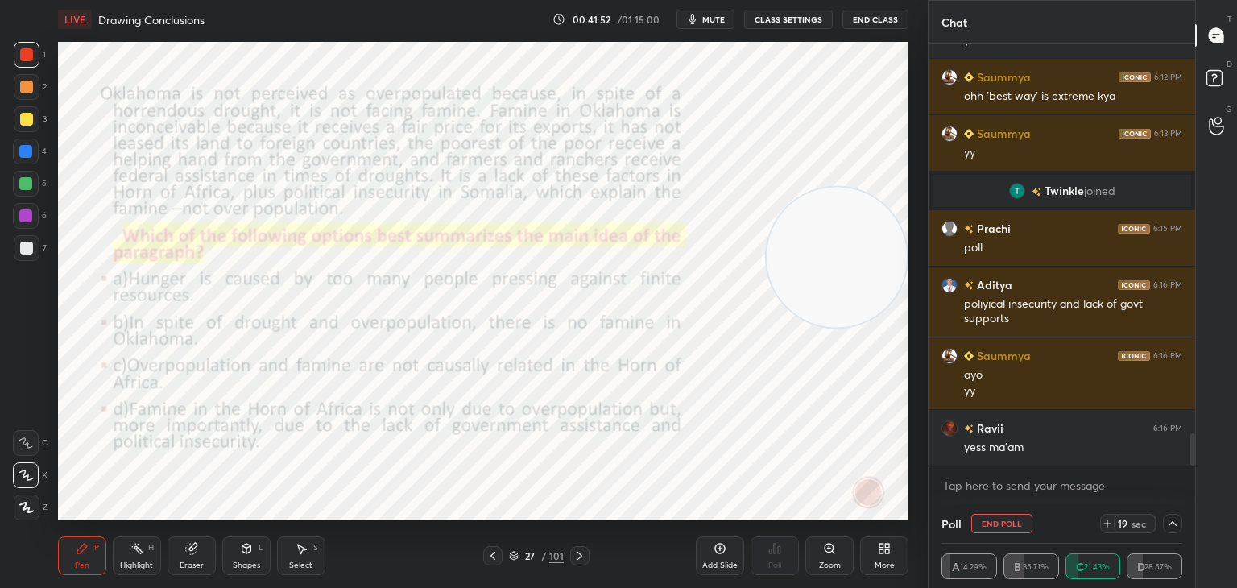
click at [1174, 527] on icon at bounding box center [1172, 523] width 13 height 13
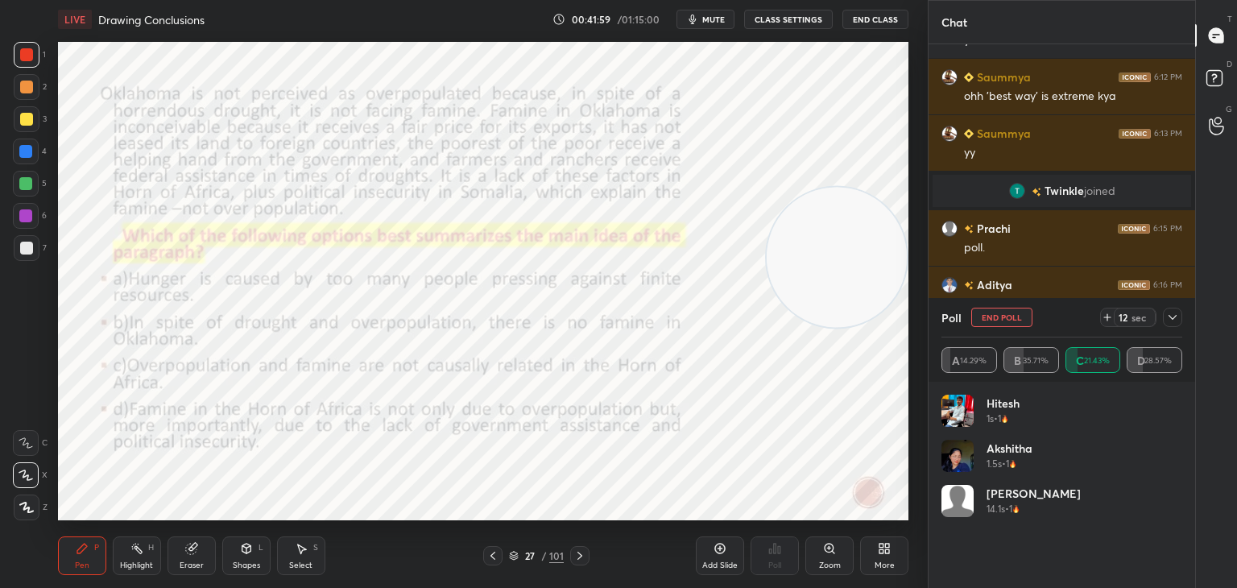
click at [1012, 320] on button "End Poll" at bounding box center [1002, 317] width 61 height 19
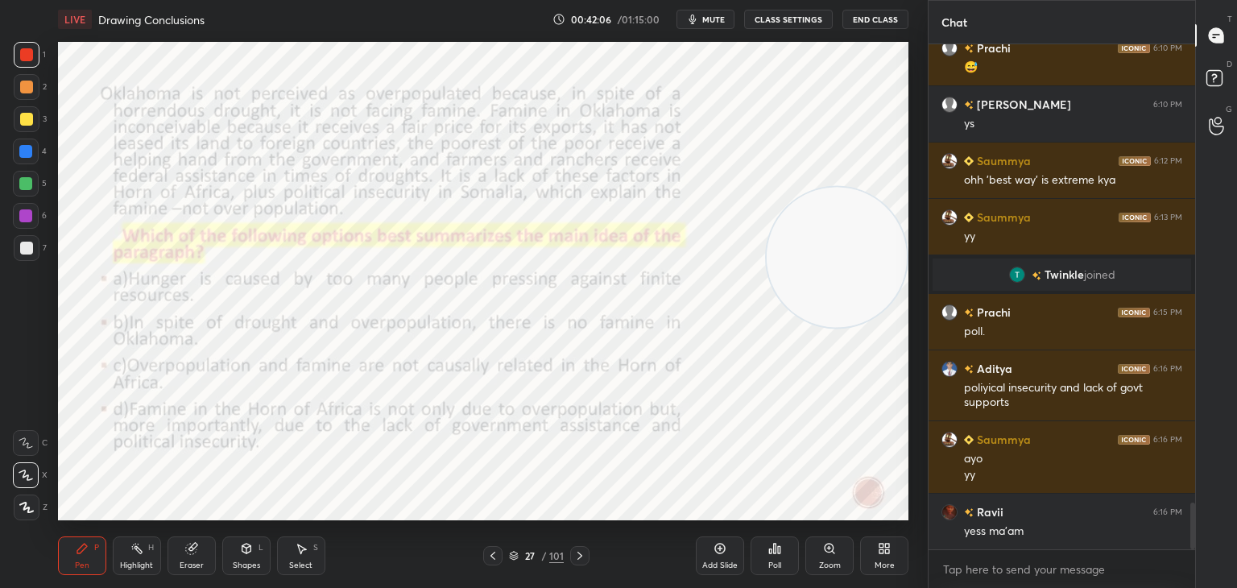
click at [493, 558] on icon at bounding box center [493, 556] width 5 height 8
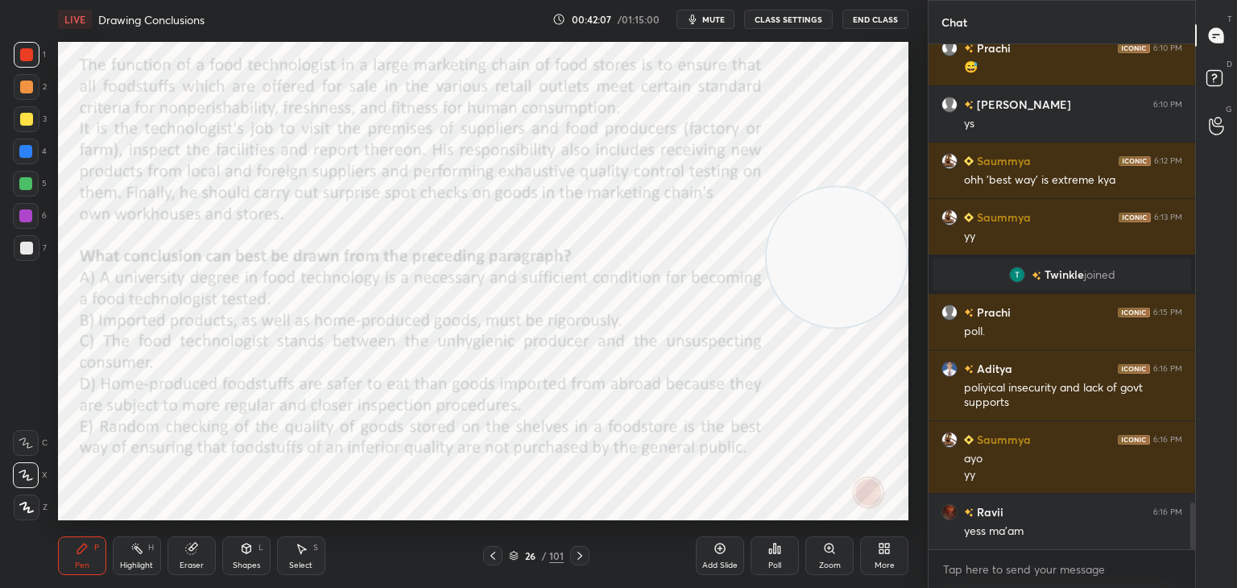
click at [727, 549] on div "Add Slide" at bounding box center [720, 556] width 48 height 39
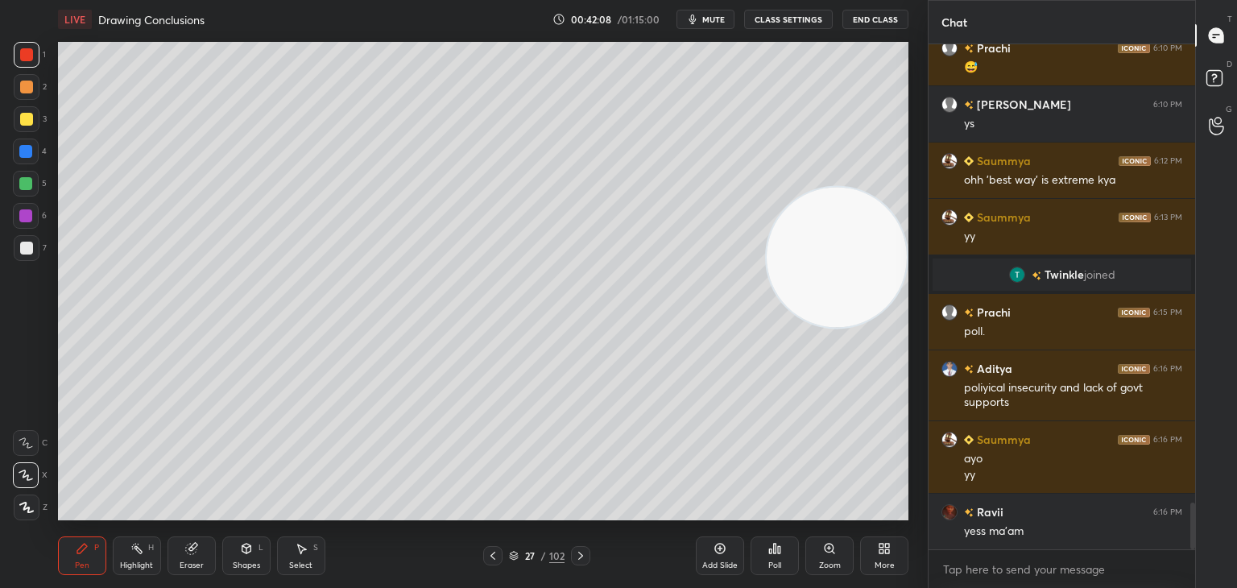
click at [26, 124] on div at bounding box center [26, 119] width 13 height 13
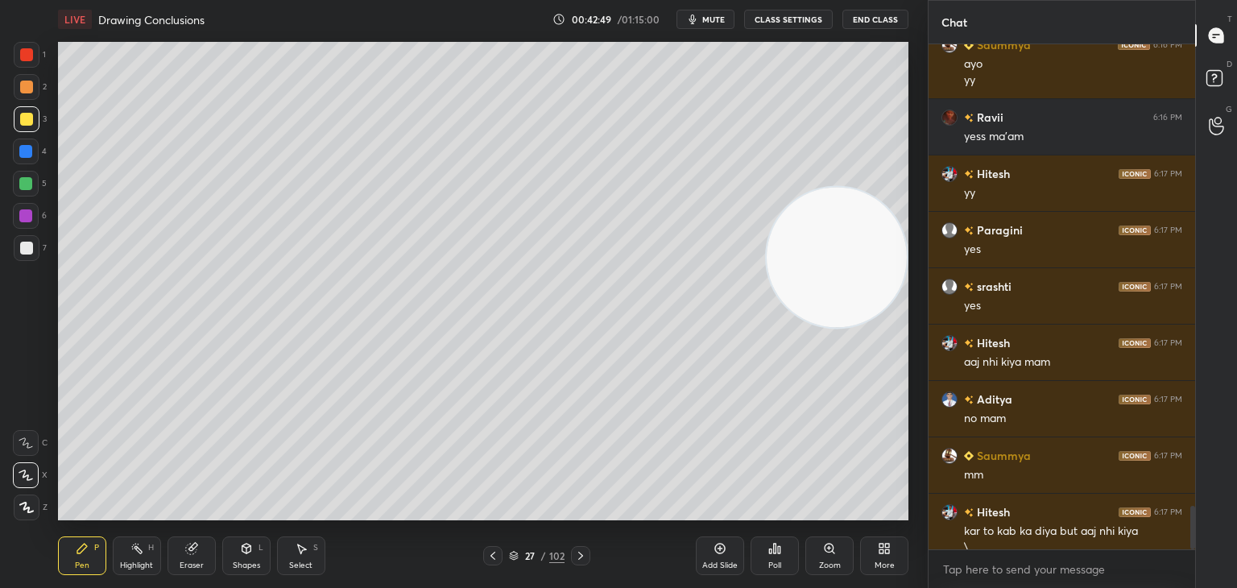
scroll to position [5412, 0]
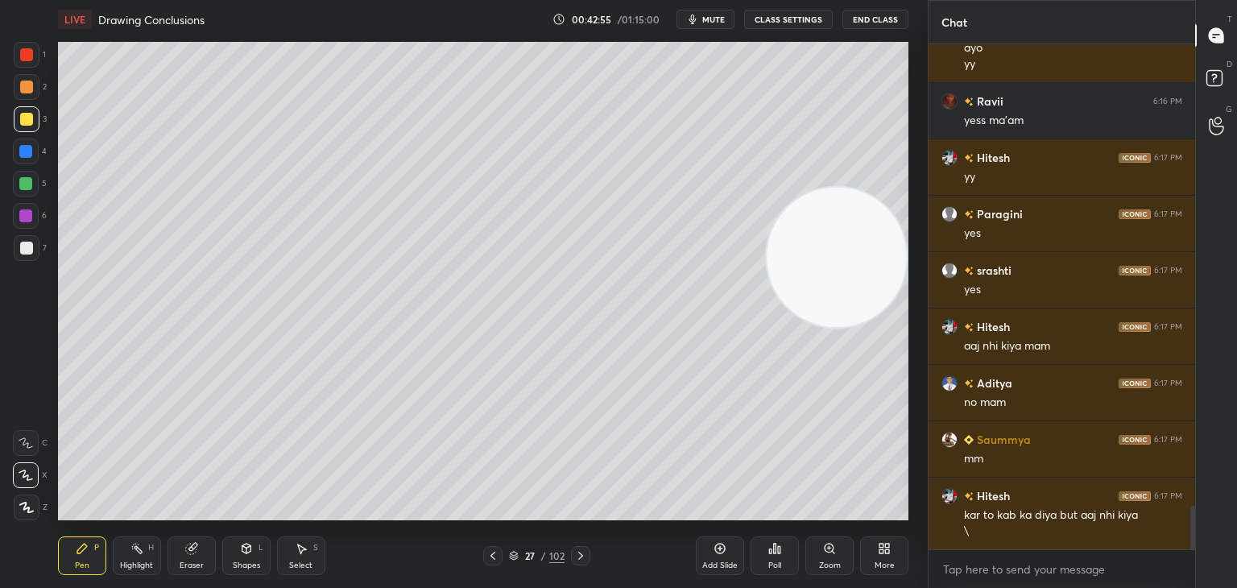
click at [580, 555] on icon at bounding box center [580, 555] width 13 height 13
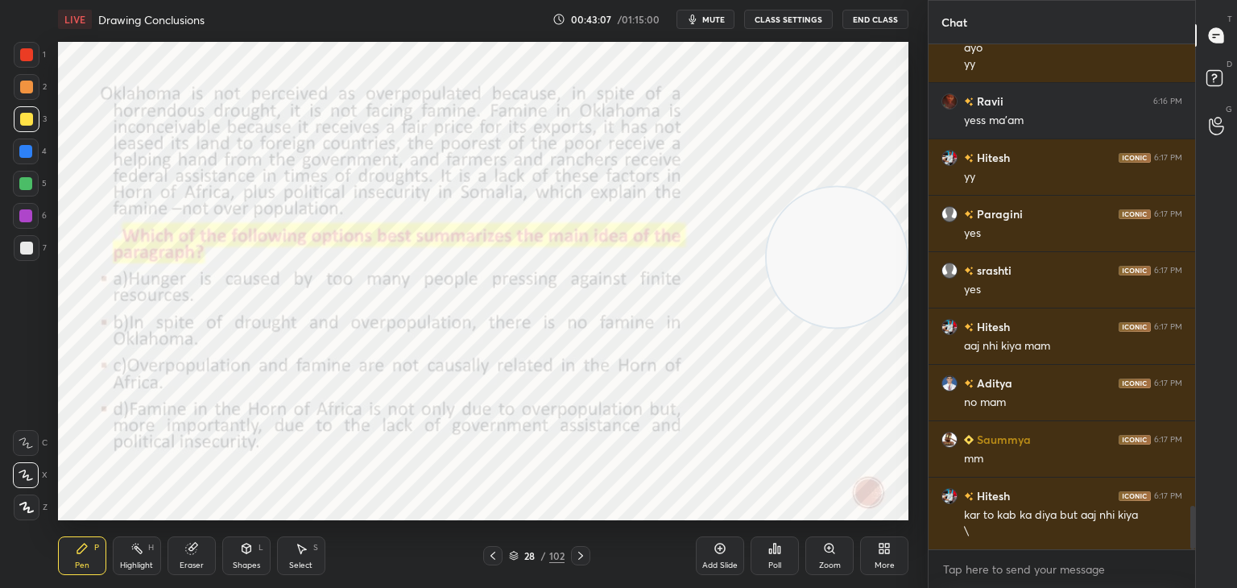
click at [26, 53] on div at bounding box center [26, 54] width 13 height 13
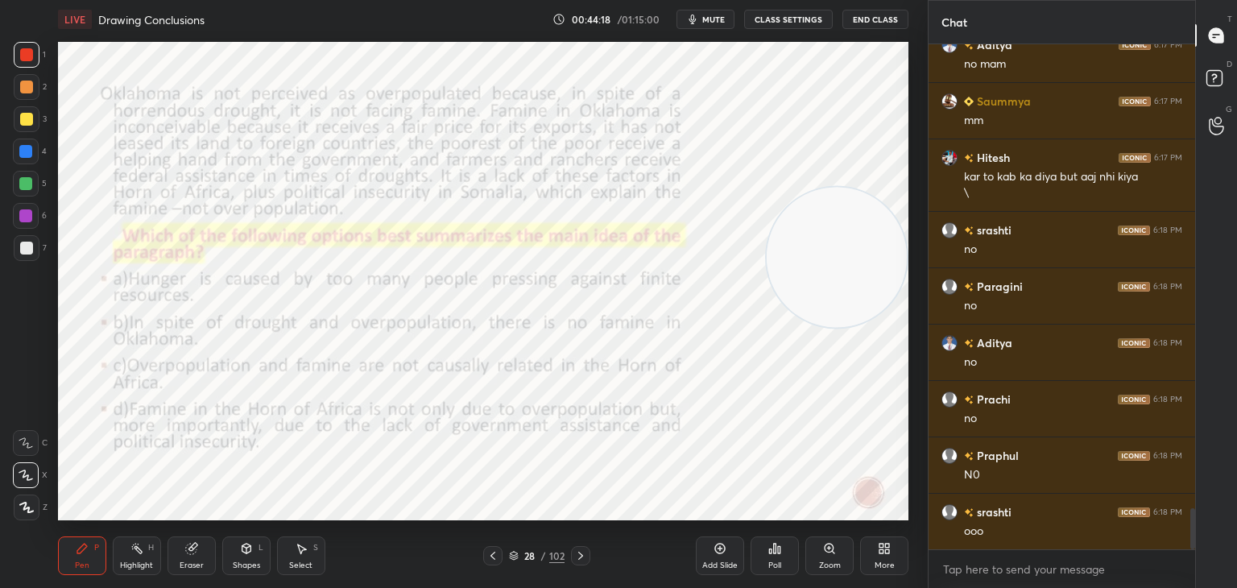
scroll to position [5807, 0]
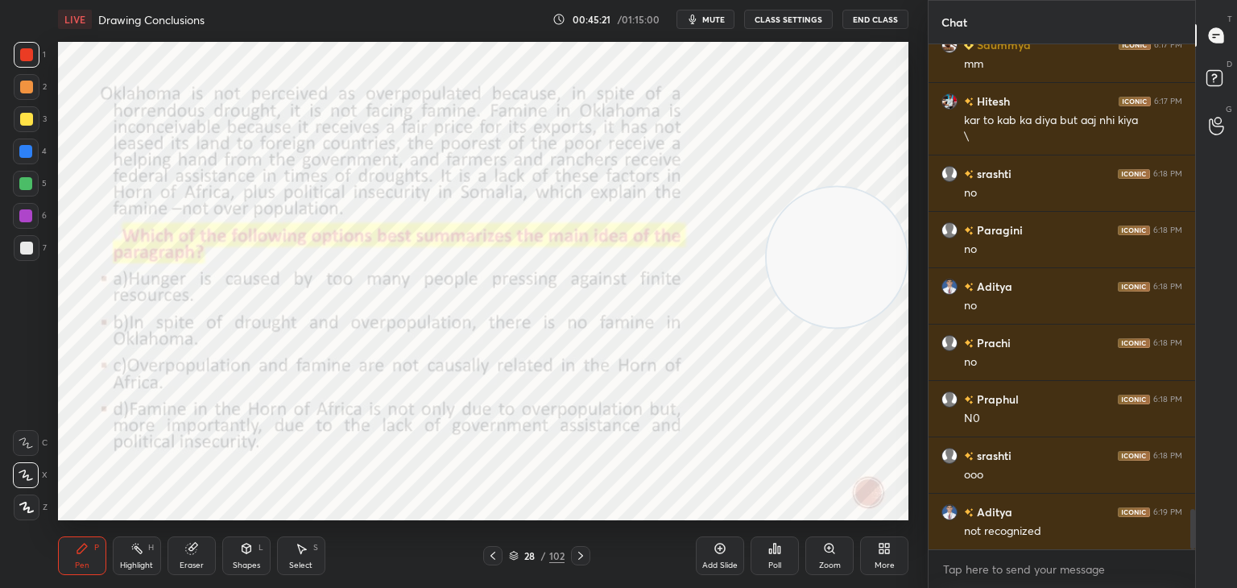
click at [27, 147] on div at bounding box center [25, 151] width 13 height 13
click at [43, 91] on div "2" at bounding box center [30, 87] width 33 height 26
click at [19, 62] on div at bounding box center [27, 55] width 26 height 26
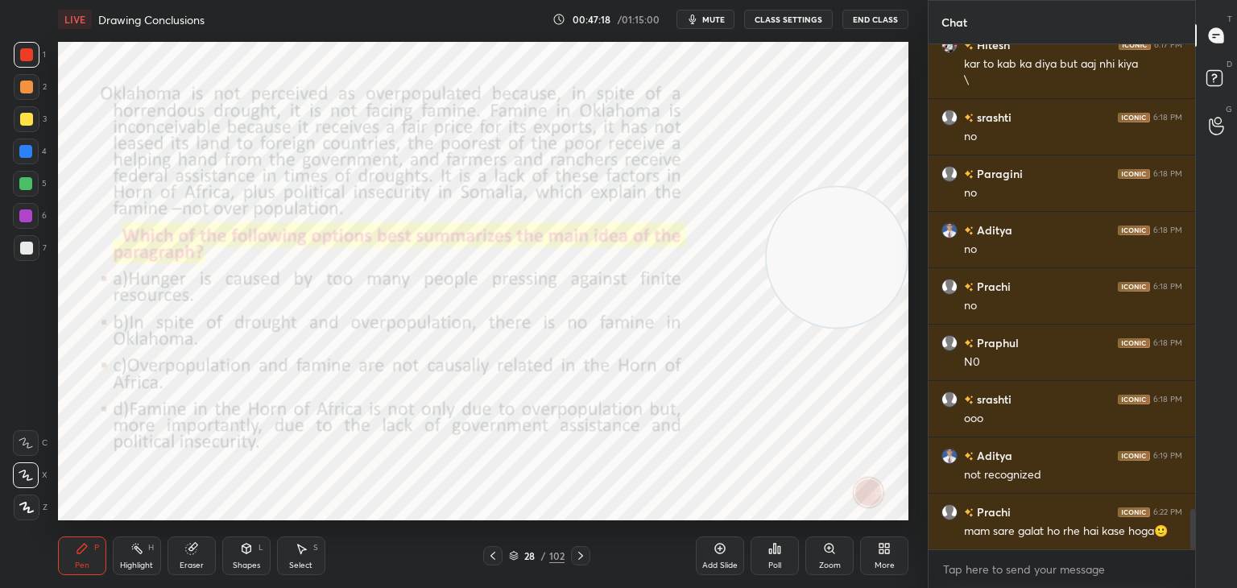
click at [515, 559] on icon at bounding box center [514, 558] width 8 height 2
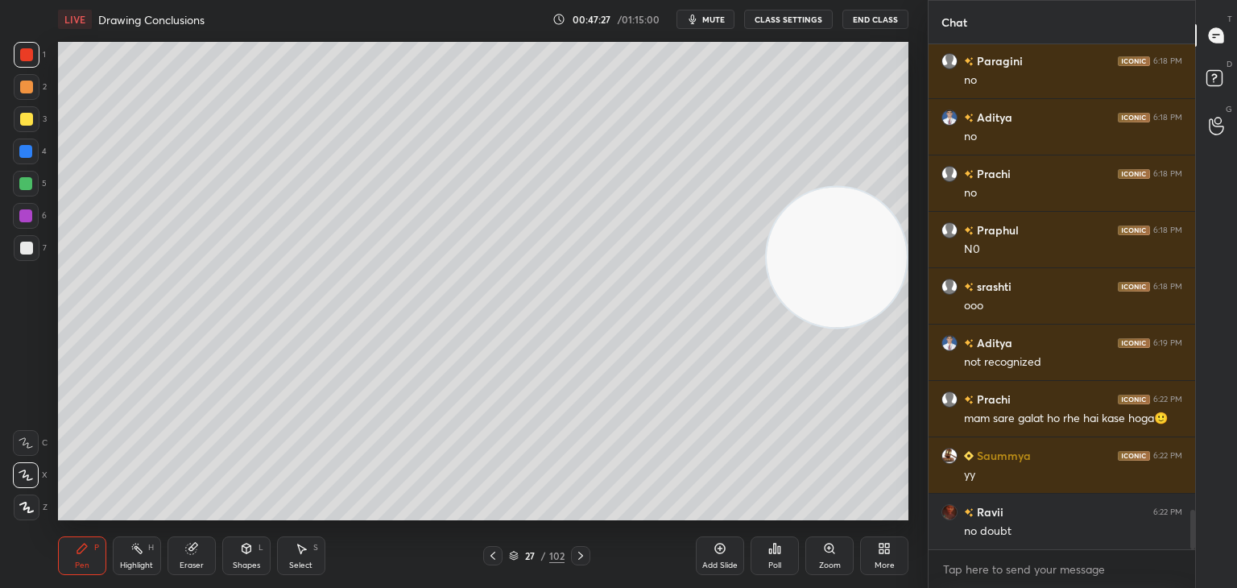
scroll to position [6032, 0]
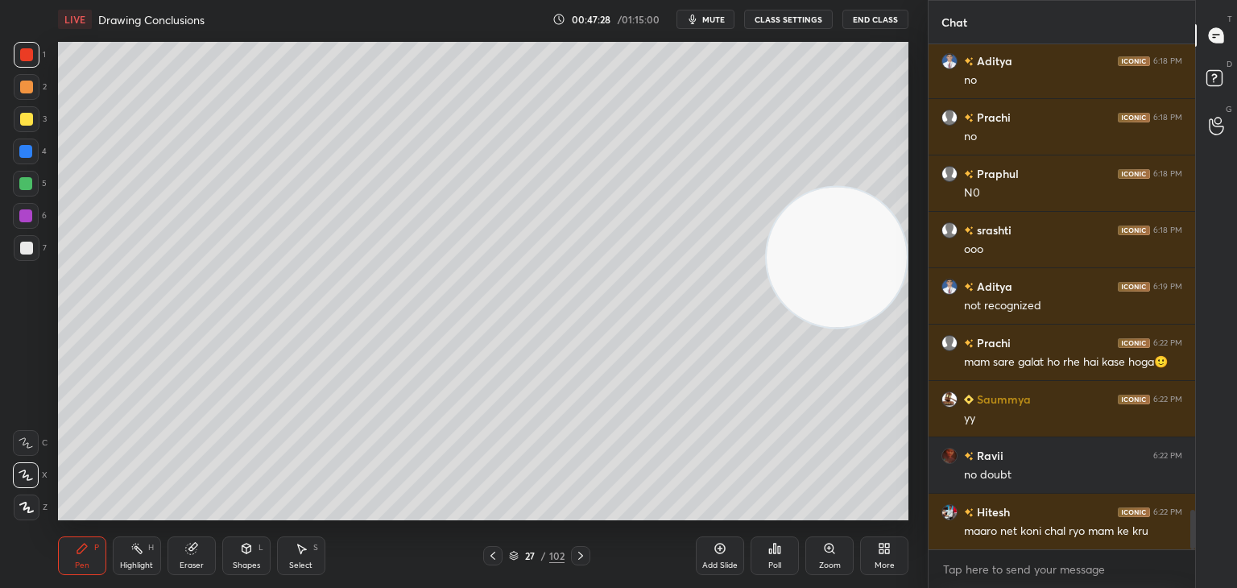
click at [722, 549] on icon at bounding box center [720, 548] width 5 height 5
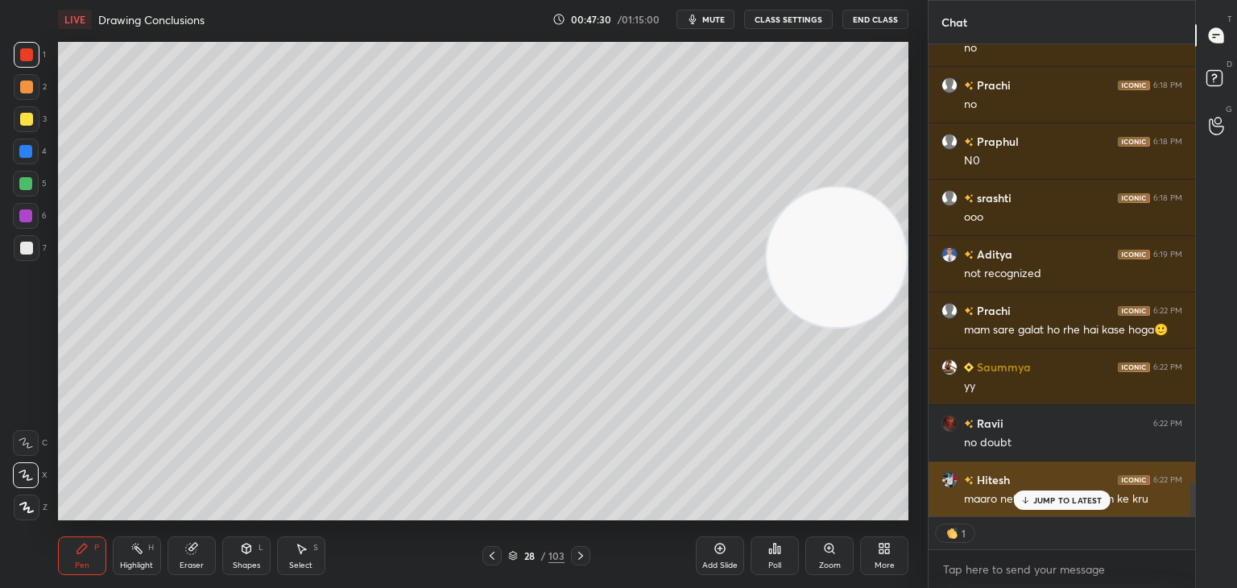
click at [1050, 489] on div "maaro net koni chal ryo mam ke kru" at bounding box center [1073, 497] width 218 height 19
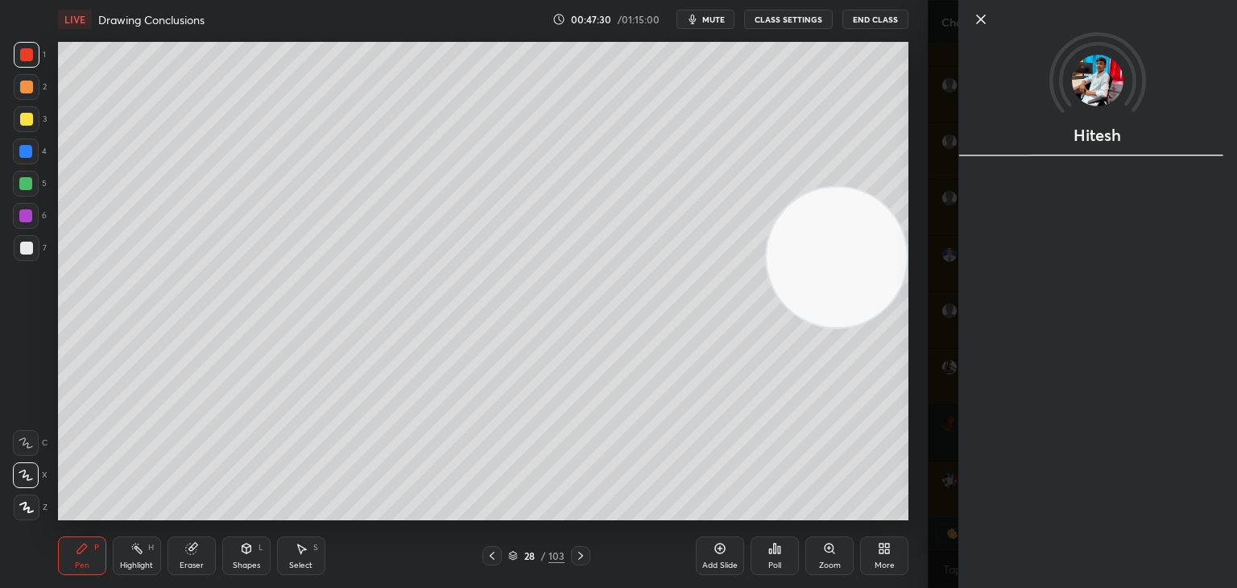
scroll to position [6122, 0]
click at [980, 20] on icon at bounding box center [981, 19] width 8 height 8
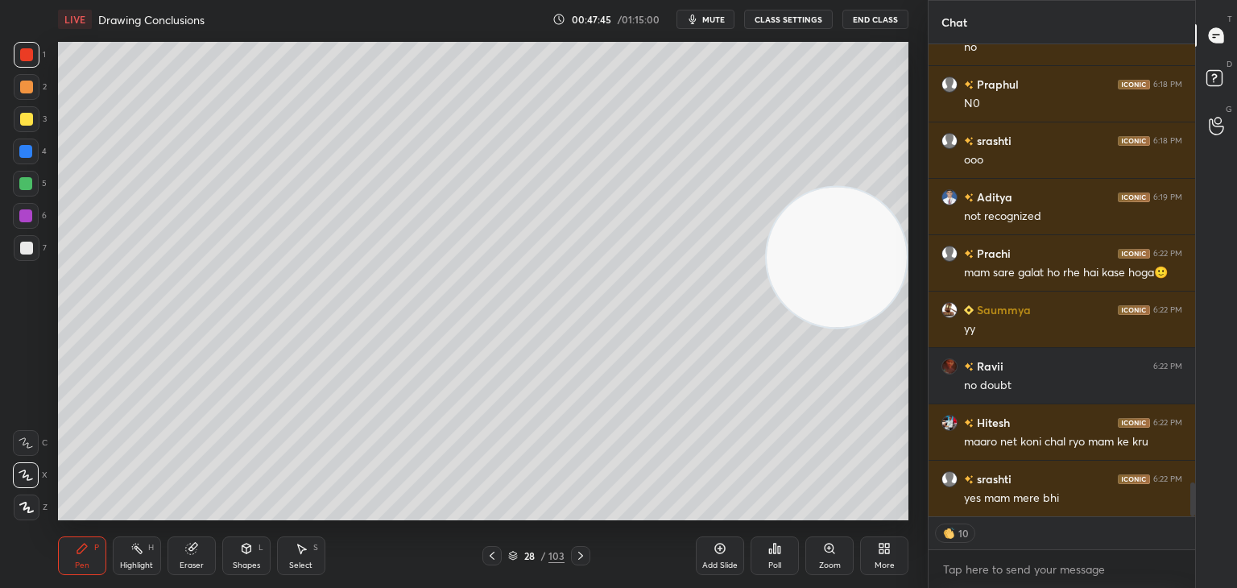
click at [20, 125] on div at bounding box center [26, 119] width 13 height 13
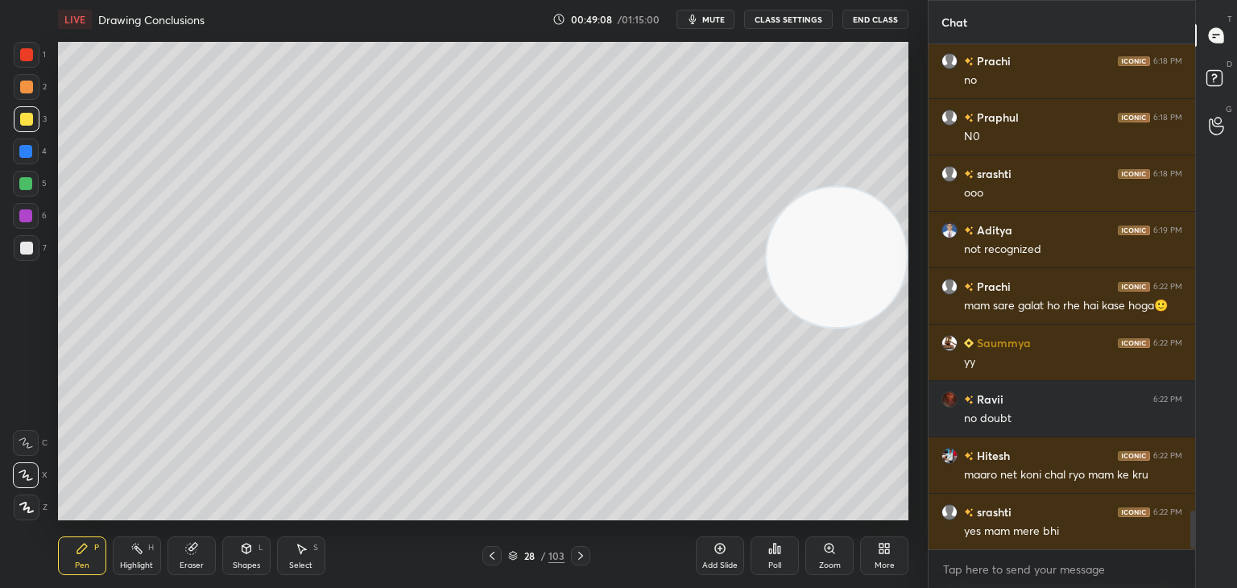
click at [512, 558] on icon at bounding box center [513, 557] width 8 height 2
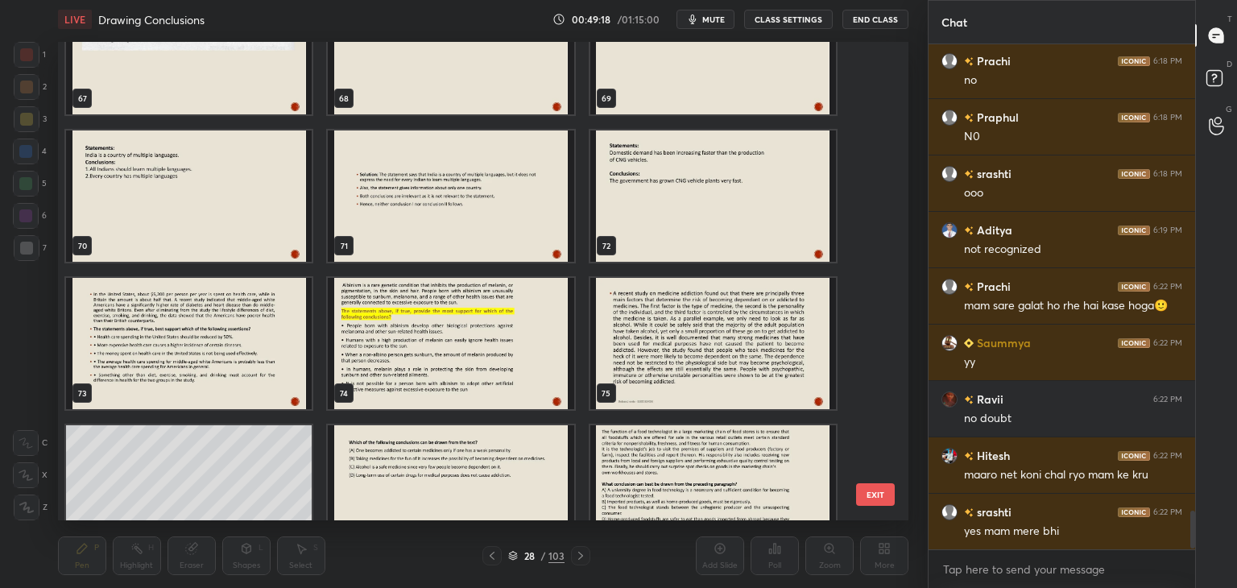
scroll to position [3312, 0]
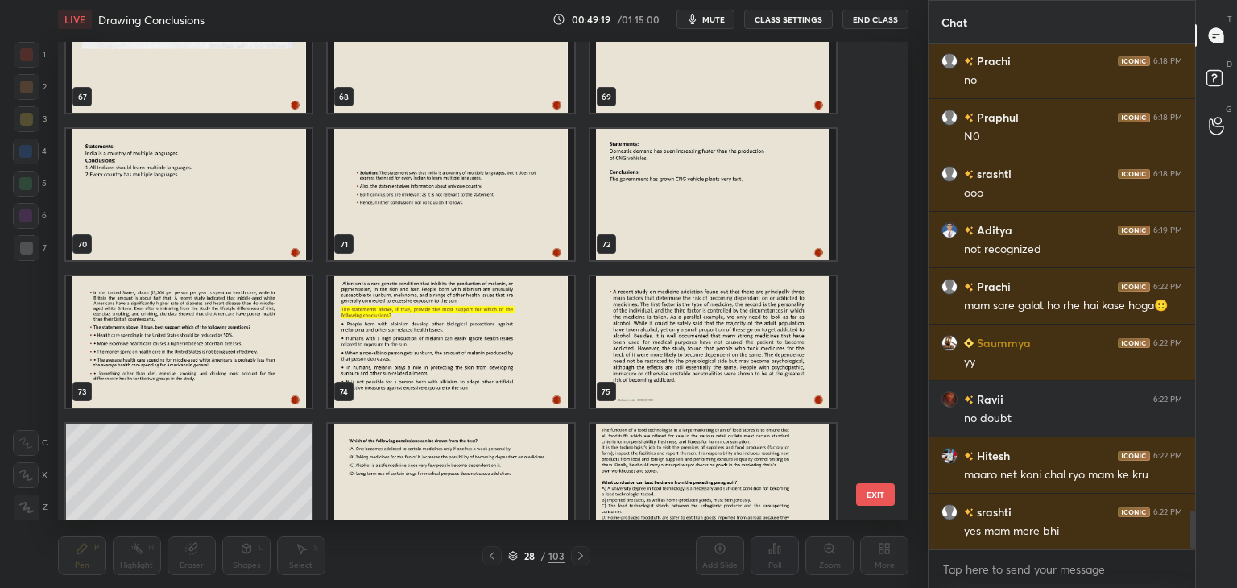
click at [700, 348] on img "grid" at bounding box center [713, 341] width 246 height 131
click at [702, 345] on img "grid" at bounding box center [713, 341] width 246 height 131
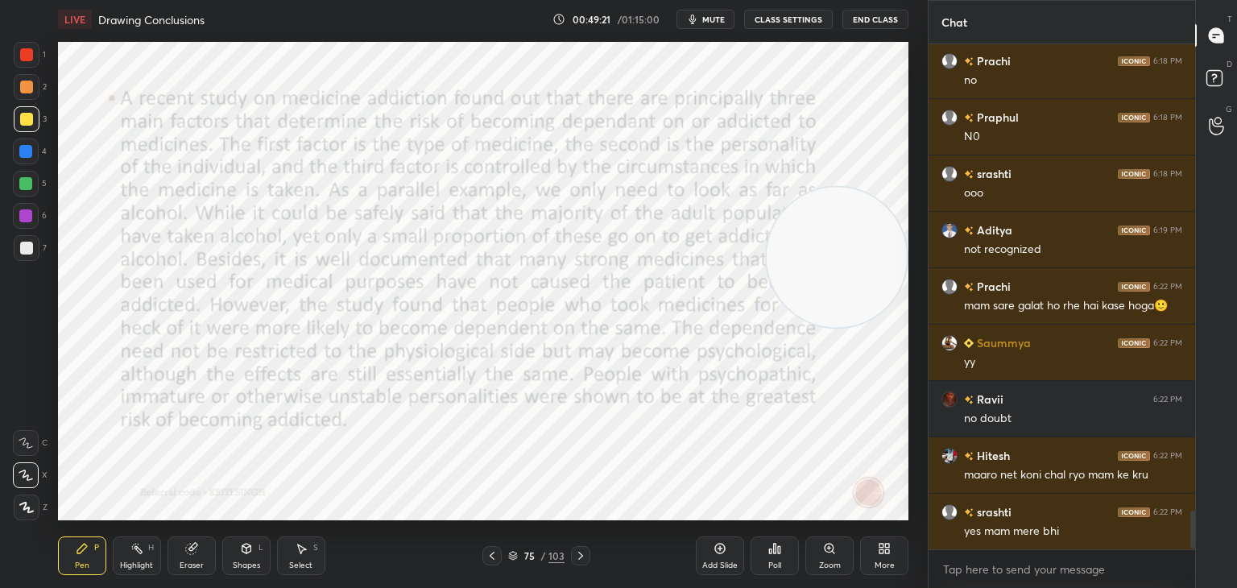
click at [517, 555] on icon at bounding box center [513, 556] width 10 height 10
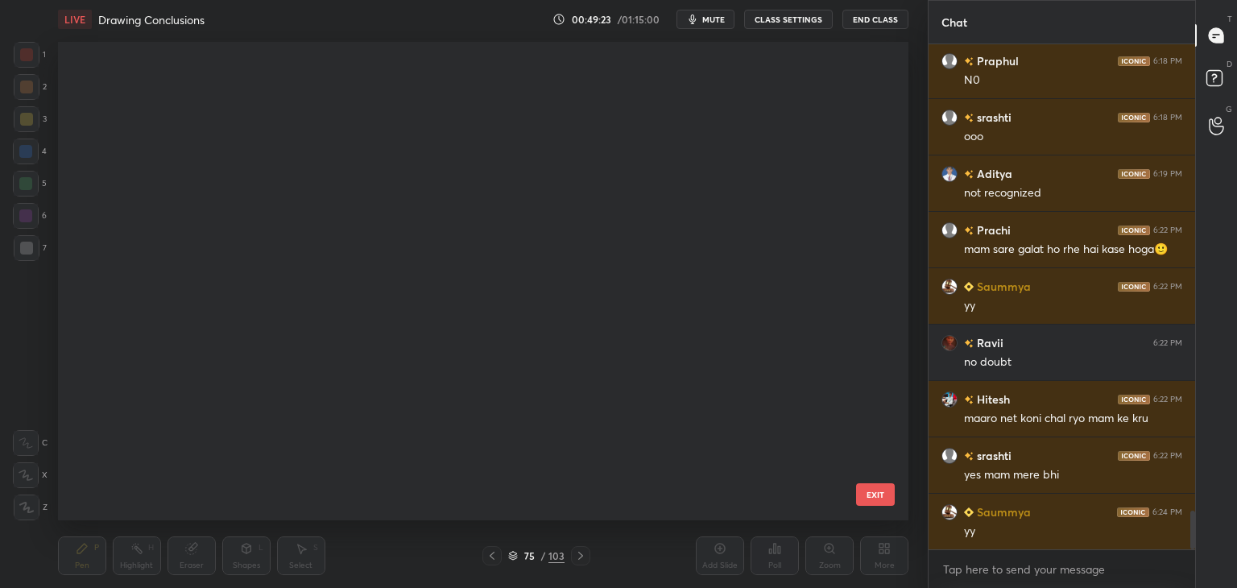
scroll to position [0, 0]
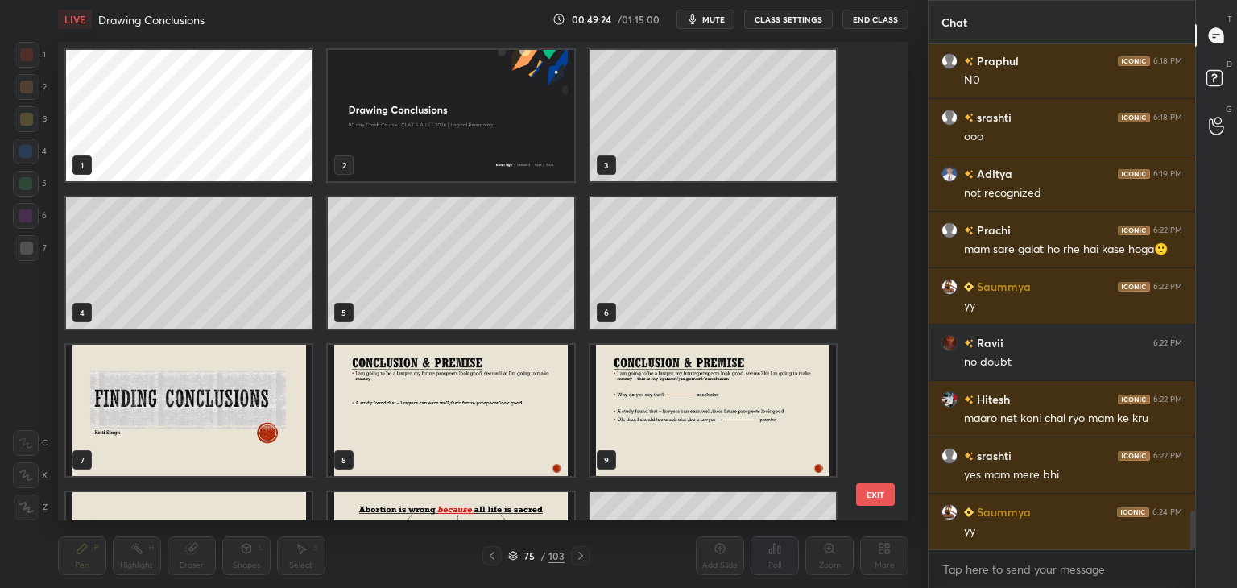
click at [488, 127] on img "grid" at bounding box center [451, 115] width 246 height 131
click at [503, 144] on img "grid" at bounding box center [451, 115] width 246 height 131
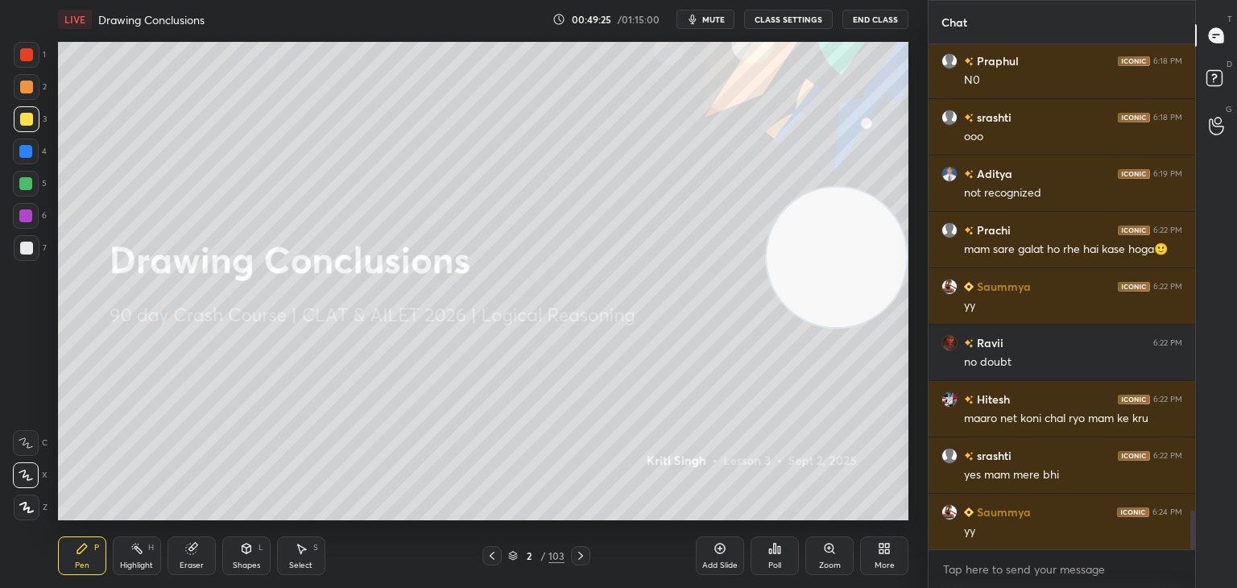
click at [718, 551] on icon at bounding box center [720, 548] width 13 height 13
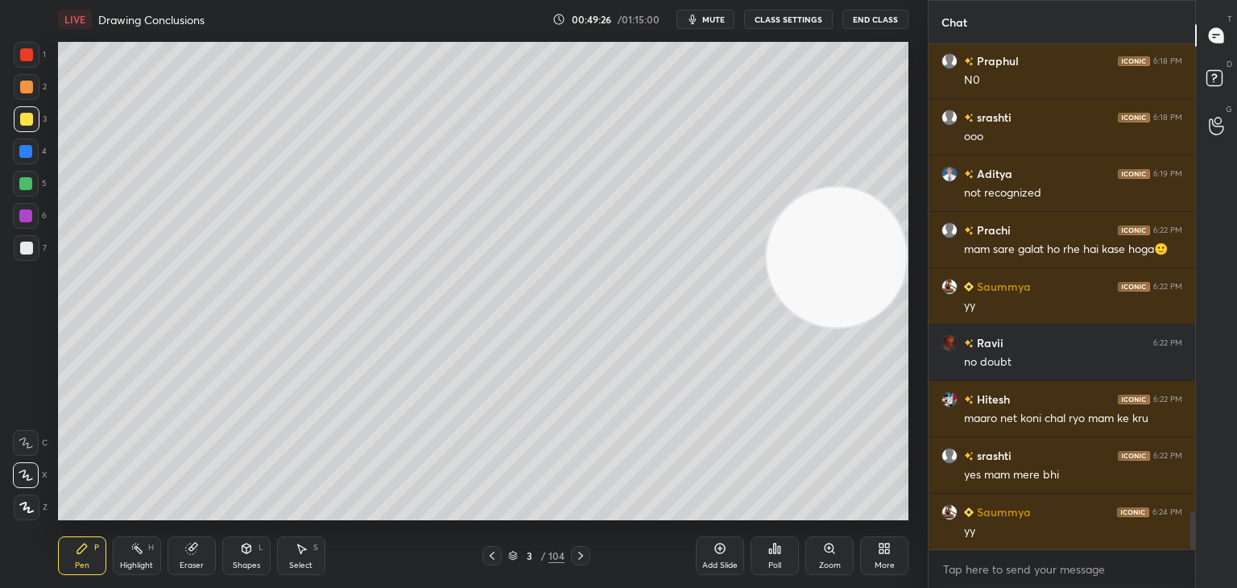
scroll to position [6201, 0]
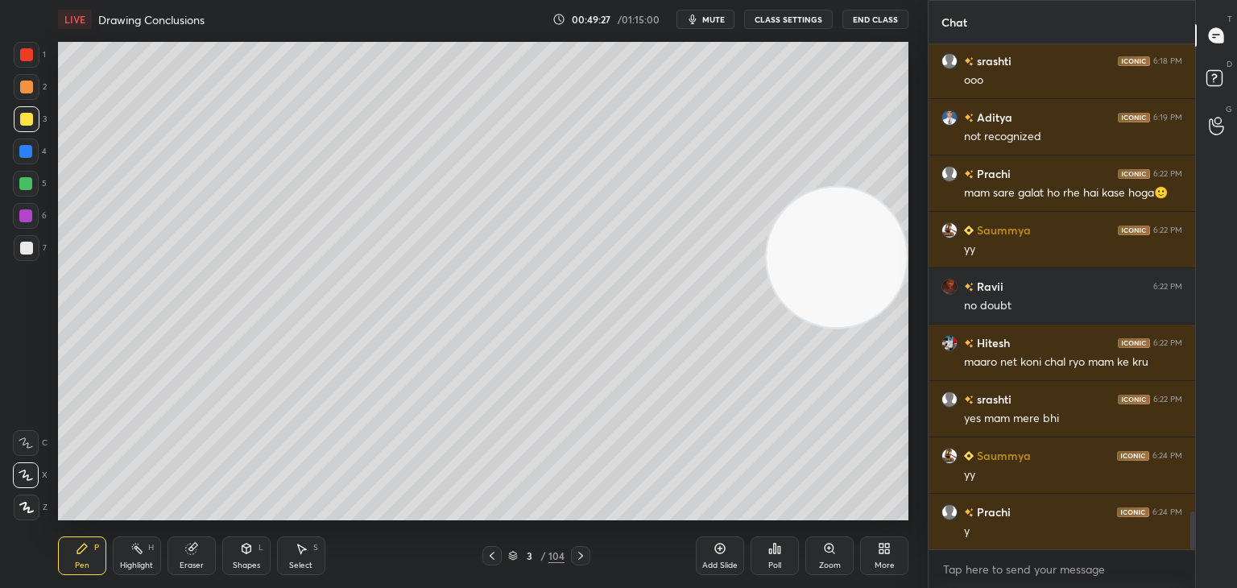
click at [882, 553] on icon at bounding box center [882, 551] width 4 height 4
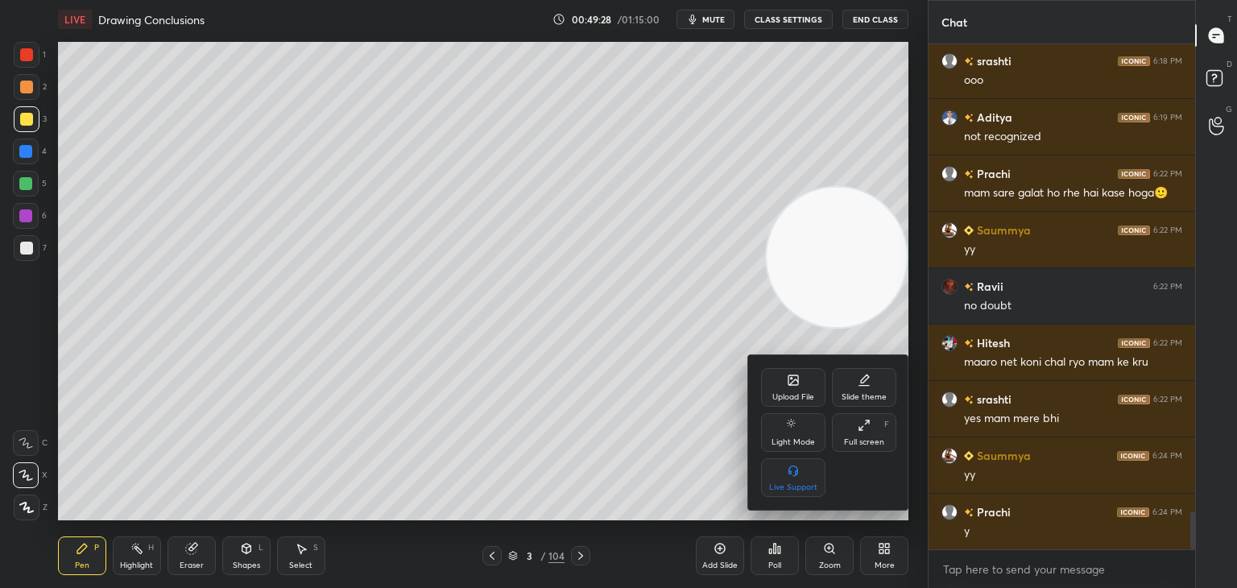
click at [786, 389] on div "Upload File" at bounding box center [793, 387] width 64 height 39
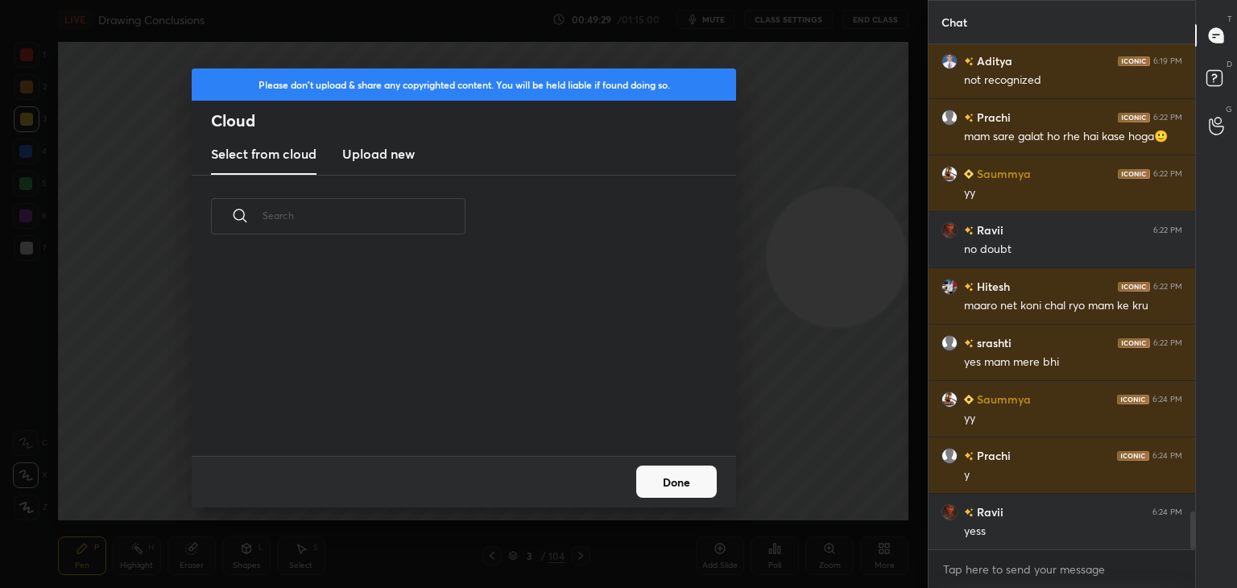
scroll to position [198, 517]
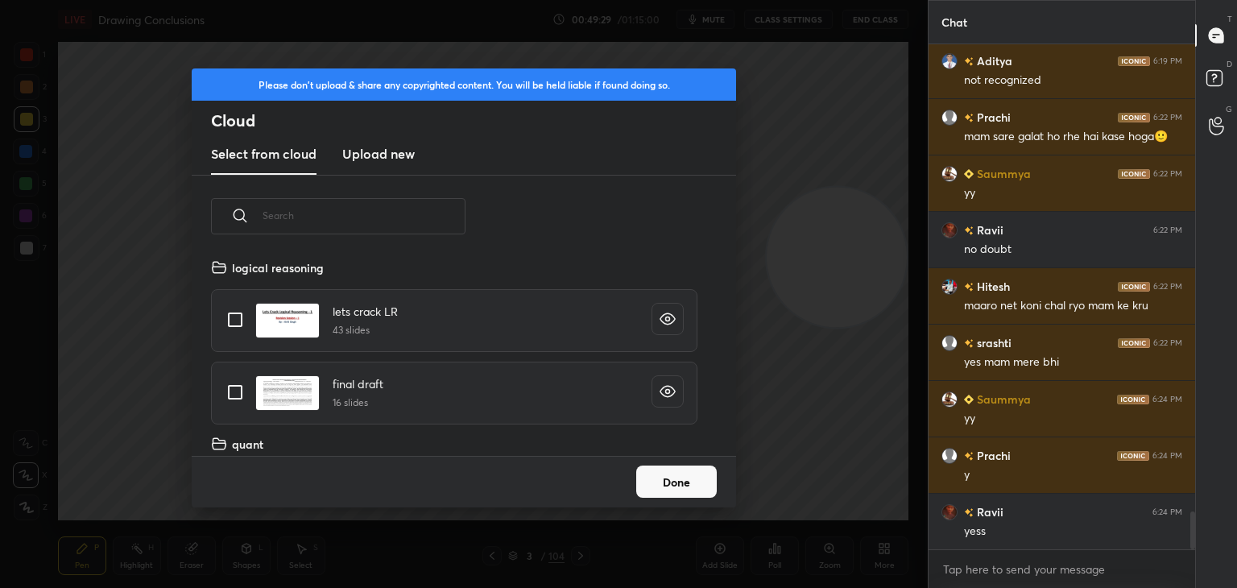
click at [390, 157] on h3 "Upload new" at bounding box center [378, 153] width 73 height 19
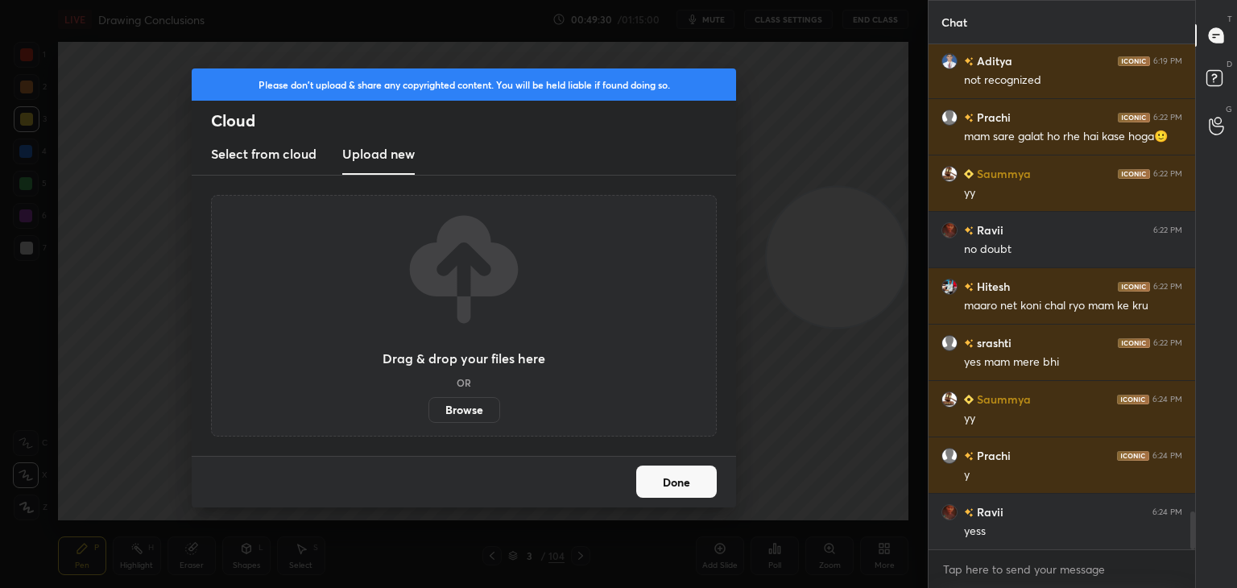
click at [474, 415] on label "Browse" at bounding box center [465, 410] width 72 height 26
click at [429, 415] on input "Browse" at bounding box center [429, 410] width 0 height 26
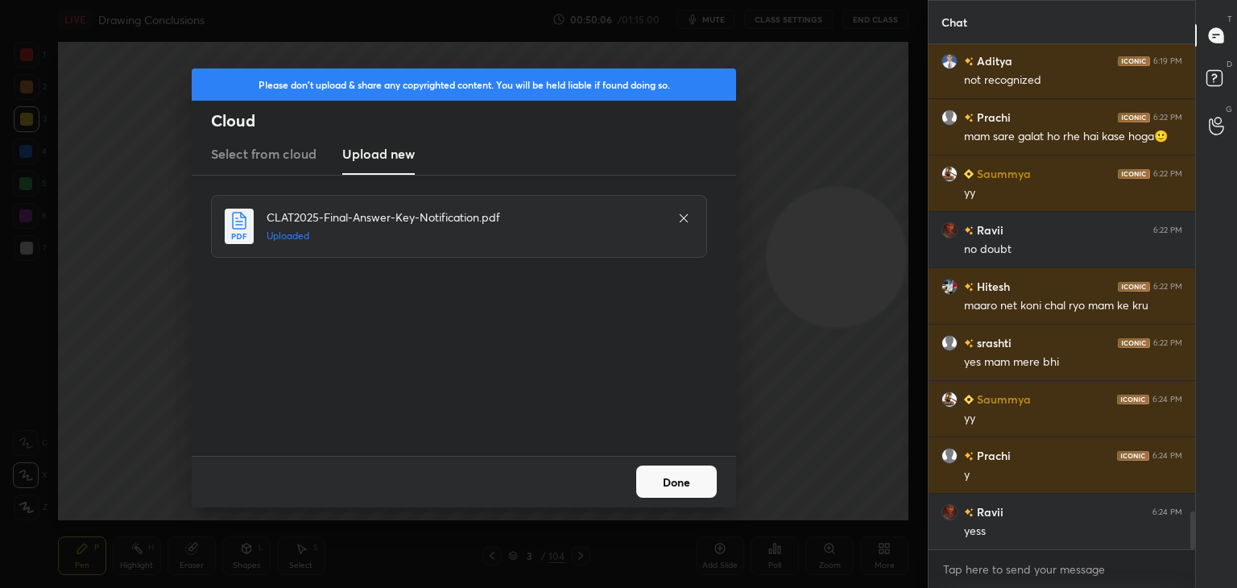
click at [686, 219] on icon at bounding box center [684, 217] width 8 height 8
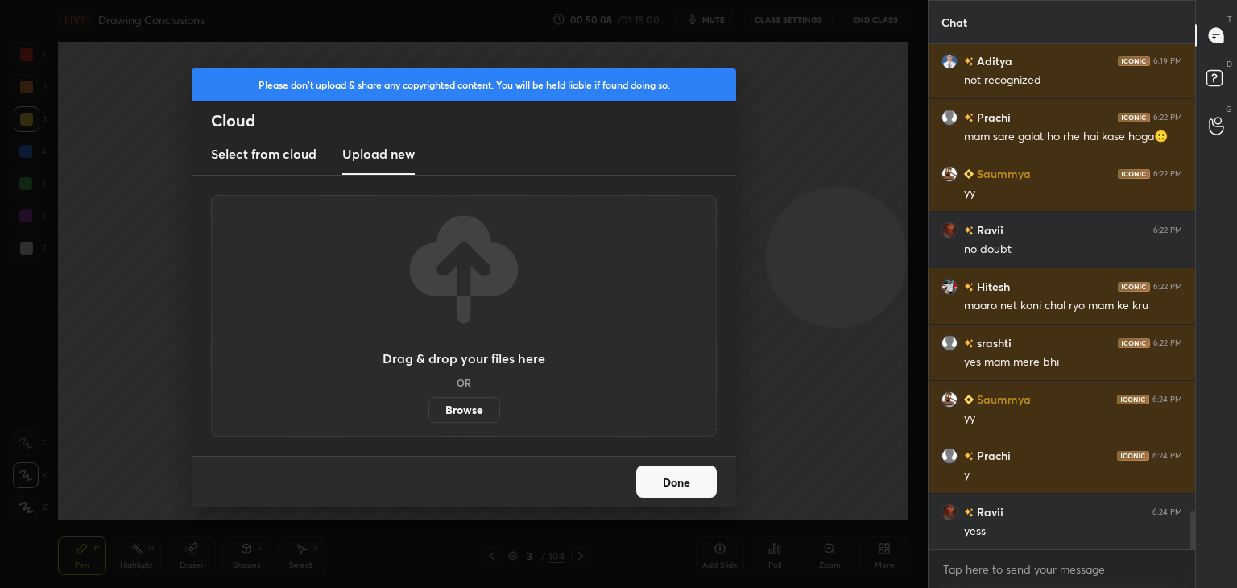
click at [472, 407] on label "Browse" at bounding box center [465, 410] width 72 height 26
click at [429, 407] on input "Browse" at bounding box center [429, 410] width 0 height 26
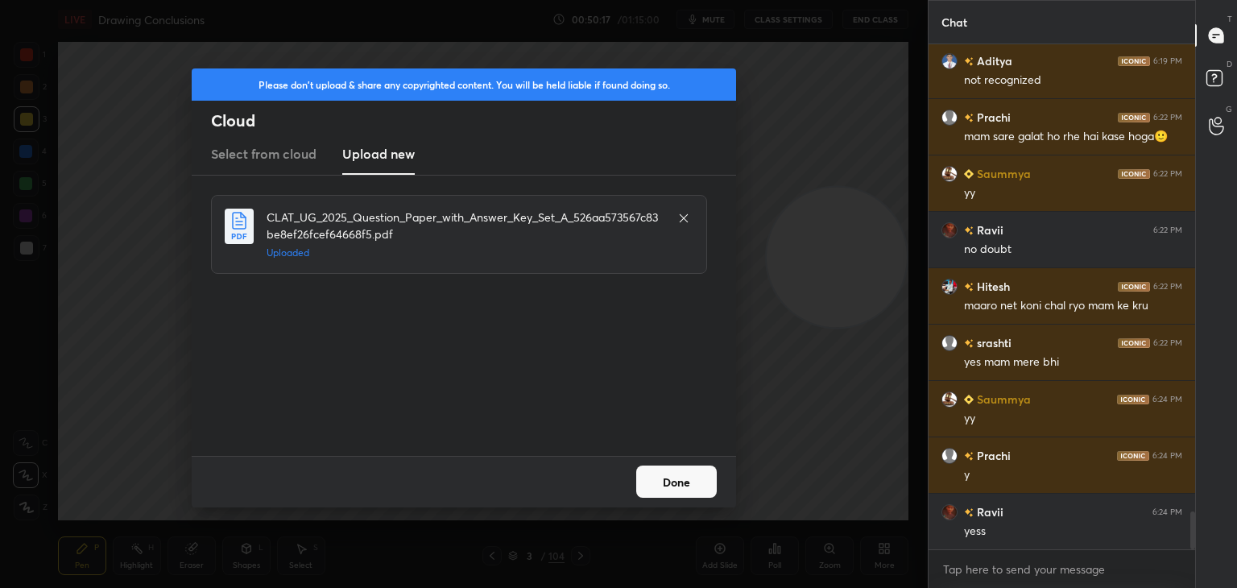
click at [681, 493] on button "Done" at bounding box center [676, 482] width 81 height 32
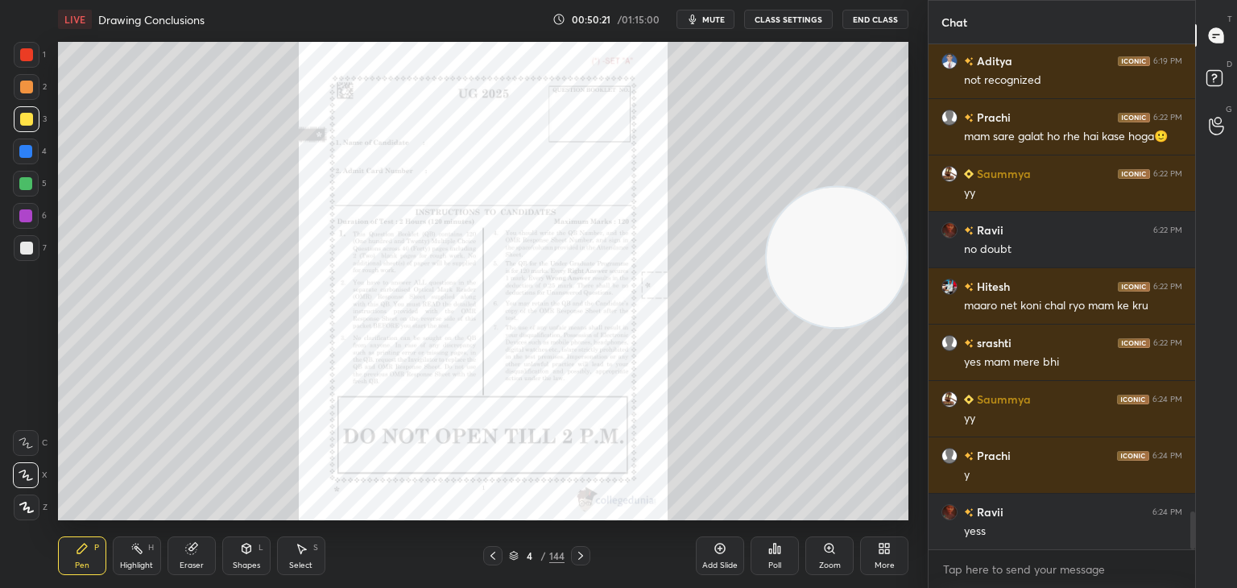
click at [831, 545] on icon at bounding box center [829, 548] width 9 height 9
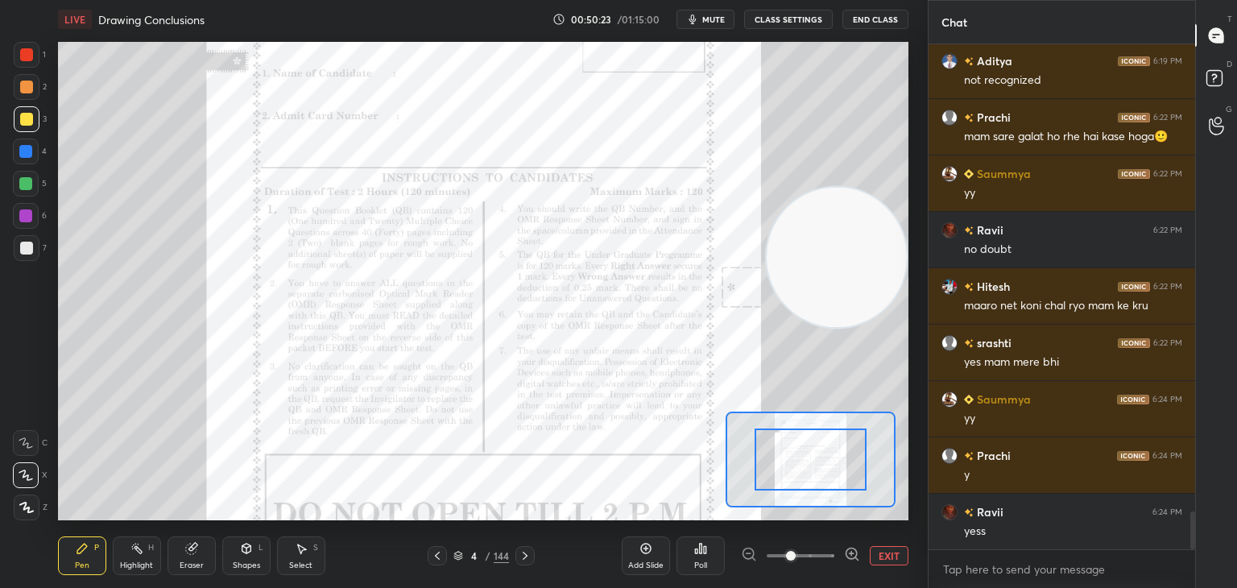
click at [461, 558] on icon at bounding box center [459, 556] width 10 height 10
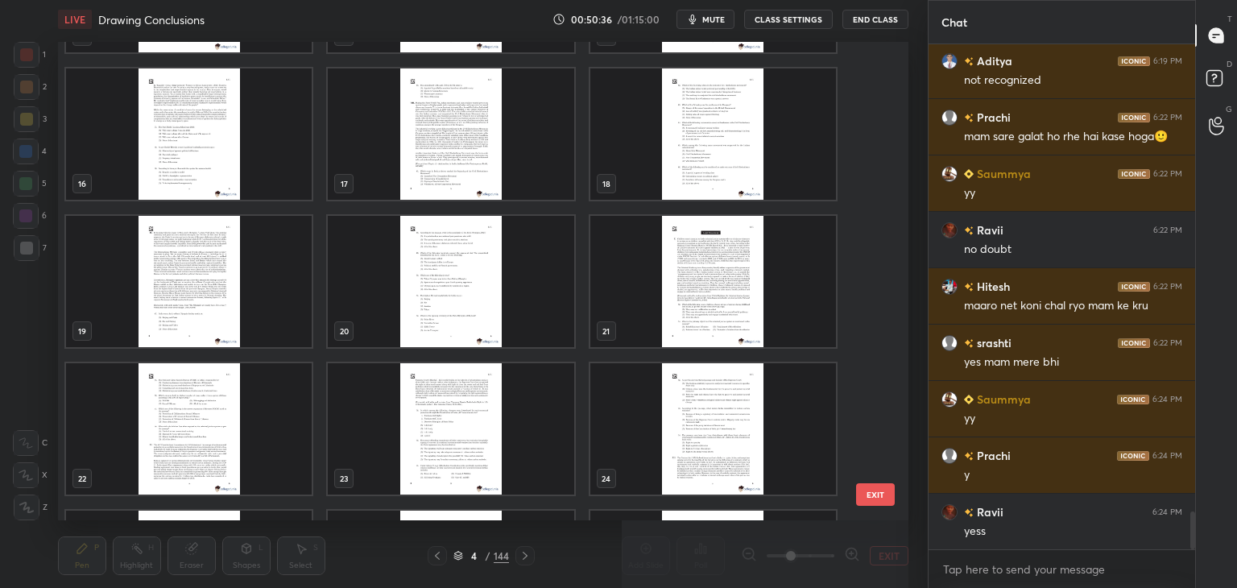
scroll to position [650, 0]
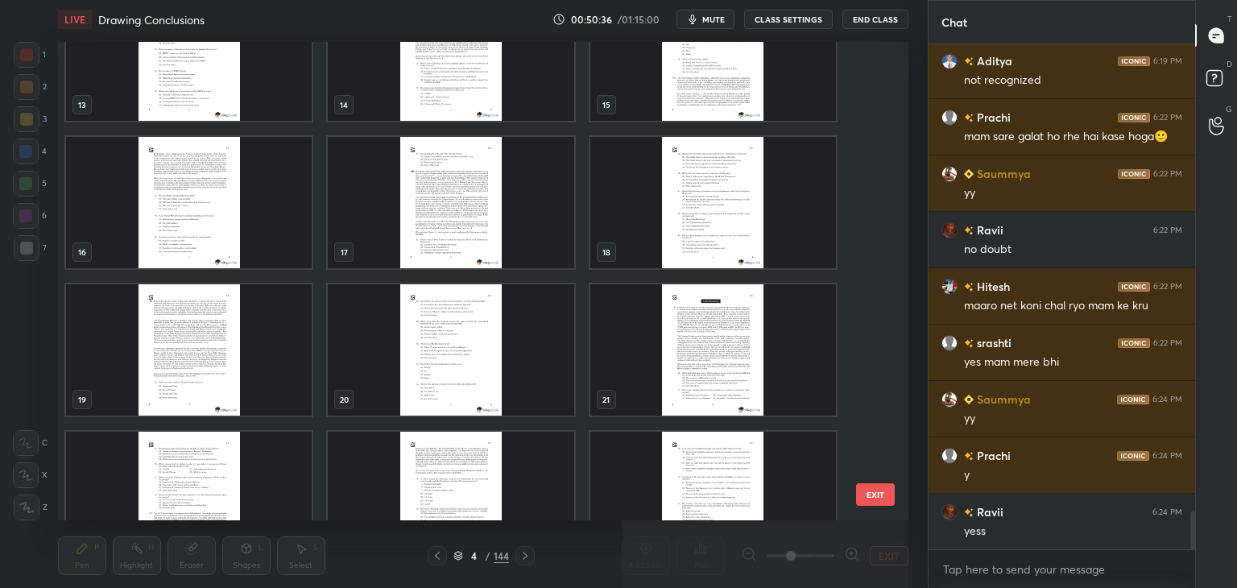
click at [713, 351] on img "grid" at bounding box center [713, 349] width 246 height 131
click at [702, 353] on img "grid" at bounding box center [713, 349] width 246 height 131
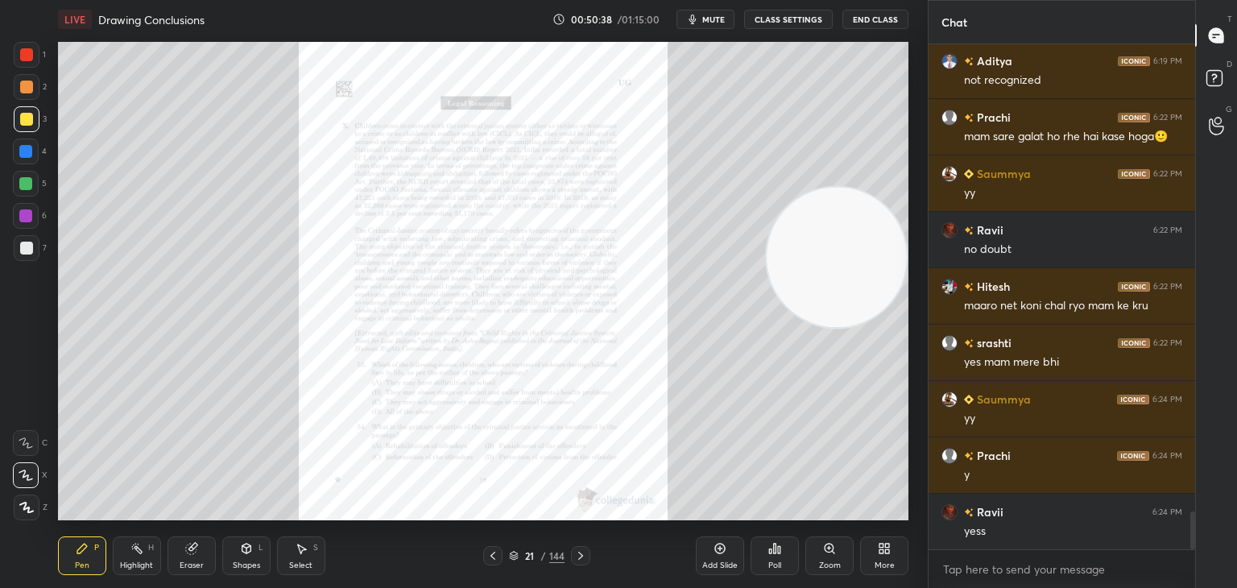
click at [827, 552] on icon at bounding box center [829, 548] width 9 height 9
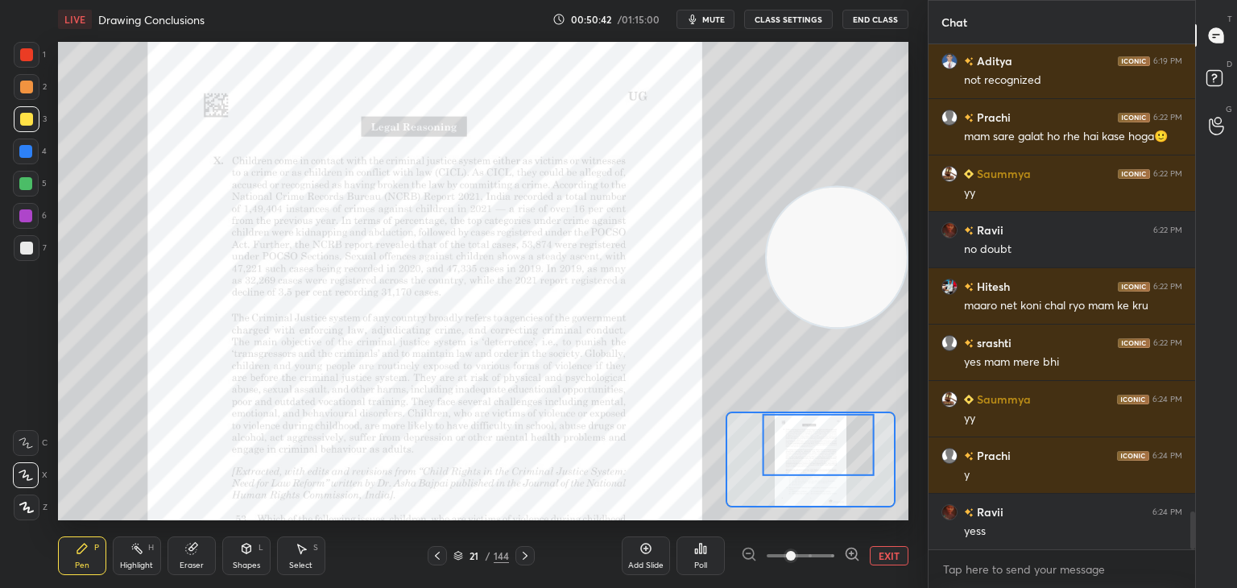
click at [528, 555] on icon at bounding box center [525, 555] width 13 height 13
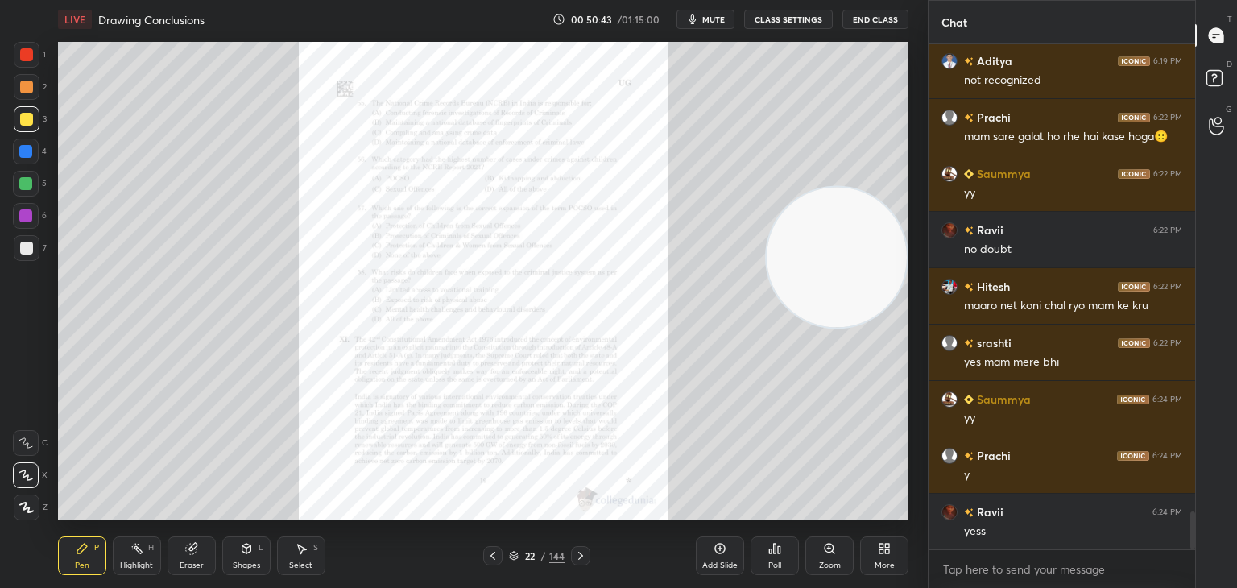
click at [528, 555] on div "22" at bounding box center [530, 556] width 16 height 10
click at [529, 555] on div "22" at bounding box center [530, 556] width 16 height 10
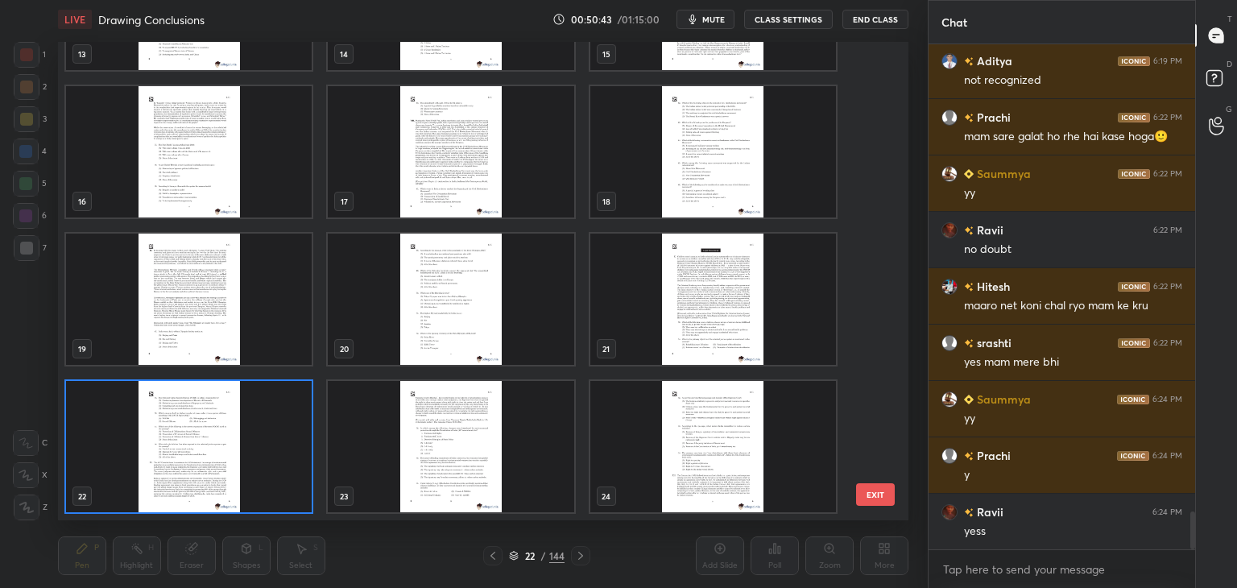
click at [530, 555] on div "22" at bounding box center [530, 556] width 16 height 10
click at [531, 554] on div "22" at bounding box center [530, 556] width 16 height 10
click at [582, 557] on div at bounding box center [580, 555] width 19 height 19
click at [582, 556] on div at bounding box center [580, 555] width 19 height 19
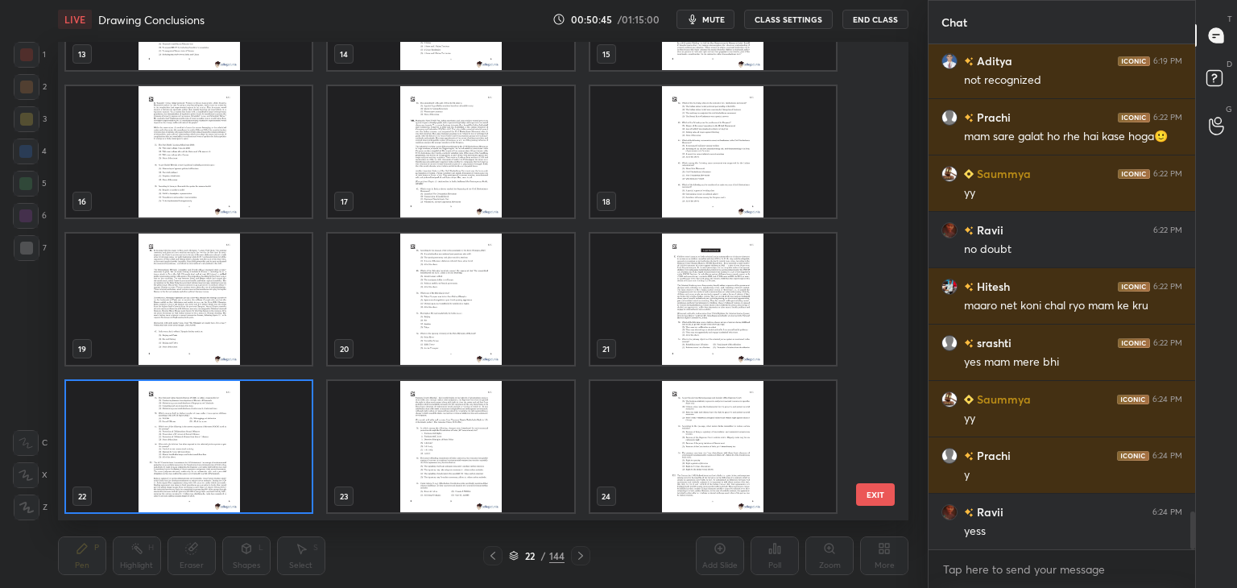
click at [583, 555] on div at bounding box center [580, 555] width 19 height 19
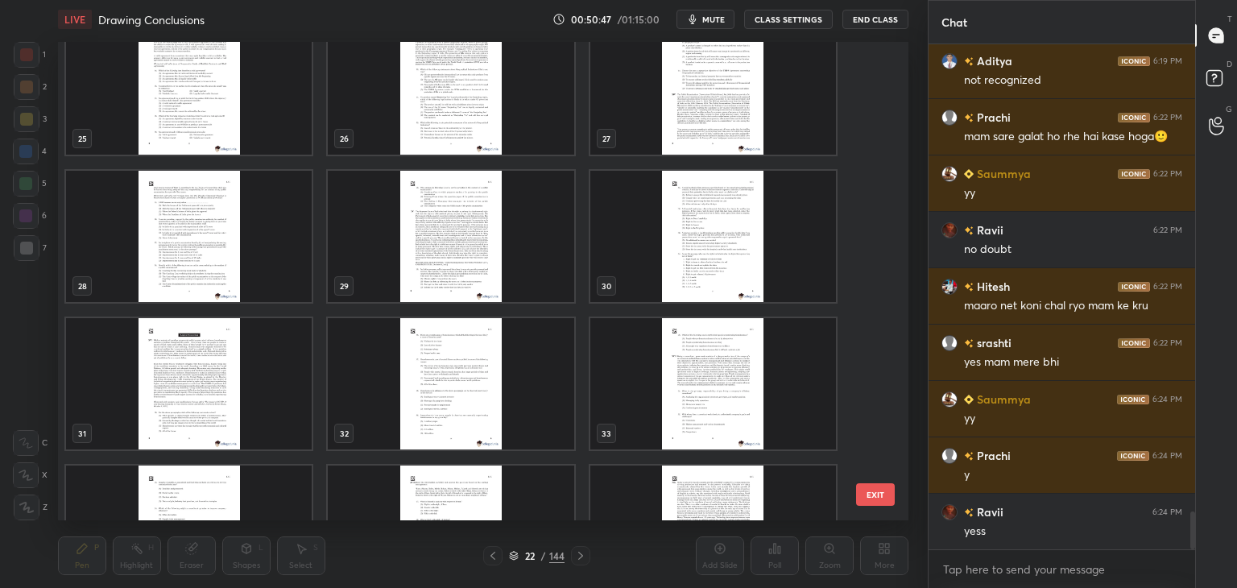
scroll to position [1207, 0]
click at [206, 367] on img "grid" at bounding box center [189, 382] width 246 height 131
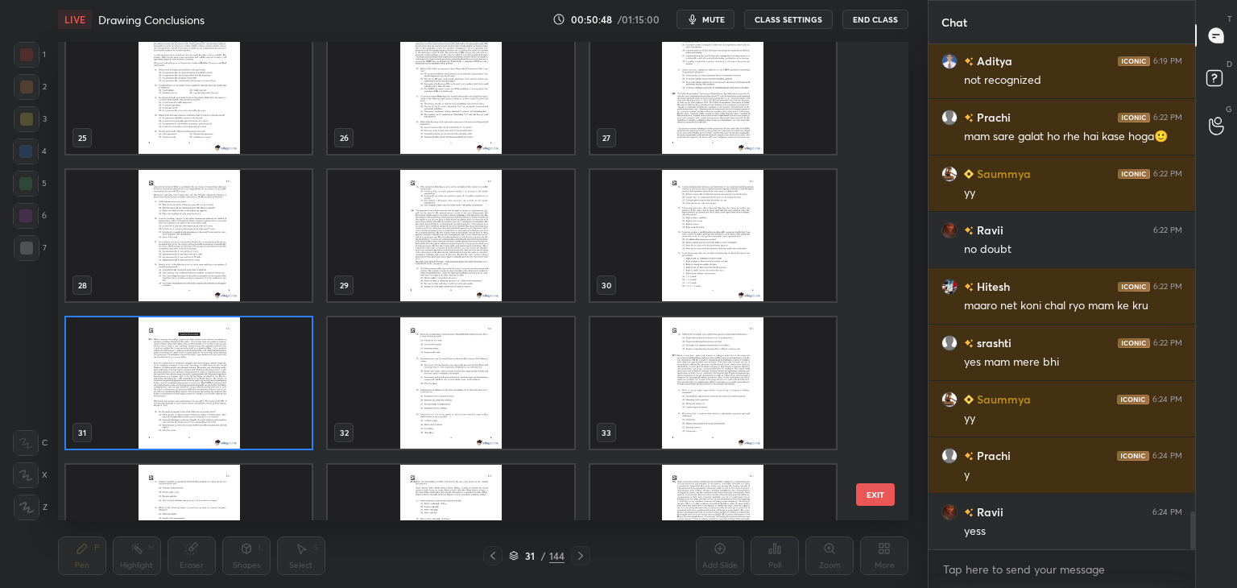
click at [201, 375] on img "grid" at bounding box center [189, 382] width 246 height 131
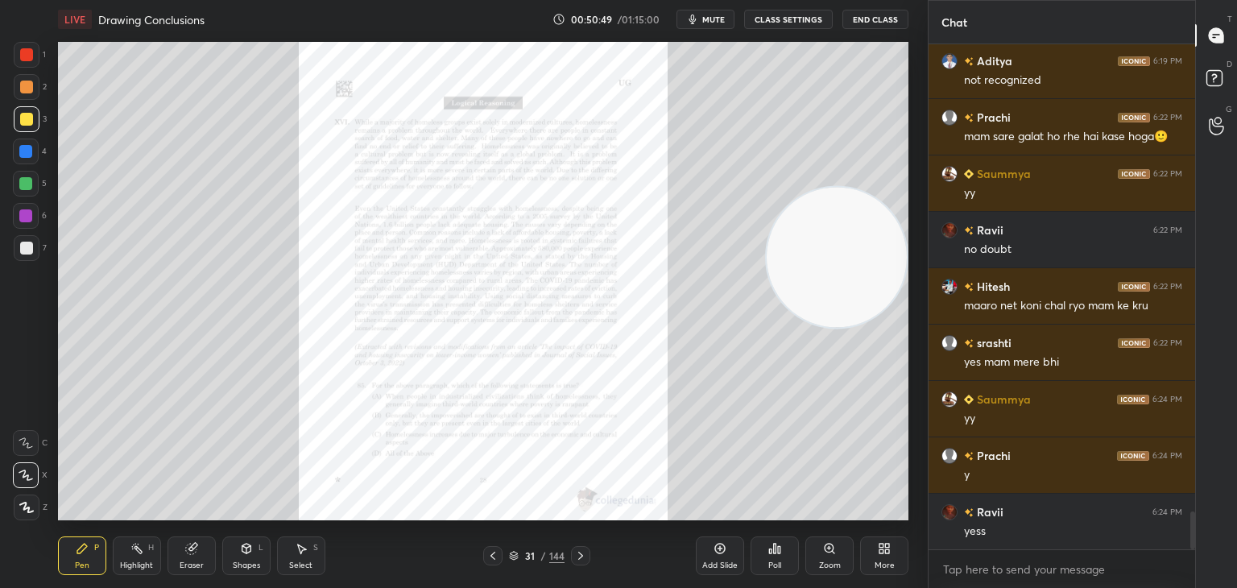
click at [827, 552] on icon at bounding box center [829, 548] width 9 height 9
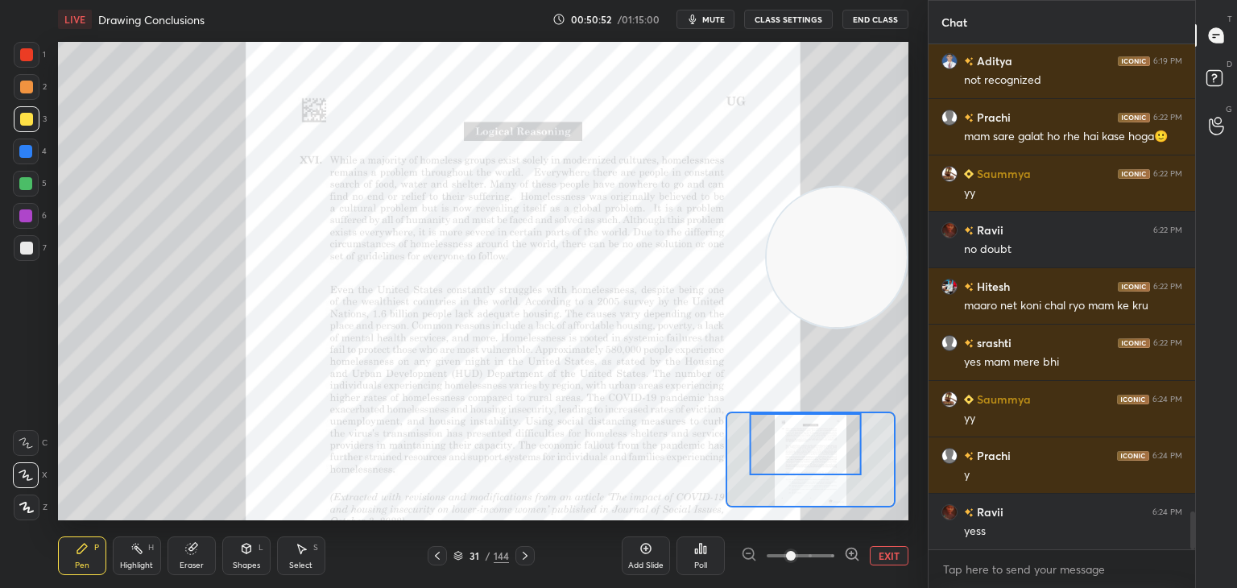
click at [526, 561] on icon at bounding box center [525, 555] width 13 height 13
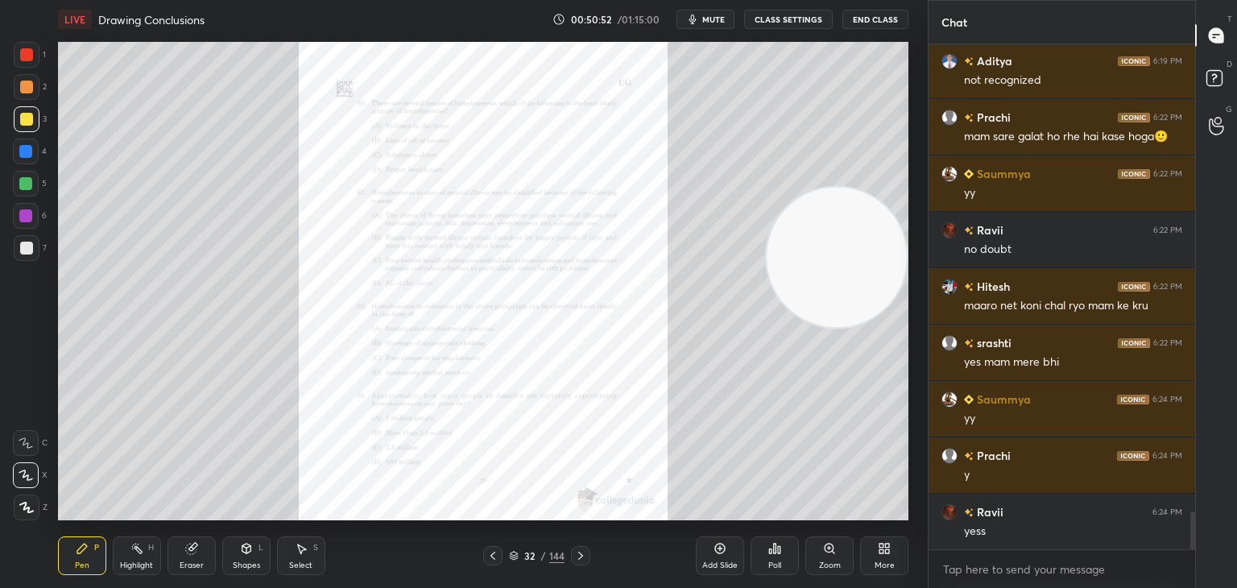
click at [525, 559] on div "32" at bounding box center [530, 556] width 16 height 10
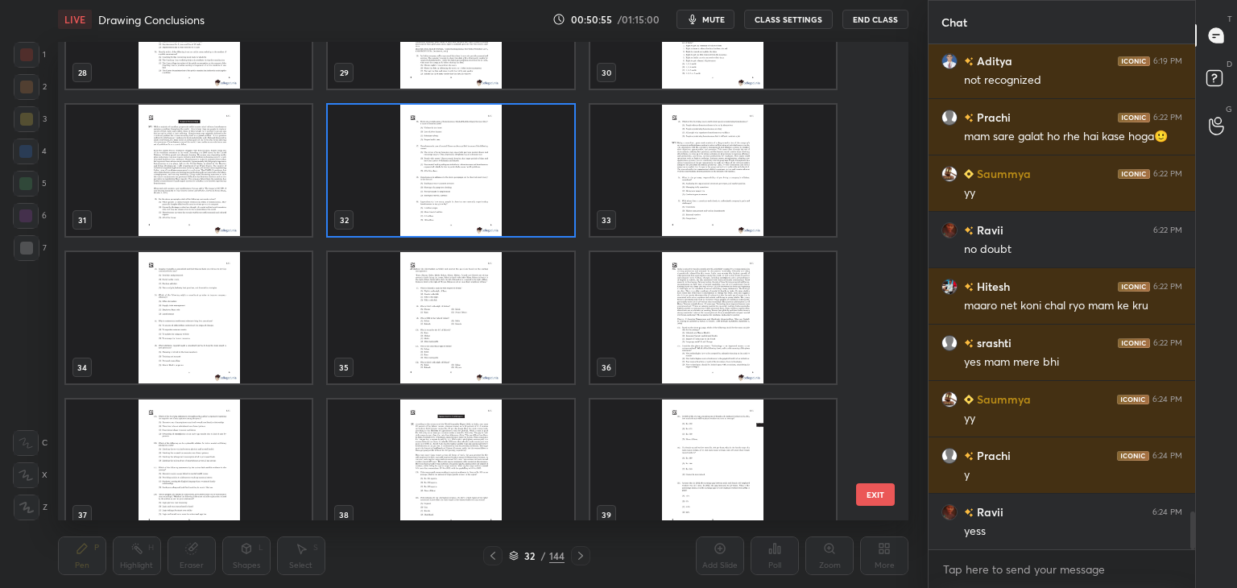
scroll to position [1420, 0]
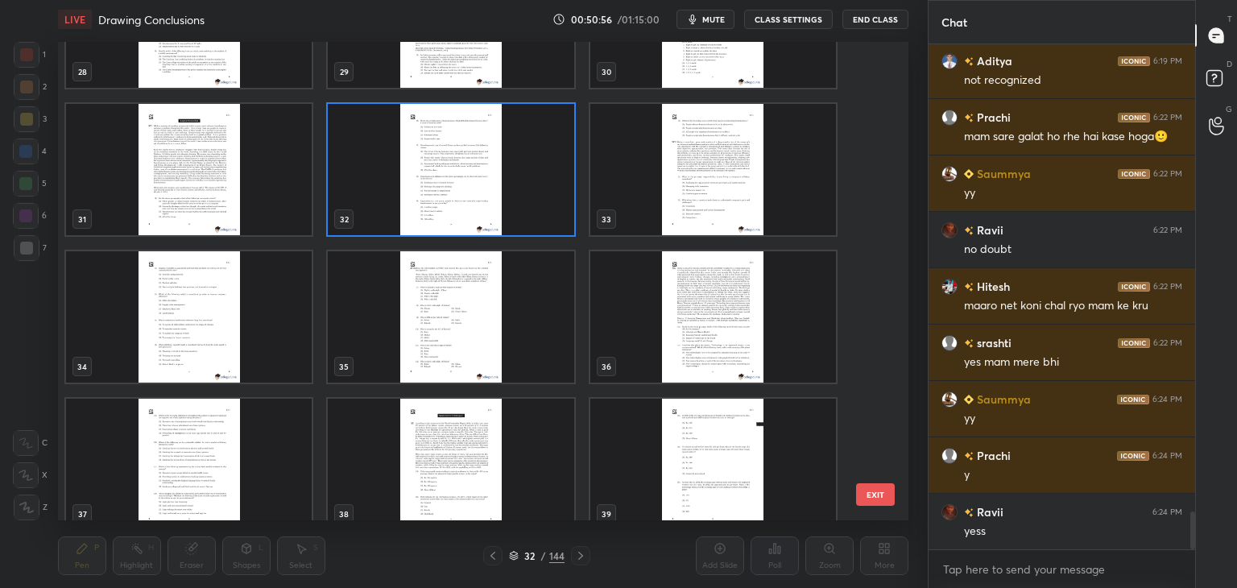
click at [697, 311] on img "grid" at bounding box center [713, 316] width 246 height 131
click at [700, 309] on img "grid" at bounding box center [713, 316] width 246 height 131
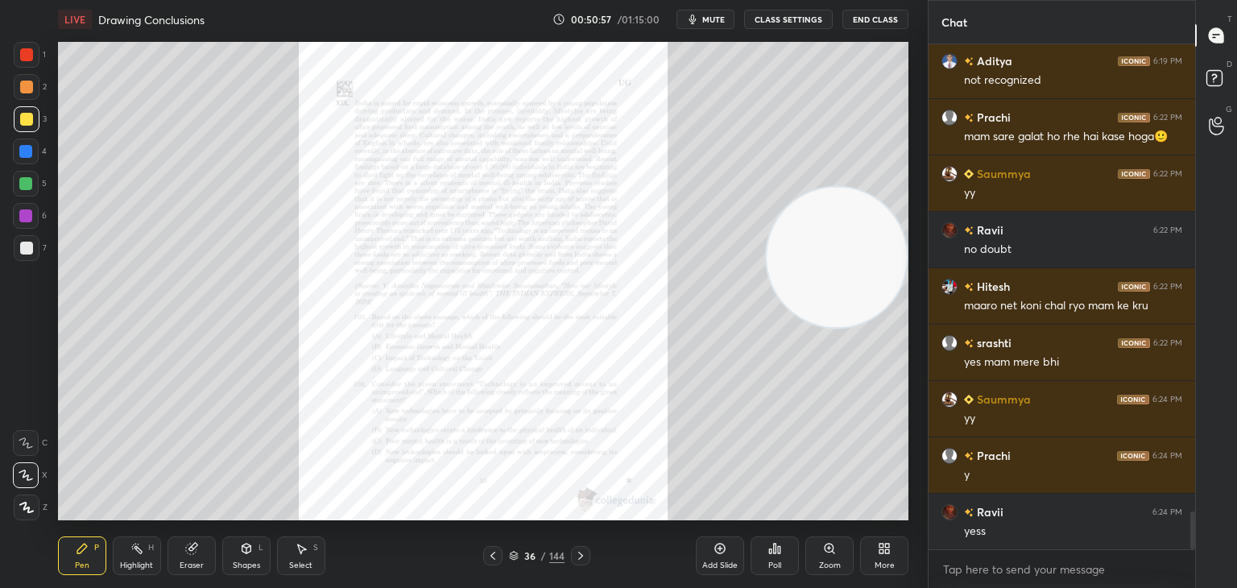
click at [837, 543] on div "Zoom" at bounding box center [830, 556] width 48 height 39
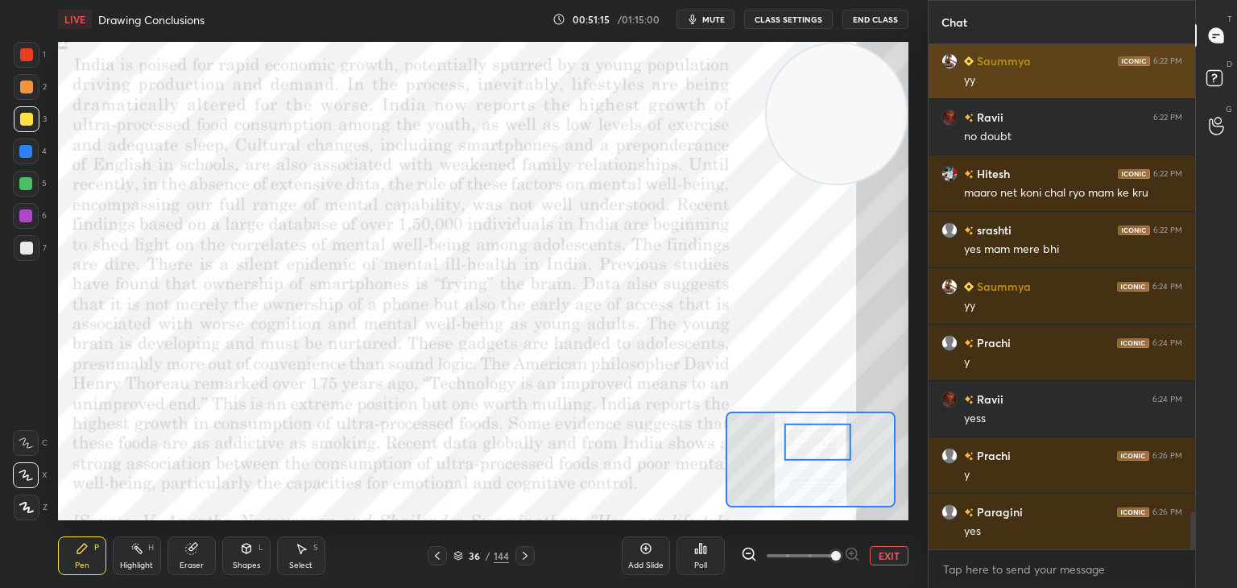
scroll to position [6427, 0]
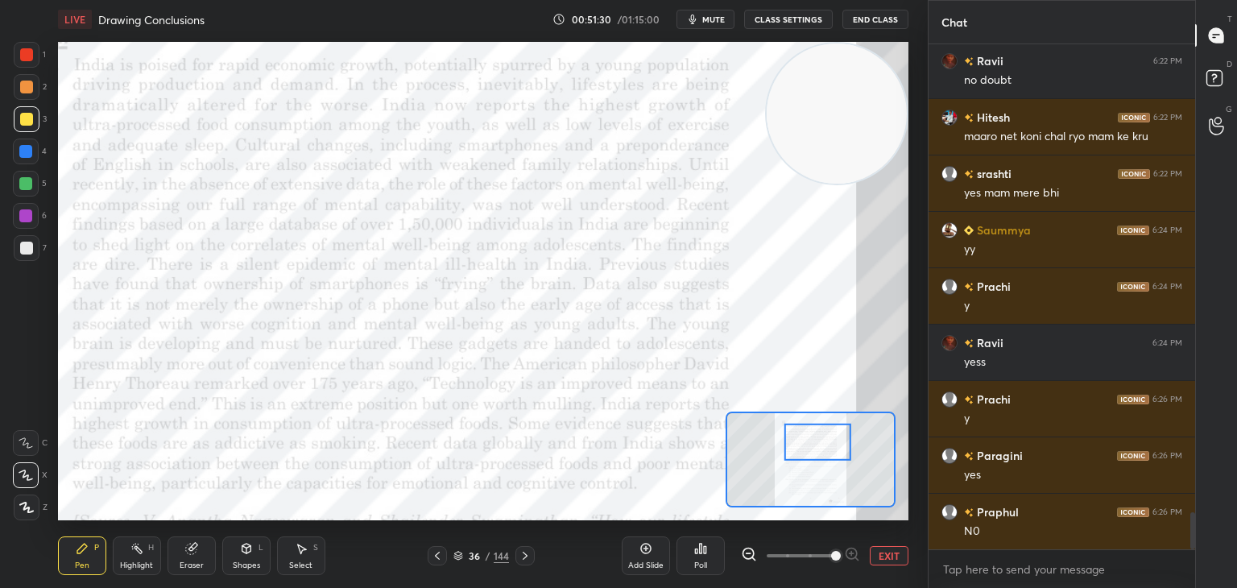
click at [19, 62] on div at bounding box center [27, 55] width 26 height 26
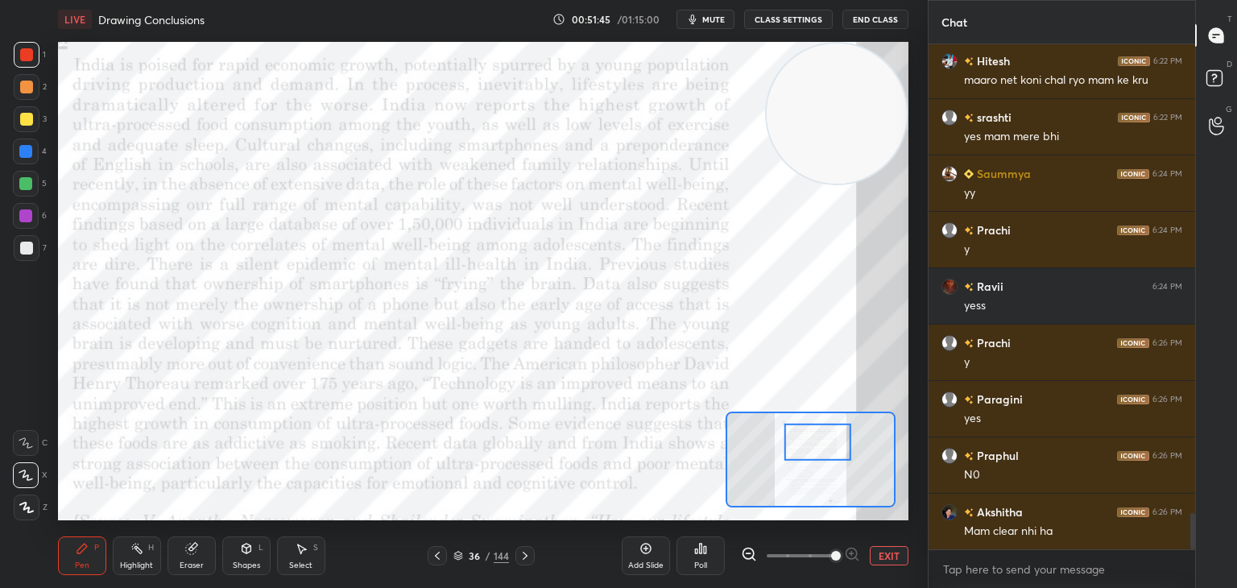
click at [748, 555] on icon at bounding box center [749, 554] width 16 height 16
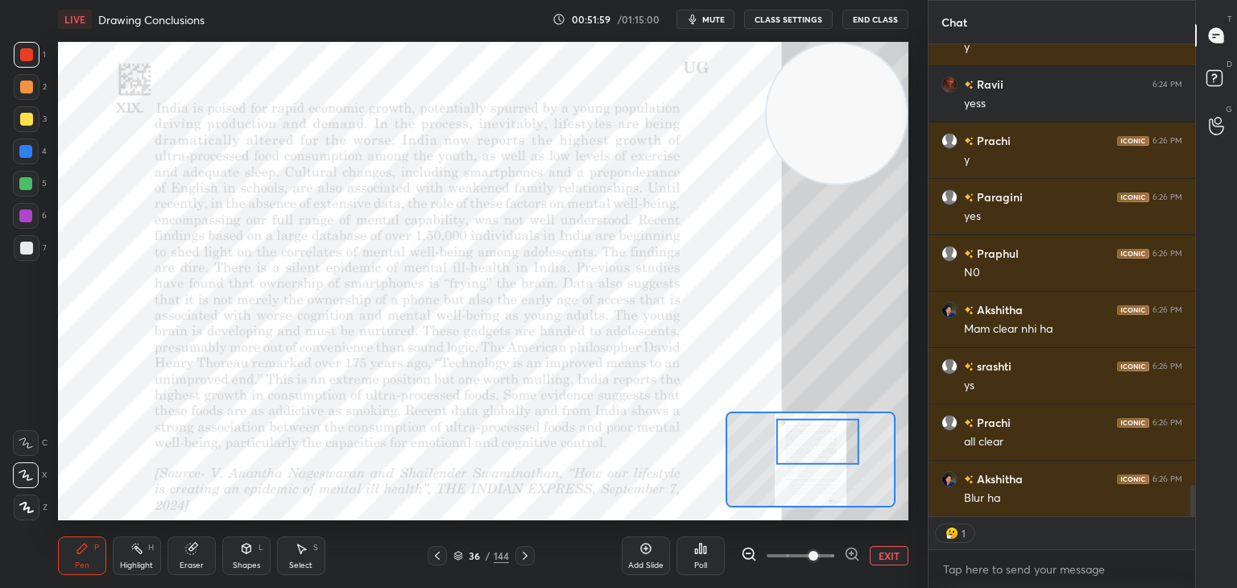
scroll to position [6741, 0]
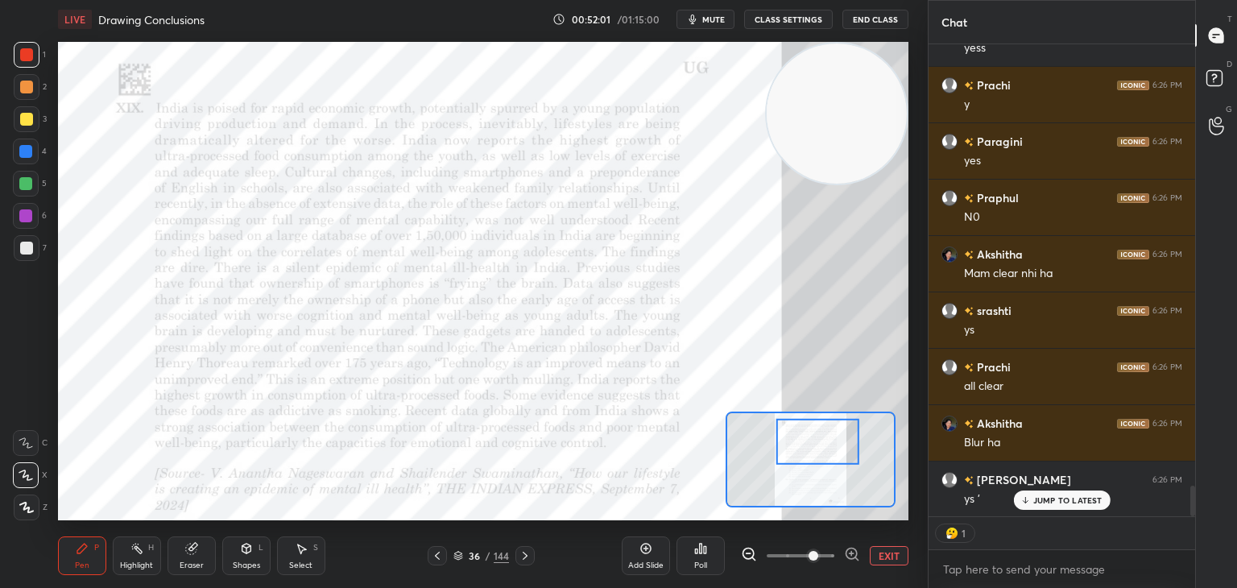
click at [895, 553] on button "EXIT" at bounding box center [889, 555] width 39 height 19
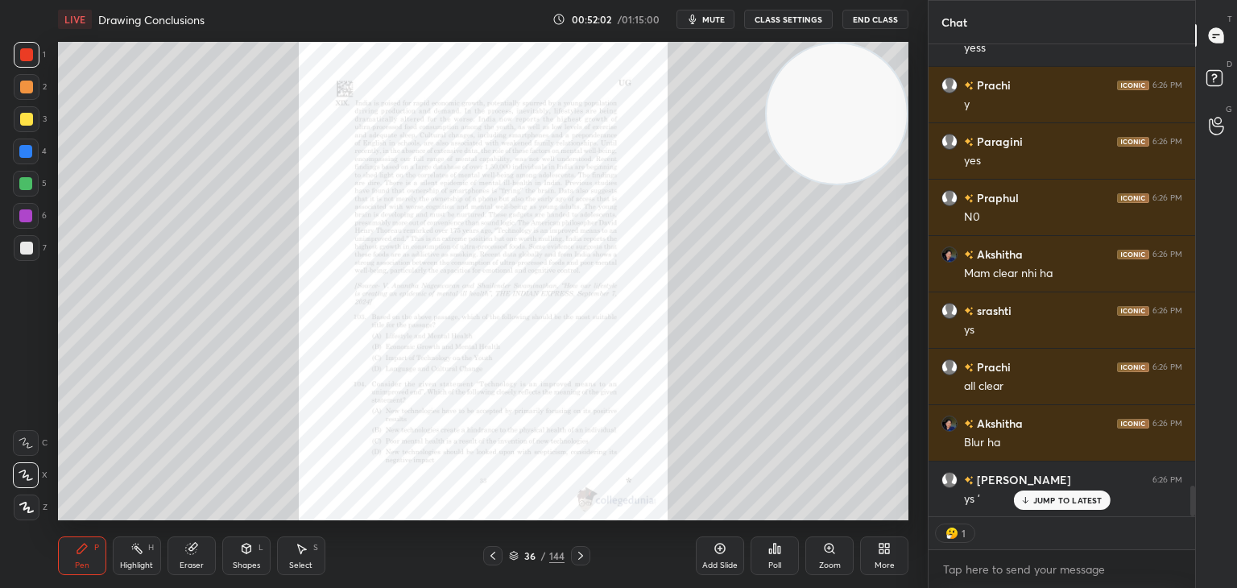
click at [721, 549] on icon at bounding box center [720, 548] width 13 height 13
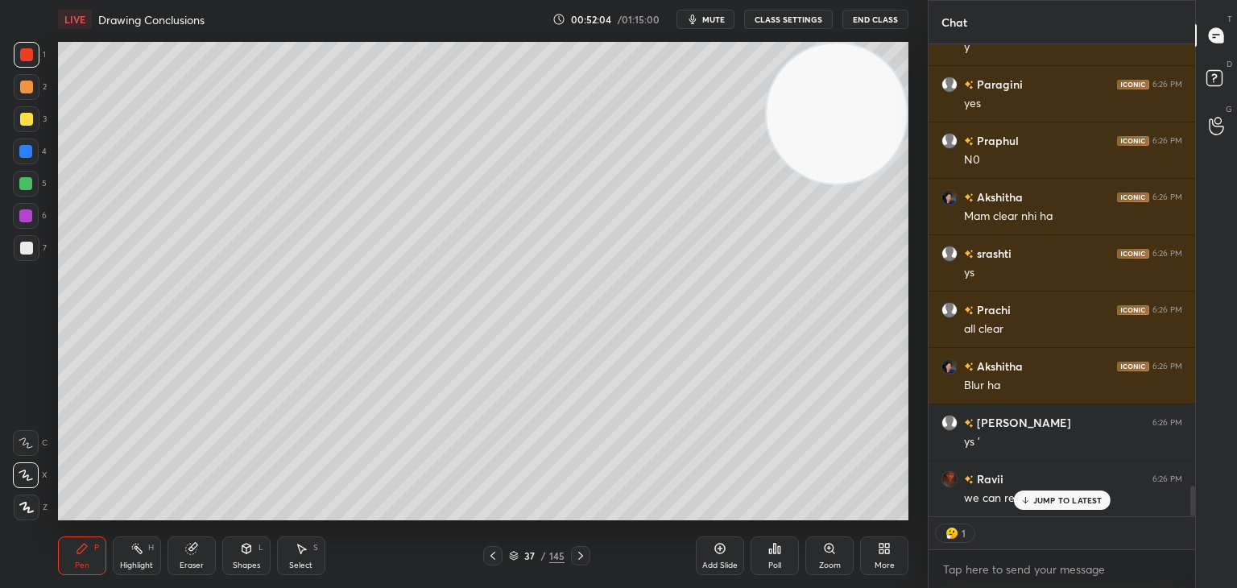
scroll to position [6854, 0]
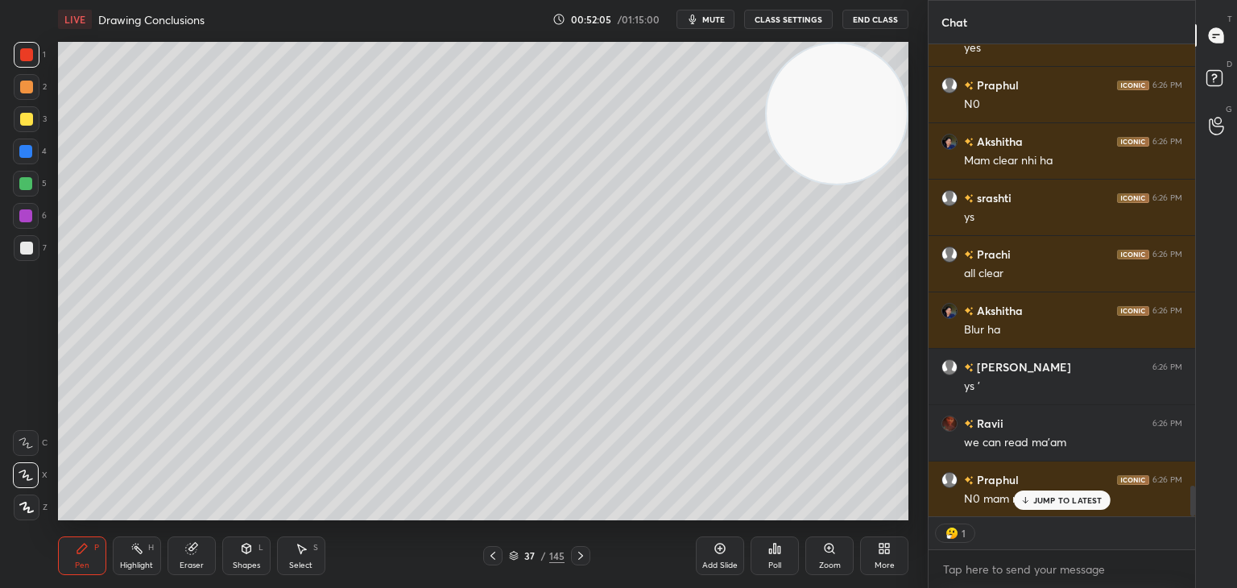
type textarea "x"
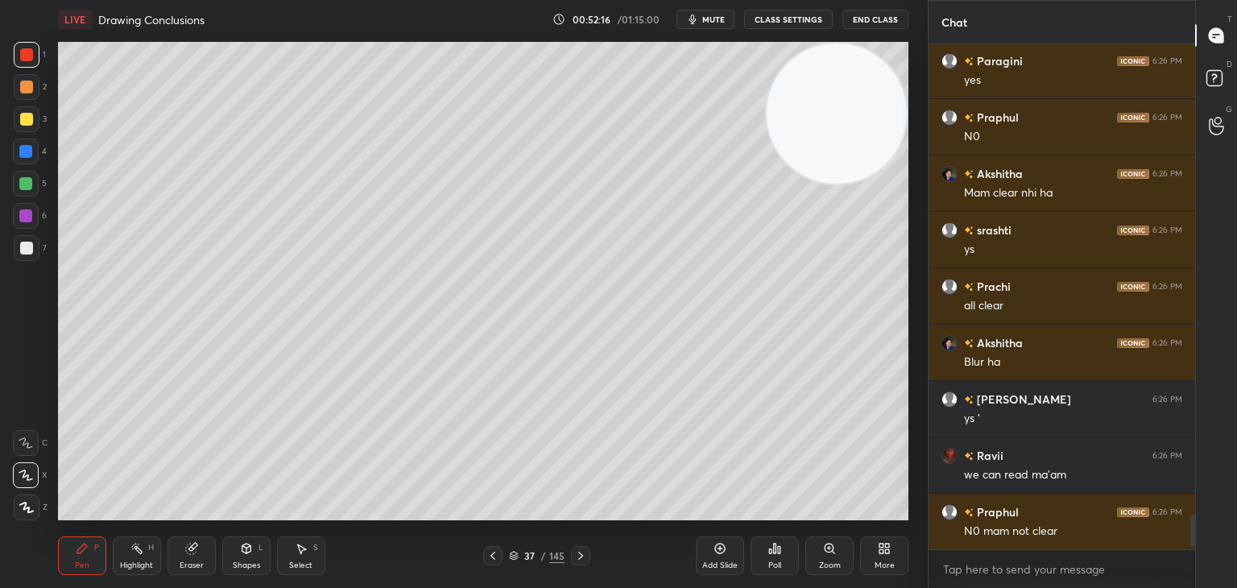
click at [885, 551] on icon at bounding box center [887, 551] width 4 height 4
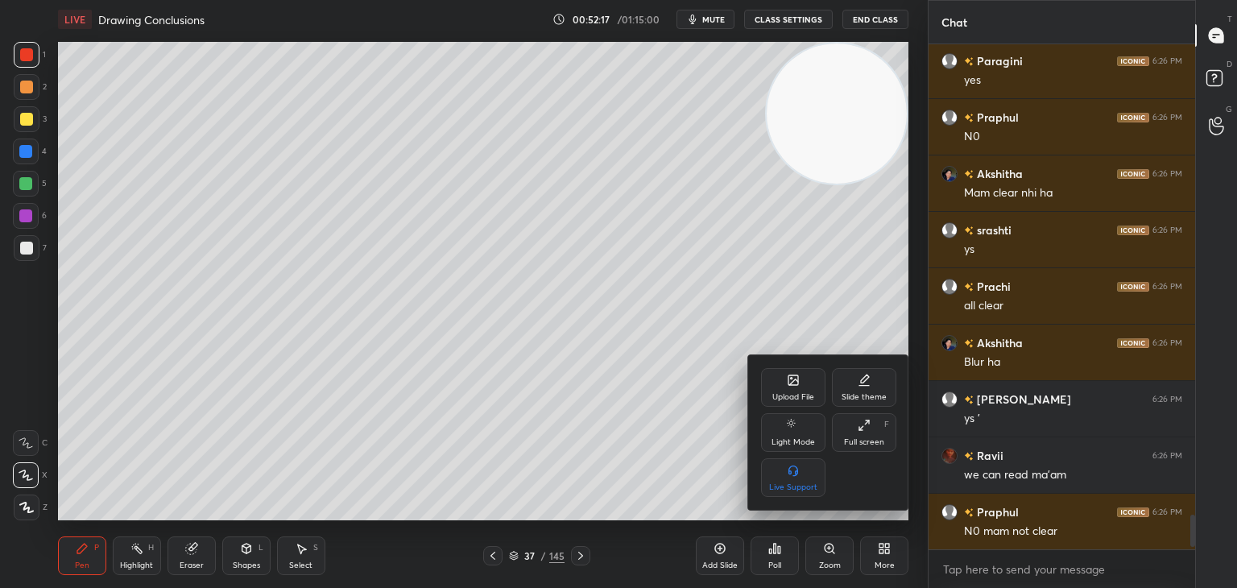
click at [799, 388] on div "Upload File" at bounding box center [793, 387] width 64 height 39
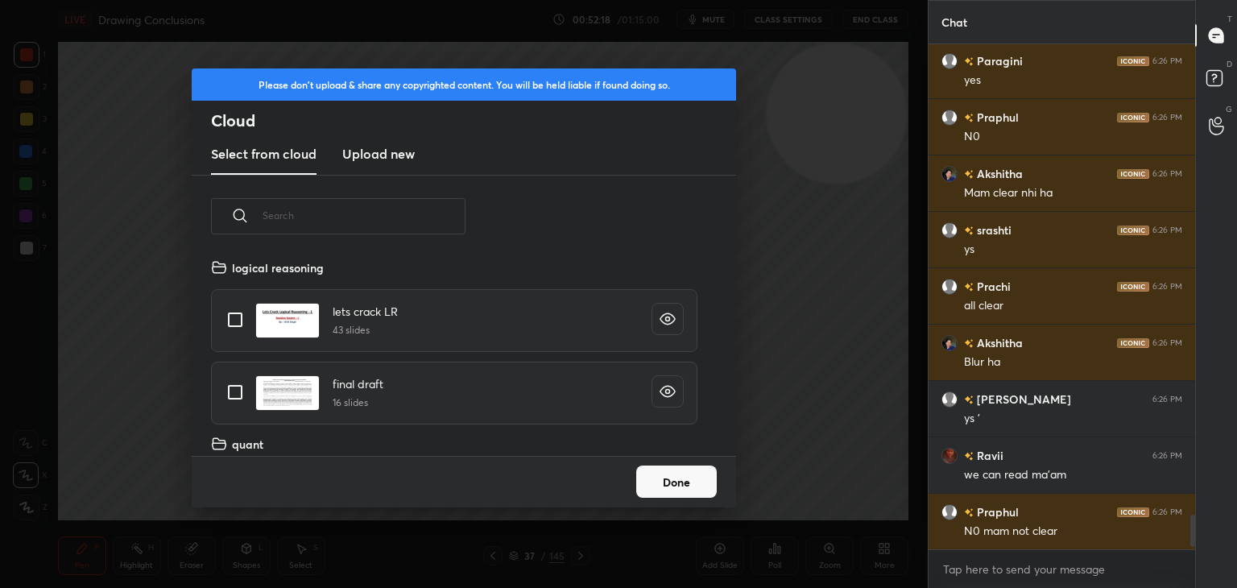
scroll to position [6878, 0]
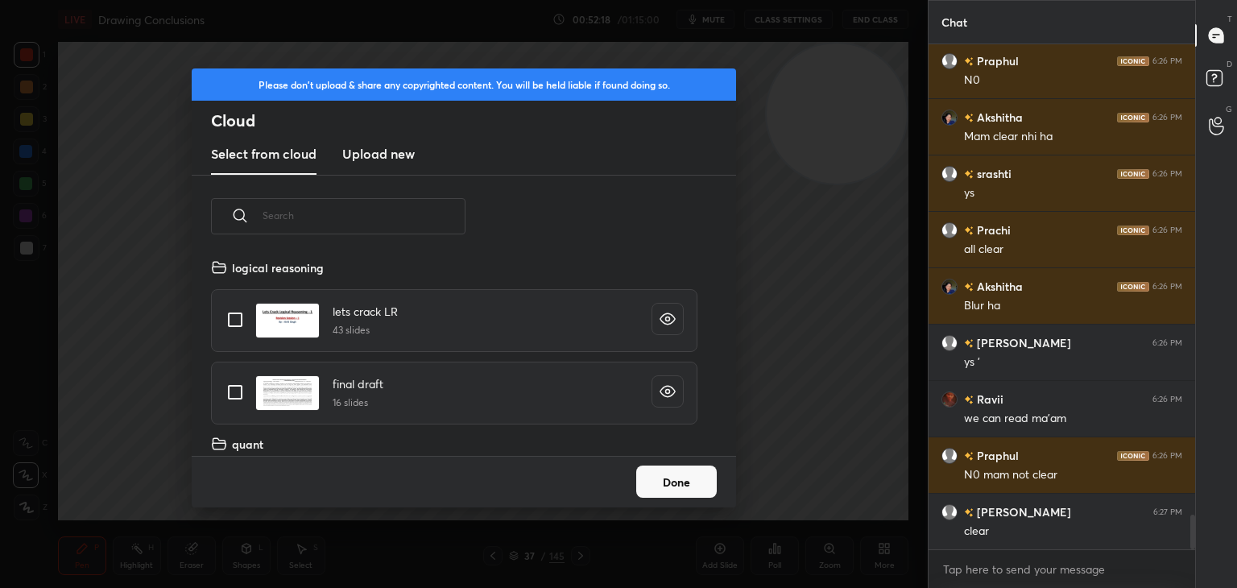
click at [392, 159] on h3 "Upload new" at bounding box center [378, 153] width 73 height 19
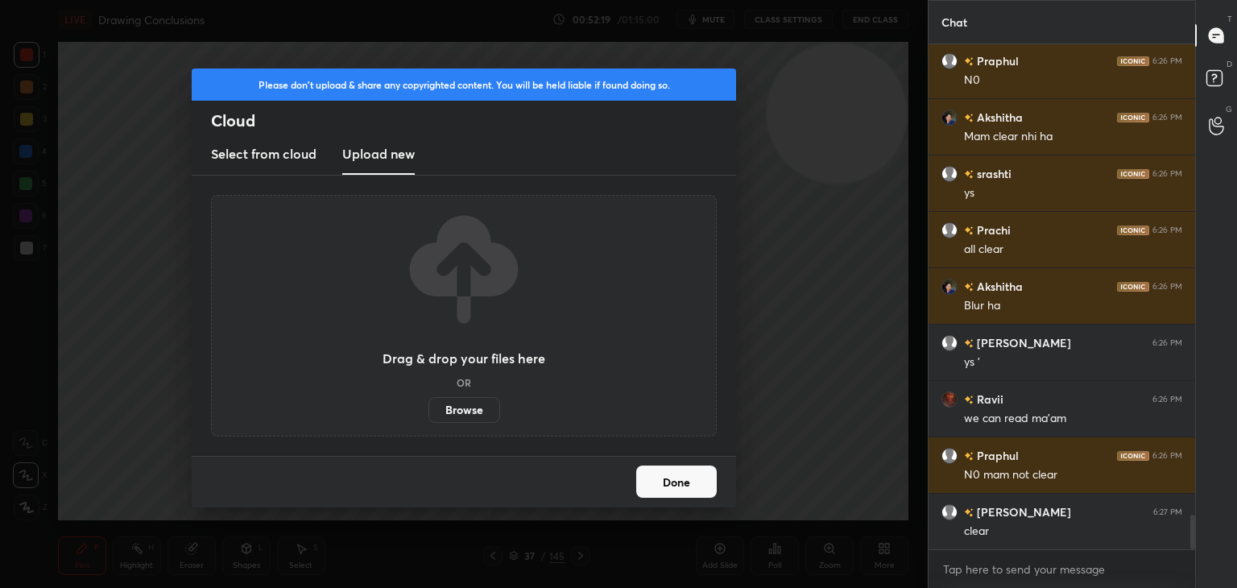
click at [478, 415] on label "Browse" at bounding box center [465, 410] width 72 height 26
click at [429, 415] on input "Browse" at bounding box center [429, 410] width 0 height 26
click at [472, 411] on label "Browse" at bounding box center [465, 410] width 72 height 26
click at [429, 411] on input "Browse" at bounding box center [429, 410] width 0 height 26
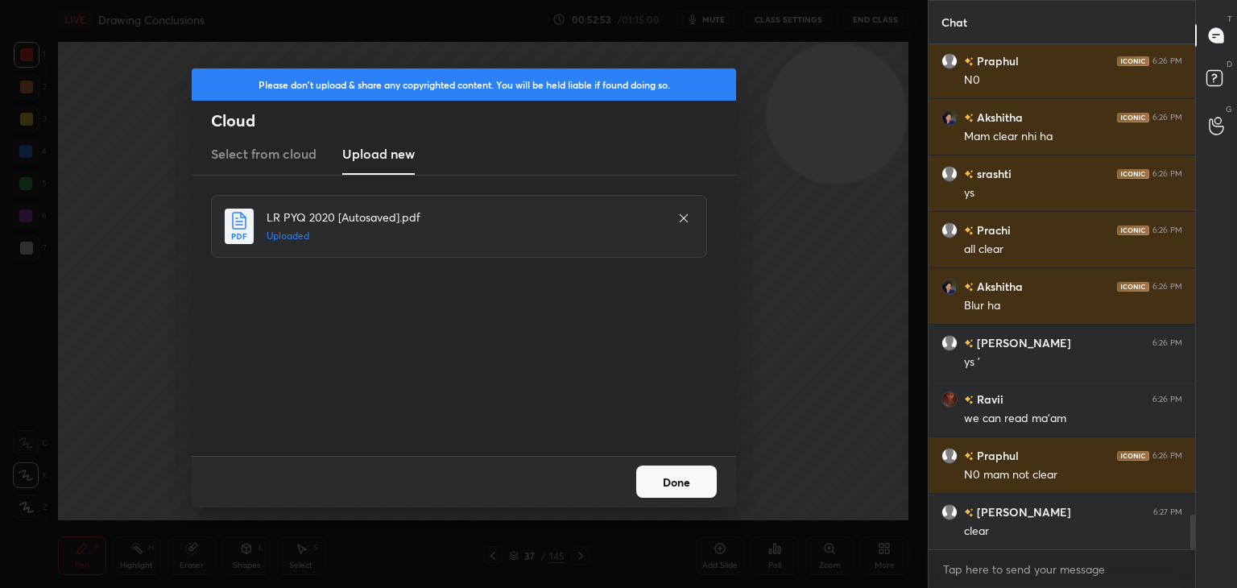
click at [698, 497] on button "Done" at bounding box center [676, 482] width 81 height 32
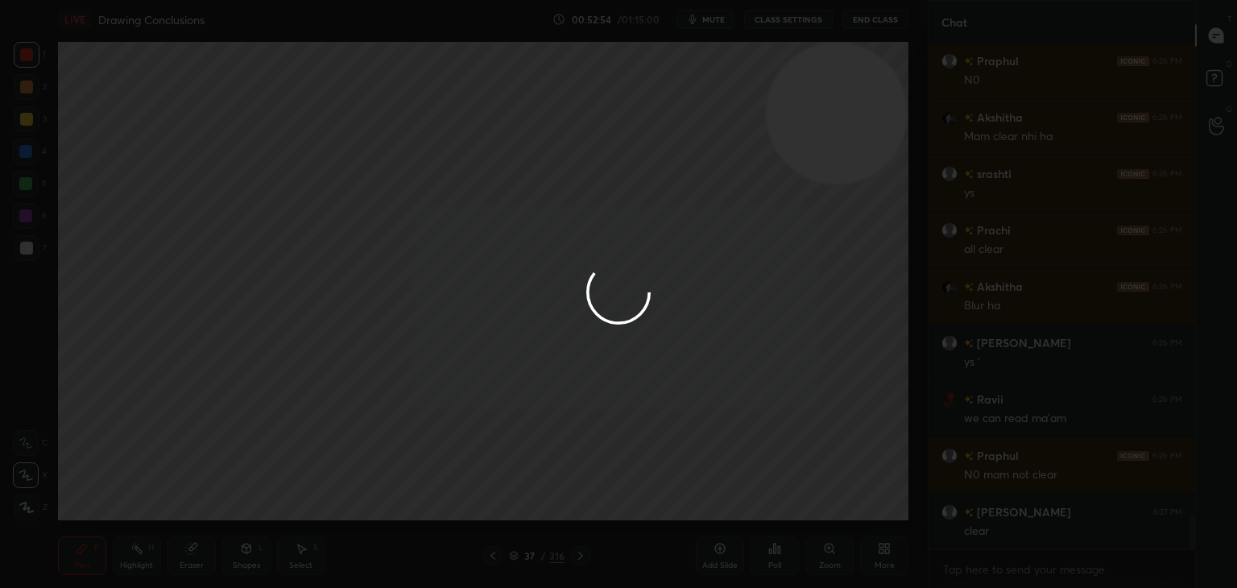
click at [696, 491] on div at bounding box center [618, 294] width 1237 height 588
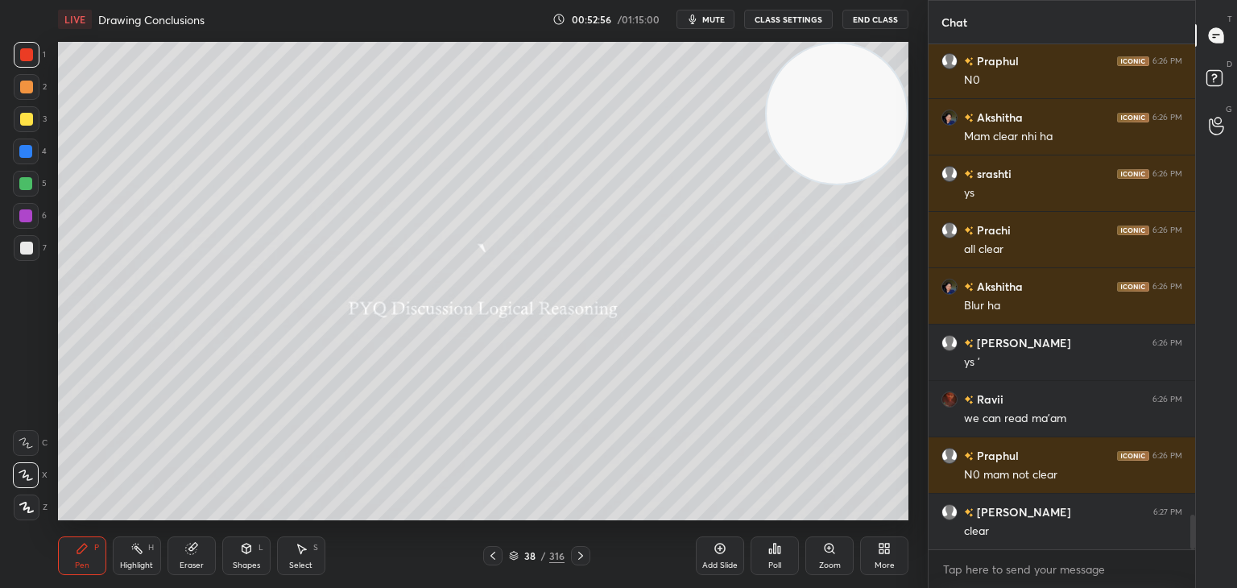
click at [583, 552] on icon at bounding box center [580, 555] width 13 height 13
click at [584, 552] on icon at bounding box center [580, 555] width 13 height 13
click at [584, 553] on icon at bounding box center [580, 555] width 13 height 13
click at [586, 554] on div at bounding box center [580, 555] width 19 height 19
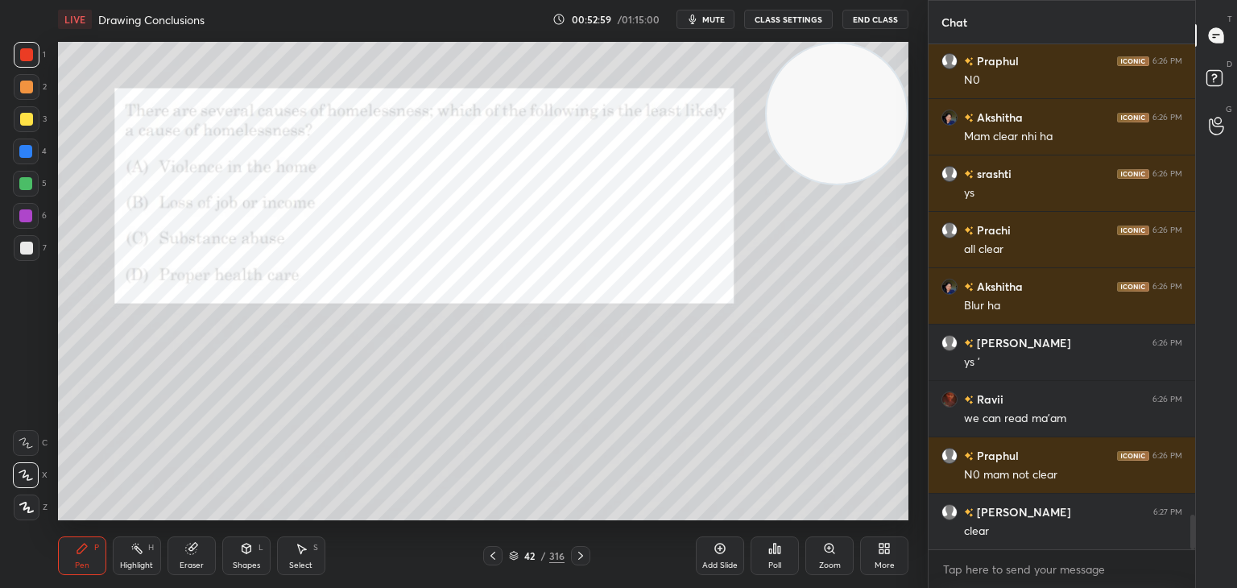
click at [581, 554] on icon at bounding box center [580, 555] width 13 height 13
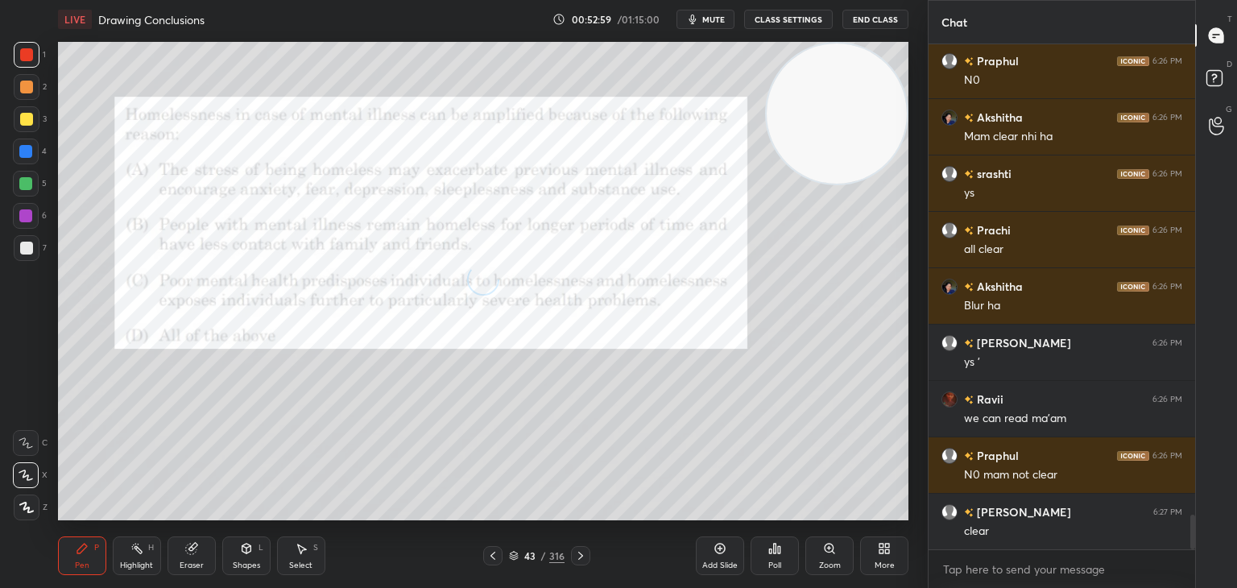
click at [581, 554] on icon at bounding box center [580, 555] width 13 height 13
click at [578, 555] on icon at bounding box center [580, 555] width 13 height 13
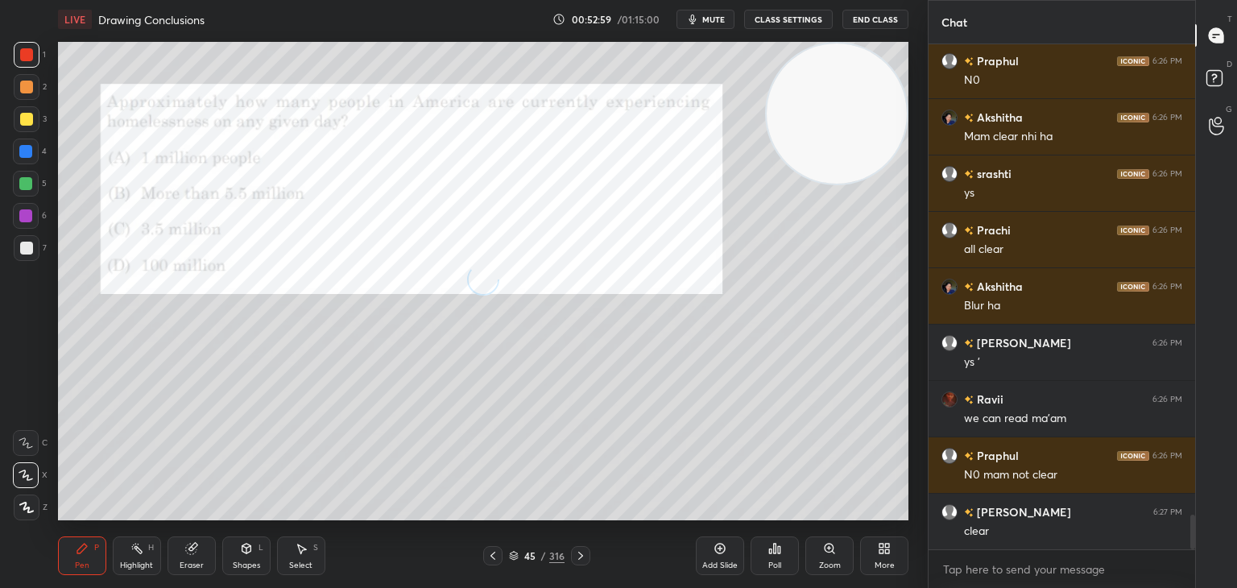
click at [577, 557] on icon at bounding box center [580, 555] width 13 height 13
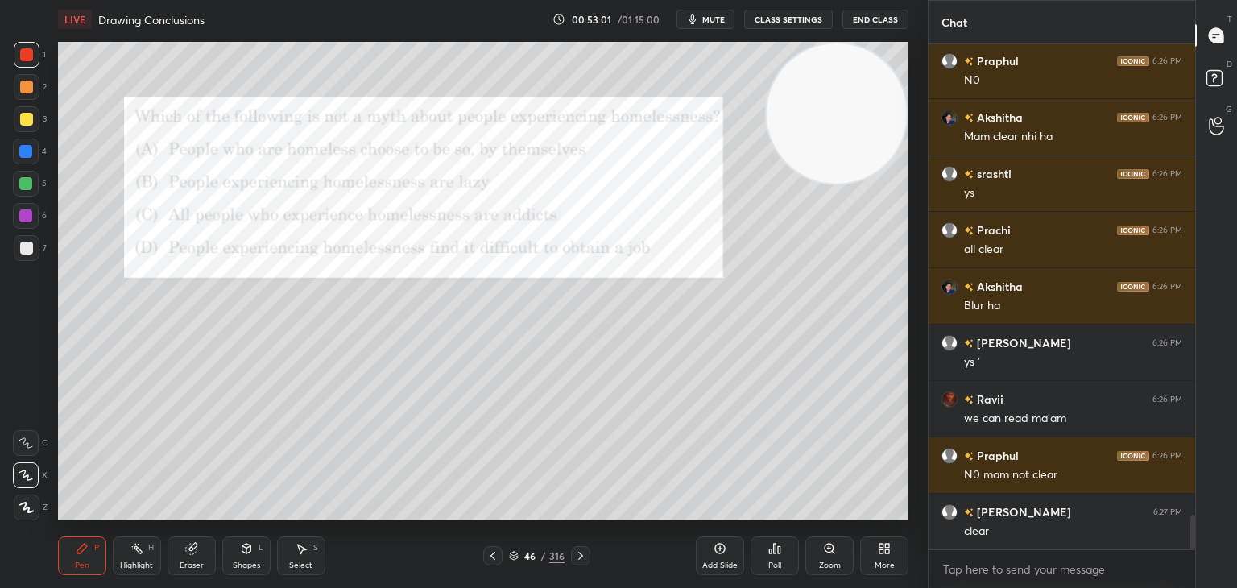
click at [516, 556] on icon at bounding box center [514, 556] width 10 height 10
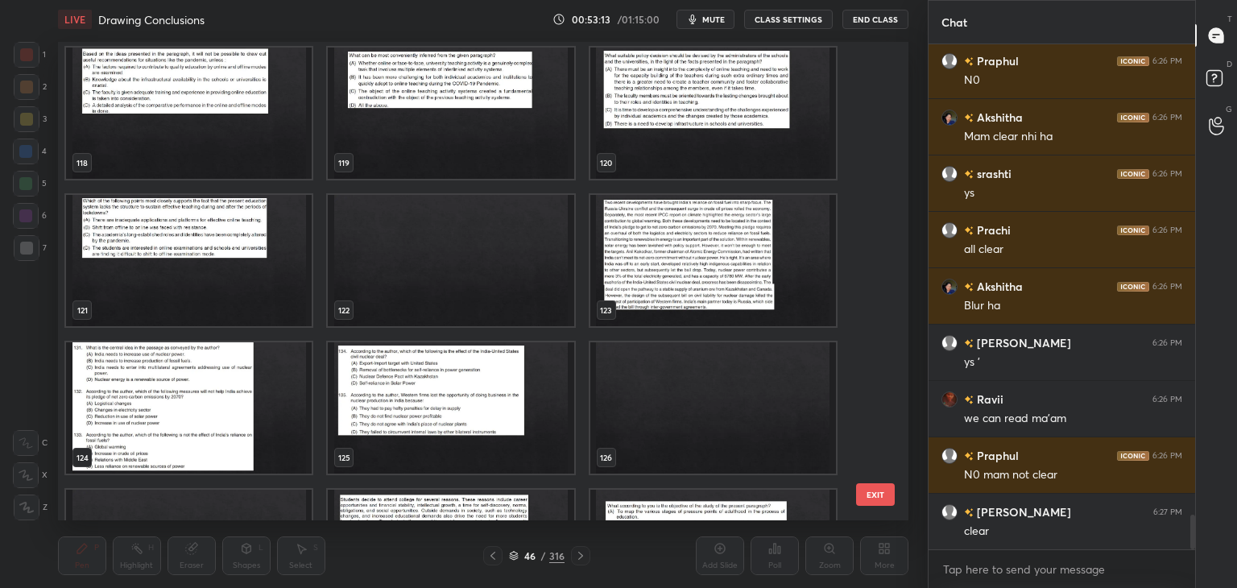
scroll to position [5784, 0]
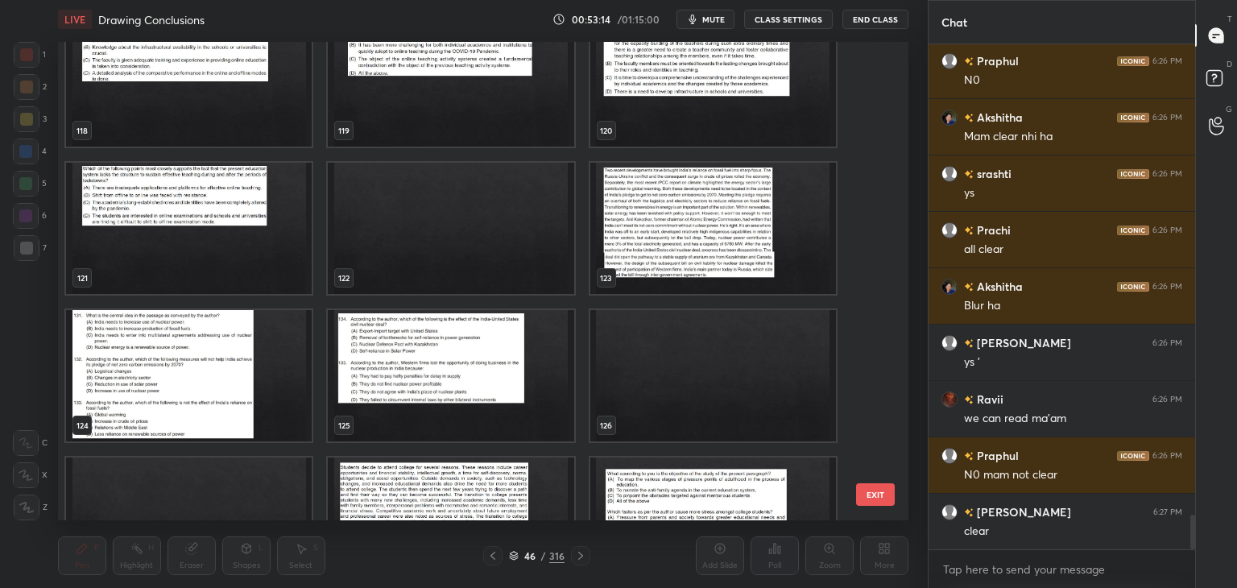
click at [668, 258] on img "grid" at bounding box center [713, 228] width 246 height 131
click at [663, 260] on img "grid" at bounding box center [713, 228] width 246 height 131
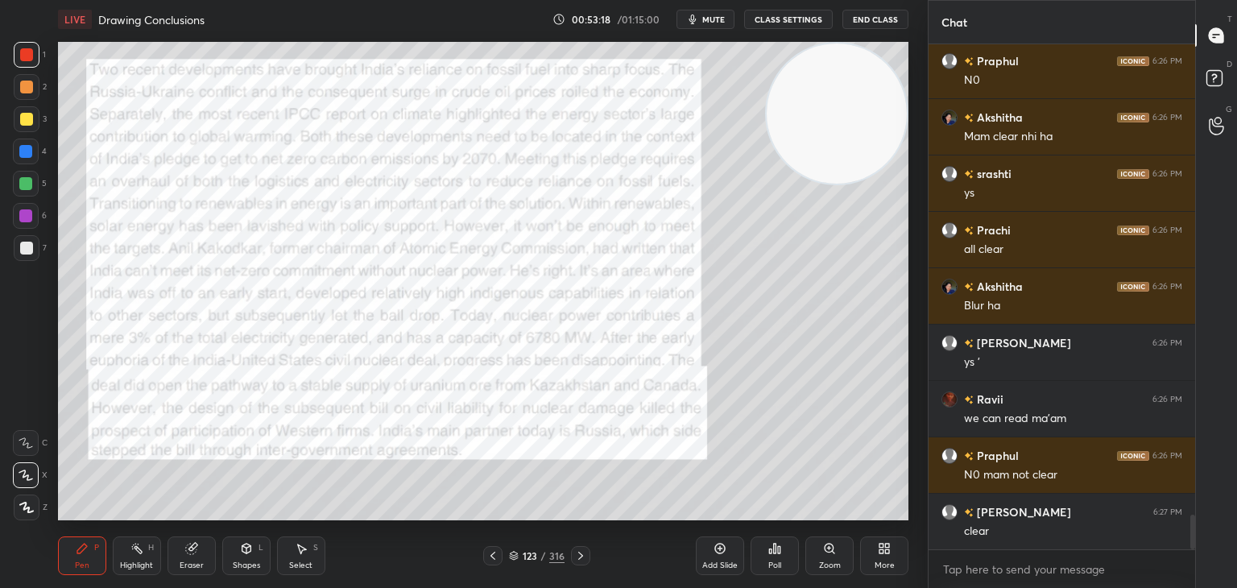
click at [28, 114] on div at bounding box center [26, 119] width 13 height 13
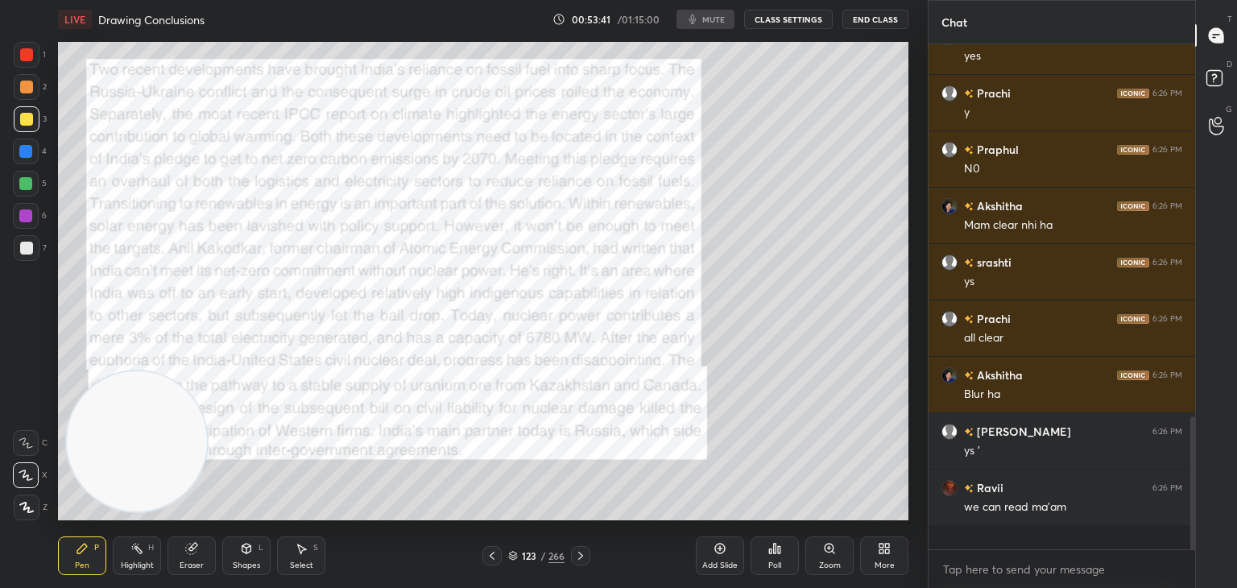
scroll to position [1964, 0]
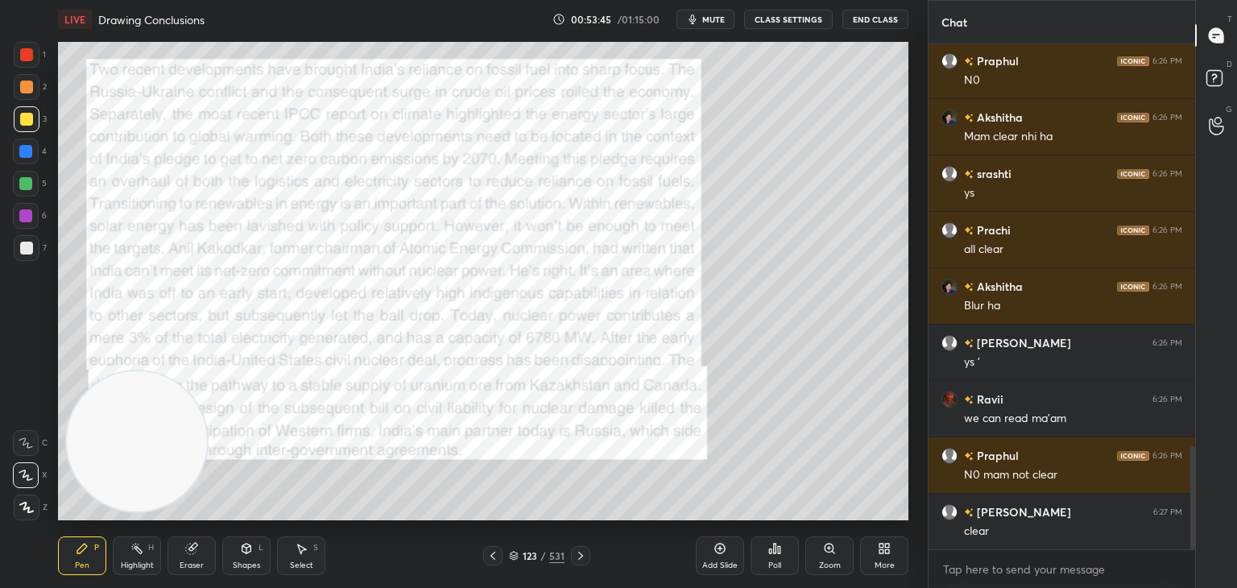
click at [719, 18] on span "mute" at bounding box center [713, 19] width 23 height 11
click at [874, 15] on button "End Class" at bounding box center [876, 19] width 66 height 19
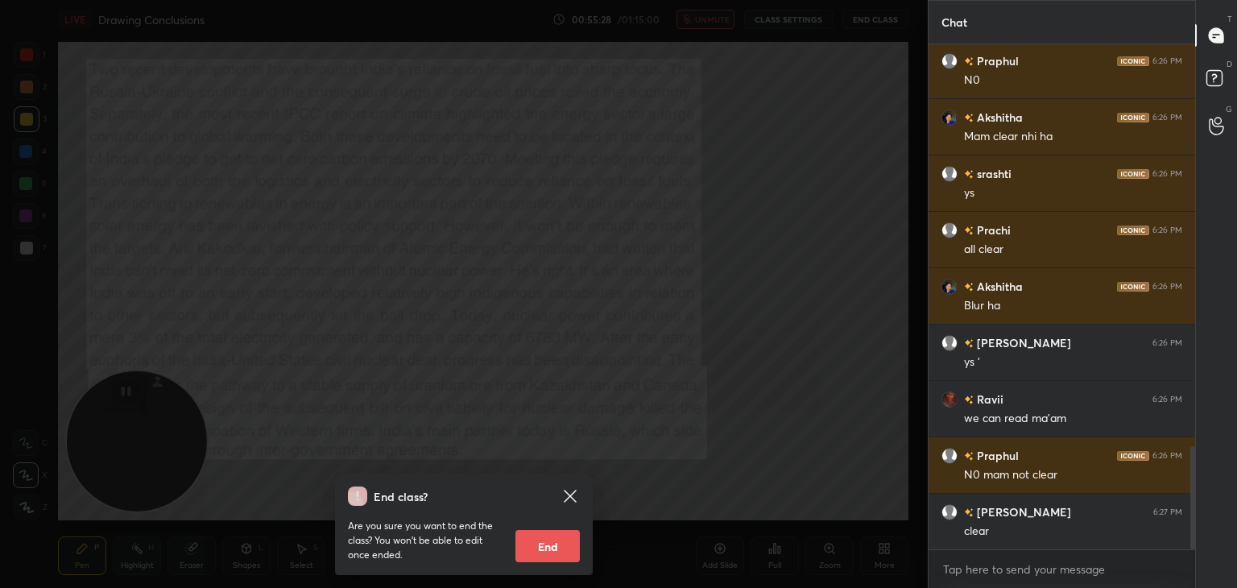
click at [791, 215] on div "End class? Are you sure you want to end the class? You won’t be able to edit on…" at bounding box center [464, 294] width 928 height 588
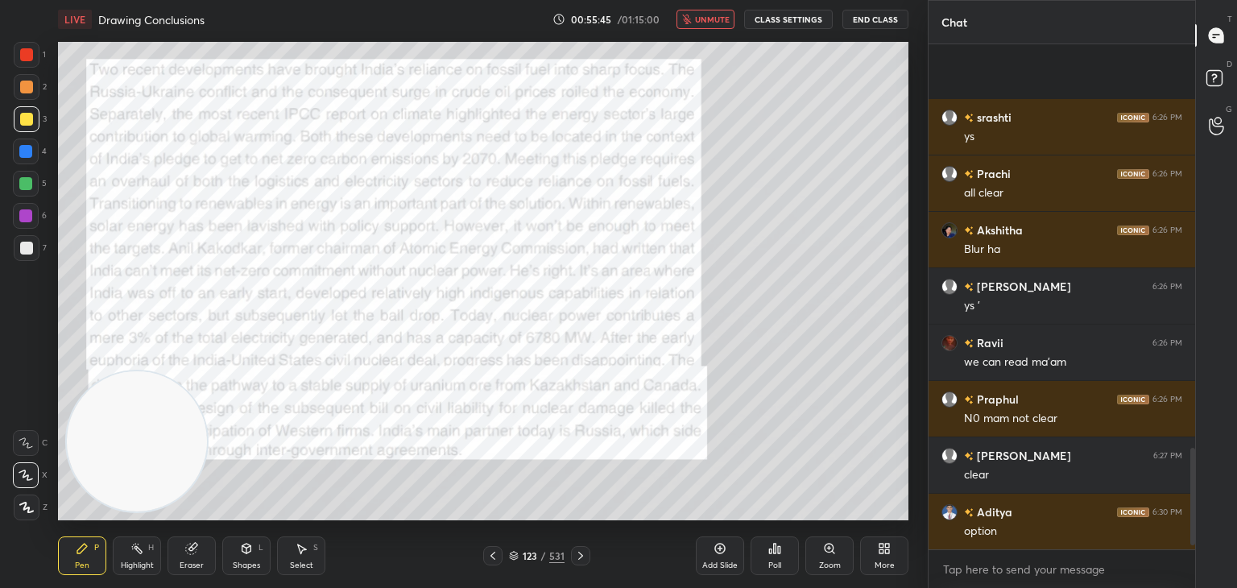
scroll to position [2133, 0]
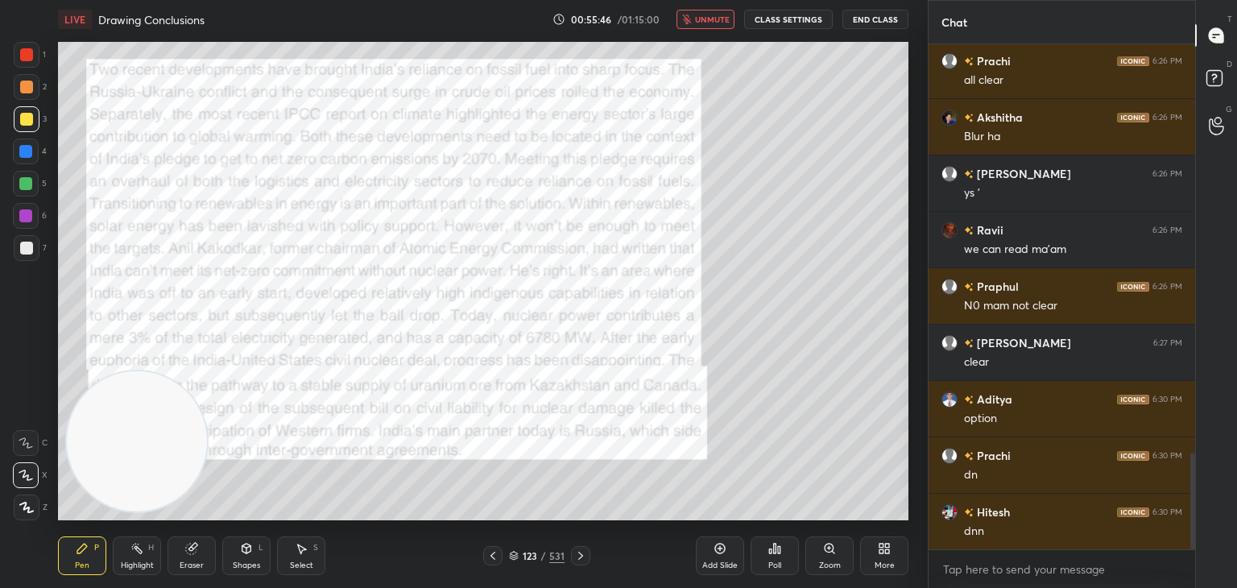
click at [699, 16] on span "unmute" at bounding box center [712, 19] width 35 height 11
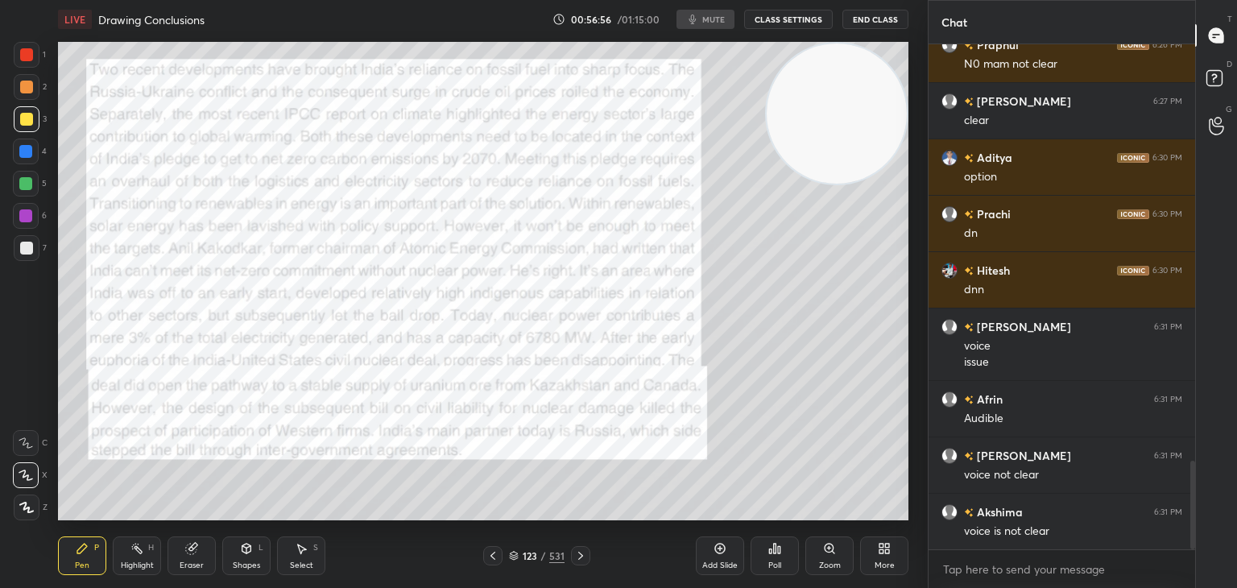
scroll to position [2431, 0]
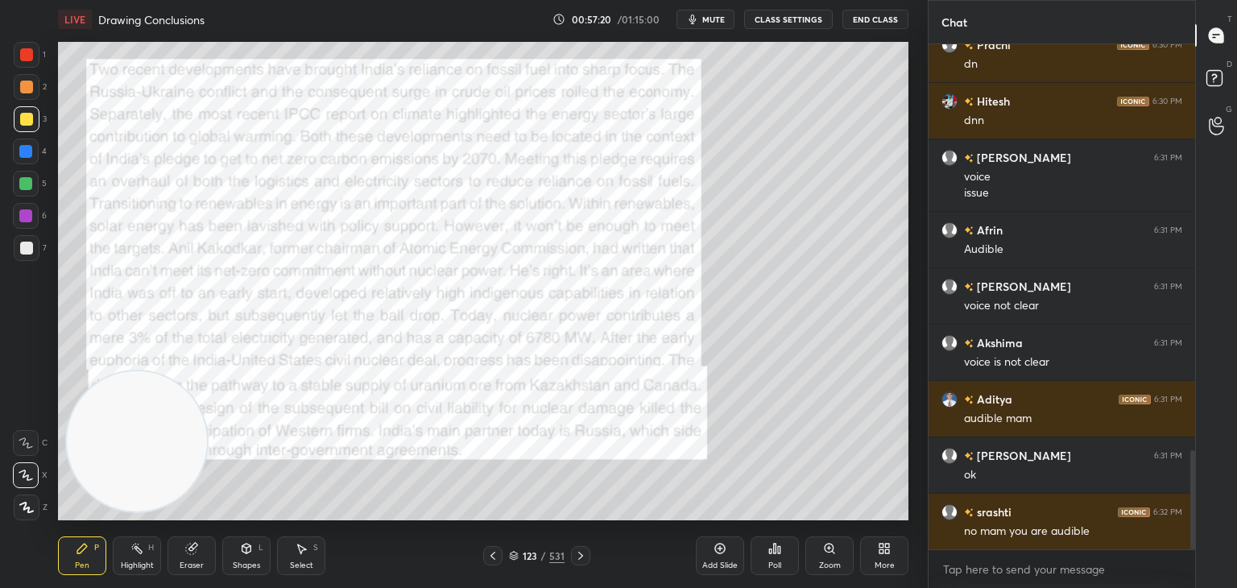
scroll to position [2120, 0]
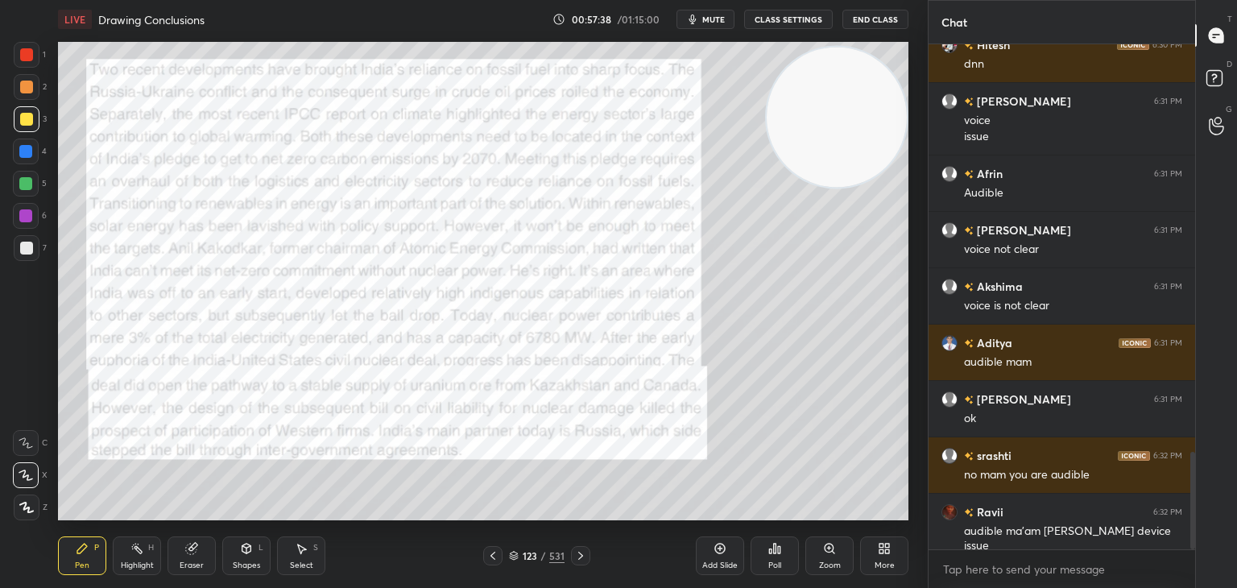
click at [146, 558] on div "Highlight H" at bounding box center [137, 556] width 48 height 39
click at [579, 557] on icon at bounding box center [580, 555] width 13 height 13
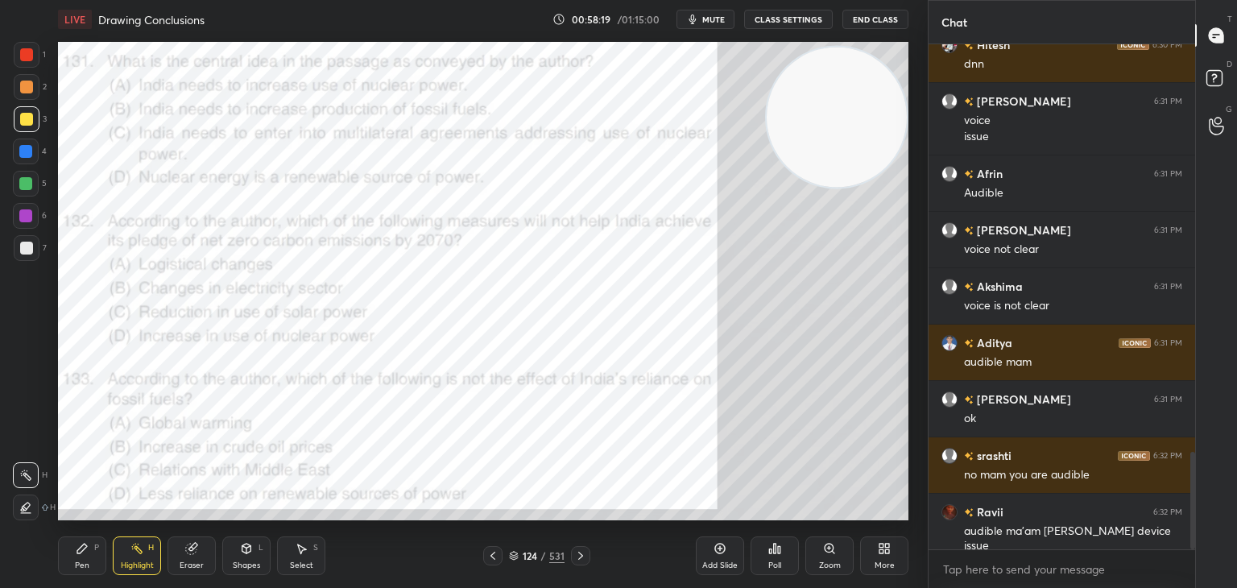
click at [26, 52] on div at bounding box center [26, 54] width 13 height 13
click at [766, 560] on div "Poll" at bounding box center [775, 556] width 48 height 39
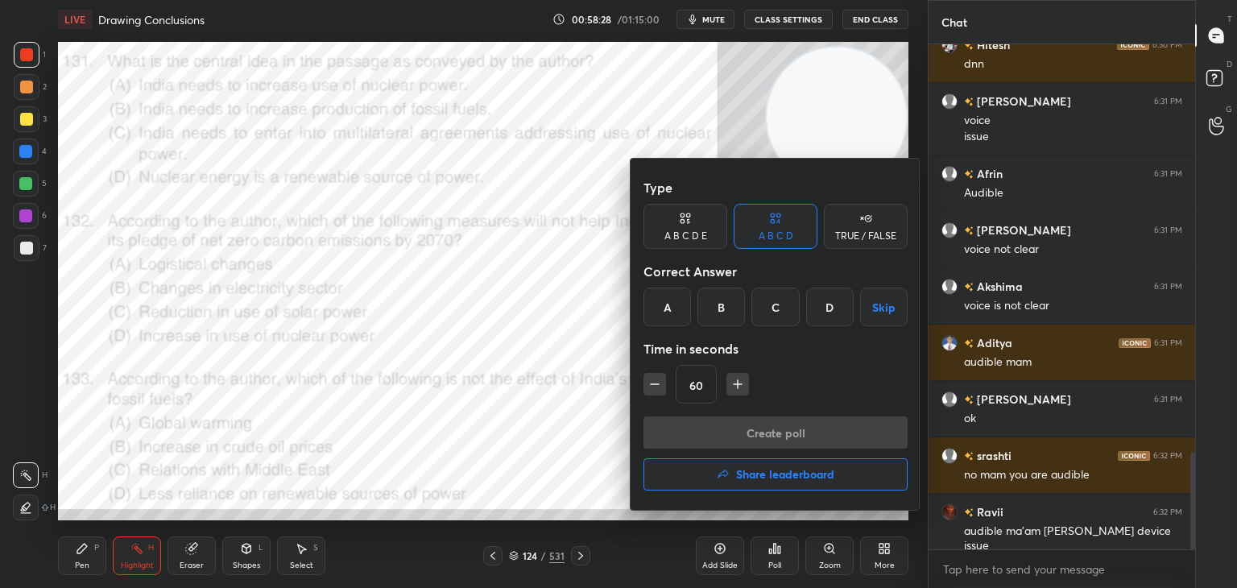
click at [664, 310] on div "A" at bounding box center [668, 307] width 48 height 39
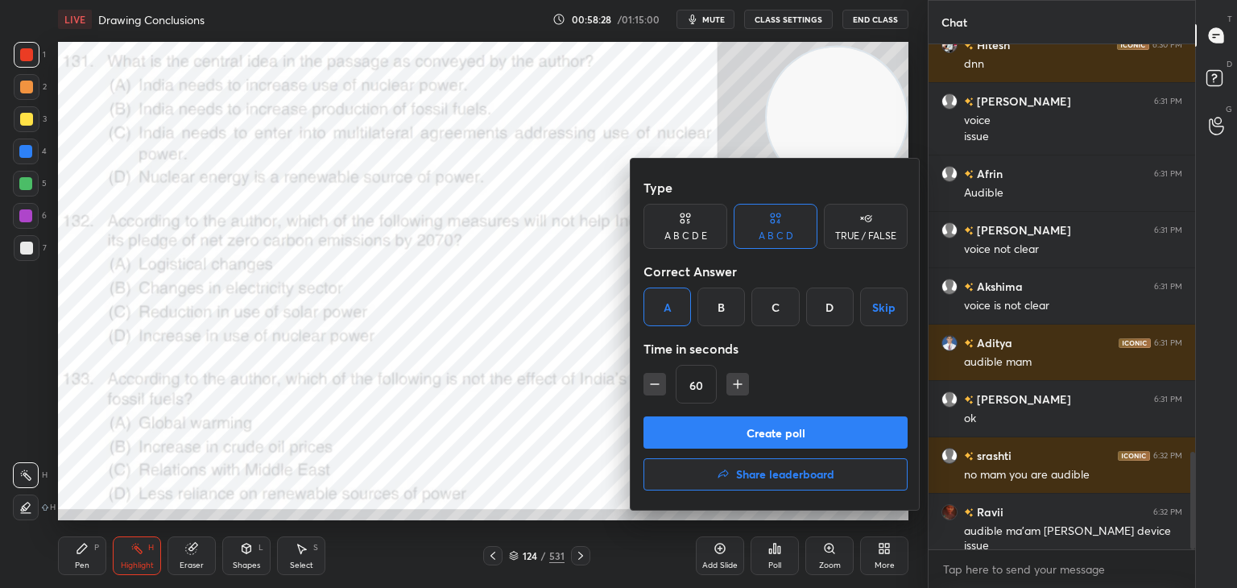
click at [648, 381] on icon "button" at bounding box center [655, 384] width 16 height 16
type input "45"
click at [690, 424] on button "Create poll" at bounding box center [776, 432] width 264 height 32
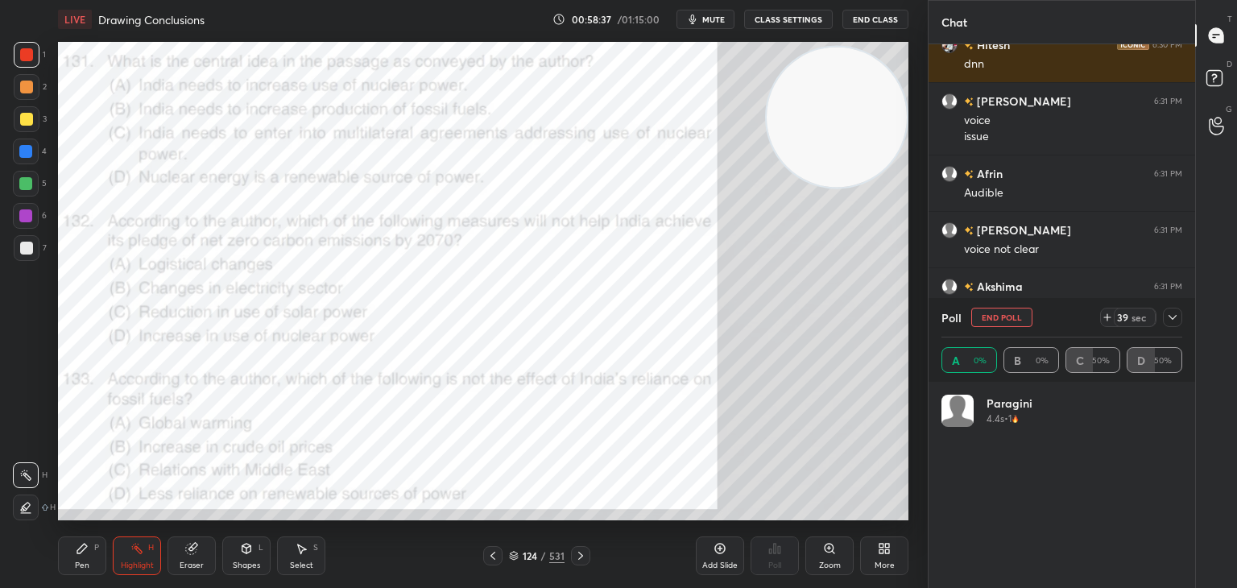
scroll to position [189, 236]
click at [1005, 315] on button "End Poll" at bounding box center [1002, 317] width 61 height 19
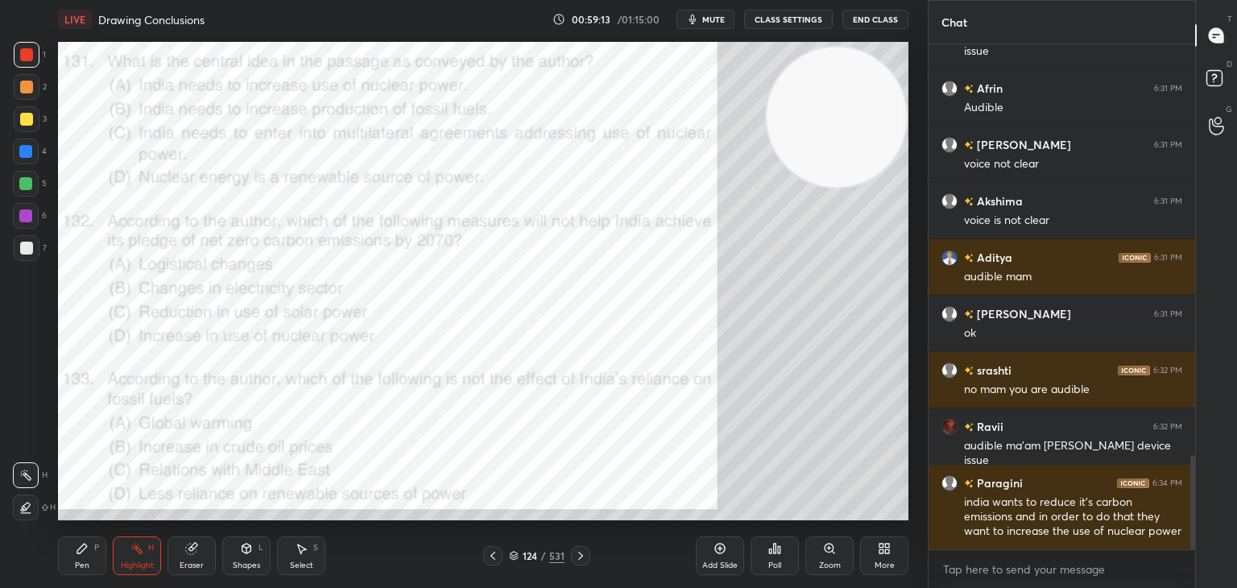
scroll to position [2262, 0]
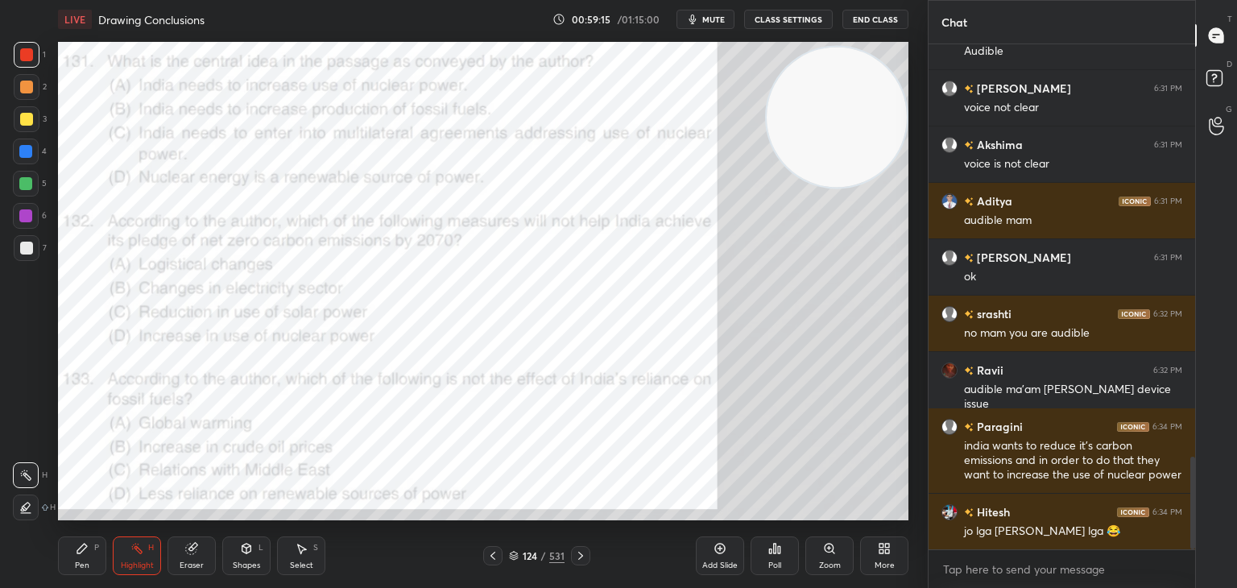
click at [493, 555] on icon at bounding box center [493, 555] width 13 height 13
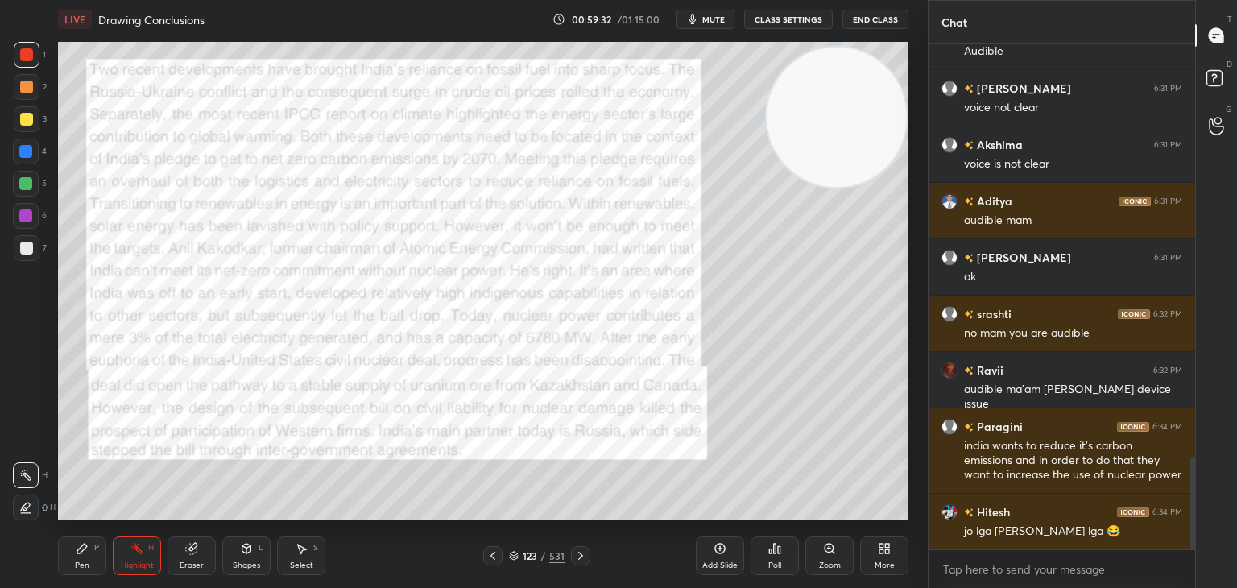
click at [86, 553] on icon at bounding box center [82, 548] width 13 height 13
click at [142, 558] on div "Highlight H" at bounding box center [137, 556] width 48 height 39
click at [580, 556] on icon at bounding box center [580, 555] width 13 height 13
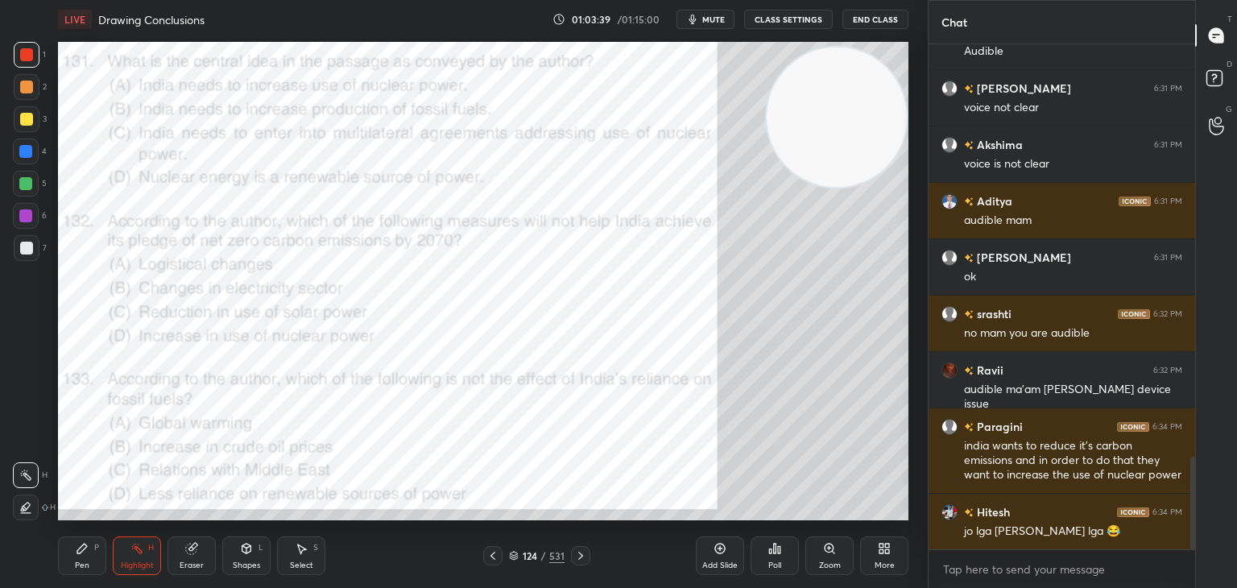
click at [25, 504] on icon at bounding box center [26, 507] width 8 height 8
click at [486, 558] on div at bounding box center [492, 555] width 19 height 19
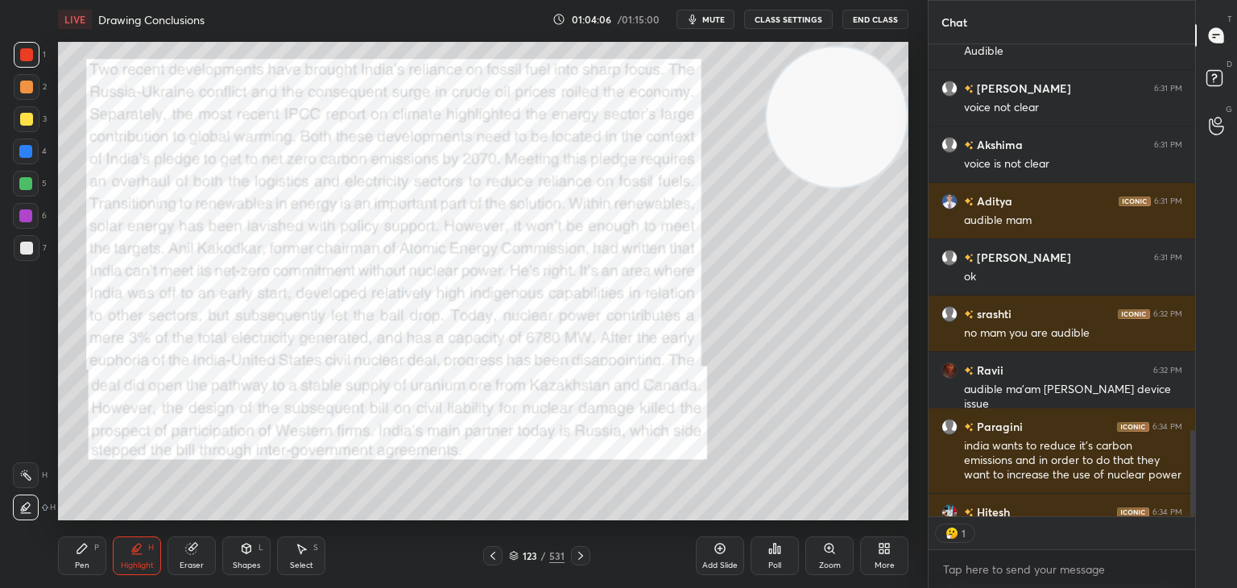
scroll to position [6, 5]
click at [576, 559] on icon at bounding box center [580, 555] width 13 height 13
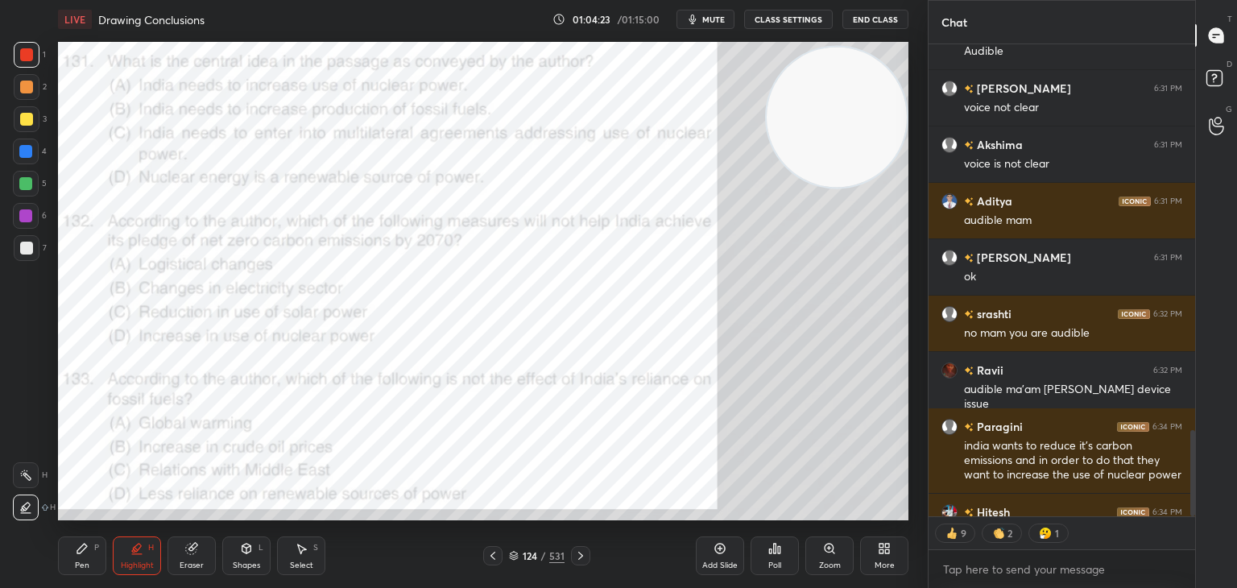
click at [490, 560] on icon at bounding box center [493, 555] width 13 height 13
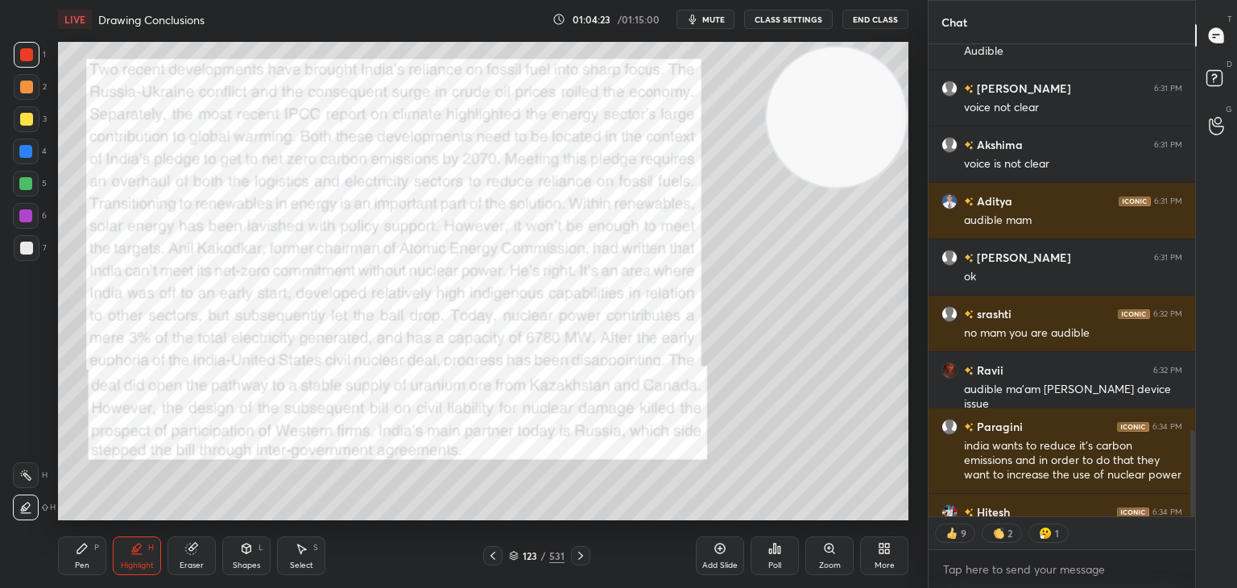
type textarea "x"
click at [580, 559] on icon at bounding box center [580, 555] width 13 height 13
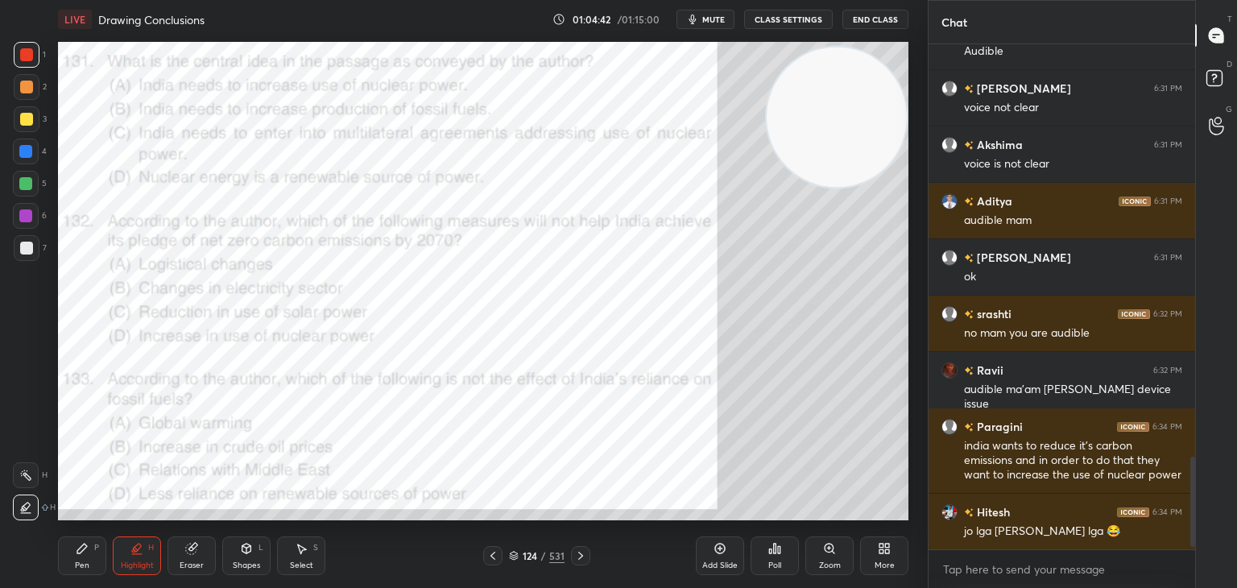
click at [87, 566] on div "Pen" at bounding box center [82, 565] width 15 height 8
click at [767, 555] on div "Poll" at bounding box center [775, 556] width 48 height 39
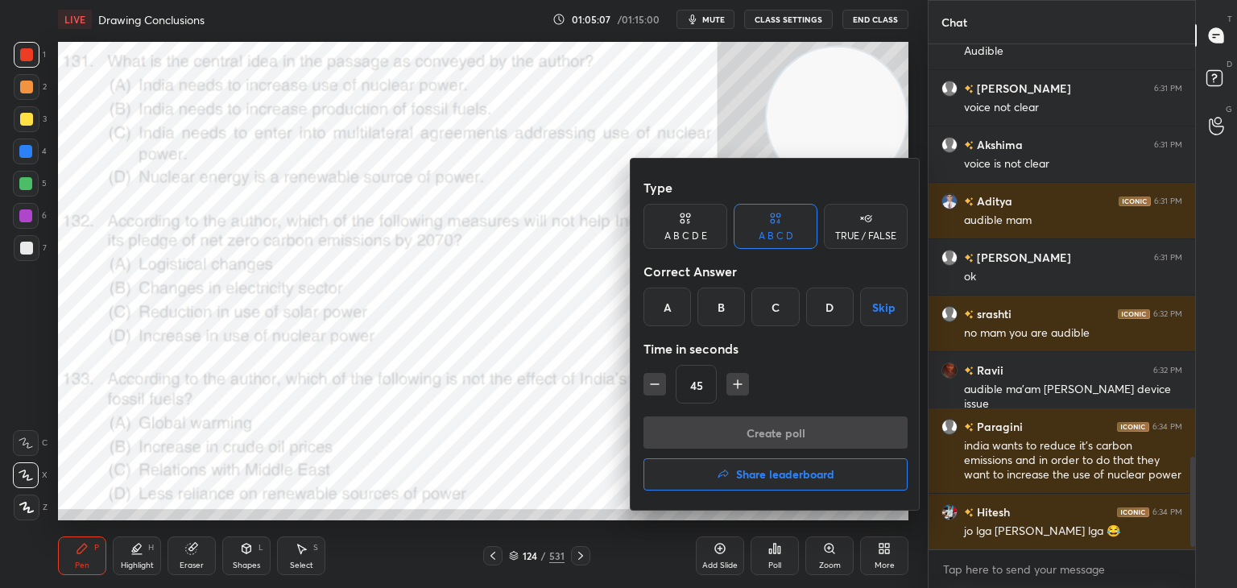
click at [773, 313] on div "C" at bounding box center [776, 307] width 48 height 39
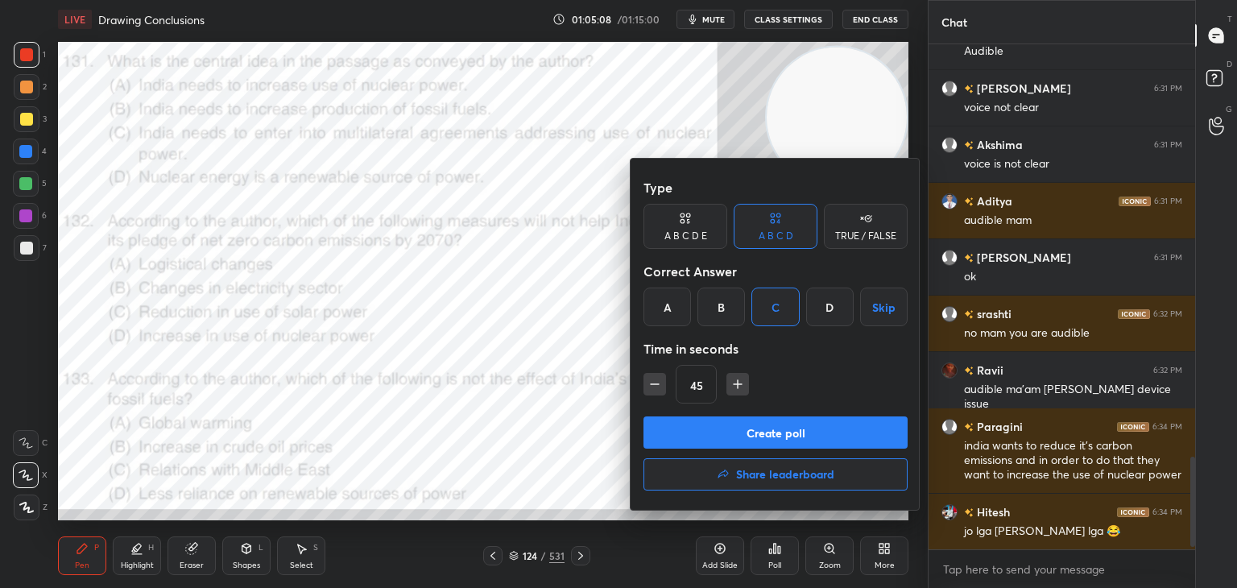
click at [652, 387] on icon "button" at bounding box center [655, 384] width 16 height 16
type input "30"
click at [711, 428] on button "Create poll" at bounding box center [776, 432] width 264 height 32
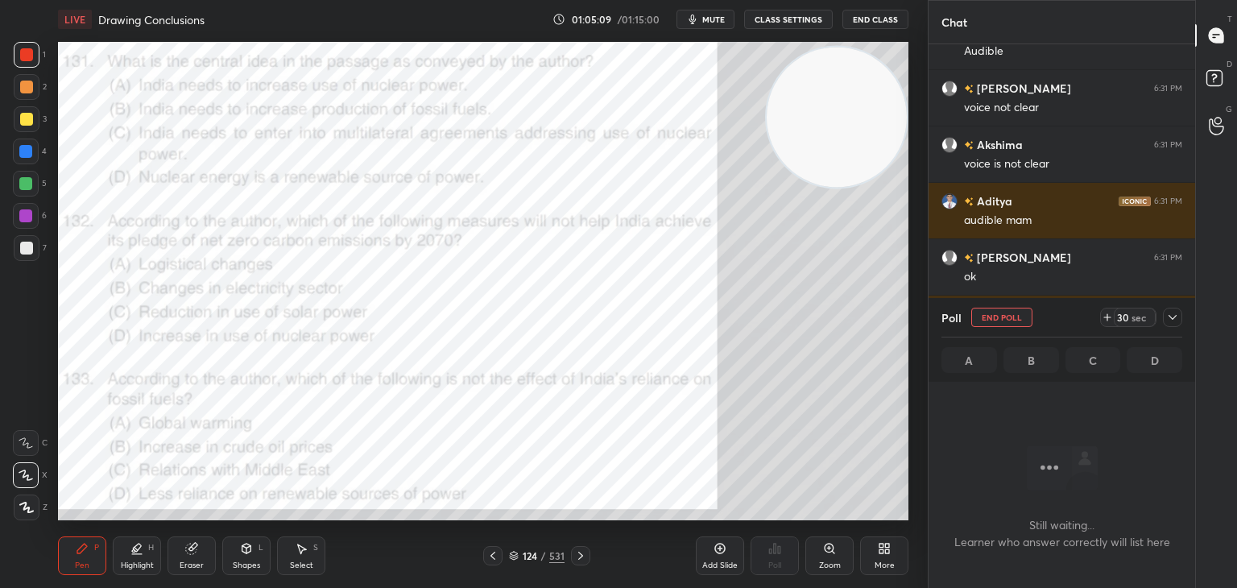
scroll to position [5, 5]
click at [722, 19] on span "mute" at bounding box center [713, 19] width 23 height 11
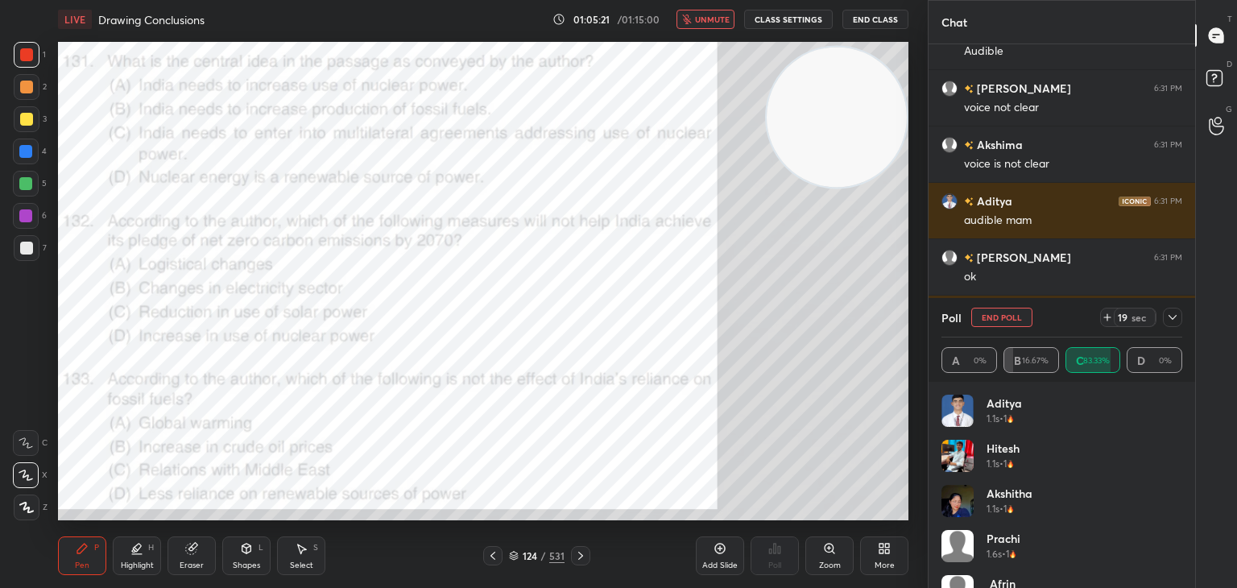
click at [712, 17] on span "unmute" at bounding box center [712, 19] width 35 height 11
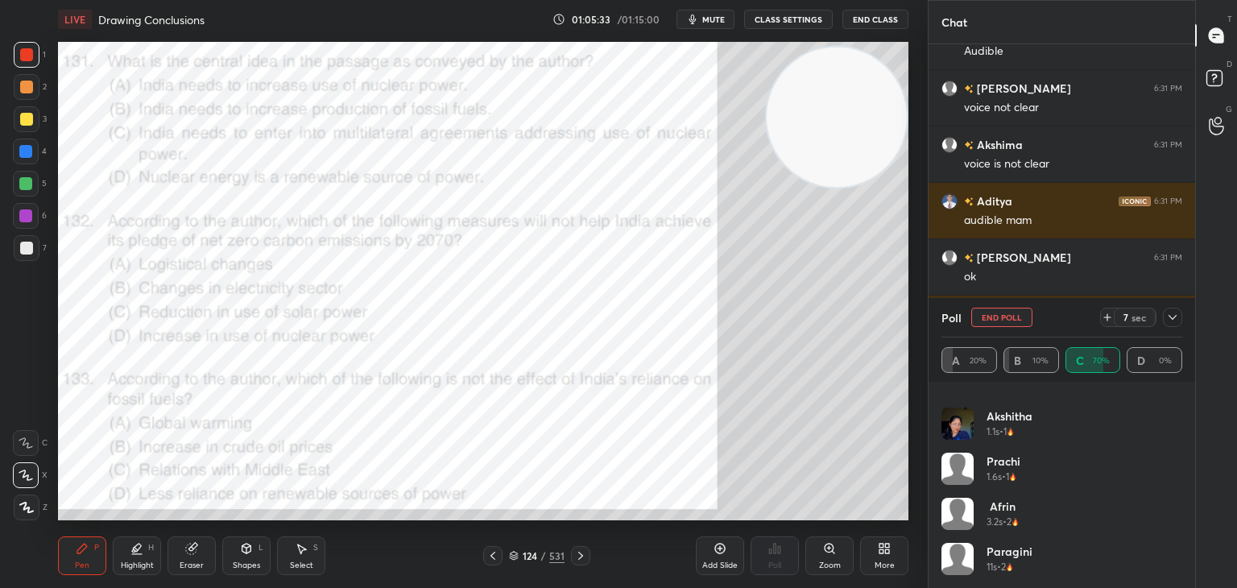
scroll to position [122, 0]
click at [1005, 313] on button "End Poll" at bounding box center [1002, 317] width 61 height 19
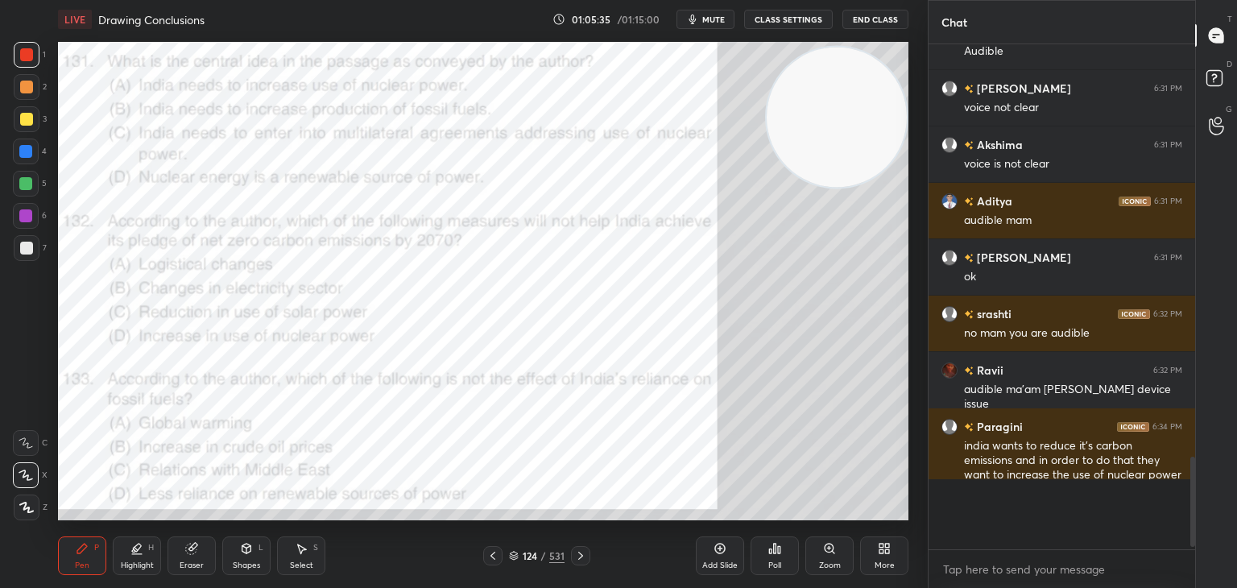
scroll to position [5, 5]
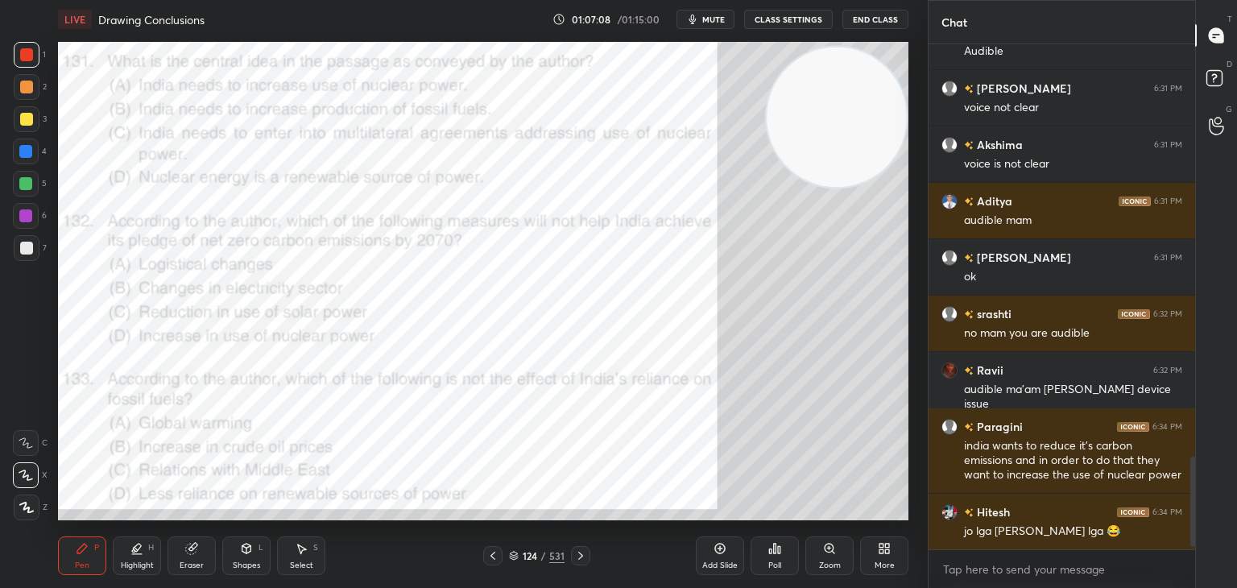
click at [722, 17] on span "mute" at bounding box center [713, 19] width 23 height 11
click at [773, 557] on div "Poll" at bounding box center [775, 556] width 48 height 39
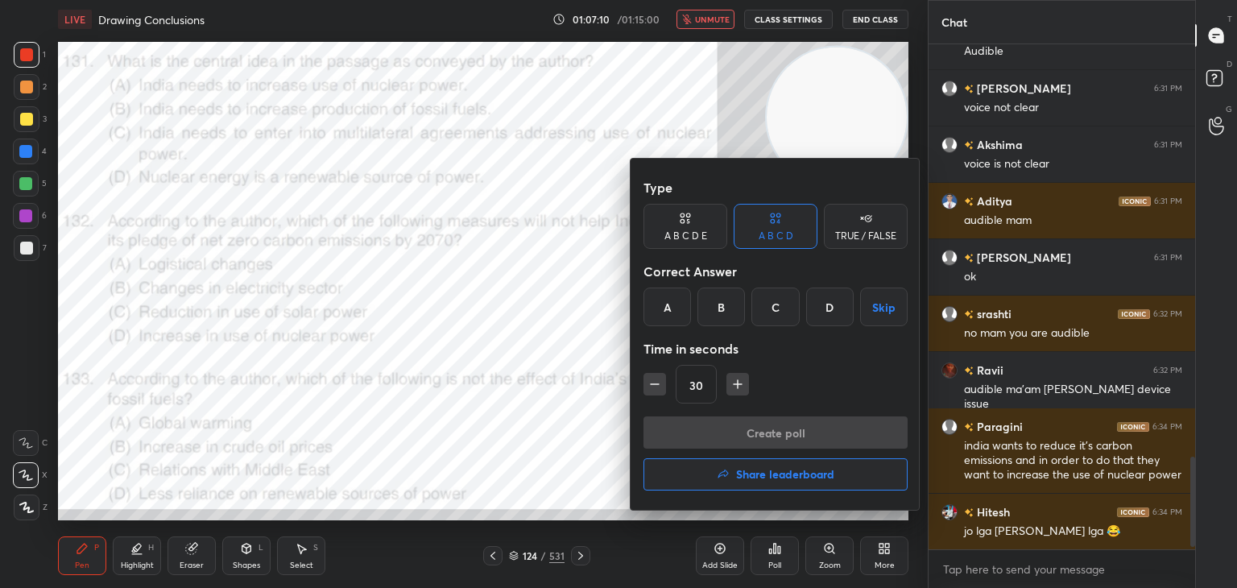
click at [773, 309] on div "C" at bounding box center [776, 307] width 48 height 39
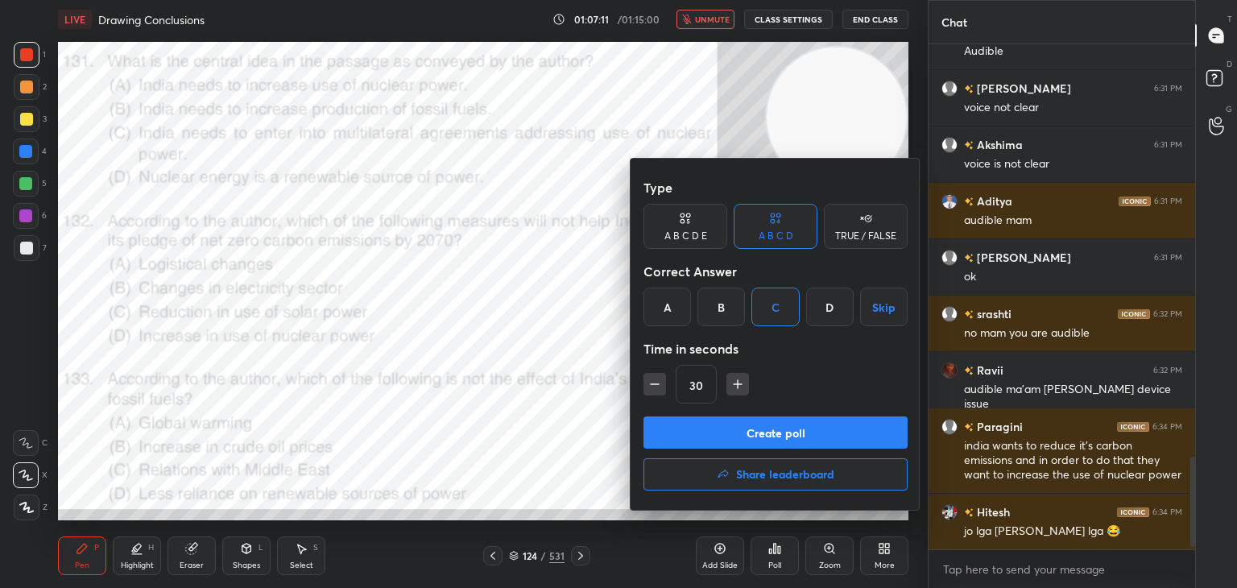
click at [746, 433] on button "Create poll" at bounding box center [776, 432] width 264 height 32
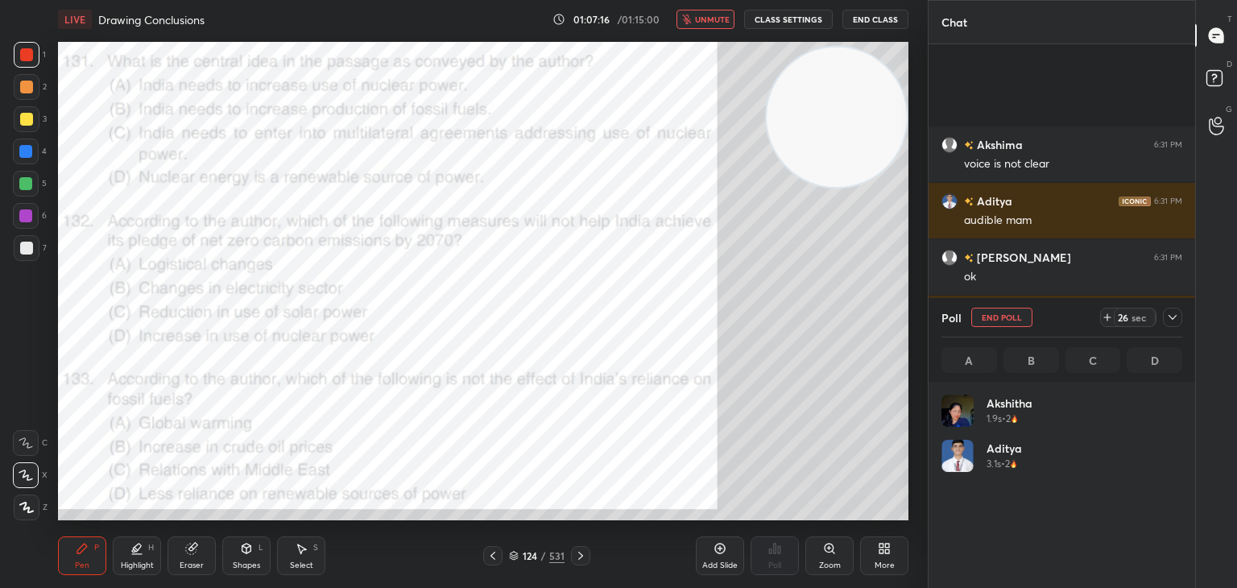
scroll to position [2402, 0]
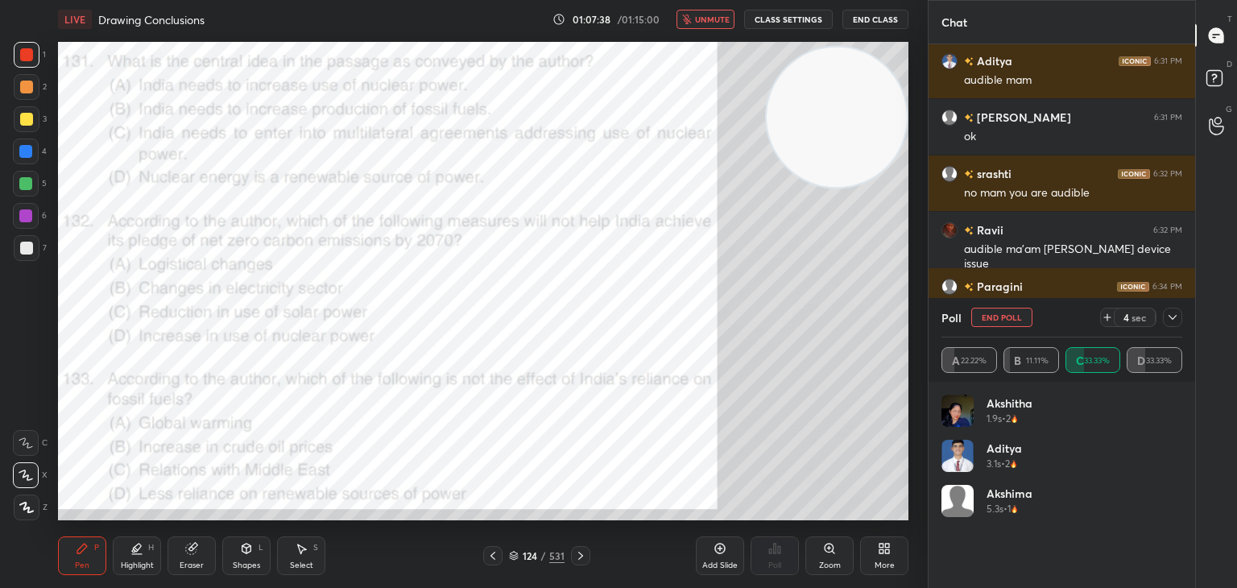
click at [699, 23] on span "unmute" at bounding box center [712, 19] width 35 height 11
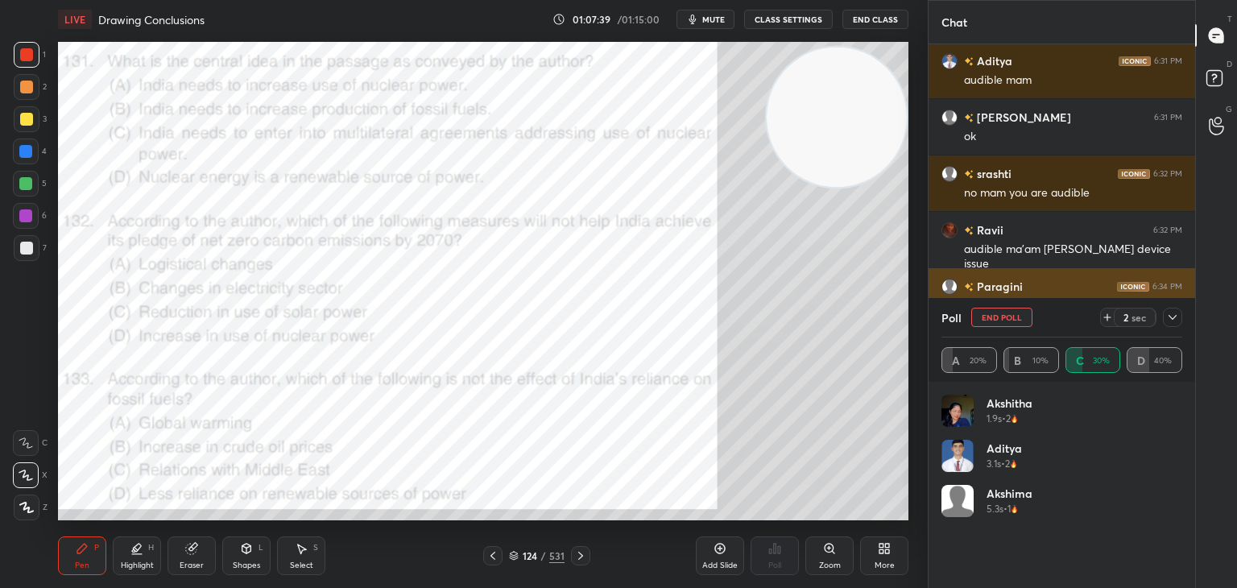
scroll to position [2459, 0]
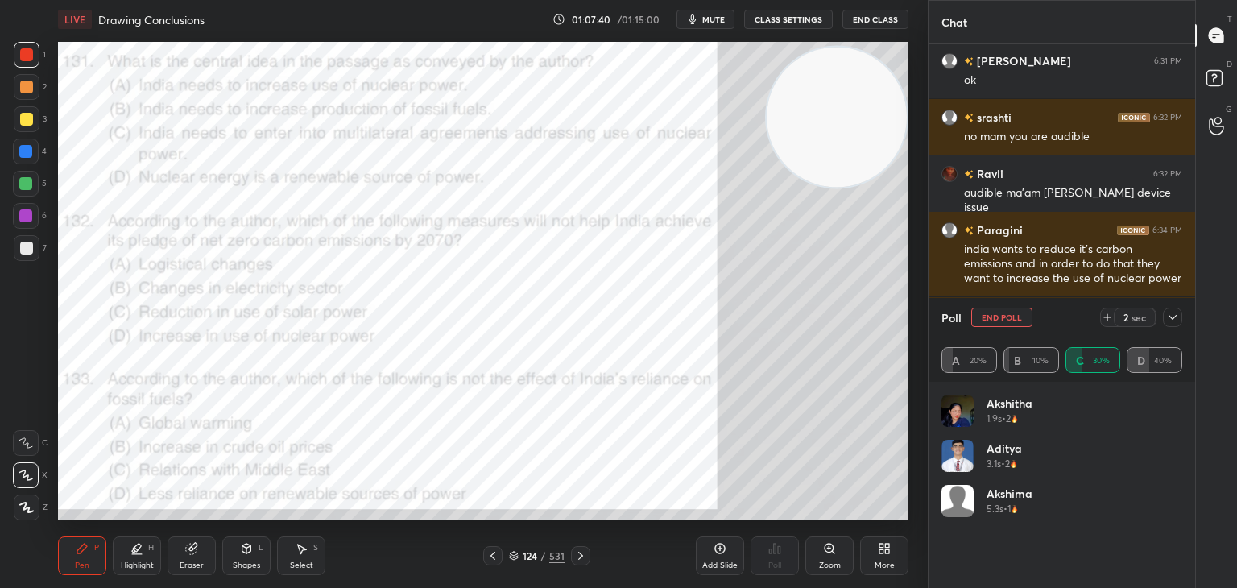
click at [982, 312] on button "End Poll" at bounding box center [1002, 317] width 61 height 19
type textarea "x"
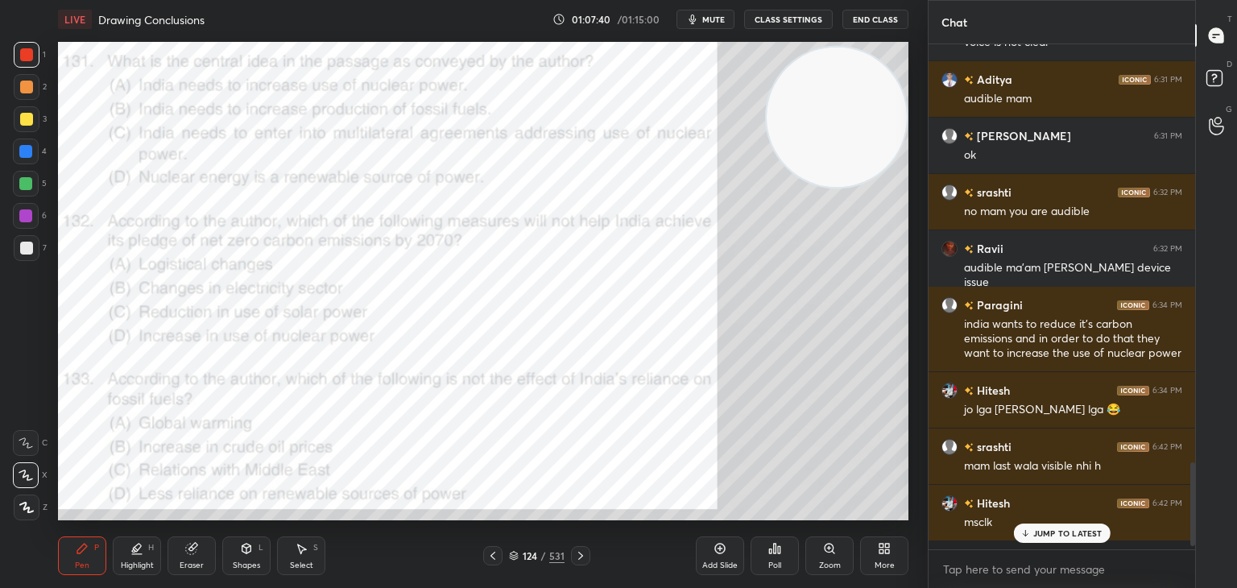
scroll to position [499, 262]
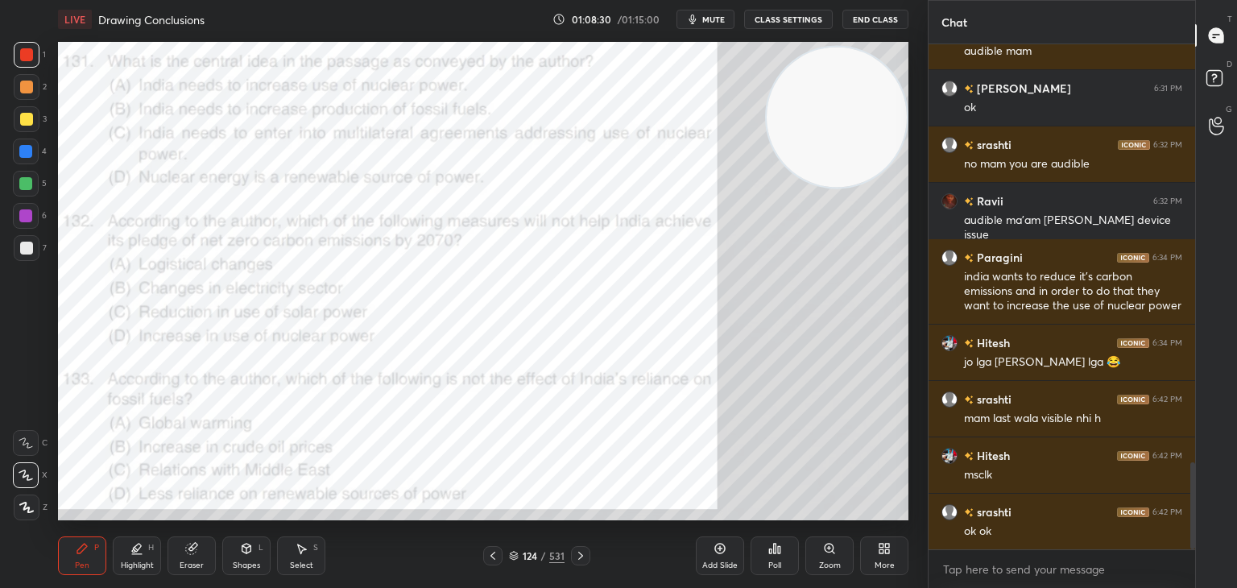
click at [579, 553] on icon at bounding box center [580, 556] width 5 height 8
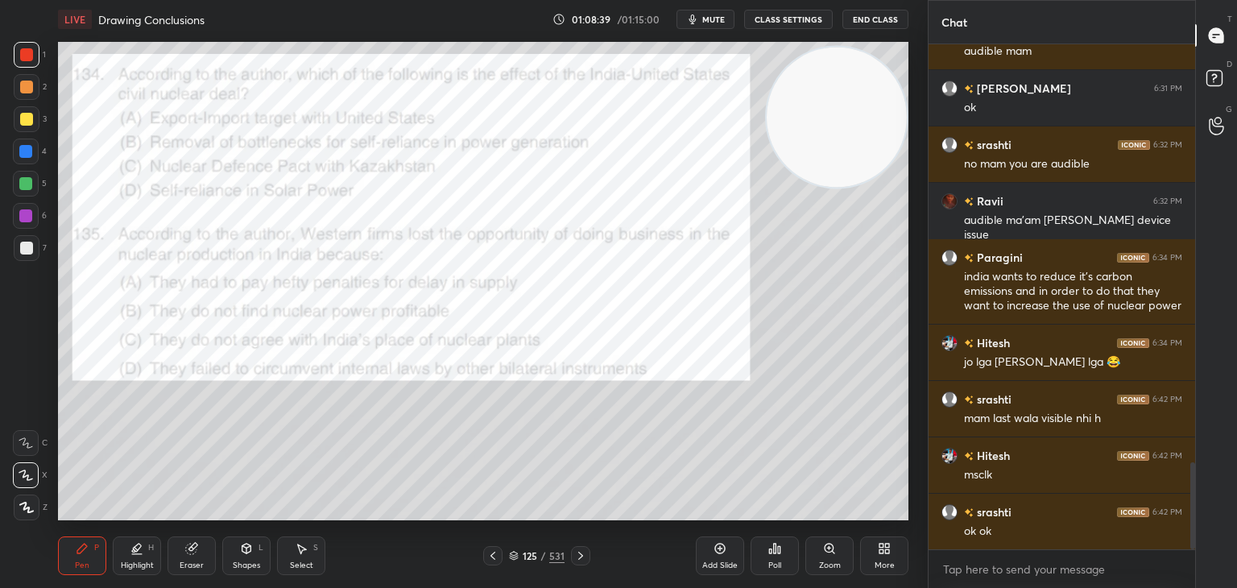
click at [718, 17] on span "mute" at bounding box center [713, 19] width 23 height 11
click at [785, 558] on div "Poll" at bounding box center [775, 556] width 48 height 39
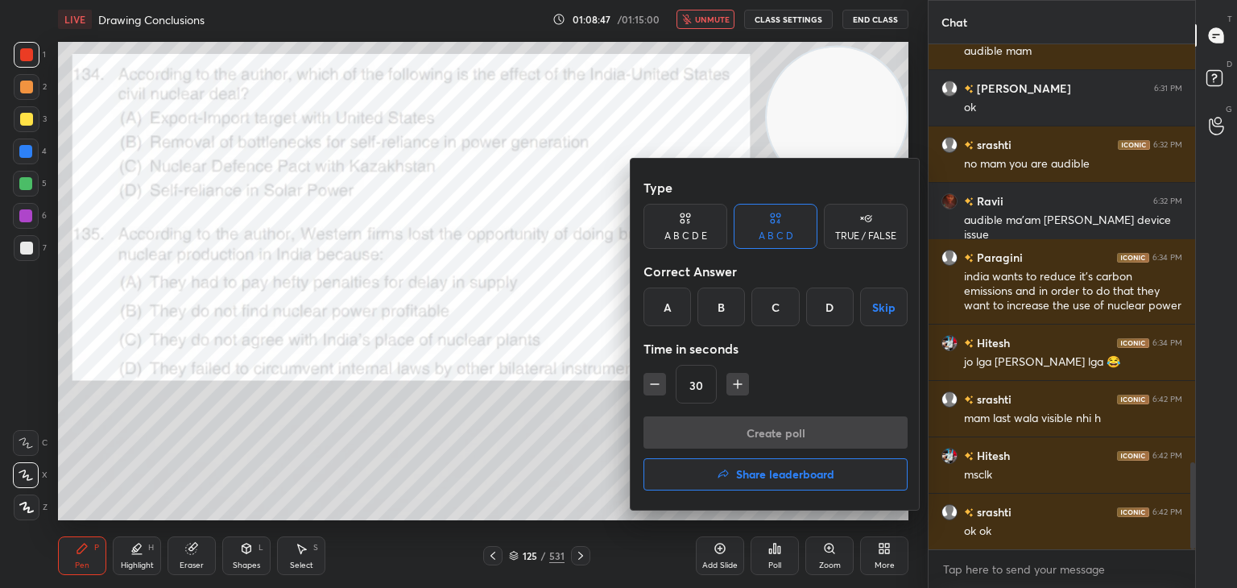
click at [722, 320] on div "B" at bounding box center [722, 307] width 48 height 39
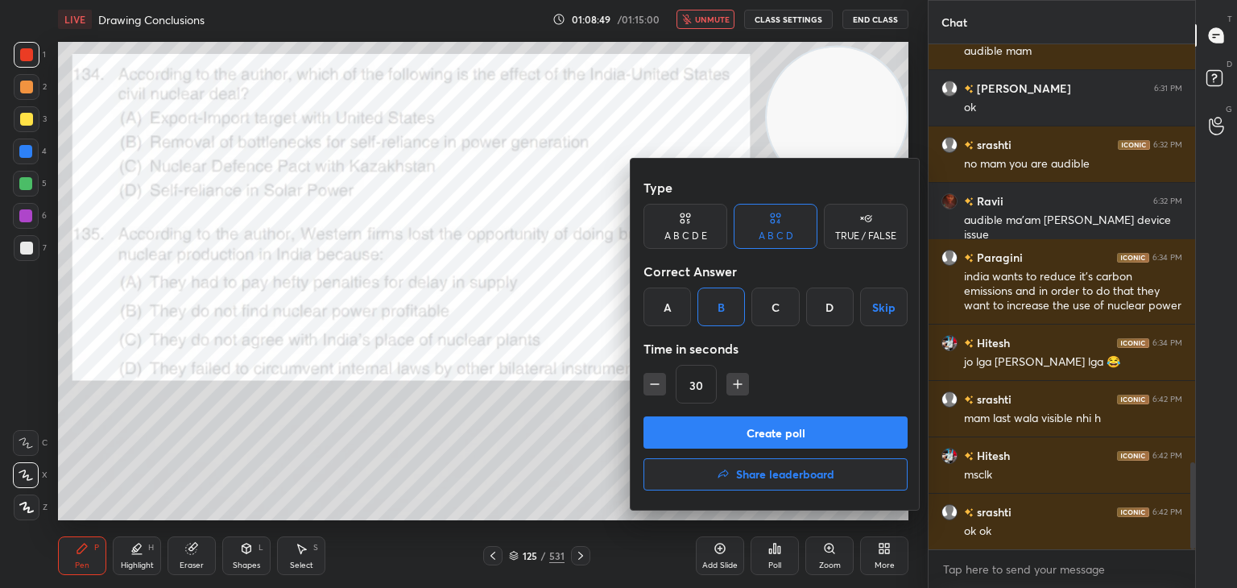
click at [740, 387] on icon "button" at bounding box center [738, 384] width 16 height 16
type input "45"
click at [743, 428] on button "Create poll" at bounding box center [776, 432] width 264 height 32
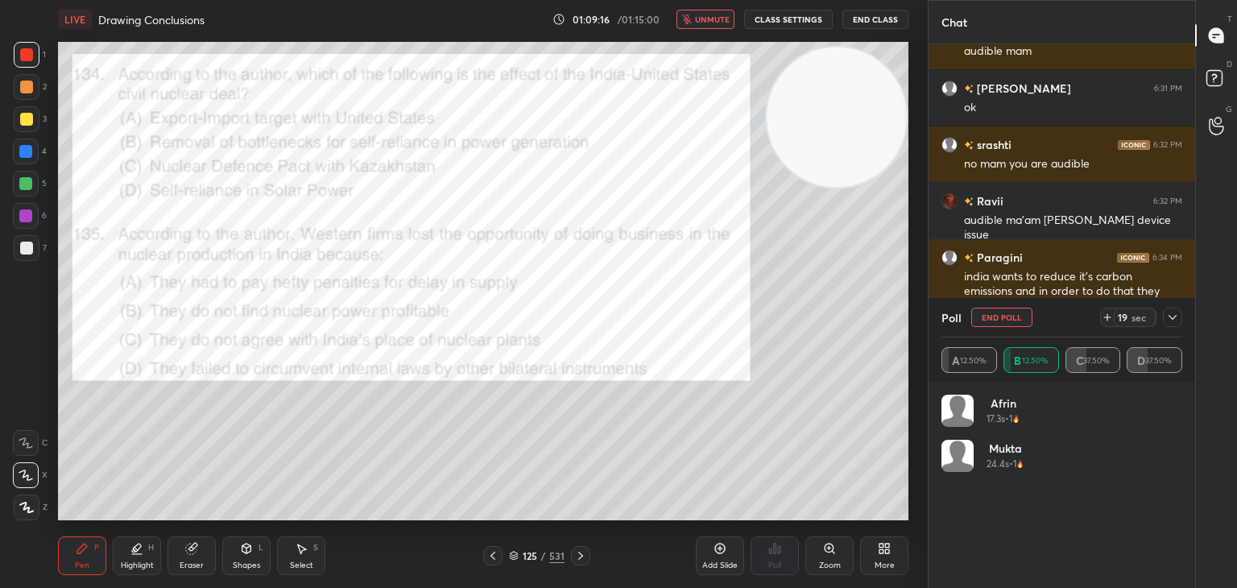
scroll to position [5, 5]
click at [698, 22] on button "unmute" at bounding box center [706, 19] width 58 height 19
click at [1001, 317] on button "End Poll" at bounding box center [1002, 317] width 61 height 19
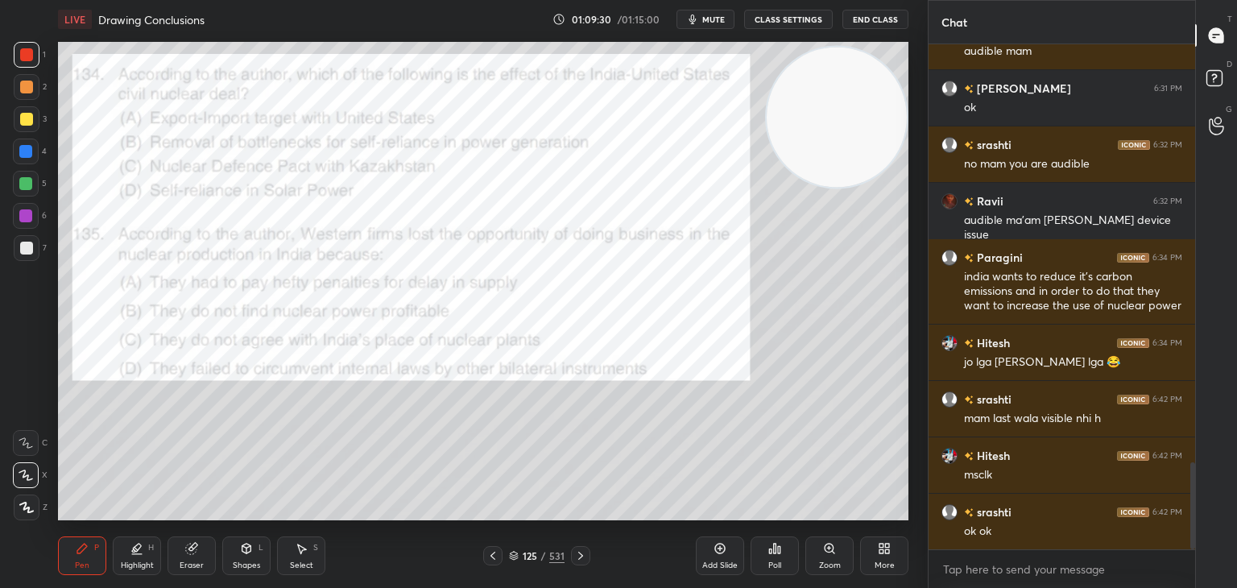
click at [515, 555] on icon at bounding box center [514, 554] width 8 height 4
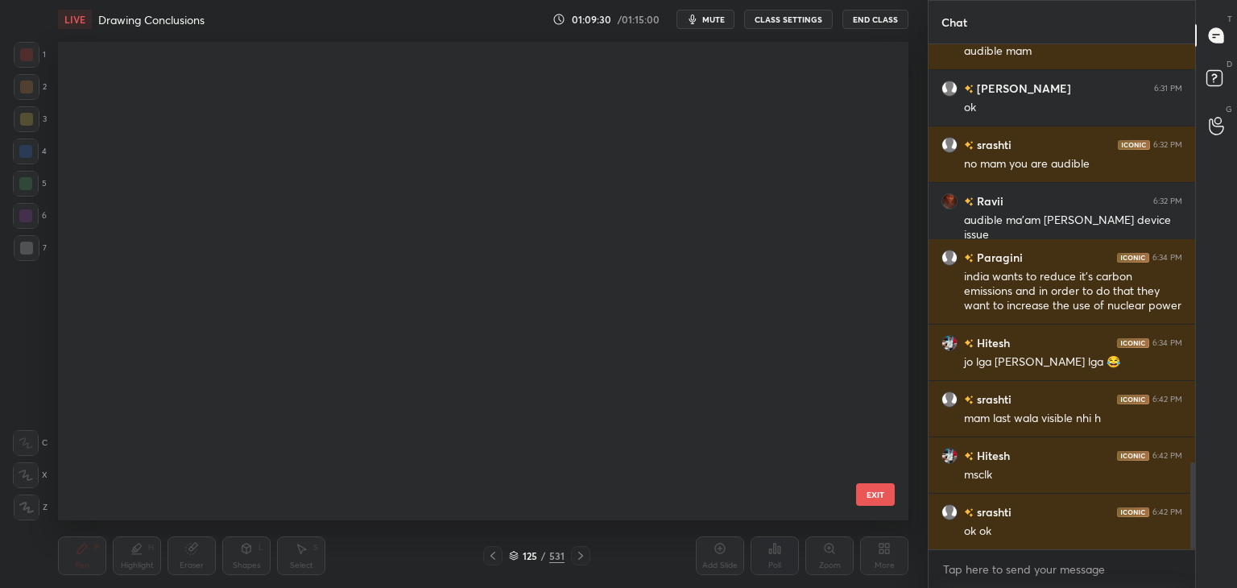
scroll to position [474, 843]
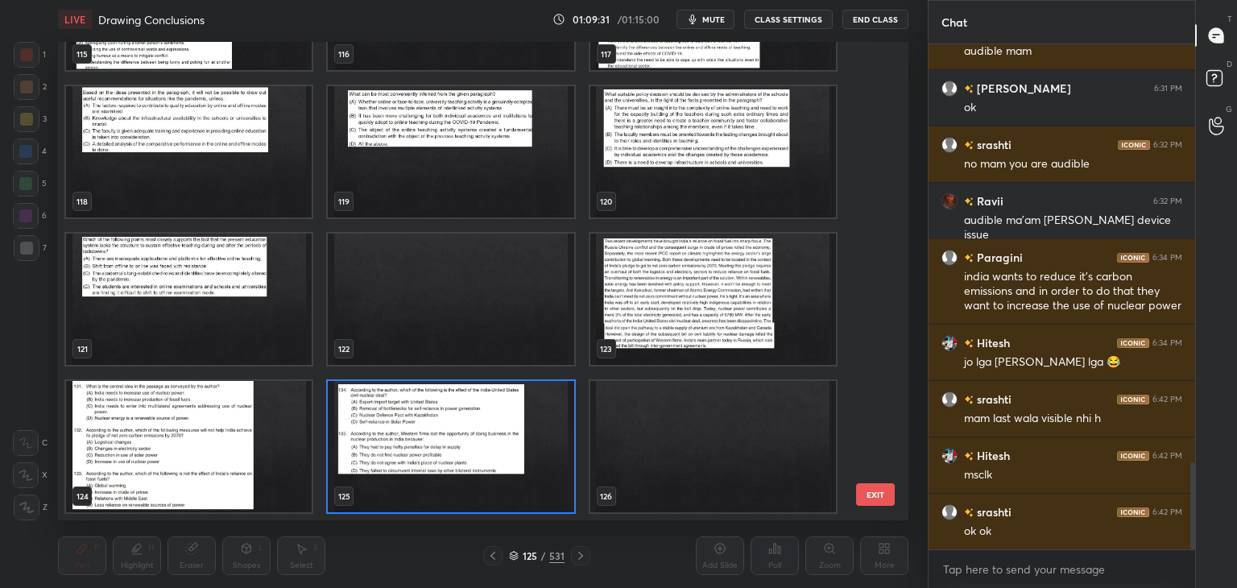
click at [699, 327] on img "grid" at bounding box center [713, 299] width 246 height 131
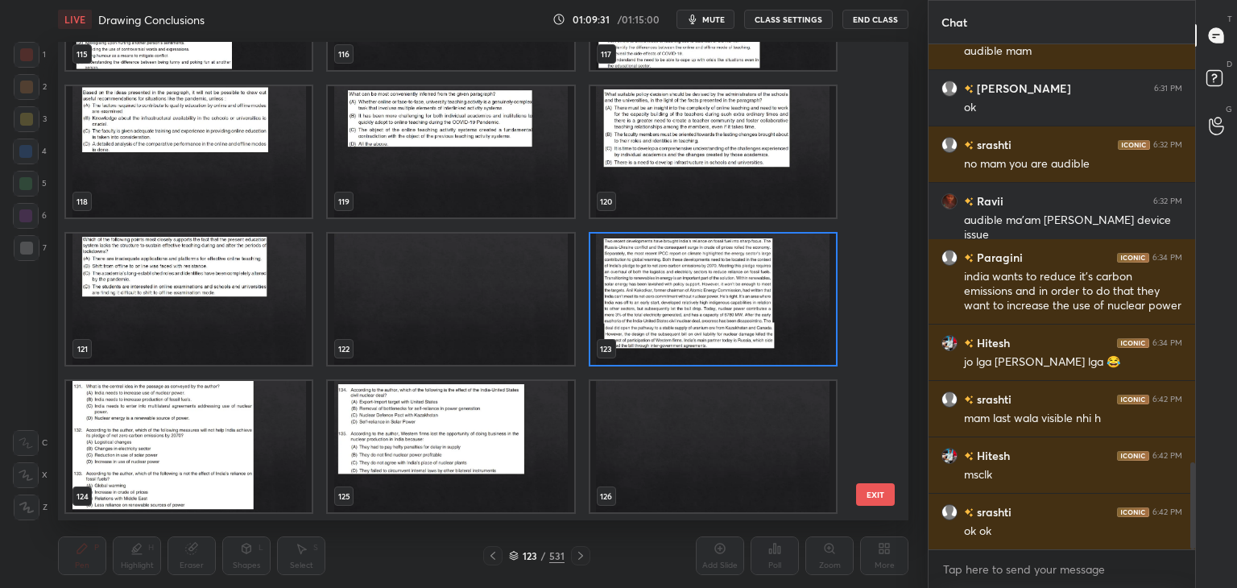
click at [702, 327] on img "grid" at bounding box center [713, 299] width 246 height 131
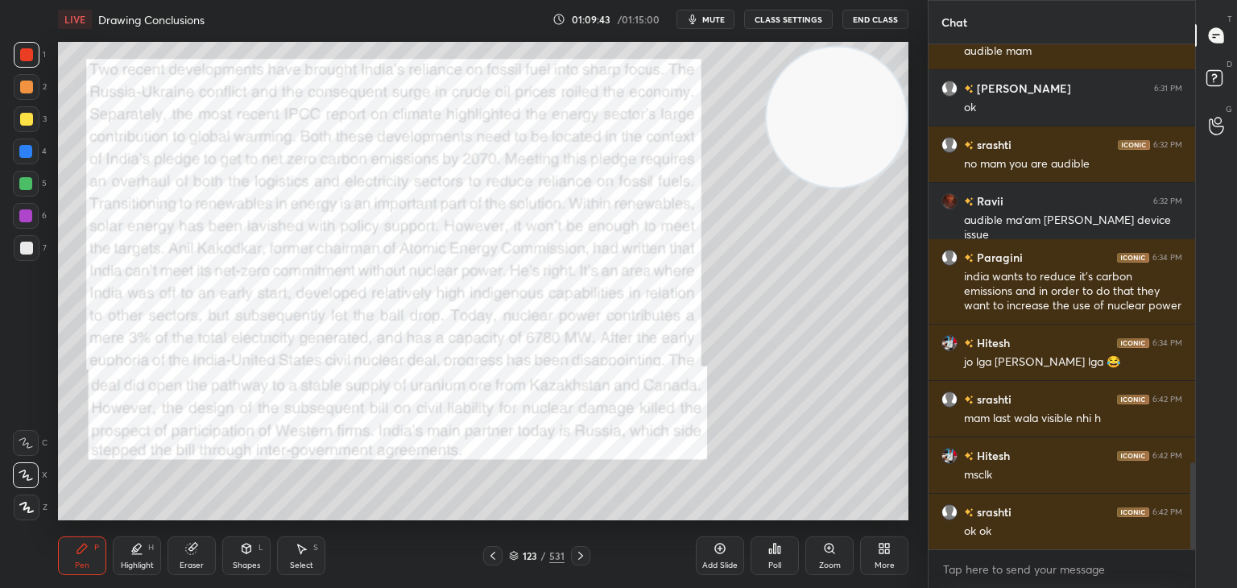
click at [584, 559] on icon at bounding box center [580, 555] width 13 height 13
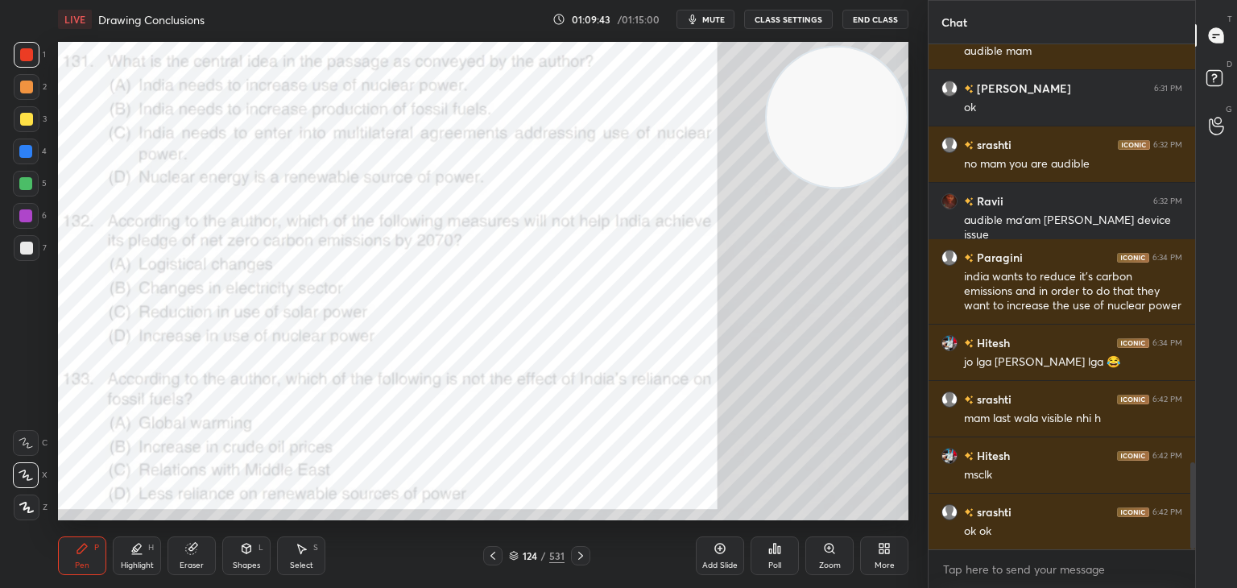
click at [586, 561] on div at bounding box center [580, 555] width 19 height 19
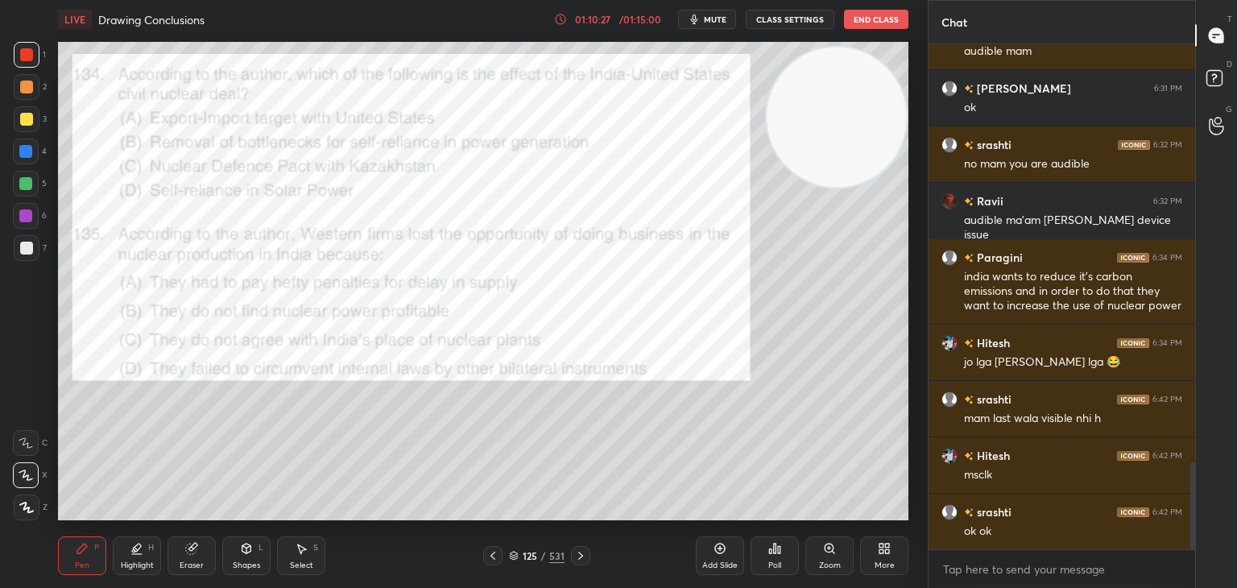
click at [783, 555] on div "Poll" at bounding box center [775, 556] width 48 height 39
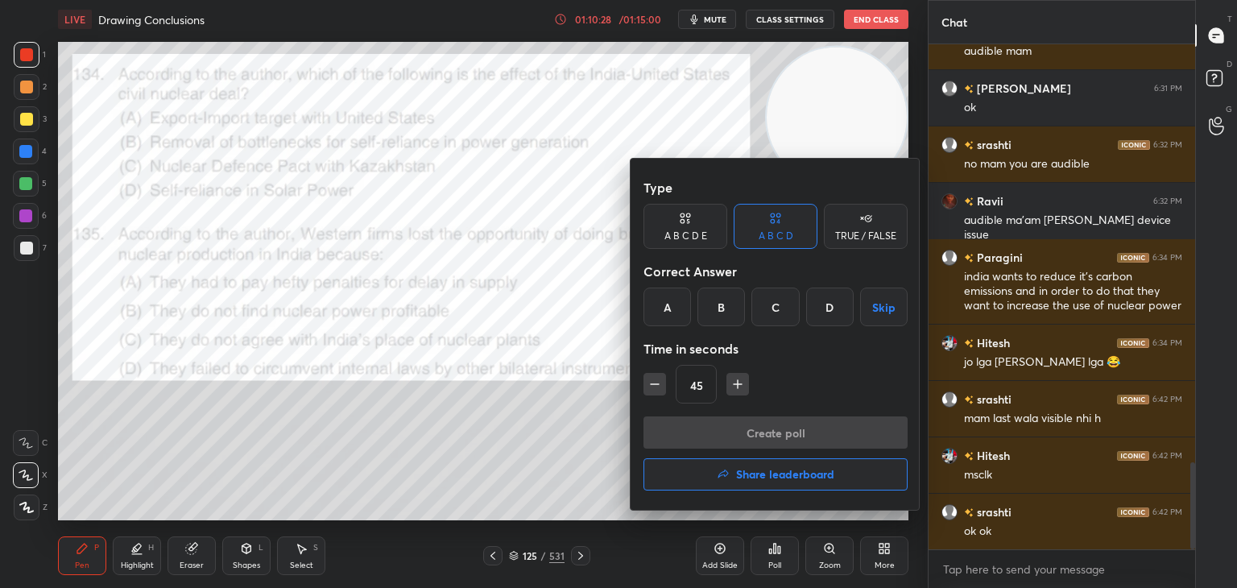
click at [818, 320] on div "D" at bounding box center [830, 307] width 48 height 39
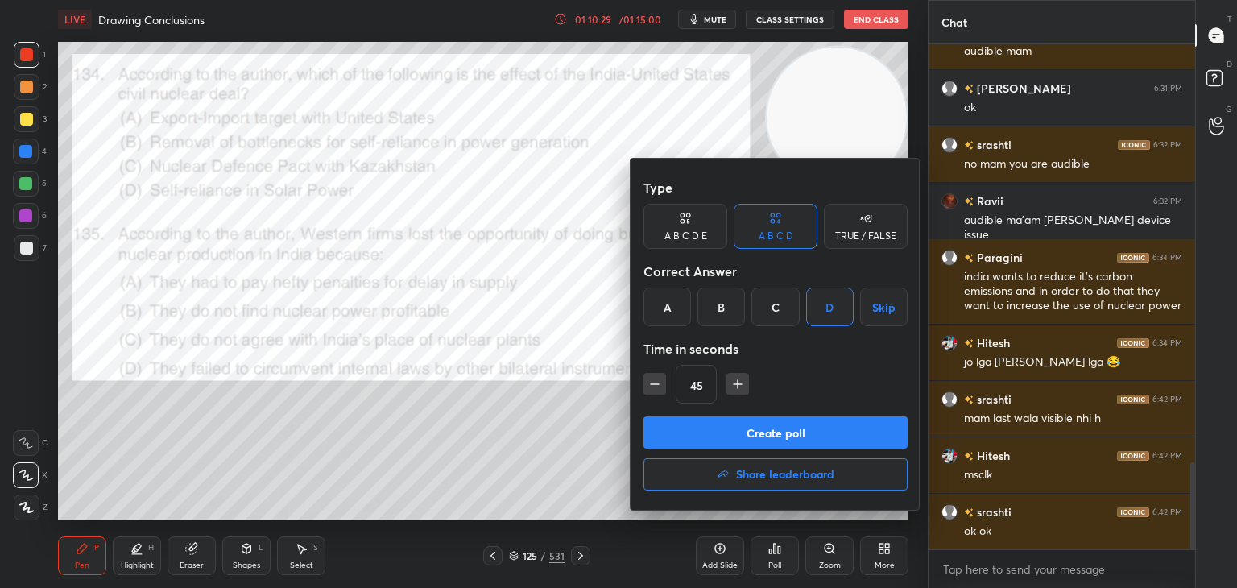
click at [779, 436] on button "Create poll" at bounding box center [776, 432] width 264 height 32
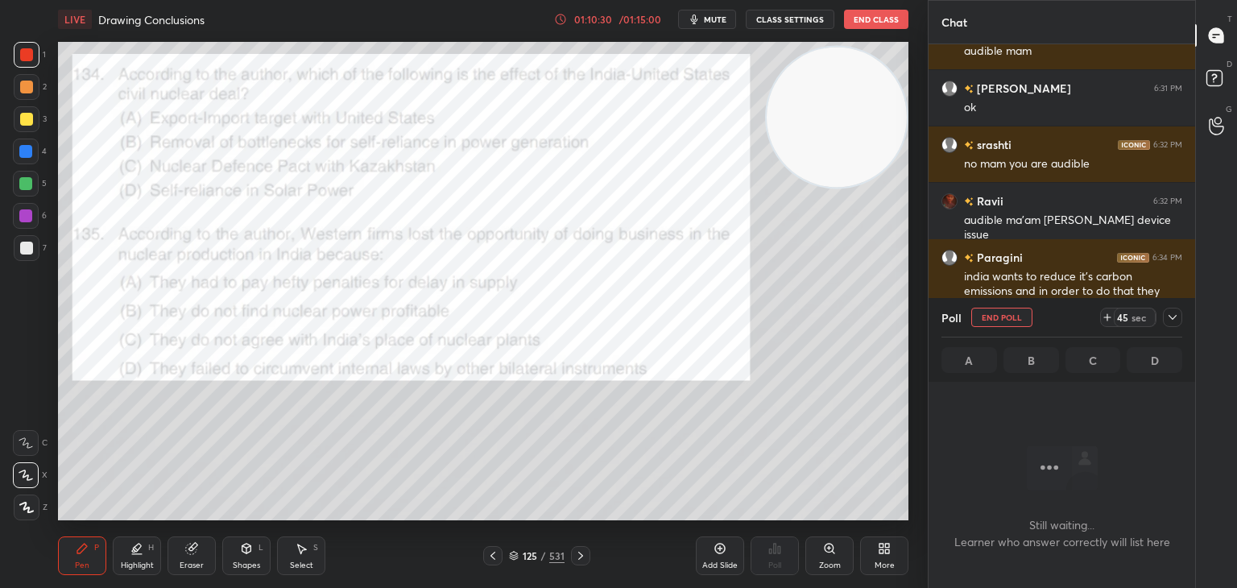
scroll to position [5, 5]
click at [512, 557] on icon at bounding box center [514, 557] width 8 height 2
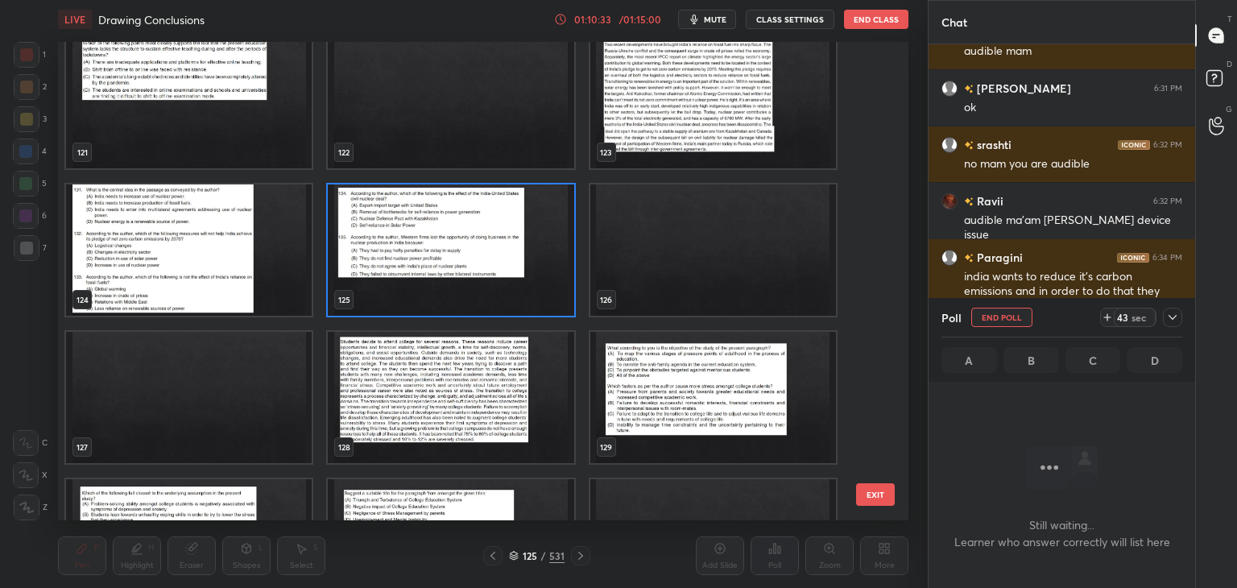
scroll to position [5914, 0]
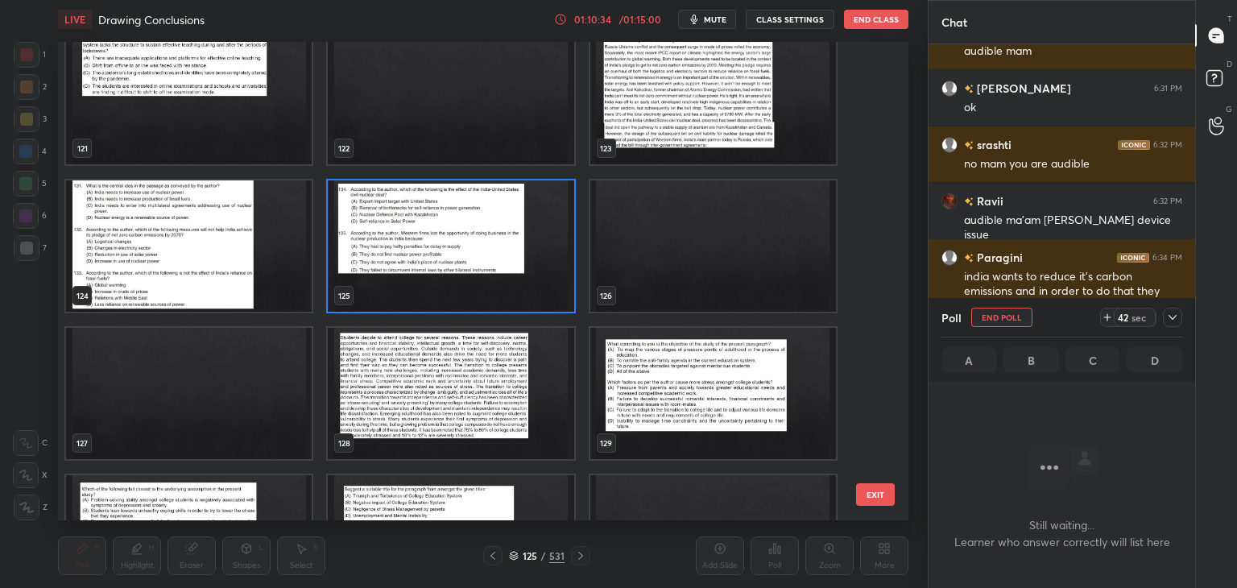
click at [502, 296] on img "grid" at bounding box center [451, 245] width 246 height 131
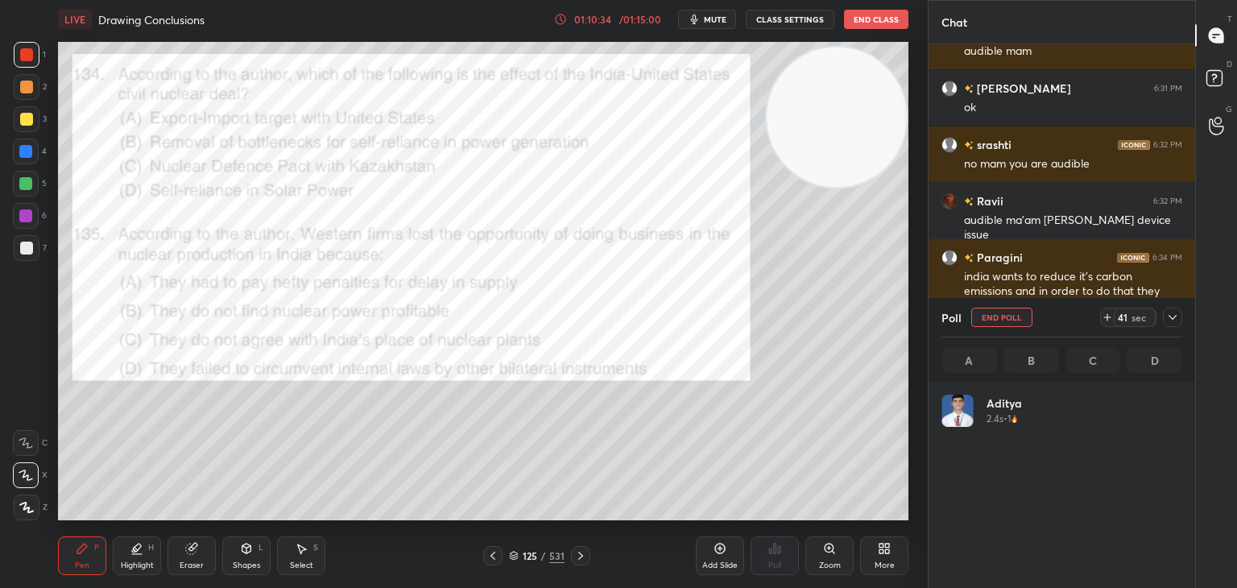
scroll to position [189, 236]
click at [503, 292] on img "grid" at bounding box center [451, 245] width 246 height 131
click at [1006, 321] on button "End Poll" at bounding box center [1002, 317] width 61 height 19
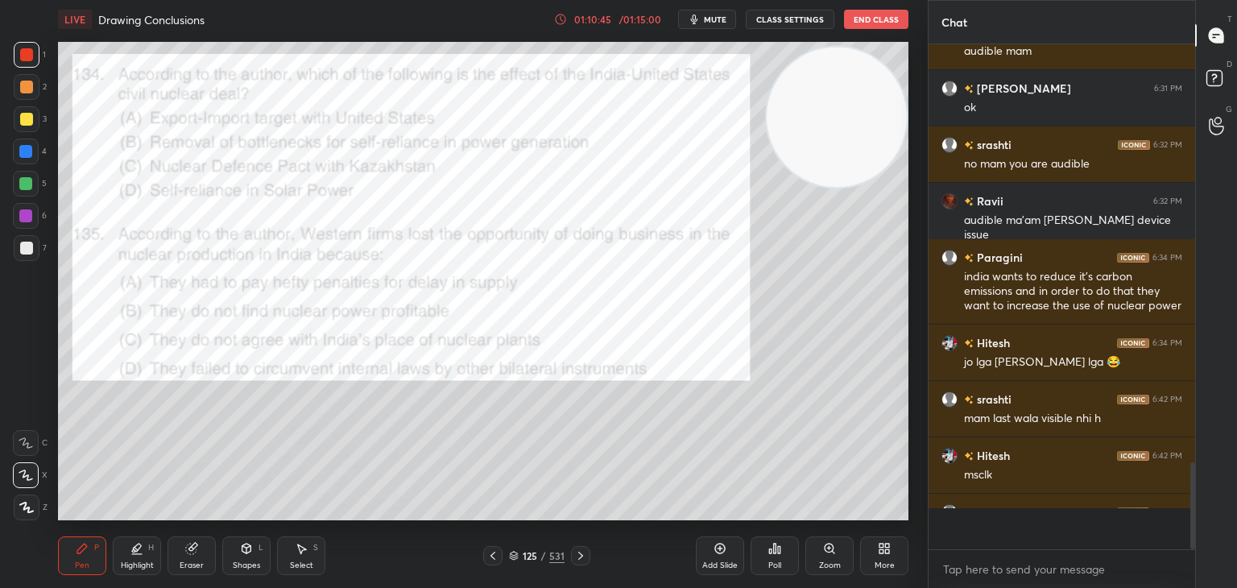
scroll to position [470, 262]
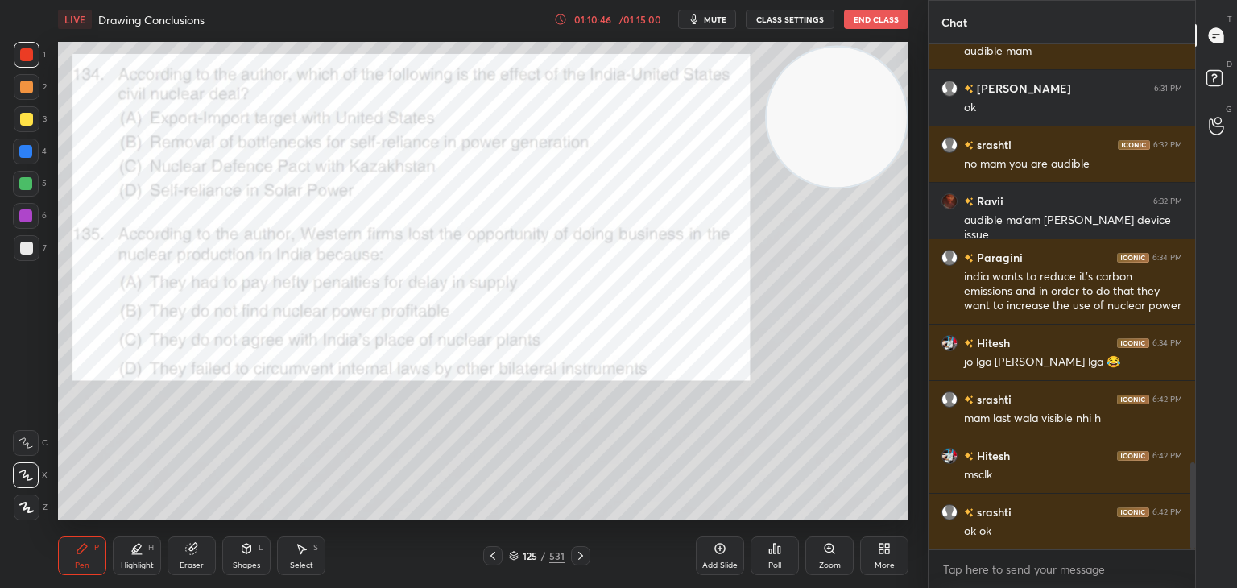
click at [516, 562] on div "125 / 531" at bounding box center [537, 556] width 56 height 15
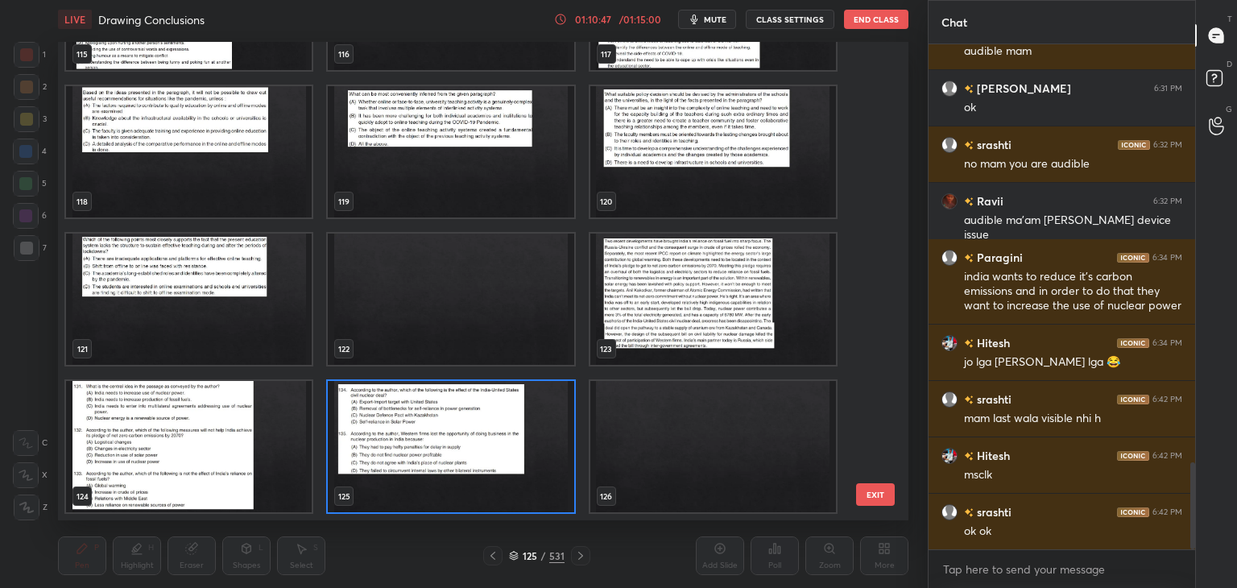
click at [515, 557] on icon at bounding box center [514, 556] width 10 height 10
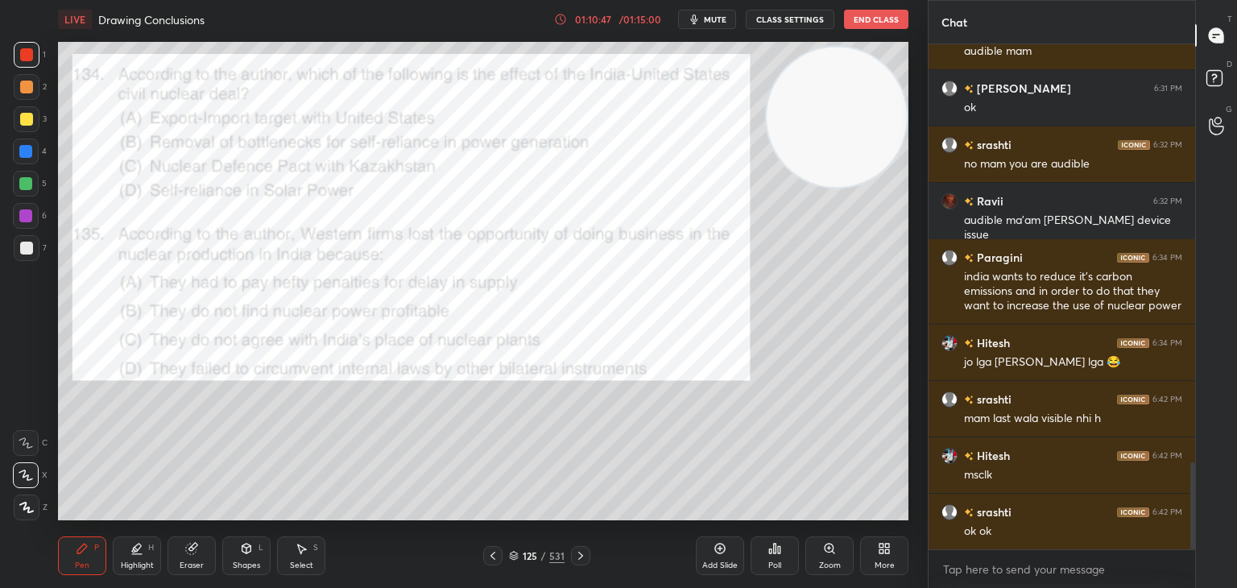
click at [515, 553] on icon at bounding box center [514, 556] width 10 height 10
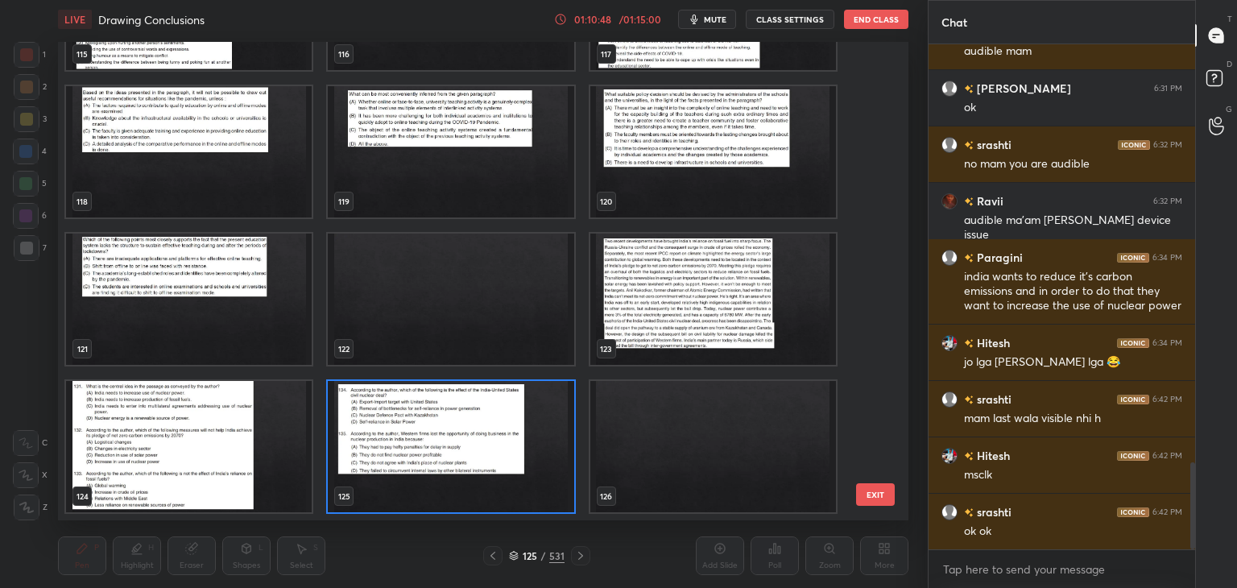
click at [696, 331] on img "grid" at bounding box center [713, 299] width 246 height 131
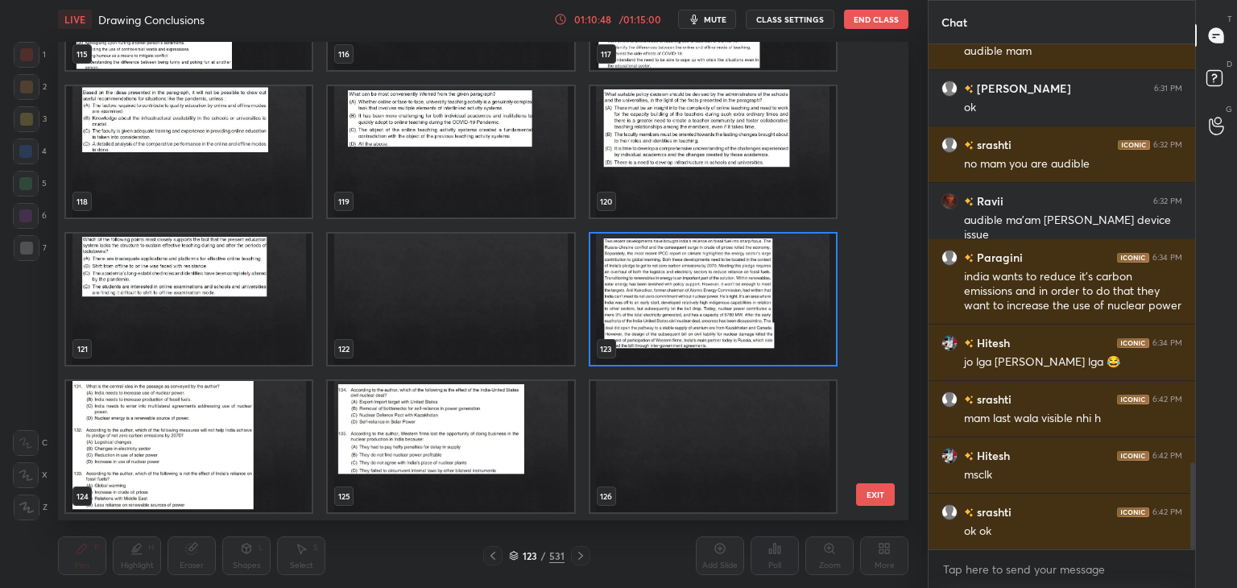
click at [702, 337] on img "grid" at bounding box center [713, 299] width 246 height 131
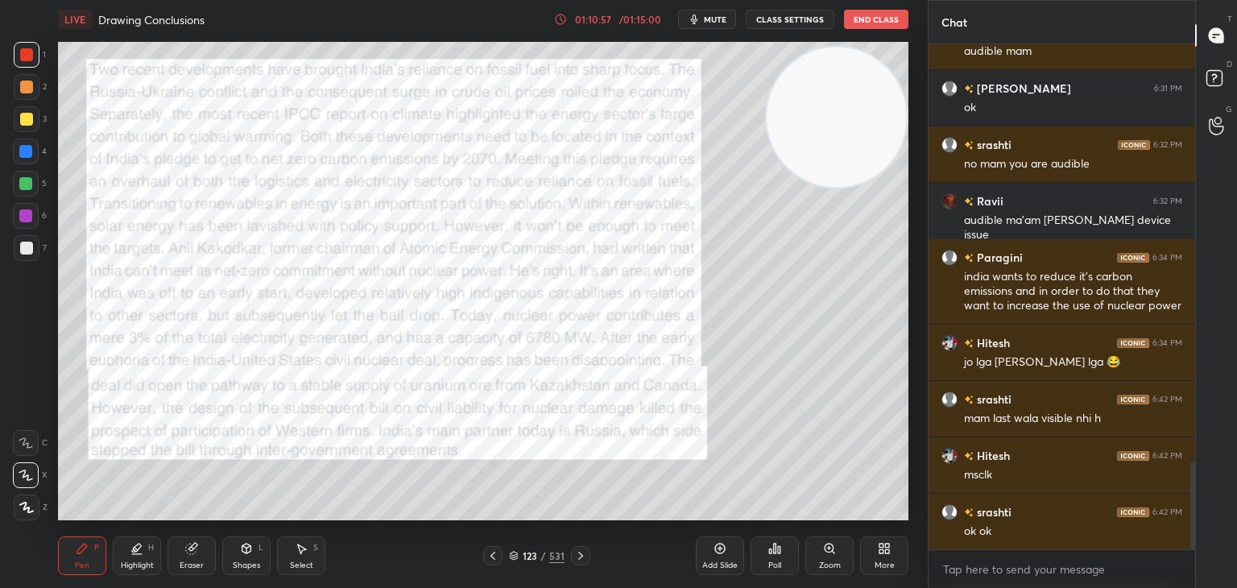
click at [517, 557] on icon at bounding box center [514, 557] width 8 height 2
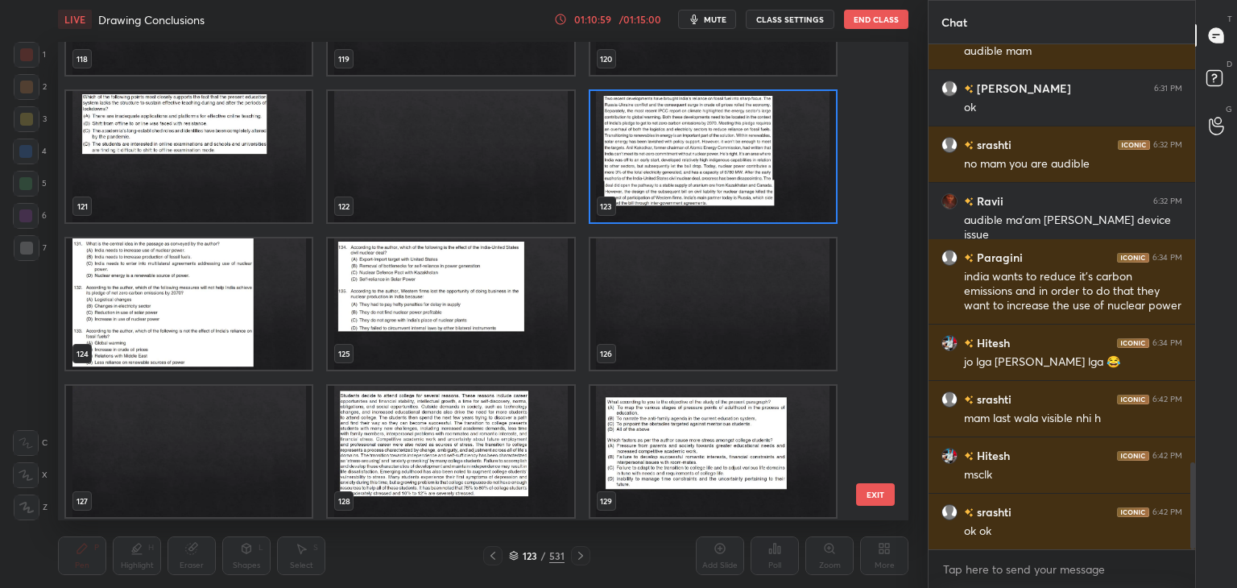
click at [493, 362] on img "grid" at bounding box center [451, 303] width 246 height 131
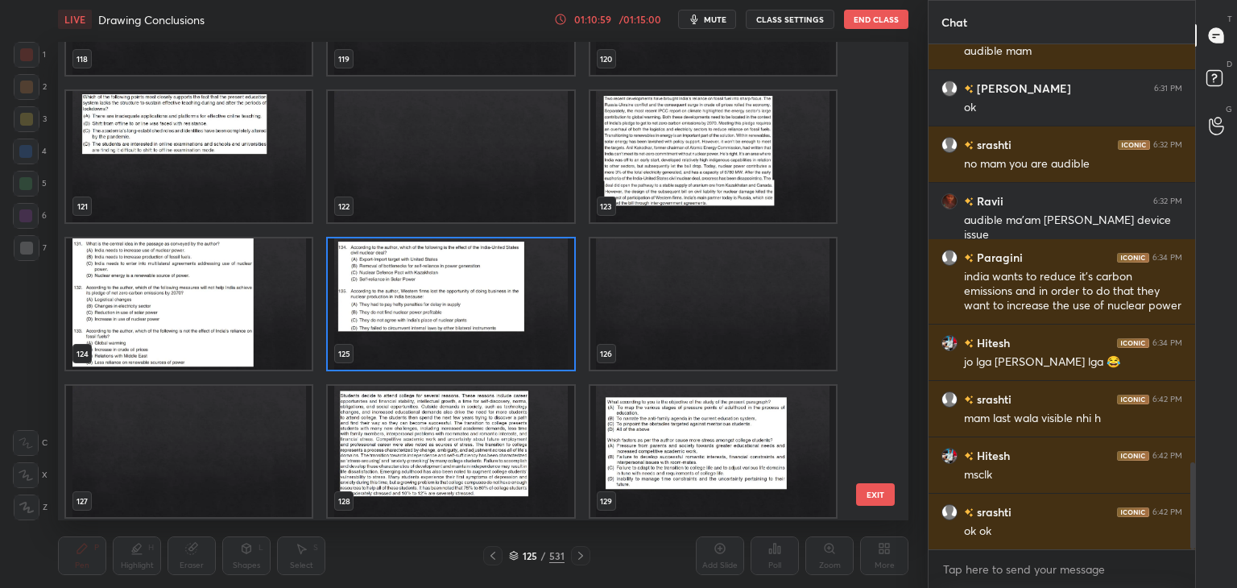
click at [499, 363] on img "grid" at bounding box center [451, 303] width 246 height 131
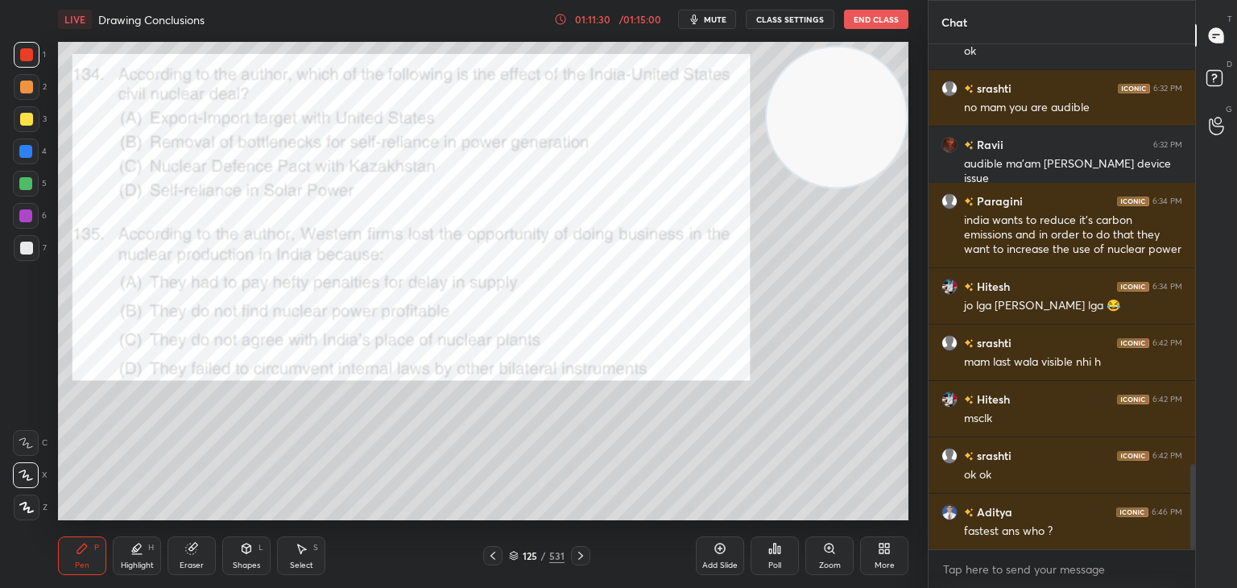
click at [783, 557] on div "Poll" at bounding box center [775, 556] width 48 height 39
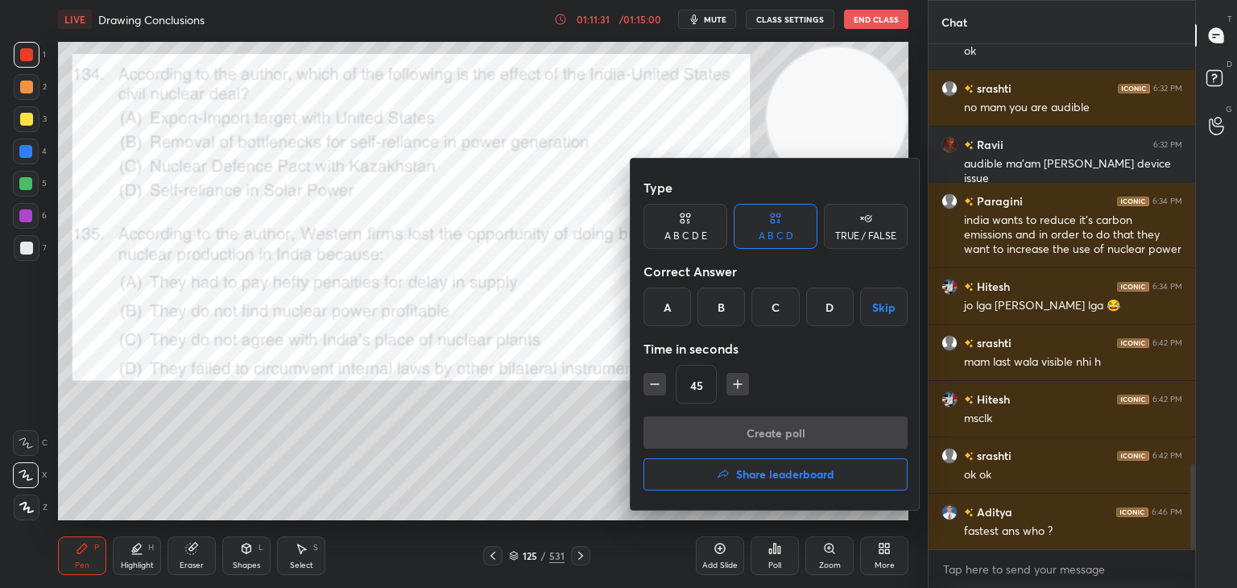
click at [781, 472] on h4 "Share leaderboard" at bounding box center [785, 474] width 98 height 11
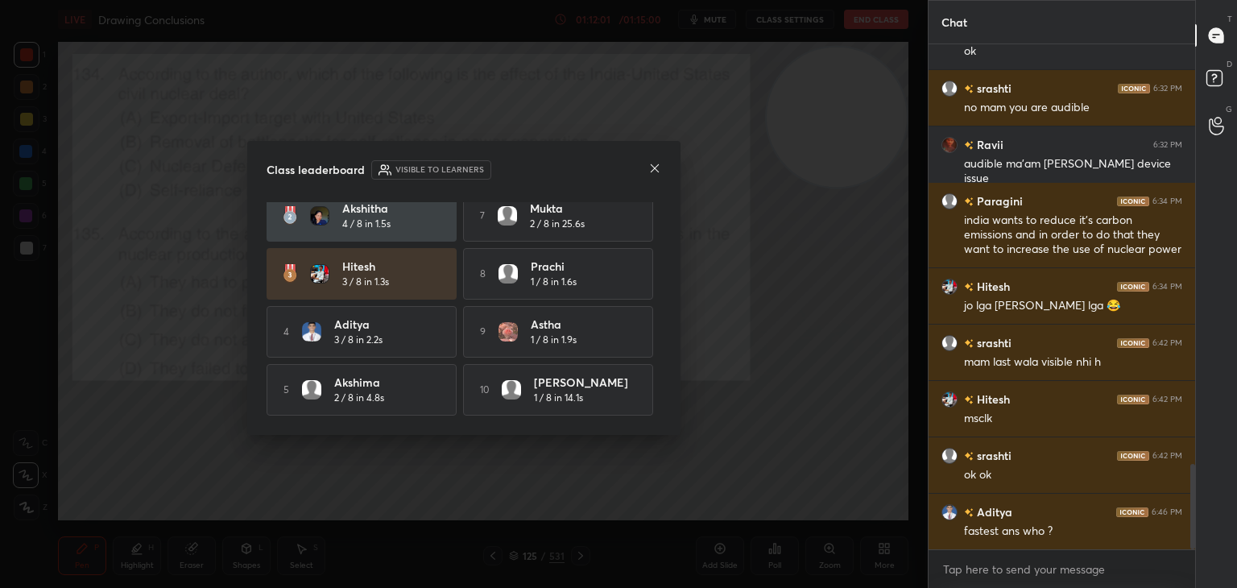
scroll to position [0, 0]
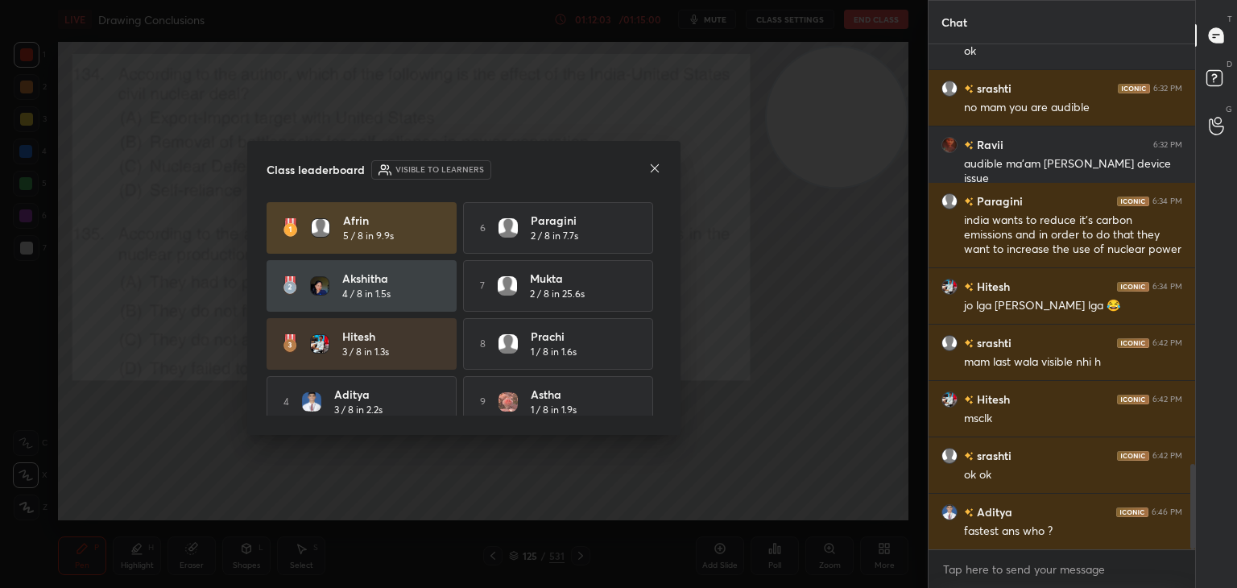
click at [654, 169] on icon at bounding box center [655, 168] width 13 height 13
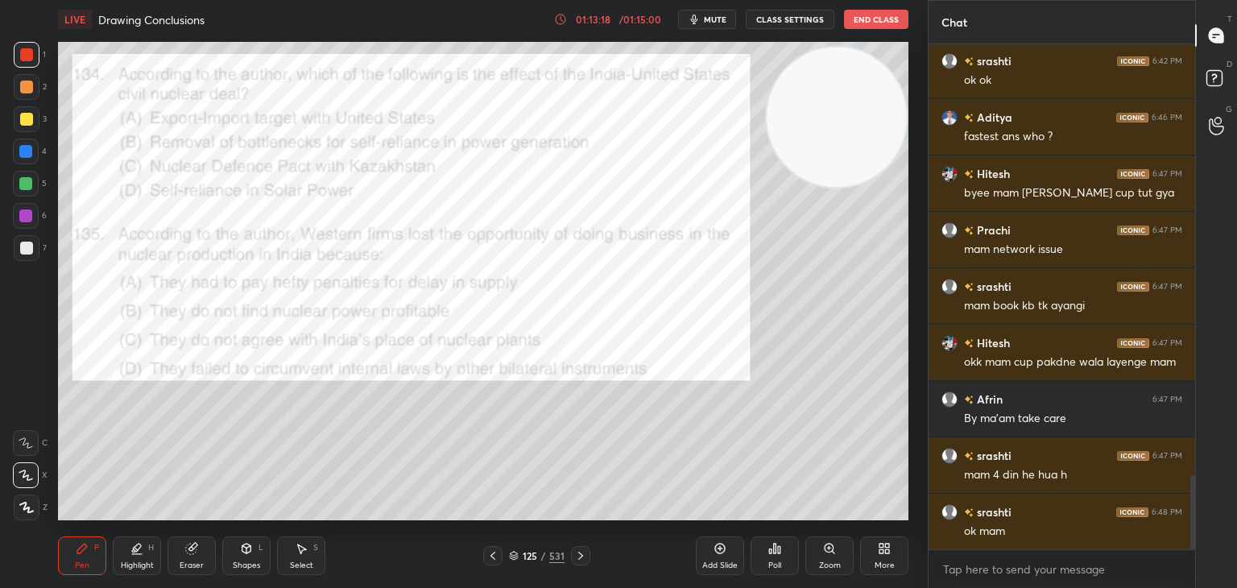
scroll to position [2939, 0]
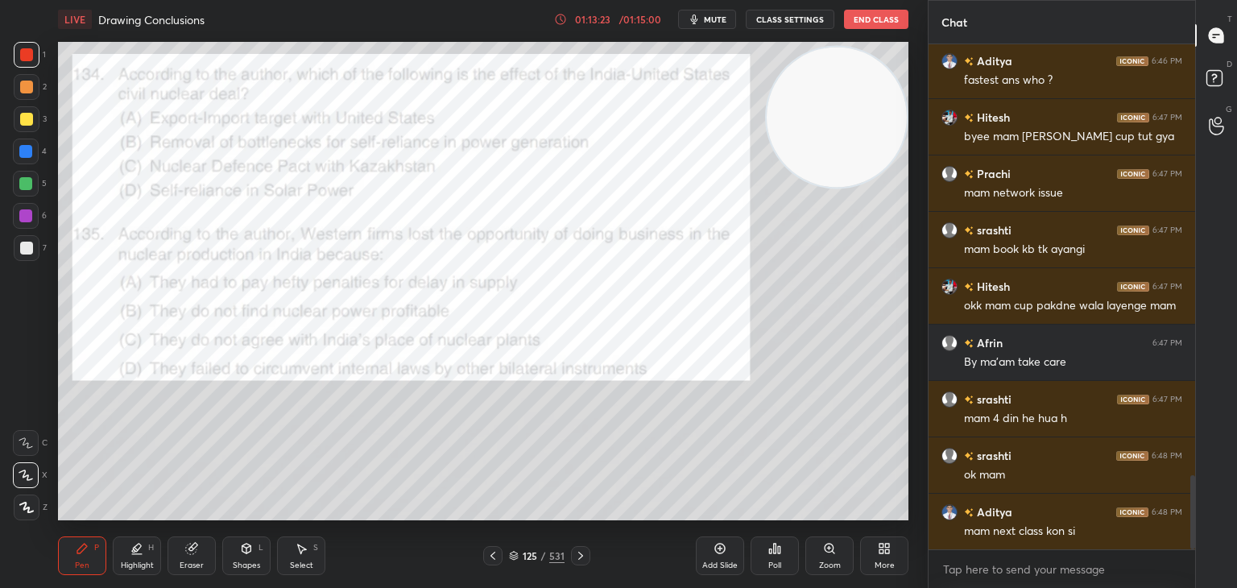
click at [726, 547] on icon at bounding box center [720, 548] width 13 height 13
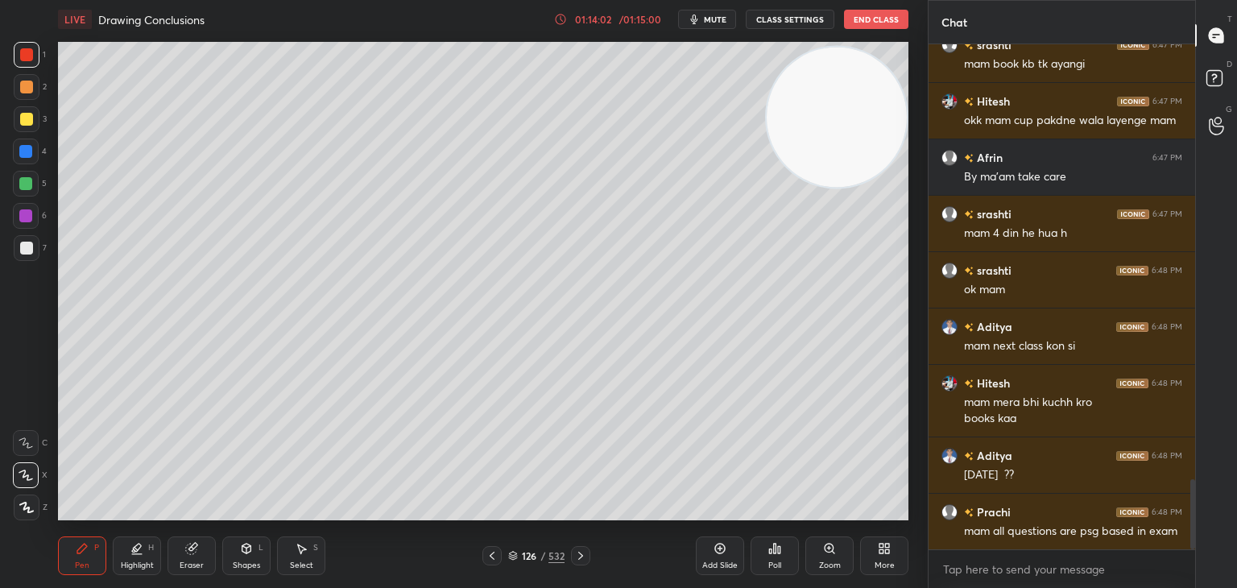
scroll to position [3180, 0]
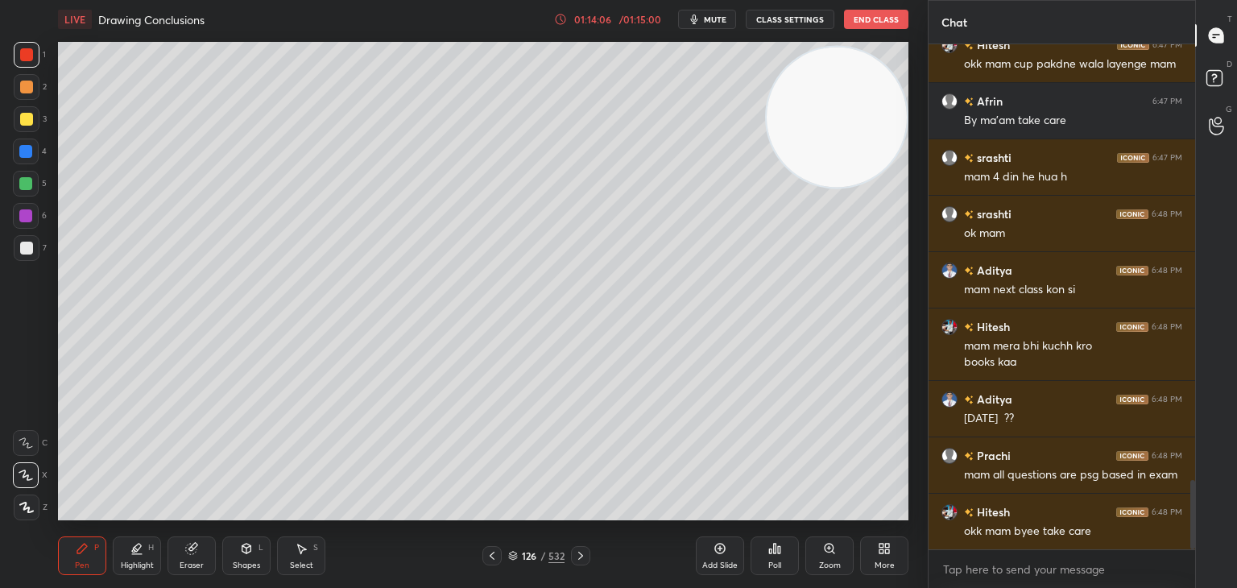
click at [499, 551] on div at bounding box center [492, 555] width 19 height 19
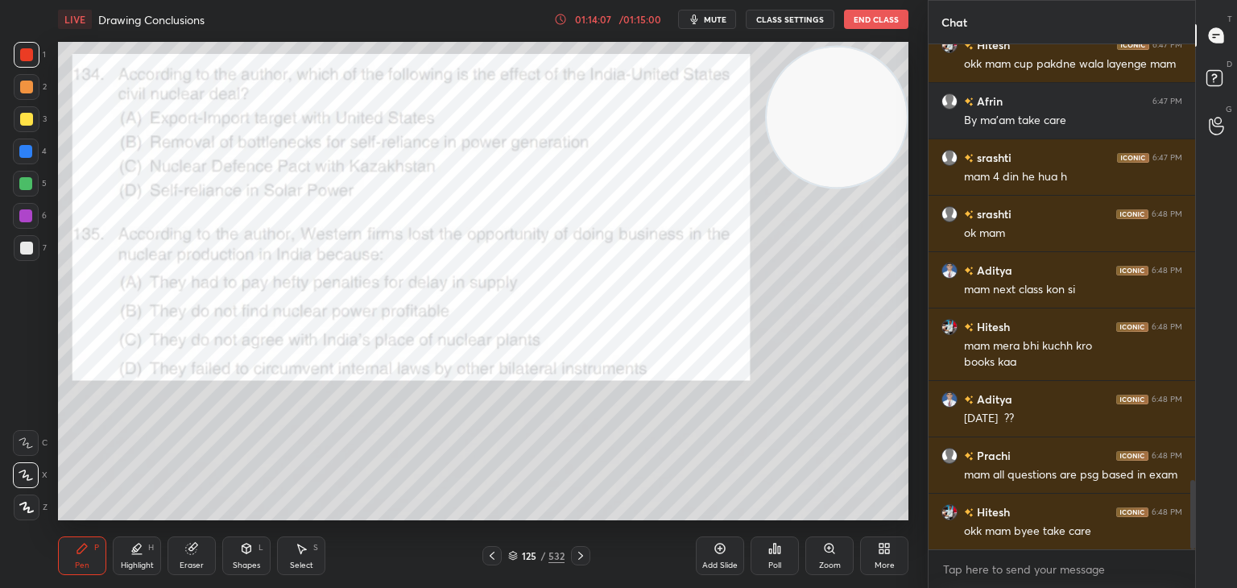
click at [497, 558] on icon at bounding box center [492, 555] width 13 height 13
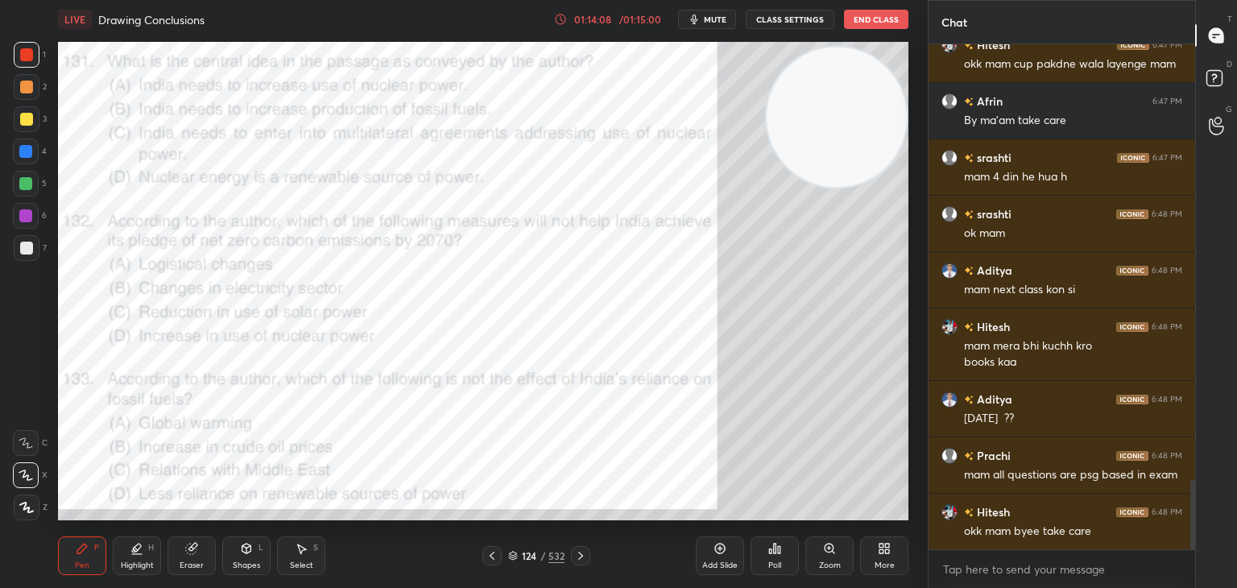
click at [495, 559] on icon at bounding box center [492, 555] width 13 height 13
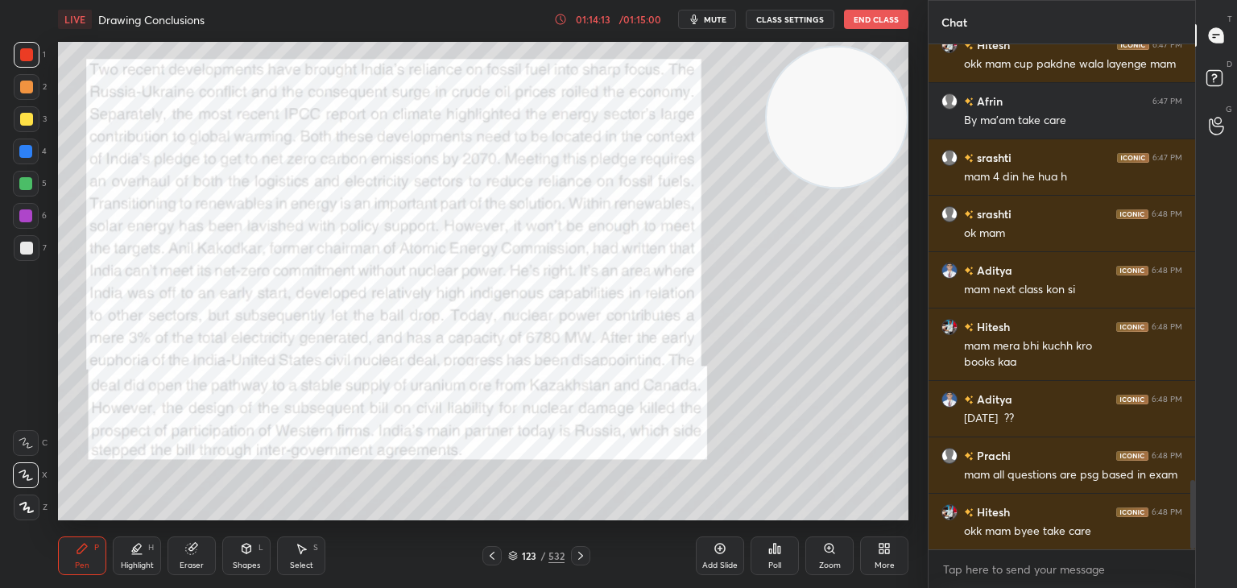
click at [578, 558] on icon at bounding box center [580, 555] width 13 height 13
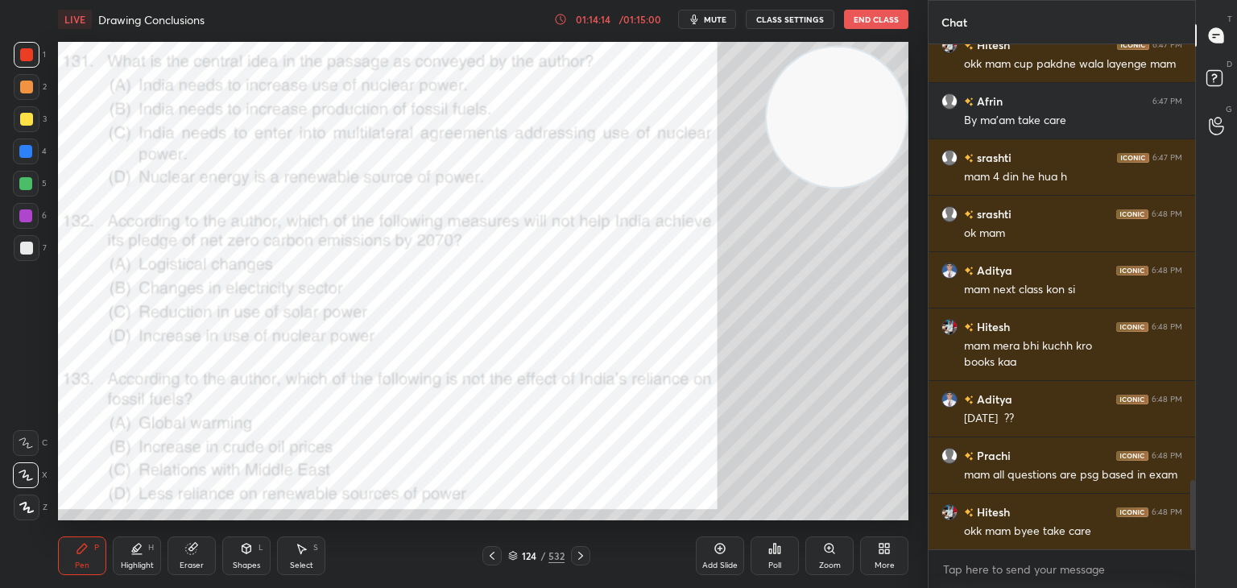
click at [578, 558] on icon at bounding box center [580, 555] width 13 height 13
click at [579, 558] on icon at bounding box center [580, 556] width 5 height 8
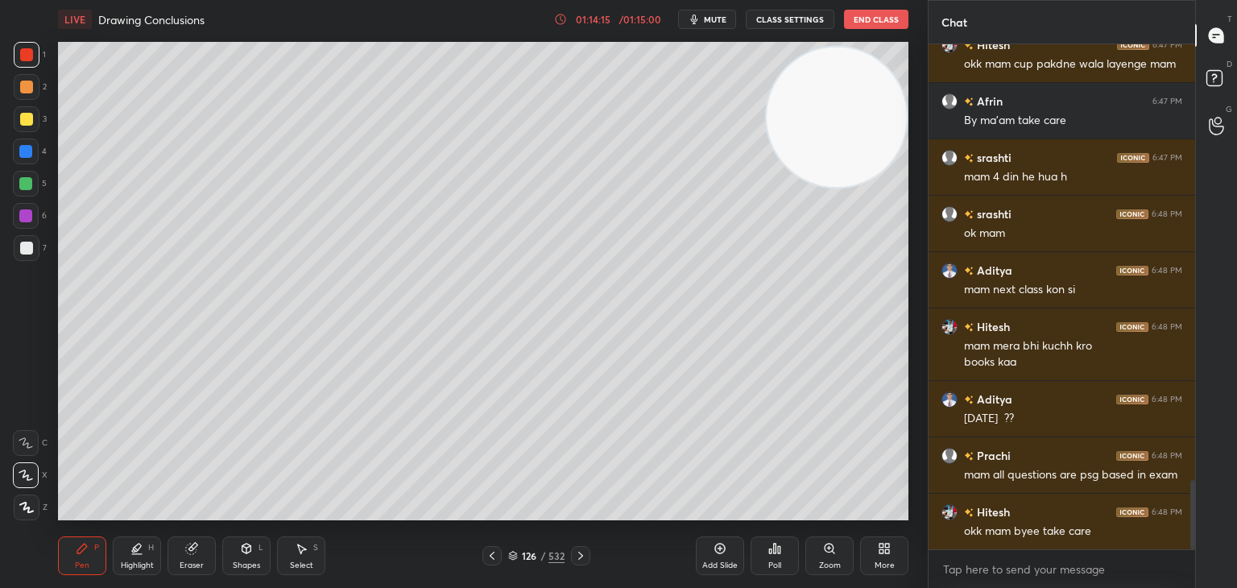
click at [490, 557] on icon at bounding box center [492, 555] width 13 height 13
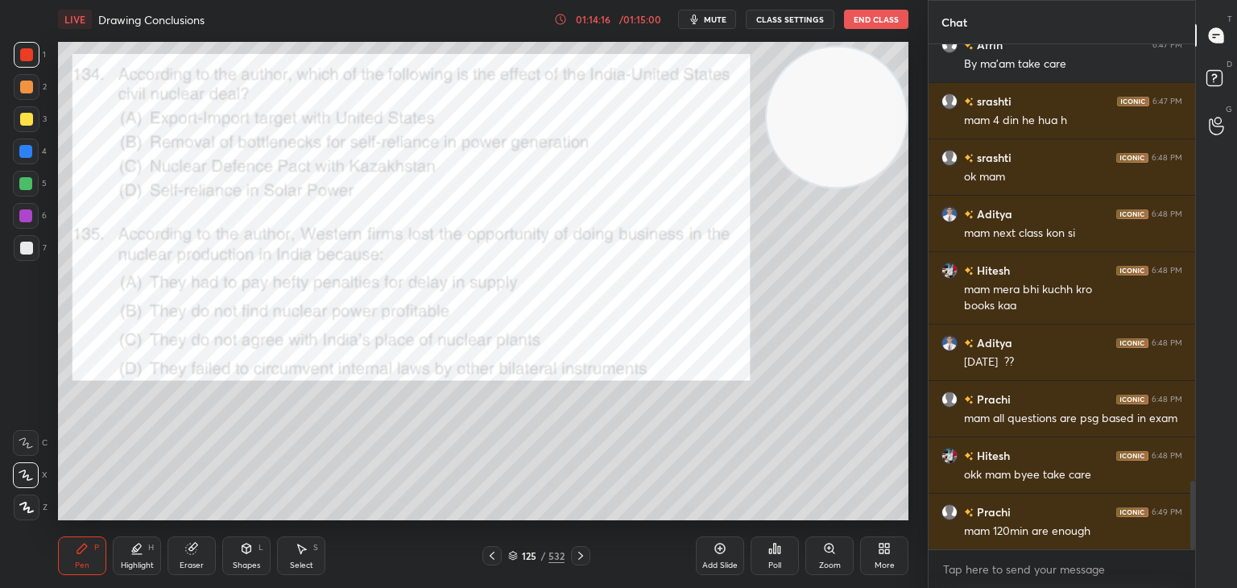
scroll to position [3293, 0]
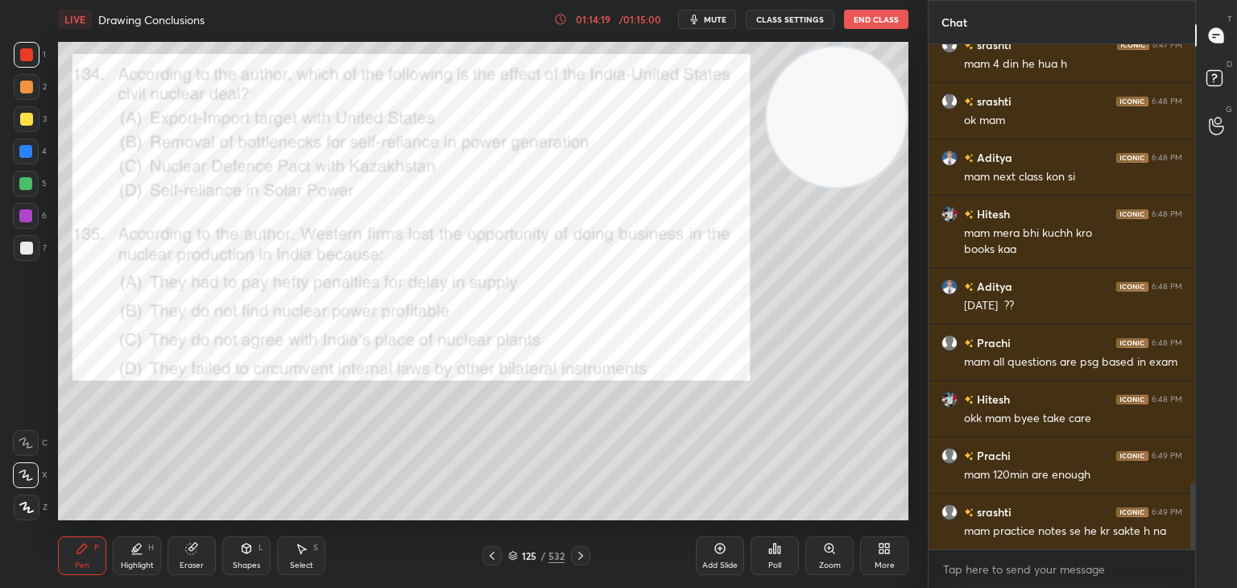
click at [876, 17] on button "End Class" at bounding box center [876, 19] width 64 height 19
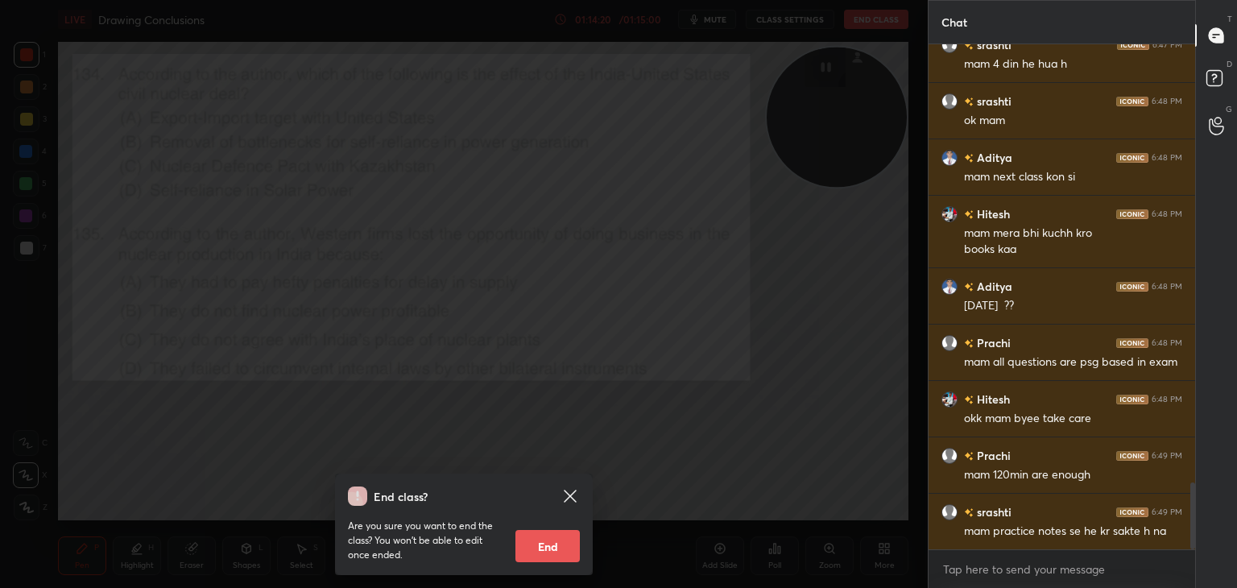
click at [557, 549] on button "End" at bounding box center [548, 546] width 64 height 32
type textarea "x"
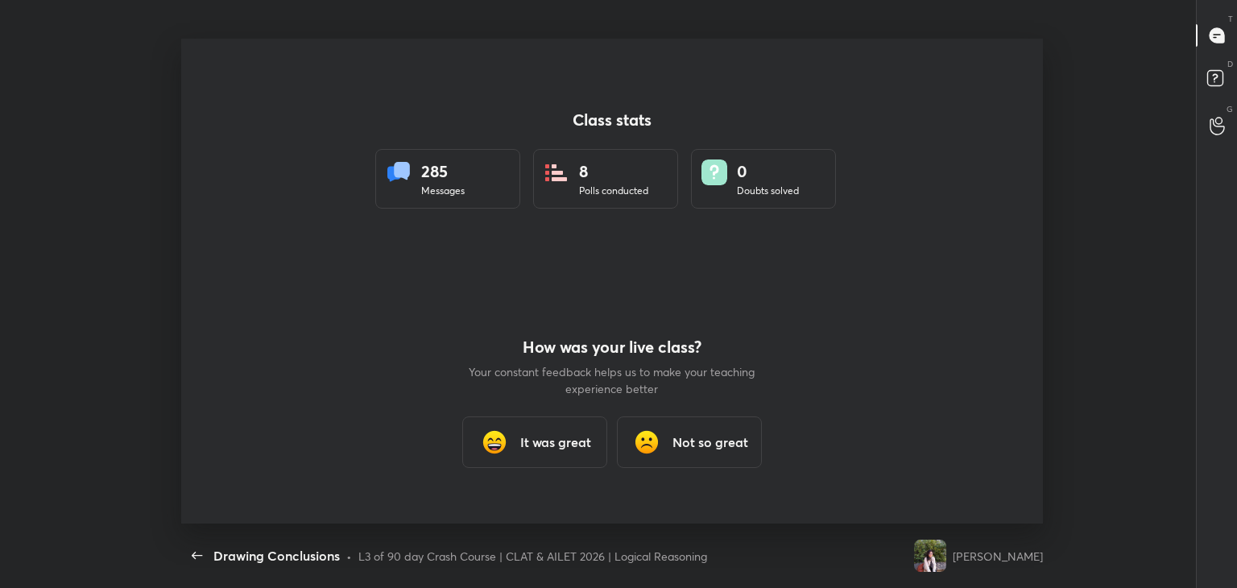
scroll to position [80073, 79406]
